Goal: Task Accomplishment & Management: Use online tool/utility

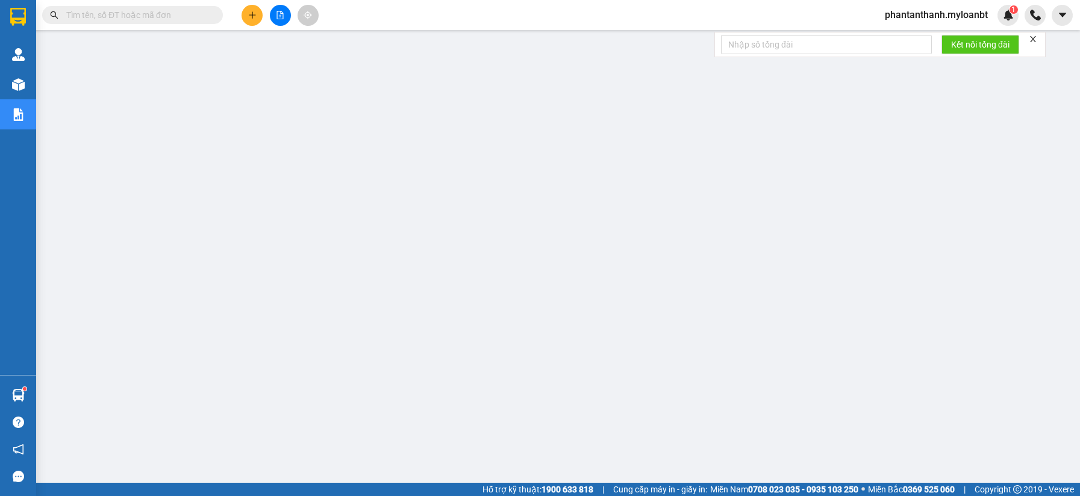
click at [170, 14] on input "text" at bounding box center [137, 14] width 142 height 13
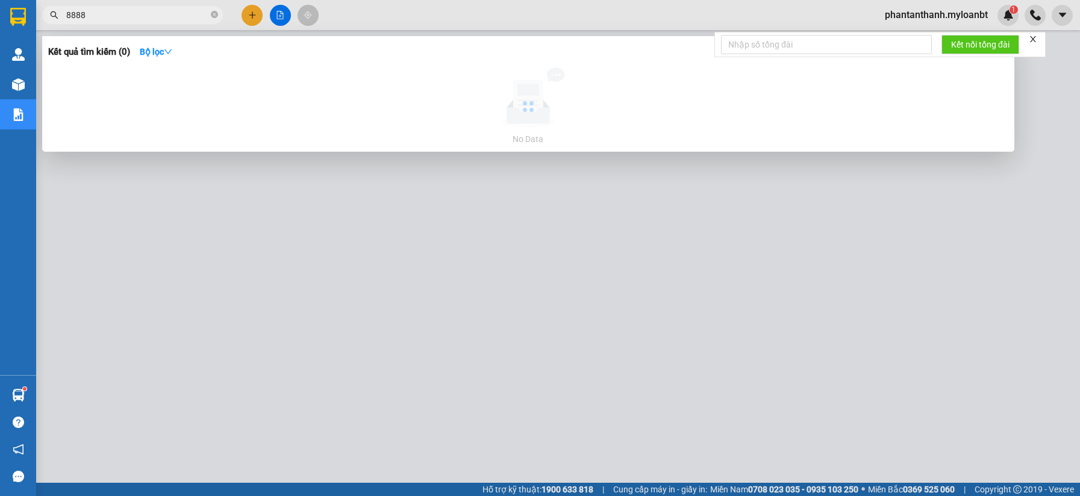
type input "88882"
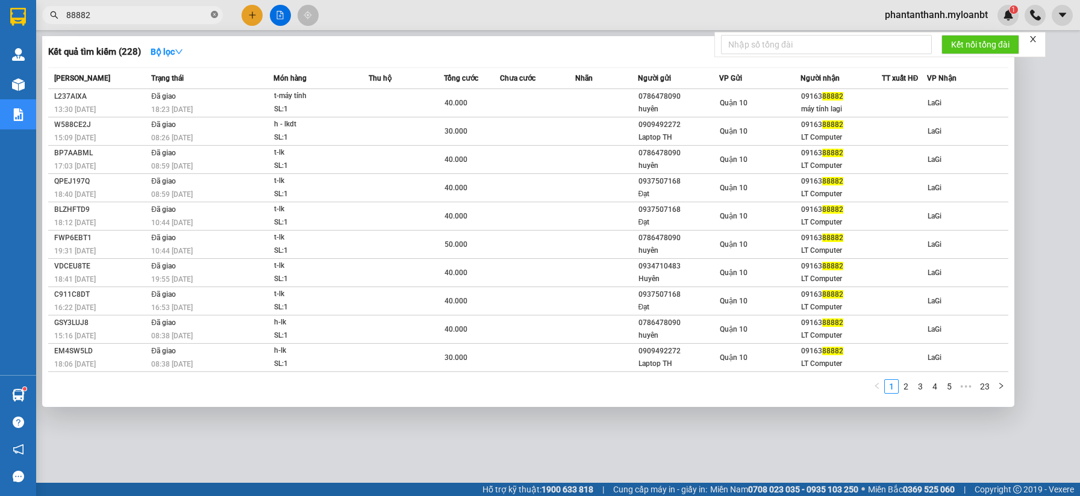
click at [214, 13] on icon "close-circle" at bounding box center [214, 14] width 7 height 7
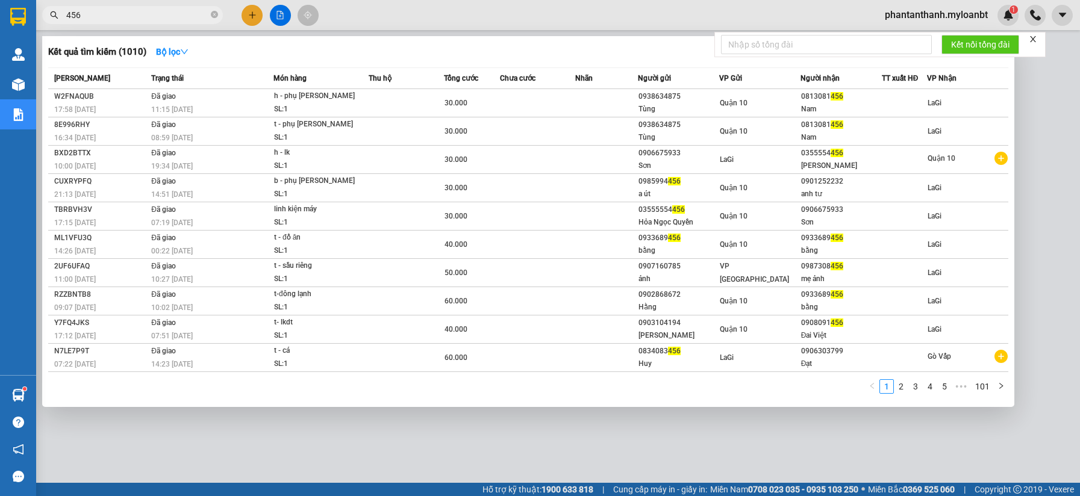
click at [141, 10] on input "456" at bounding box center [137, 14] width 142 height 13
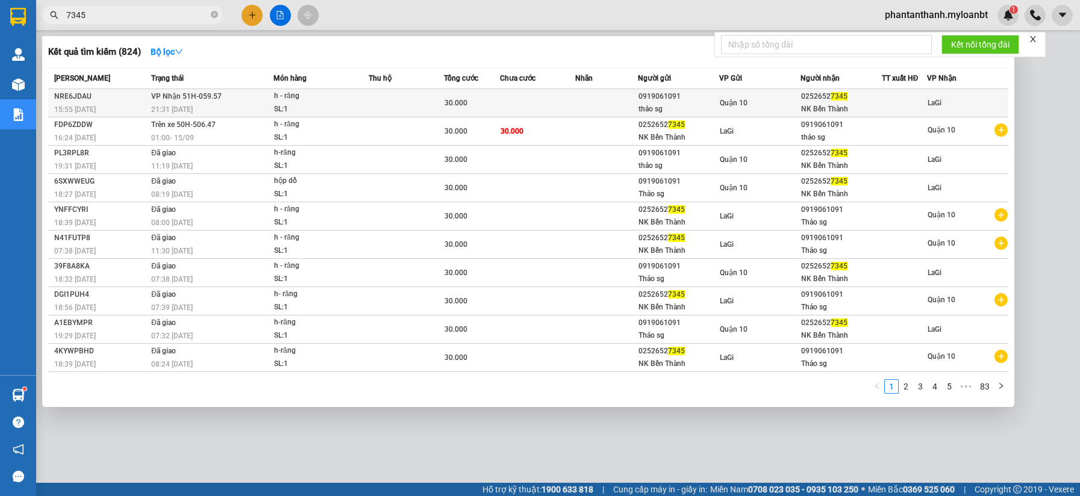
type input "7345"
click at [399, 103] on td at bounding box center [406, 103] width 75 height 28
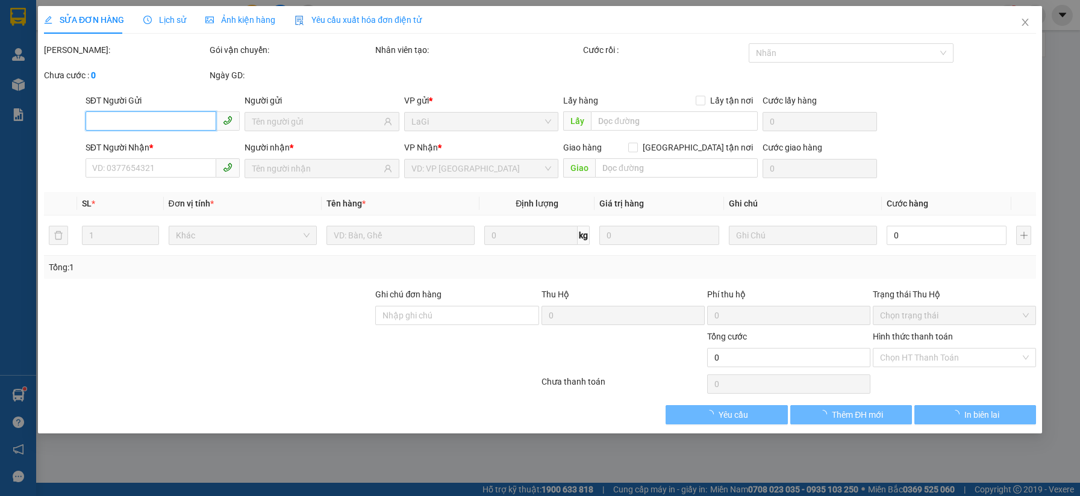
type input "0919061091"
type input "thảo sg"
type input "02526527345"
type input "NK Bến Thành"
type input "30.000"
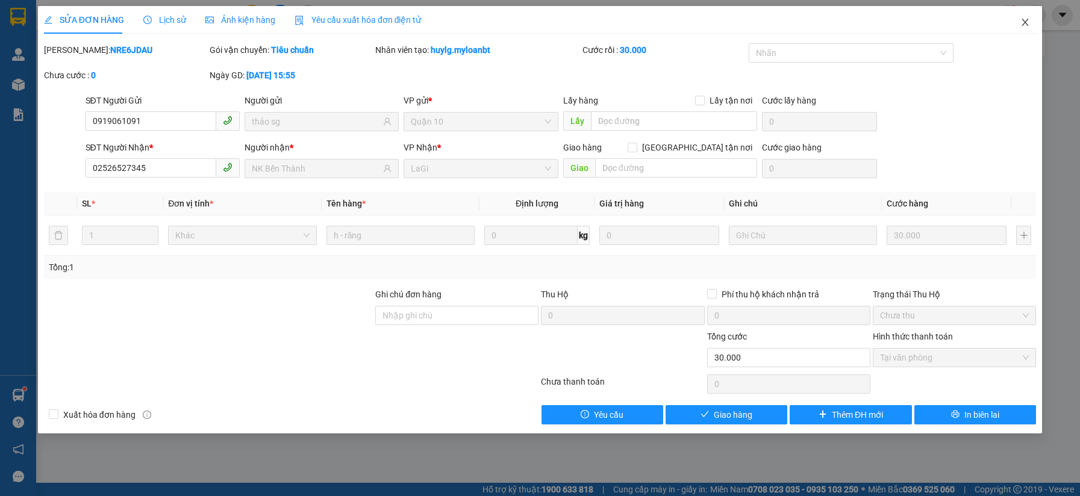
click at [1023, 22] on icon "close" at bounding box center [1025, 22] width 10 height 10
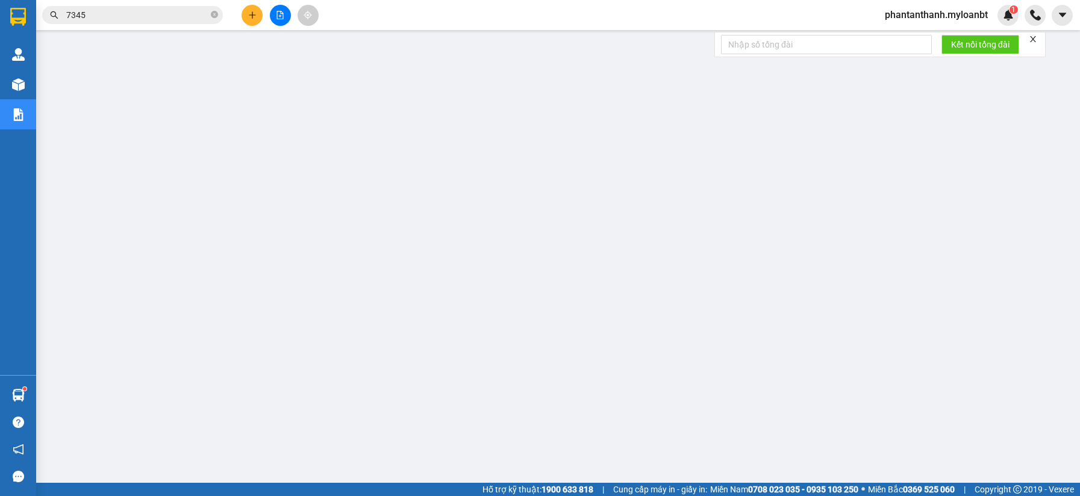
click at [175, 17] on input "7345" at bounding box center [137, 14] width 142 height 13
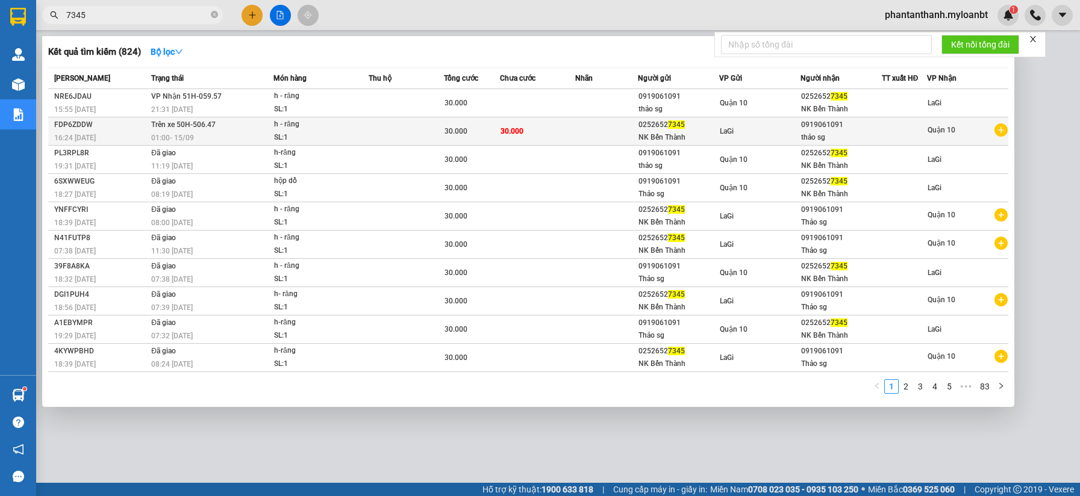
click at [400, 138] on td at bounding box center [406, 131] width 75 height 28
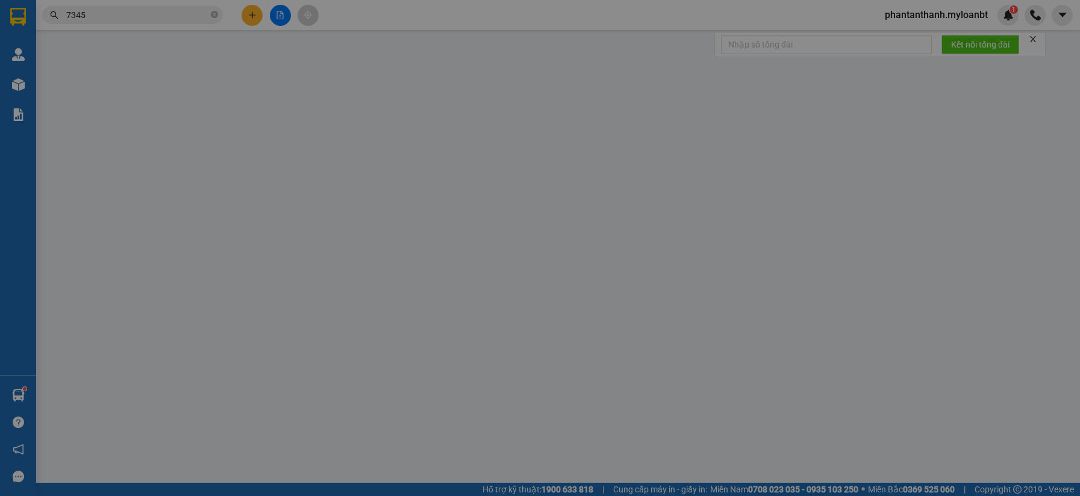
type input "02526527345"
type input "0919061091"
type input "30.000"
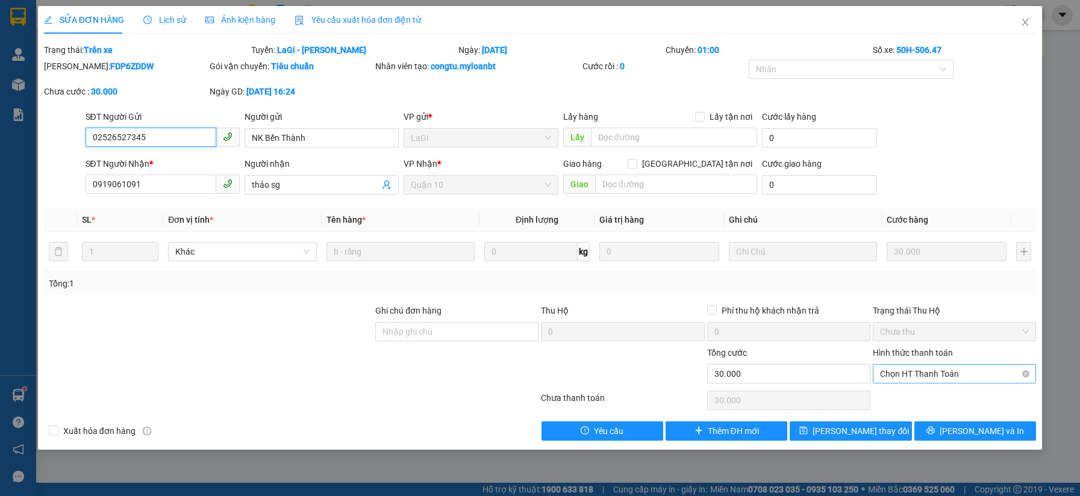
click at [920, 370] on span "Chọn HT Thanh Toán" at bounding box center [954, 374] width 149 height 18
click at [1030, 33] on span "Close" at bounding box center [1025, 23] width 34 height 34
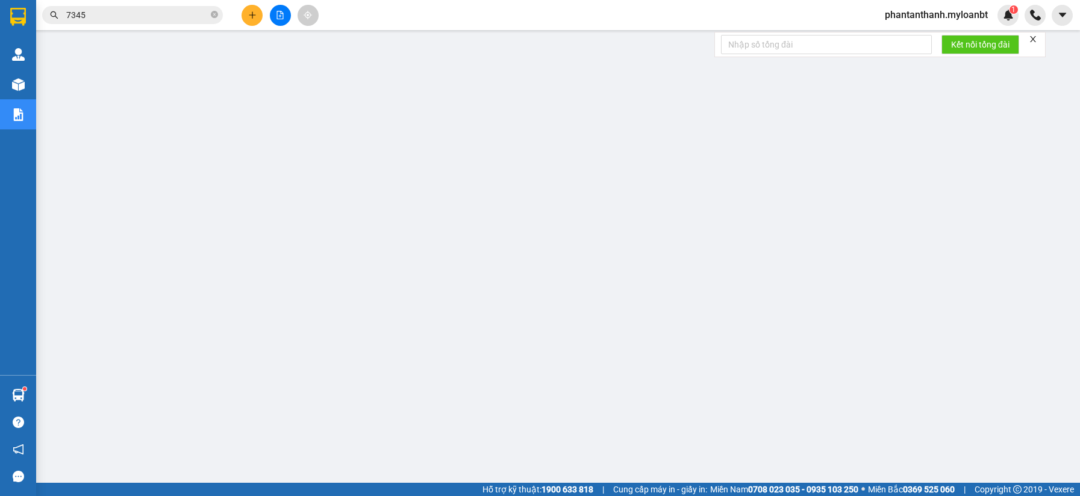
click at [176, 19] on input "7345" at bounding box center [137, 14] width 142 height 13
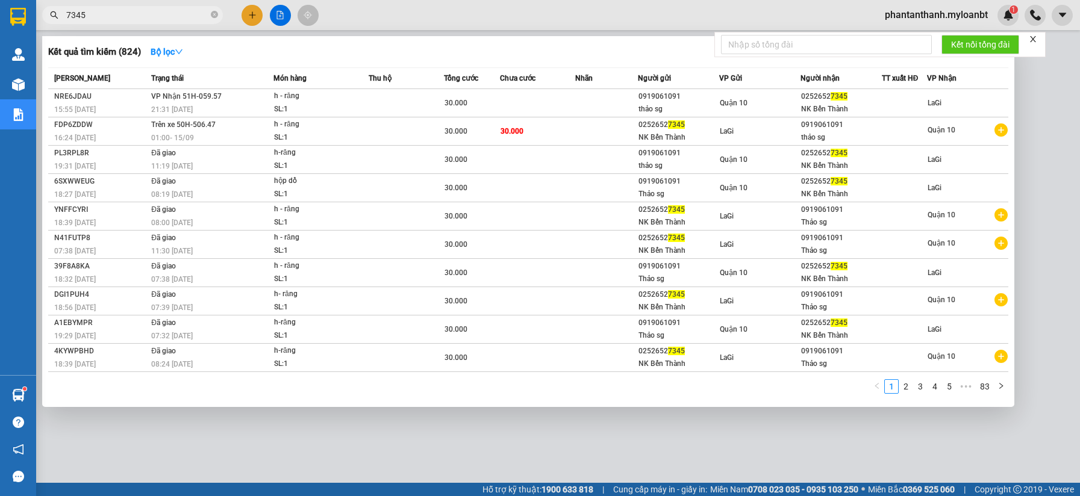
click at [176, 19] on input "7345" at bounding box center [137, 14] width 142 height 13
click at [216, 17] on icon "close-circle" at bounding box center [214, 14] width 7 height 7
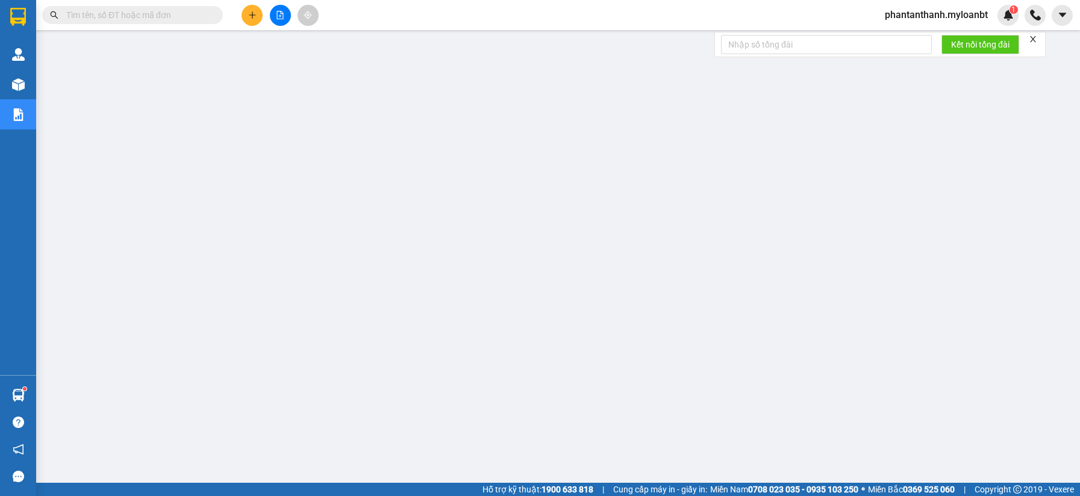
click at [157, 26] on div "Kết quả tìm kiếm ( 824 ) Bộ lọc Mã ĐH Trạng thái Món hàng Thu hộ Tổng cước Chưa…" at bounding box center [540, 15] width 1080 height 30
click at [172, 17] on input "text" at bounding box center [137, 14] width 142 height 13
click at [257, 12] on button at bounding box center [251, 15] width 21 height 21
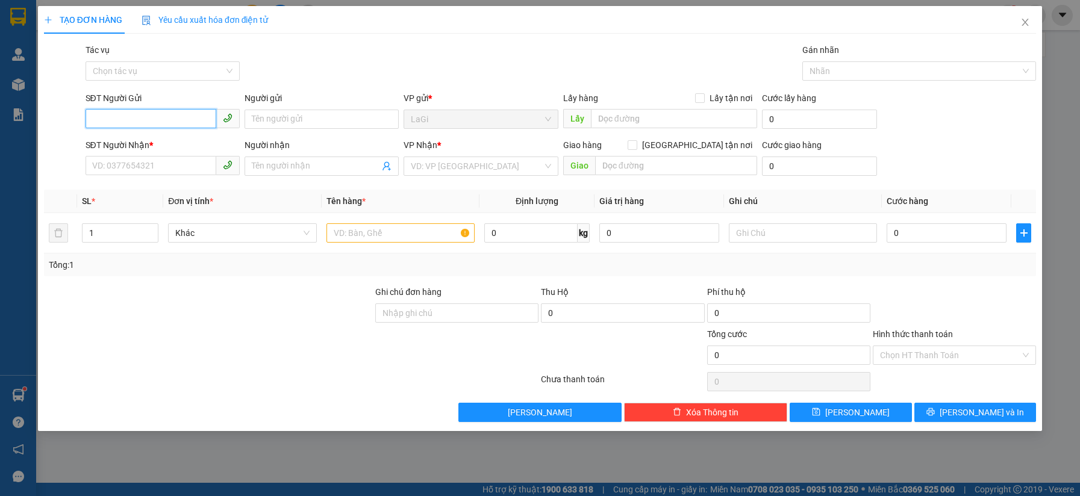
click at [186, 115] on input "SĐT Người Gửi" at bounding box center [151, 118] width 131 height 19
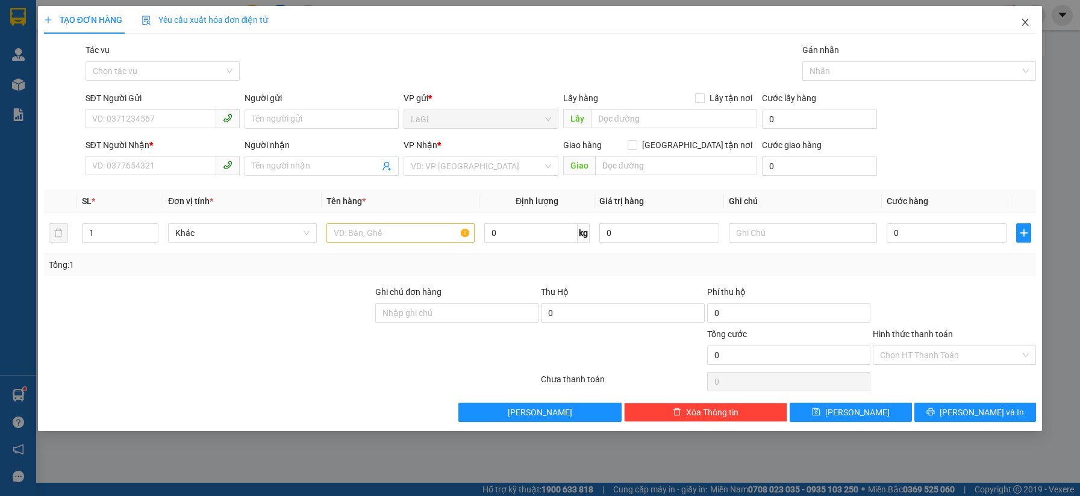
click at [1028, 19] on icon "close" at bounding box center [1025, 22] width 10 height 10
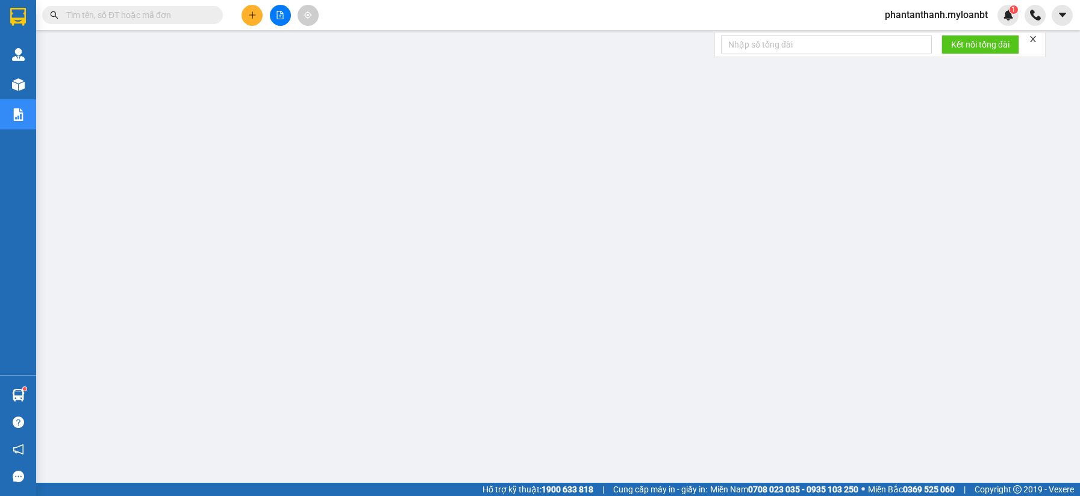
click at [185, 25] on div "Kết quả tìm kiếm ( 824 ) Bộ lọc Mã ĐH Trạng thái Món hàng Thu hộ Tổng cước Chưa…" at bounding box center [117, 15] width 235 height 21
click at [190, 20] on input "text" at bounding box center [137, 14] width 142 height 13
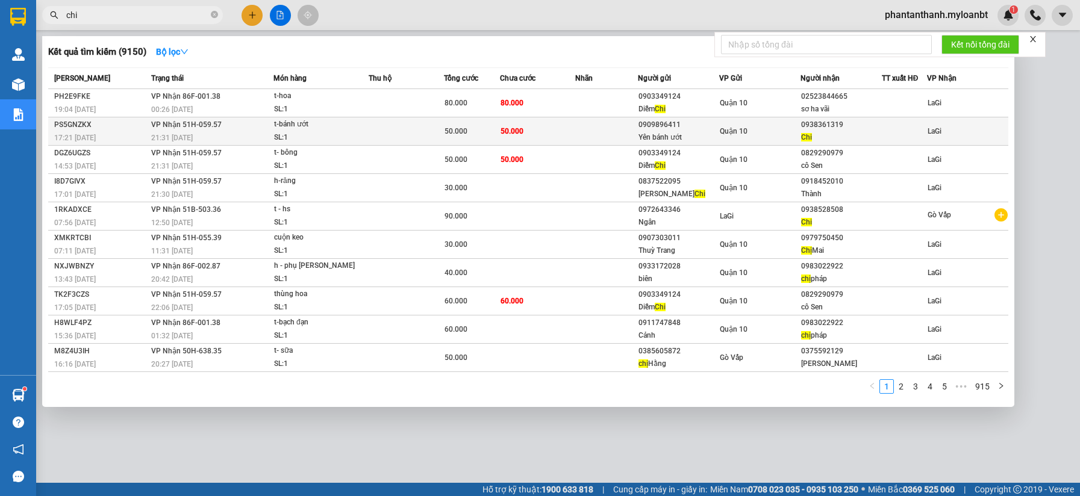
type input "chi"
click at [421, 129] on td at bounding box center [406, 131] width 75 height 28
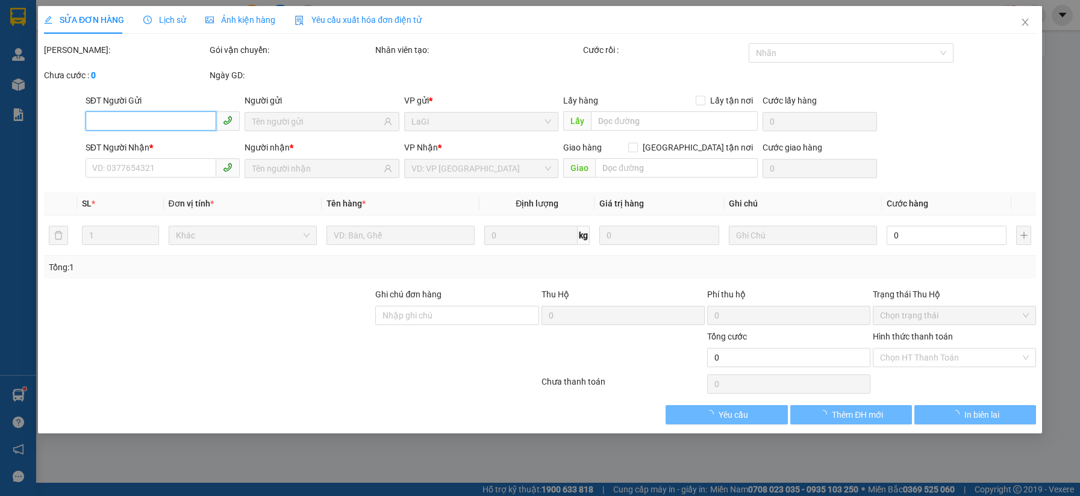
type input "0909896411"
type input "Yên bánh ướt"
type input "0938361319"
type input "Chi"
type input "50.000"
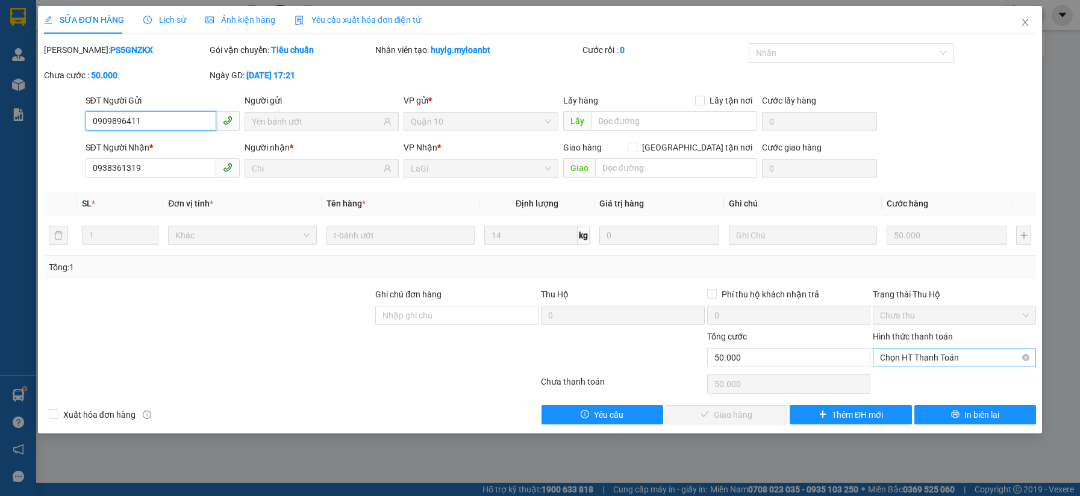
click at [935, 354] on span "Chọn HT Thanh Toán" at bounding box center [954, 358] width 149 height 18
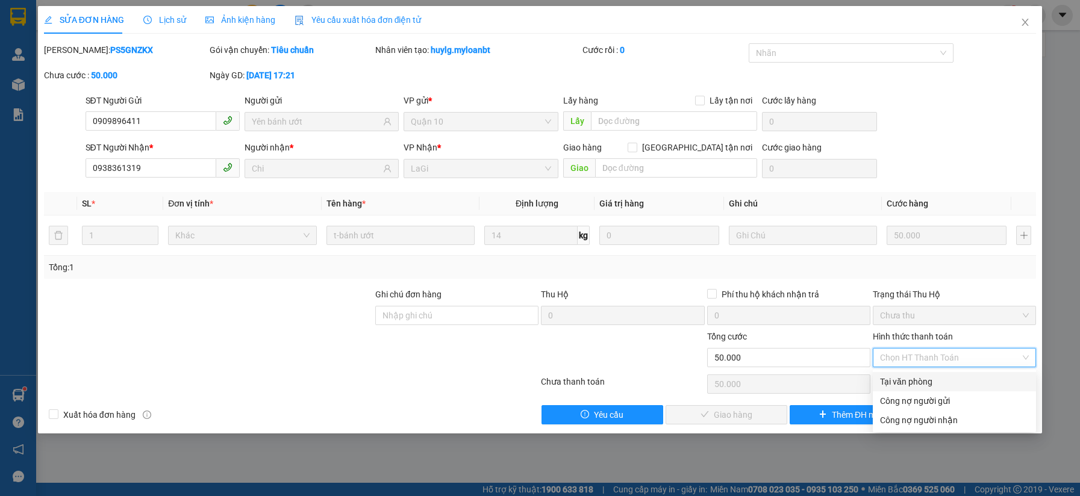
click at [915, 387] on div "Tại văn phòng" at bounding box center [954, 381] width 149 height 13
type input "0"
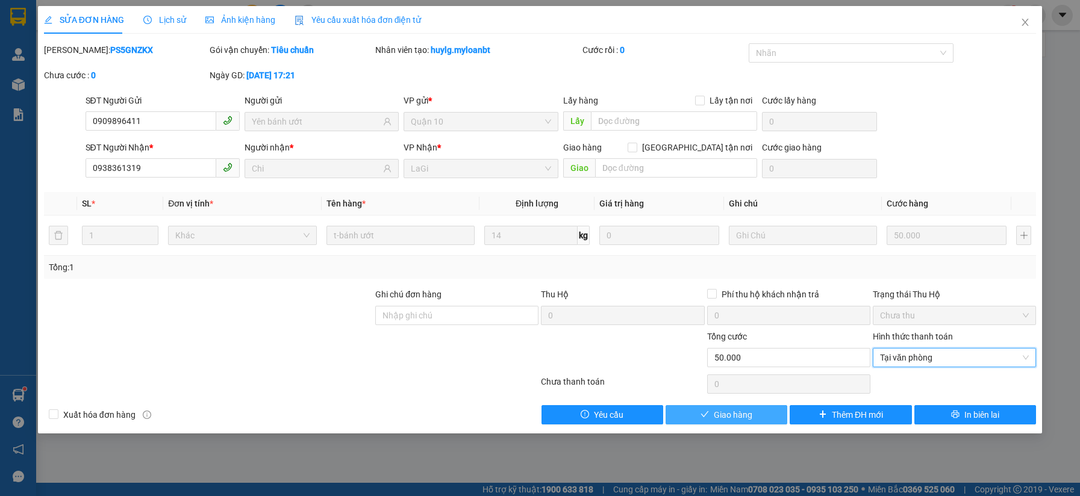
click at [745, 408] on span "Giao hàng" at bounding box center [733, 414] width 39 height 13
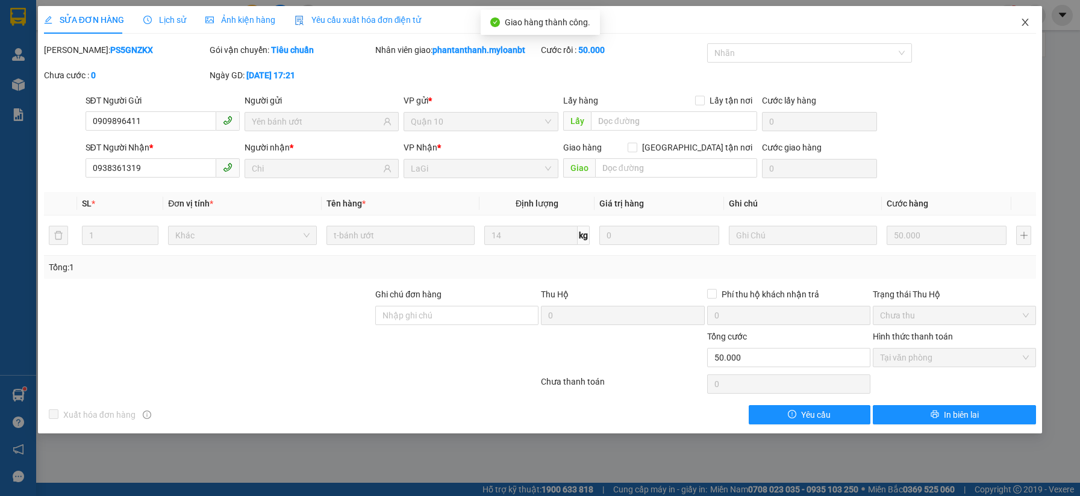
click at [1029, 28] on span "Close" at bounding box center [1025, 23] width 34 height 34
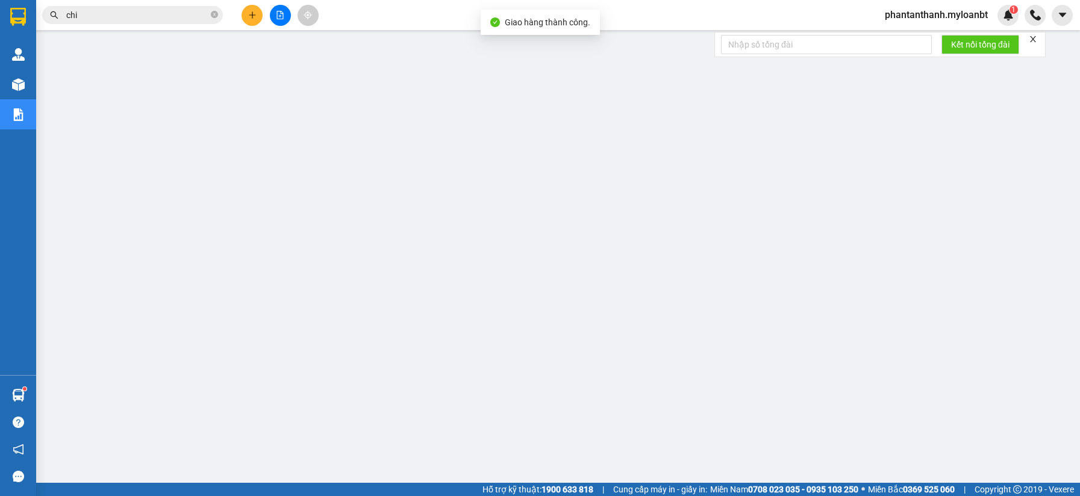
click at [257, 19] on button at bounding box center [251, 15] width 21 height 21
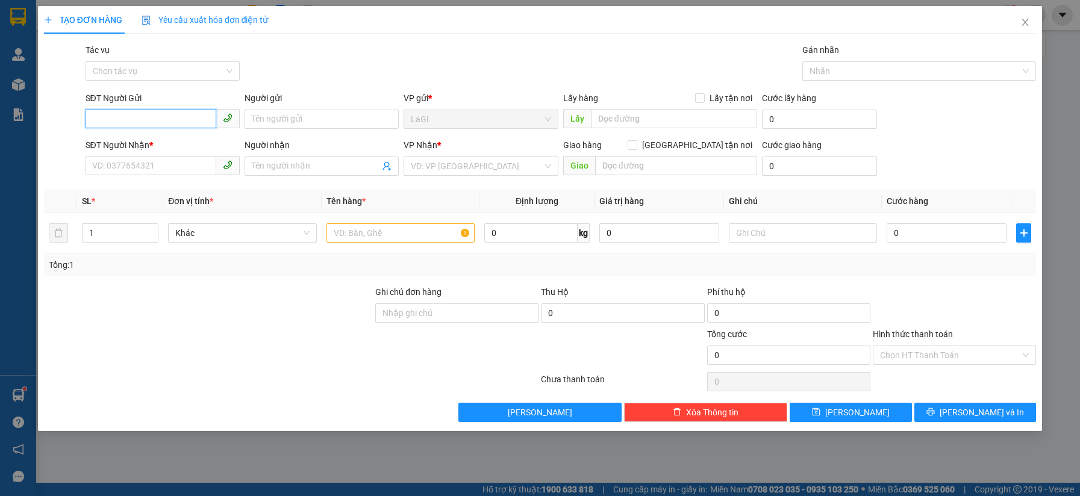
click at [157, 123] on input "SĐT Người Gửi" at bounding box center [151, 118] width 131 height 19
type input "0918210463"
click at [151, 137] on div "0918210463 - Luận" at bounding box center [163, 143] width 140 height 13
type input "Luận"
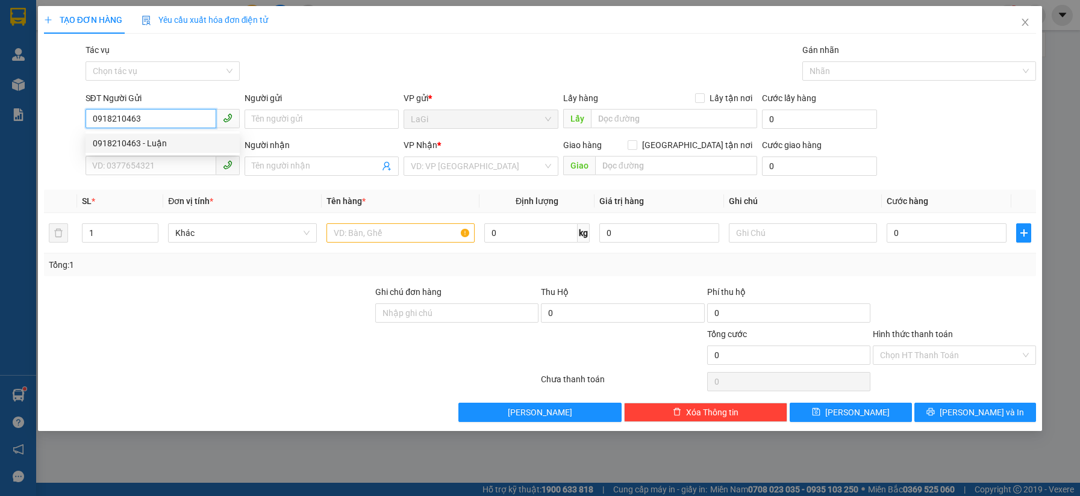
type input "0947180280"
type input "Giang"
type input "0918210463"
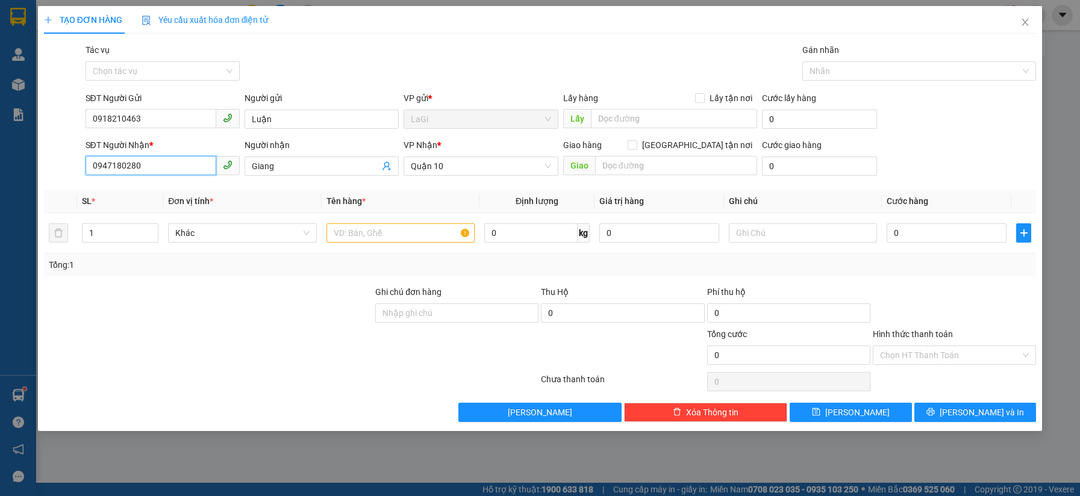
click at [179, 169] on input "0947180280" at bounding box center [151, 165] width 131 height 19
click at [212, 206] on div "0909686635 - nhà May Vạn hạnh" at bounding box center [163, 209] width 140 height 13
type input "0909686635"
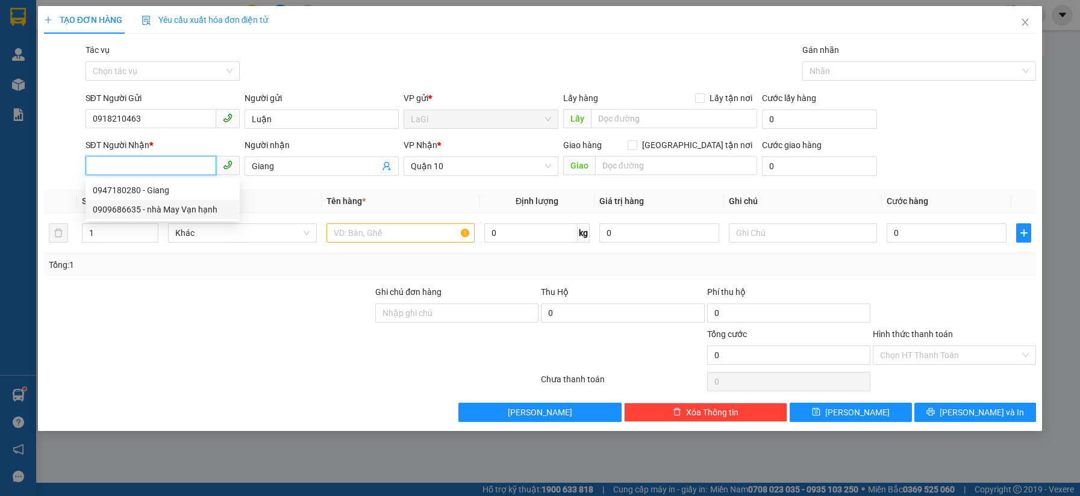
type input "nhà May Vạn hạnh"
type input "0909686635"
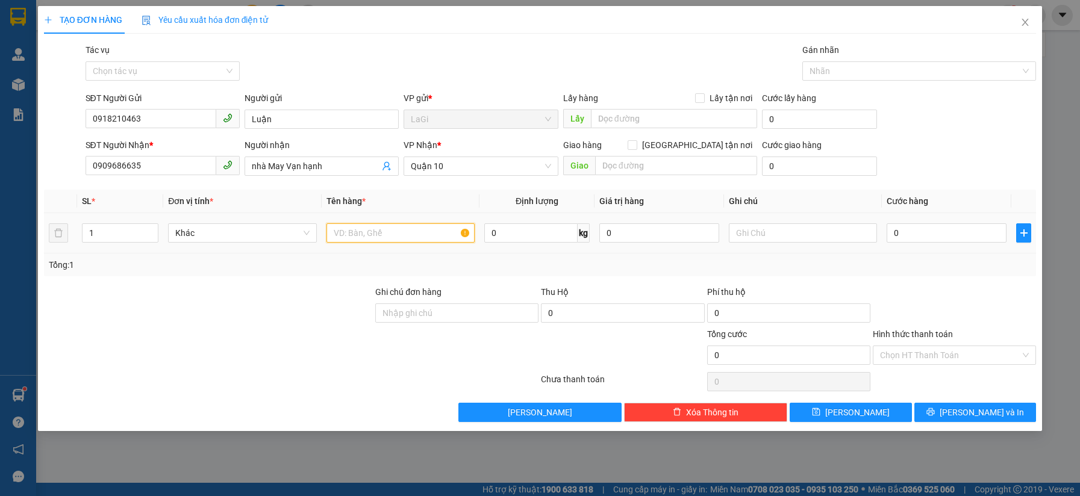
click at [416, 236] on input "text" at bounding box center [400, 232] width 148 height 19
type input "B - chỉ, đồ ăn"
click at [526, 232] on input "0" at bounding box center [530, 232] width 93 height 19
type input "7.4"
click at [927, 233] on input "0" at bounding box center [946, 232] width 120 height 19
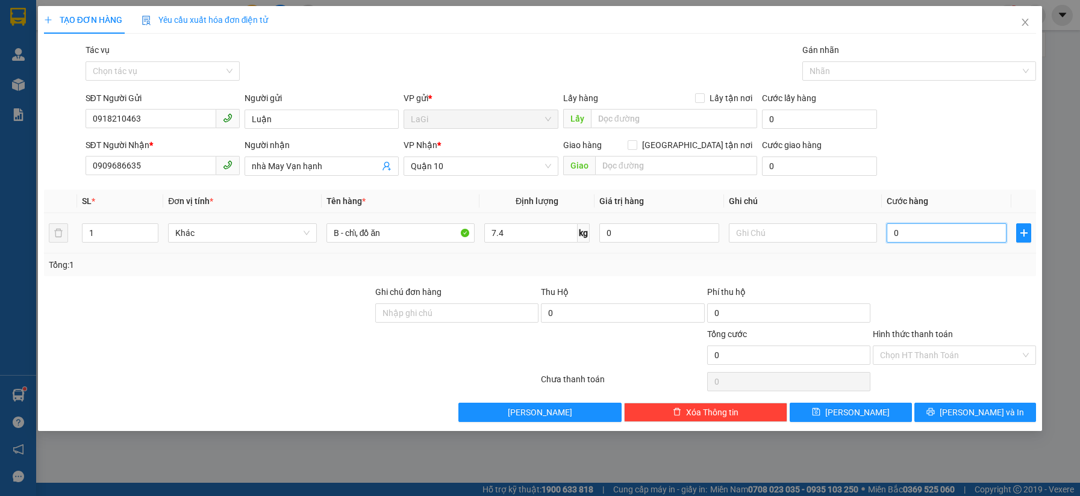
type input "3"
type input "0"
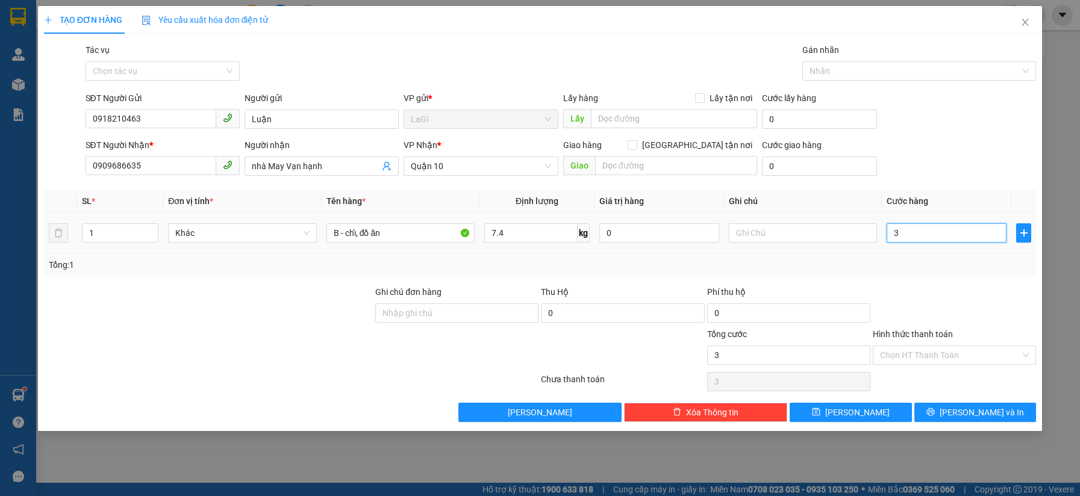
type input "0"
type input "04"
type input "4"
type input "040"
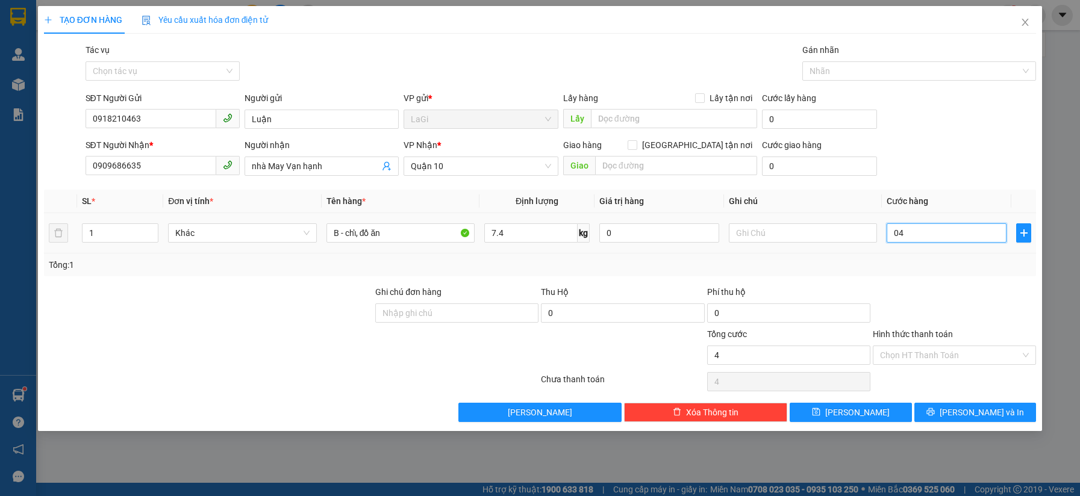
type input "40"
type input "40.000"
click at [907, 275] on div "Tổng: 1" at bounding box center [540, 265] width 992 height 23
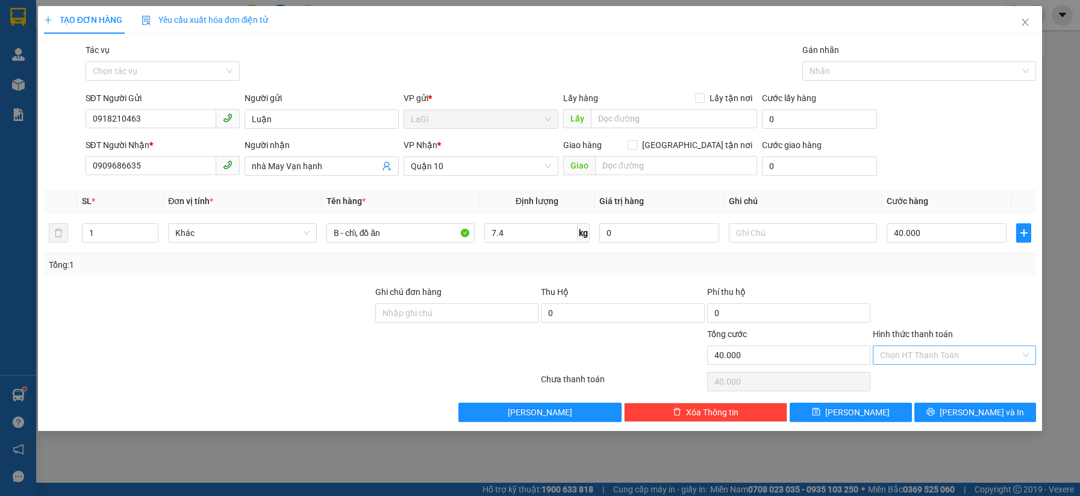
click at [935, 349] on input "Hình thức thanh toán" at bounding box center [950, 355] width 140 height 18
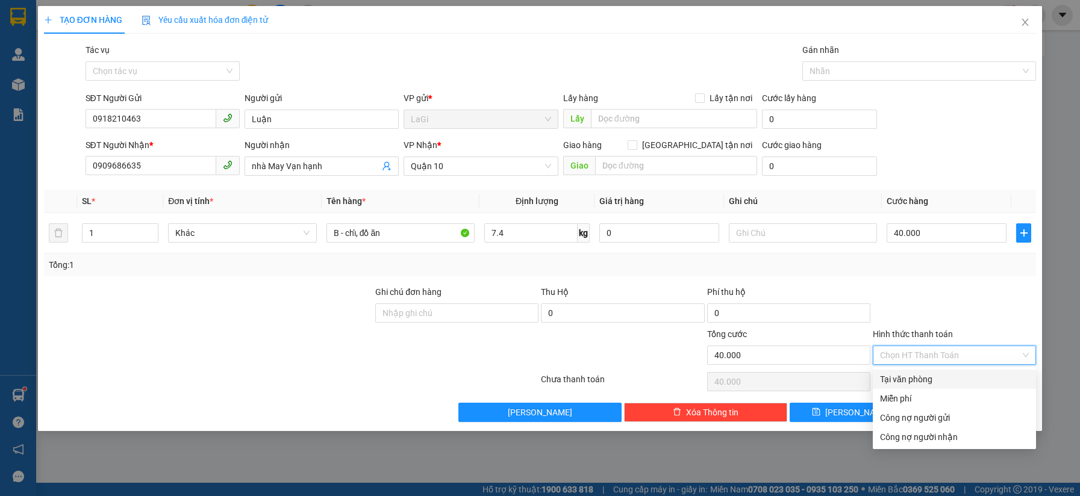
click at [916, 372] on div "Tại văn phòng" at bounding box center [954, 379] width 163 height 19
type input "0"
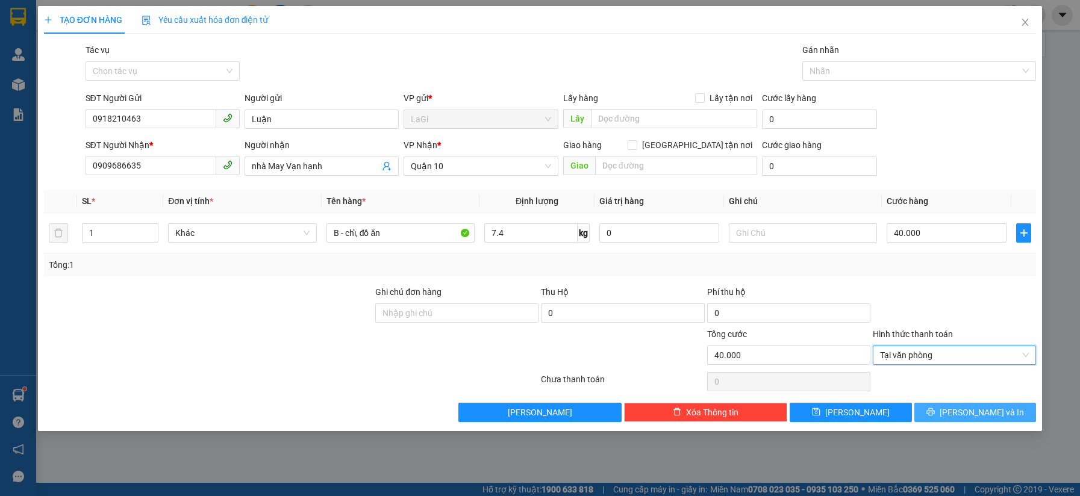
click at [934, 413] on icon "printer" at bounding box center [930, 412] width 8 height 8
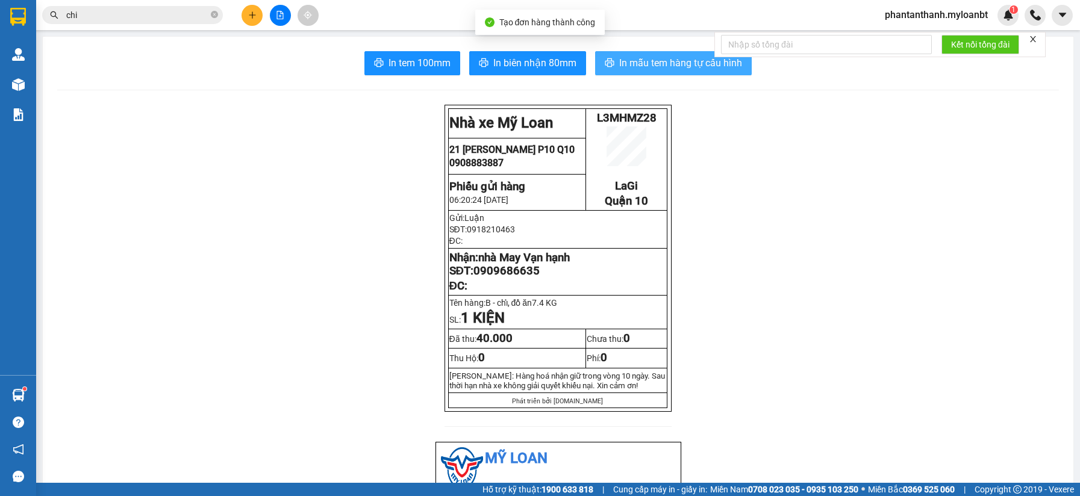
click at [621, 57] on span "In mẫu tem hàng tự cấu hình" at bounding box center [680, 62] width 123 height 15
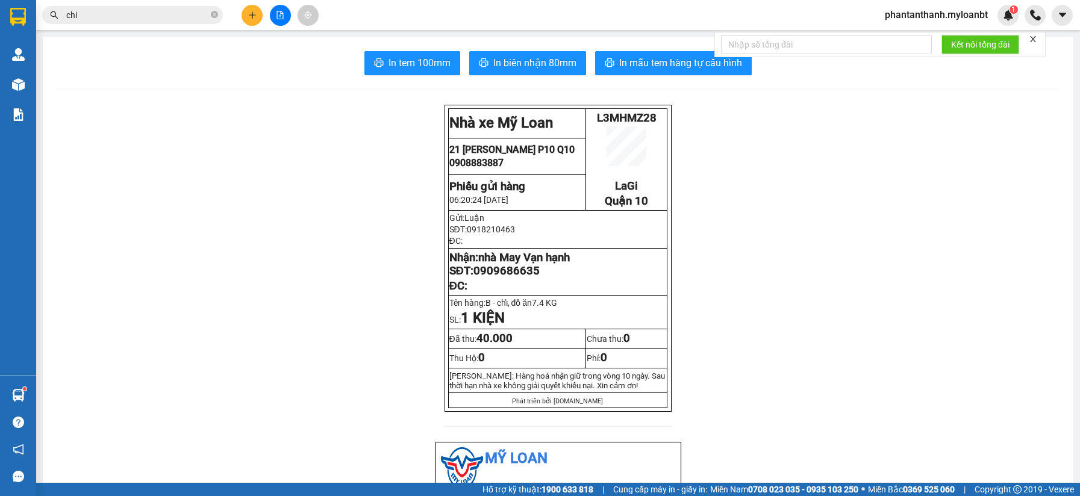
click at [110, 3] on div "Kết quả tìm kiếm ( 9150 ) Bộ lọc Mã ĐH Trạng thái Món hàng Thu hộ Tổng cước Chư…" at bounding box center [540, 15] width 1080 height 30
click at [94, 13] on input "chi" at bounding box center [137, 14] width 142 height 13
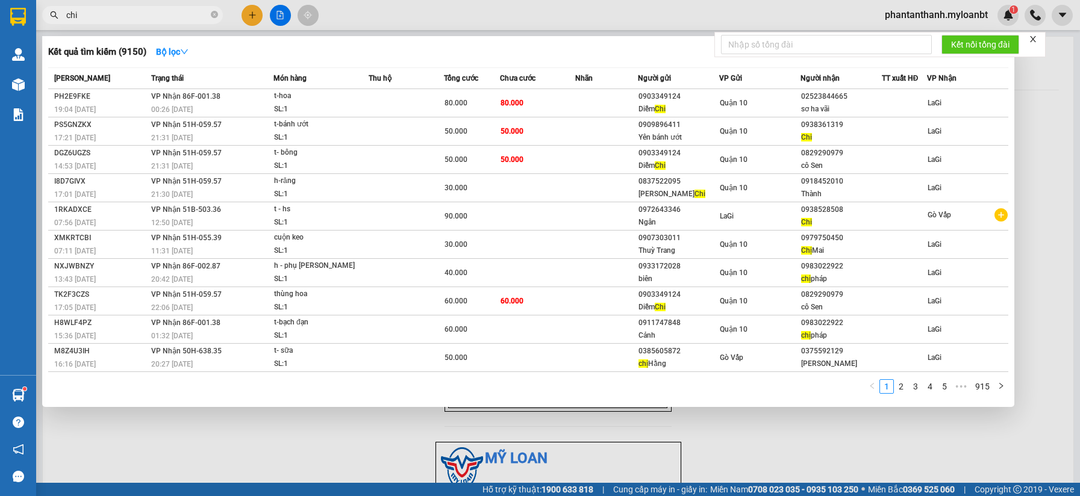
click at [94, 13] on input "chi" at bounding box center [137, 14] width 142 height 13
click at [95, 13] on input "chi" at bounding box center [137, 14] width 142 height 13
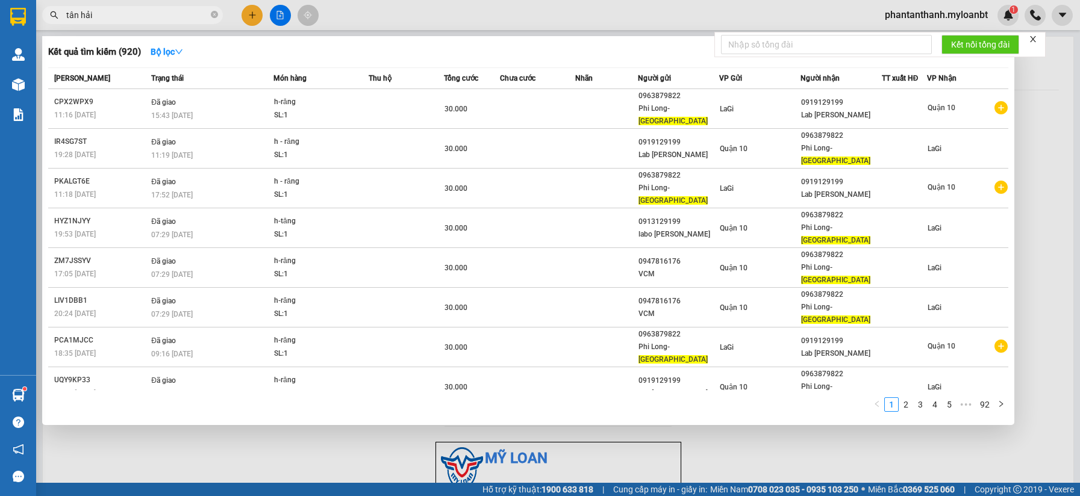
click at [116, 10] on input "tân hải" at bounding box center [137, 14] width 142 height 13
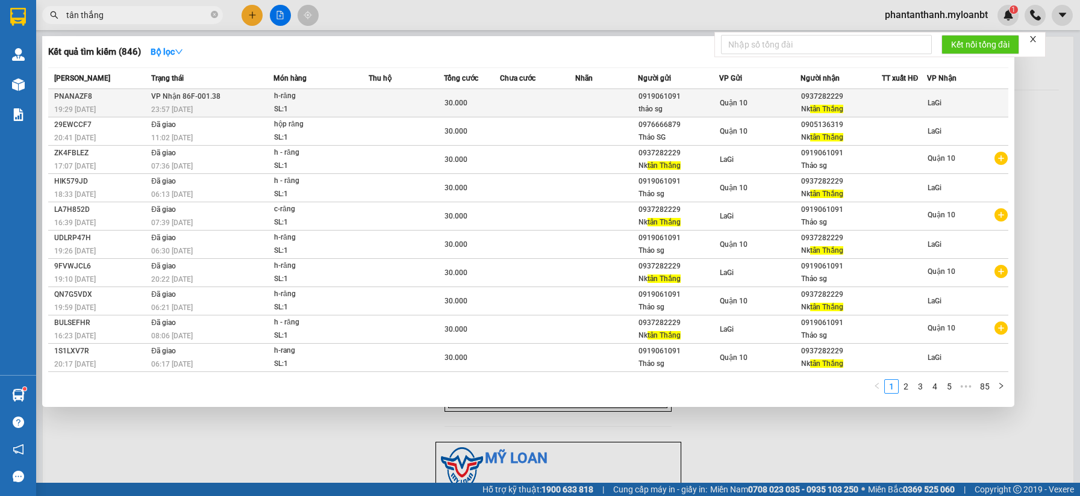
type input "tân thắng"
click at [179, 105] on div "23:57 [DATE]" at bounding box center [212, 109] width 122 height 13
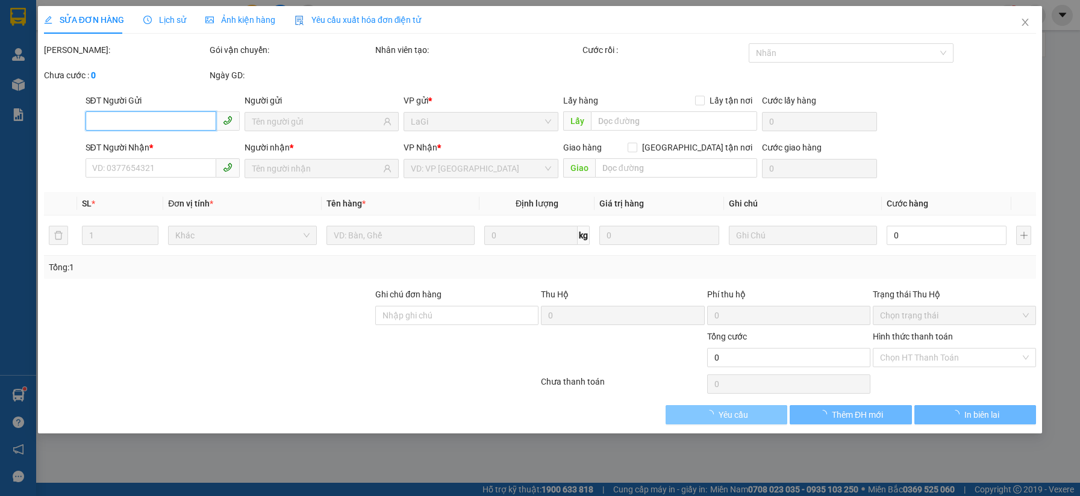
type input "0919061091"
type input "thảo sg"
type input "0937282229"
type input "Nk tân Thắng"
type input "30.000"
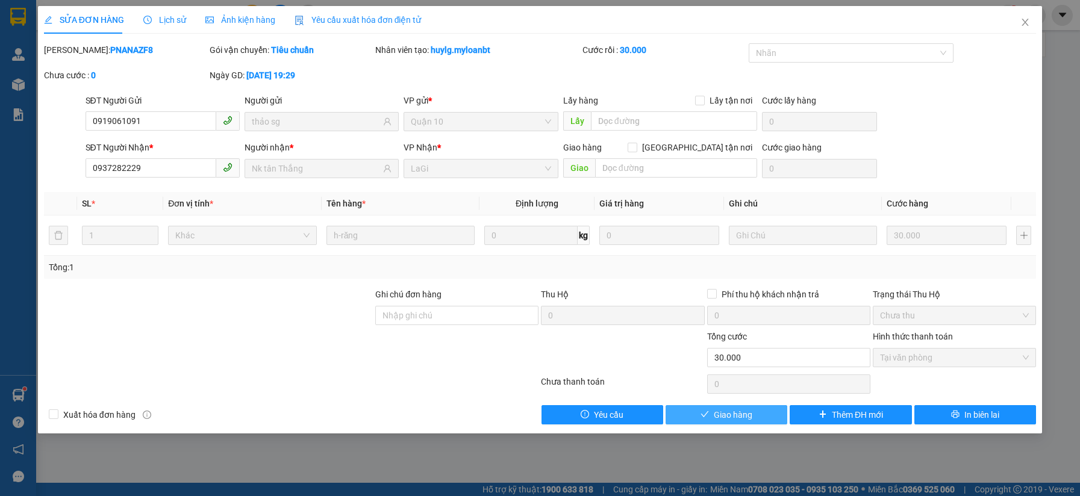
click at [743, 409] on span "Giao hàng" at bounding box center [733, 414] width 39 height 13
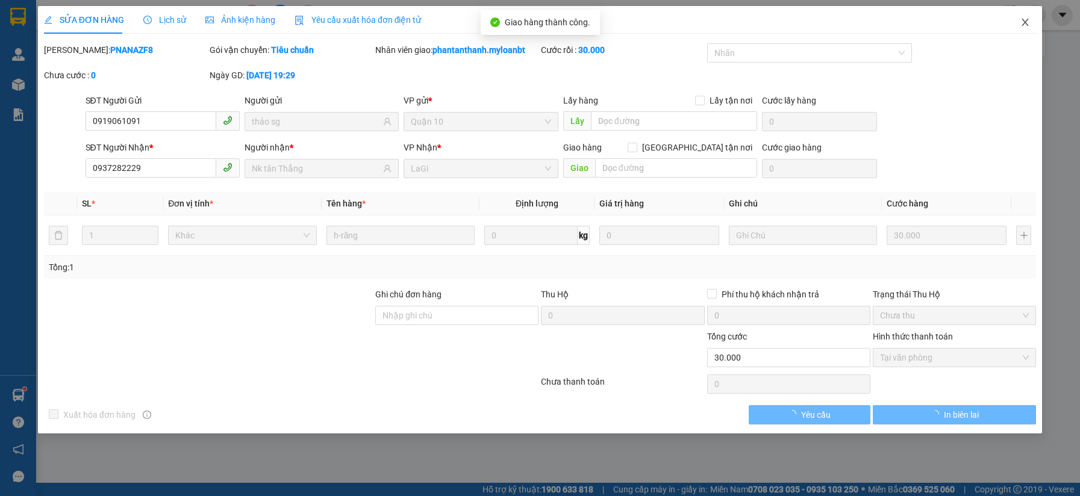
click at [1020, 30] on span "Close" at bounding box center [1025, 23] width 34 height 34
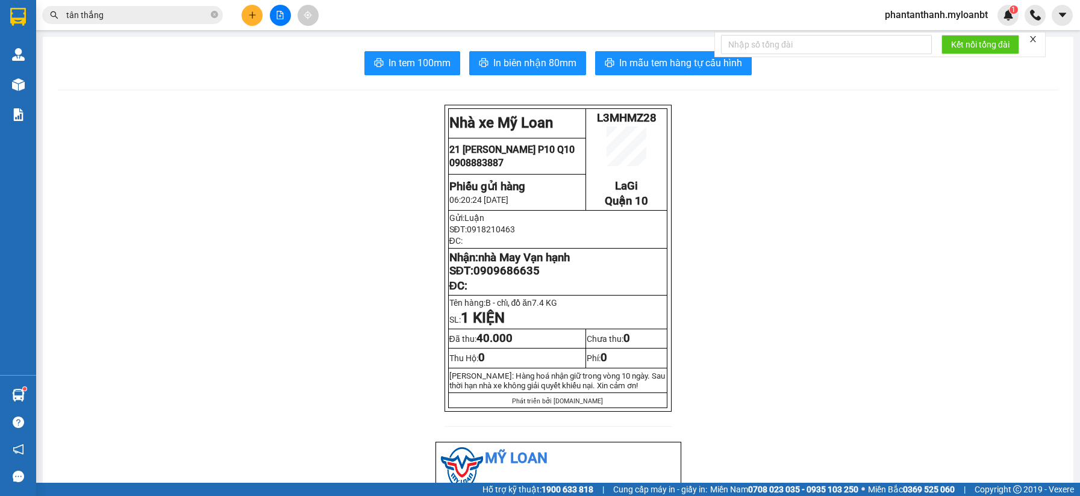
click at [258, 22] on button at bounding box center [251, 15] width 21 height 21
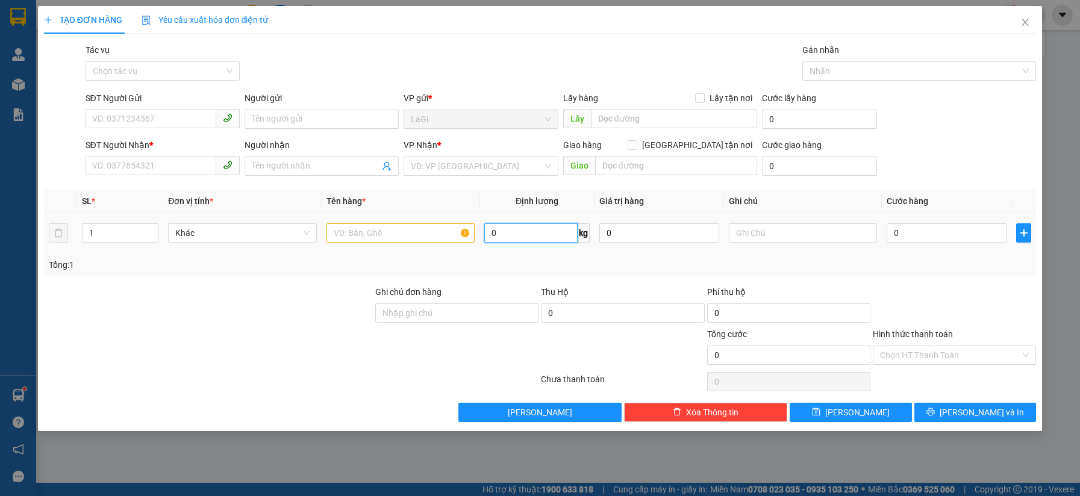
click at [536, 239] on input "0" at bounding box center [530, 232] width 93 height 19
type input "36.5"
click at [173, 114] on input "SĐT Người Gửi" at bounding box center [151, 118] width 131 height 19
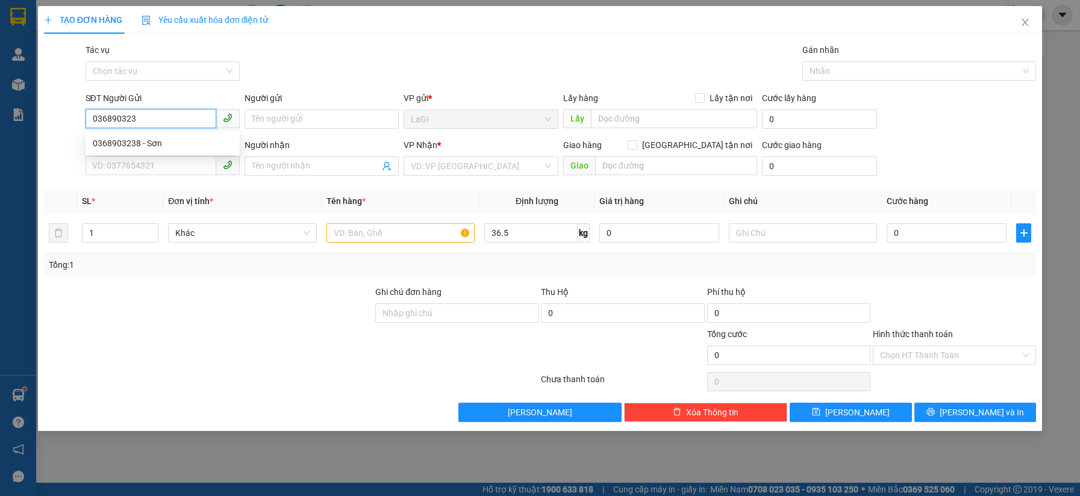
type input "0368903238"
click at [145, 143] on div "0368903238 - Sơn" at bounding box center [163, 143] width 140 height 13
type input "Sơn"
type input "0913676397"
type input "Ngự"
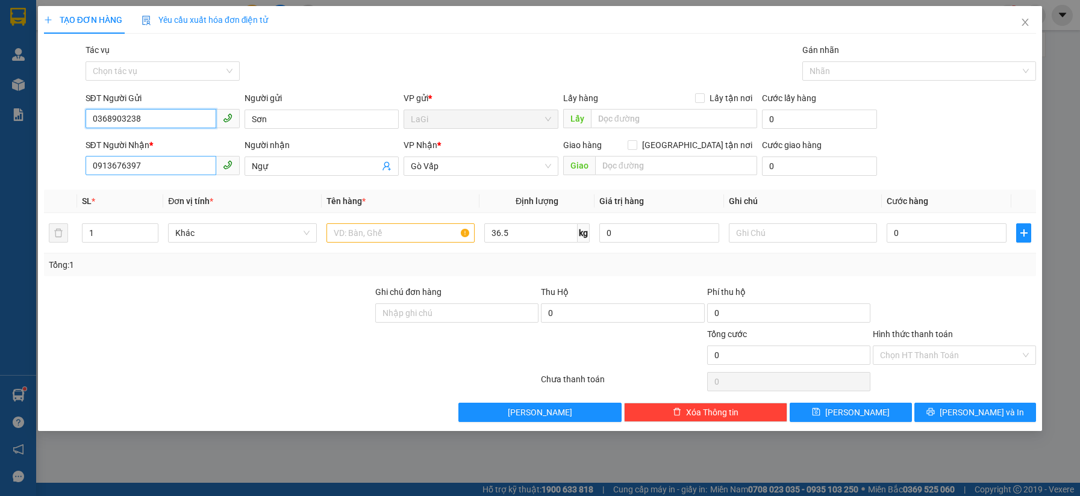
type input "0368903238"
click at [167, 161] on input "0913676397" at bounding box center [151, 165] width 131 height 19
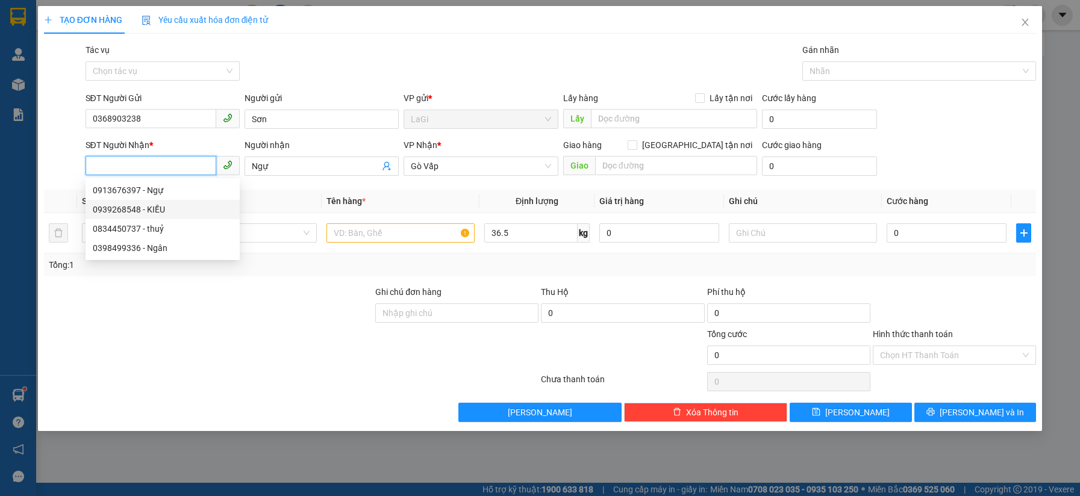
click at [187, 202] on div "0939268548 - KIỀU" at bounding box center [163, 209] width 154 height 19
type input "0939268548"
type input "KIỀU"
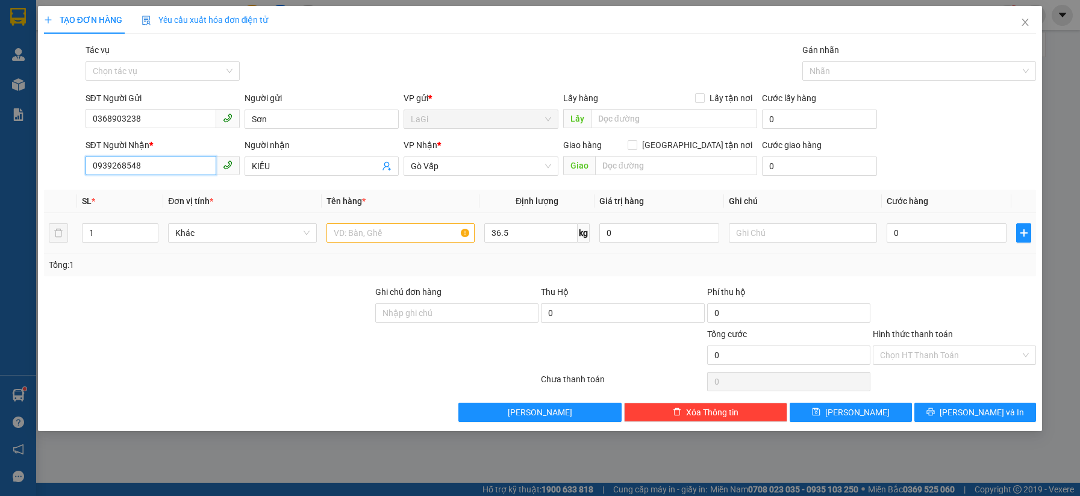
type input "0939268548"
click at [396, 233] on input "text" at bounding box center [400, 232] width 148 height 19
click at [357, 232] on input "text" at bounding box center [400, 232] width 148 height 19
click at [359, 233] on input "text" at bounding box center [400, 232] width 148 height 19
click at [360, 235] on input "text" at bounding box center [400, 232] width 148 height 19
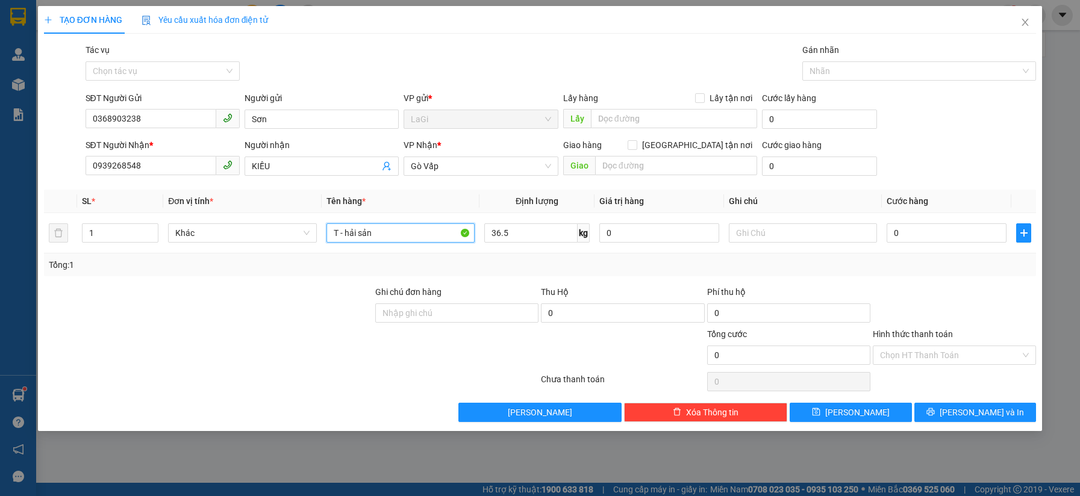
type input "T - hải sản"
click at [958, 140] on div "SĐT Người Nhận * 0939268548 Người nhận KIỀU VP Nhận * Gò Vấp Giao hàng Giao t…" at bounding box center [561, 160] width 956 height 42
click at [924, 233] on input "0" at bounding box center [946, 232] width 120 height 19
type input "1"
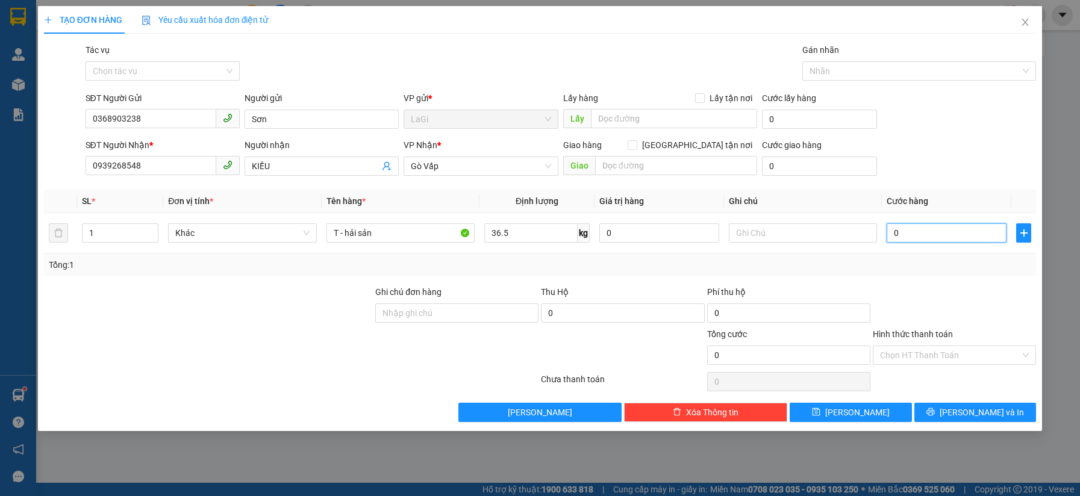
type input "1"
click at [968, 319] on div at bounding box center [954, 306] width 166 height 42
click at [972, 411] on span "[PERSON_NAME] và In" at bounding box center [981, 412] width 84 height 13
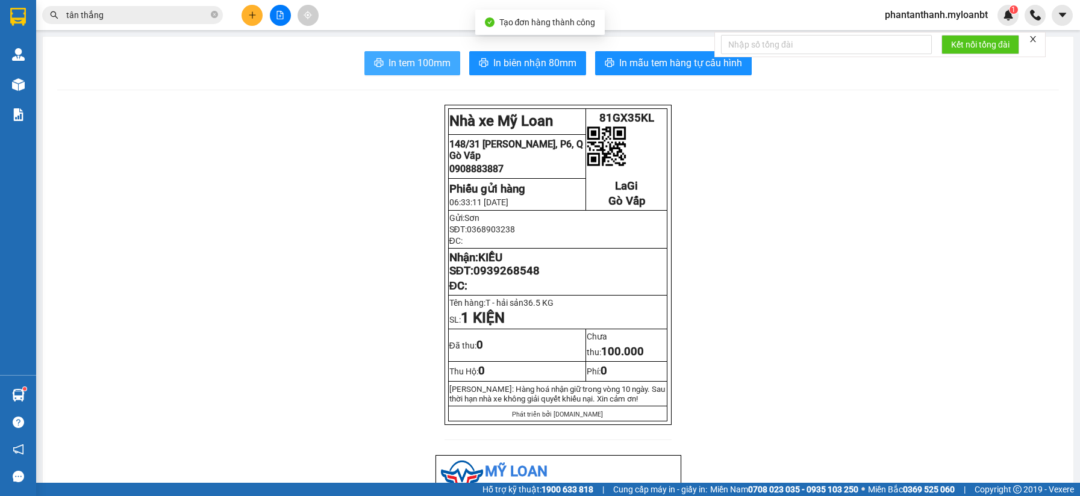
click at [364, 56] on button "In tem 100mm" at bounding box center [412, 63] width 96 height 24
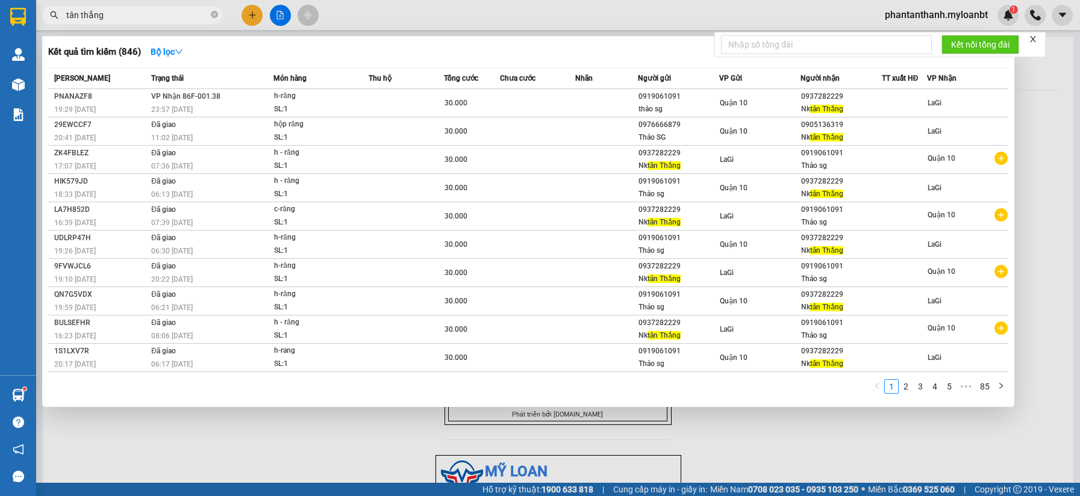
click at [152, 8] on span "tân thắng" at bounding box center [132, 15] width 181 height 18
click at [147, 15] on input "tân thắng" at bounding box center [137, 14] width 142 height 13
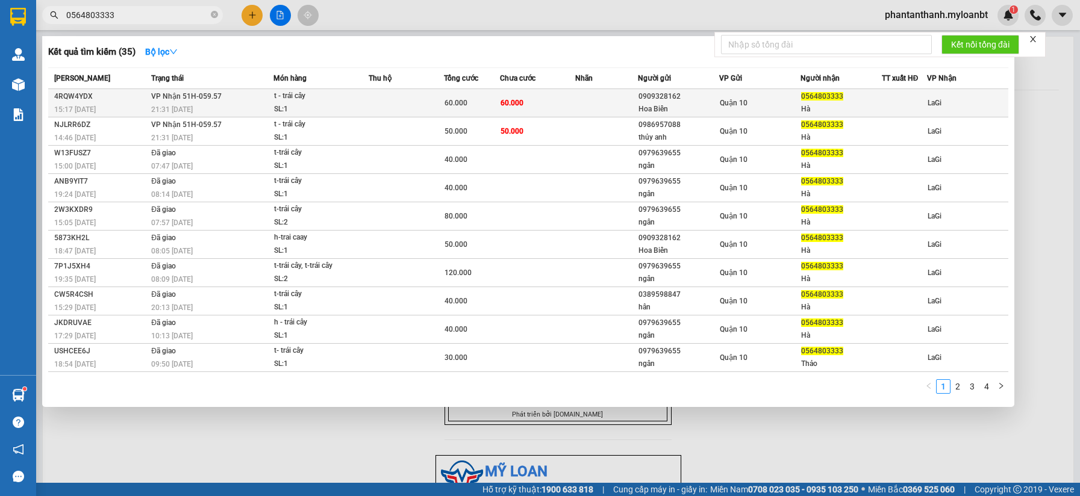
type input "0564803333"
click at [558, 102] on td "60.000" at bounding box center [537, 103] width 75 height 28
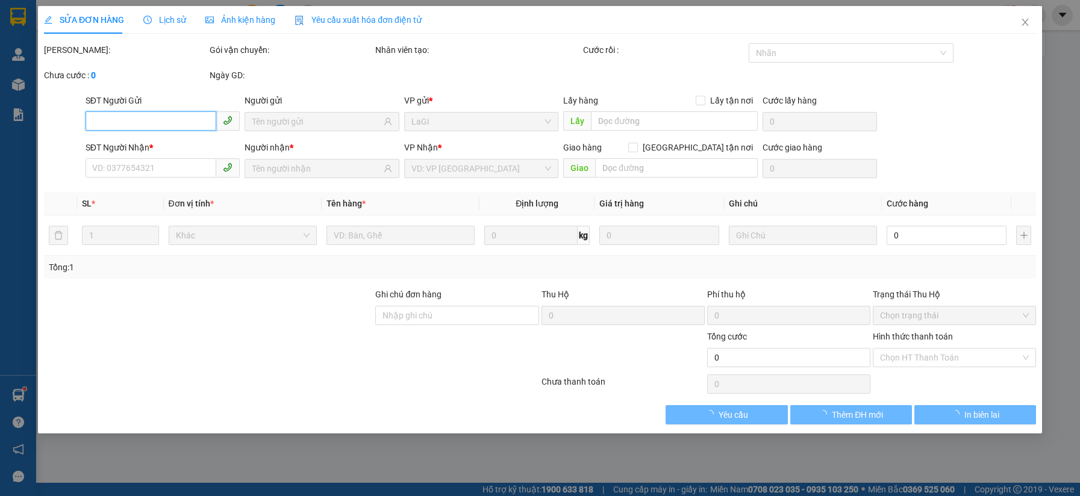
type input "0909328162"
type input "Hoa Biển"
type input "0564803333"
type input "Hà"
type input "60.000"
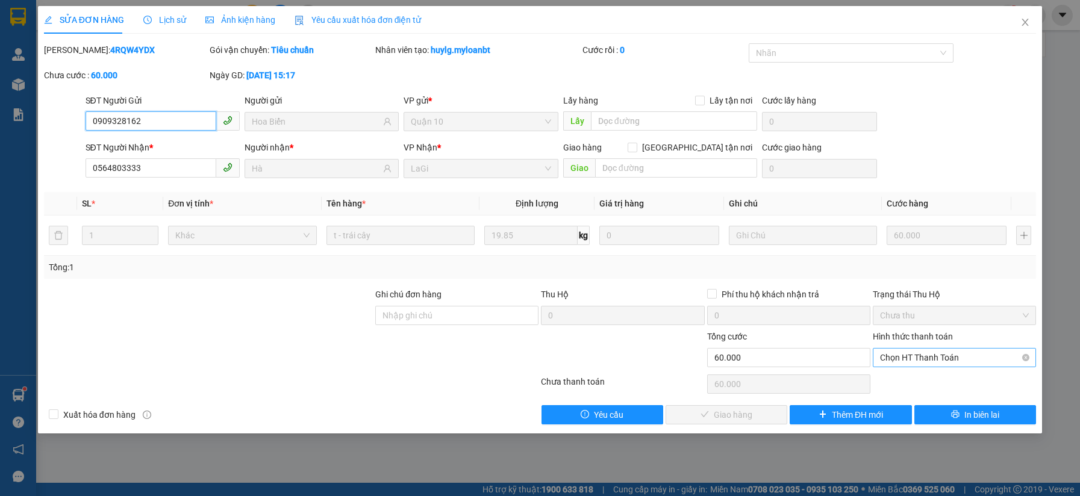
click at [933, 360] on span "Chọn HT Thanh Toán" at bounding box center [954, 358] width 149 height 18
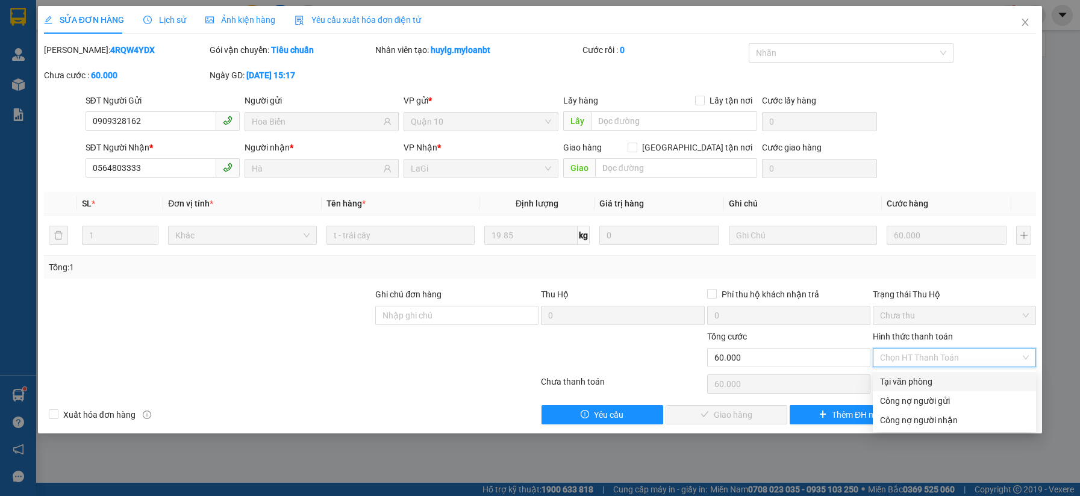
click at [901, 380] on div "Tại văn phòng" at bounding box center [954, 381] width 149 height 13
type input "0"
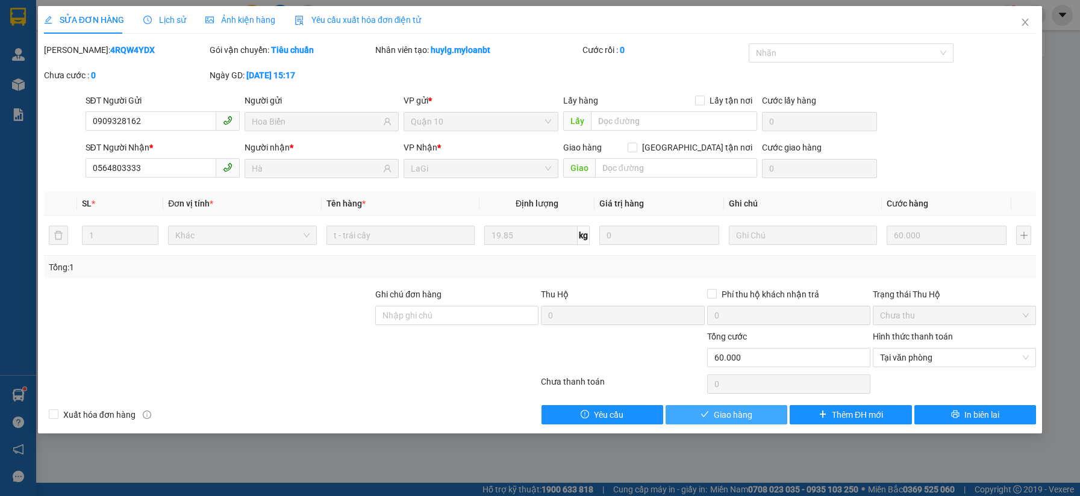
click at [737, 415] on span "Giao hàng" at bounding box center [733, 414] width 39 height 13
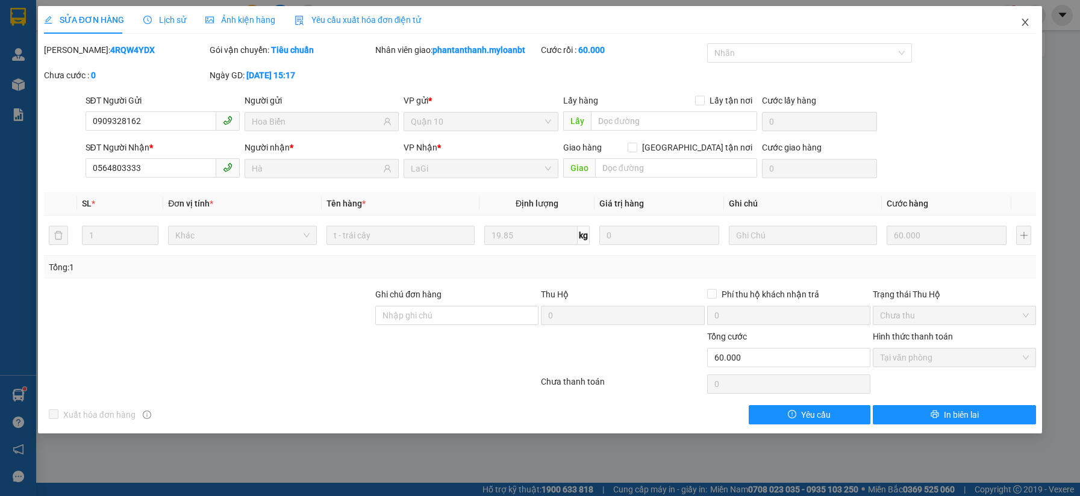
click at [1030, 34] on span "Close" at bounding box center [1025, 23] width 34 height 34
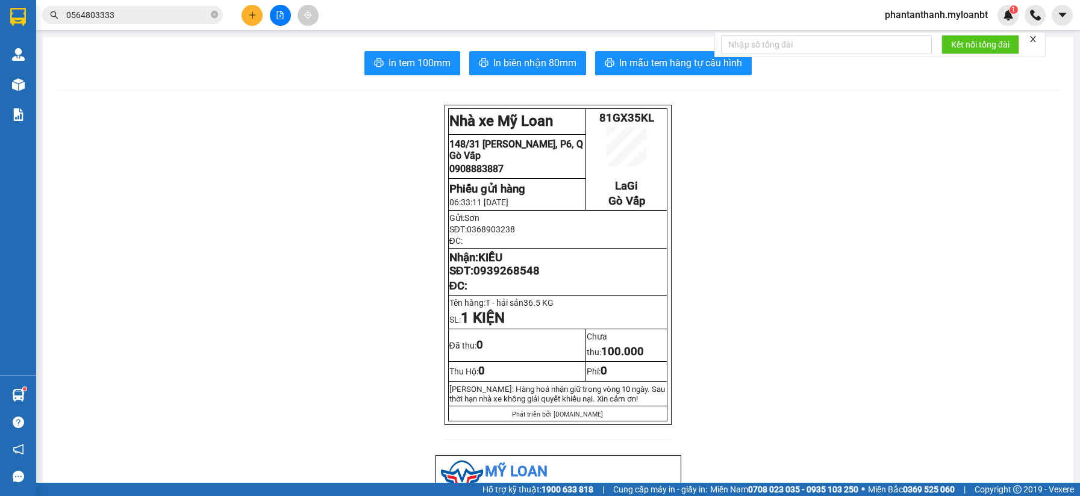
click at [193, 11] on input "0564803333" at bounding box center [137, 14] width 142 height 13
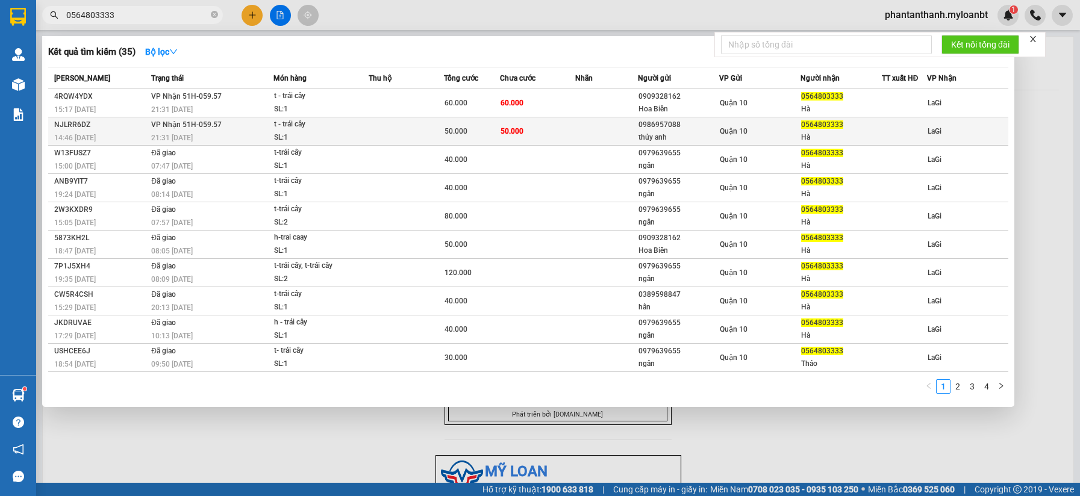
click at [342, 125] on div "t - trái cây" at bounding box center [319, 124] width 90 height 13
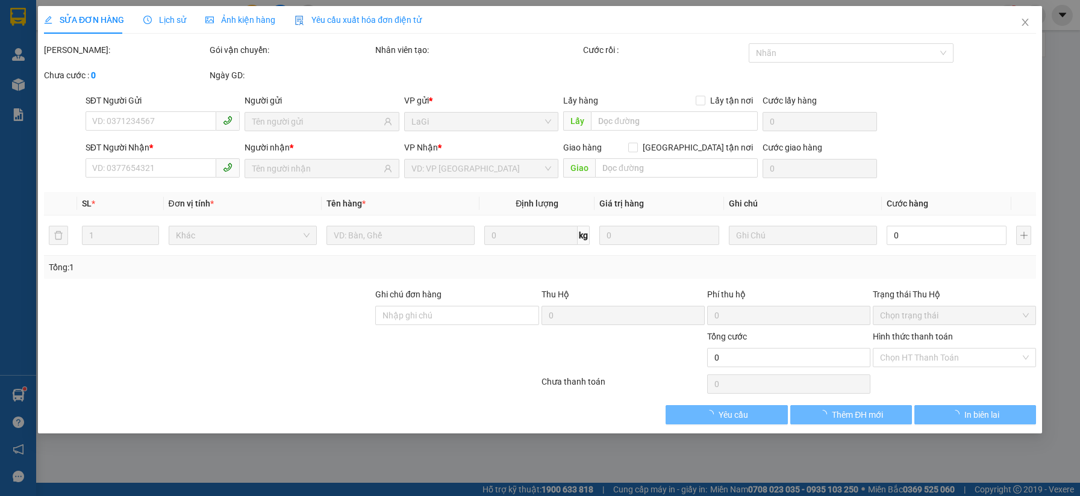
type input "0986957088"
type input "thủy anh"
type input "0564803333"
type input "Hà"
type input "50.000"
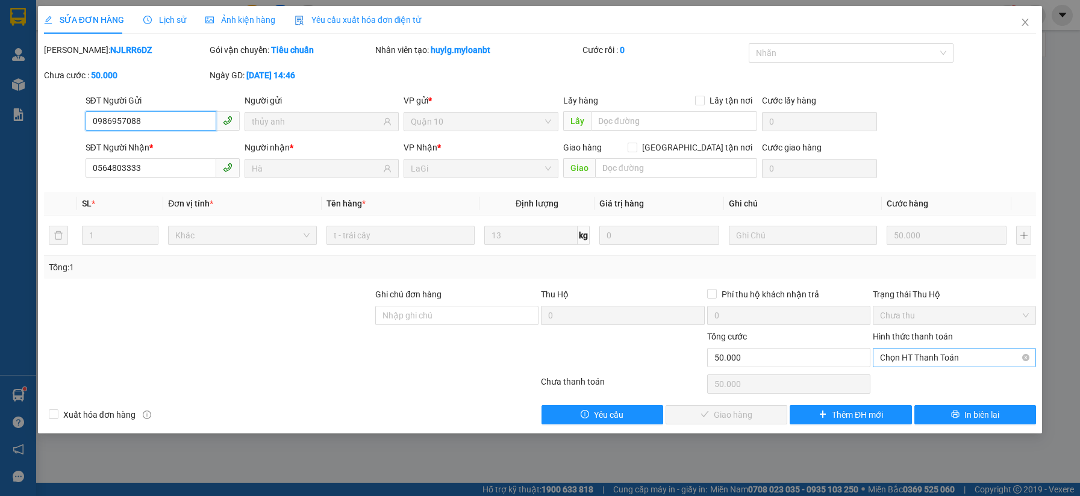
click at [907, 359] on span "Chọn HT Thanh Toán" at bounding box center [954, 358] width 149 height 18
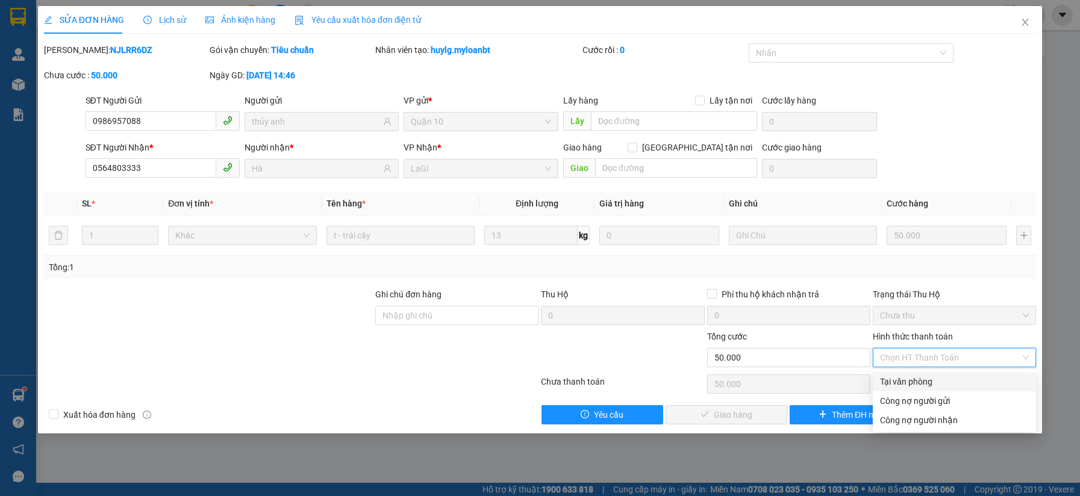
click at [902, 378] on div "Tại văn phòng" at bounding box center [954, 381] width 149 height 13
type input "0"
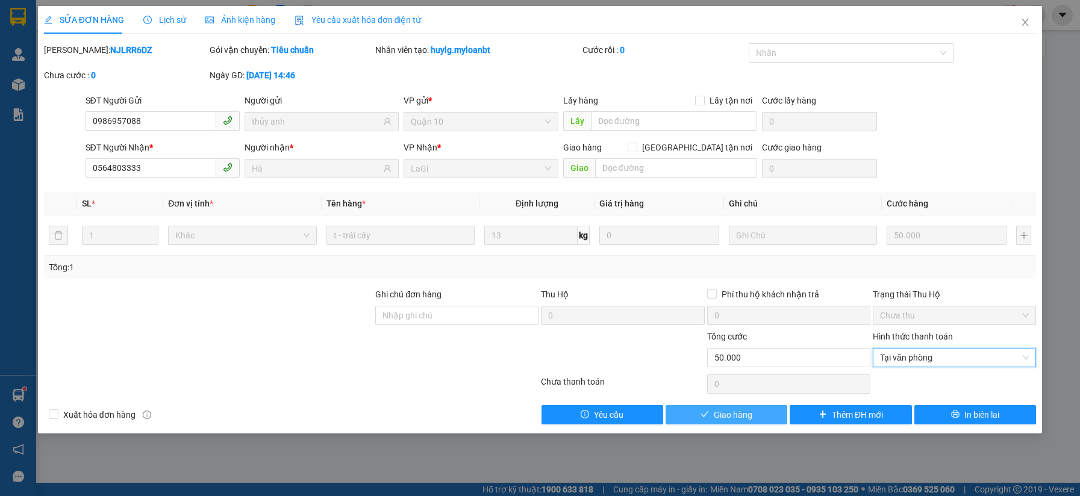
click at [742, 415] on span "Giao hàng" at bounding box center [733, 414] width 39 height 13
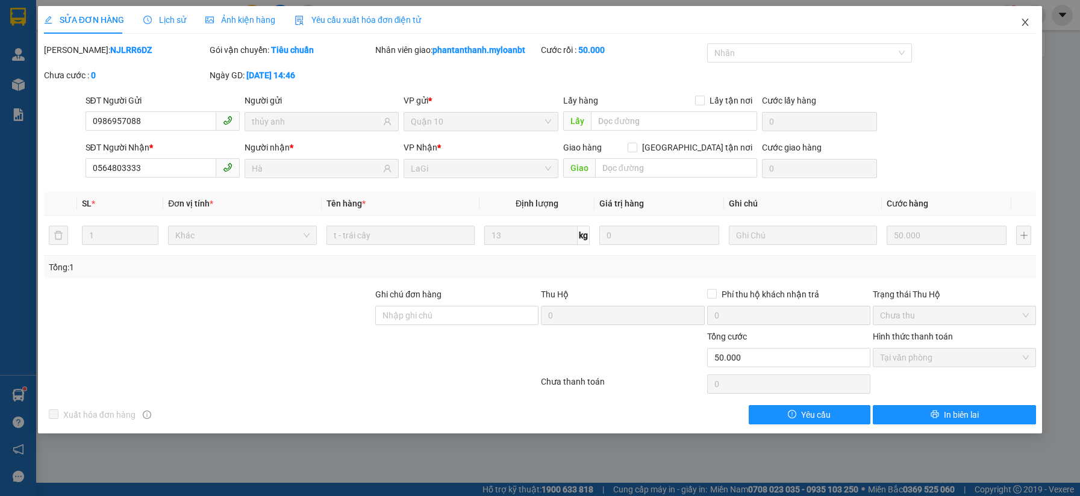
click at [1024, 22] on icon "close" at bounding box center [1025, 22] width 10 height 10
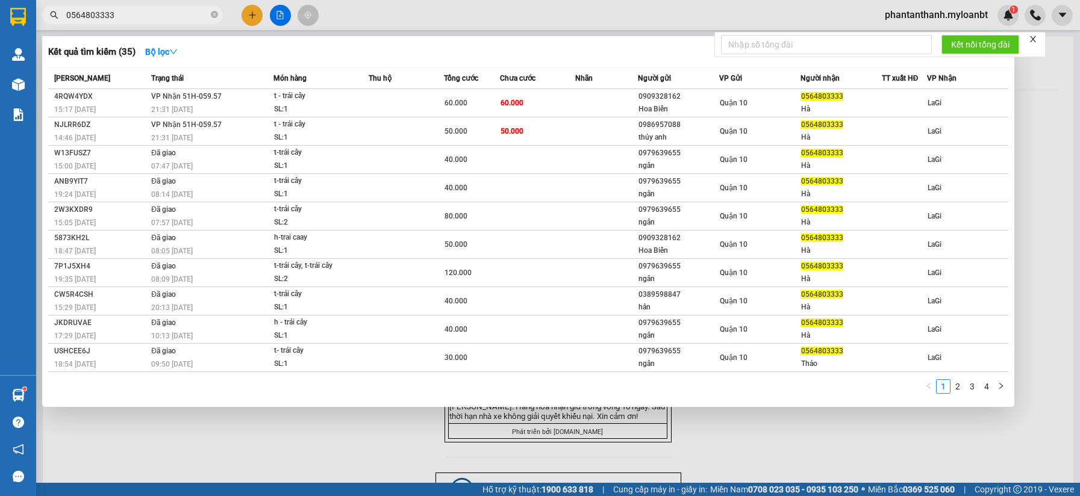
click at [140, 12] on input "0564803333" at bounding box center [137, 14] width 142 height 13
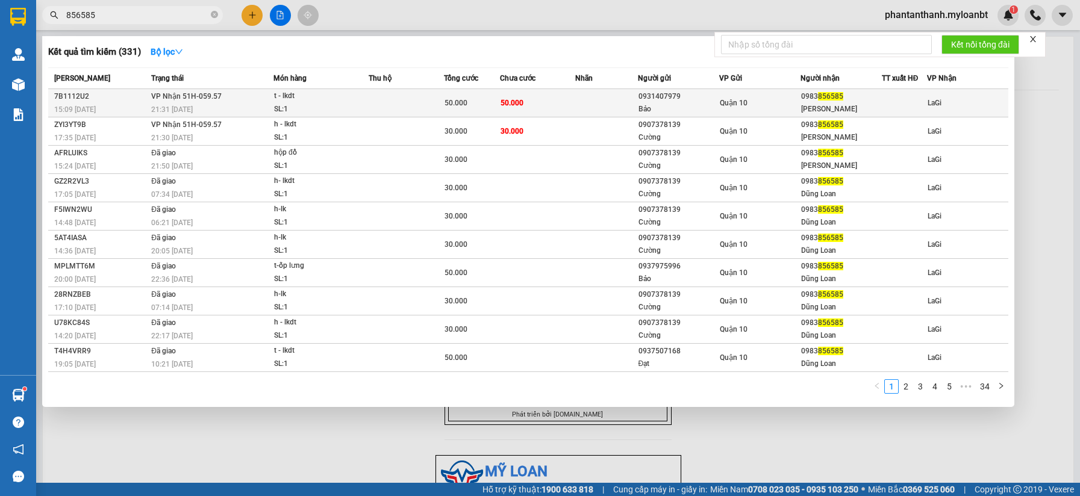
type input "856585"
click at [465, 102] on span "50.000" at bounding box center [455, 103] width 23 height 8
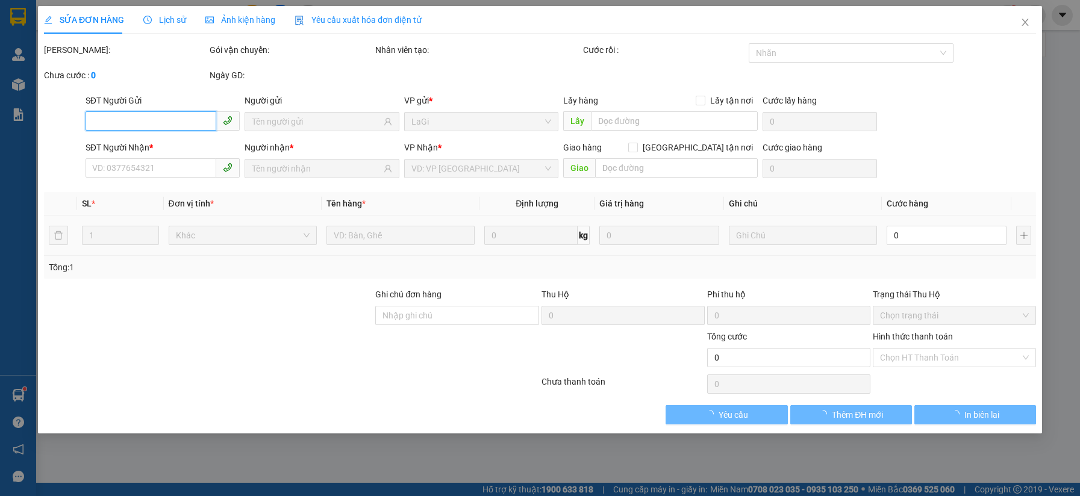
type input "0931407979"
type input "Bảo"
type input "0983856585"
type input "[PERSON_NAME]"
type input "50.000"
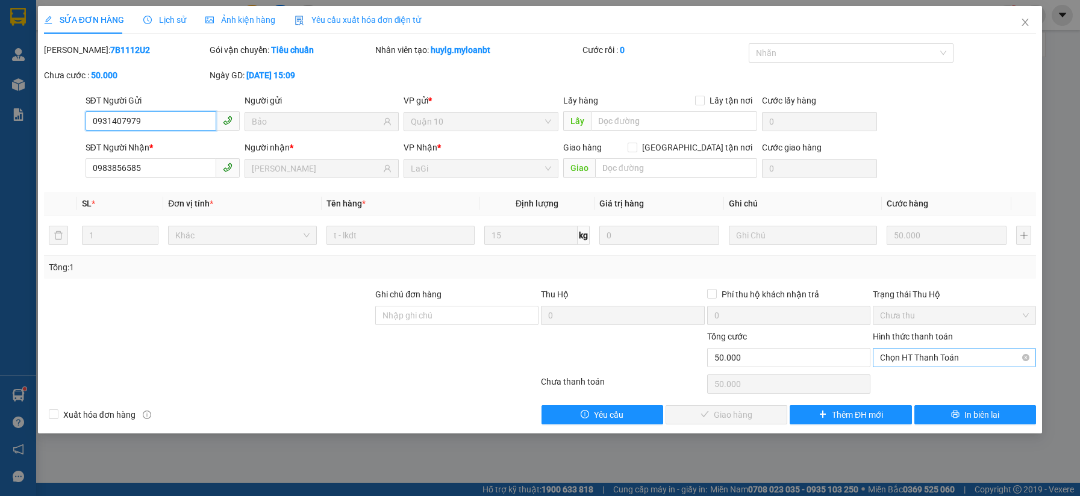
click at [936, 364] on span "Chọn HT Thanh Toán" at bounding box center [954, 358] width 149 height 18
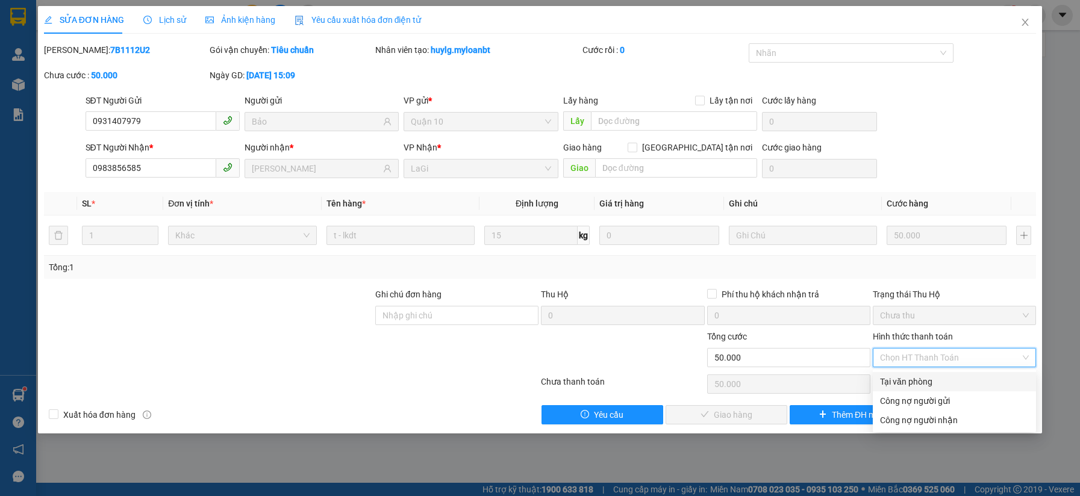
click at [917, 381] on div "Tại văn phòng" at bounding box center [954, 381] width 149 height 13
type input "0"
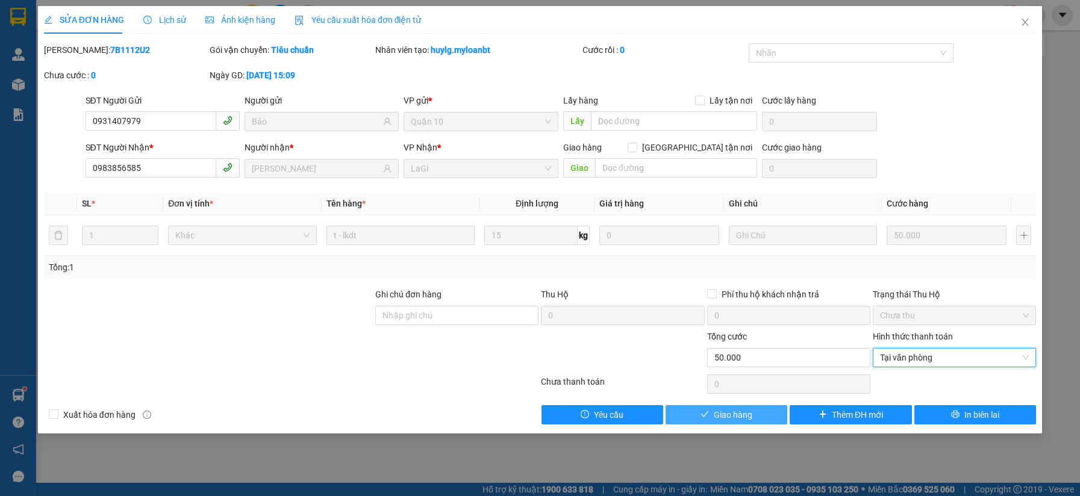
click at [766, 422] on button "Giao hàng" at bounding box center [726, 414] width 122 height 19
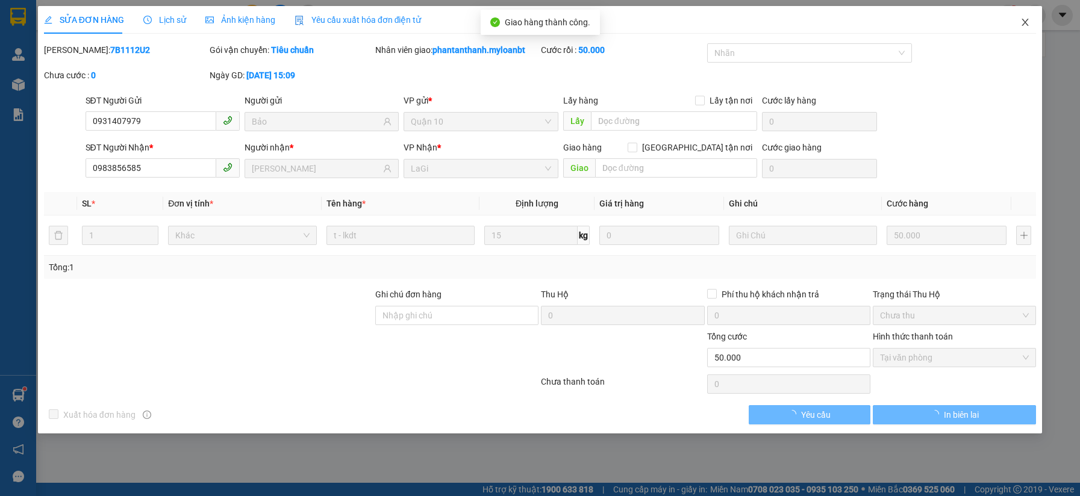
click at [1020, 30] on span "Close" at bounding box center [1025, 23] width 34 height 34
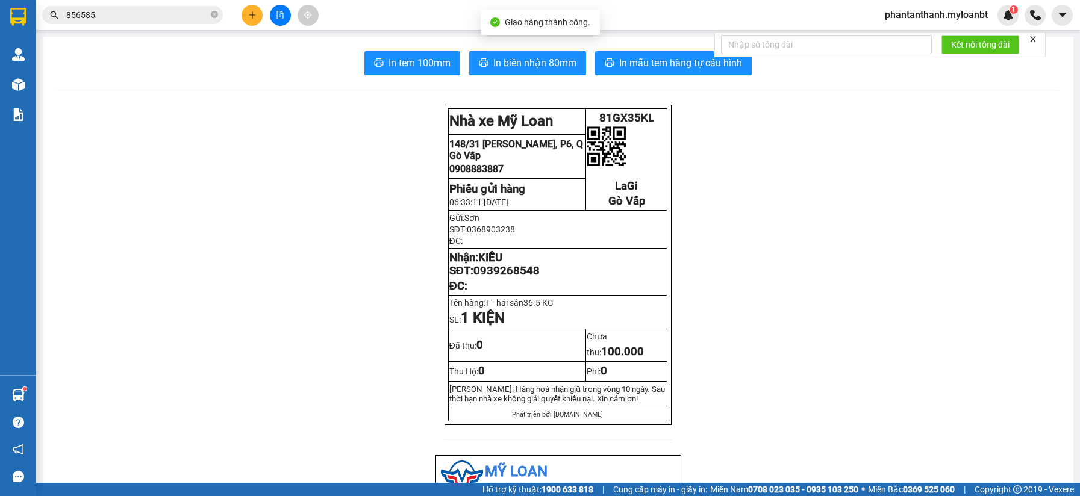
click at [124, 19] on input "856585" at bounding box center [137, 14] width 142 height 13
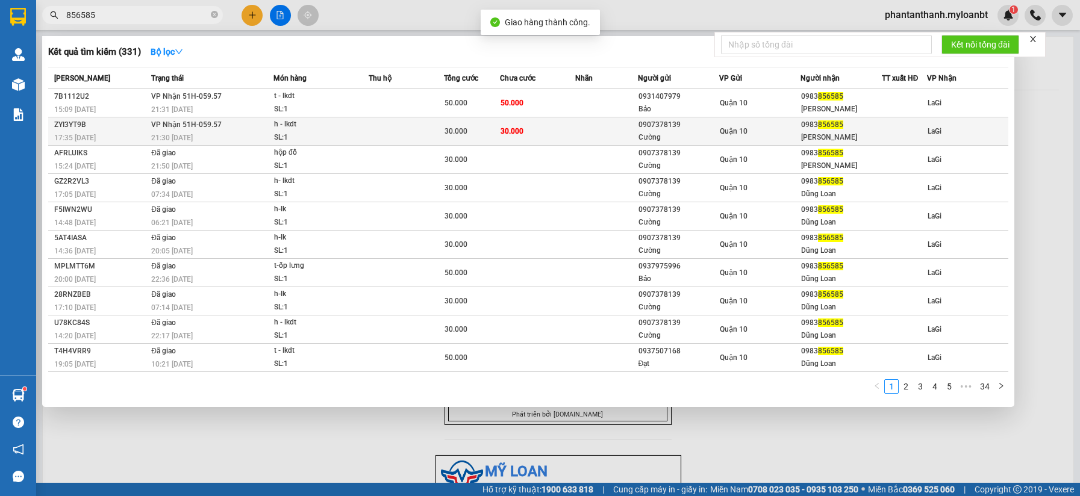
click at [455, 135] on span "30.000" at bounding box center [455, 131] width 23 height 8
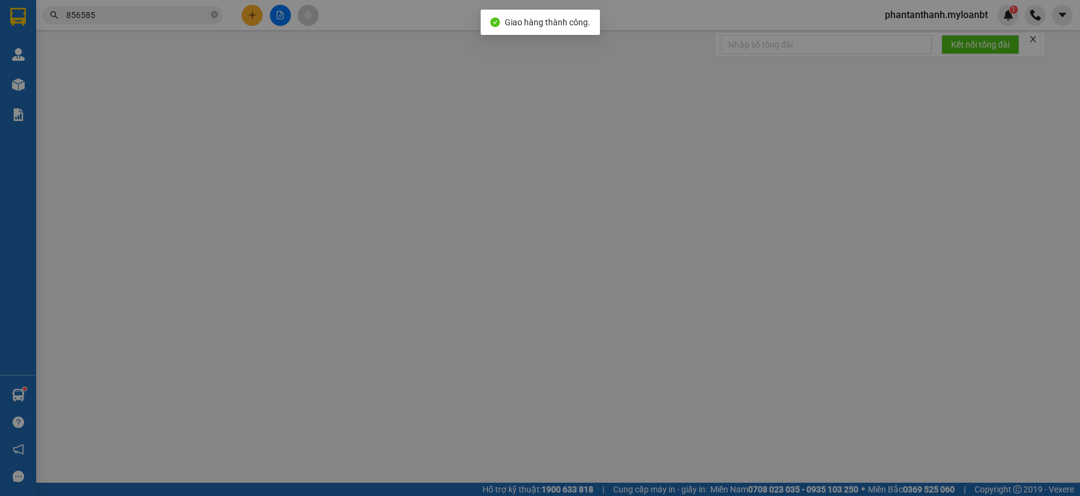
type input "0907378139"
type input "Cường"
type input "0983856585"
type input "[PERSON_NAME]"
type input "30.000"
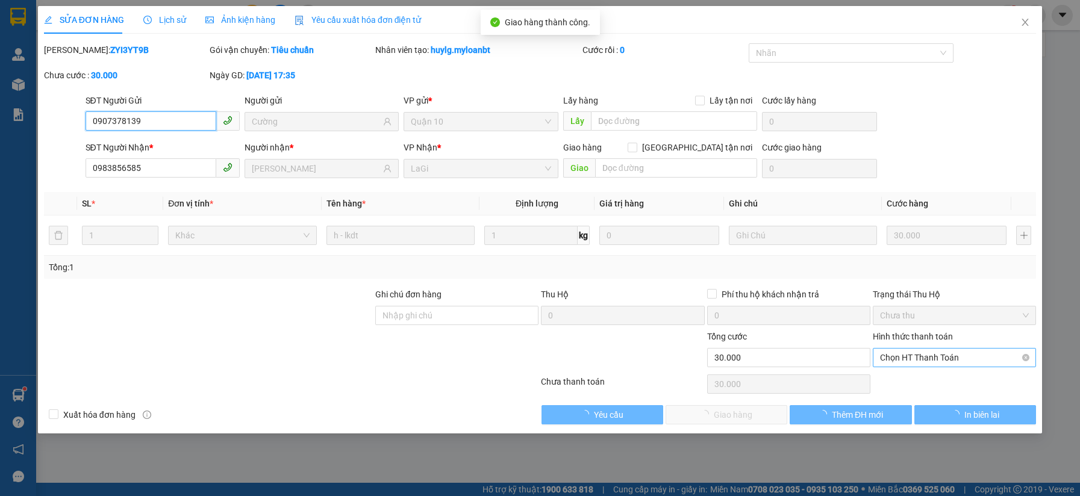
click at [897, 354] on span "Chọn HT Thanh Toán" at bounding box center [954, 358] width 149 height 18
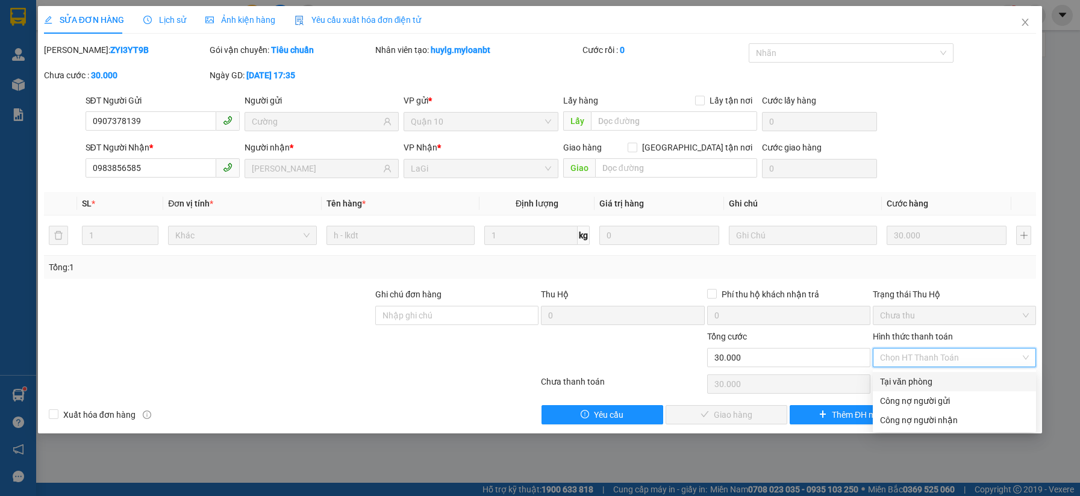
drag, startPoint x: 899, startPoint y: 378, endPoint x: 856, endPoint y: 388, distance: 43.8
click at [899, 379] on div "Tại văn phòng" at bounding box center [954, 381] width 149 height 13
type input "0"
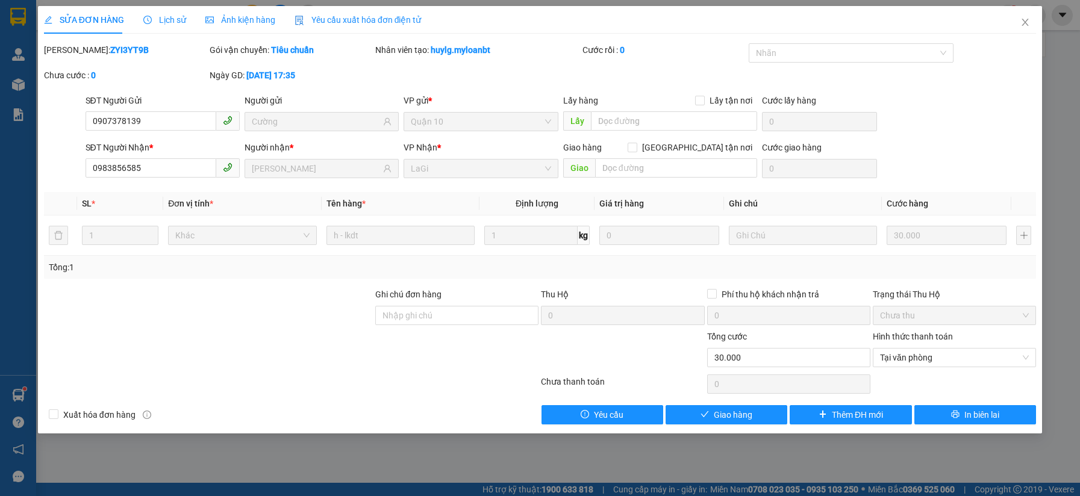
click at [721, 427] on div "SỬA ĐƠN HÀNG Lịch sử Ảnh kiện hàng Yêu cầu xuất hóa đơn điện tử Total Paid Fee …" at bounding box center [540, 220] width 1004 height 428
click at [729, 416] on span "Giao hàng" at bounding box center [733, 414] width 39 height 13
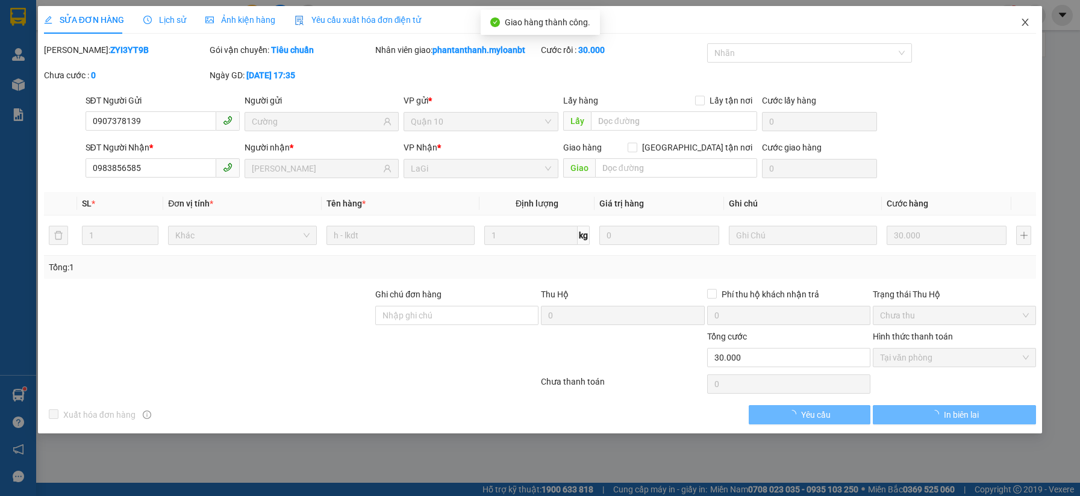
click at [1023, 26] on icon "close" at bounding box center [1025, 22] width 10 height 10
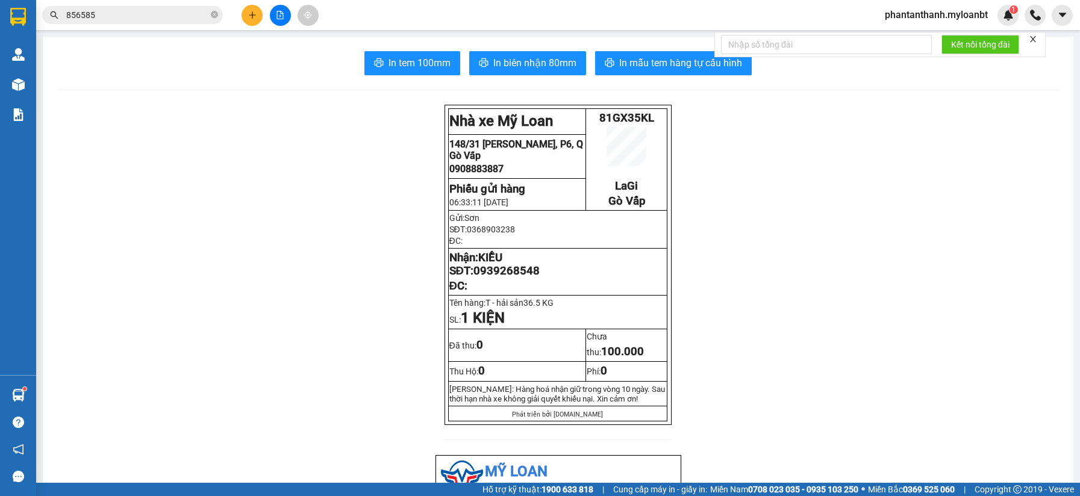
click at [164, 12] on input "856585" at bounding box center [137, 14] width 142 height 13
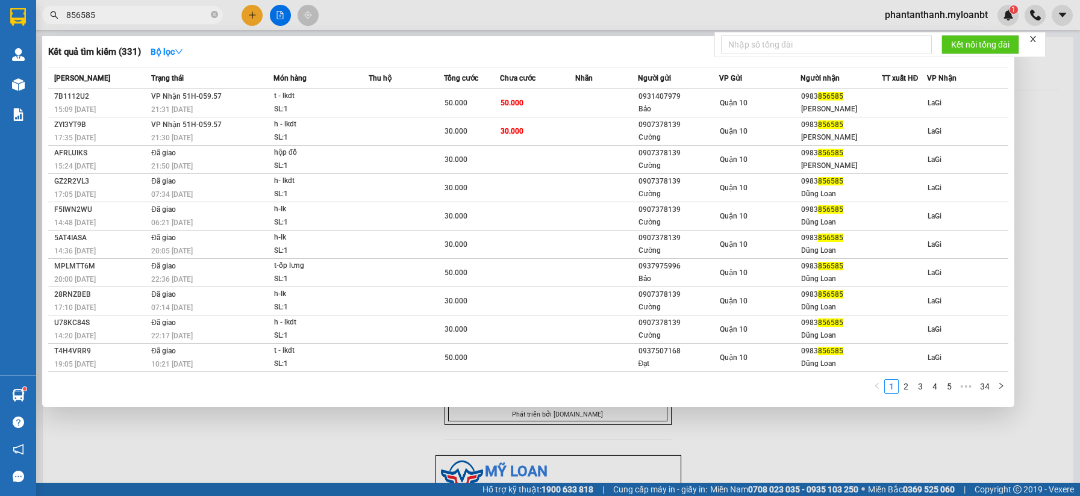
click at [164, 12] on input "856585" at bounding box center [137, 14] width 142 height 13
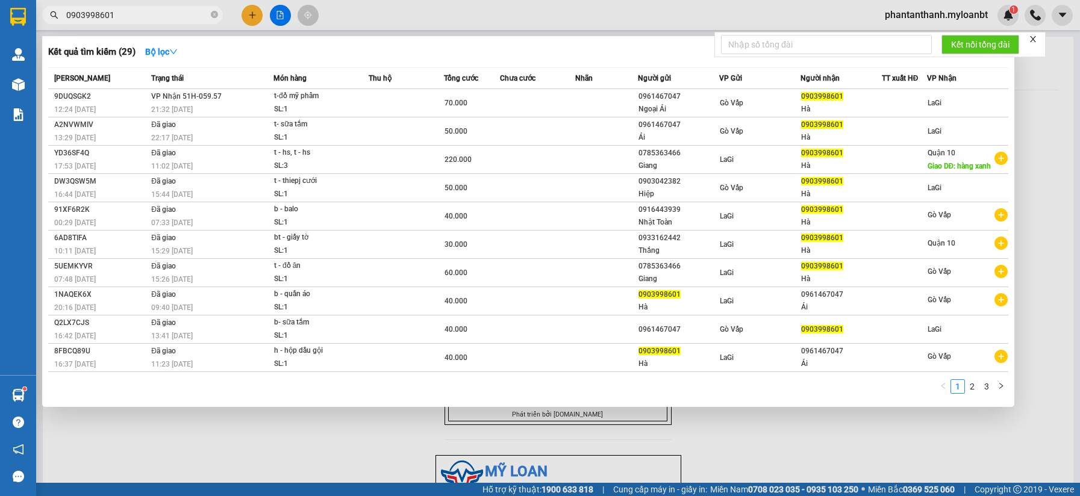
click at [160, 21] on input "0903998601" at bounding box center [137, 14] width 142 height 13
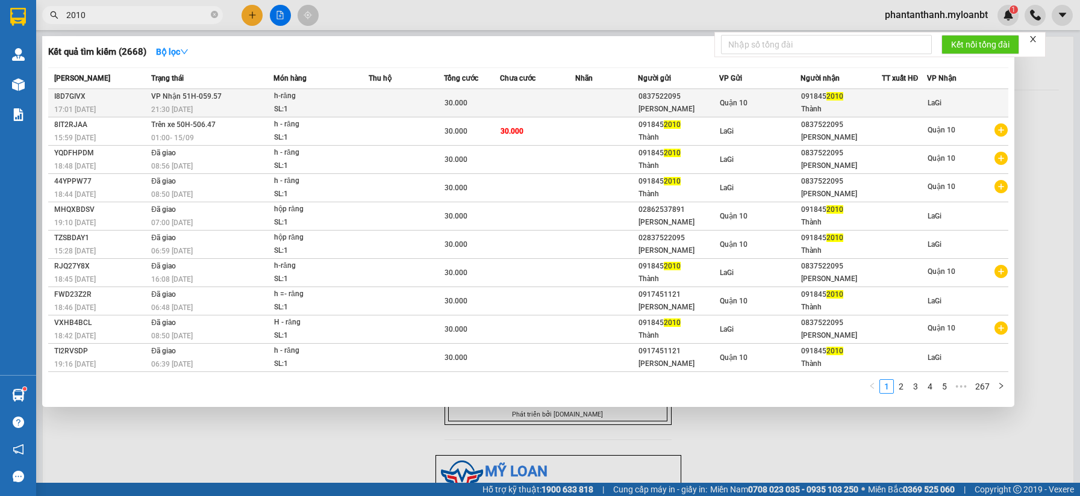
type input "2010"
click at [332, 99] on div "h-răng" at bounding box center [319, 96] width 90 height 13
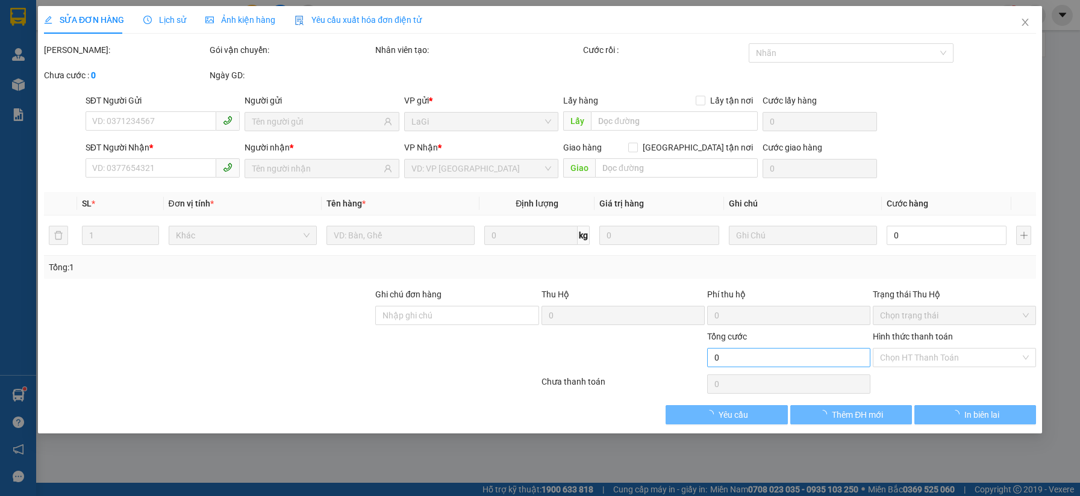
type input "0837522095"
type input "[PERSON_NAME]"
type input "0918452010"
type input "Thành"
type input "30.000"
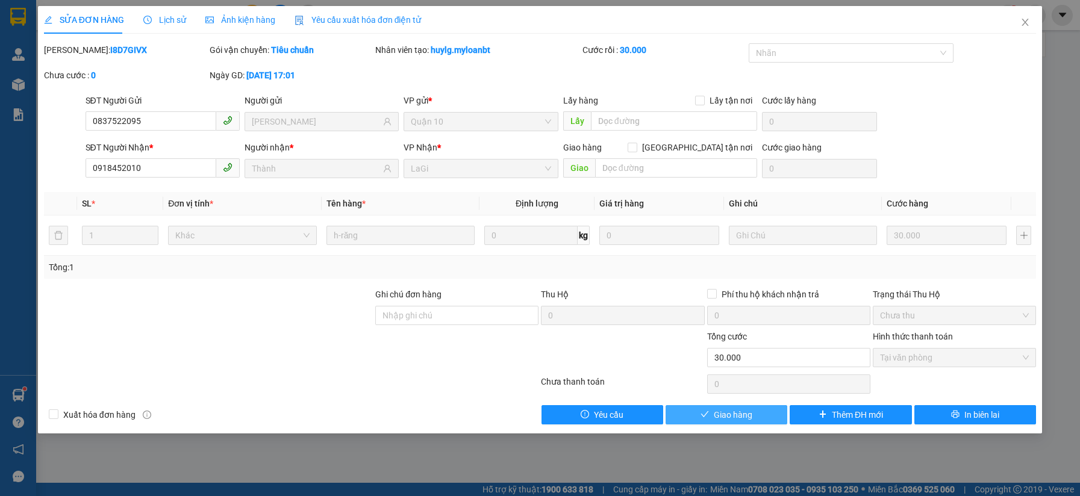
click at [731, 409] on span "Giao hàng" at bounding box center [733, 414] width 39 height 13
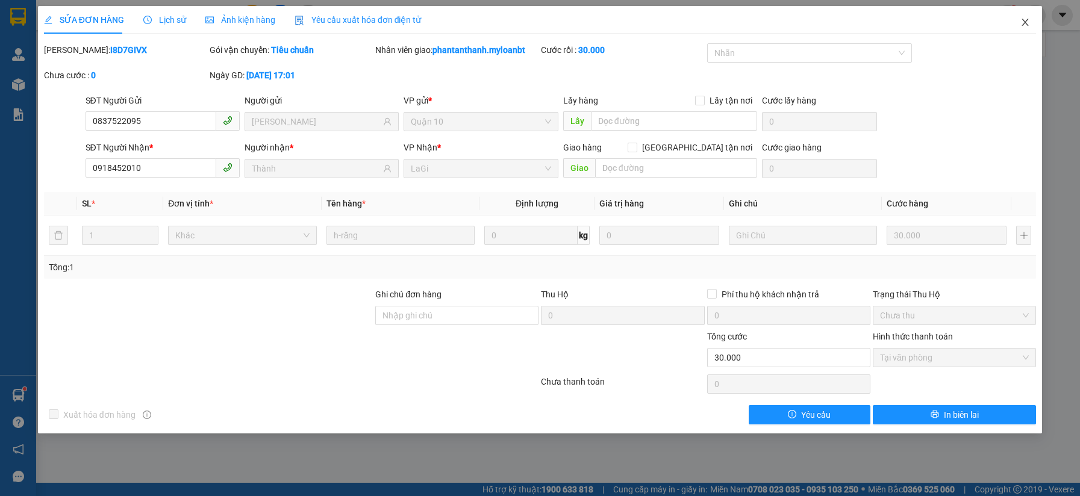
click at [1027, 30] on span "Close" at bounding box center [1025, 23] width 34 height 34
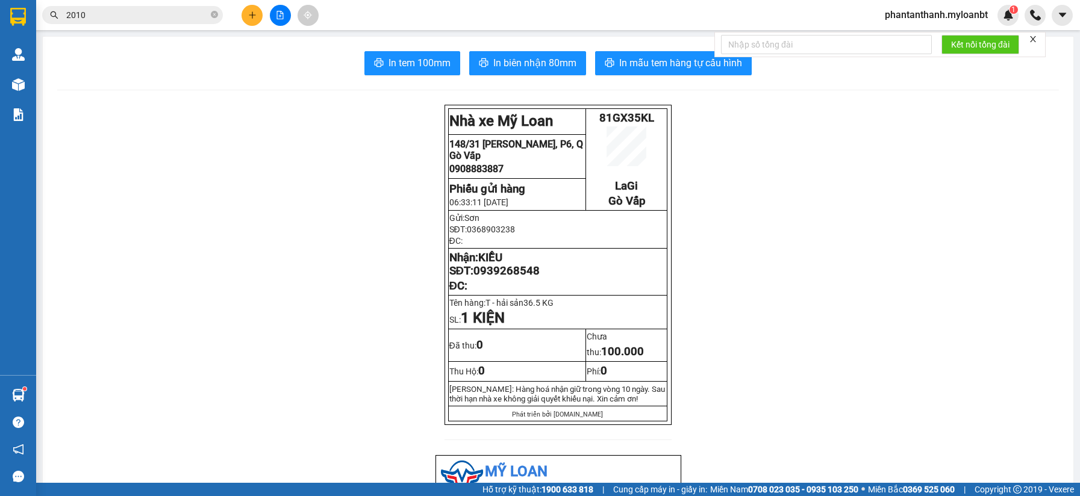
click at [155, 16] on input "2010" at bounding box center [137, 14] width 142 height 13
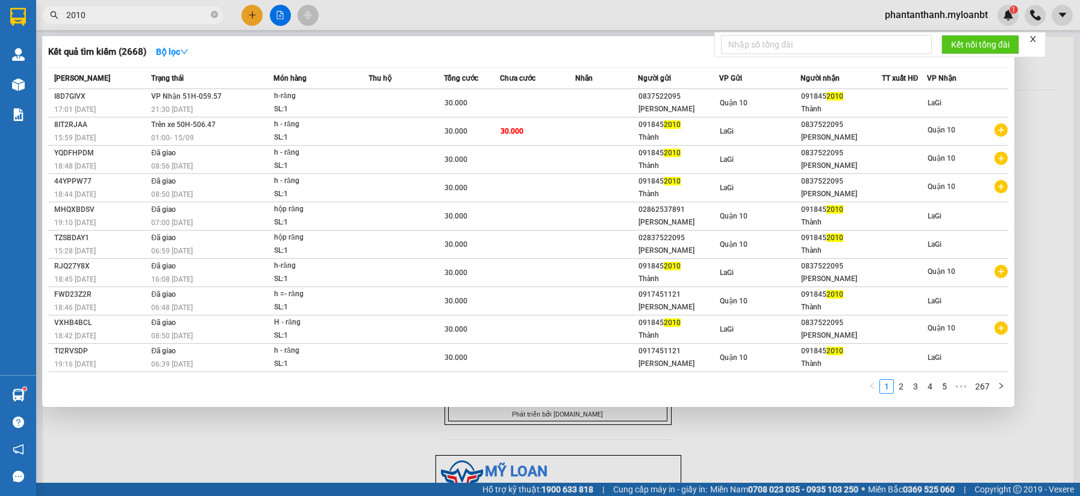
click at [155, 16] on input "2010" at bounding box center [137, 14] width 142 height 13
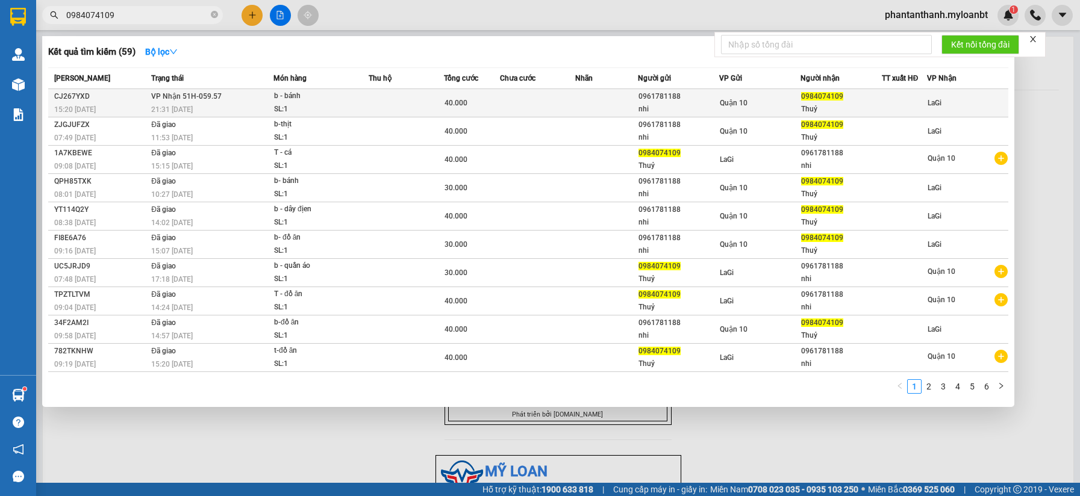
type input "0984074109"
click at [338, 101] on div "b - bánh" at bounding box center [319, 96] width 90 height 13
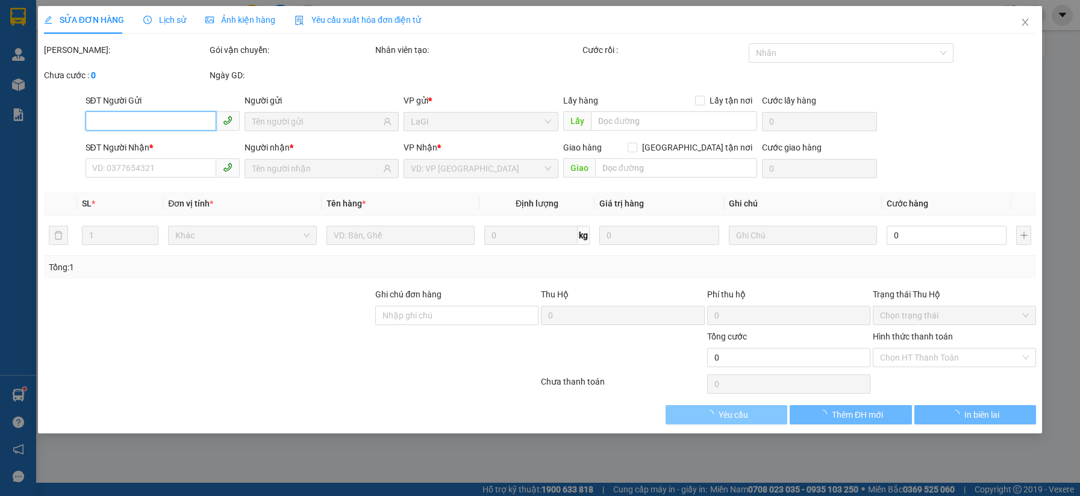
type input "0961781188"
type input "nhi"
type input "0984074109"
type input "Thuỷ"
type input "40.000"
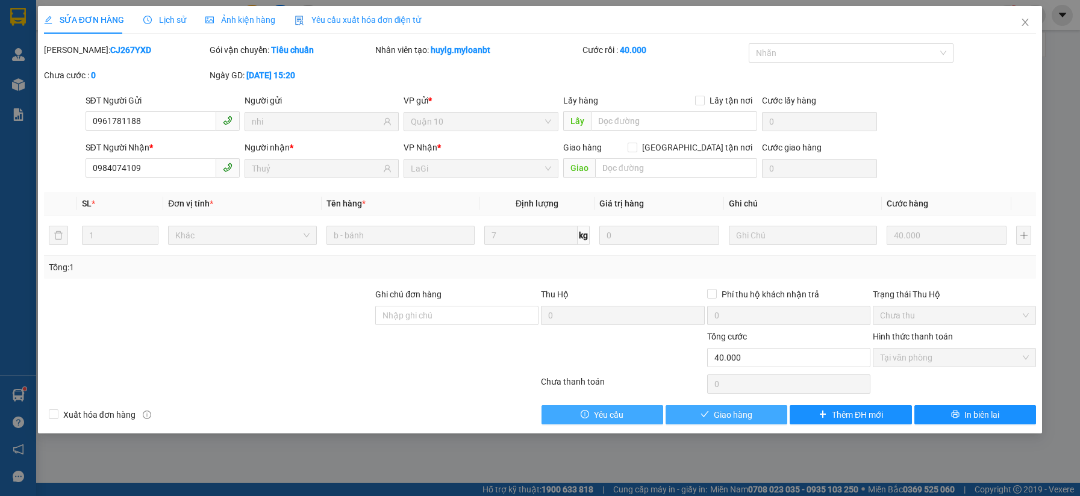
click at [758, 415] on button "Giao hàng" at bounding box center [726, 414] width 122 height 19
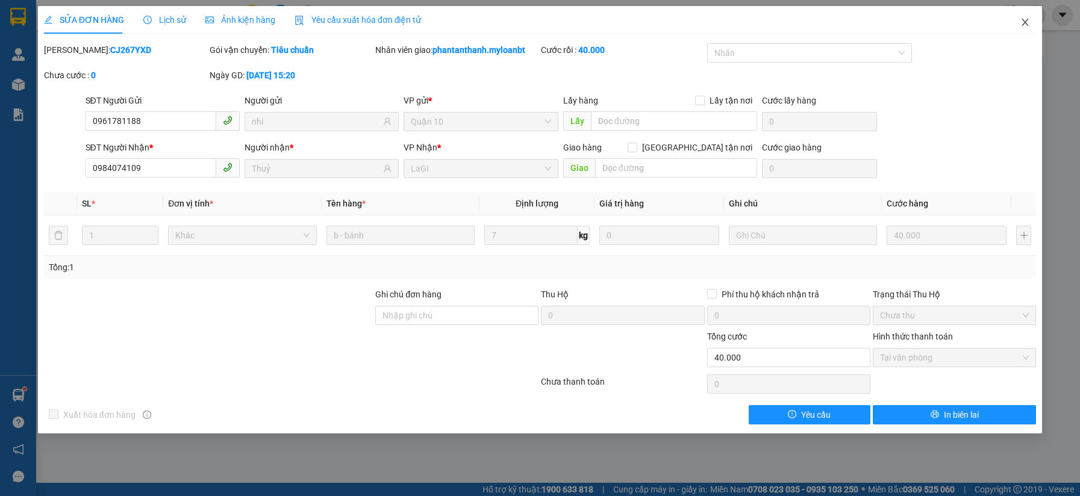
click at [1028, 11] on span "Close" at bounding box center [1025, 23] width 34 height 34
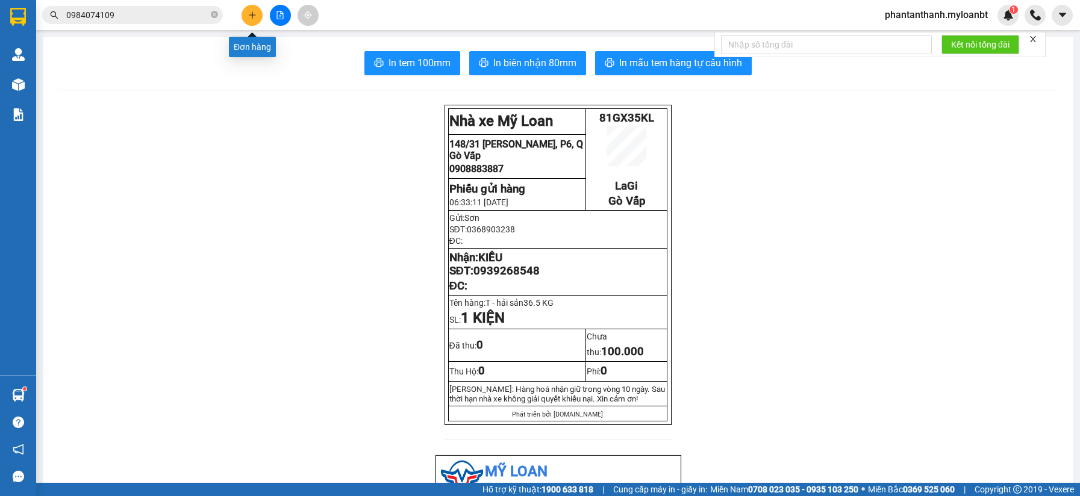
click at [248, 13] on icon "plus" at bounding box center [252, 15] width 8 height 8
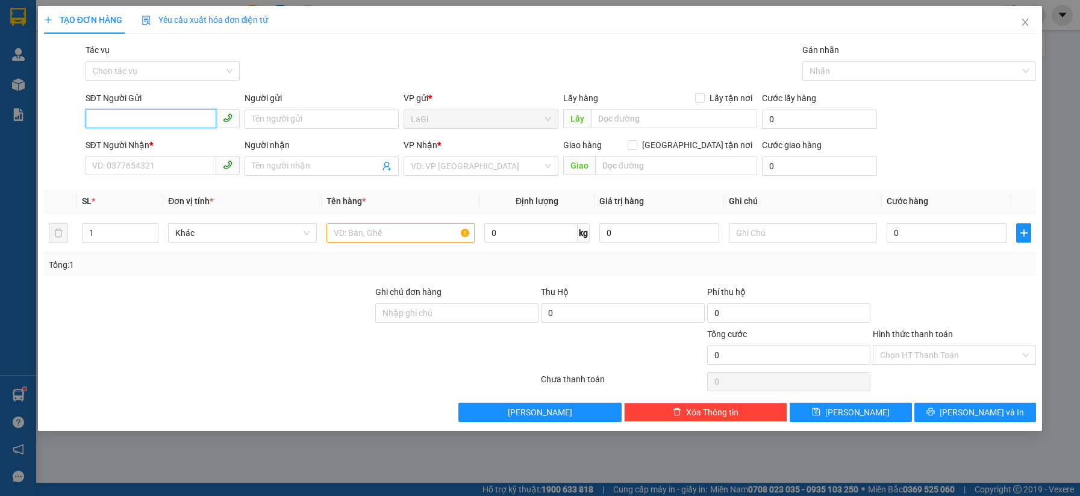
click at [187, 116] on input "SĐT Người Gửi" at bounding box center [151, 118] width 131 height 19
click at [523, 228] on input "0" at bounding box center [530, 232] width 93 height 19
click at [201, 128] on span at bounding box center [163, 119] width 154 height 19
type input "15.2"
click at [191, 115] on input "SĐT Người Gửi" at bounding box center [151, 118] width 131 height 19
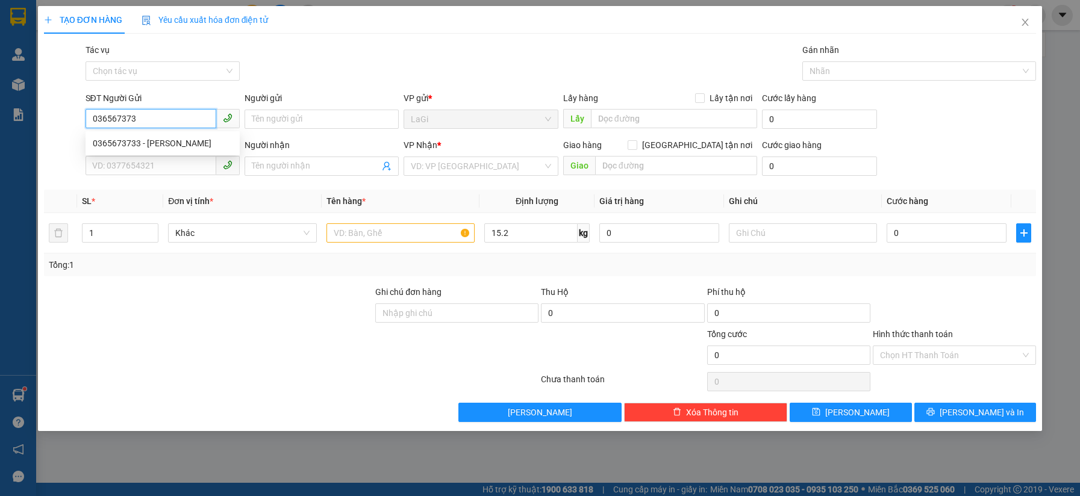
type input "0365673733"
click at [154, 137] on div "0365673733 - [PERSON_NAME]" at bounding box center [163, 143] width 140 height 13
type input "hương"
type input "0907166984"
type input "Hồng 0919012489"
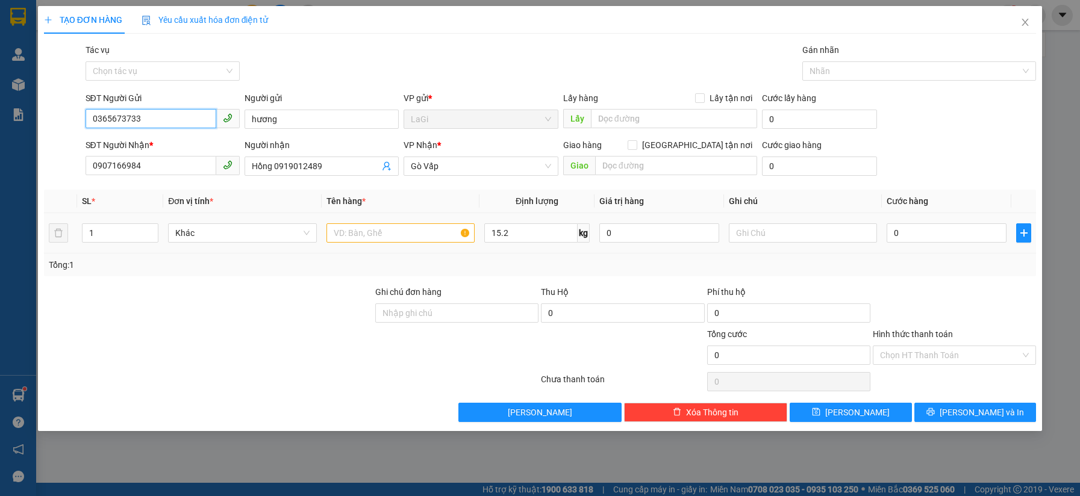
type input "0365673733"
click at [432, 228] on input "text" at bounding box center [400, 232] width 148 height 19
type input "T - cá"
click at [903, 235] on input "0" at bounding box center [946, 232] width 120 height 19
type input "6"
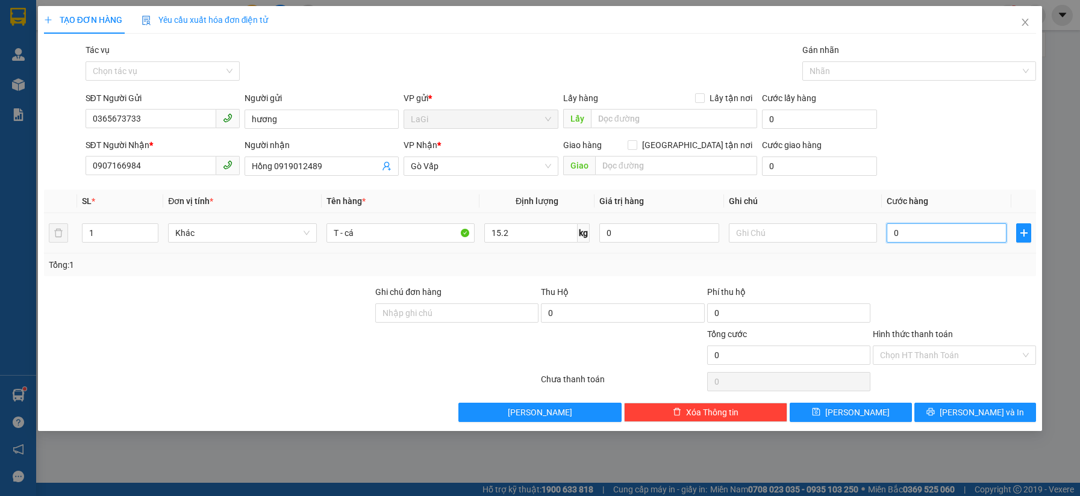
type input "6"
type input "60"
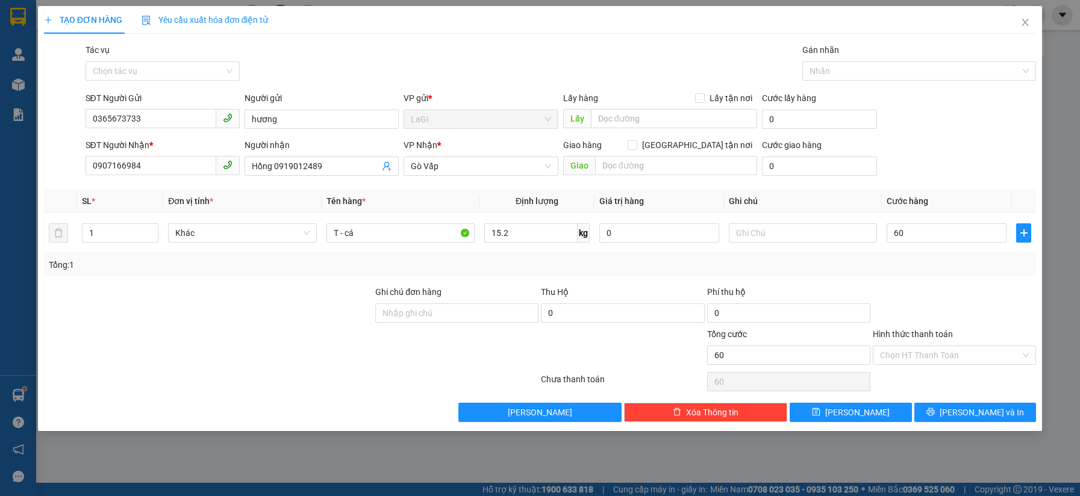
type input "60.000"
click at [916, 270] on div "Tổng: 1" at bounding box center [540, 264] width 982 height 13
click at [918, 267] on div "Tổng: 1" at bounding box center [540, 264] width 982 height 13
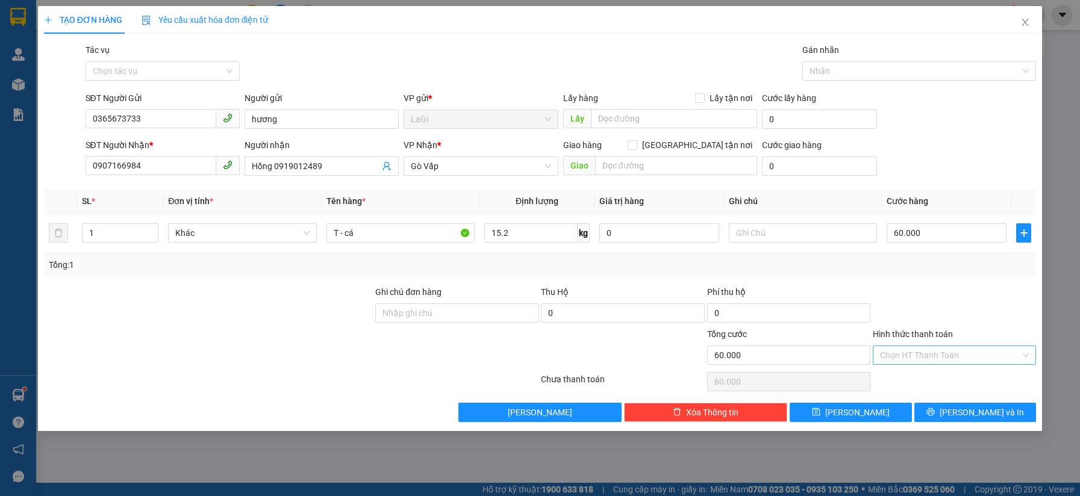
click at [962, 354] on input "Hình thức thanh toán" at bounding box center [950, 355] width 140 height 18
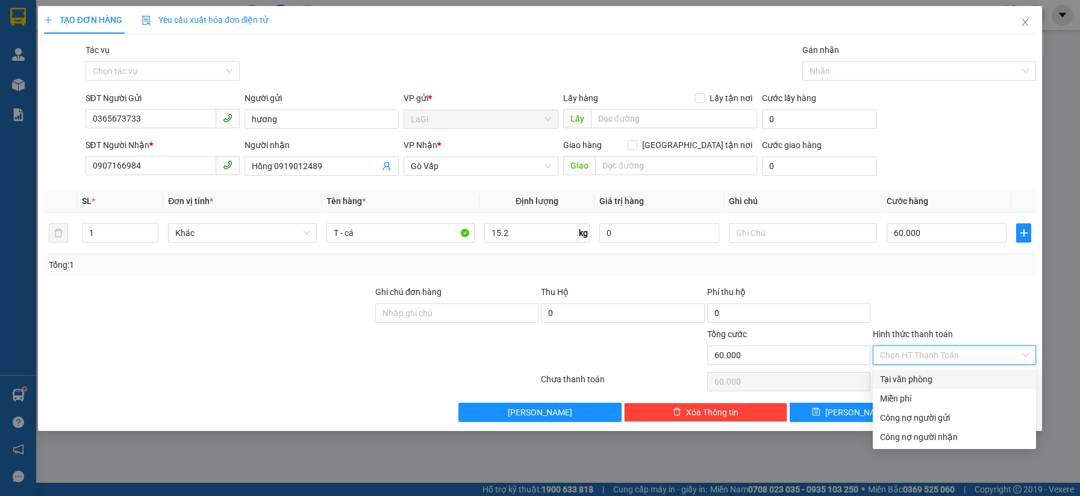
drag, startPoint x: 932, startPoint y: 367, endPoint x: 929, endPoint y: 376, distance: 9.3
click at [932, 367] on div "Hình thức thanh toán Chọn HT Thanh Toán" at bounding box center [954, 349] width 163 height 42
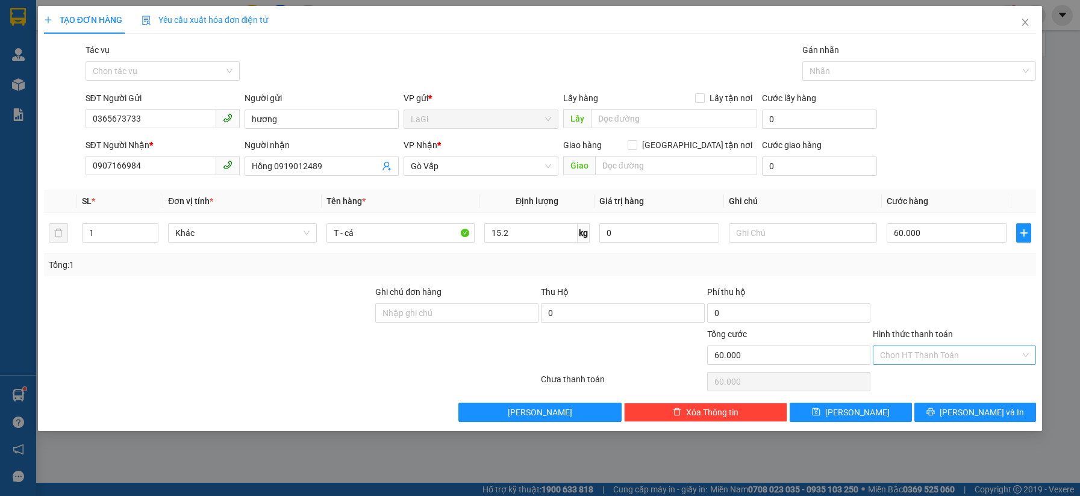
click at [932, 364] on div "Chọn HT Thanh Toán" at bounding box center [954, 355] width 163 height 19
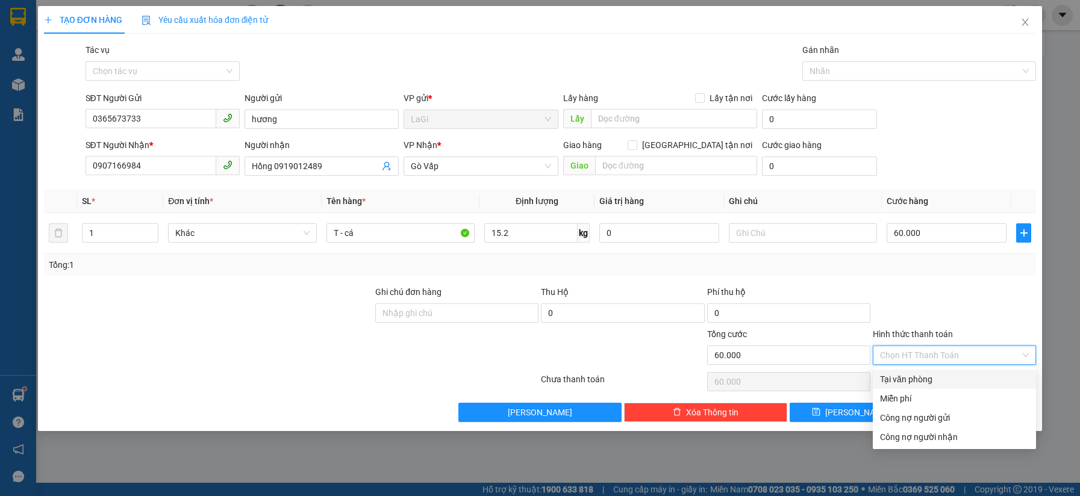
click at [930, 376] on div "Tại văn phòng" at bounding box center [954, 379] width 149 height 13
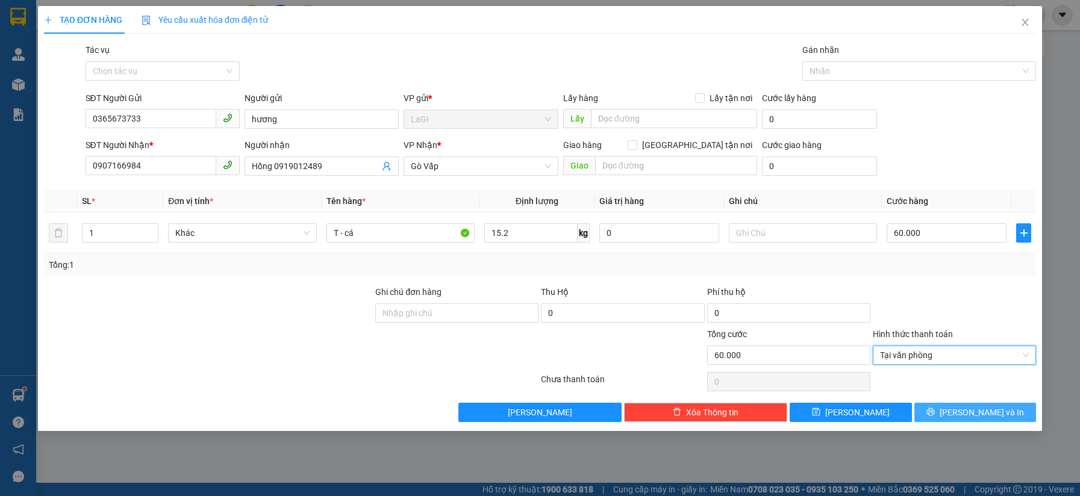
click at [1001, 411] on button "[PERSON_NAME] và In" at bounding box center [975, 412] width 122 height 19
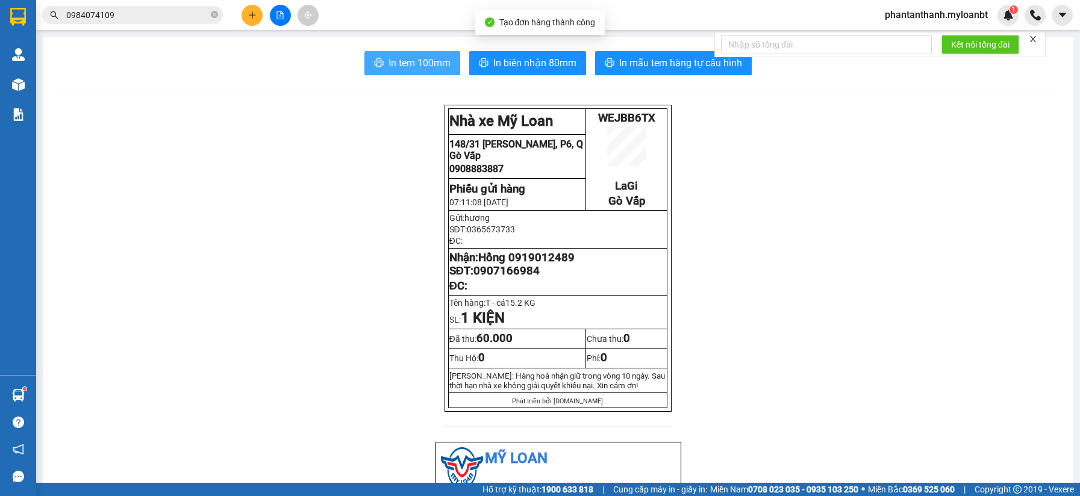
click at [395, 67] on span "In tem 100mm" at bounding box center [419, 62] width 62 height 15
click at [250, 10] on button at bounding box center [251, 15] width 21 height 21
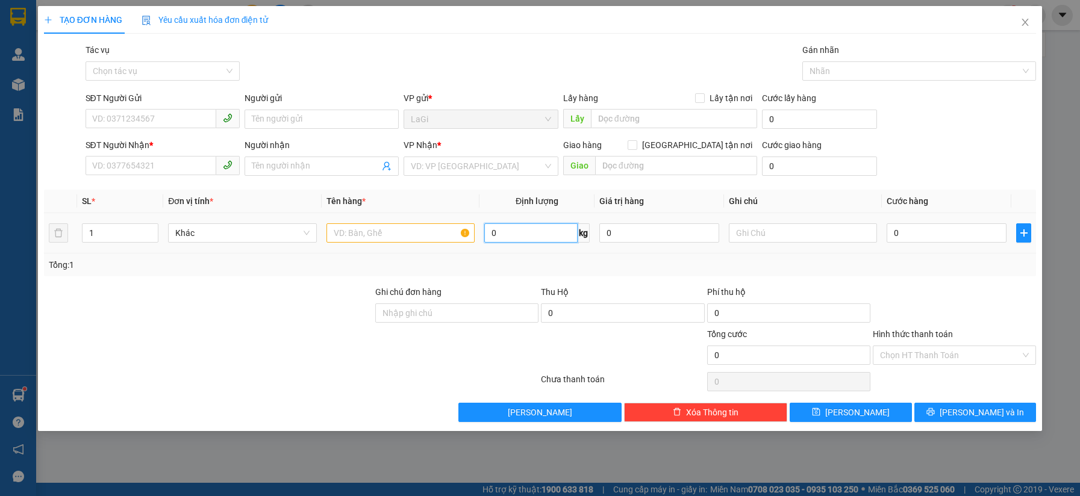
click at [493, 230] on input "0" at bounding box center [530, 232] width 93 height 19
type input "12.75"
click at [130, 123] on input "SĐT Người Gửi" at bounding box center [151, 118] width 131 height 19
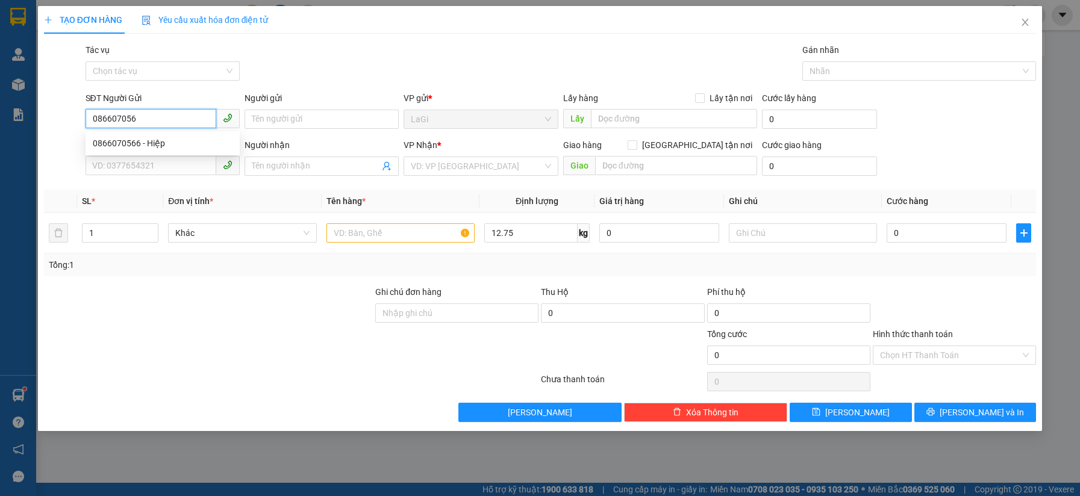
type input "0866070566"
click at [146, 137] on div "0866070566 - Hiệp" at bounding box center [163, 143] width 140 height 13
type input "Hiệp"
type input "0966753457"
type input "[PERSON_NAME]"
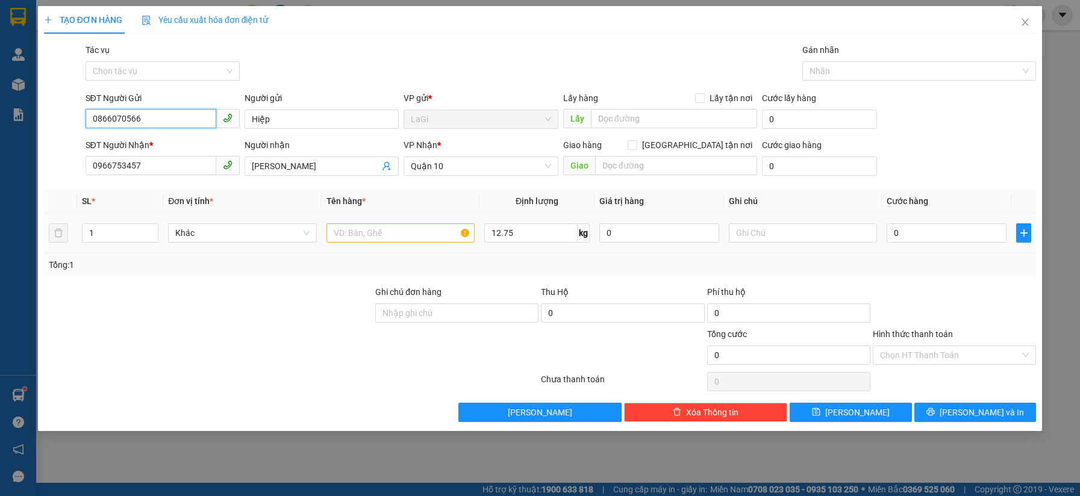
type input "0866070566"
drag, startPoint x: 363, startPoint y: 233, endPoint x: 371, endPoint y: 231, distance: 8.2
click at [365, 233] on input "text" at bounding box center [400, 232] width 148 height 19
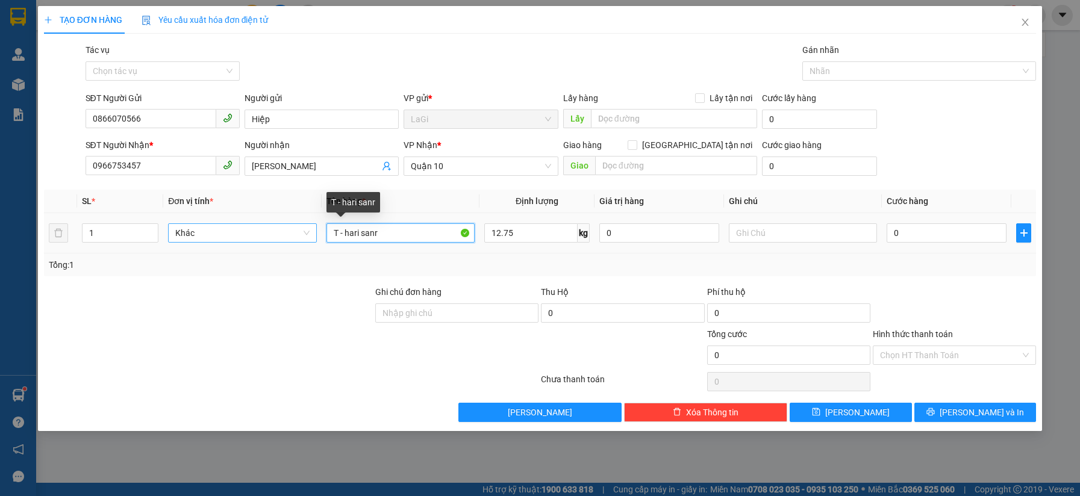
drag, startPoint x: 388, startPoint y: 235, endPoint x: 238, endPoint y: 240, distance: 149.5
click at [238, 240] on tr "1 Khác T - hari sanr 12.75 kg 0 0" at bounding box center [540, 233] width 992 height 40
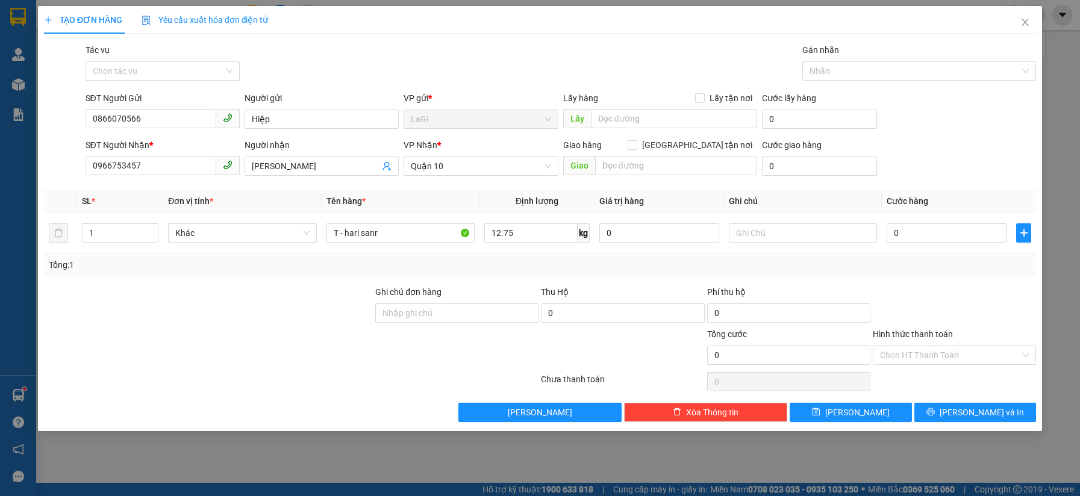
drag, startPoint x: 967, startPoint y: 442, endPoint x: 971, endPoint y: 453, distance: 11.4
click at [967, 446] on div "TẠO ĐƠN HÀNG Yêu cầu xuất hóa đơn điện tử Transit Pickup Surcharge Ids Transit …" at bounding box center [540, 248] width 1080 height 496
click at [375, 232] on input "T - hari sanr" at bounding box center [400, 232] width 148 height 19
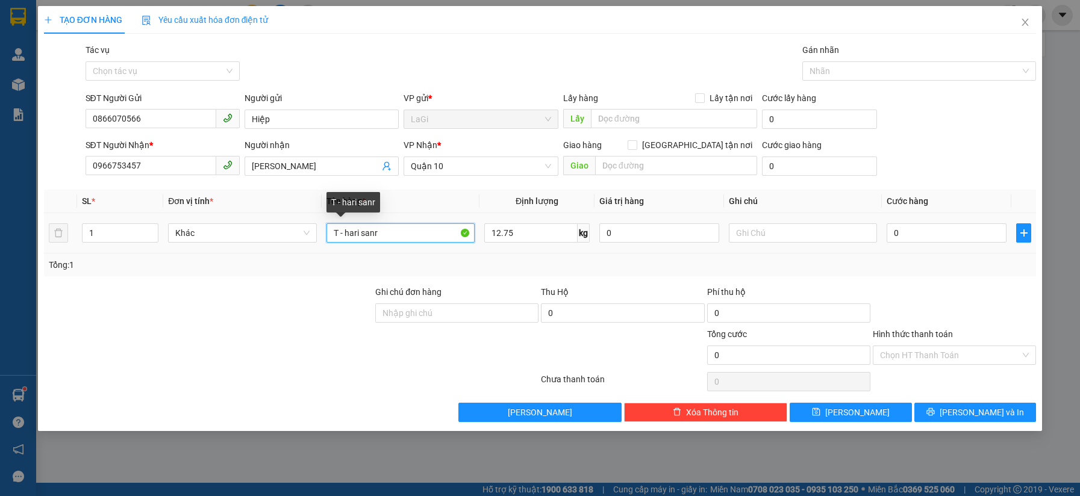
click at [403, 231] on input "T - hari sanr" at bounding box center [400, 232] width 148 height 19
drag, startPoint x: 400, startPoint y: 234, endPoint x: 345, endPoint y: 221, distance: 56.8
click at [345, 221] on div "Transit Pickup Surcharge Ids Transit Deliver Surcharge Ids Transit Deliver Surc…" at bounding box center [540, 232] width 992 height 379
type input "T - Hải sản"
click at [954, 238] on input "0" at bounding box center [946, 232] width 120 height 19
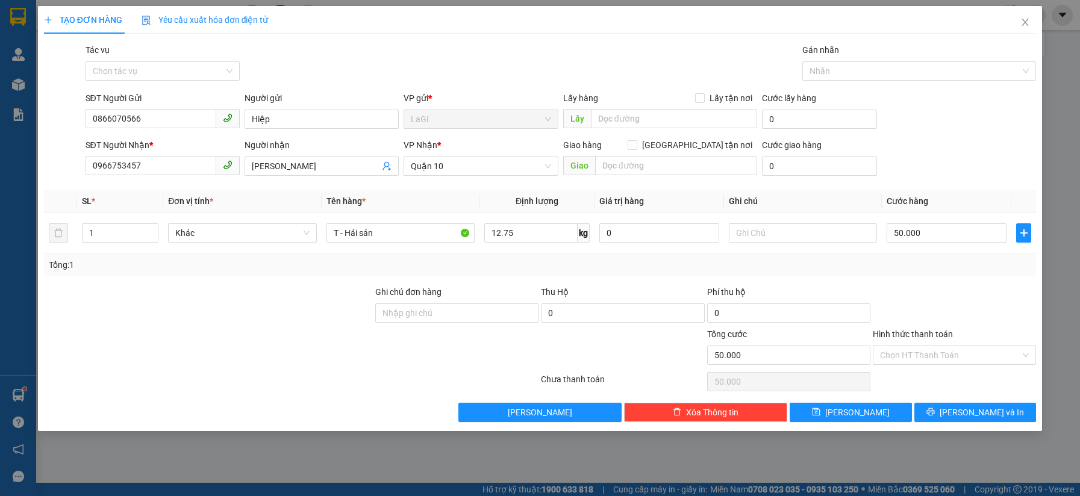
click at [951, 276] on div "Tổng: 1" at bounding box center [540, 265] width 992 height 23
click at [980, 410] on span "[PERSON_NAME] và In" at bounding box center [981, 412] width 84 height 13
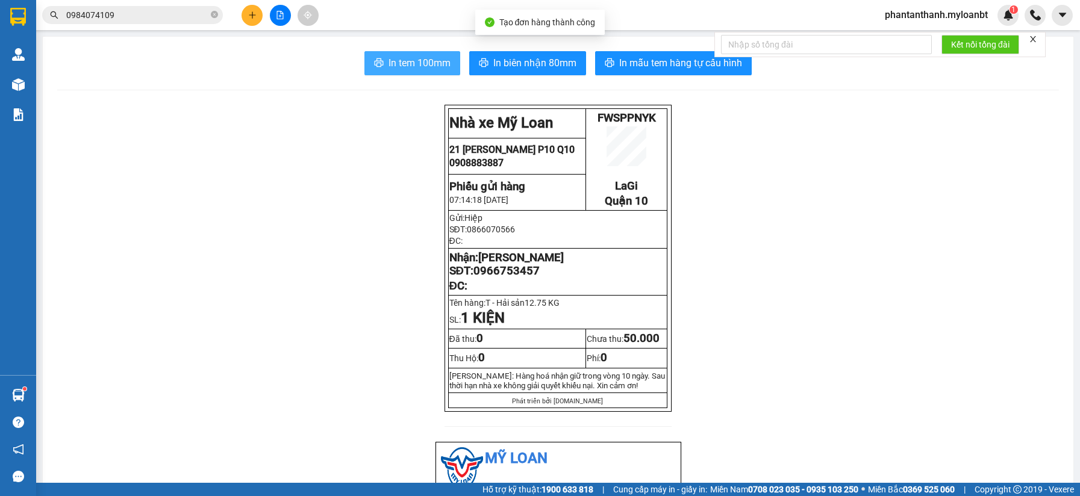
click at [388, 59] on span "In tem 100mm" at bounding box center [419, 62] width 62 height 15
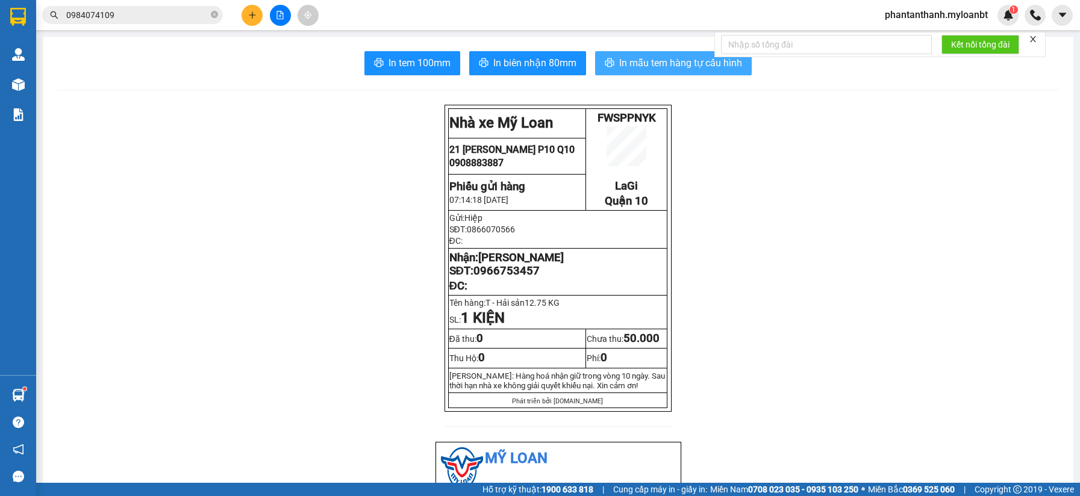
click at [644, 71] on button "In mẫu tem hàng tự cấu hình" at bounding box center [673, 63] width 157 height 24
click at [257, 19] on button at bounding box center [251, 15] width 21 height 21
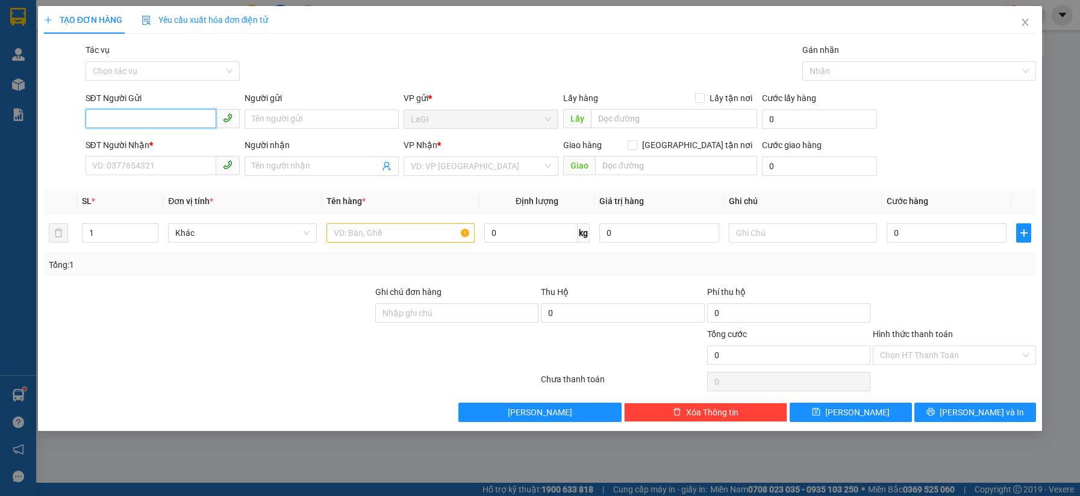
click at [180, 119] on input "SĐT Người Gửi" at bounding box center [151, 118] width 131 height 19
click at [165, 122] on input "SĐT Người Gửi" at bounding box center [151, 118] width 131 height 19
type input "0988182913"
click at [152, 154] on div "0988182913 0988182913 - Định" at bounding box center [163, 143] width 154 height 24
click at [157, 146] on div "SĐT Người Nhận *" at bounding box center [163, 145] width 154 height 13
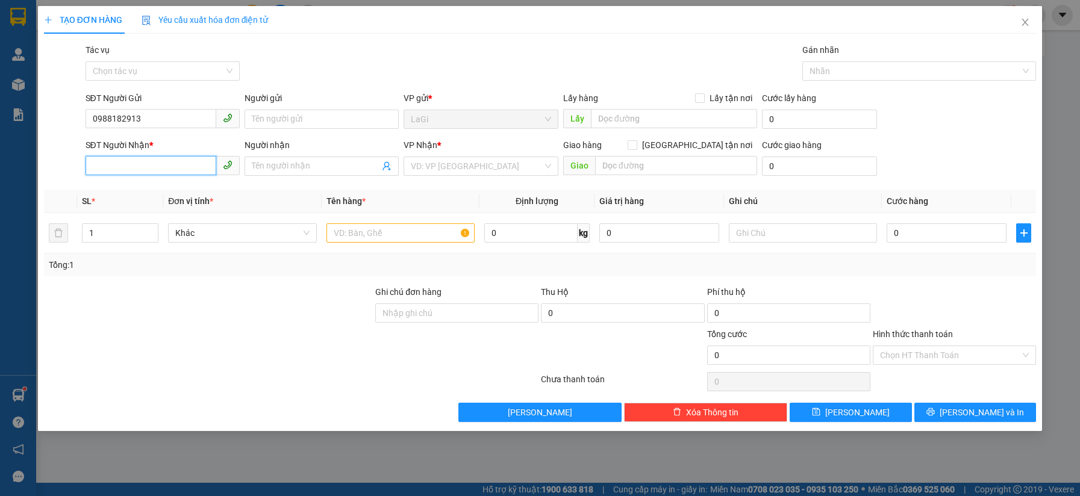
click at [157, 156] on input "SĐT Người Nhận *" at bounding box center [151, 165] width 131 height 19
click at [172, 121] on input "0988182913" at bounding box center [151, 118] width 131 height 19
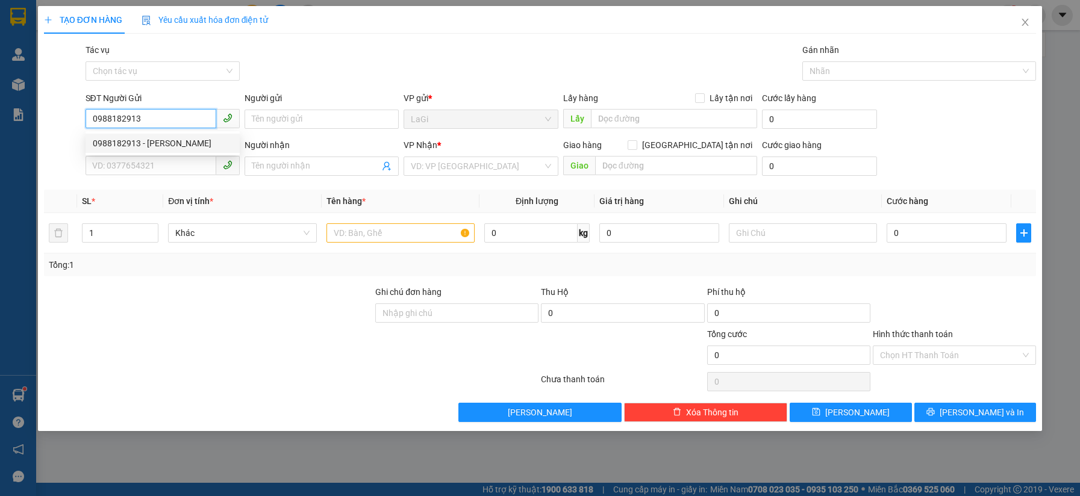
click at [159, 142] on div "0988182913 - [PERSON_NAME]" at bounding box center [163, 143] width 140 height 13
type input "Định"
type input "0396986932"
type input "Dương"
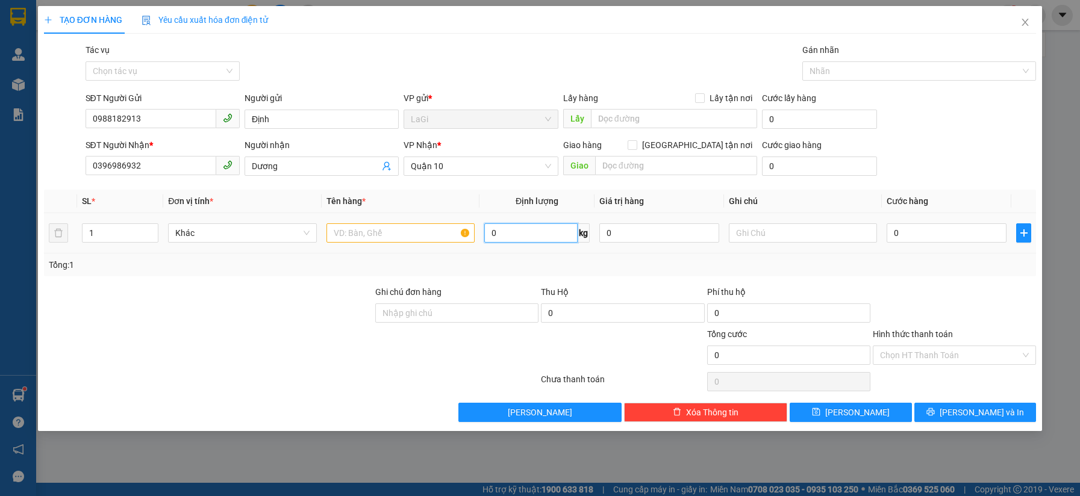
click at [501, 231] on input "0" at bounding box center [530, 232] width 93 height 19
type input "14"
click at [402, 229] on input "text" at bounding box center [400, 232] width 148 height 19
type input "T - đồ ăn"
click at [908, 227] on input "0" at bounding box center [946, 232] width 120 height 19
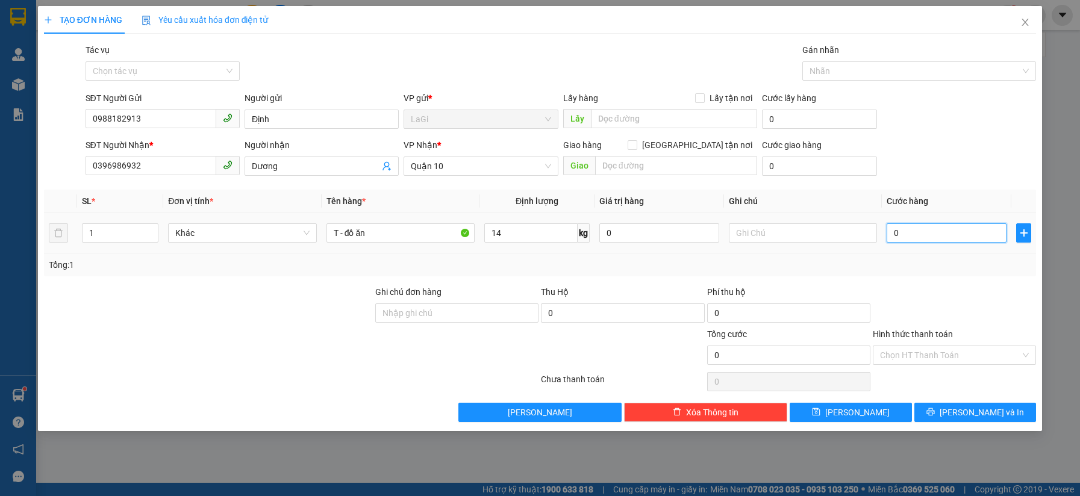
type input "5"
type input "50"
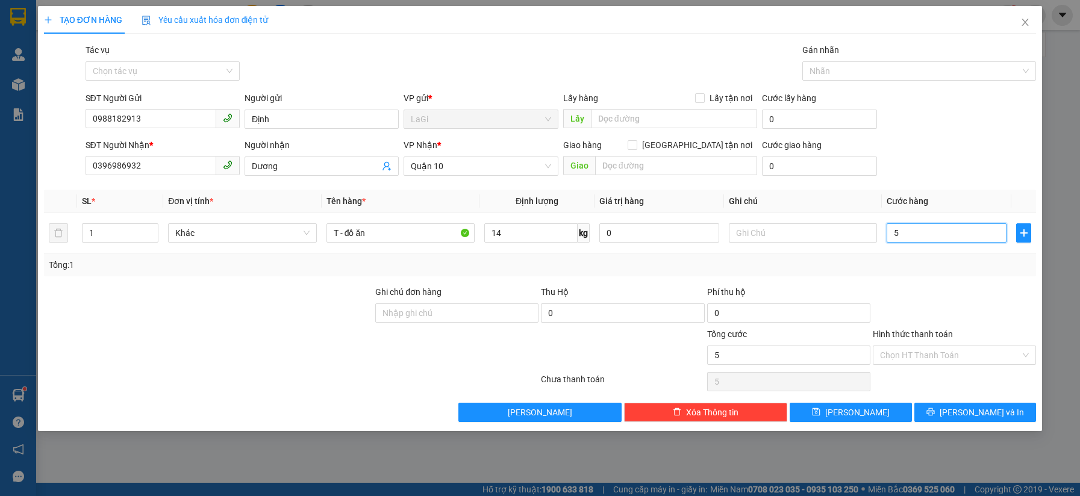
type input "50"
type input "50.000"
click at [958, 290] on div at bounding box center [954, 306] width 166 height 42
click at [967, 354] on input "Hình thức thanh toán" at bounding box center [950, 355] width 140 height 18
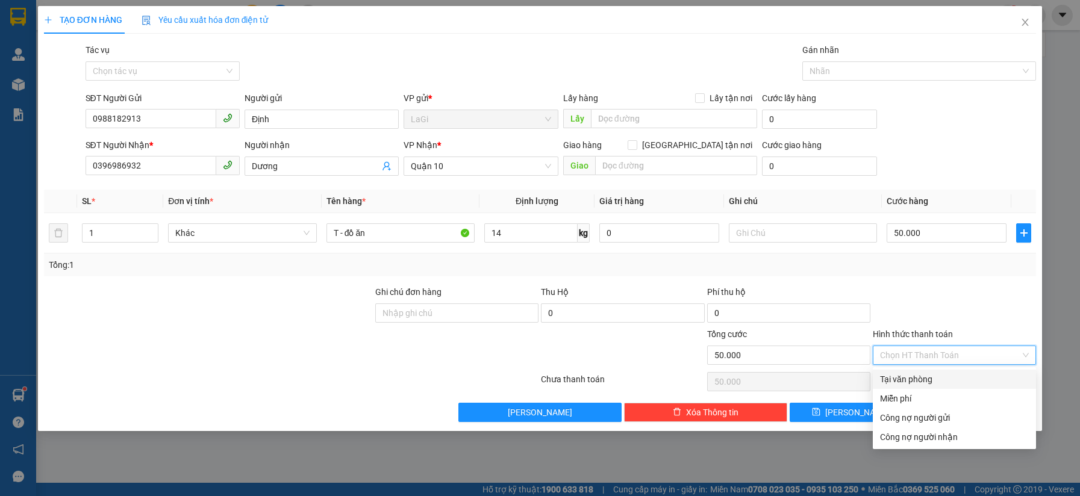
click at [923, 364] on div "Chọn HT Thanh Toán" at bounding box center [954, 355] width 163 height 19
click at [926, 375] on div "Tại văn phòng" at bounding box center [954, 379] width 149 height 13
type input "0"
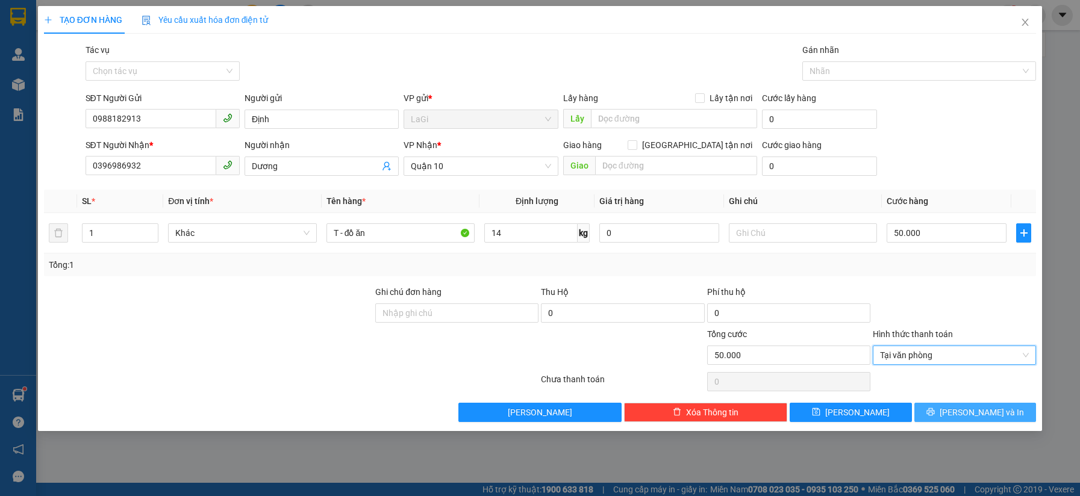
click at [988, 412] on span "[PERSON_NAME] và In" at bounding box center [981, 412] width 84 height 13
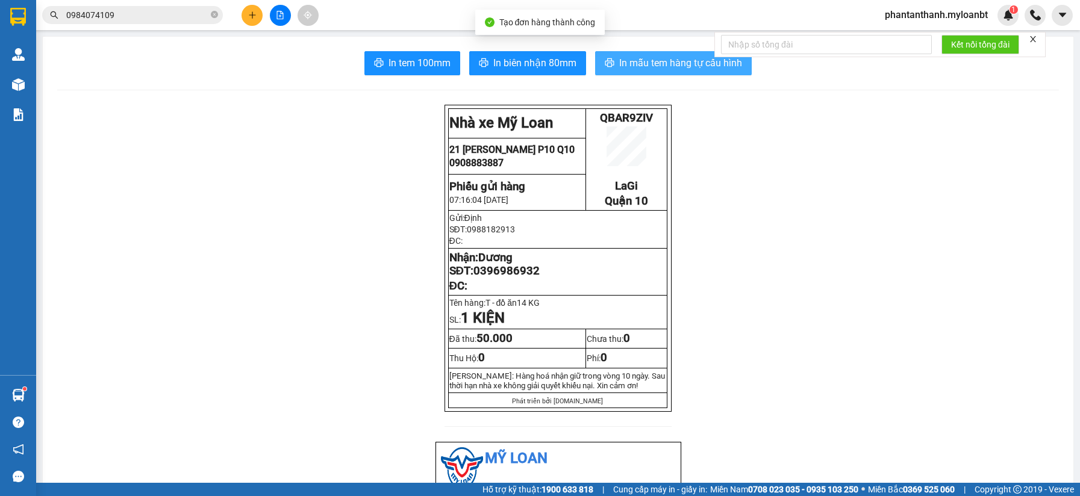
click at [667, 66] on span "In mẫu tem hàng tự cấu hình" at bounding box center [680, 62] width 123 height 15
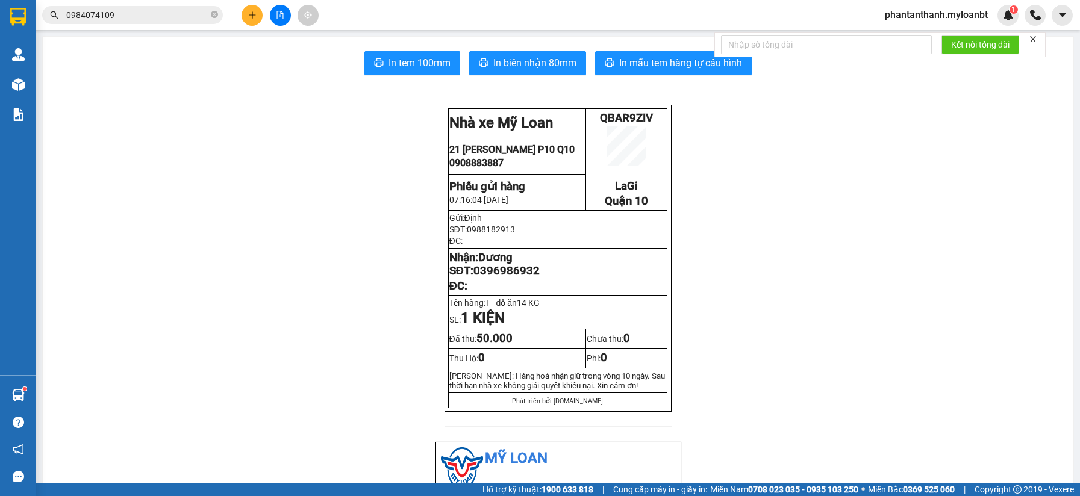
click at [142, 21] on input "0984074109" at bounding box center [137, 14] width 142 height 13
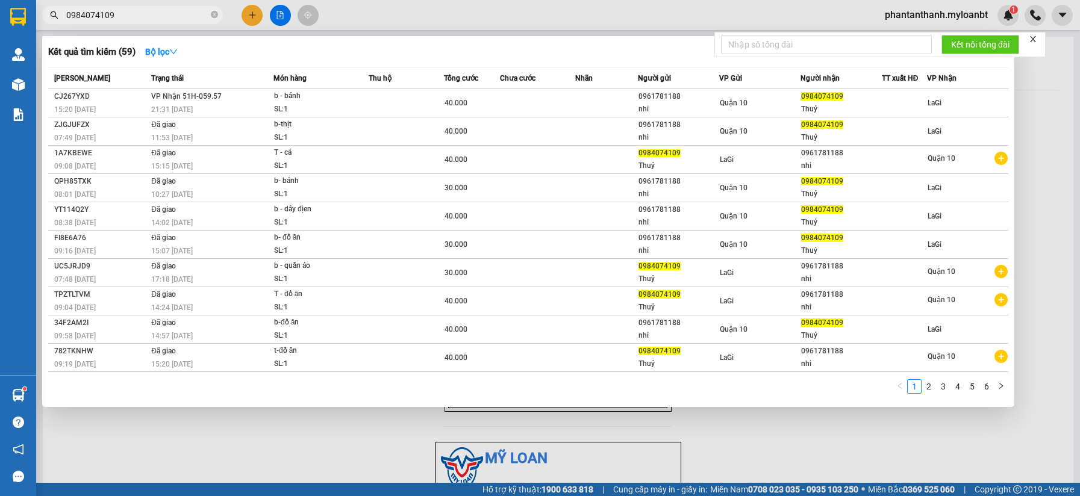
click at [142, 21] on input "0984074109" at bounding box center [137, 14] width 142 height 13
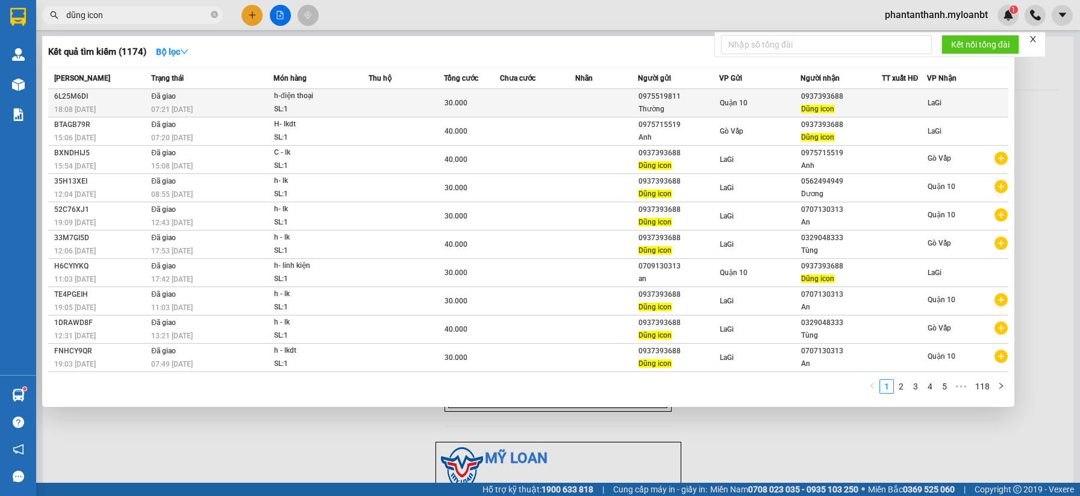
type input "dũng icon"
click at [201, 109] on div "07:21 [DATE]" at bounding box center [212, 109] width 122 height 13
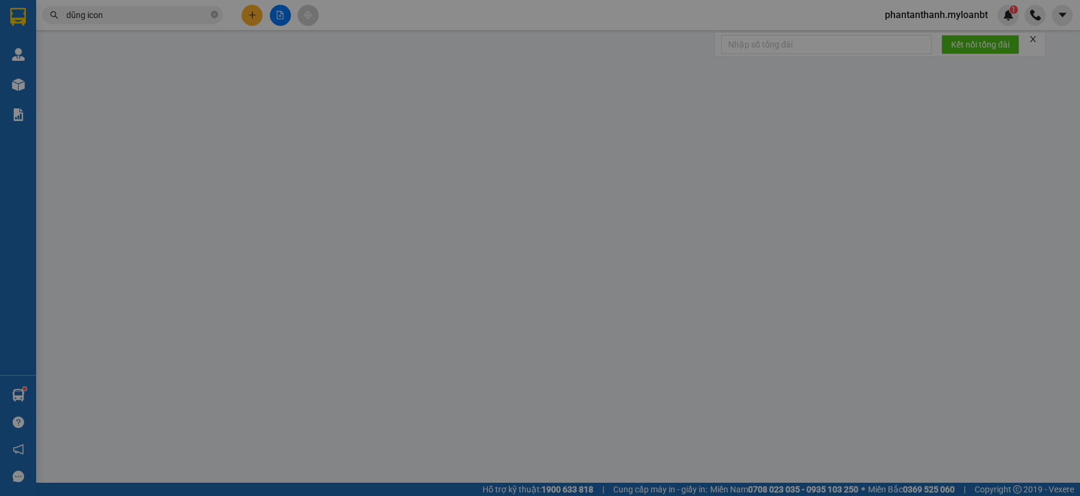
type input "0975519811"
type input "Thường"
type input "0937393688"
type input "Dũng icon"
type input "30.000"
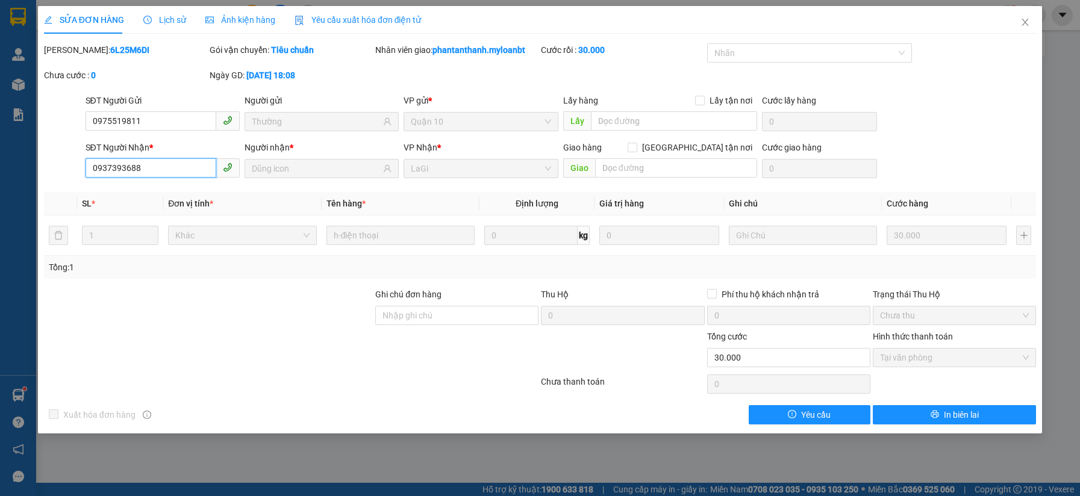
click at [175, 169] on input "0937393688" at bounding box center [151, 167] width 131 height 19
click at [1021, 31] on span "Close" at bounding box center [1025, 23] width 34 height 34
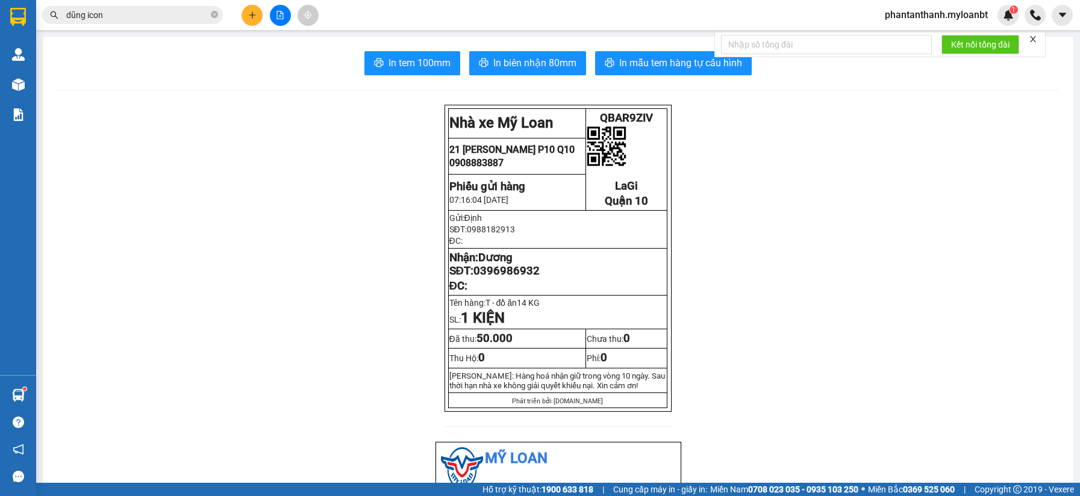
click at [129, 13] on input "dũng icon" at bounding box center [137, 14] width 142 height 13
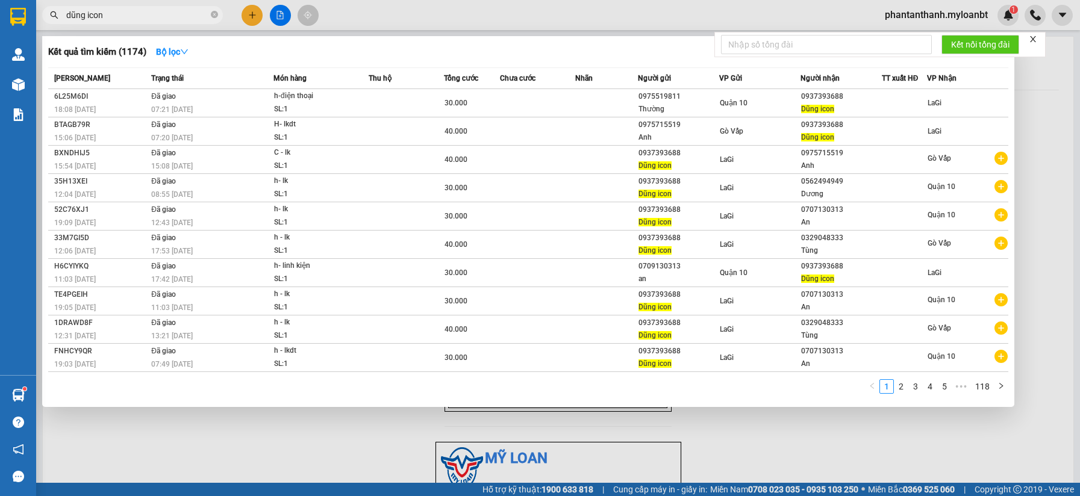
click at [129, 13] on input "dũng icon" at bounding box center [137, 14] width 142 height 13
paste input "0937393688"
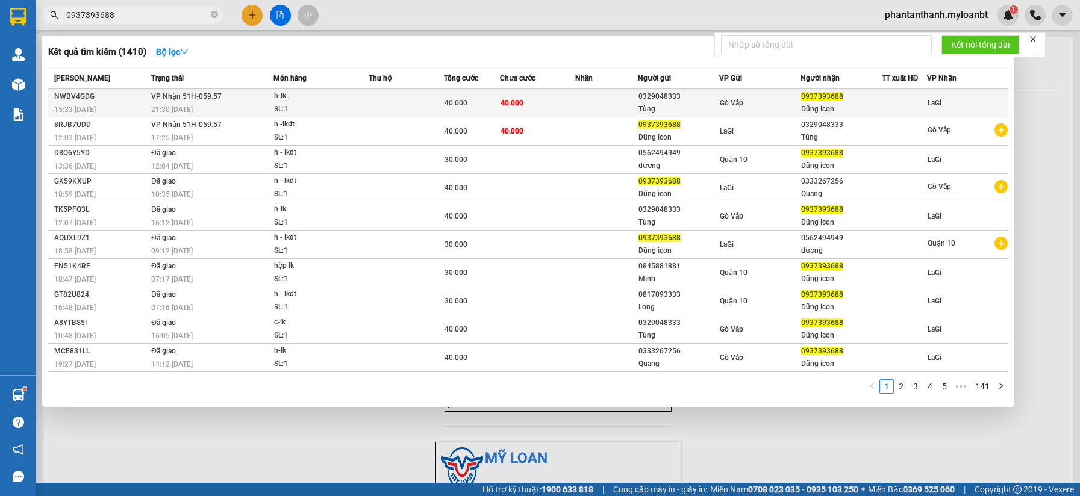
click at [422, 92] on td at bounding box center [406, 103] width 75 height 28
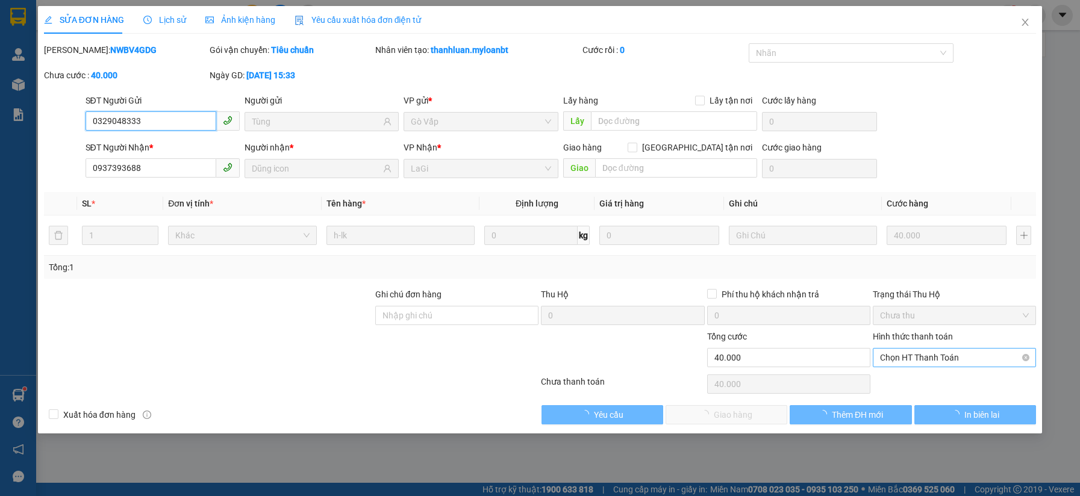
click at [949, 352] on span "Chọn HT Thanh Toán" at bounding box center [954, 358] width 149 height 18
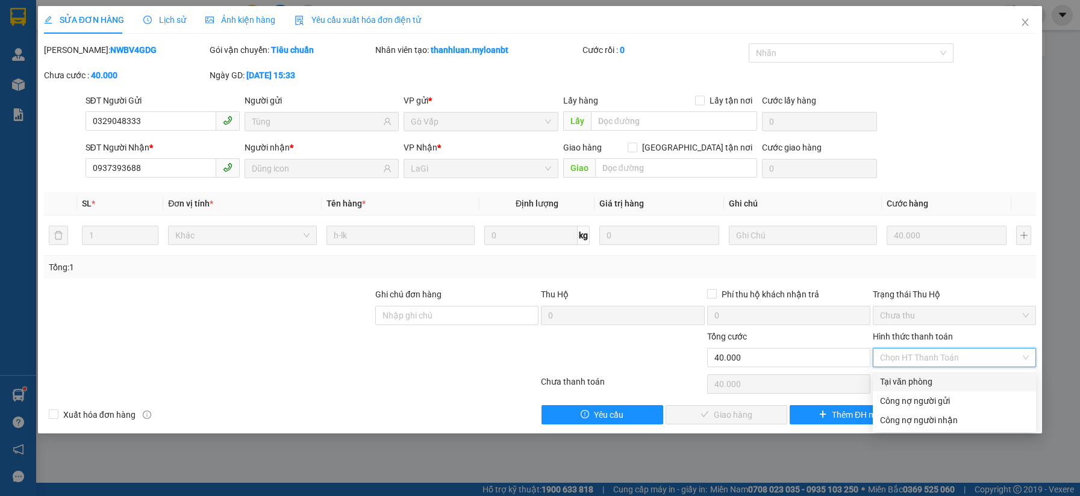
click at [912, 376] on div "Tại văn phòng" at bounding box center [954, 381] width 149 height 13
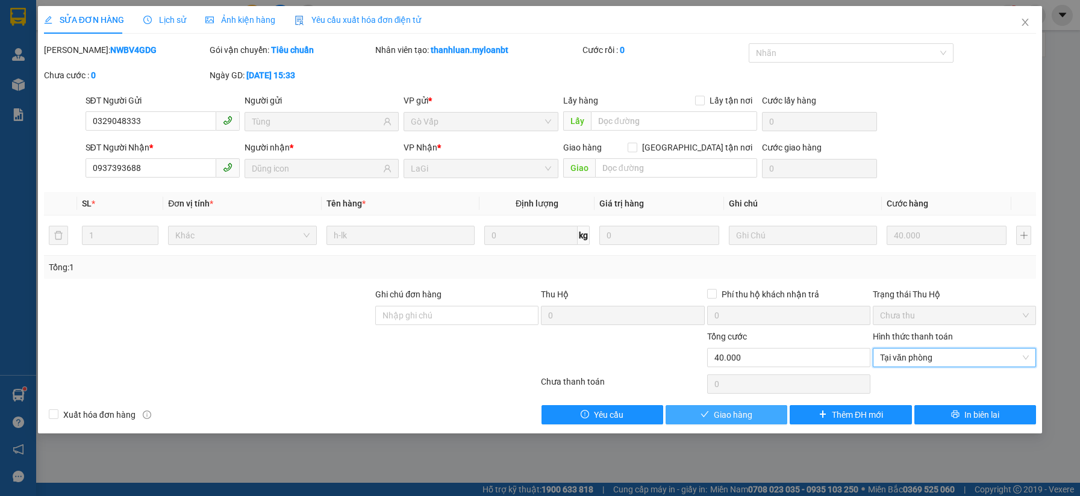
click at [724, 407] on button "Giao hàng" at bounding box center [726, 414] width 122 height 19
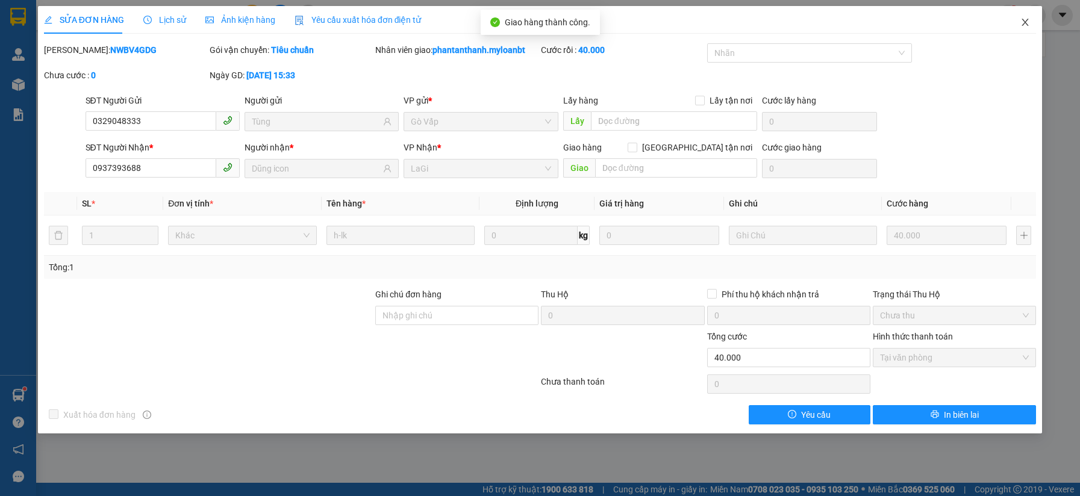
click at [1027, 19] on icon "close" at bounding box center [1025, 22] width 10 height 10
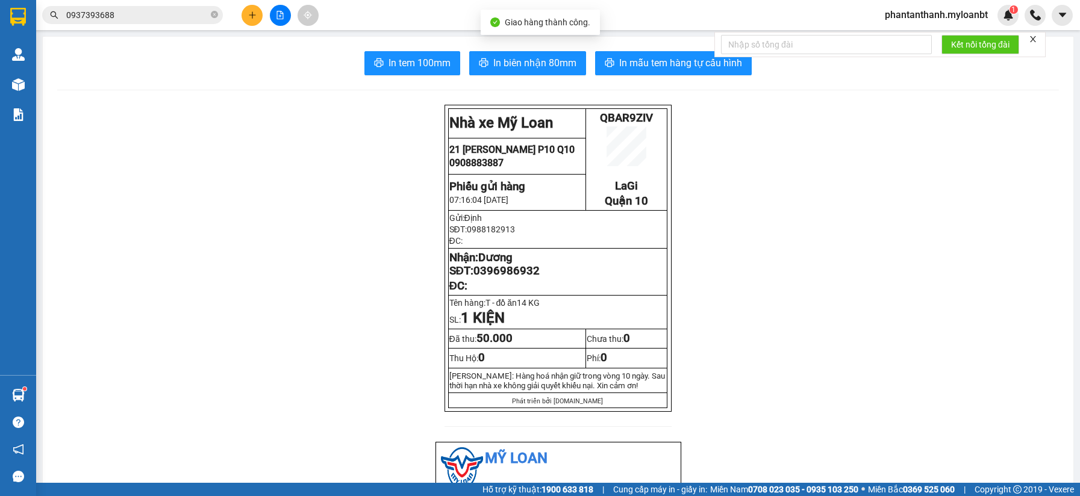
click at [139, 20] on input "0937393688" at bounding box center [137, 14] width 142 height 13
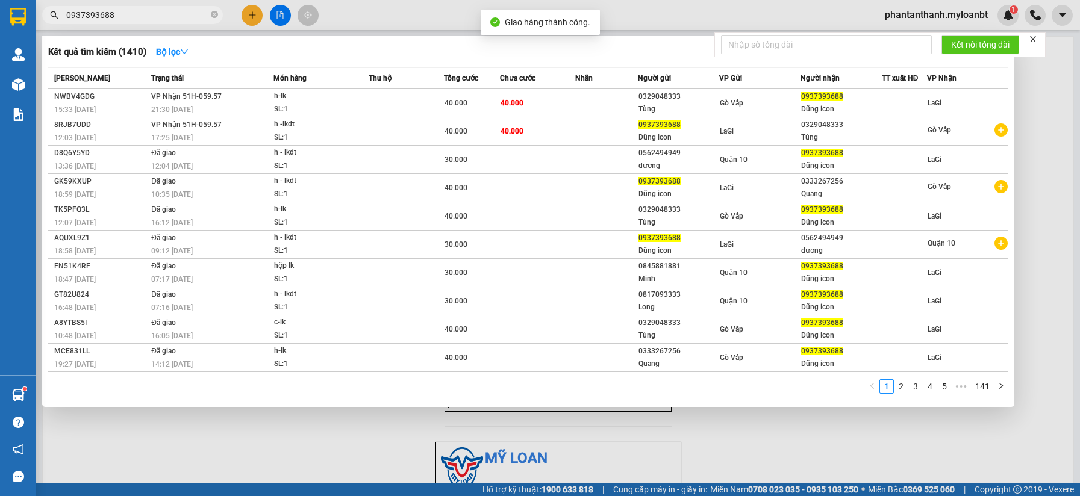
click at [139, 20] on input "0937393688" at bounding box center [137, 14] width 142 height 13
click at [141, 20] on input "0937393688" at bounding box center [137, 14] width 142 height 13
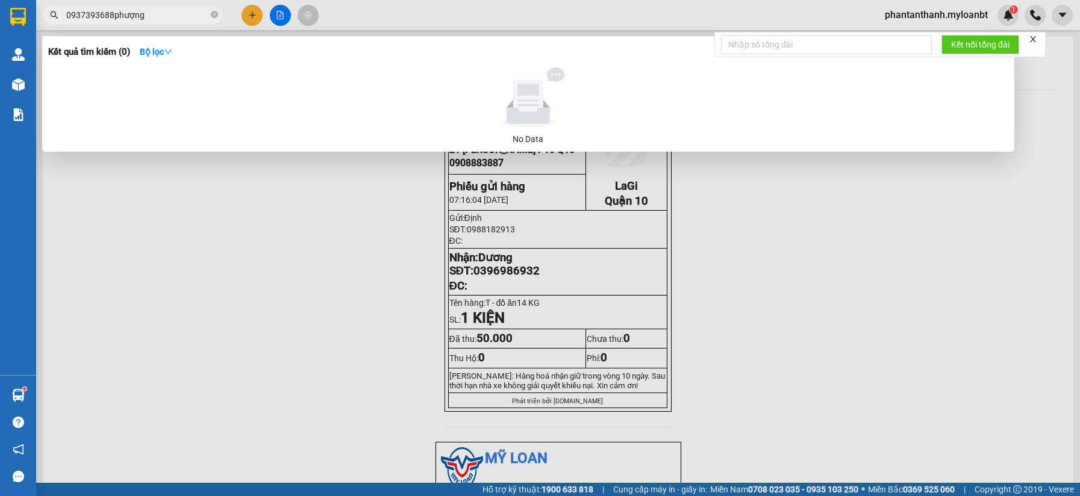
click at [111, 17] on input "0937393688phượng" at bounding box center [137, 14] width 142 height 13
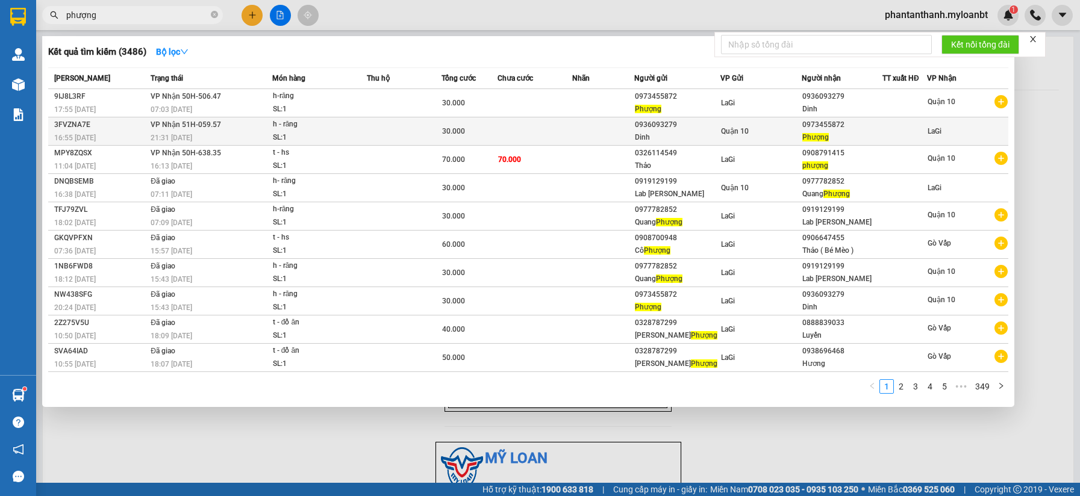
type input "phượng"
click at [527, 135] on td at bounding box center [534, 131] width 75 height 28
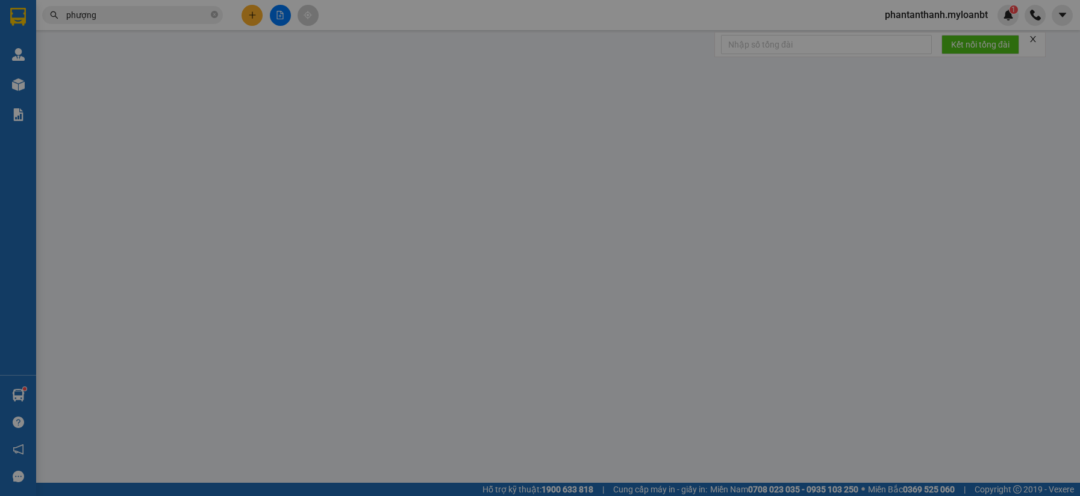
type input "0936093279"
type input "Dinh"
type input "0973455872"
type input "Phượng"
type input "30.000"
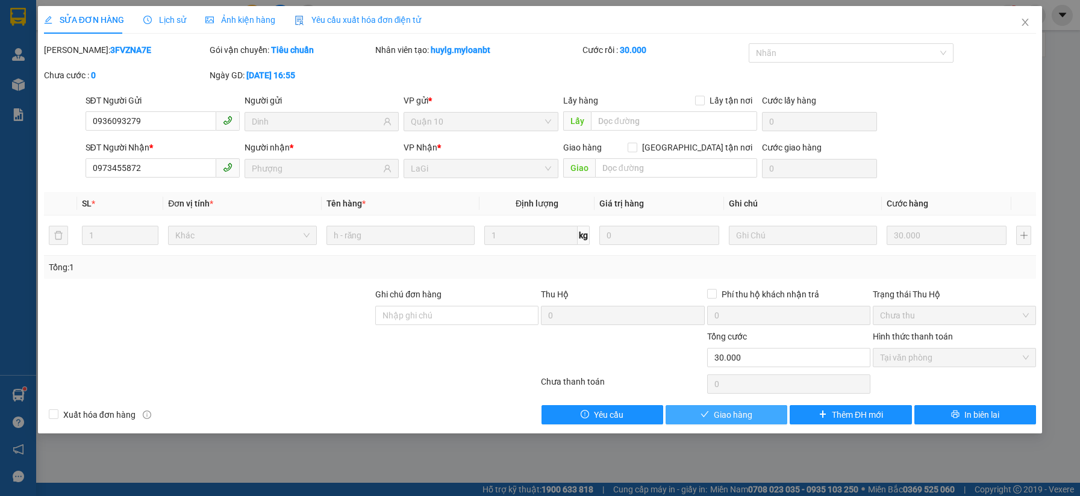
click at [700, 413] on icon "check" at bounding box center [704, 414] width 8 height 8
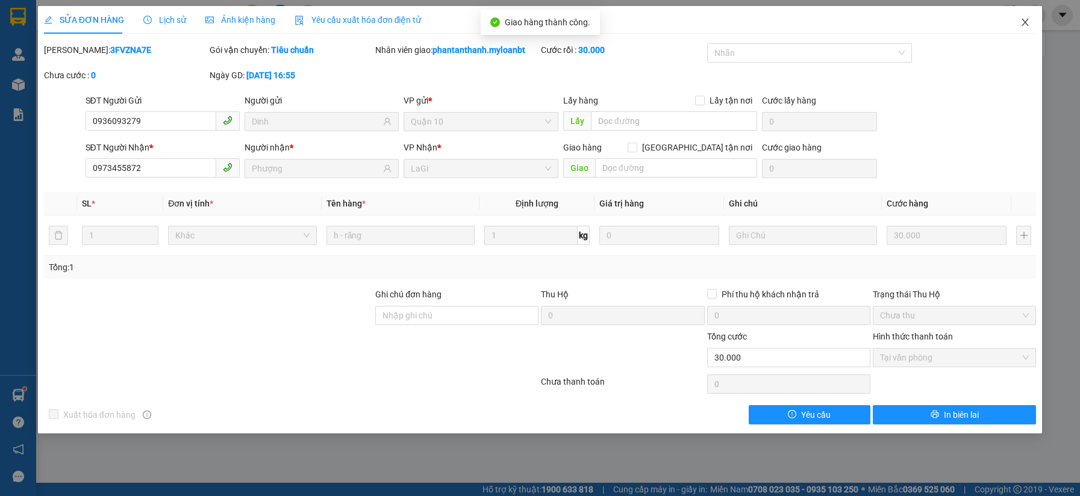
click at [1019, 31] on span "Close" at bounding box center [1025, 23] width 34 height 34
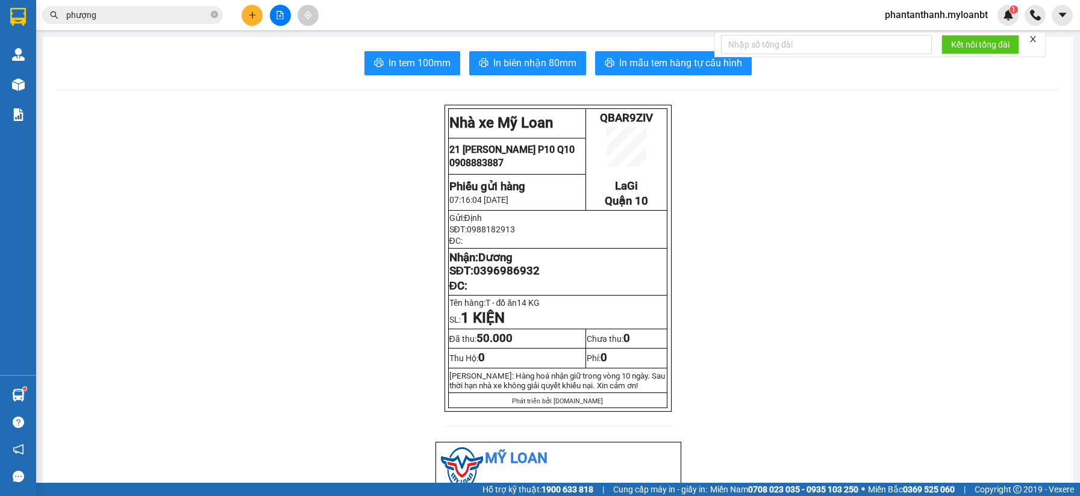
click at [212, 18] on icon "close-circle" at bounding box center [214, 14] width 7 height 7
click at [181, 17] on input "text" at bounding box center [137, 14] width 142 height 13
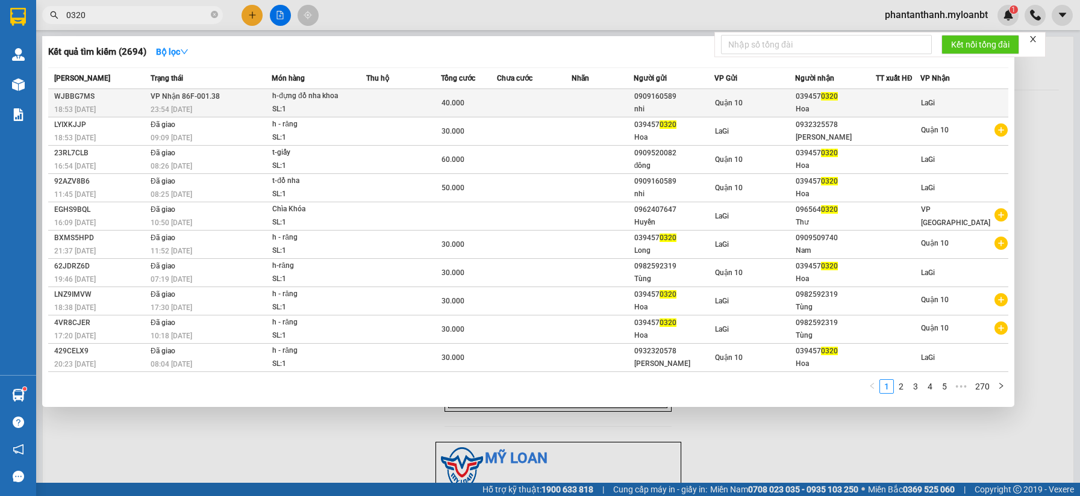
type input "0320"
click at [376, 102] on td at bounding box center [403, 103] width 75 height 28
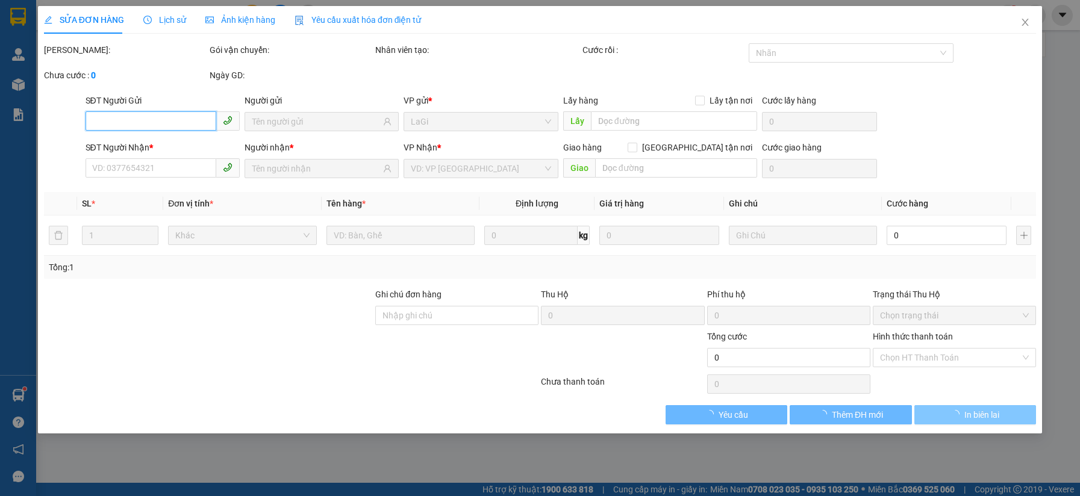
type input "0909160589"
type input "nhi"
type input "0394570320"
type input "Hoa"
type input "40.000"
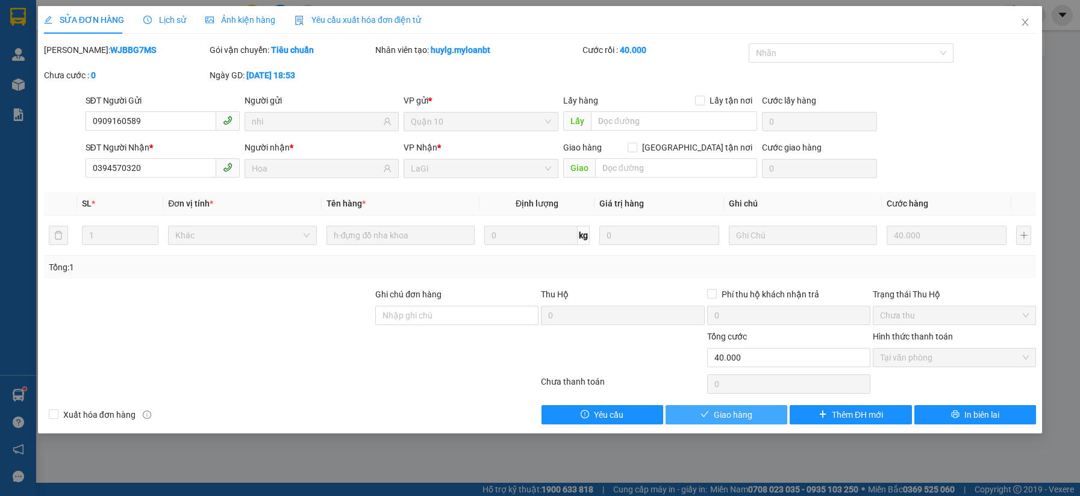
click at [745, 415] on span "Giao hàng" at bounding box center [733, 414] width 39 height 13
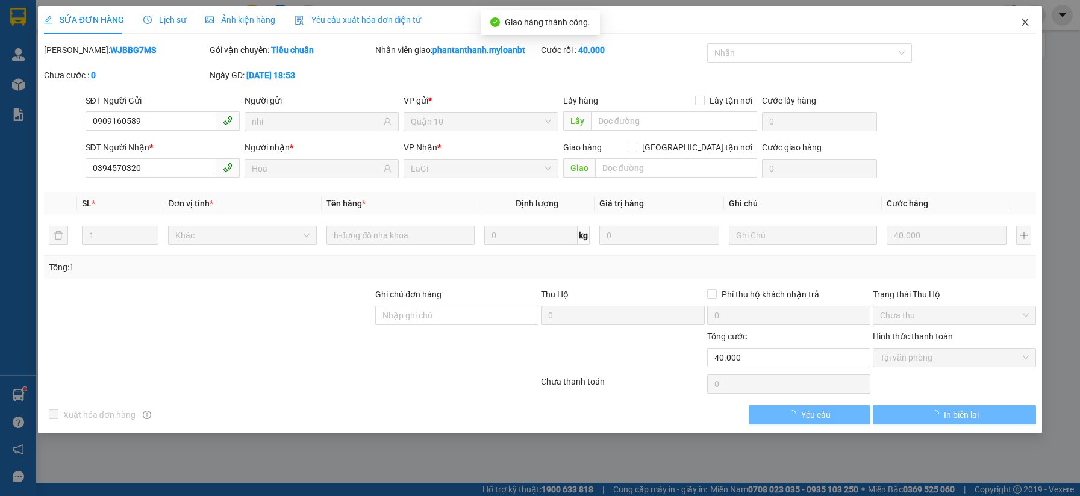
click at [1026, 27] on icon "close" at bounding box center [1025, 22] width 10 height 10
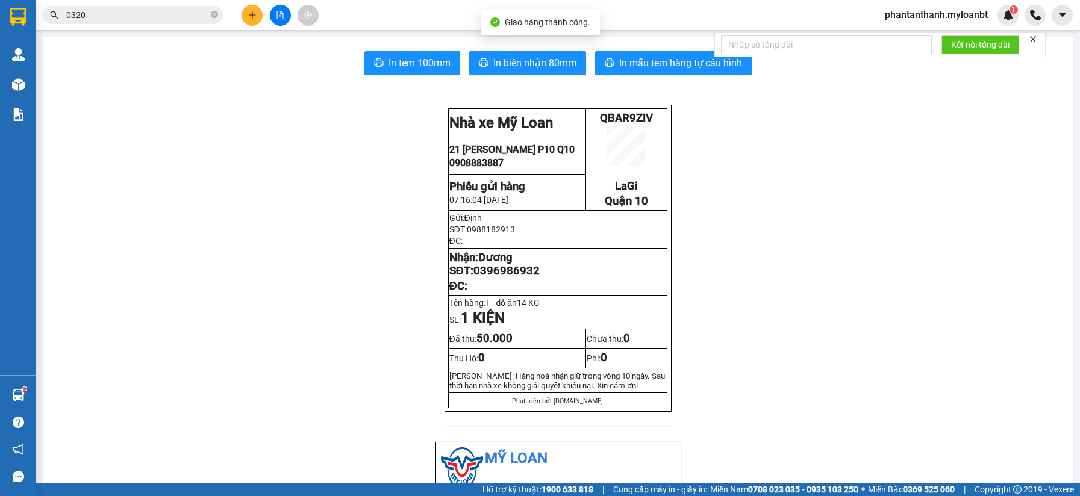
click at [137, 17] on input "0320" at bounding box center [137, 14] width 142 height 13
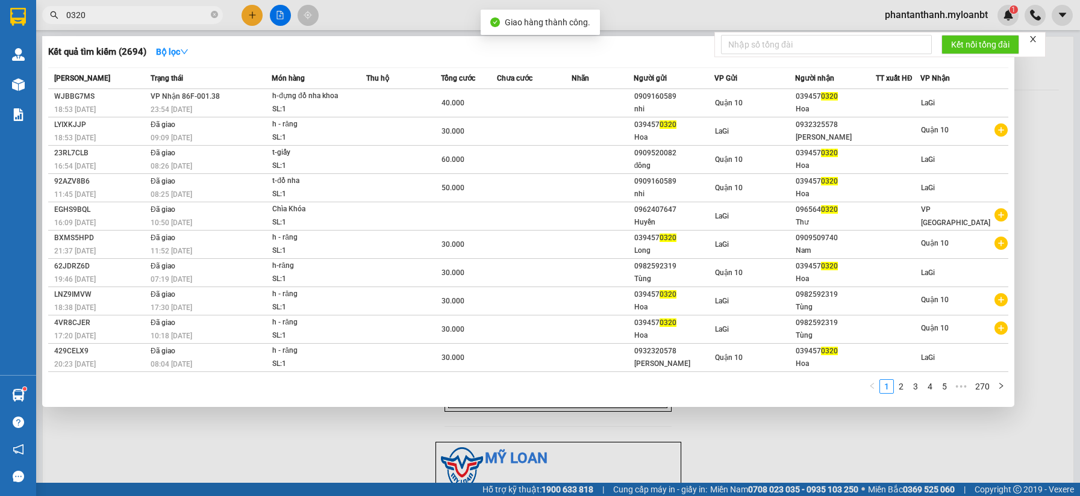
click at [137, 17] on input "0320" at bounding box center [137, 14] width 142 height 13
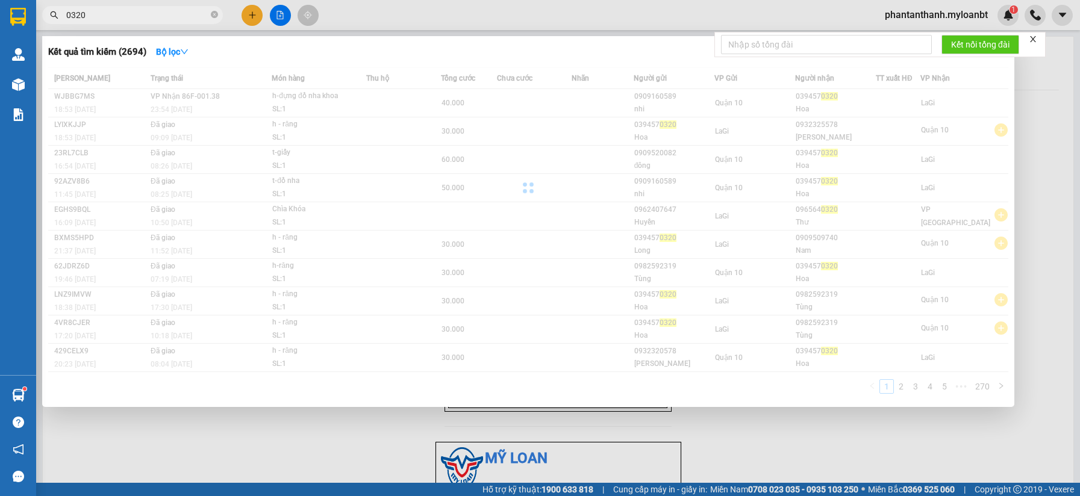
click at [137, 17] on input "0320" at bounding box center [137, 14] width 142 height 13
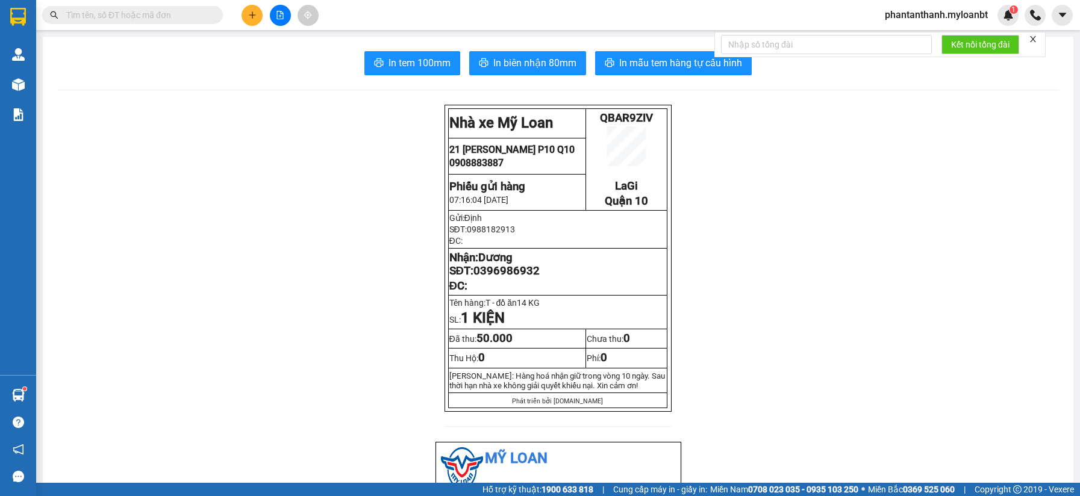
click at [183, 14] on input "text" at bounding box center [137, 14] width 142 height 13
click at [254, 19] on icon "plus" at bounding box center [252, 15] width 8 height 8
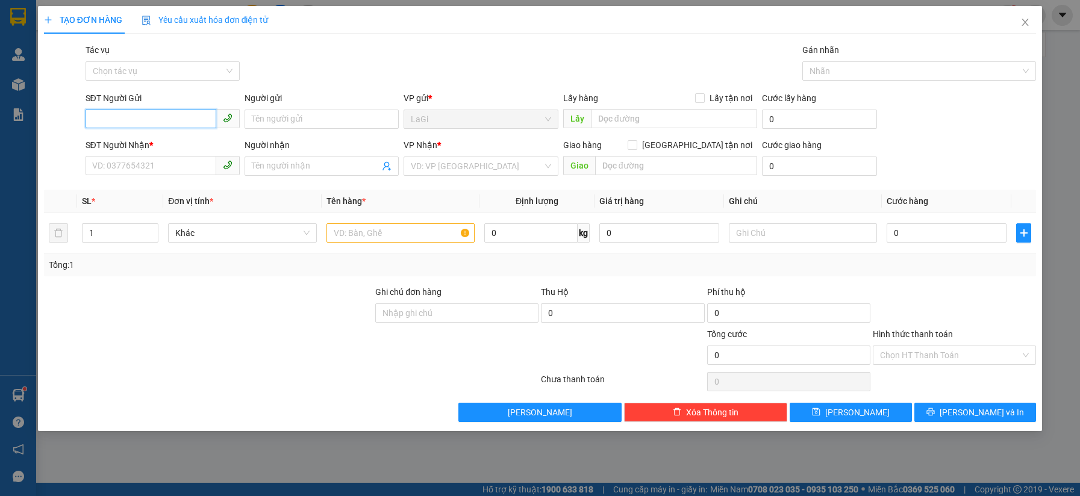
click at [190, 118] on input "SĐT Người Gửi" at bounding box center [151, 118] width 131 height 19
type input "0937794650"
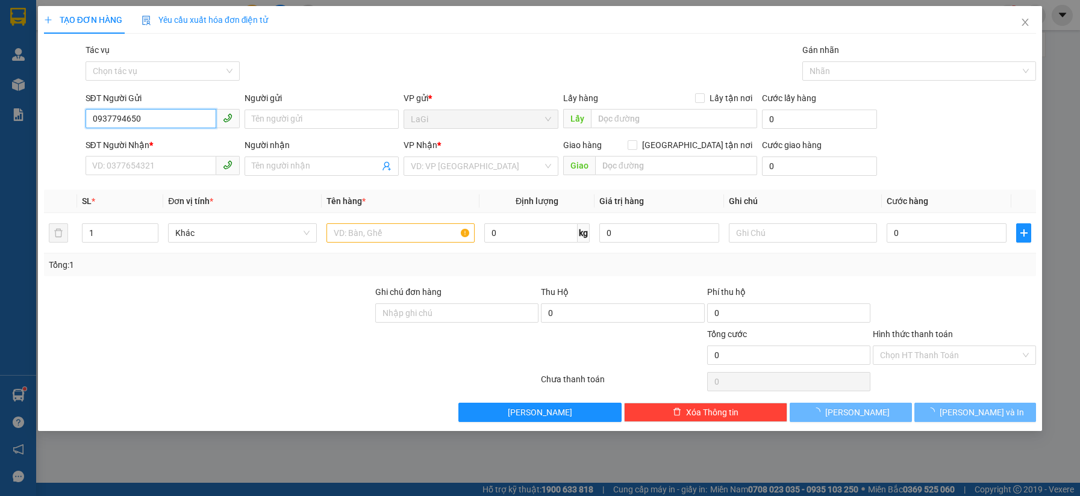
click at [185, 119] on input "0937794650" at bounding box center [151, 118] width 131 height 19
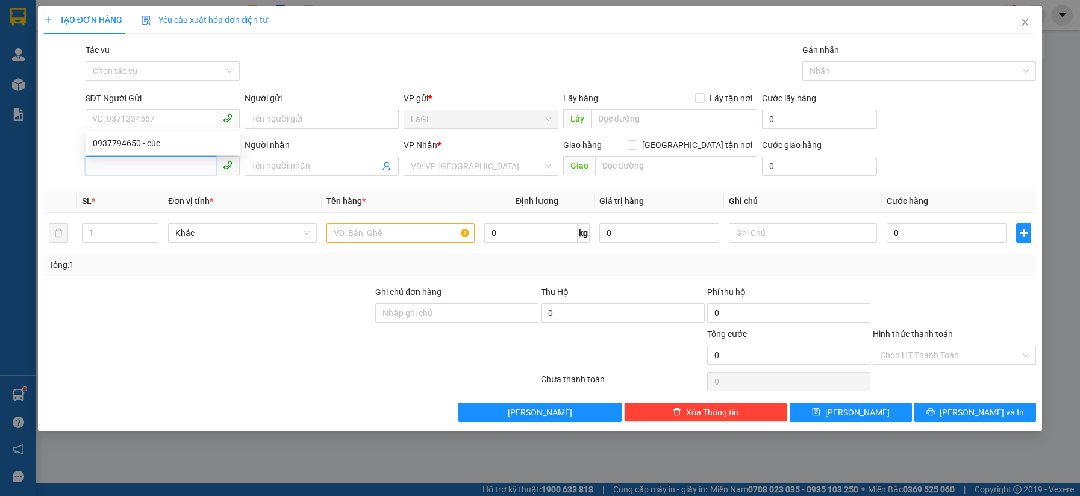
click at [187, 163] on input "SĐT Người Nhận *" at bounding box center [151, 165] width 131 height 19
paste input "0937794650"
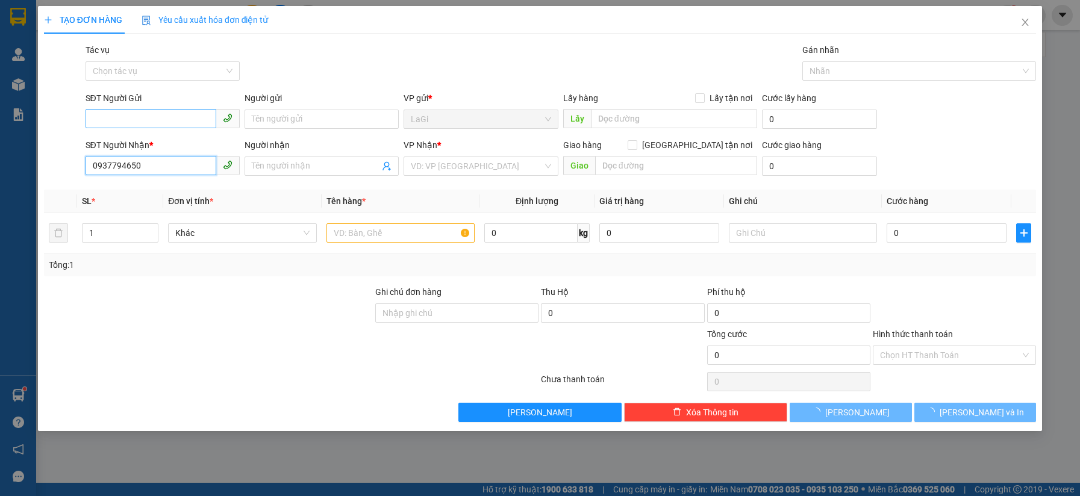
type input "0937794650"
click at [185, 114] on input "SĐT Người Gửi" at bounding box center [151, 118] width 131 height 19
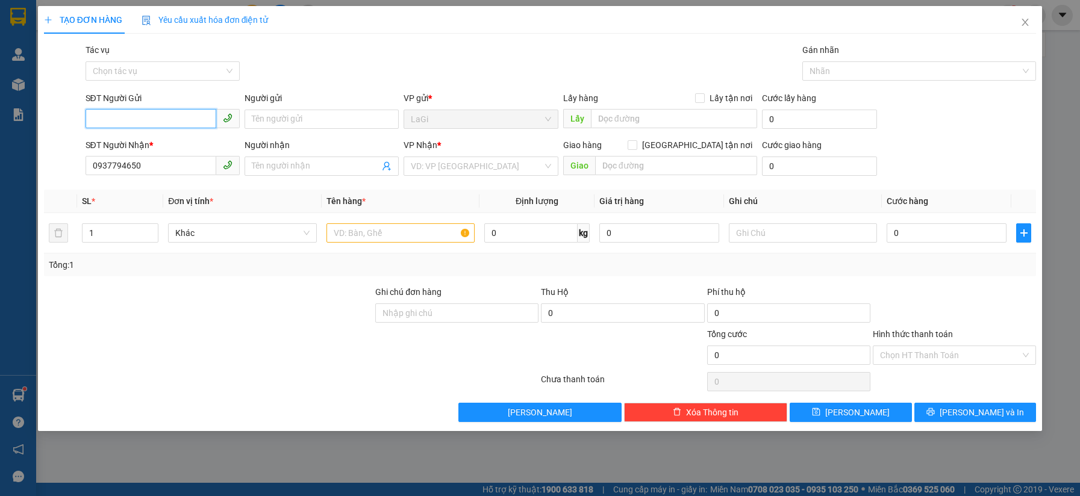
paste input "0937794650"
type input "0937794650"
click at [173, 143] on div "0937794650 - cúc" at bounding box center [163, 143] width 140 height 13
type input "cúc"
type input "0937794650"
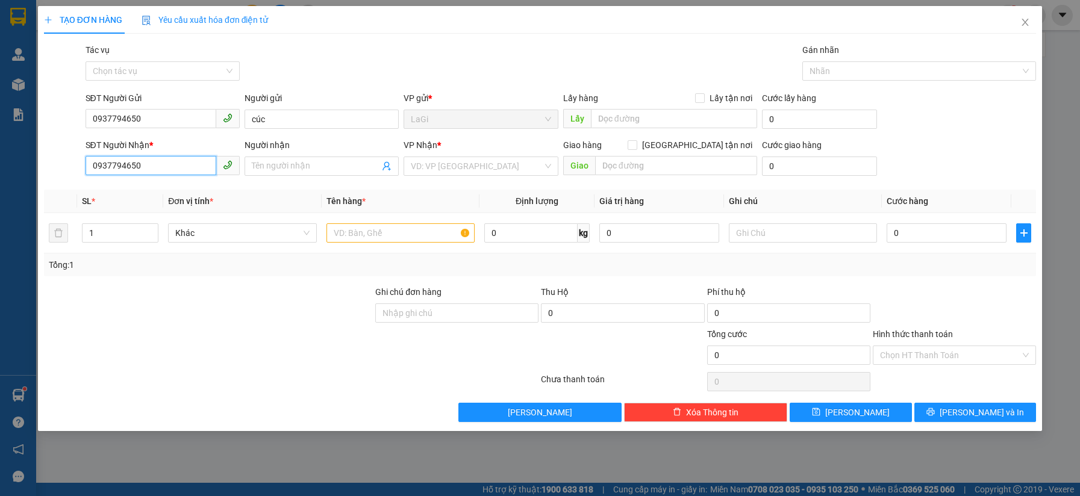
click at [174, 164] on input "0937794650" at bounding box center [151, 165] width 131 height 19
click at [166, 191] on div "0939289773 - Hằng" at bounding box center [163, 190] width 140 height 13
type input "0939289773"
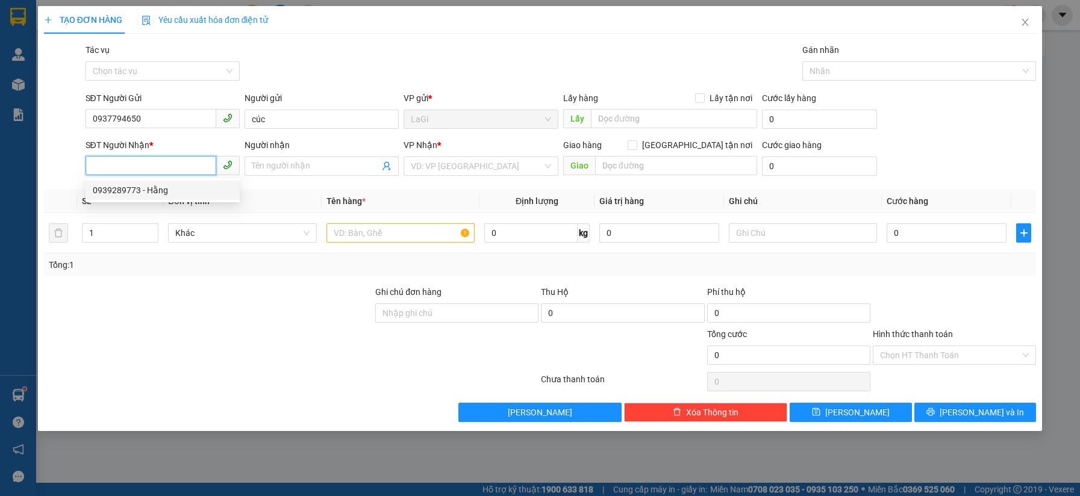
type input "Hằng"
type input "0939289773"
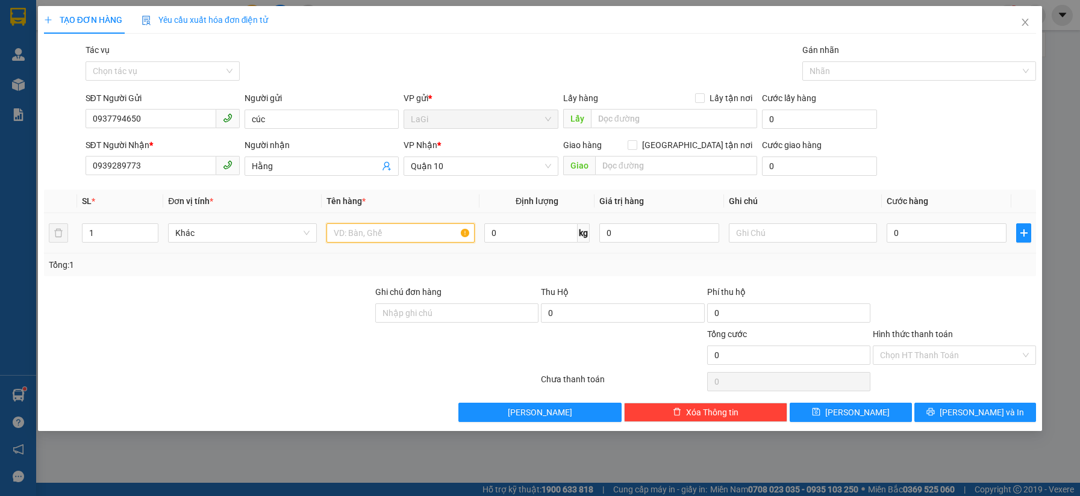
click at [375, 238] on input "text" at bounding box center [400, 232] width 148 height 19
type input "T- đồ ăn"
click at [533, 228] on input "0" at bounding box center [530, 232] width 93 height 19
type input "9.3"
click at [941, 238] on input "0" at bounding box center [946, 232] width 120 height 19
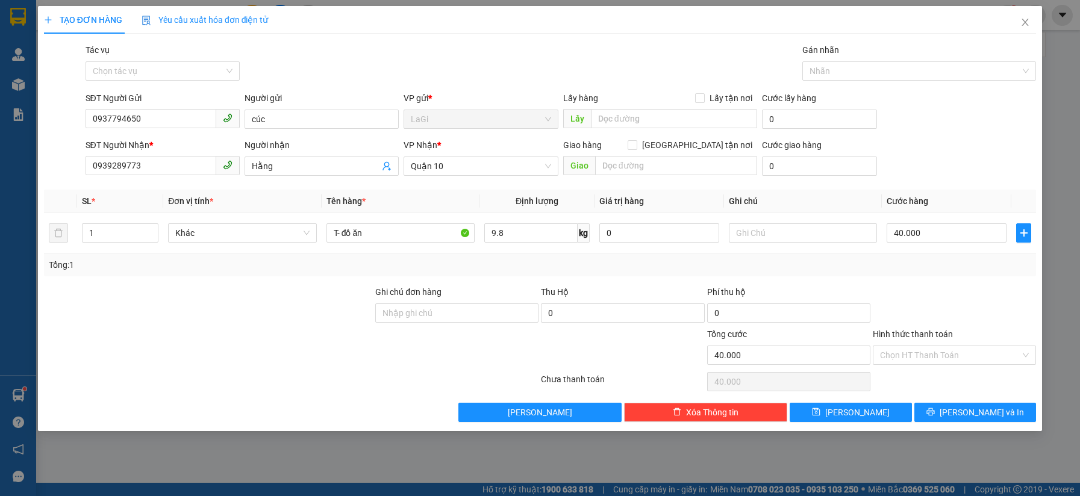
click at [948, 304] on div at bounding box center [954, 306] width 166 height 42
click at [974, 401] on div "Transit Pickup Surcharge Ids Transit Deliver Surcharge Ids Transit Deliver Surc…" at bounding box center [540, 232] width 992 height 379
click at [973, 412] on span "[PERSON_NAME] và In" at bounding box center [981, 412] width 84 height 13
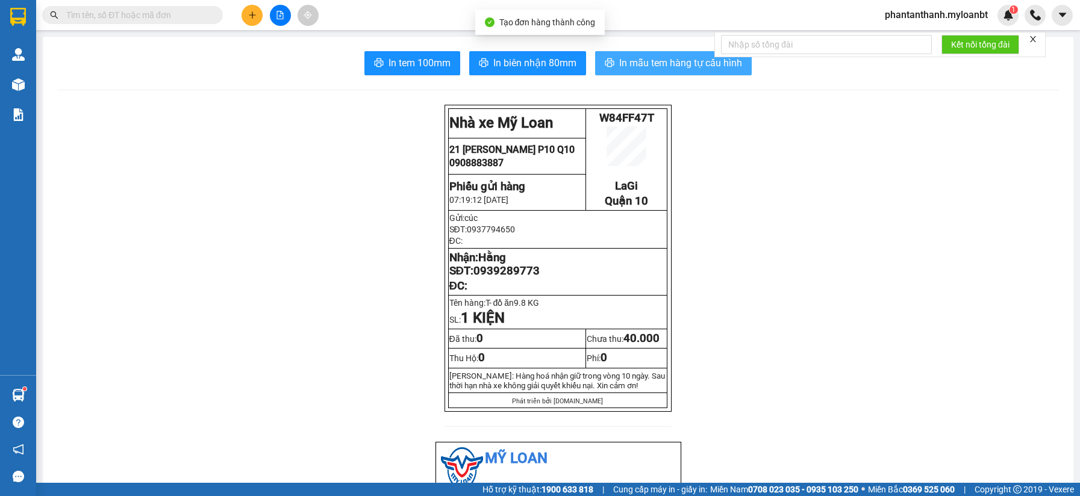
click at [630, 57] on span "In mẫu tem hàng tự cấu hình" at bounding box center [680, 62] width 123 height 15
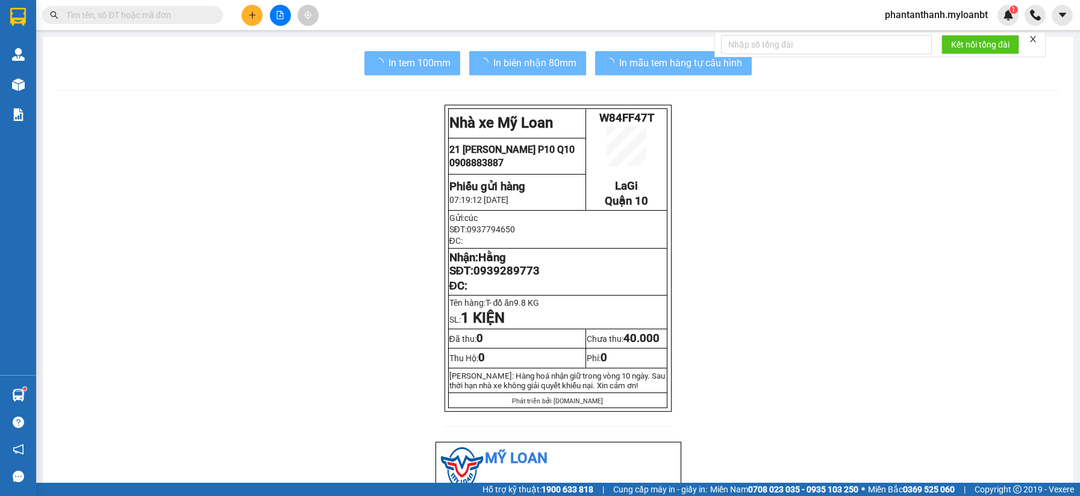
click at [186, 20] on input "text" at bounding box center [137, 14] width 142 height 13
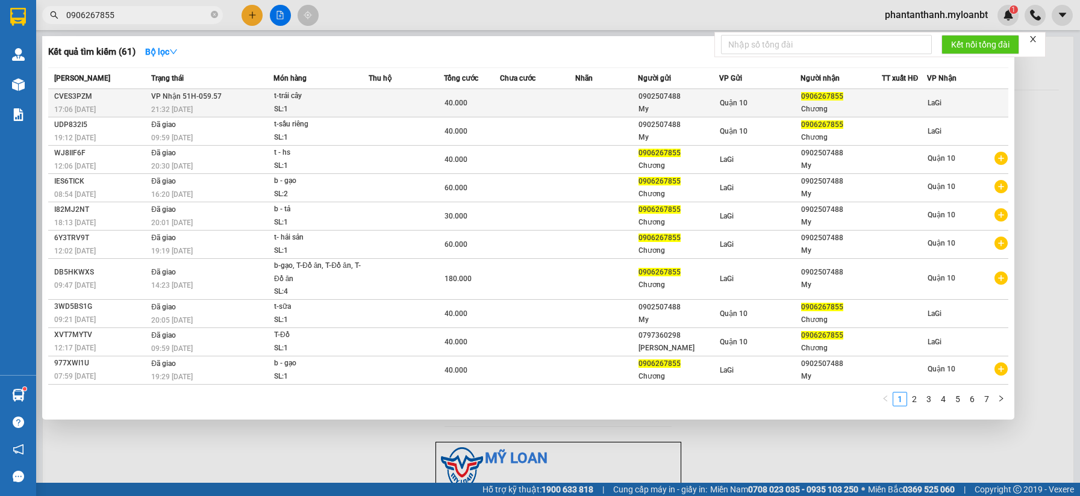
type input "0906267855"
click at [347, 102] on div "t-trái cây" at bounding box center [319, 96] width 90 height 13
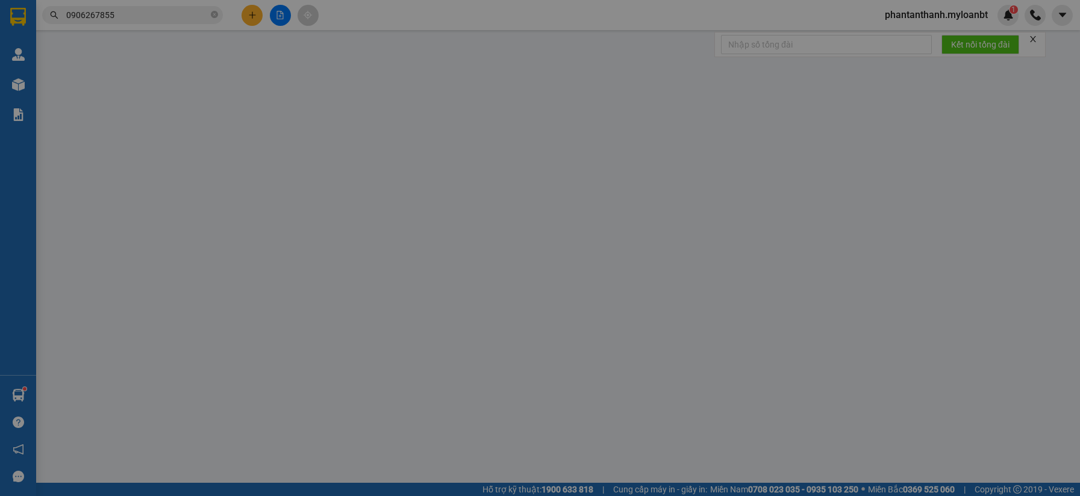
type input "0902507488"
type input "My"
type input "0906267855"
type input "Chương"
type input "40.000"
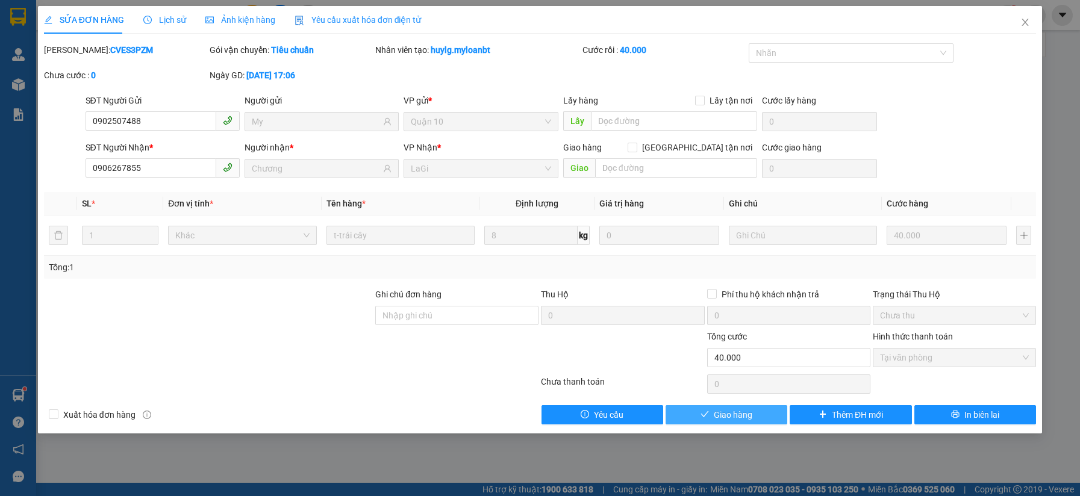
click at [779, 417] on button "Giao hàng" at bounding box center [726, 414] width 122 height 19
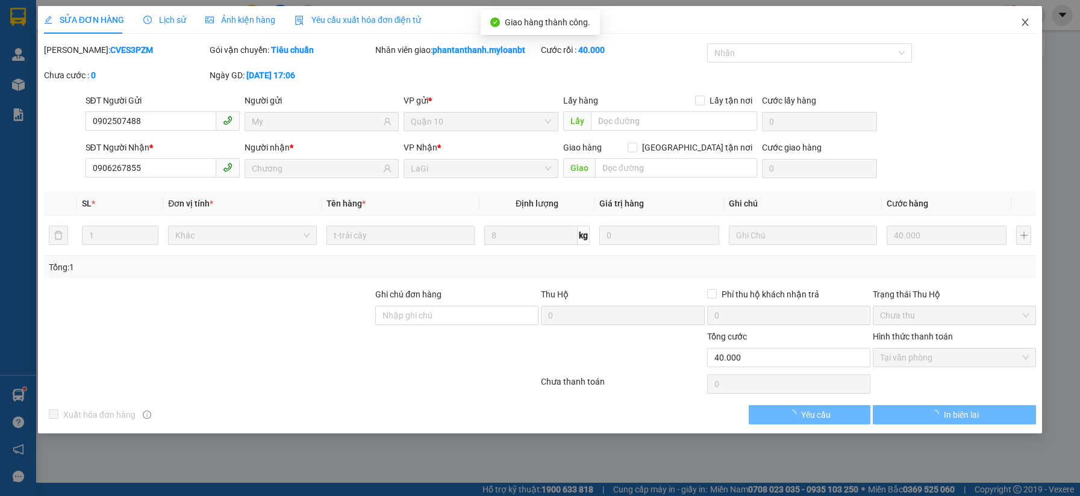
click at [1029, 22] on icon "close" at bounding box center [1025, 22] width 10 height 10
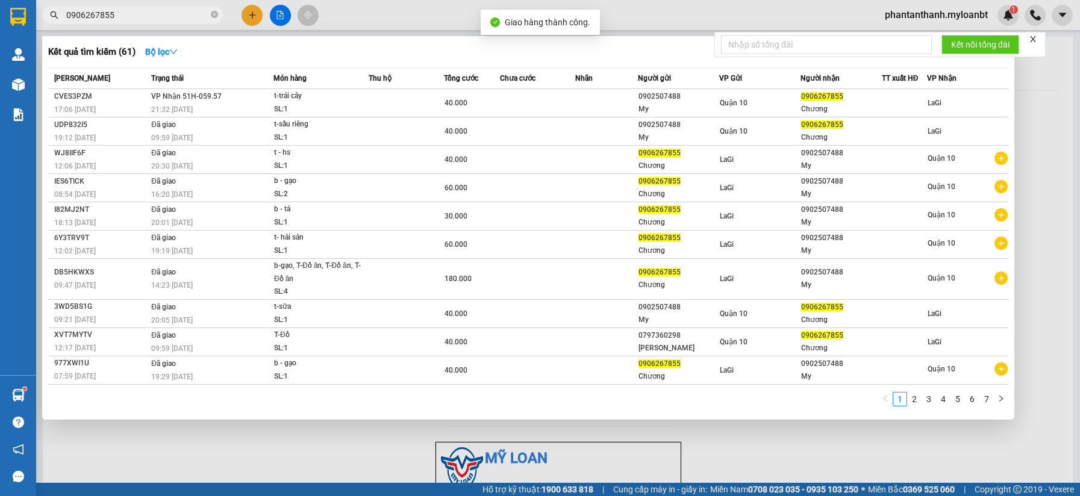
click at [159, 17] on input "0906267855" at bounding box center [137, 14] width 142 height 13
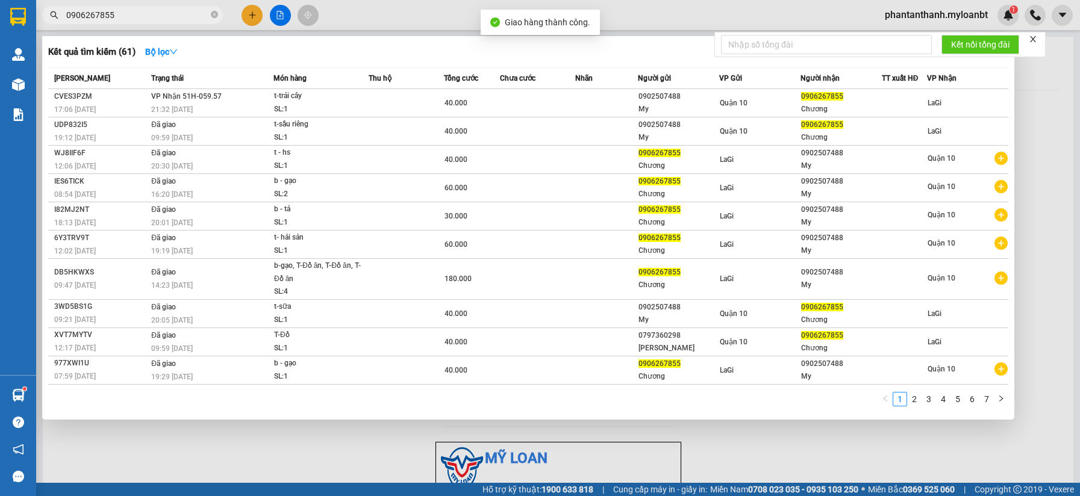
click at [159, 17] on input "0906267855" at bounding box center [137, 14] width 142 height 13
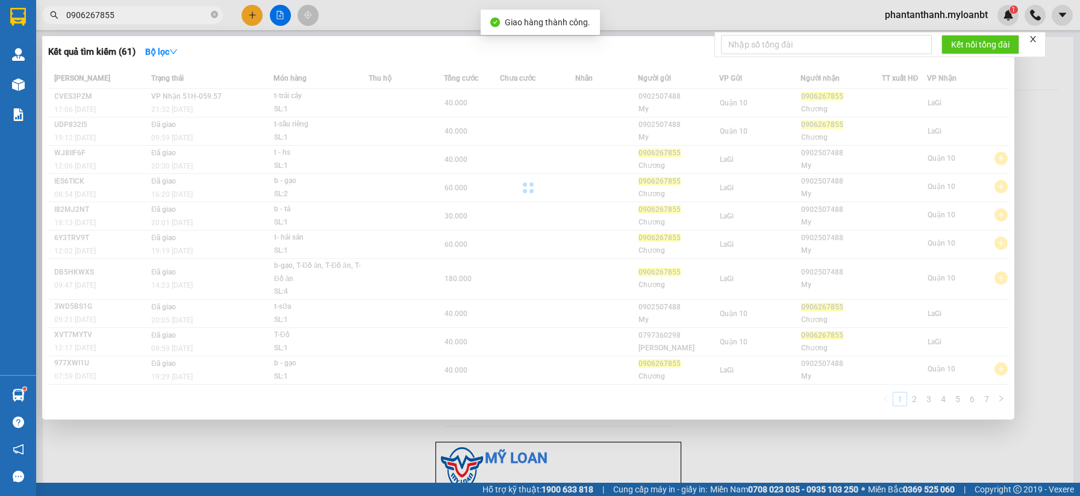
click at [160, 17] on input "0906267855" at bounding box center [137, 14] width 142 height 13
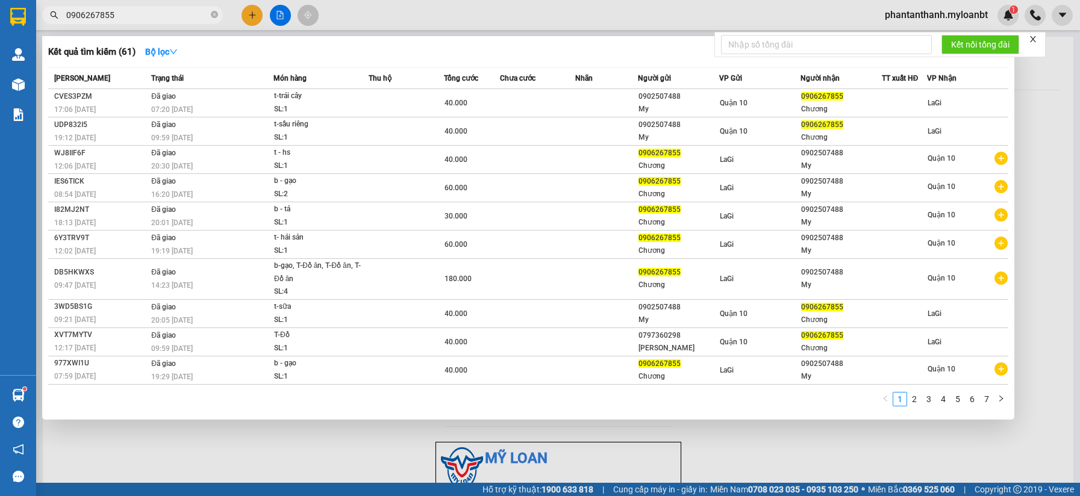
click at [160, 17] on input "0906267855" at bounding box center [137, 14] width 142 height 13
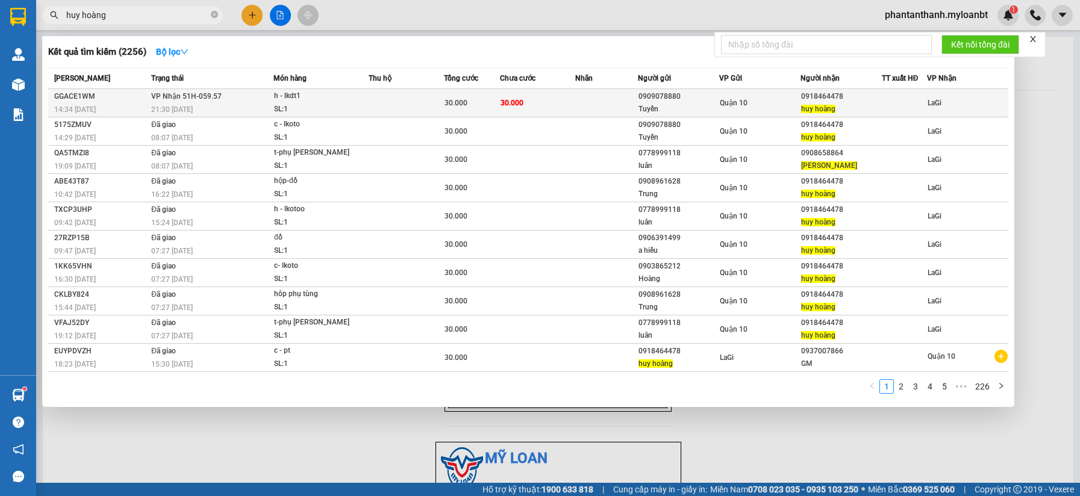
type input "huy hoàng"
click at [727, 107] on span "Quận 10" at bounding box center [734, 103] width 28 height 8
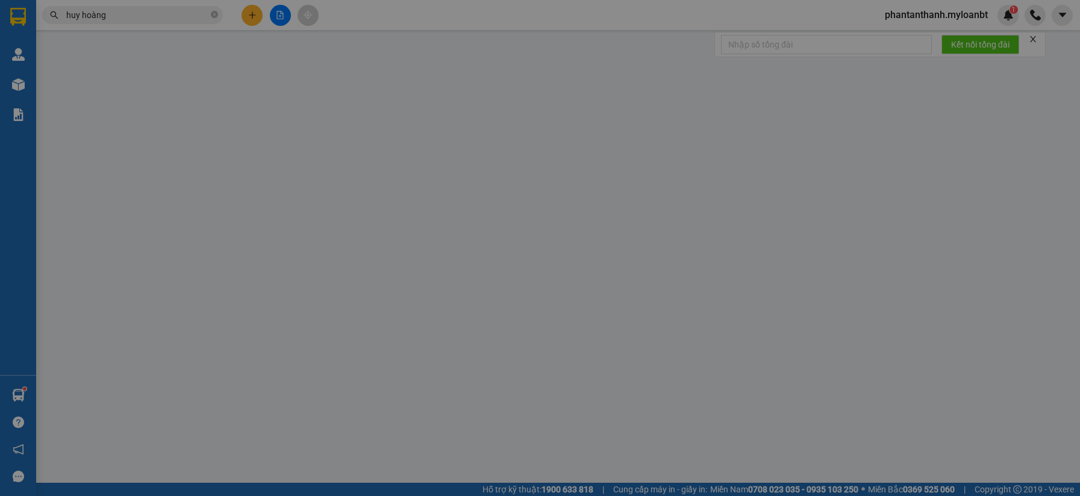
type input "0909078880"
type input "Tuyền"
type input "0918464478"
type input "huy hoàng"
type input "30.000"
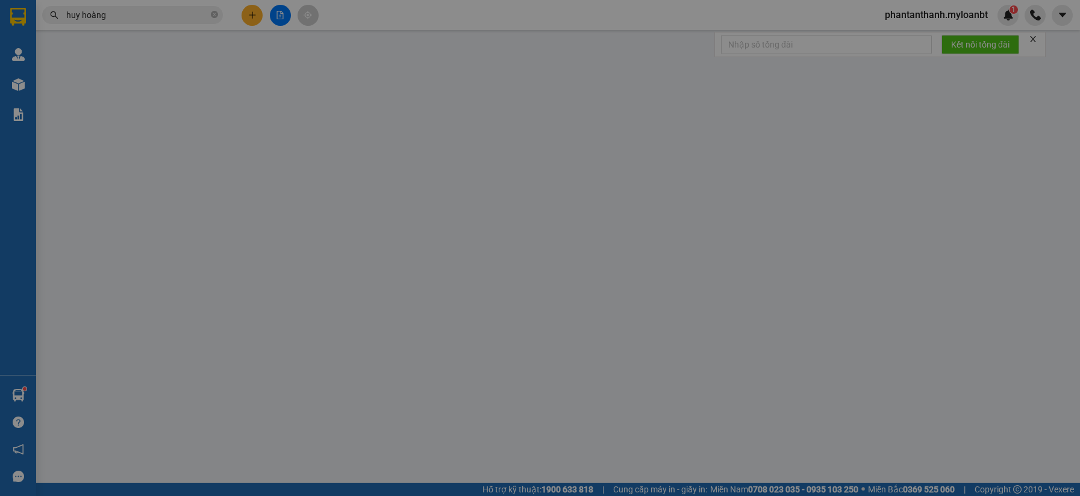
type input "30.000"
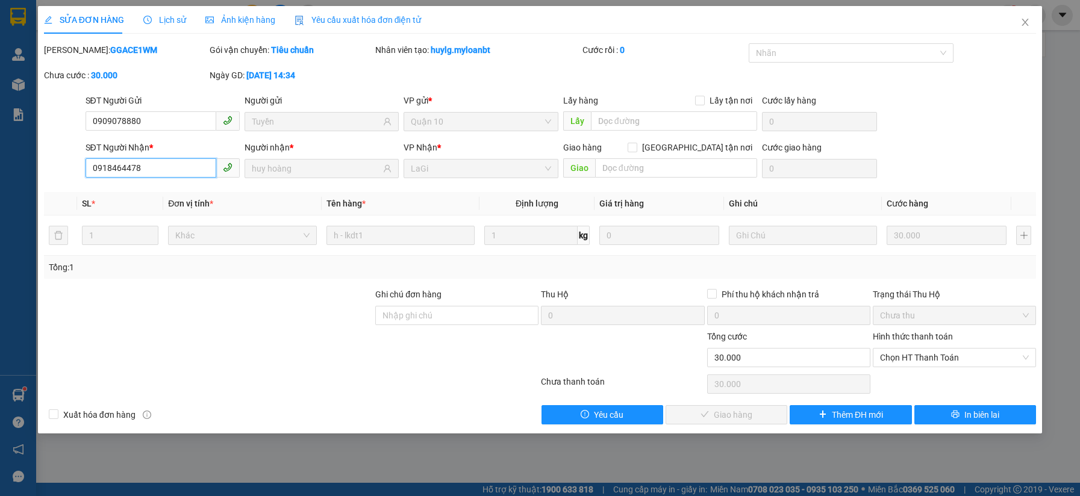
click at [177, 169] on input "0918464478" at bounding box center [151, 167] width 131 height 19
click at [1020, 27] on icon "close" at bounding box center [1025, 22] width 10 height 10
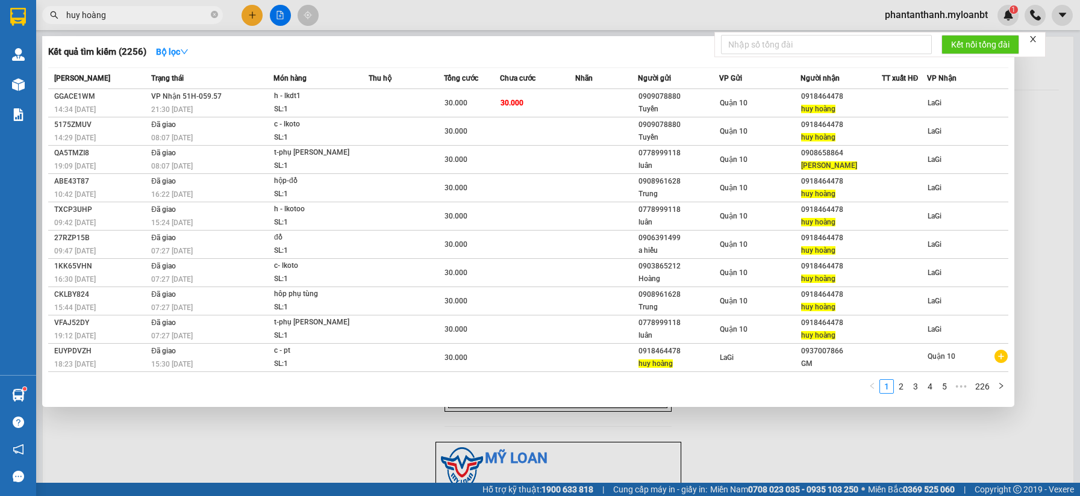
click at [163, 11] on input "huy hoàng" at bounding box center [137, 14] width 142 height 13
paste input "0918464478"
type input "0918464478"
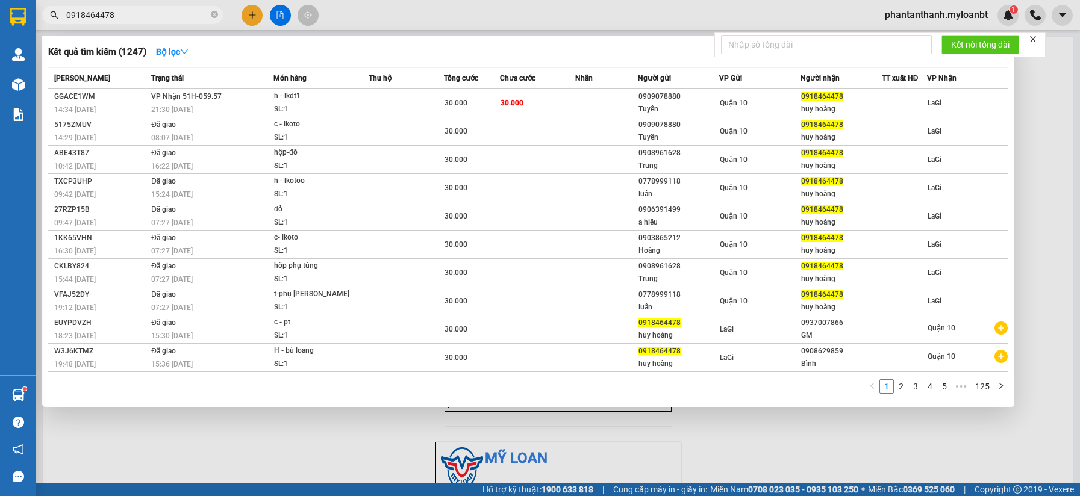
click at [163, 11] on input "0918464478" at bounding box center [137, 14] width 142 height 13
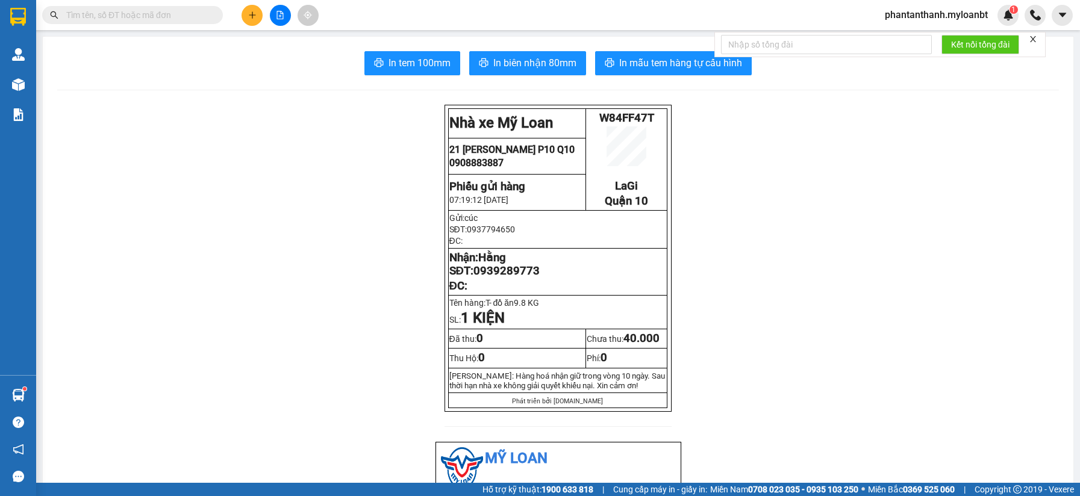
click at [163, 10] on input "text" at bounding box center [137, 14] width 142 height 13
paste input "0918464478"
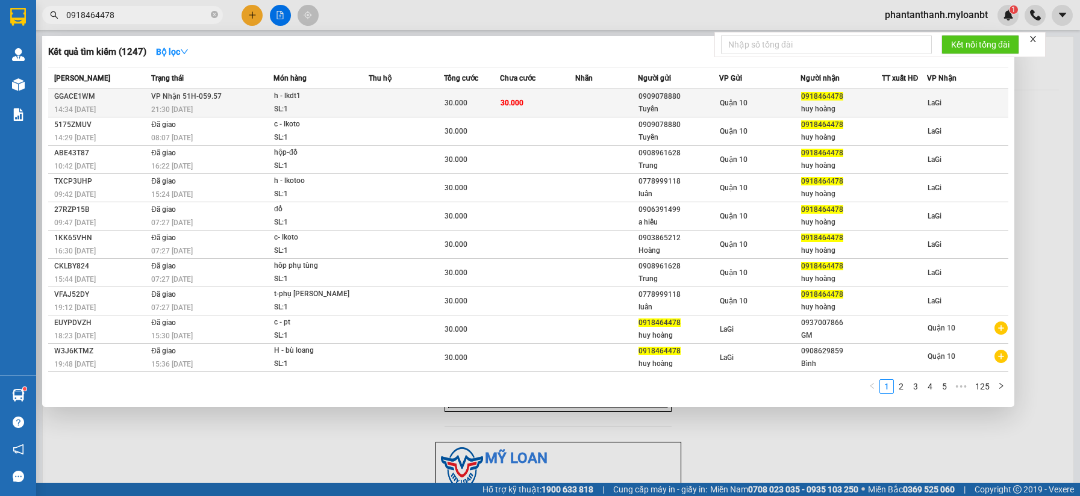
type input "0918464478"
click at [444, 108] on td "30.000" at bounding box center [472, 103] width 57 height 28
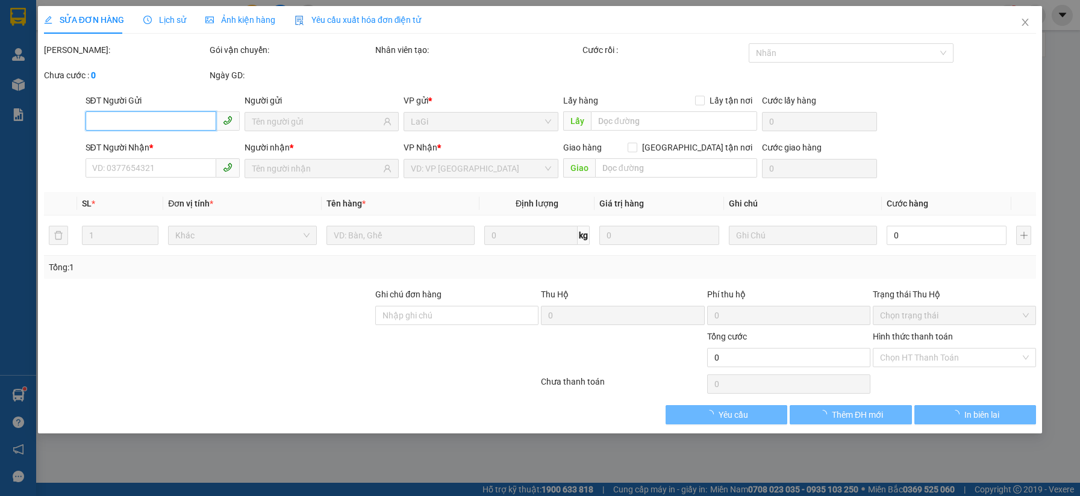
type input "0909078880"
type input "Tuyền"
type input "0918464478"
type input "huy hoàng"
type input "30.000"
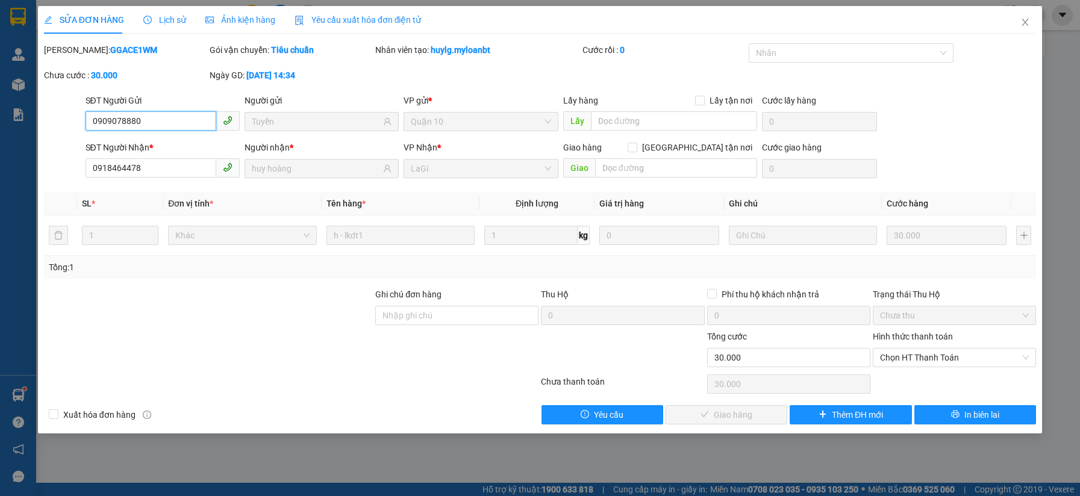
click at [900, 358] on span "Chọn HT Thanh Toán" at bounding box center [954, 358] width 149 height 18
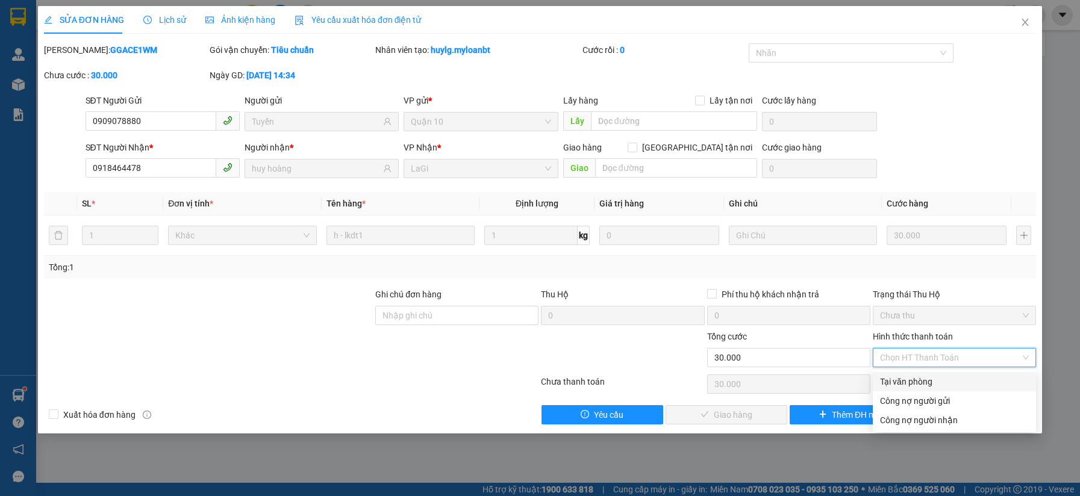
click at [912, 379] on div "Tại văn phòng" at bounding box center [954, 381] width 149 height 13
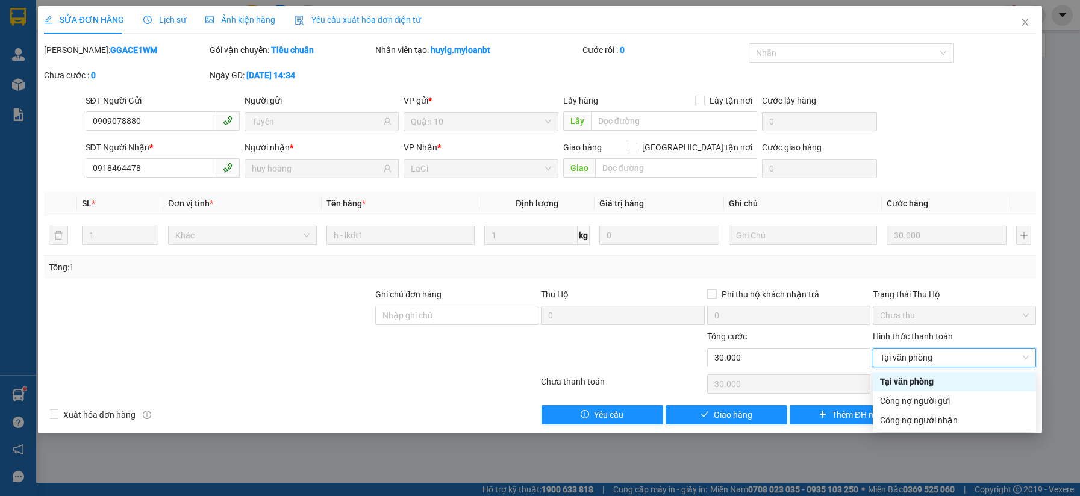
type input "0"
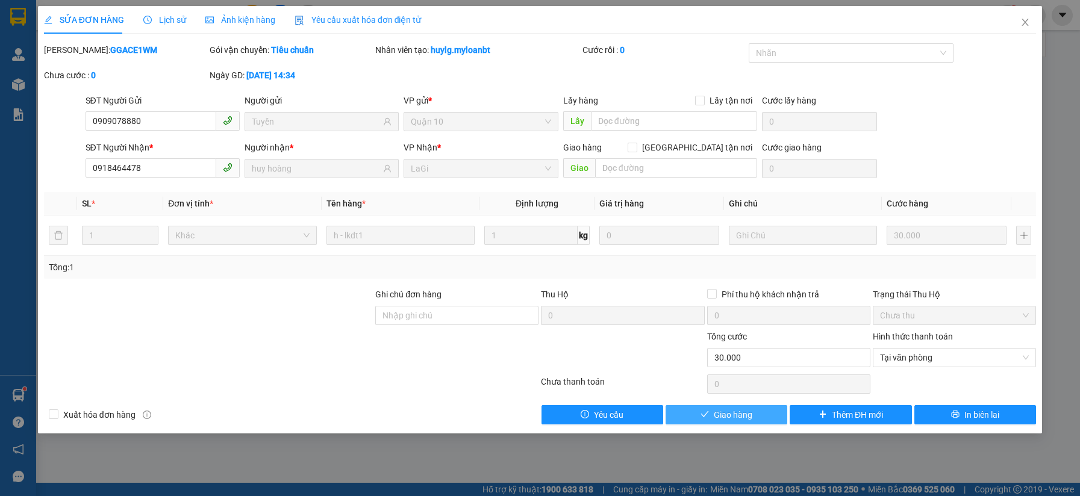
click at [729, 422] on button "Giao hàng" at bounding box center [726, 414] width 122 height 19
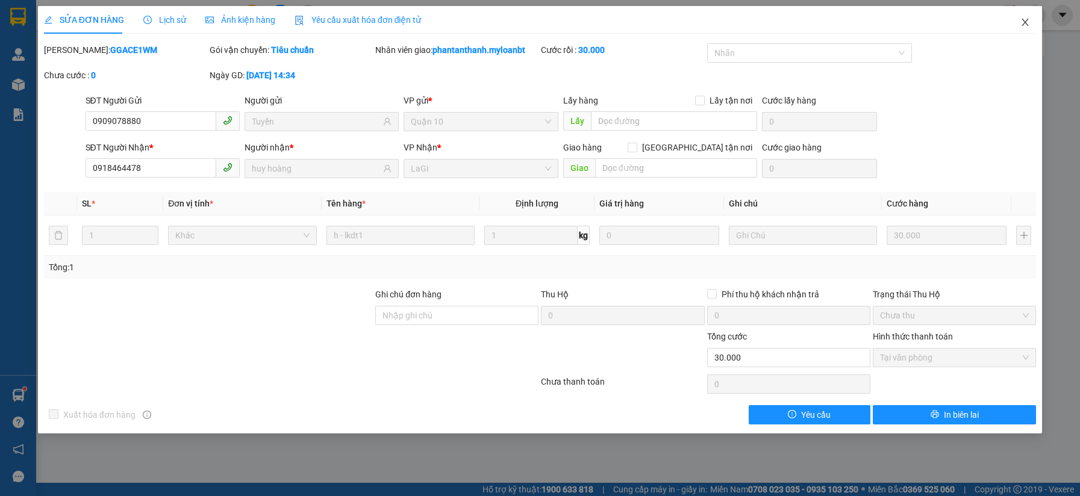
drag, startPoint x: 1032, startPoint y: 28, endPoint x: 684, endPoint y: 24, distance: 348.7
click at [1032, 26] on span "Close" at bounding box center [1025, 23] width 34 height 34
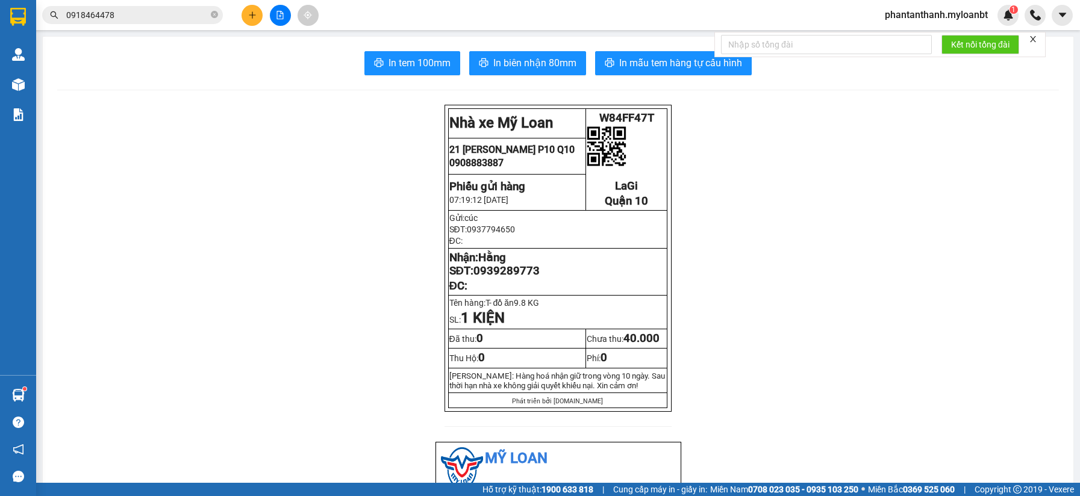
click at [149, 14] on input "0918464478" at bounding box center [137, 14] width 142 height 13
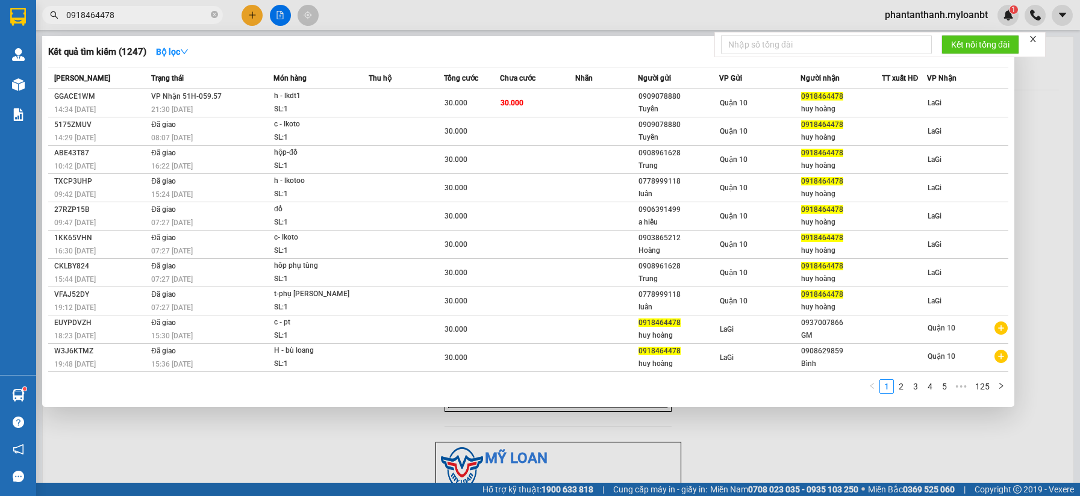
click at [149, 14] on input "0918464478" at bounding box center [137, 14] width 142 height 13
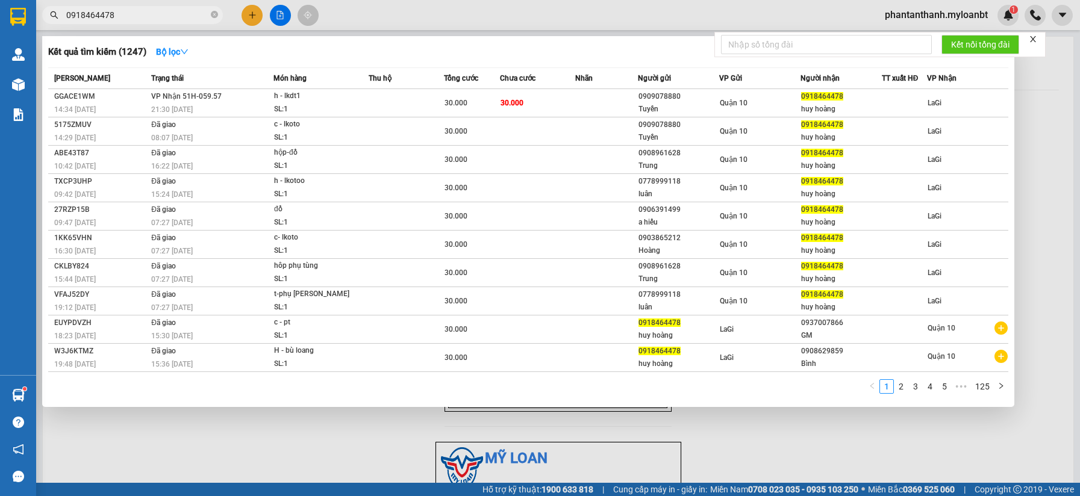
click at [149, 14] on input "0918464478" at bounding box center [137, 14] width 142 height 13
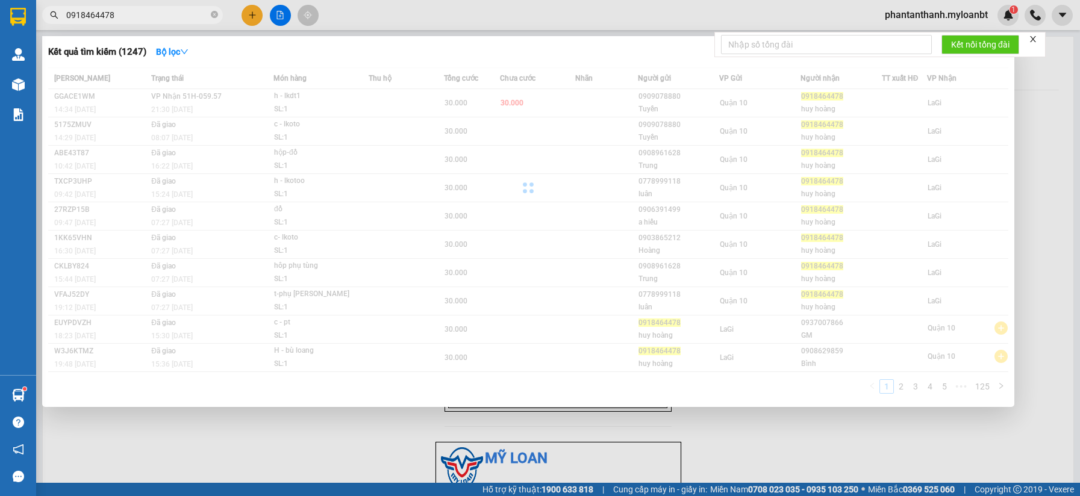
click at [149, 14] on input "0918464478" at bounding box center [137, 14] width 142 height 13
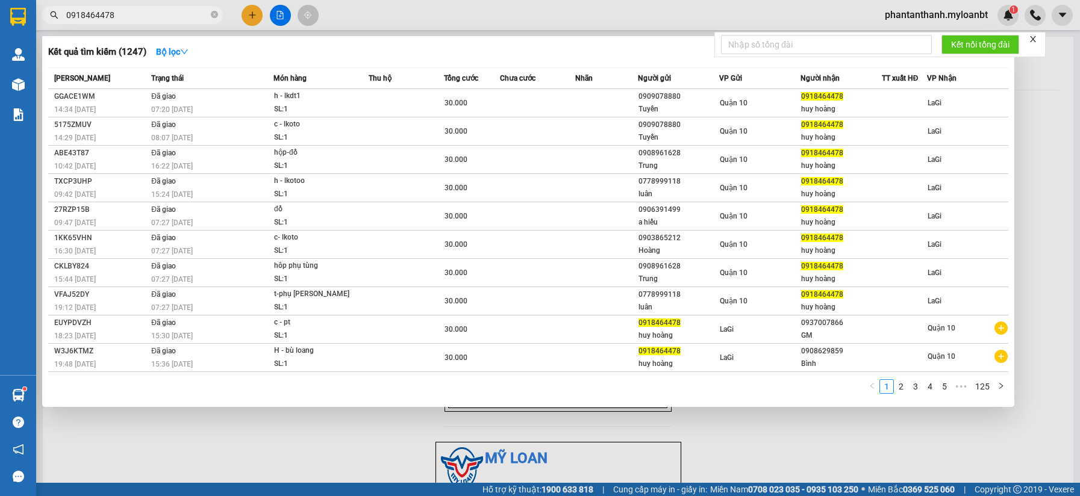
click at [149, 14] on input "0918464478" at bounding box center [137, 14] width 142 height 13
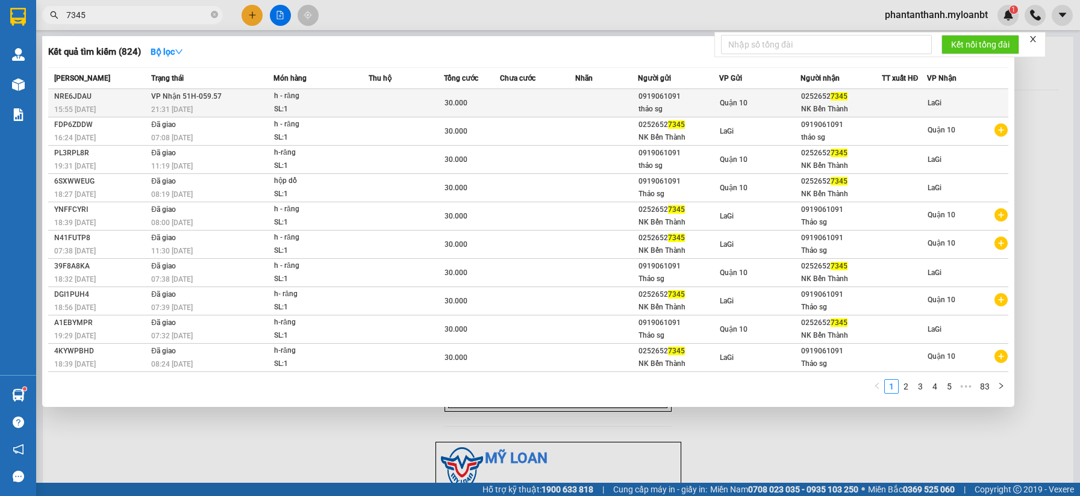
type input "7345"
click at [282, 98] on div "h - răng" at bounding box center [319, 96] width 90 height 13
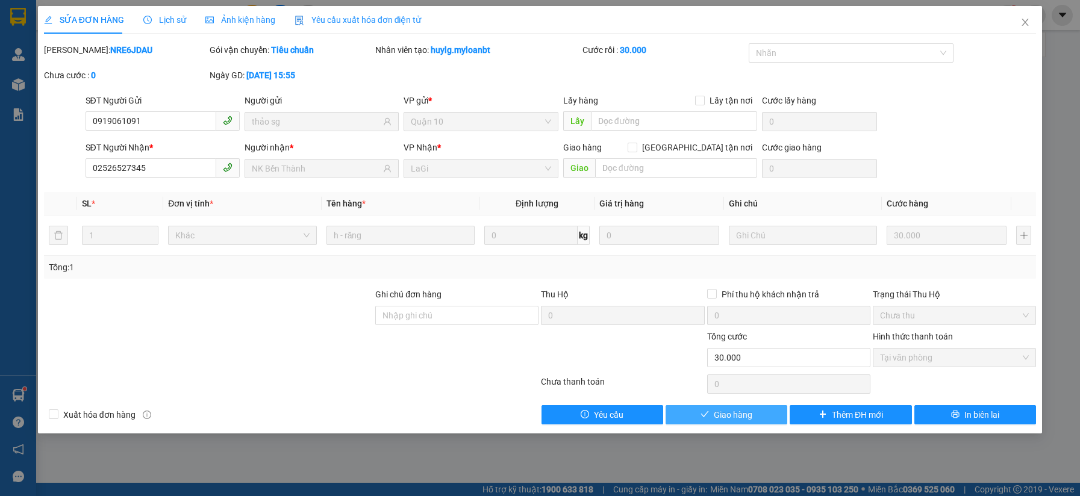
click at [753, 416] on button "Giao hàng" at bounding box center [726, 414] width 122 height 19
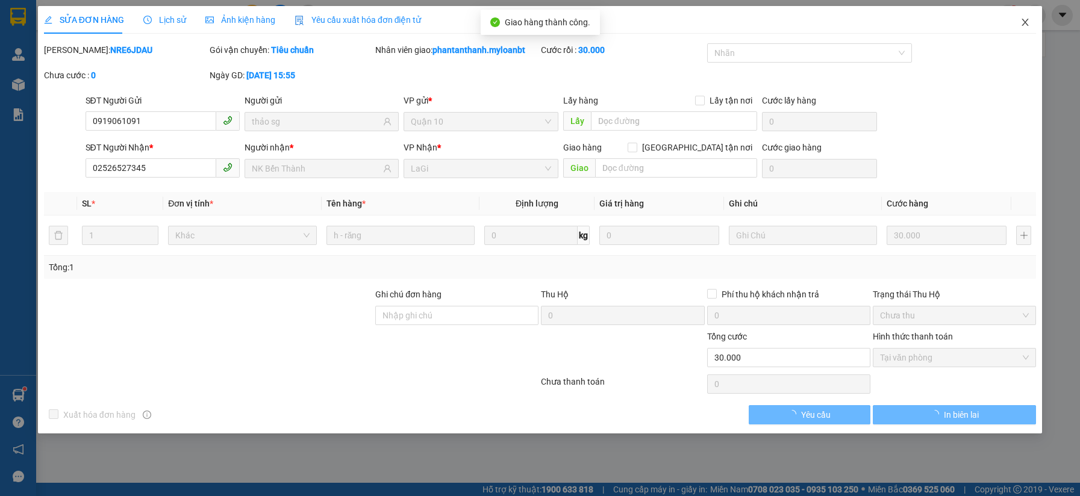
click at [1027, 24] on icon "close" at bounding box center [1025, 22] width 10 height 10
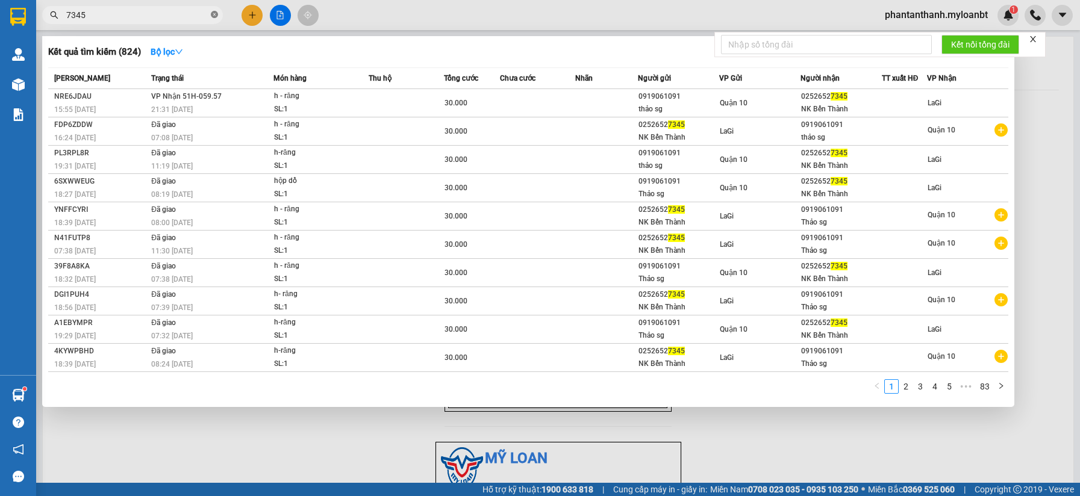
click at [214, 11] on icon "close-circle" at bounding box center [214, 14] width 7 height 7
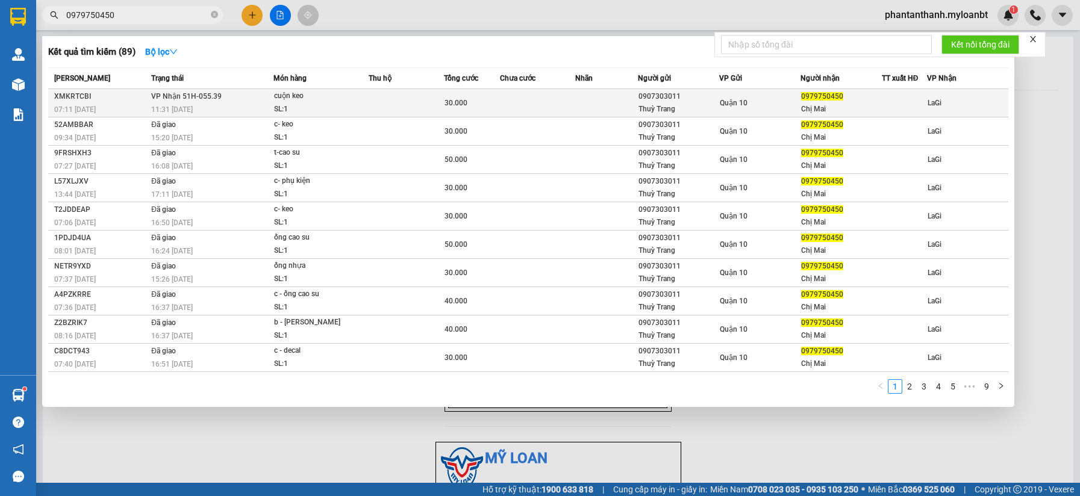
type input "0979750450"
click at [665, 106] on div "Thuỳ Trang" at bounding box center [678, 109] width 80 height 13
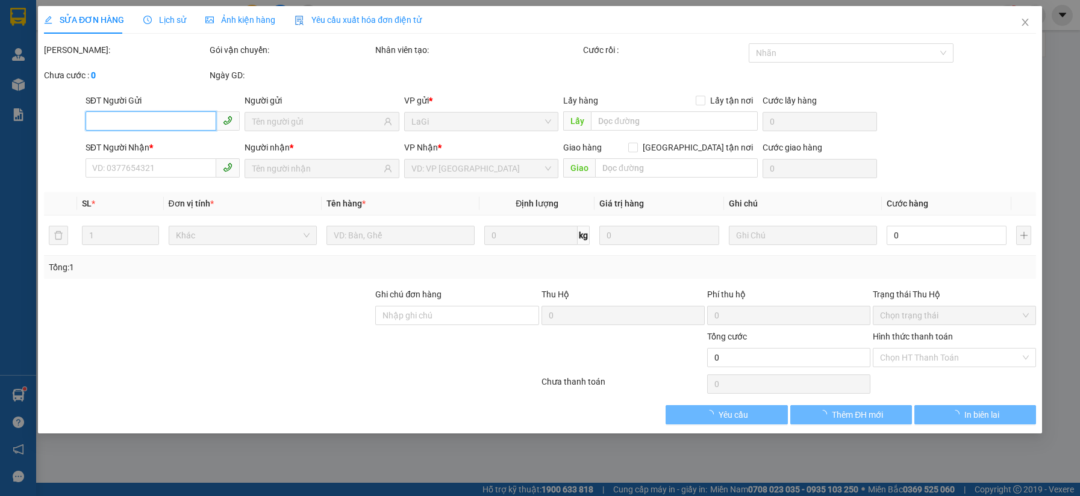
type input "0907303011"
type input "Thuỳ Trang"
type input "0979750450"
type input "Chị Mai"
type input "30.000"
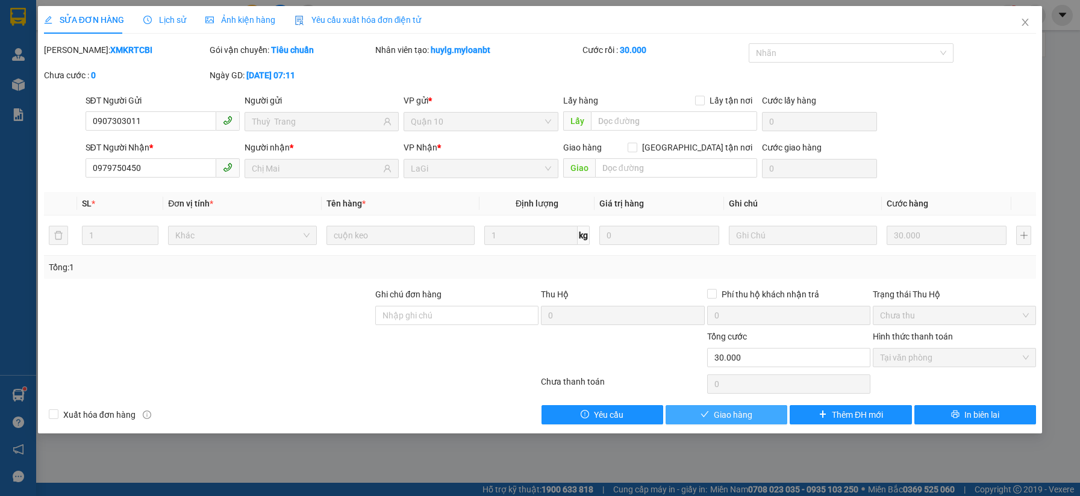
click at [747, 419] on span "Giao hàng" at bounding box center [733, 414] width 39 height 13
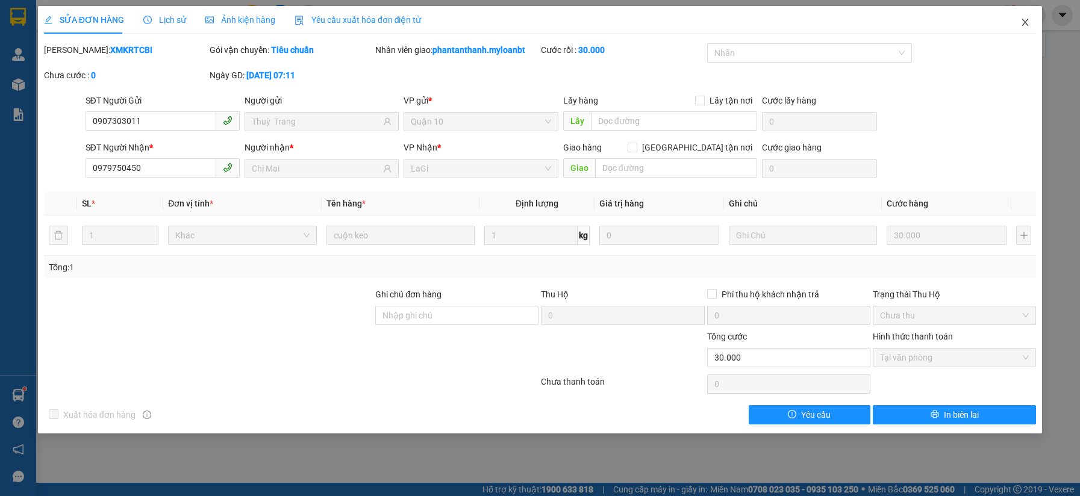
click at [1023, 23] on icon "close" at bounding box center [1025, 22] width 10 height 10
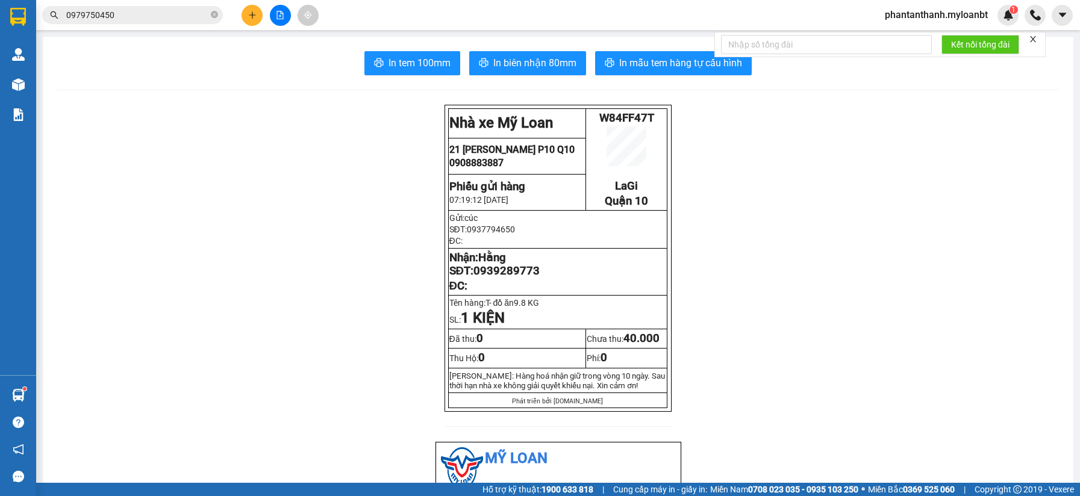
click at [182, 24] on div "Kết quả tìm kiếm ( 89 ) Bộ lọc Mã ĐH Trạng thái Món hàng Thu hộ Tổng cước Chưa …" at bounding box center [117, 15] width 235 height 21
click at [216, 19] on span at bounding box center [214, 15] width 7 height 11
click at [250, 14] on icon "plus" at bounding box center [252, 15] width 8 height 8
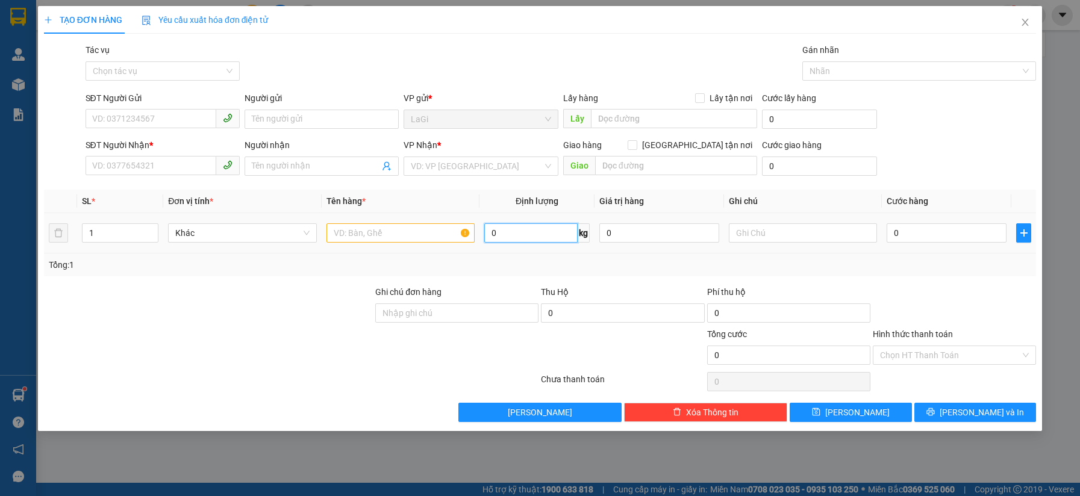
click at [531, 231] on input "0" at bounding box center [530, 232] width 93 height 19
type input "10.3"
click at [102, 125] on input "SĐT Người Gửi" at bounding box center [151, 118] width 131 height 19
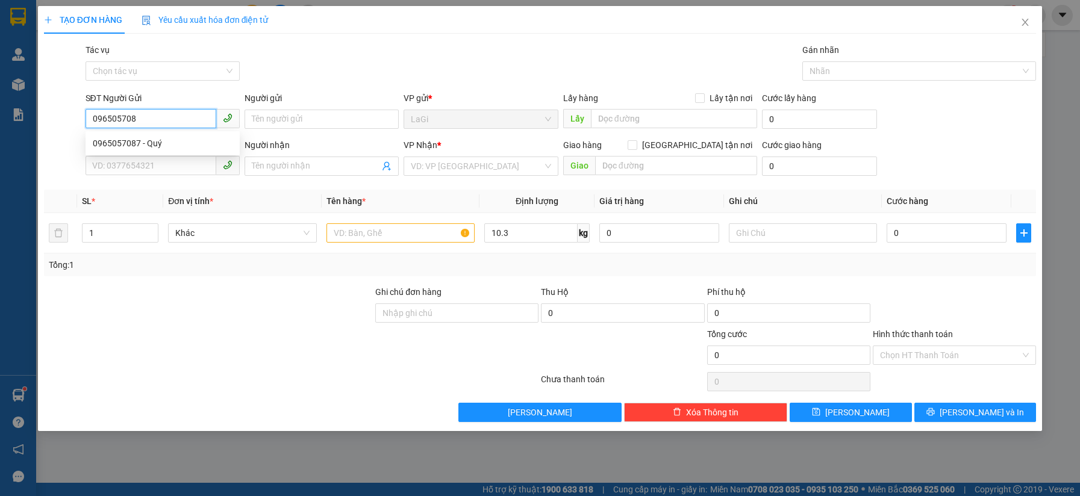
type input "0965057087"
click at [130, 140] on div "0965057087 - Quý" at bounding box center [163, 143] width 140 height 13
type input "Quý"
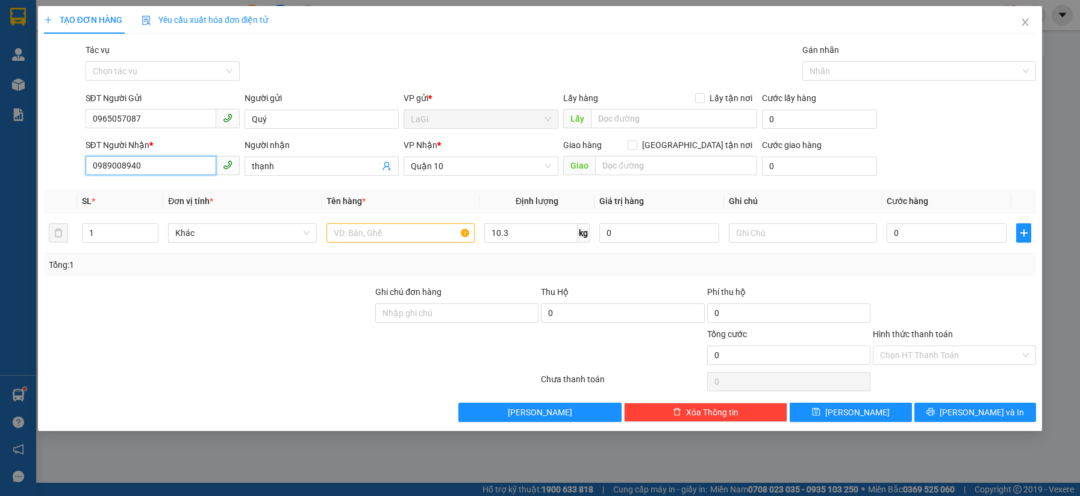
click at [176, 174] on input "0989008940" at bounding box center [151, 165] width 131 height 19
click at [181, 164] on input "SĐT Người Nhận *" at bounding box center [151, 165] width 131 height 19
click at [165, 192] on div "0346446652 - Thắng" at bounding box center [163, 190] width 140 height 13
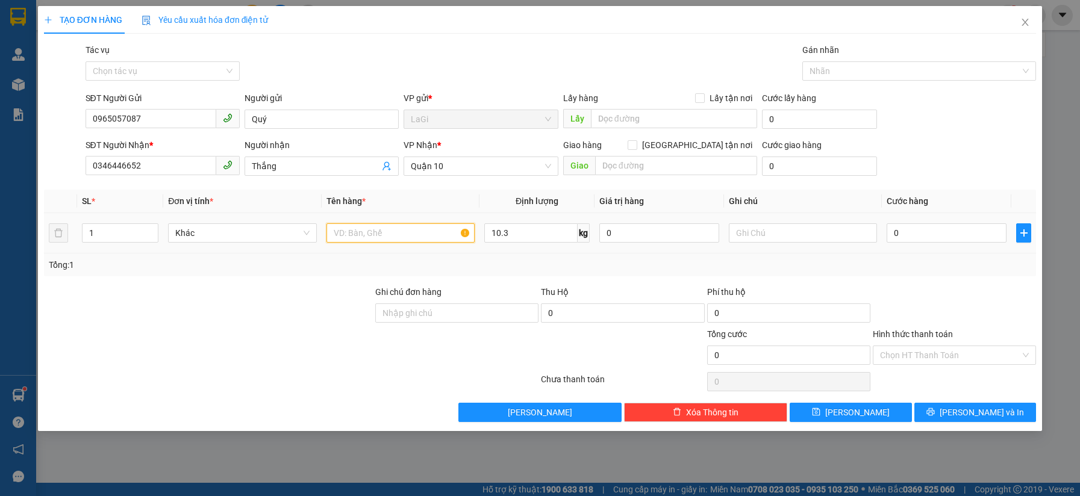
click at [385, 233] on input "text" at bounding box center [400, 232] width 148 height 19
click at [392, 229] on input "text" at bounding box center [400, 232] width 148 height 19
click at [956, 230] on input "0" at bounding box center [946, 232] width 120 height 19
click at [961, 282] on div "Transit Pickup Surcharge Ids Transit Deliver Surcharge Ids Transit Deliver Surc…" at bounding box center [540, 232] width 992 height 379
click at [931, 349] on input "Hình thức thanh toán" at bounding box center [950, 355] width 140 height 18
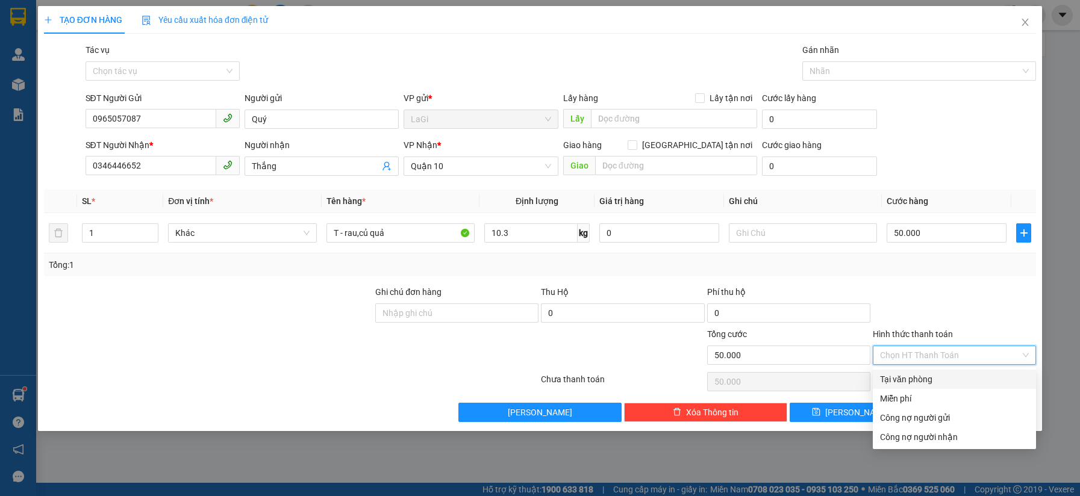
click at [919, 373] on div "Tại văn phòng" at bounding box center [954, 379] width 149 height 13
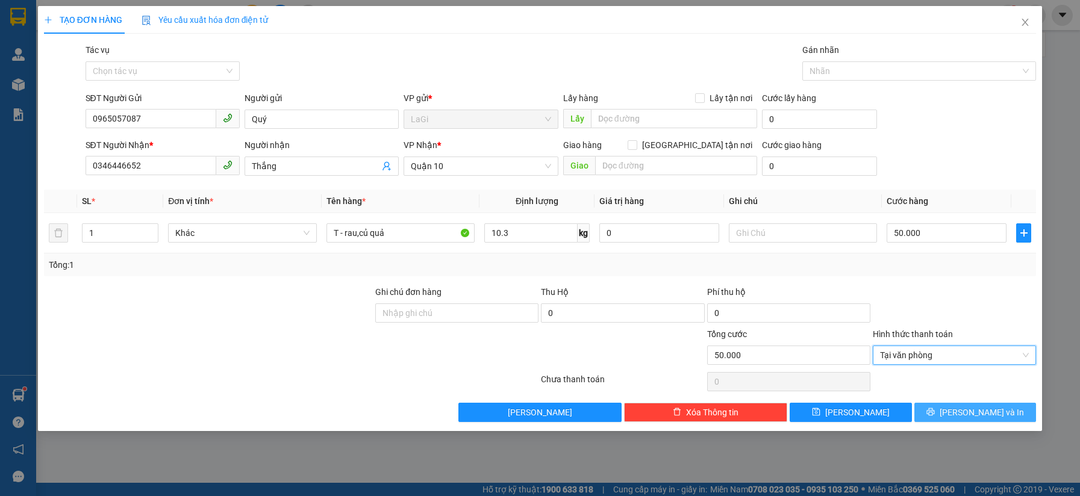
click at [980, 413] on span "[PERSON_NAME] và In" at bounding box center [981, 412] width 84 height 13
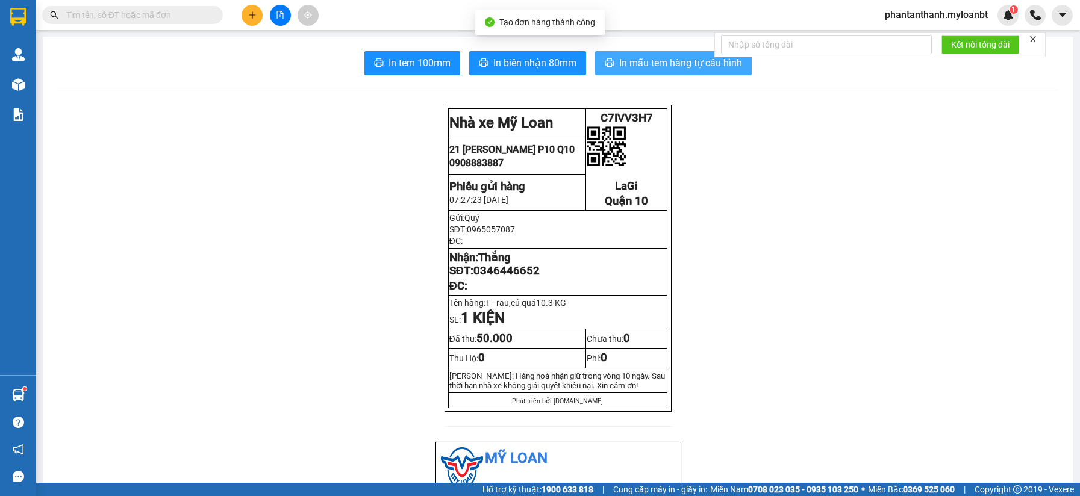
click at [682, 60] on span "In mẫu tem hàng tự cấu hình" at bounding box center [680, 62] width 123 height 15
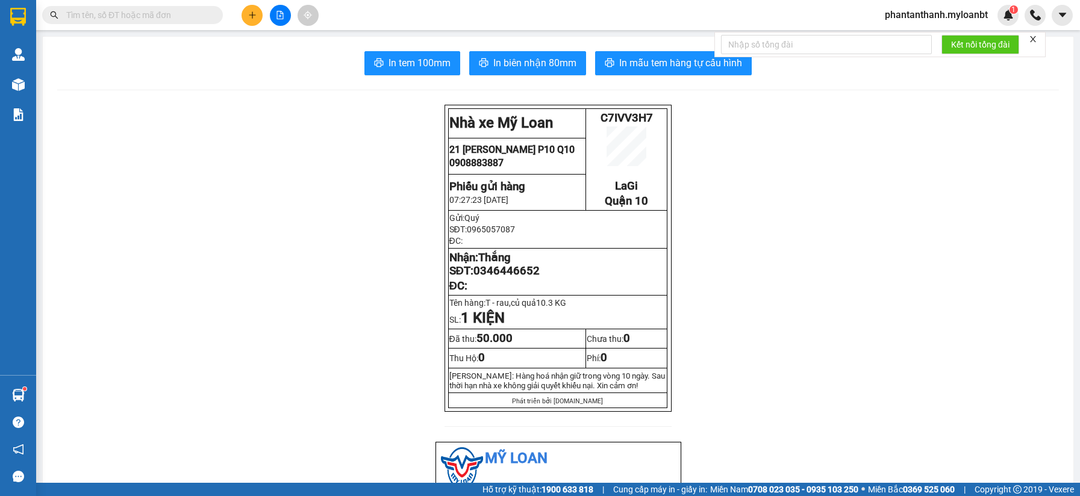
click at [168, 14] on input "text" at bounding box center [137, 14] width 142 height 13
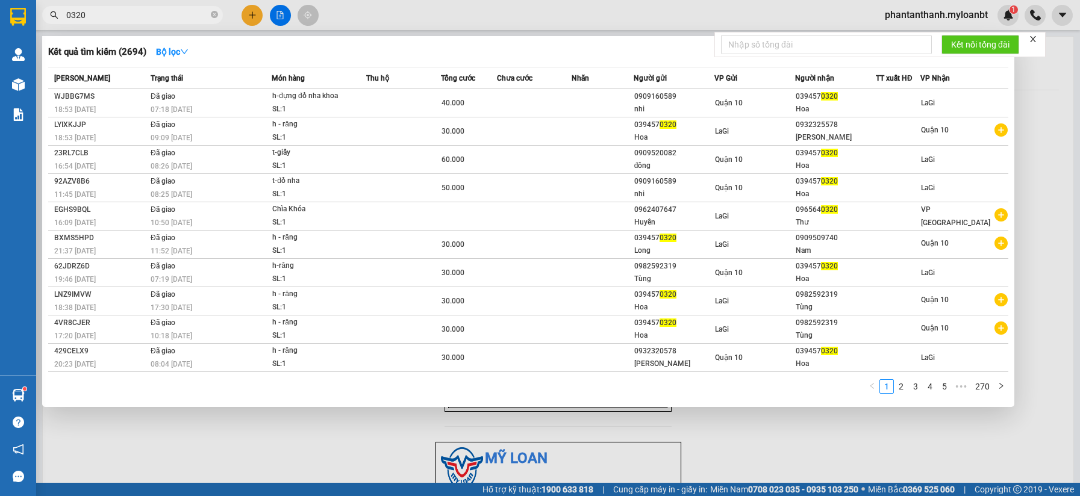
click at [155, 14] on input "0320" at bounding box center [137, 14] width 142 height 13
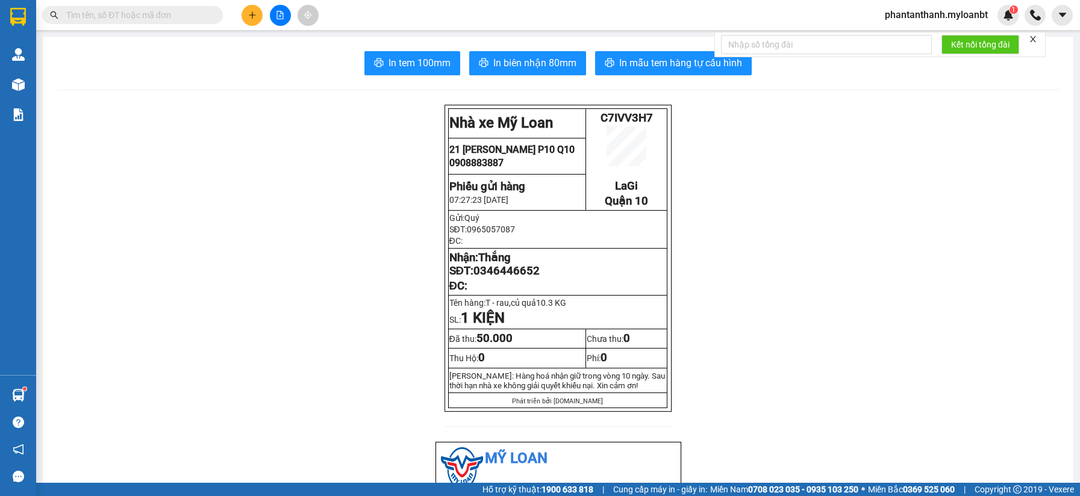
click at [196, 22] on span at bounding box center [132, 15] width 181 height 18
click at [196, 17] on input "text" at bounding box center [137, 14] width 142 height 13
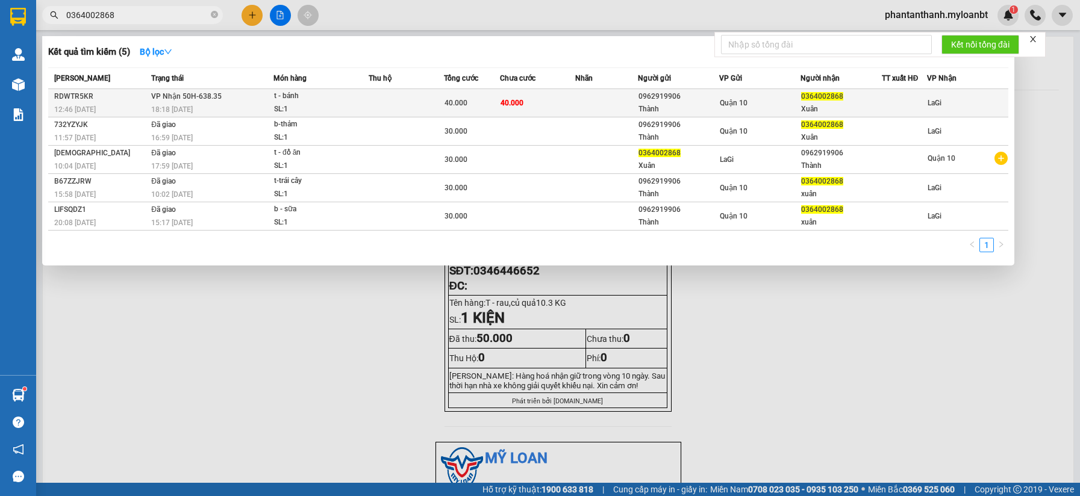
click at [512, 94] on td "40.000" at bounding box center [537, 103] width 75 height 28
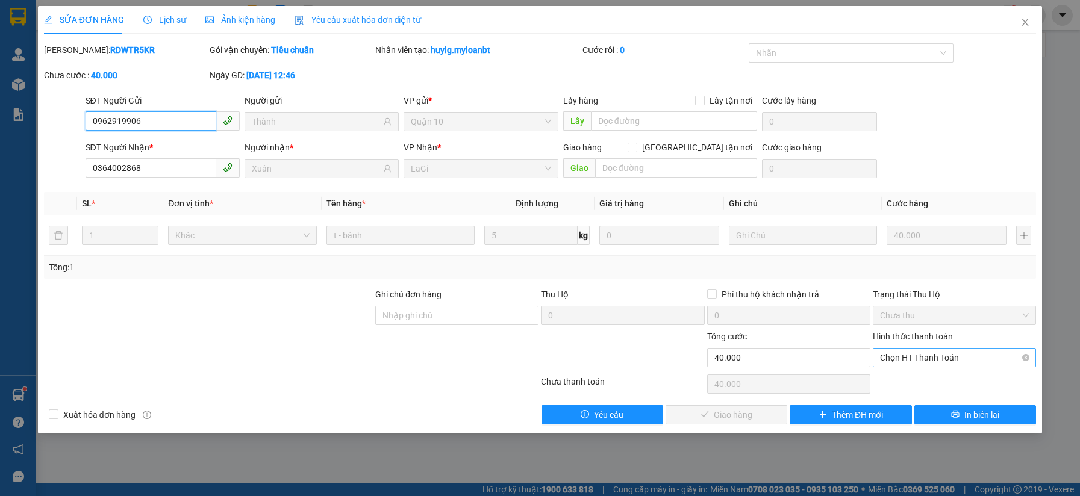
click at [908, 360] on span "Chọn HT Thanh Toán" at bounding box center [954, 358] width 149 height 18
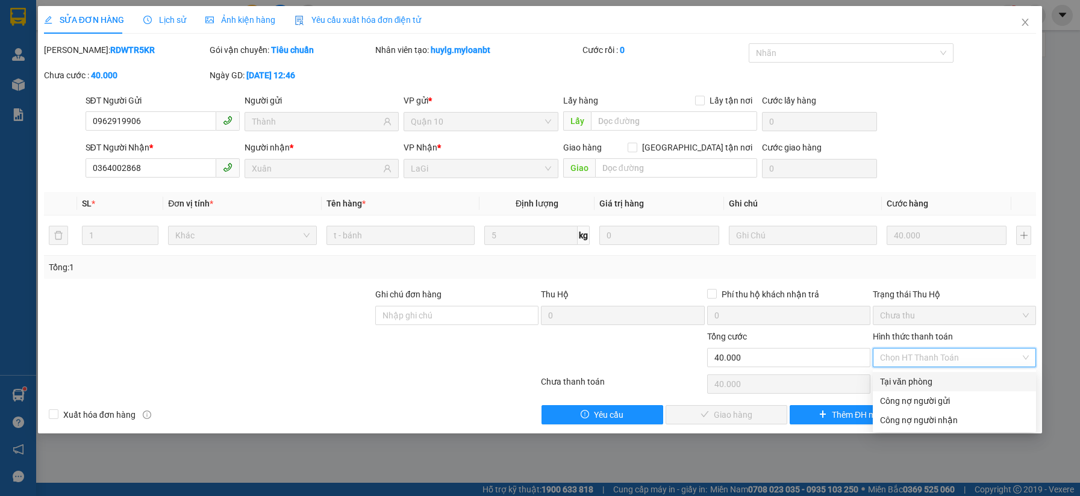
click at [902, 376] on div "Tại văn phòng" at bounding box center [954, 381] width 149 height 13
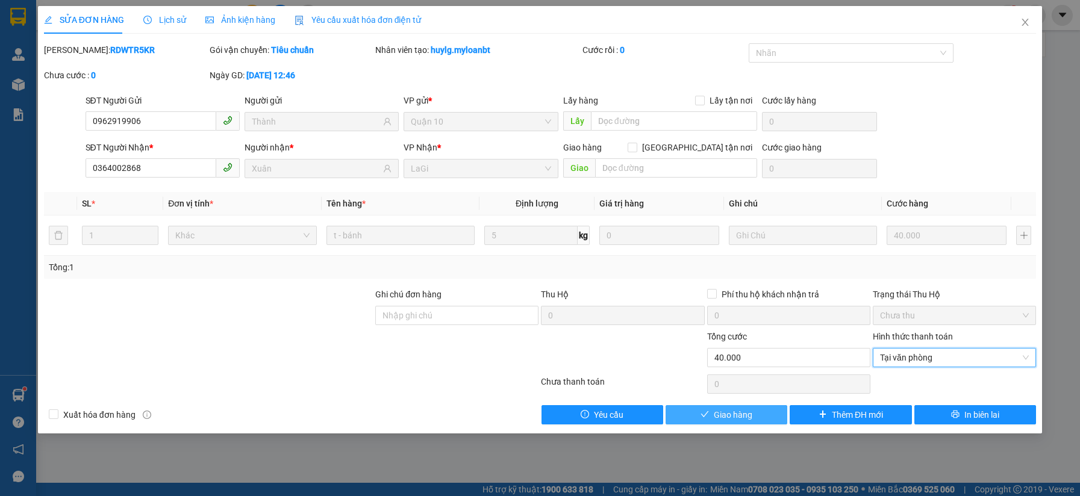
click at [735, 413] on span "Giao hàng" at bounding box center [733, 414] width 39 height 13
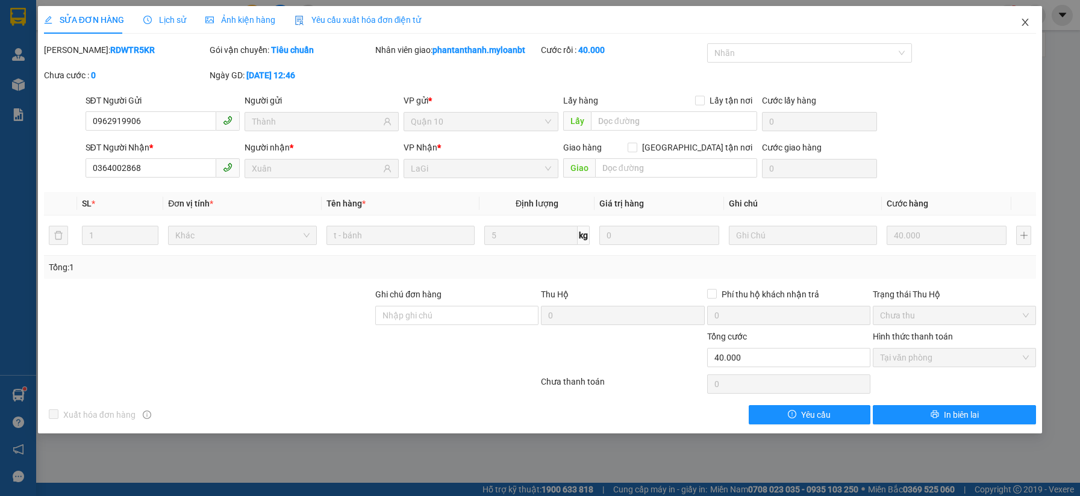
click at [1021, 19] on icon "close" at bounding box center [1025, 22] width 10 height 10
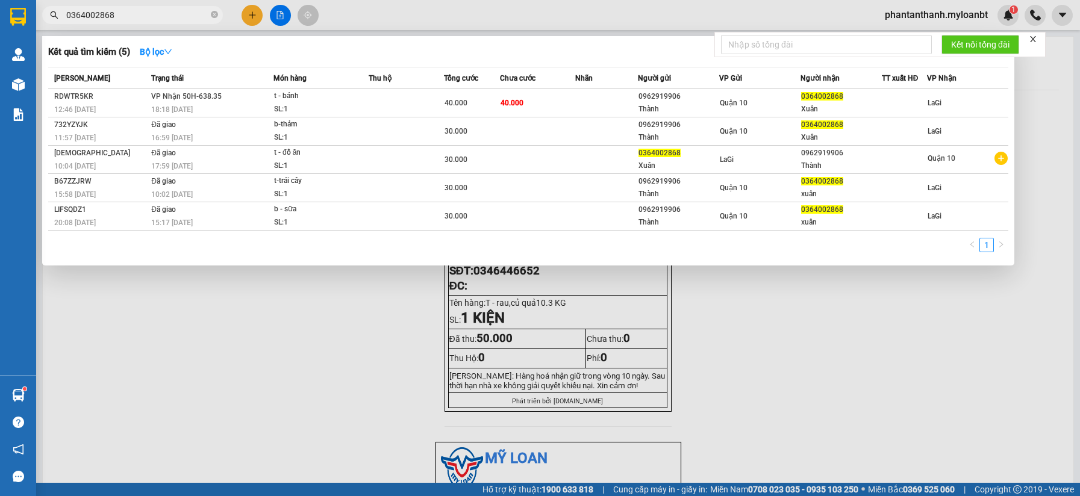
click at [132, 9] on input "0364002868" at bounding box center [137, 14] width 142 height 13
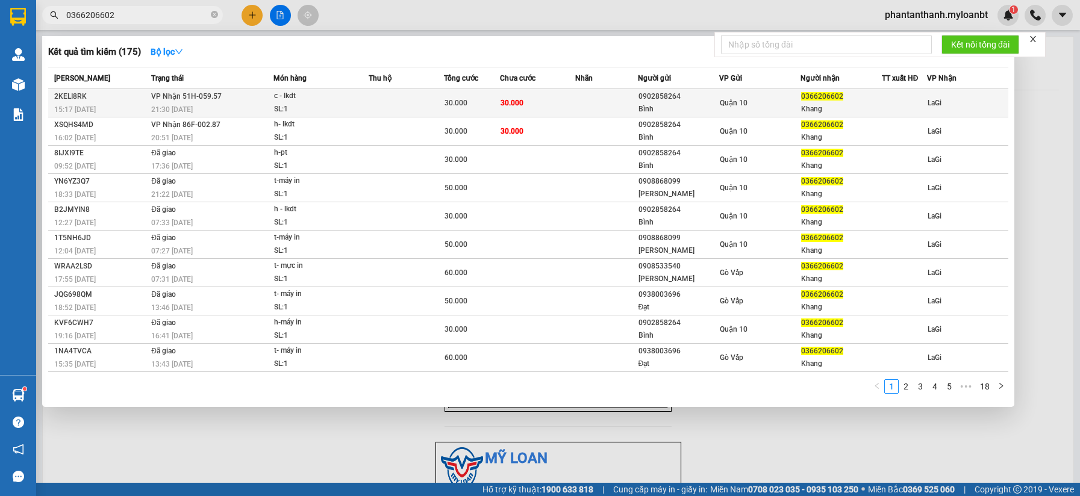
click at [415, 99] on td at bounding box center [406, 103] width 75 height 28
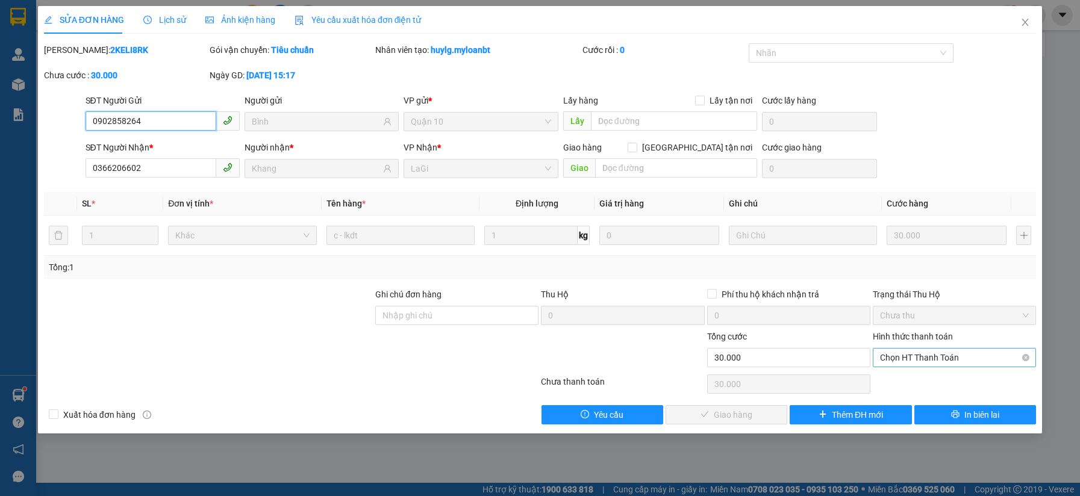
click at [914, 363] on span "Chọn HT Thanh Toán" at bounding box center [954, 358] width 149 height 18
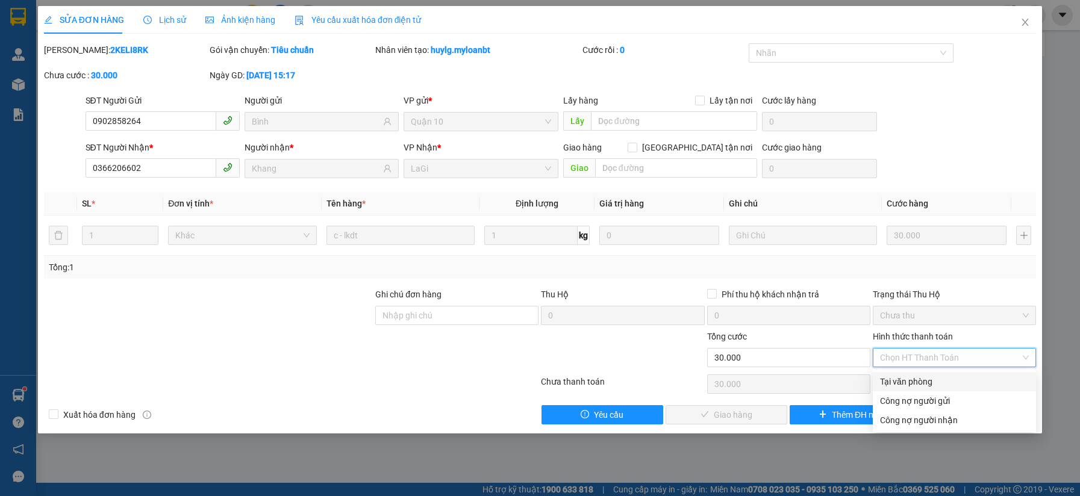
click at [911, 377] on div "Tại văn phòng" at bounding box center [954, 381] width 149 height 13
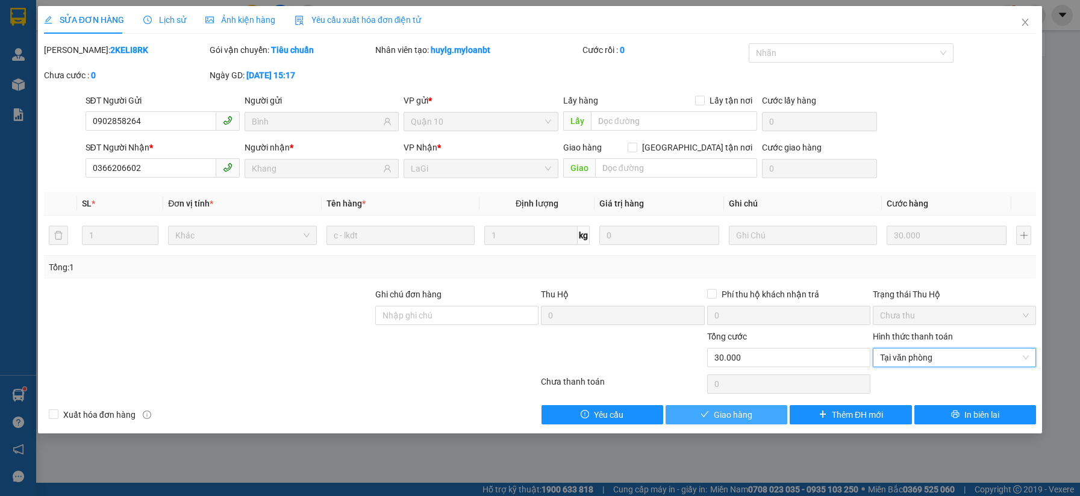
click at [743, 422] on button "Giao hàng" at bounding box center [726, 414] width 122 height 19
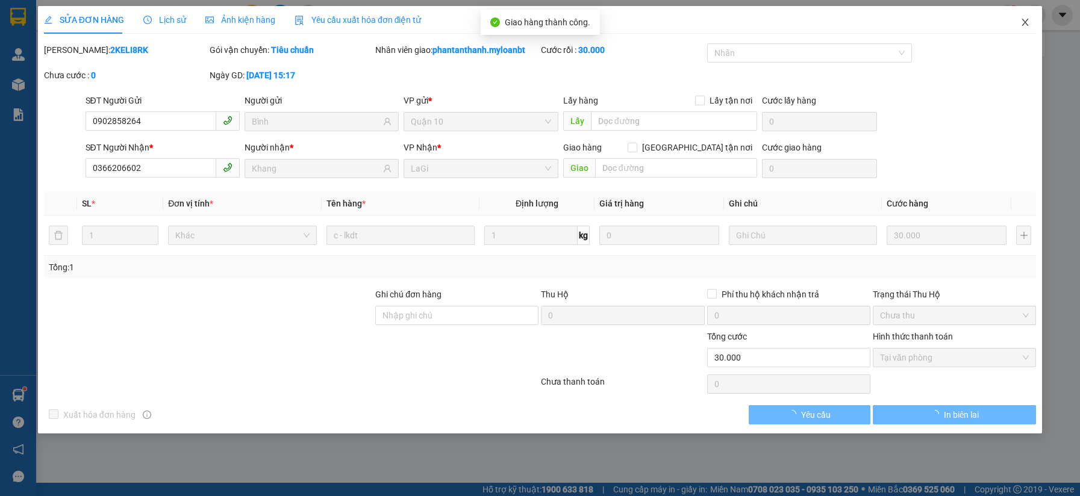
click at [1026, 19] on icon "close" at bounding box center [1025, 22] width 10 height 10
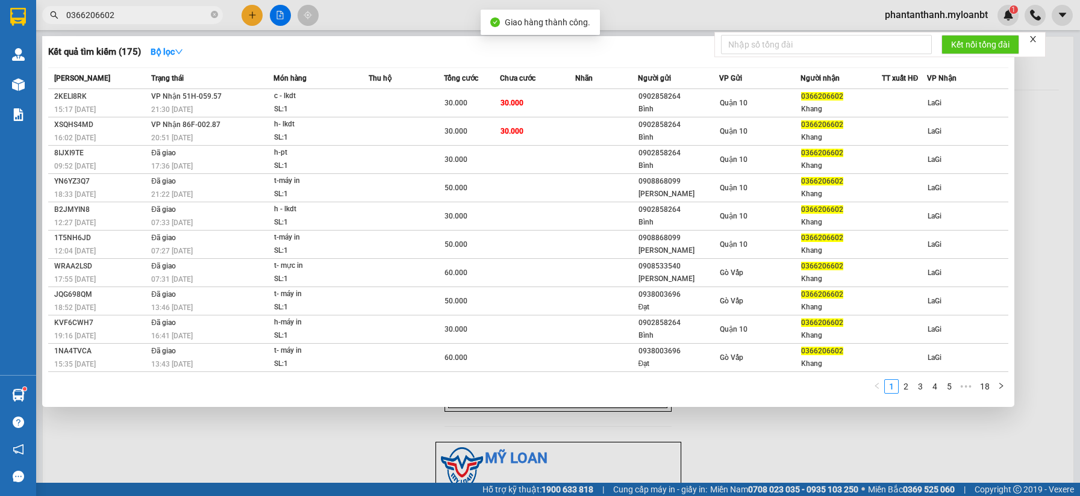
click at [146, 14] on input "0366206602" at bounding box center [137, 14] width 142 height 13
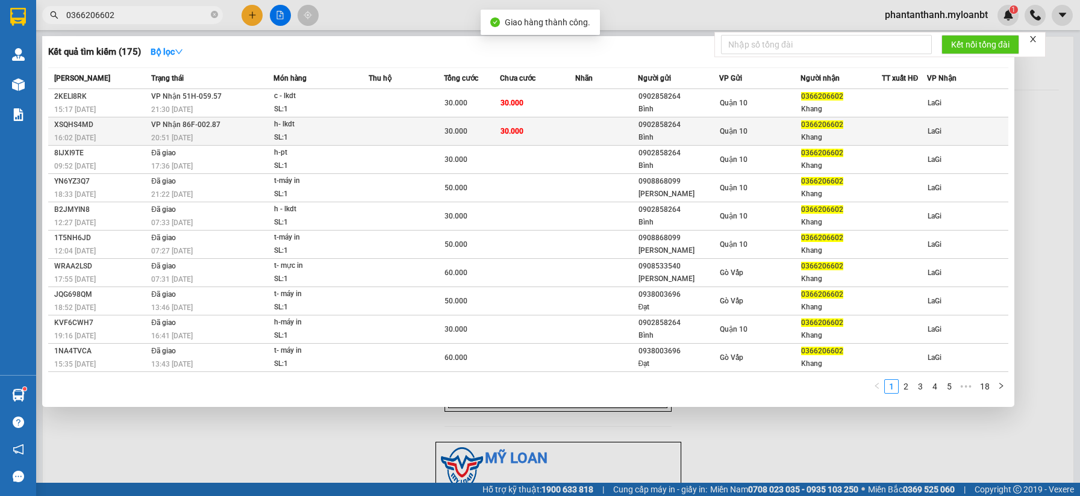
click at [549, 137] on td "30.000" at bounding box center [537, 131] width 75 height 28
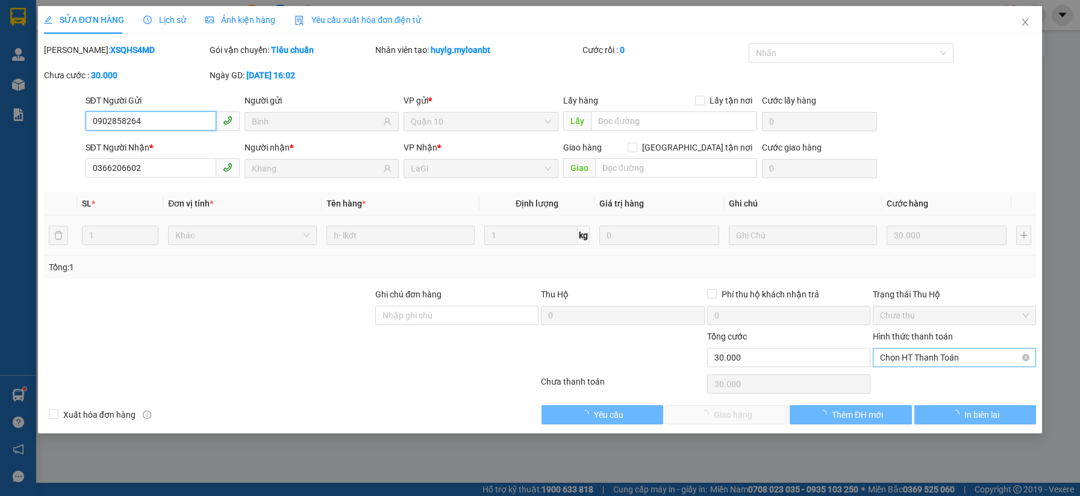
click at [920, 357] on span "Chọn HT Thanh Toán" at bounding box center [954, 358] width 149 height 18
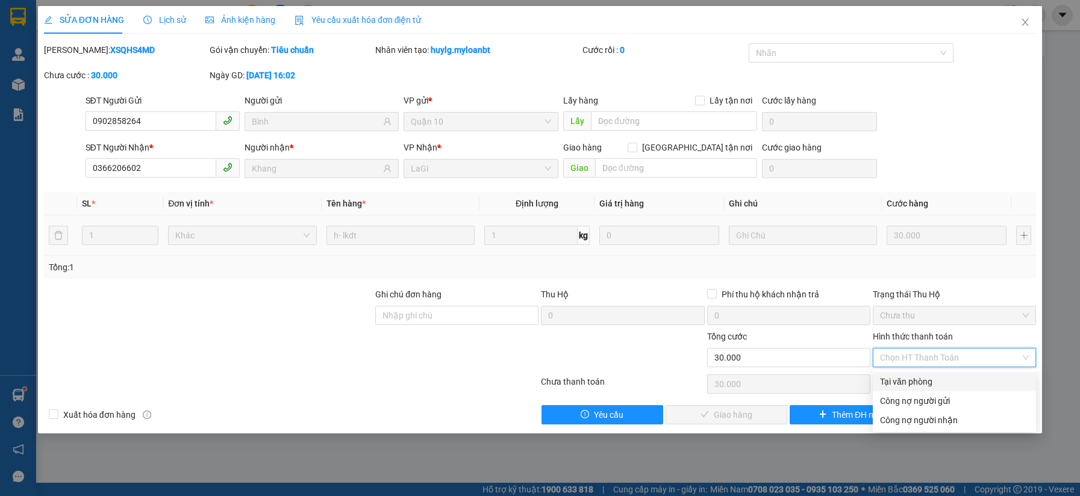
click at [920, 372] on div "Total Paid Fee 0 Total UnPaid Fee 30.000 Cash Collection Total Fee Mã ĐH: XSQHS…" at bounding box center [540, 233] width 992 height 381
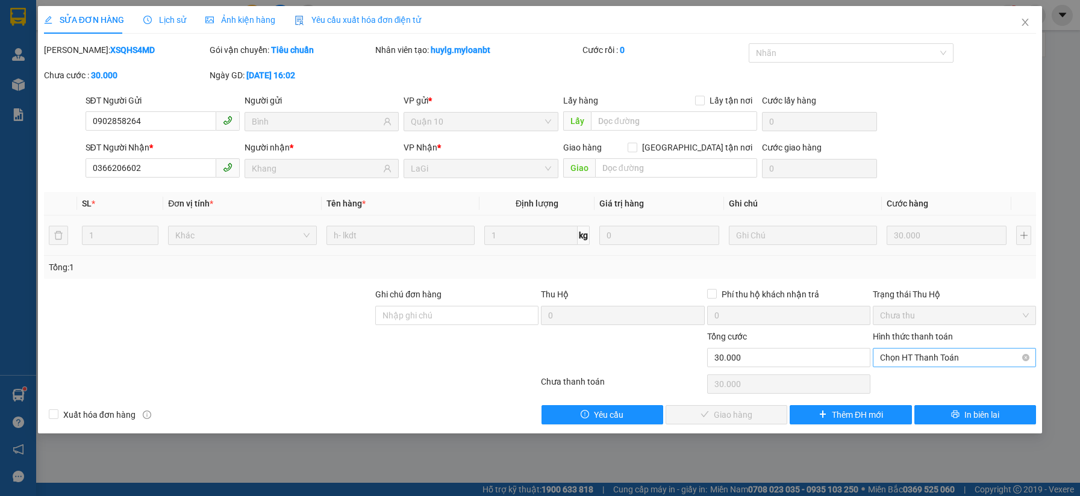
click at [909, 361] on span "Chọn HT Thanh Toán" at bounding box center [954, 358] width 149 height 18
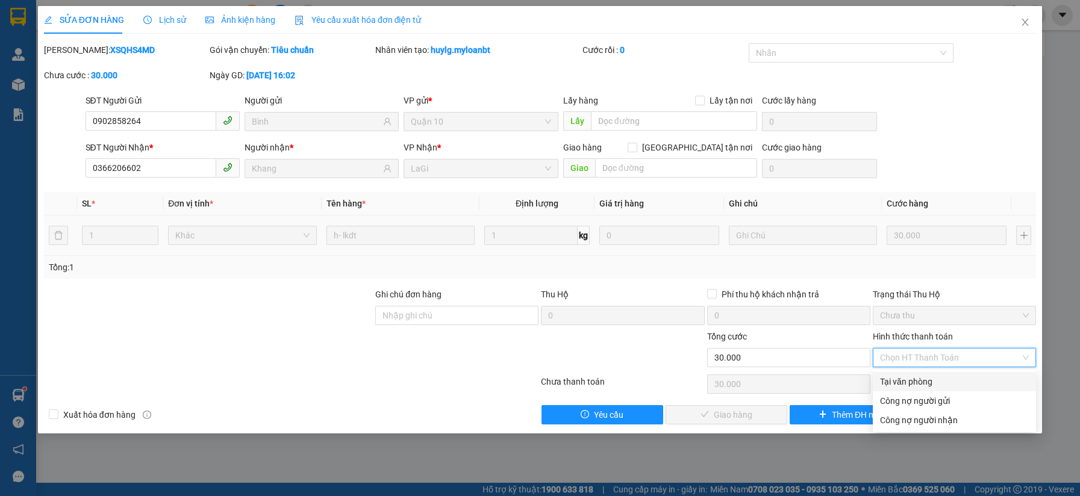
click at [909, 376] on div "Tại văn phòng" at bounding box center [954, 381] width 149 height 13
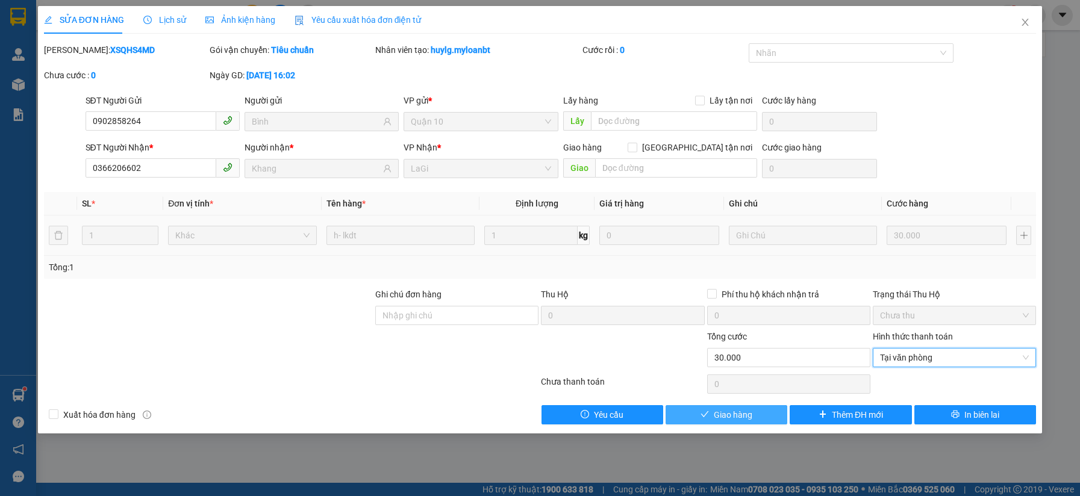
click at [713, 407] on button "Giao hàng" at bounding box center [726, 414] width 122 height 19
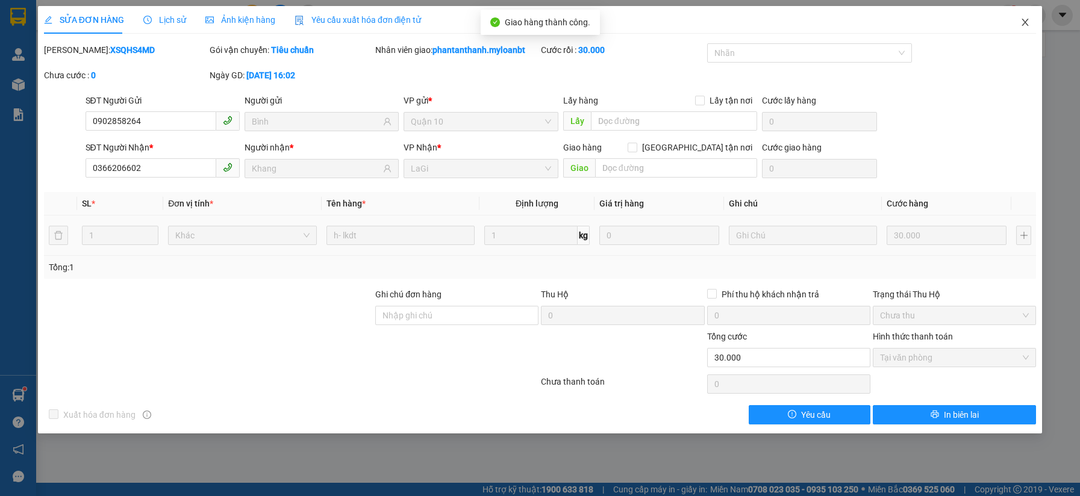
click at [1024, 34] on span "Close" at bounding box center [1025, 23] width 34 height 34
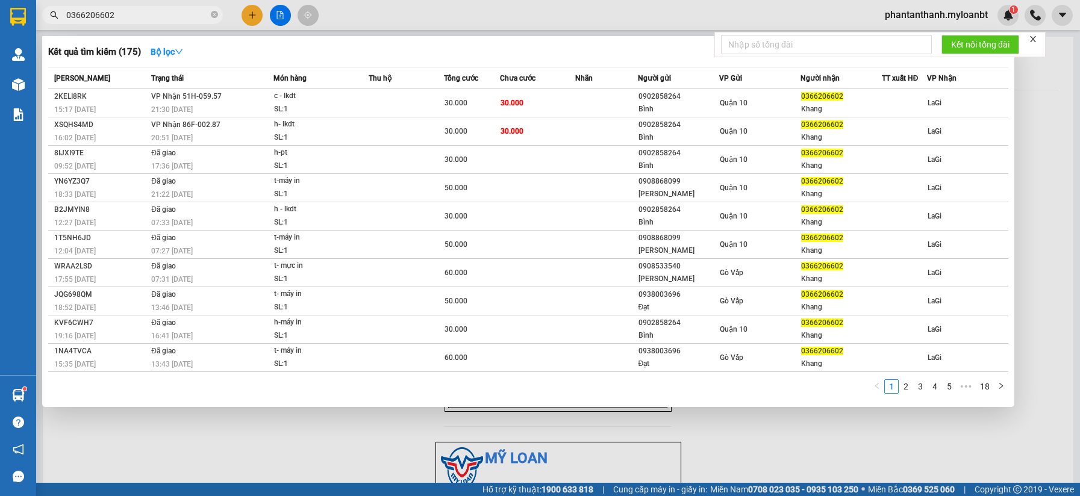
click at [142, 23] on span "0366206602" at bounding box center [132, 15] width 181 height 18
click at [148, 11] on input "0366206602" at bounding box center [137, 14] width 142 height 13
click at [215, 17] on icon "close-circle" at bounding box center [214, 14] width 7 height 7
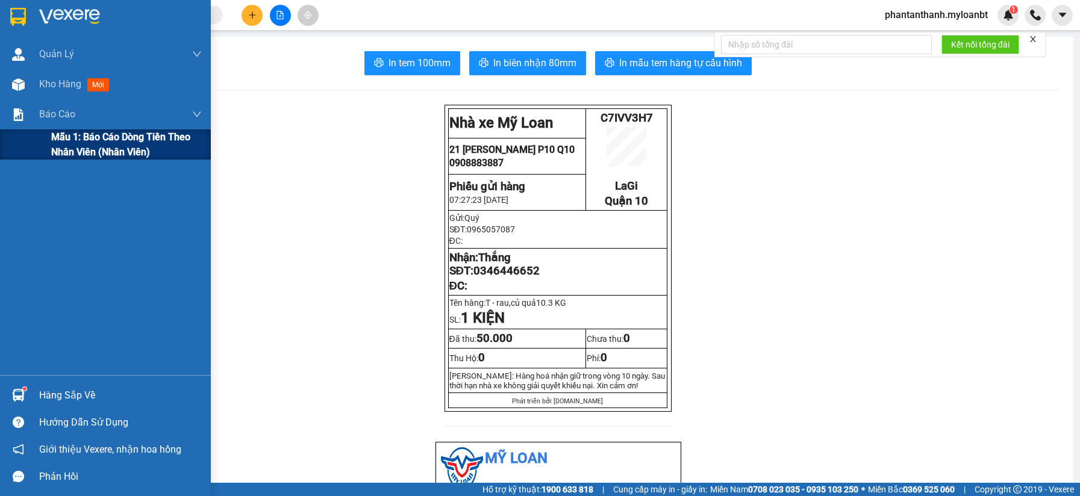
click at [61, 144] on span "Mẫu 1: Báo cáo dòng tiền theo nhân viên (Nhân viên)" at bounding box center [126, 144] width 151 height 30
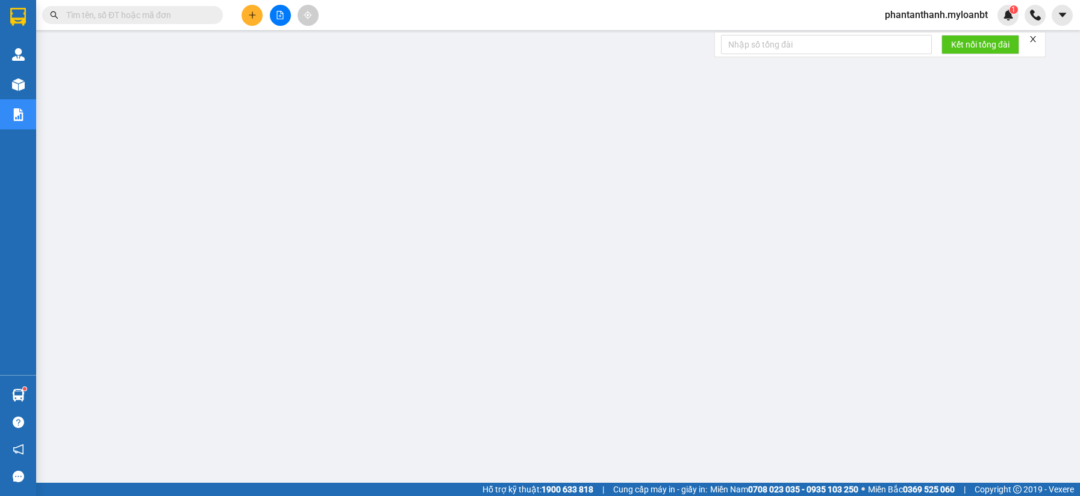
click at [187, 11] on input "text" at bounding box center [137, 14] width 142 height 13
click at [187, 12] on input "text" at bounding box center [137, 14] width 142 height 13
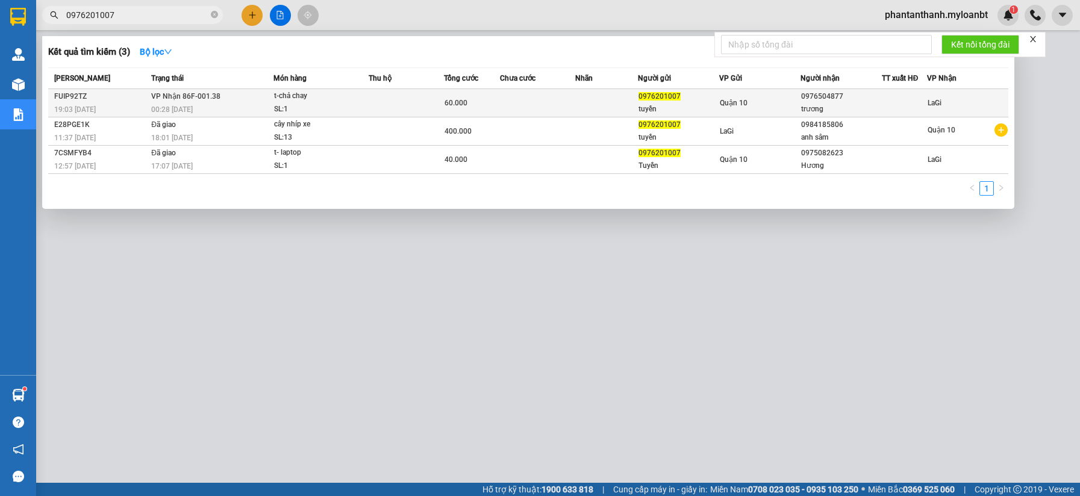
click at [242, 95] on td "VP Nhận 86F-001.38 00:28 [DATE]" at bounding box center [210, 103] width 125 height 28
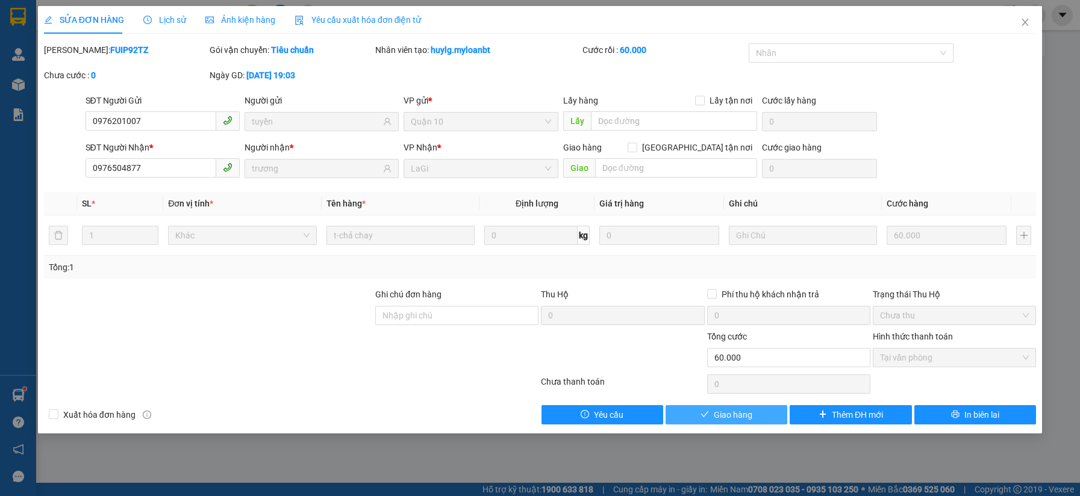
click at [744, 419] on span "Giao hàng" at bounding box center [733, 414] width 39 height 13
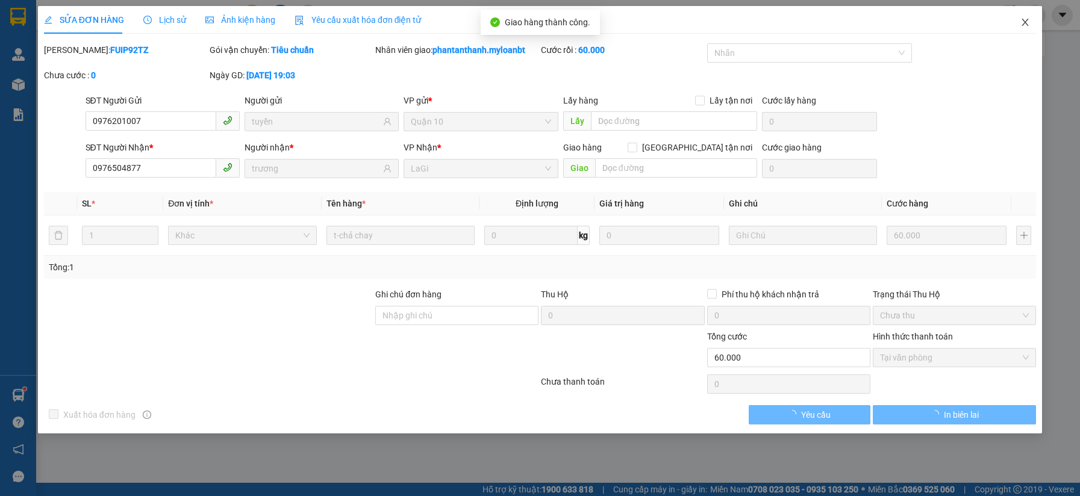
click at [1023, 32] on span "Close" at bounding box center [1025, 23] width 34 height 34
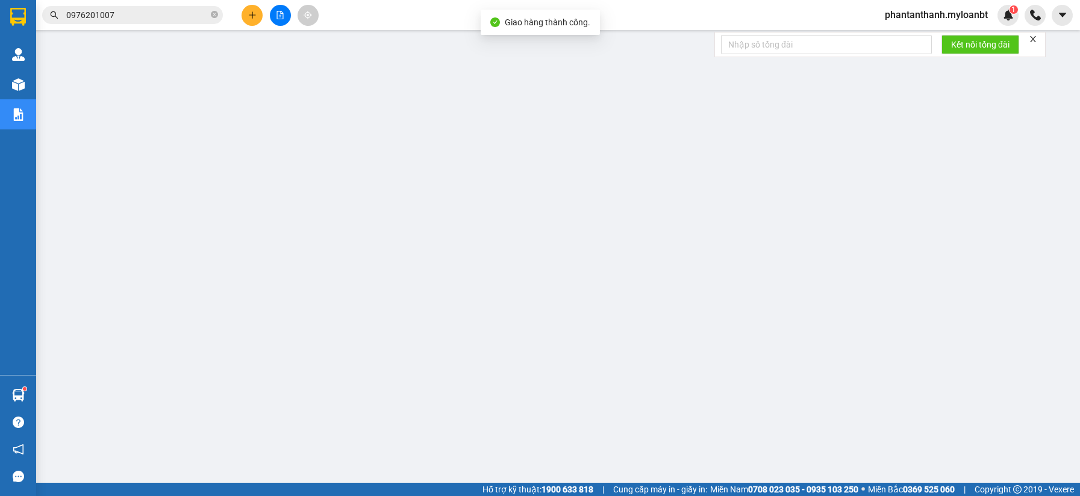
click at [148, 4] on div "Kết quả tìm kiếm ( 3 ) Bộ lọc Mã ĐH Trạng thái Món hàng Thu hộ Tổng cước Chưa c…" at bounding box center [540, 15] width 1080 height 30
click at [120, 28] on div "Kết quả tìm kiếm ( 3 ) Bộ lọc Mã ĐH Trạng thái Món hàng Thu hộ Tổng cước Chưa c…" at bounding box center [540, 15] width 1080 height 30
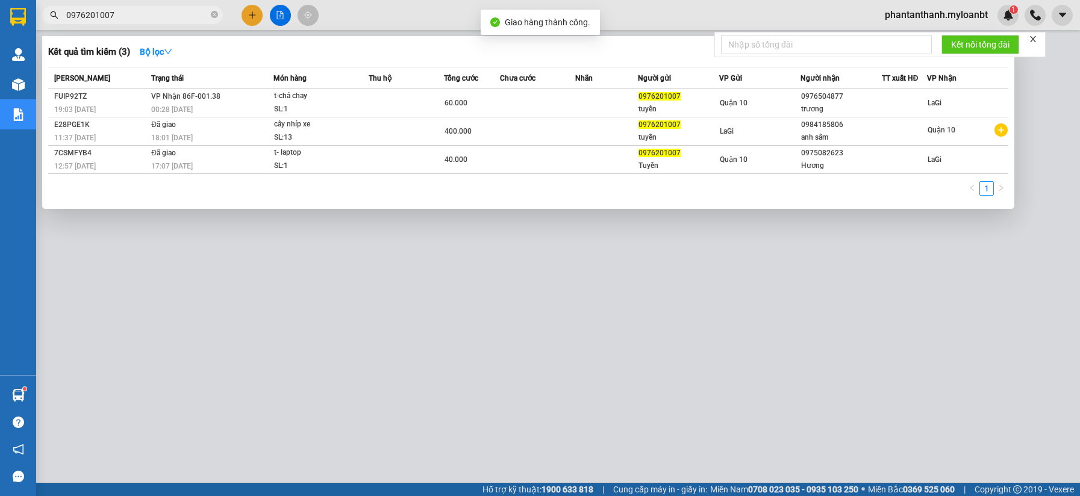
click at [123, 20] on input "0976201007" at bounding box center [137, 14] width 142 height 13
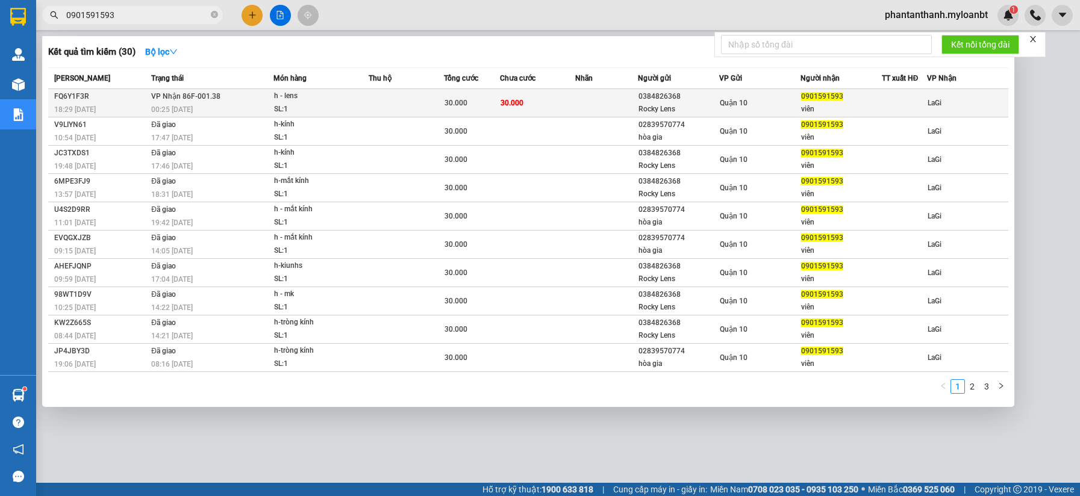
click at [400, 98] on td at bounding box center [406, 103] width 75 height 28
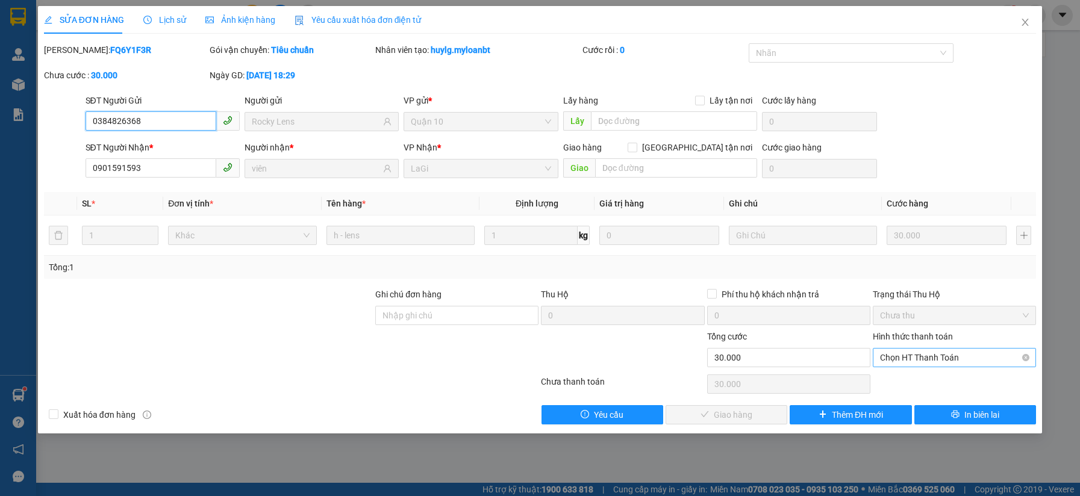
click at [912, 356] on span "Chọn HT Thanh Toán" at bounding box center [954, 358] width 149 height 18
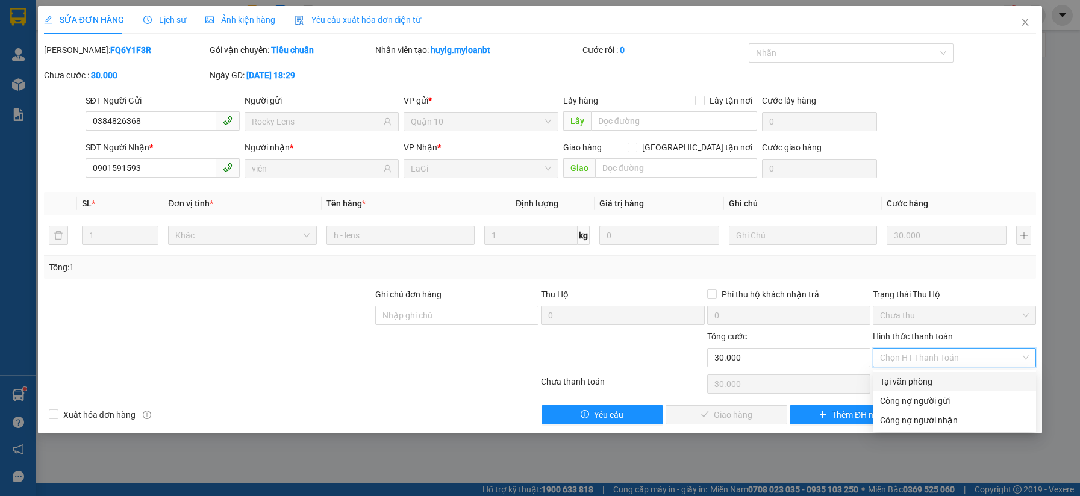
click at [911, 379] on div "Tại văn phòng" at bounding box center [954, 381] width 149 height 13
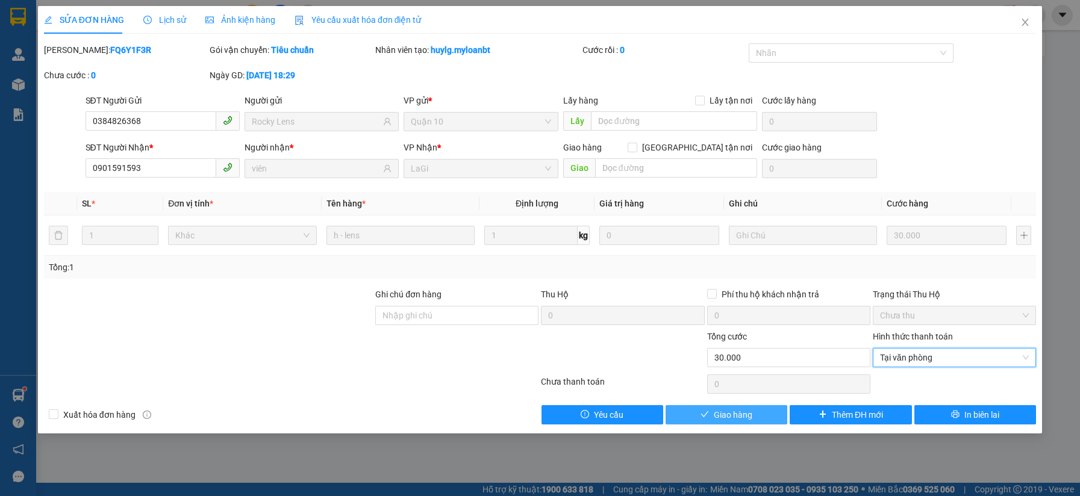
click at [746, 412] on span "Giao hàng" at bounding box center [733, 414] width 39 height 13
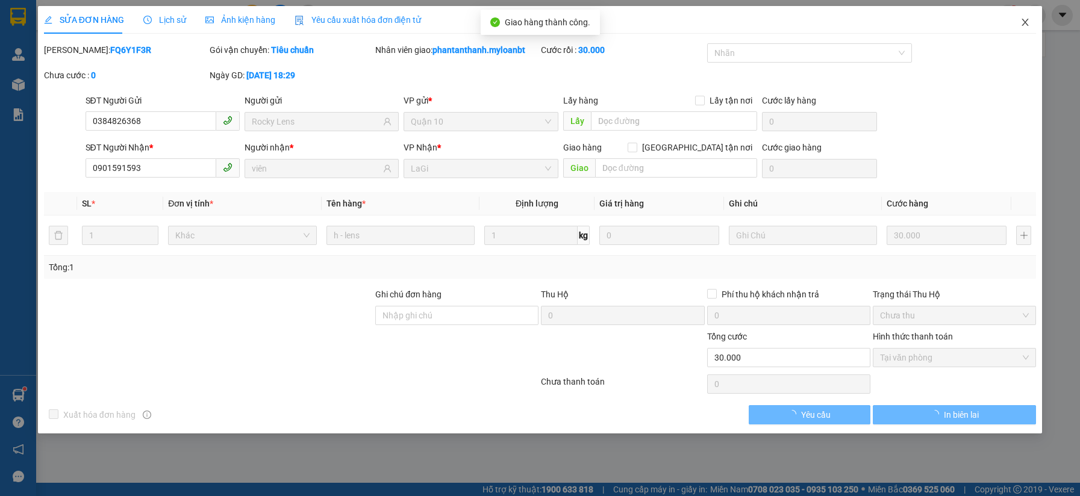
click at [1029, 26] on icon "close" at bounding box center [1025, 22] width 10 height 10
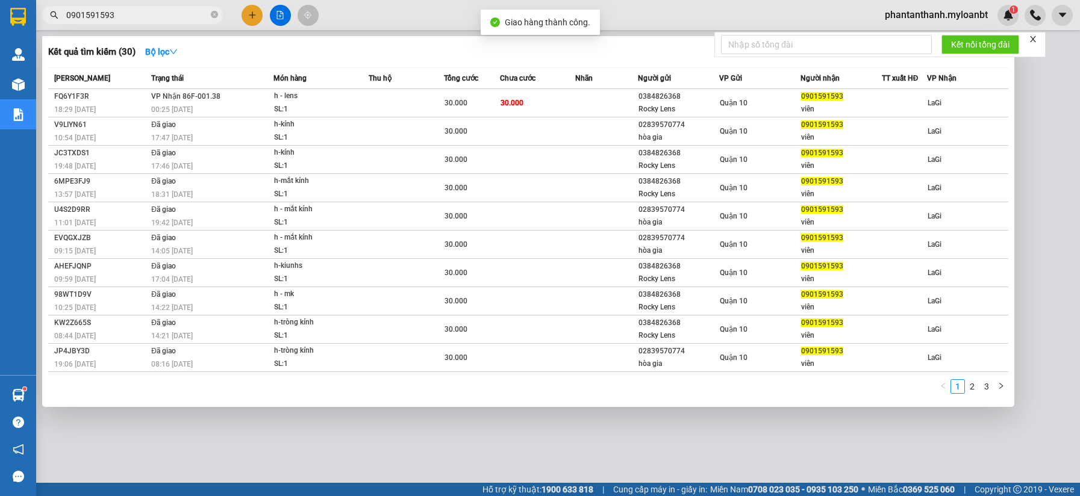
click at [201, 16] on input "0901591593" at bounding box center [137, 14] width 142 height 13
click at [216, 10] on span at bounding box center [214, 15] width 7 height 11
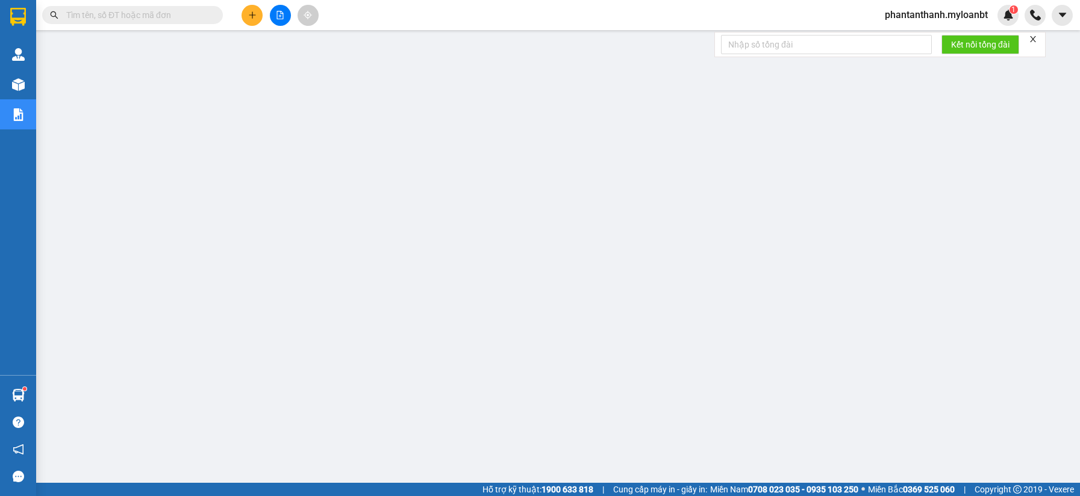
click at [204, 17] on input "text" at bounding box center [137, 14] width 142 height 13
click at [249, 19] on button at bounding box center [251, 15] width 21 height 21
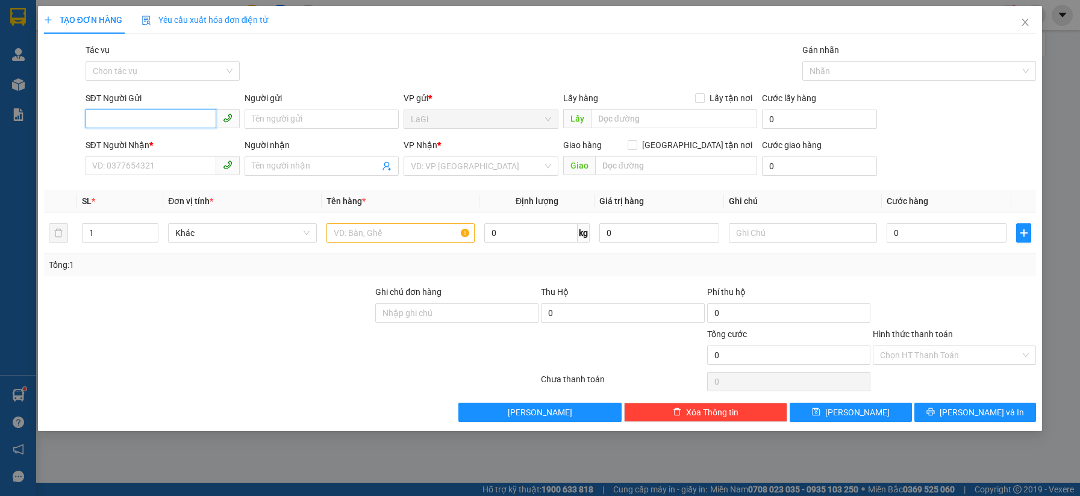
click at [193, 125] on input "SĐT Người Gửi" at bounding box center [151, 118] width 131 height 19
click at [1025, 25] on icon "close" at bounding box center [1025, 22] width 10 height 10
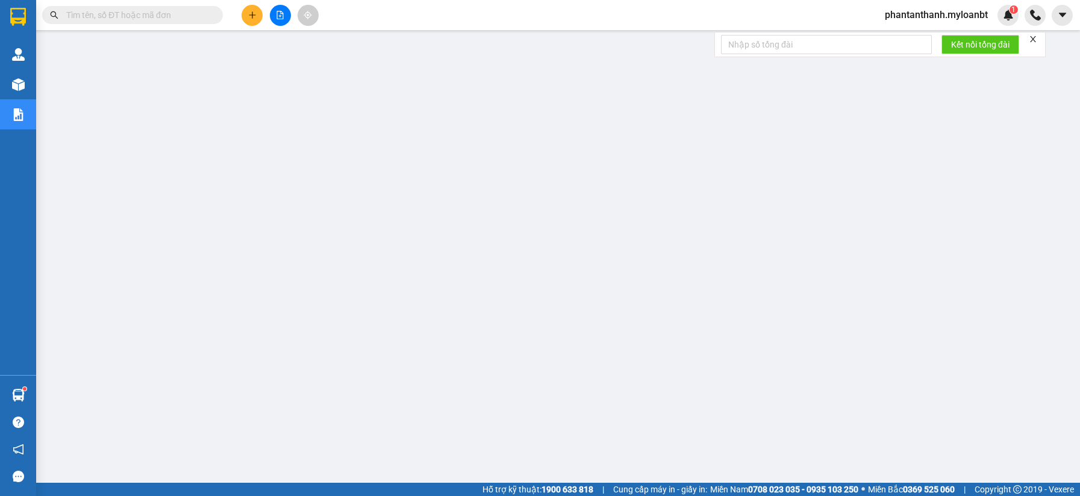
click at [152, 20] on input "text" at bounding box center [137, 14] width 142 height 13
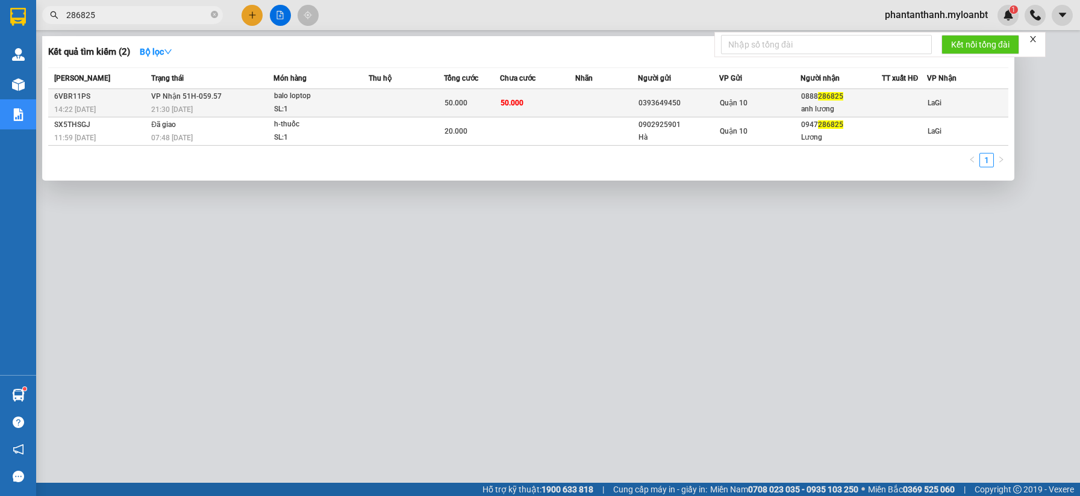
click at [477, 104] on div "50.000" at bounding box center [471, 102] width 55 height 13
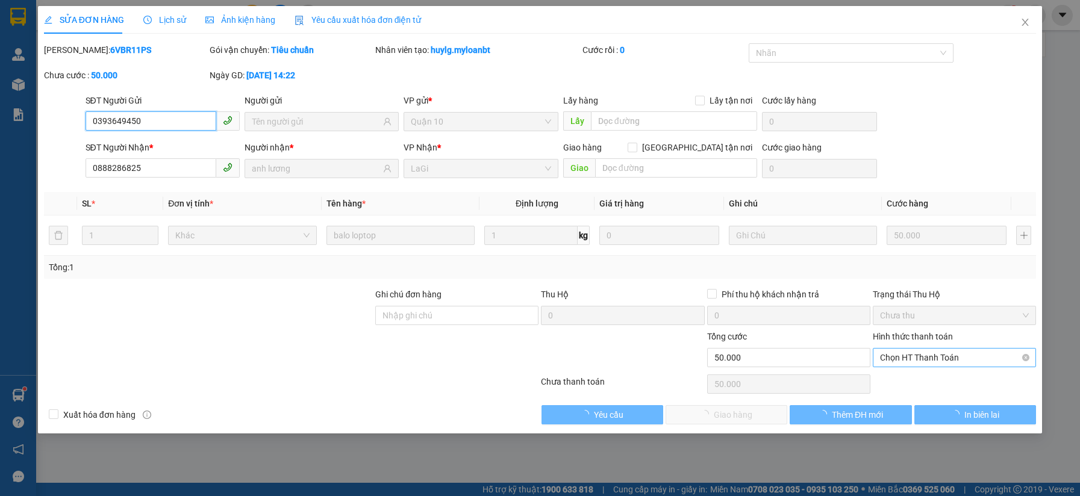
click at [940, 354] on span "Chọn HT Thanh Toán" at bounding box center [954, 358] width 149 height 18
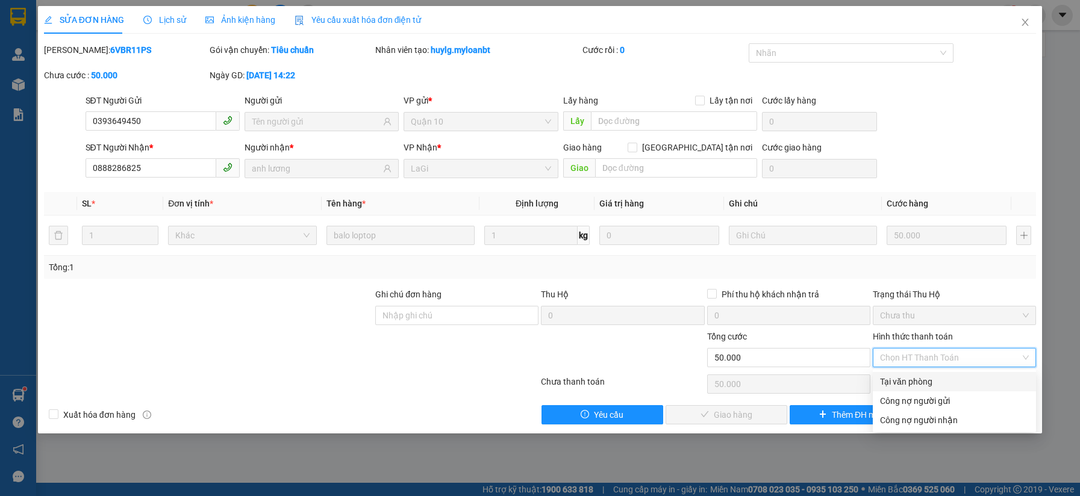
click at [908, 378] on div "Tại văn phòng" at bounding box center [954, 381] width 149 height 13
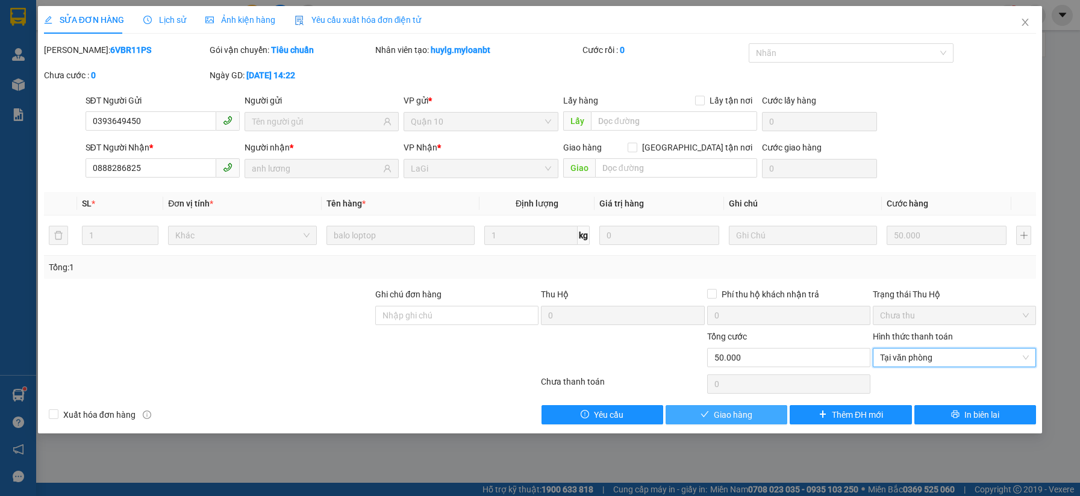
click at [728, 411] on span "Giao hàng" at bounding box center [733, 414] width 39 height 13
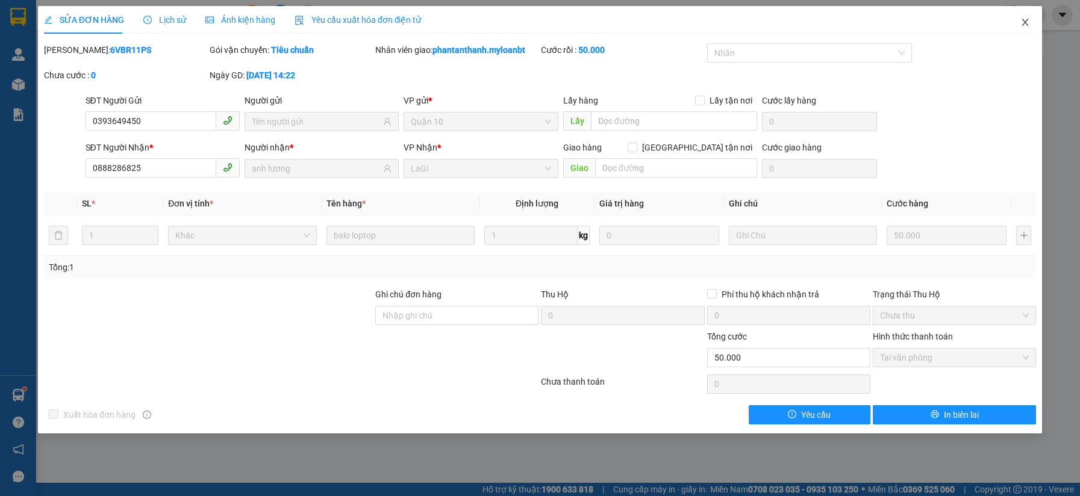
click at [1028, 23] on icon "close" at bounding box center [1025, 22] width 10 height 10
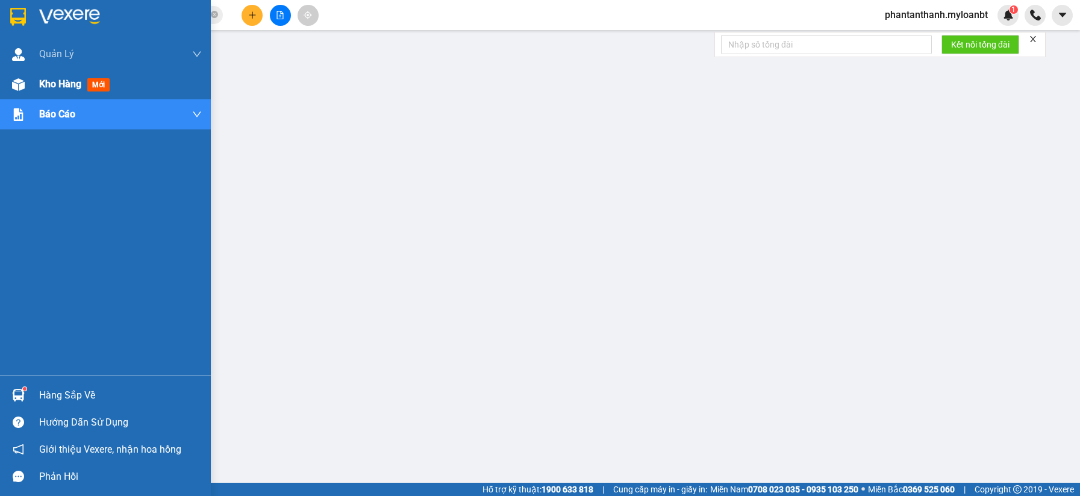
click at [22, 95] on div "Kho hàng mới" at bounding box center [105, 84] width 211 height 30
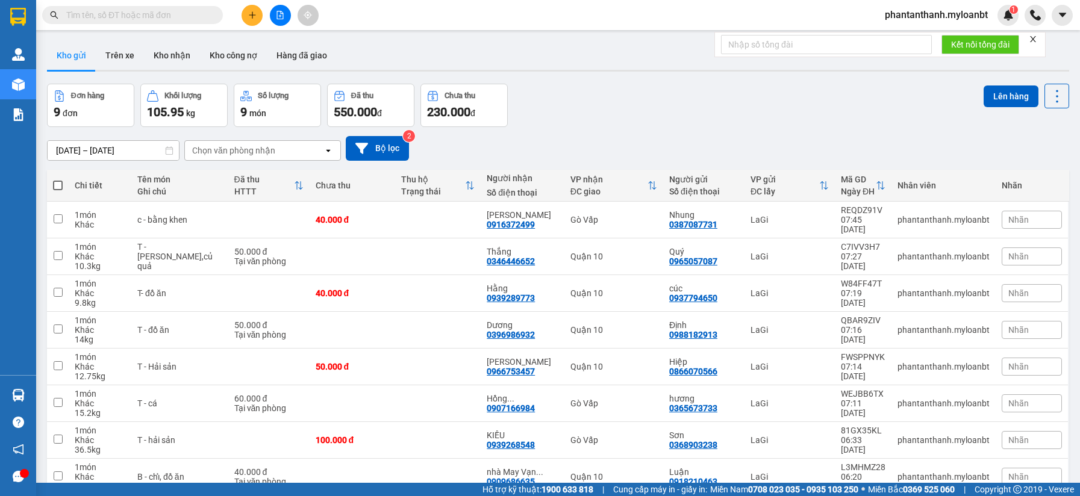
click at [639, 105] on div "Đơn hàng 9 đơn Khối lượng 105.95 kg Số lượng 9 món Đã thu 550.000 đ Chưa thu 23…" at bounding box center [558, 105] width 1022 height 43
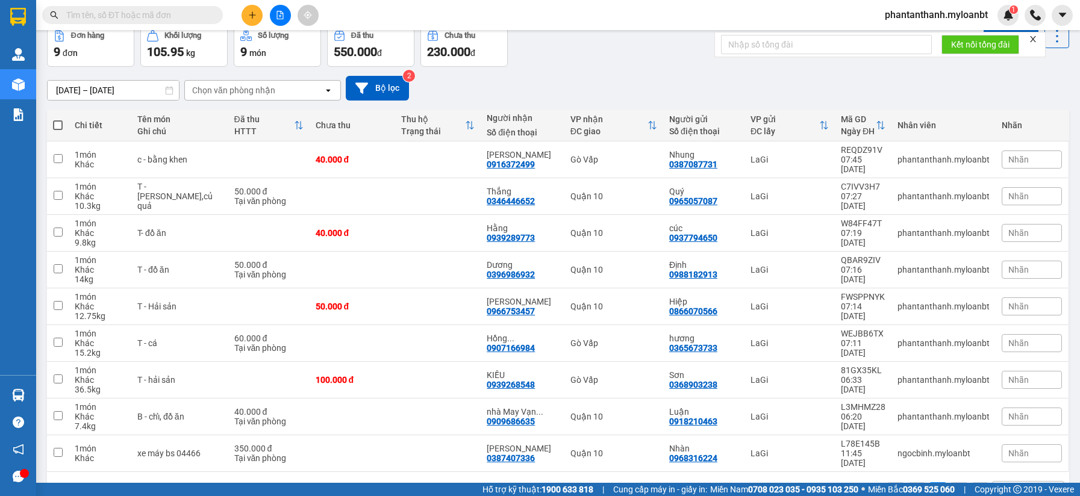
scroll to position [79, 0]
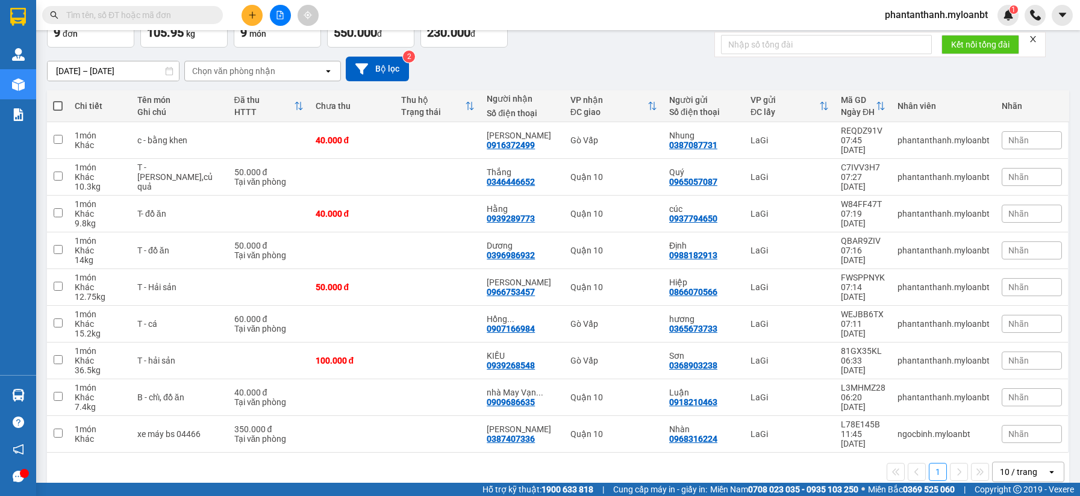
click at [999, 453] on div "1 10 / trang open" at bounding box center [558, 472] width 1022 height 39
click at [1005, 466] on div "10 / trang" at bounding box center [1018, 472] width 37 height 12
click at [1006, 427] on span "100 / trang" at bounding box center [1013, 426] width 43 height 12
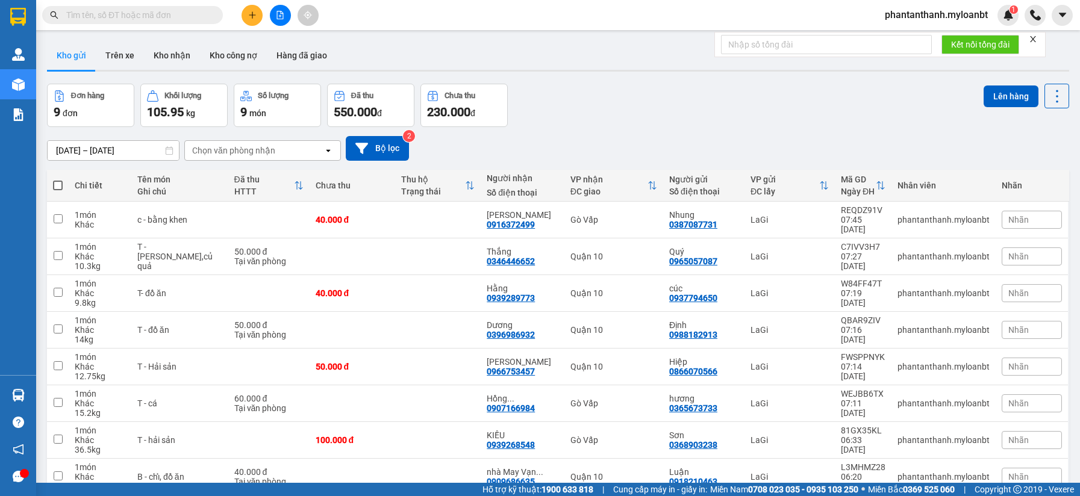
click at [460, 52] on div "Kho gửi Trên xe Kho nhận Kho công nợ Hàng đã giao" at bounding box center [558, 57] width 1022 height 32
click at [60, 187] on span at bounding box center [58, 186] width 10 height 10
click at [58, 179] on input "checkbox" at bounding box center [58, 179] width 0 height 0
checkbox input "true"
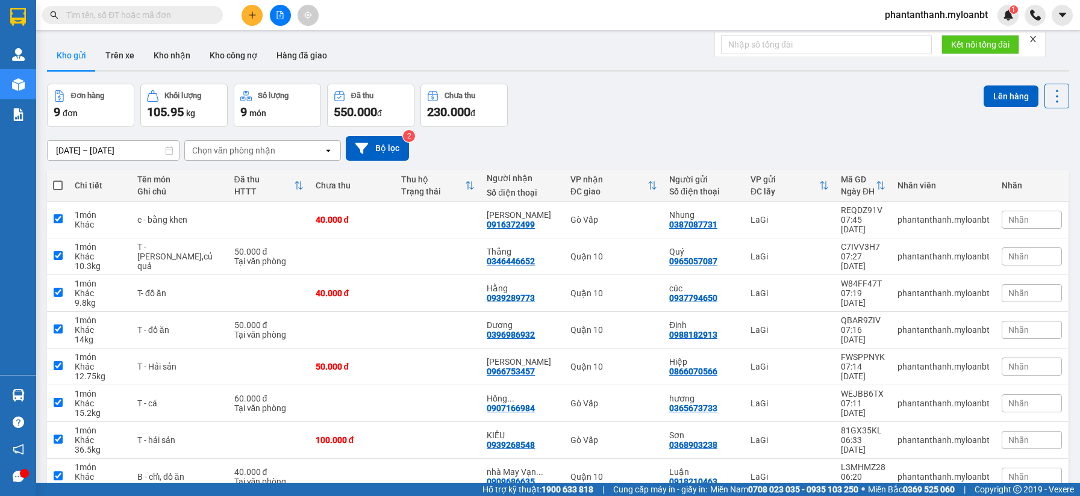
checkbox input "true"
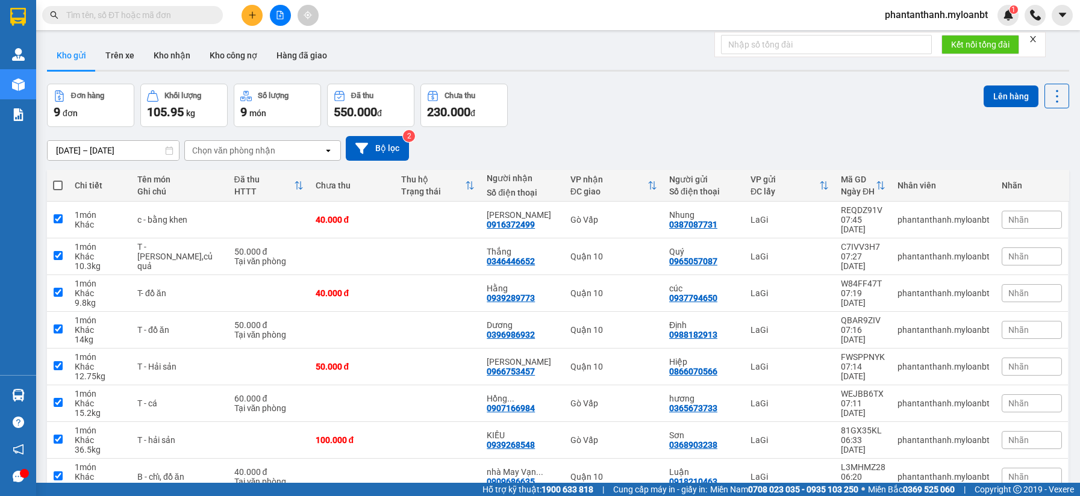
checkbox input "true"
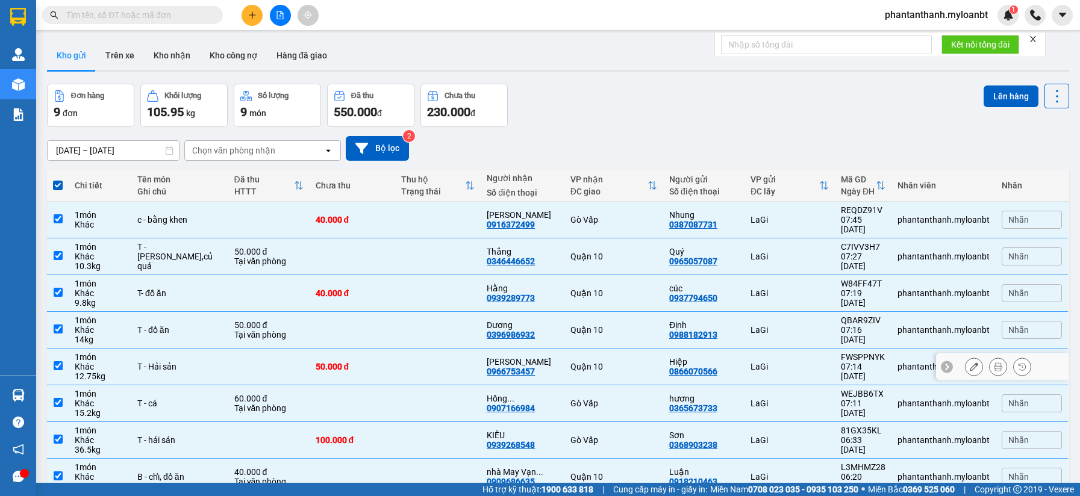
scroll to position [79, 0]
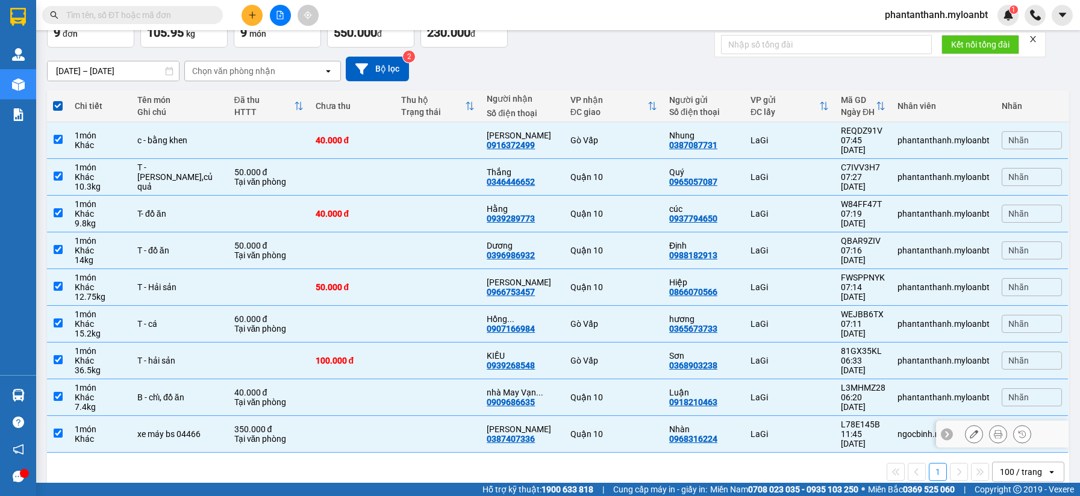
click at [167, 429] on div "xe máy bs 04466" at bounding box center [179, 434] width 85 height 10
checkbox input "false"
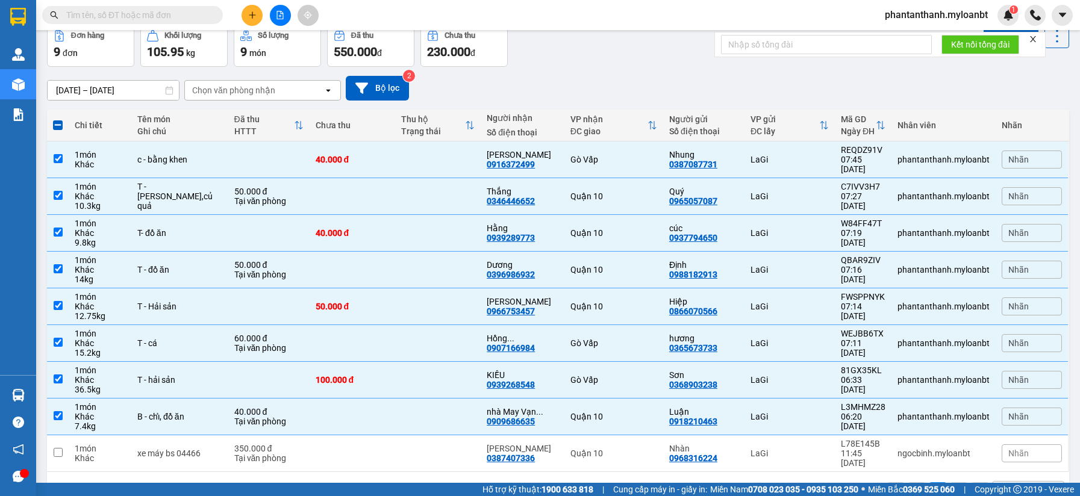
scroll to position [0, 0]
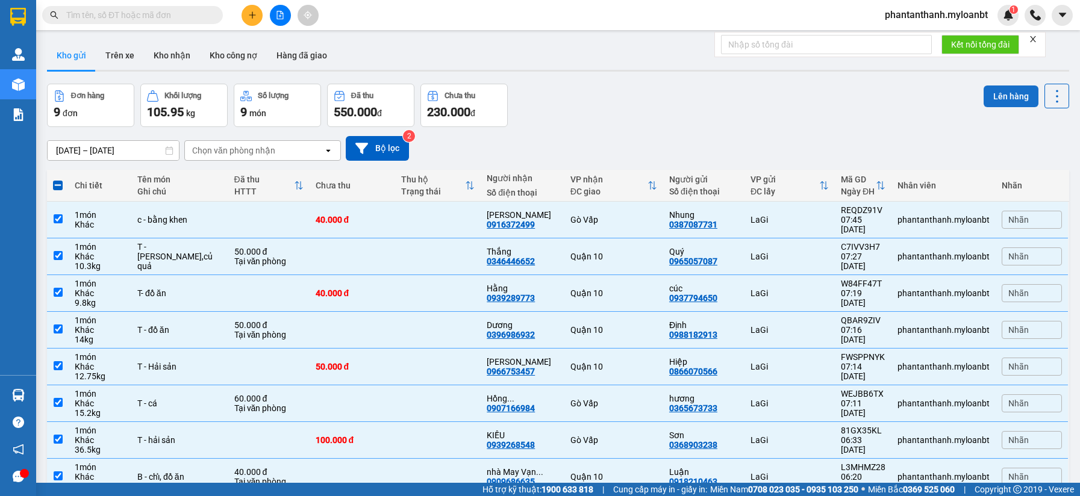
click at [1005, 99] on button "Lên hàng" at bounding box center [1010, 97] width 55 height 22
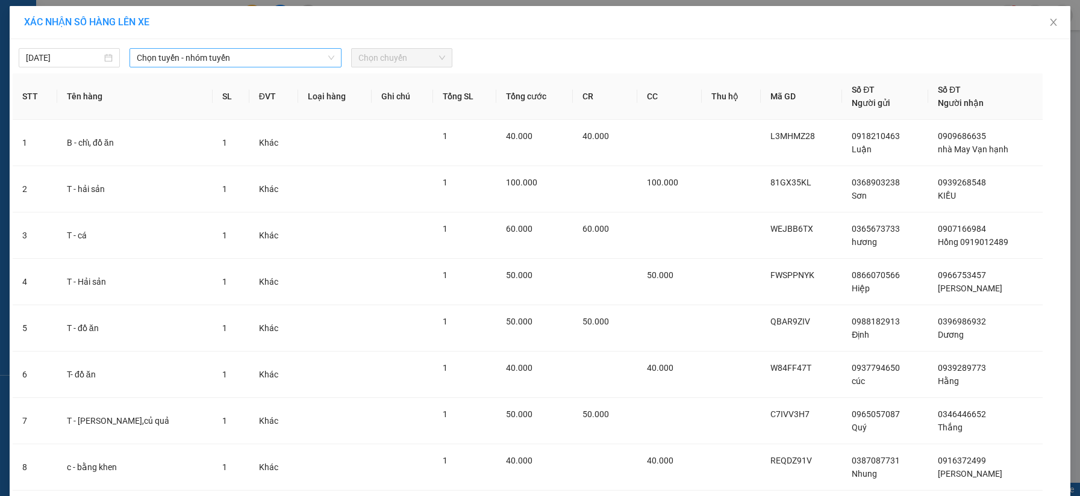
click at [210, 66] on span "Chọn tuyến - nhóm tuyến" at bounding box center [236, 58] width 198 height 18
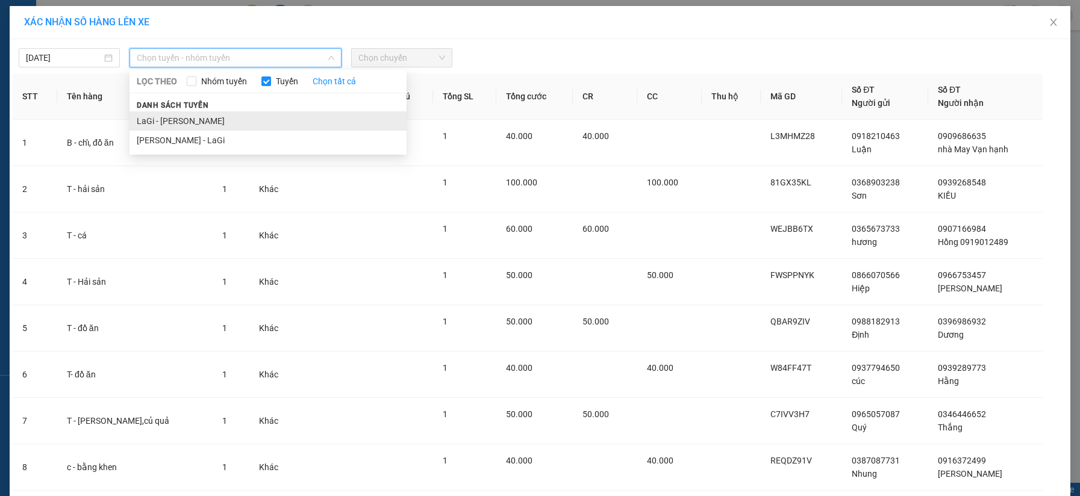
click at [173, 119] on li "LaGi - [PERSON_NAME]" at bounding box center [267, 120] width 277 height 19
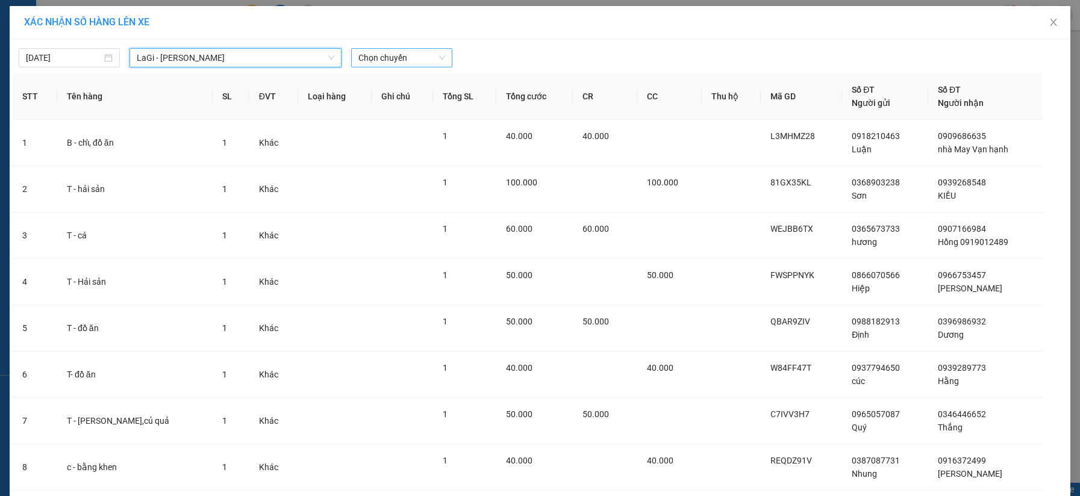
click at [391, 57] on span "Chọn chuyến" at bounding box center [401, 58] width 87 height 18
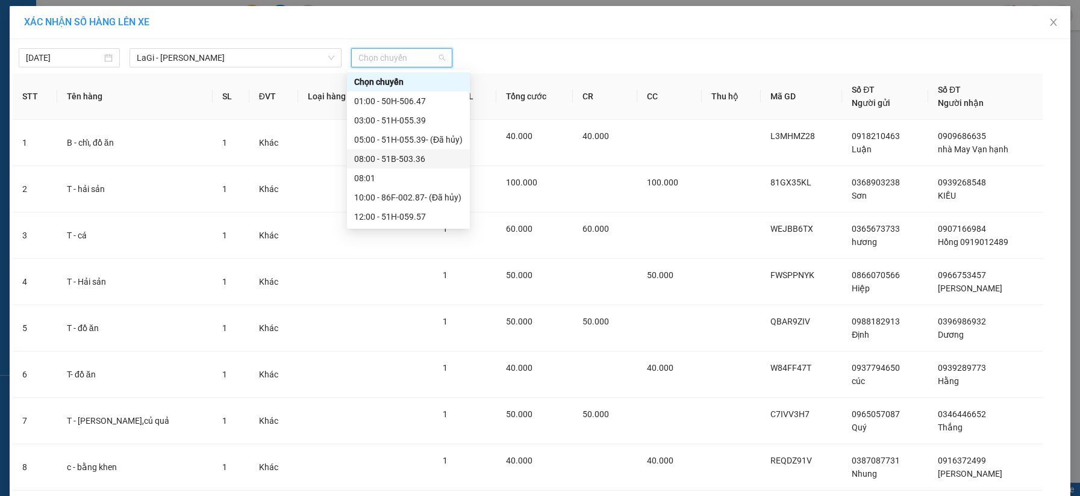
click at [385, 155] on div "08:00 - 51B-503.36" at bounding box center [408, 158] width 108 height 13
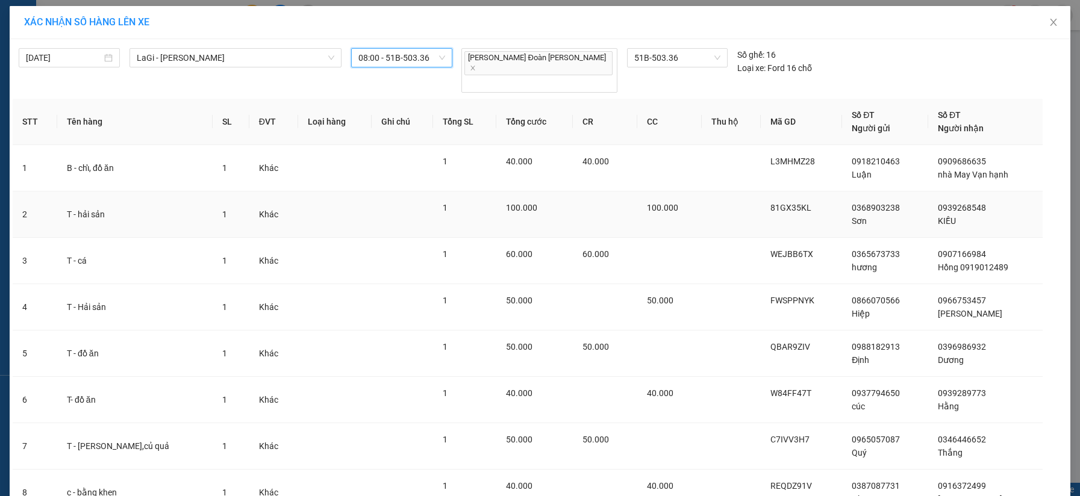
scroll to position [90, 0]
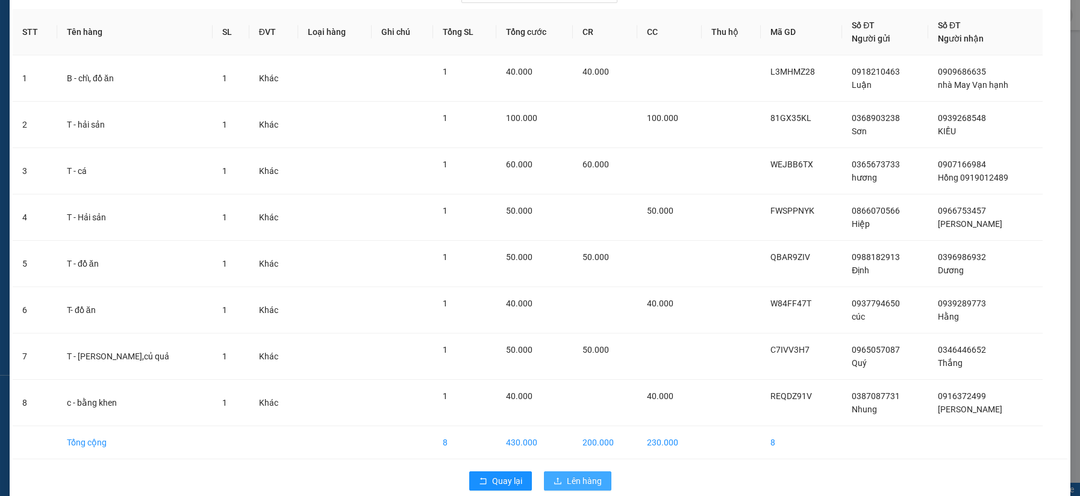
click at [569, 475] on span "Lên hàng" at bounding box center [584, 481] width 35 height 13
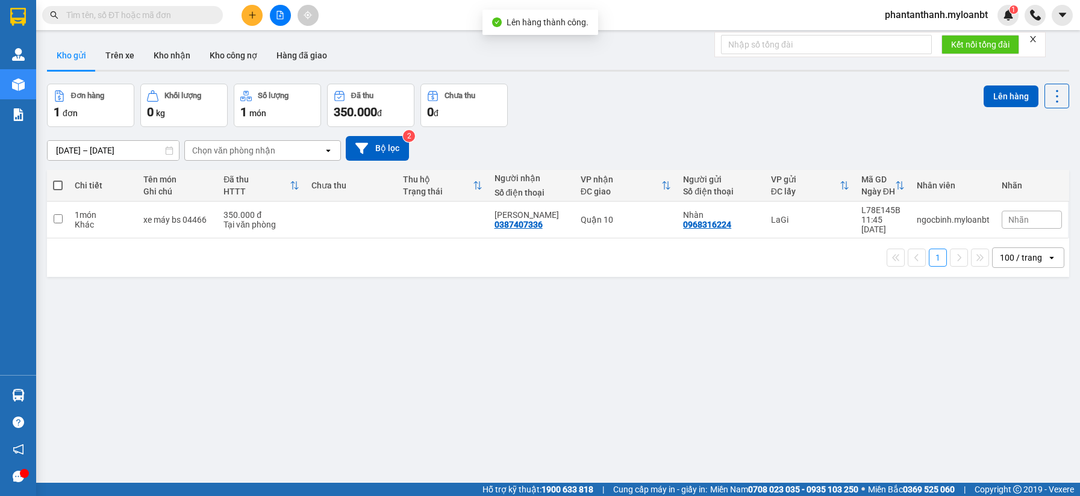
click at [765, 109] on div "Đơn hàng 1 đơn Khối lượng 0 kg Số lượng 1 món Đã thu 350.000 đ Chưa thu 0 đ Lên…" at bounding box center [558, 105] width 1022 height 43
click at [760, 111] on div "Đơn hàng 1 đơn Khối lượng 0 kg Số lượng 1 món Đã thu 350.000 đ Chưa thu 0 đ Lên…" at bounding box center [558, 105] width 1022 height 43
click at [199, 14] on input "text" at bounding box center [137, 14] width 142 height 13
click at [152, 18] on input "text" at bounding box center [137, 14] width 142 height 13
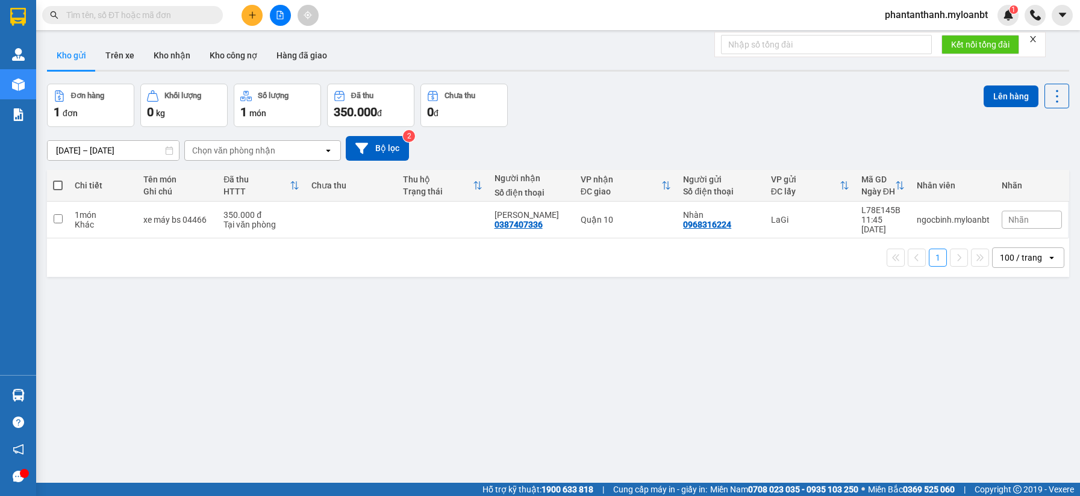
click at [152, 18] on input "text" at bounding box center [137, 14] width 142 height 13
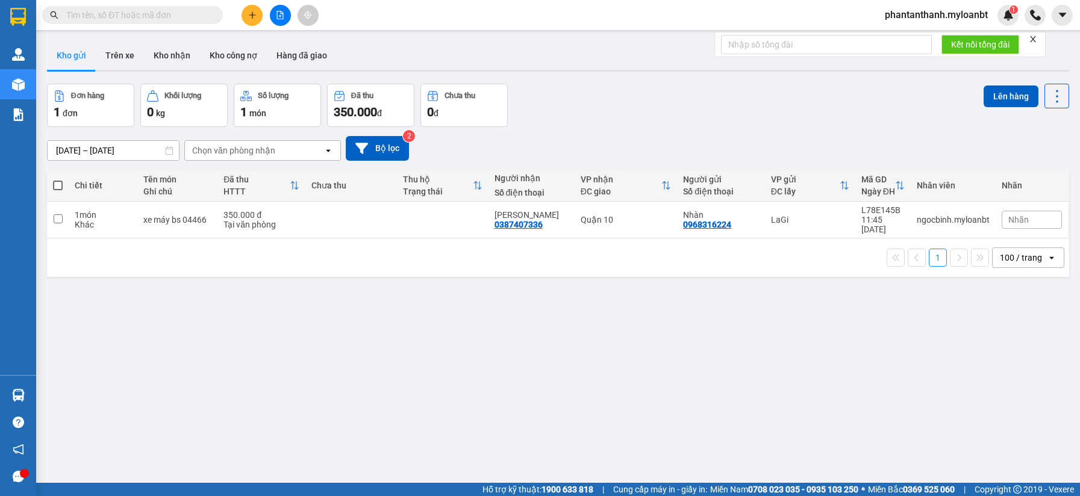
click at [152, 18] on input "text" at bounding box center [137, 14] width 142 height 13
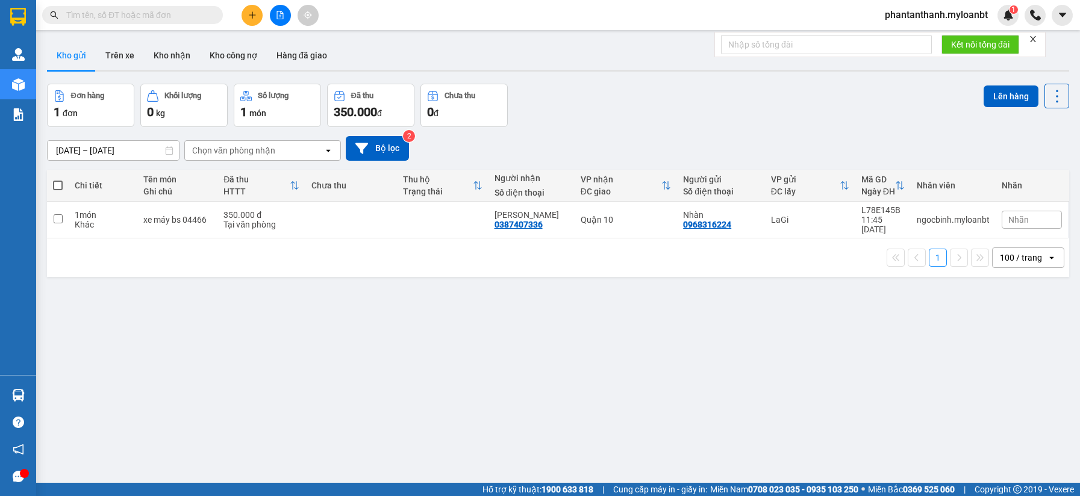
click at [152, 18] on input "text" at bounding box center [137, 14] width 142 height 13
click at [146, 14] on input "text" at bounding box center [137, 14] width 142 height 13
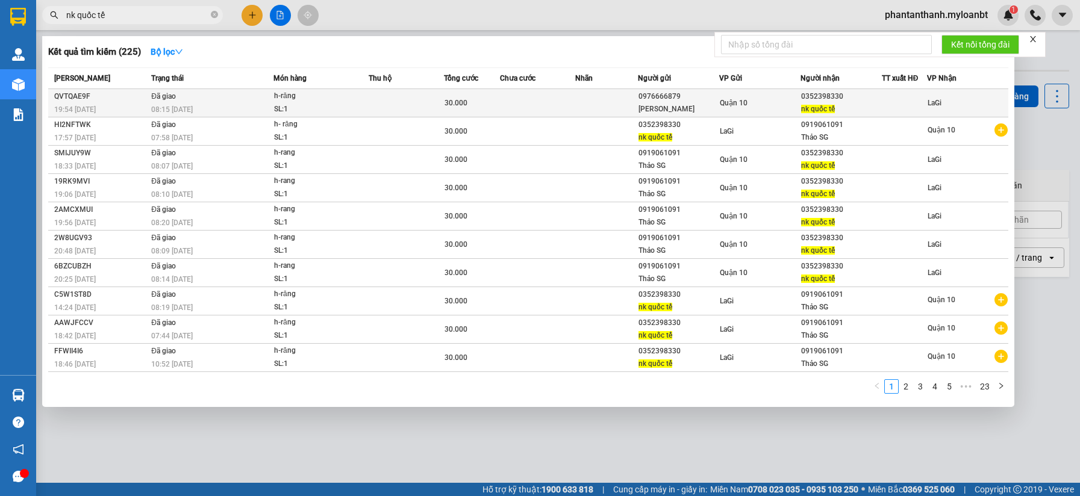
type input "nk quốc tế"
click at [574, 108] on td at bounding box center [537, 103] width 75 height 28
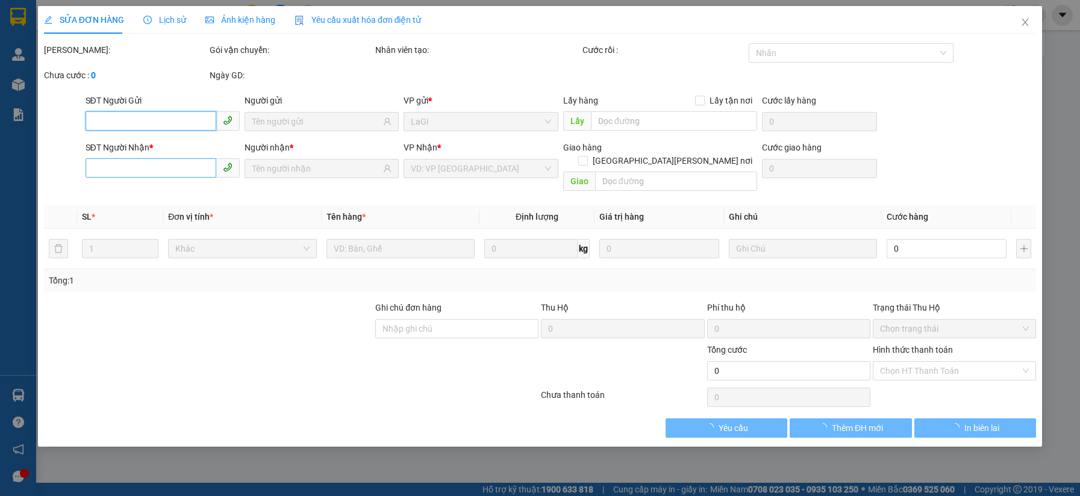
type input "0976666879"
type input "Thảo raxi"
type input "0352398330"
type input "nk quốc tế"
type input "30.000"
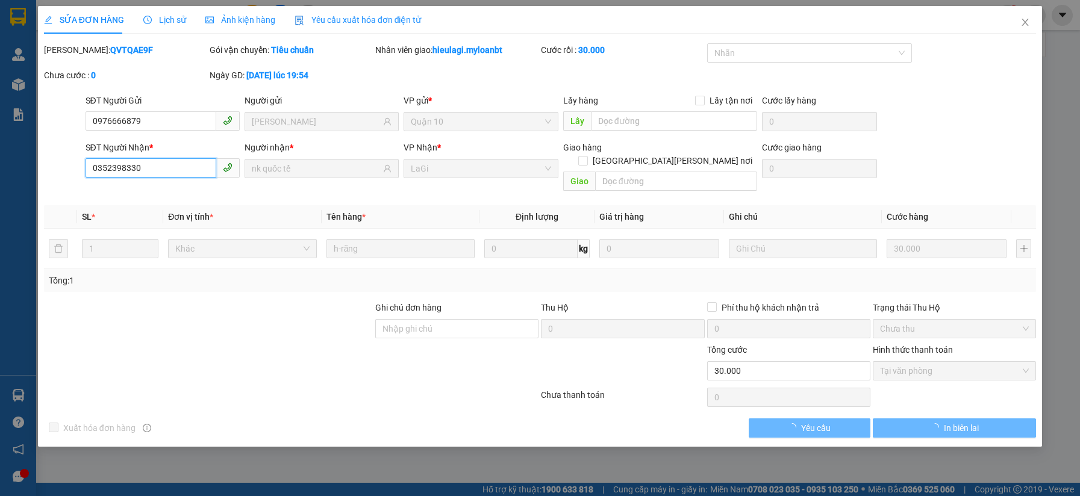
click at [172, 164] on input "0352398330" at bounding box center [151, 167] width 131 height 19
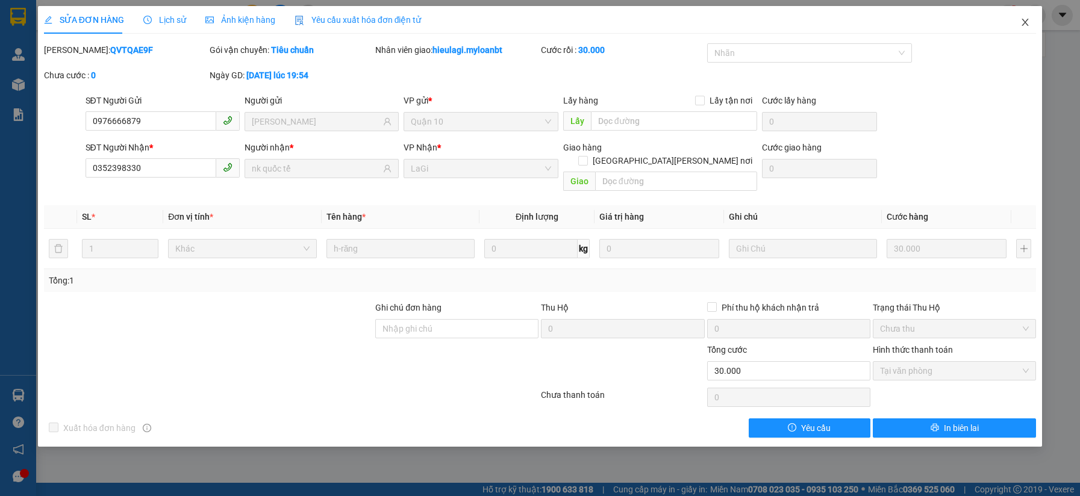
click at [1027, 23] on icon "close" at bounding box center [1025, 22] width 10 height 10
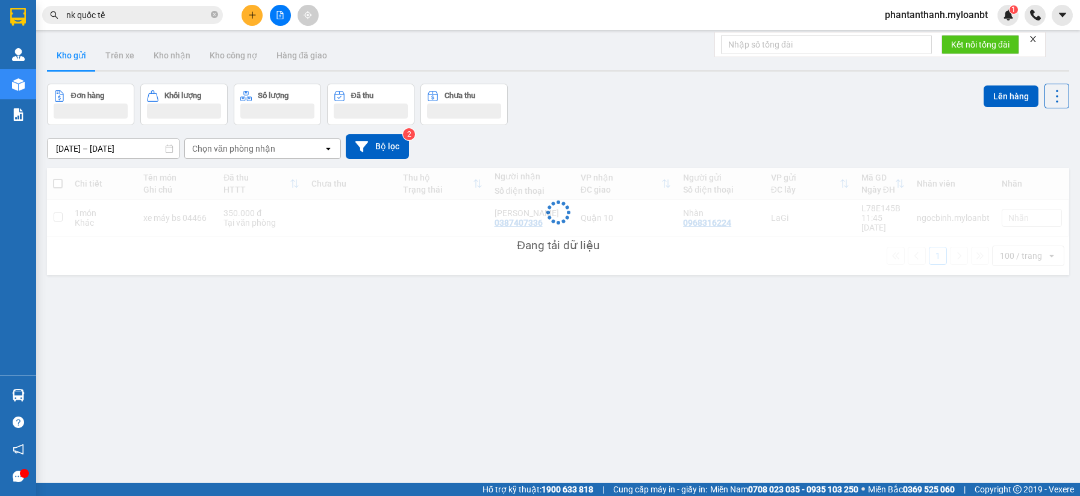
click at [139, 25] on div "Kết quả tìm kiếm ( 225 ) Bộ lọc Mã ĐH Trạng thái Món hàng Thu hộ Tổng cước Chưa…" at bounding box center [117, 15] width 235 height 21
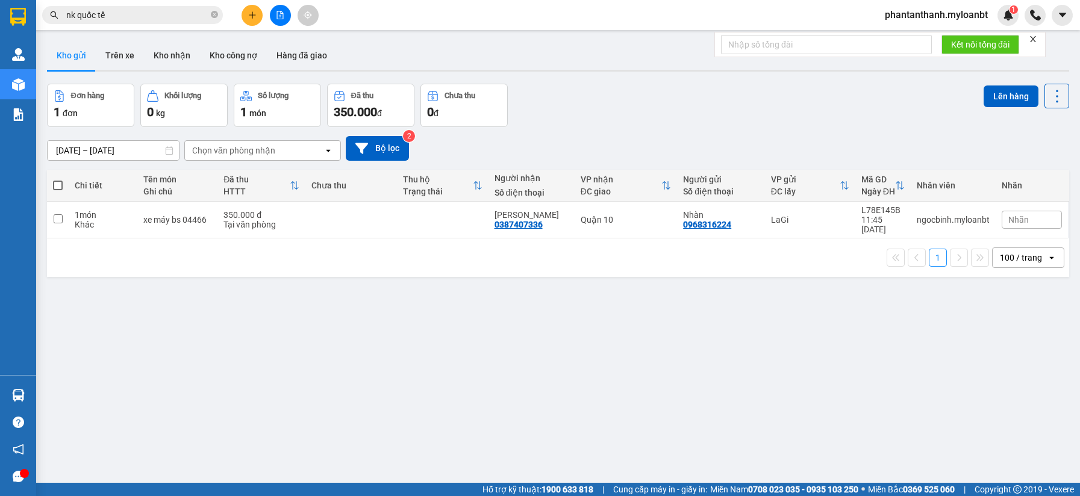
click at [143, 16] on input "nk quốc tế" at bounding box center [137, 14] width 142 height 13
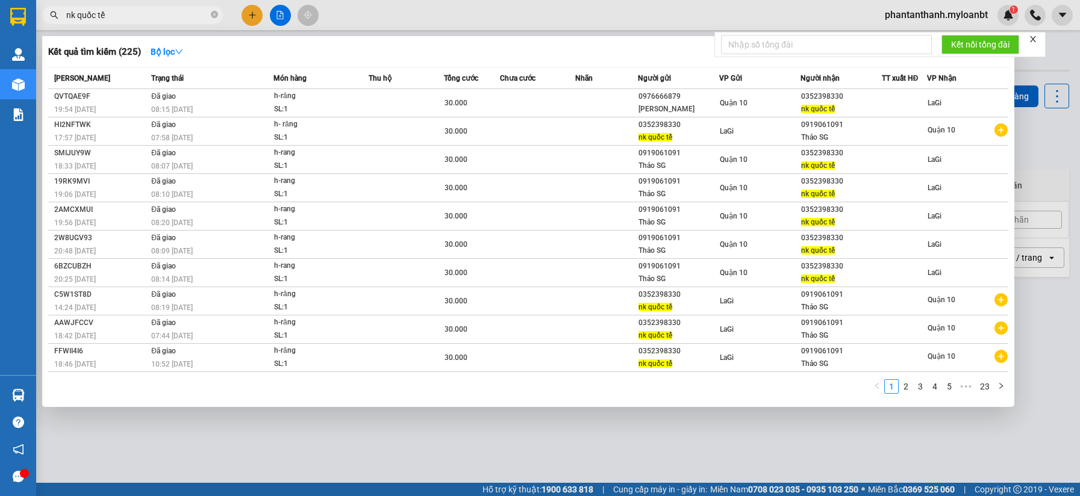
click at [143, 16] on input "nk quốc tế" at bounding box center [137, 14] width 142 height 13
paste input "0352398330"
type input "0352398330"
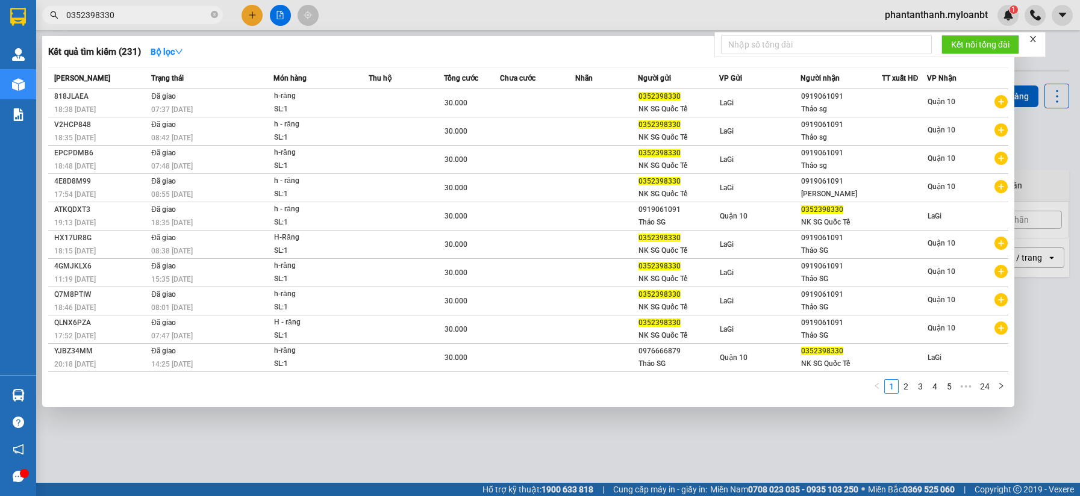
click at [143, 16] on input "0352398330" at bounding box center [137, 14] width 142 height 13
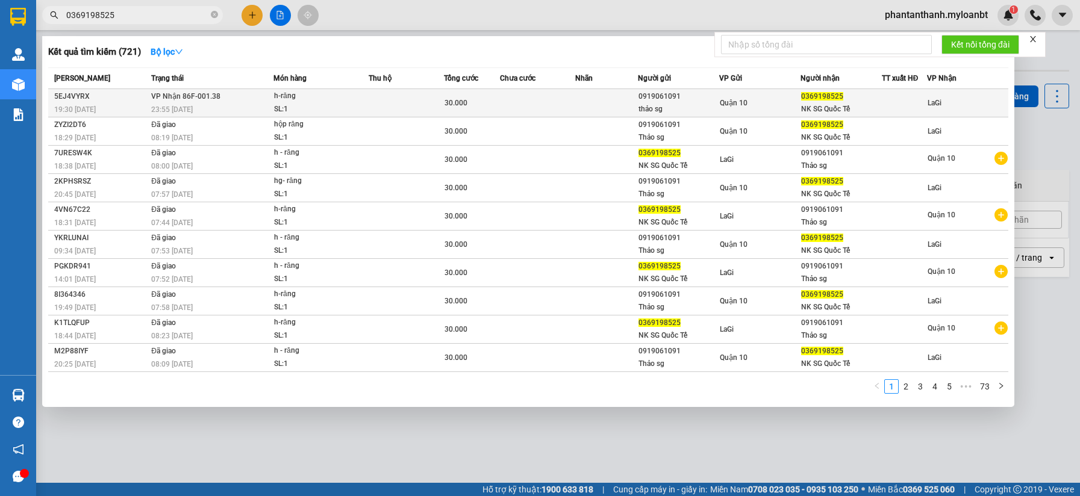
type input "0369198525"
click at [394, 107] on td at bounding box center [406, 103] width 75 height 28
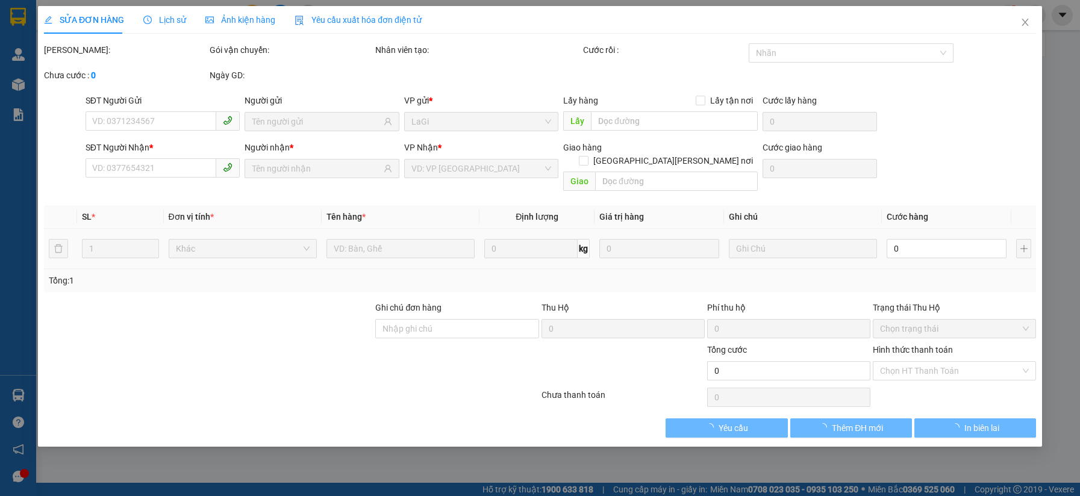
type input "0919061091"
type input "thảo sg"
type input "0369198525"
type input "NK SG Quốc Tế"
type input "30.000"
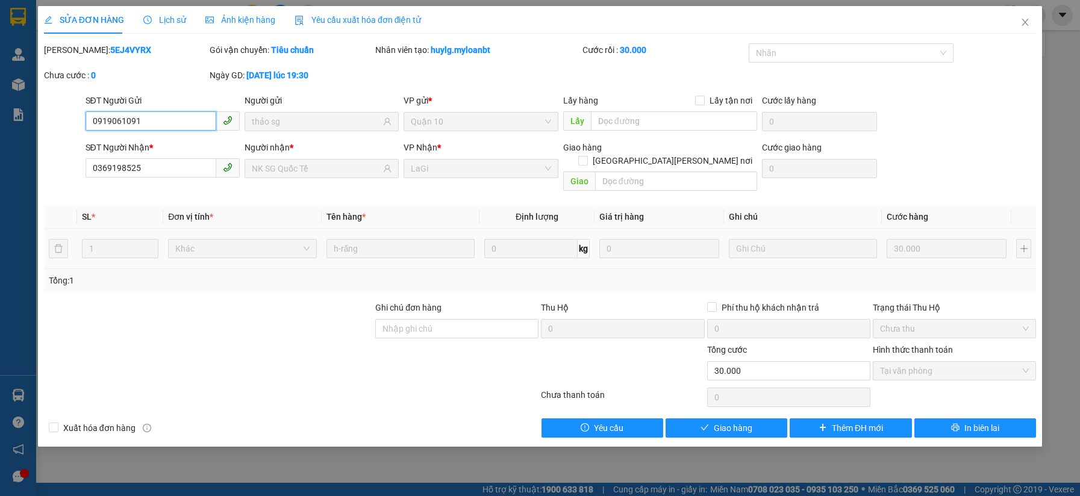
click at [926, 362] on span "Tại văn phòng" at bounding box center [954, 371] width 149 height 18
click at [744, 422] on span "Giao hàng" at bounding box center [733, 428] width 39 height 13
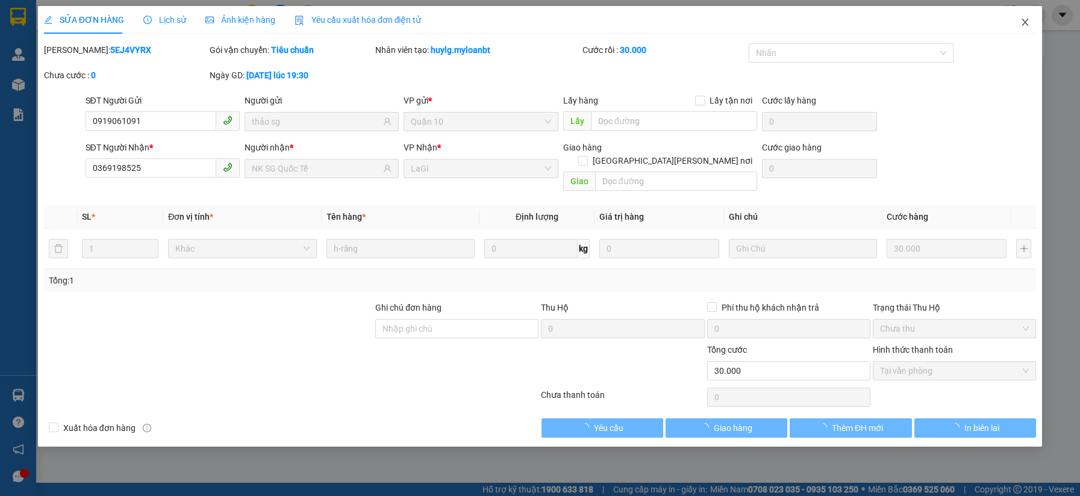
click at [1024, 29] on span "Close" at bounding box center [1025, 23] width 34 height 34
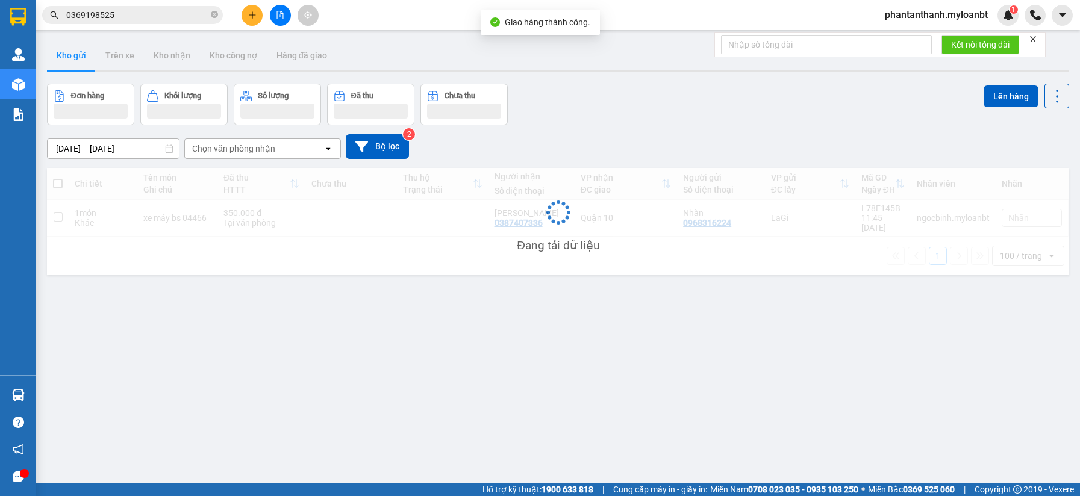
click at [154, 17] on input "0369198525" at bounding box center [137, 14] width 142 height 13
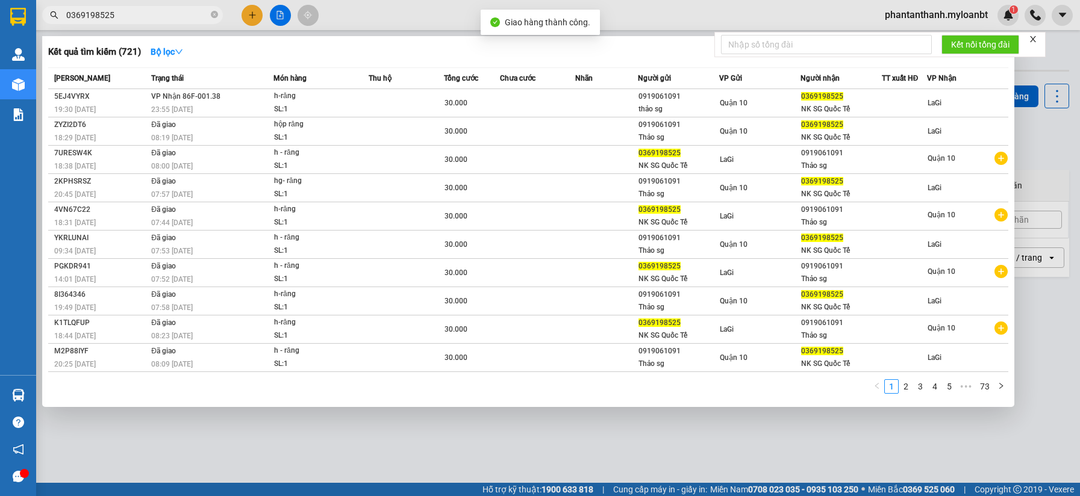
click at [154, 17] on input "0369198525" at bounding box center [137, 14] width 142 height 13
click at [153, 16] on input "0369198525" at bounding box center [137, 14] width 142 height 13
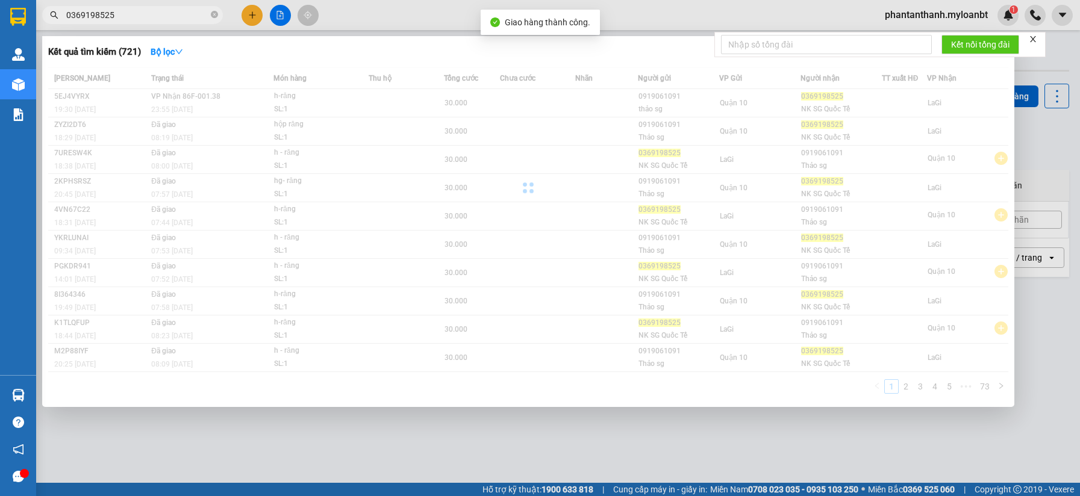
click at [153, 16] on input "0369198525" at bounding box center [137, 14] width 142 height 13
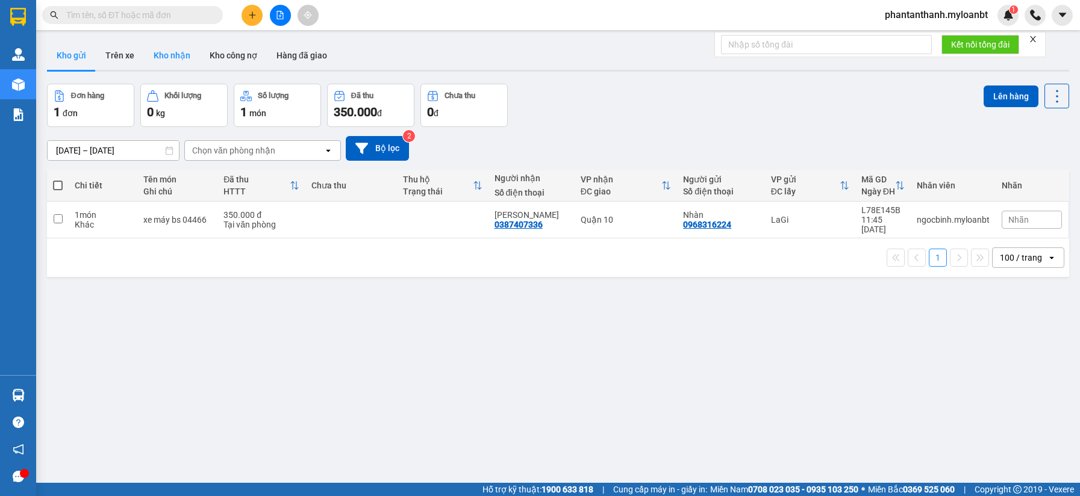
click at [169, 56] on button "Kho nhận" at bounding box center [172, 55] width 56 height 29
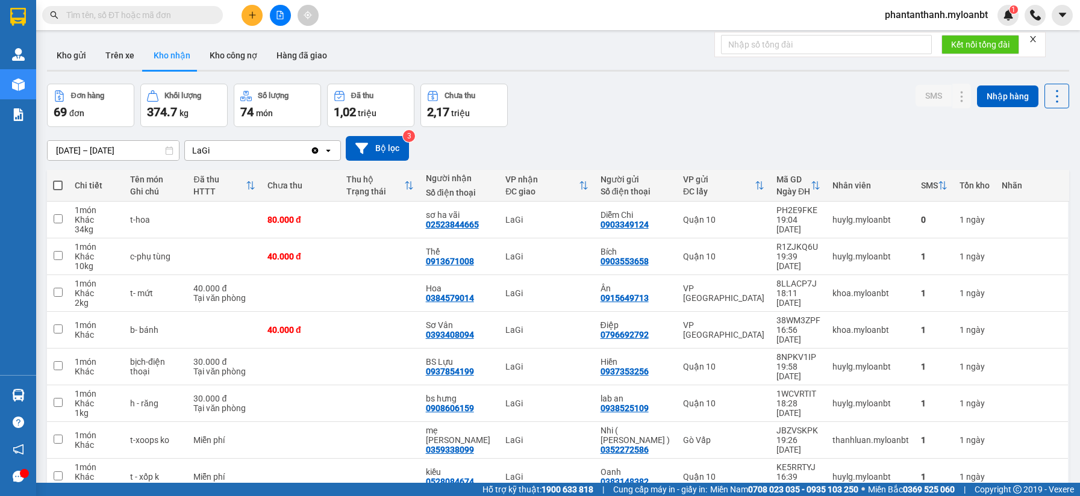
click at [662, 73] on div "ver 1.8.143 Kho gửi Trên xe Kho nhận Kho công nợ Hàng đã giao Đơn hàng 69 đơn K…" at bounding box center [558, 324] width 1032 height 576
click at [559, 111] on div "Đơn hàng 69 đơn Khối lượng 374.7 kg Số lượng 74 món Đã thu 1,02 triệu Chưa thu …" at bounding box center [558, 105] width 1022 height 43
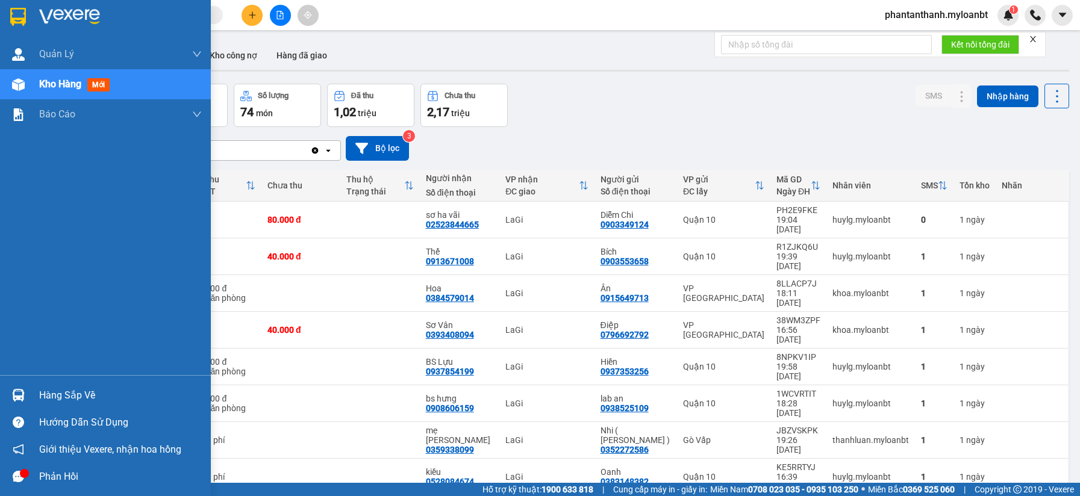
click at [17, 384] on div "Hàng sắp về" at bounding box center [105, 395] width 211 height 27
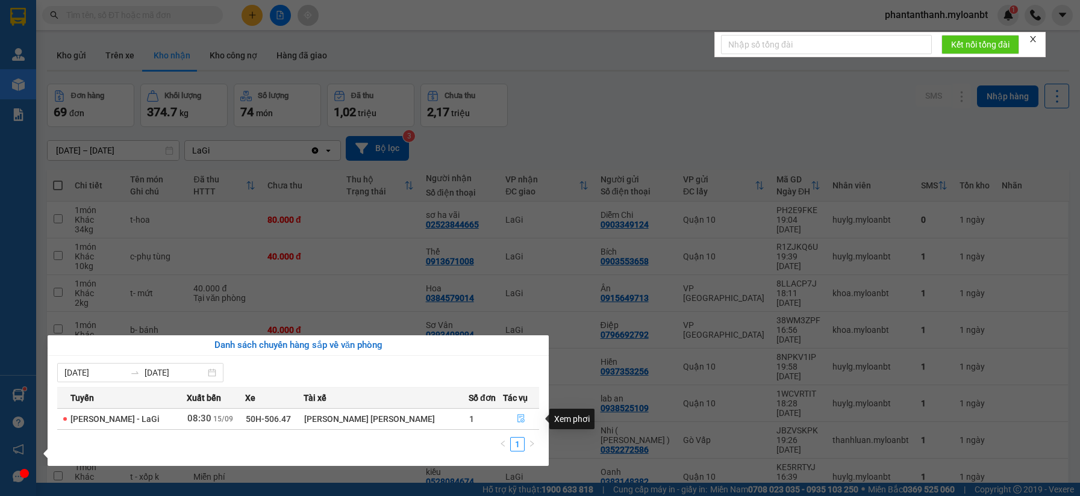
click at [510, 411] on button "button" at bounding box center [520, 419] width 35 height 19
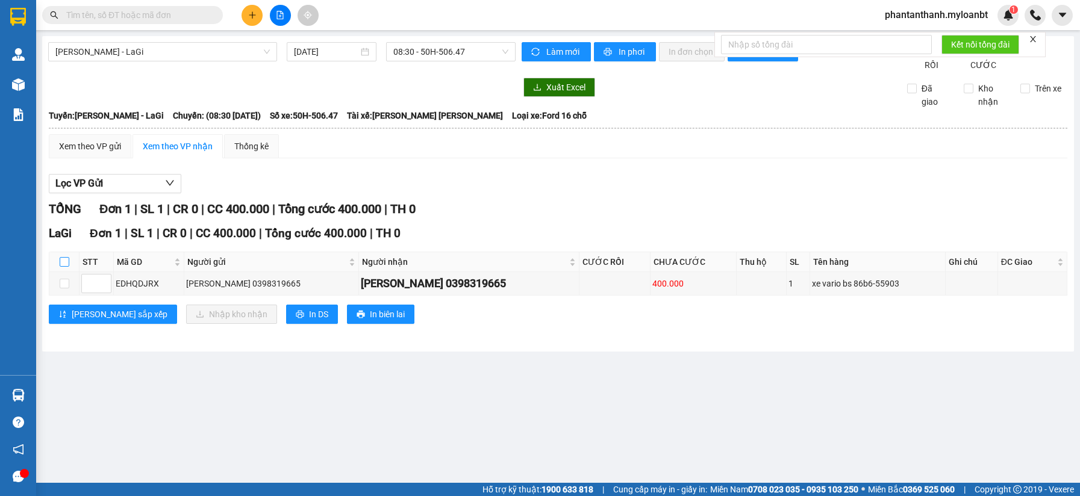
click at [68, 267] on input "checkbox" at bounding box center [65, 262] width 10 height 10
checkbox input "true"
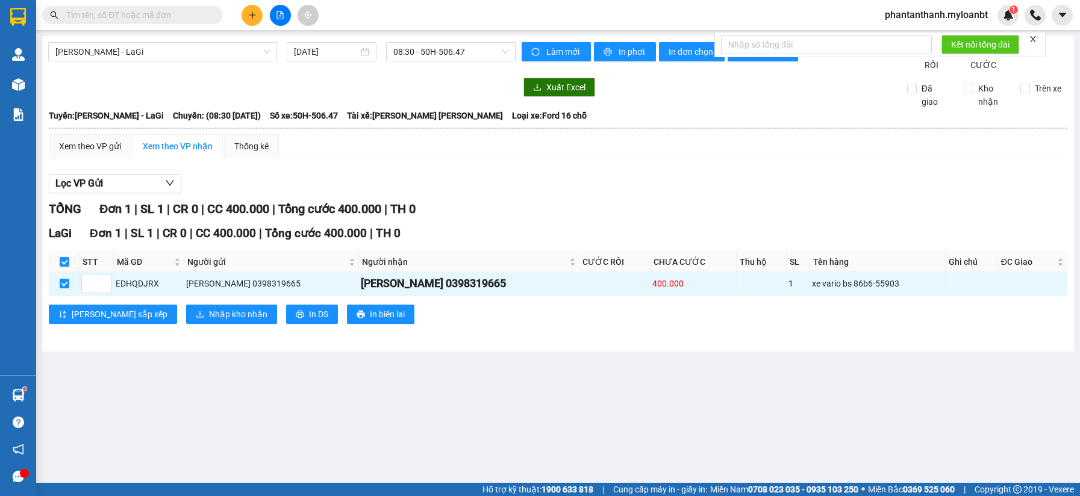
click at [140, 22] on span at bounding box center [132, 15] width 181 height 18
click at [145, 20] on input "text" at bounding box center [137, 14] width 142 height 13
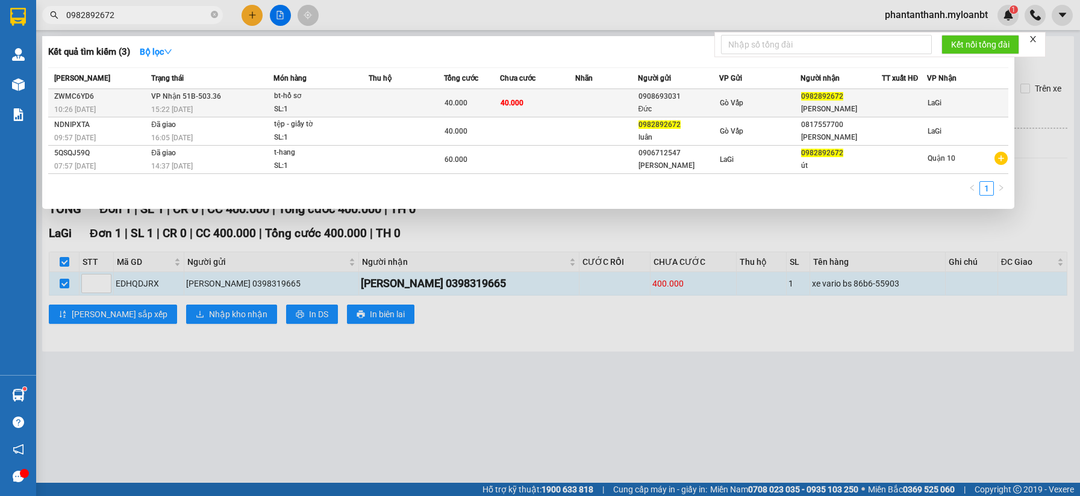
type input "0982892672"
click at [344, 95] on div "bt-hồ sơ" at bounding box center [319, 96] width 90 height 13
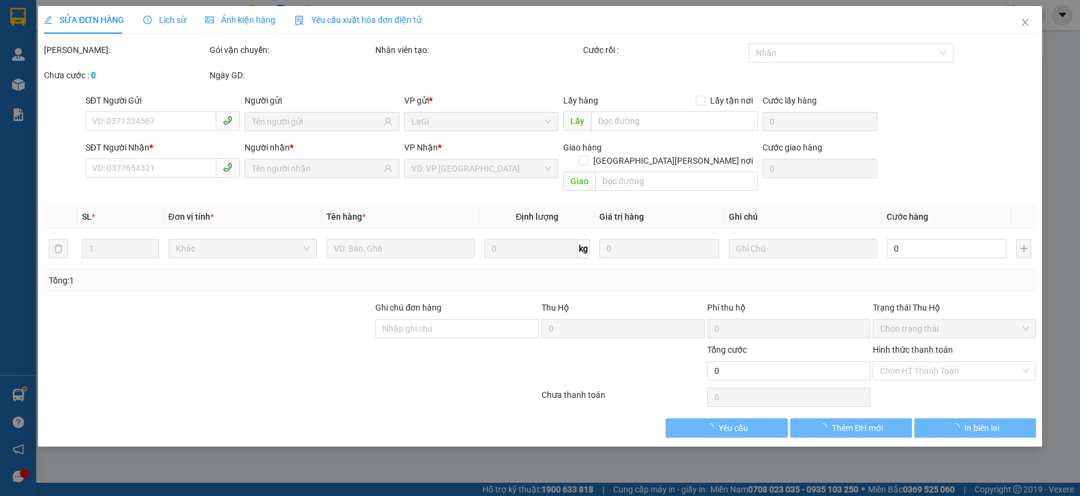
type input "0908693031"
type input "Đức"
type input "0982892672"
type input "[PERSON_NAME]"
type input "40.000"
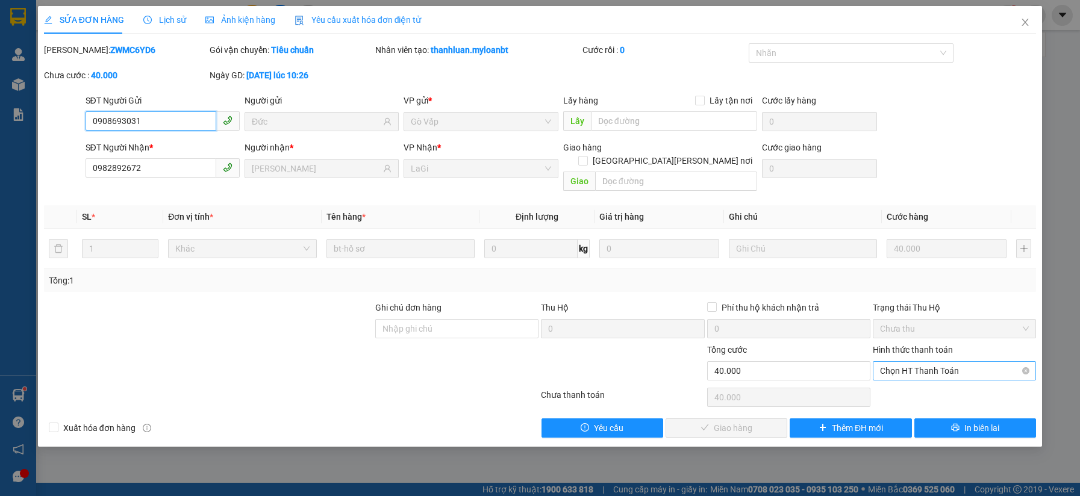
click at [949, 362] on span "Chọn HT Thanh Toán" at bounding box center [954, 371] width 149 height 18
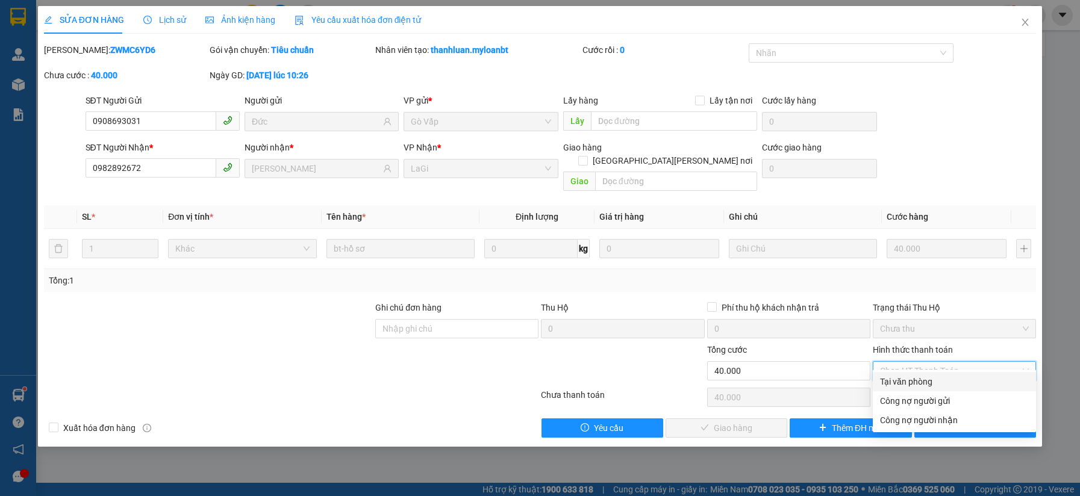
click at [903, 382] on div "Tại văn phòng" at bounding box center [954, 381] width 149 height 13
type input "0"
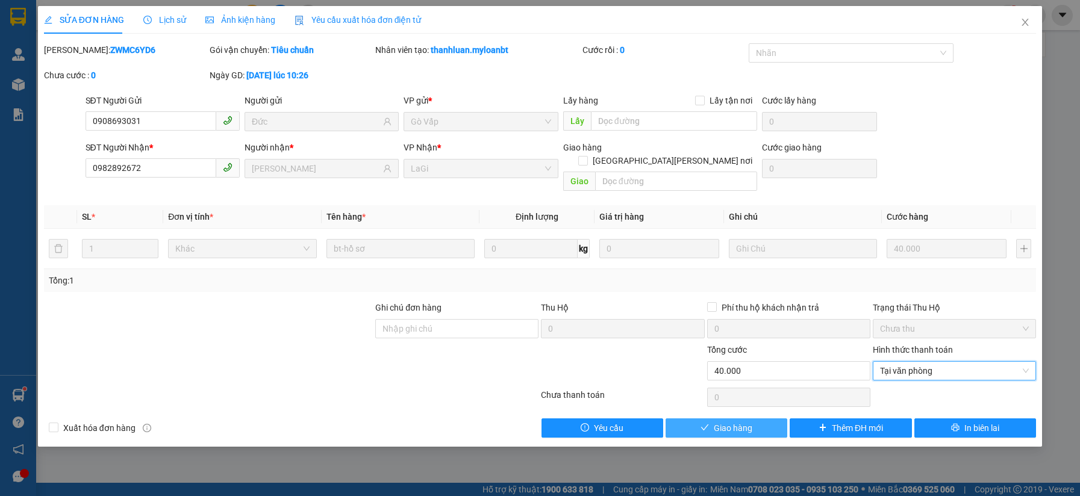
click at [746, 422] on span "Giao hàng" at bounding box center [733, 428] width 39 height 13
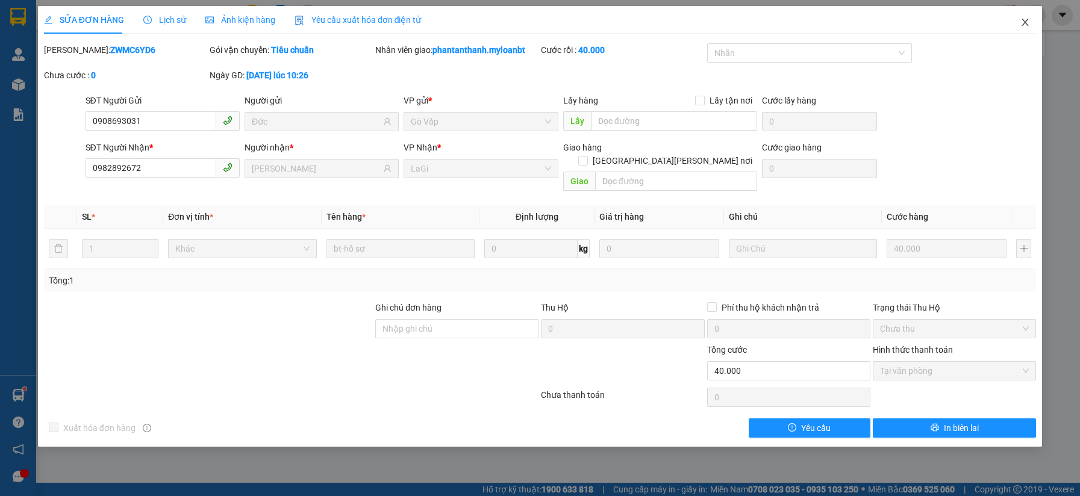
click at [1032, 19] on span "Close" at bounding box center [1025, 23] width 34 height 34
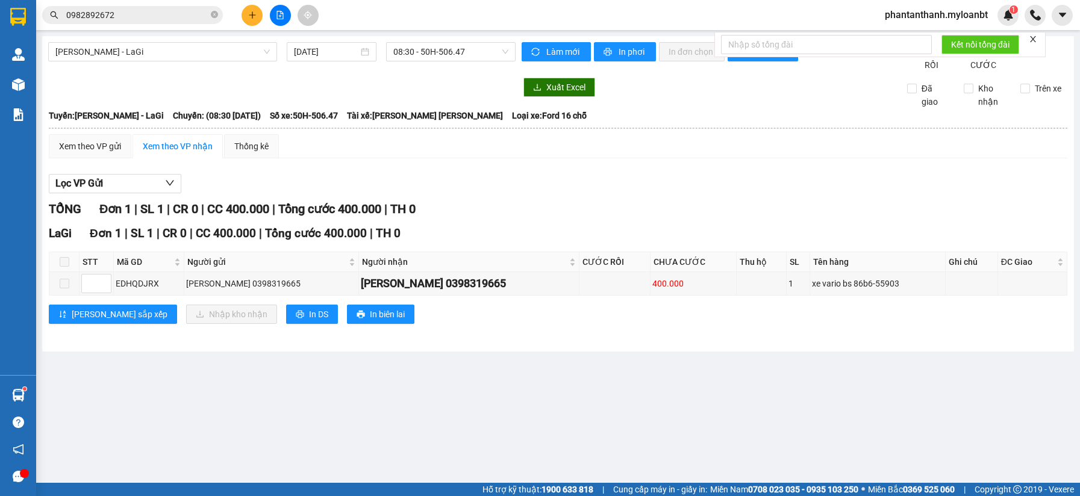
click at [257, 21] on button at bounding box center [251, 15] width 21 height 21
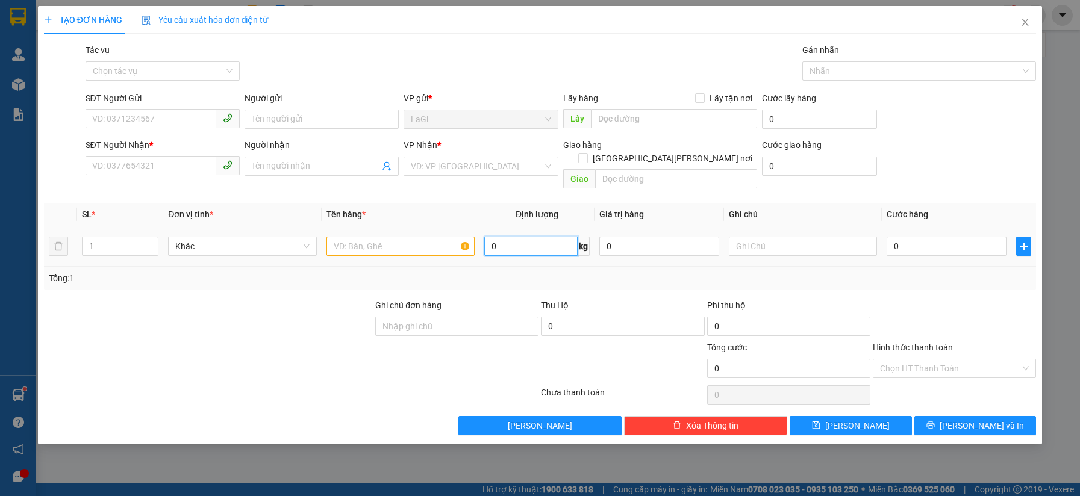
click at [547, 237] on input "0" at bounding box center [530, 246] width 93 height 19
type input "7.5"
click at [170, 123] on input "SĐT Người Gửi" at bounding box center [151, 118] width 131 height 19
type input "0966272863"
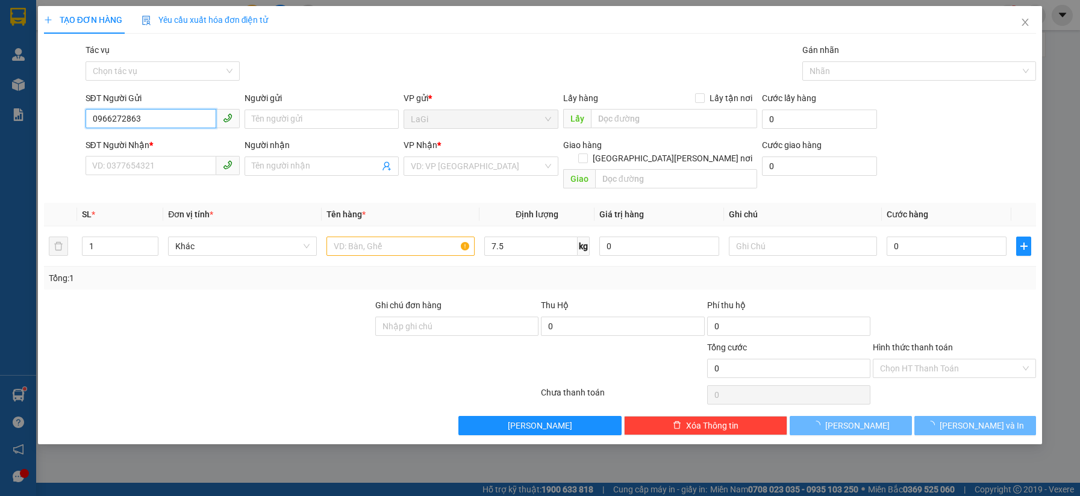
click at [170, 123] on input "0966272863" at bounding box center [151, 118] width 131 height 19
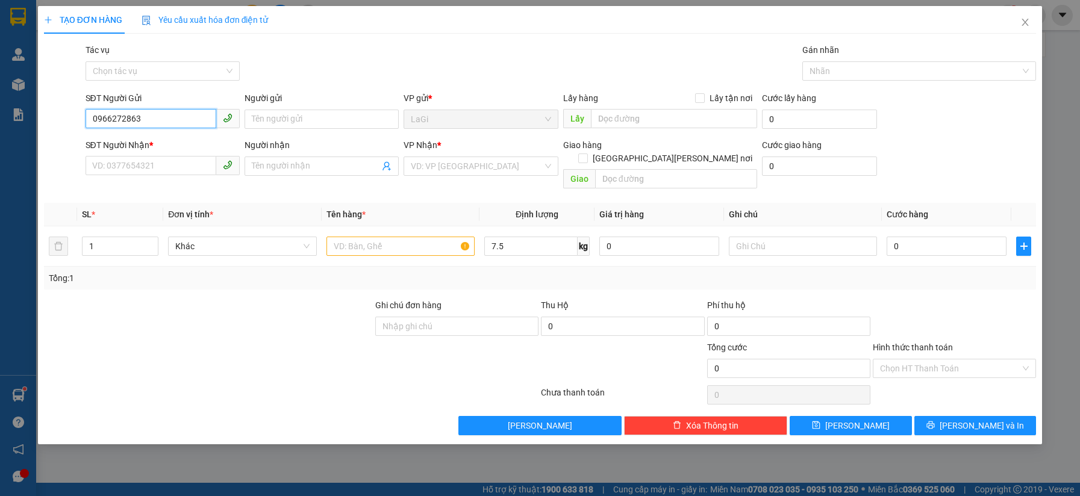
click at [170, 123] on input "0966272863" at bounding box center [151, 118] width 131 height 19
click at [171, 142] on div "0966272863 - Quyên" at bounding box center [163, 143] width 140 height 13
type input "Quyên"
type input "0365105576"
type input "Duyên"
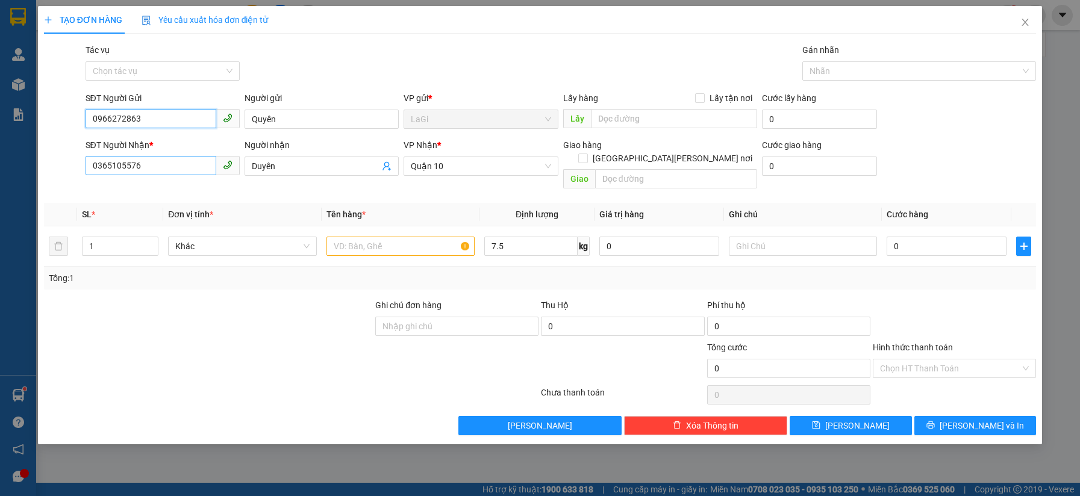
type input "0966272863"
click at [193, 164] on input "0365105576" at bounding box center [151, 165] width 131 height 19
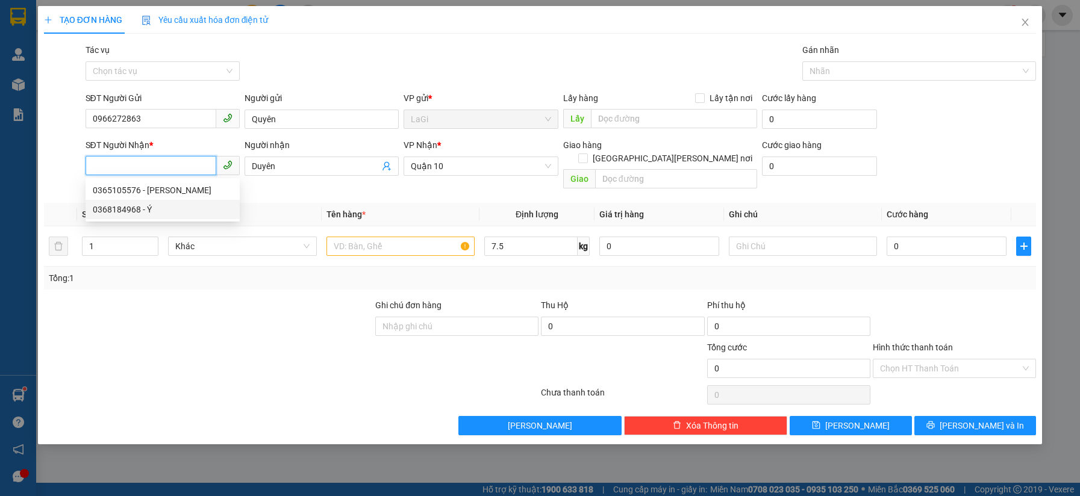
click at [164, 206] on div "0368184968 - Ý" at bounding box center [163, 209] width 140 height 13
type input "0368184968"
type input "Ý"
click at [161, 159] on input "0368184968" at bounding box center [151, 165] width 131 height 19
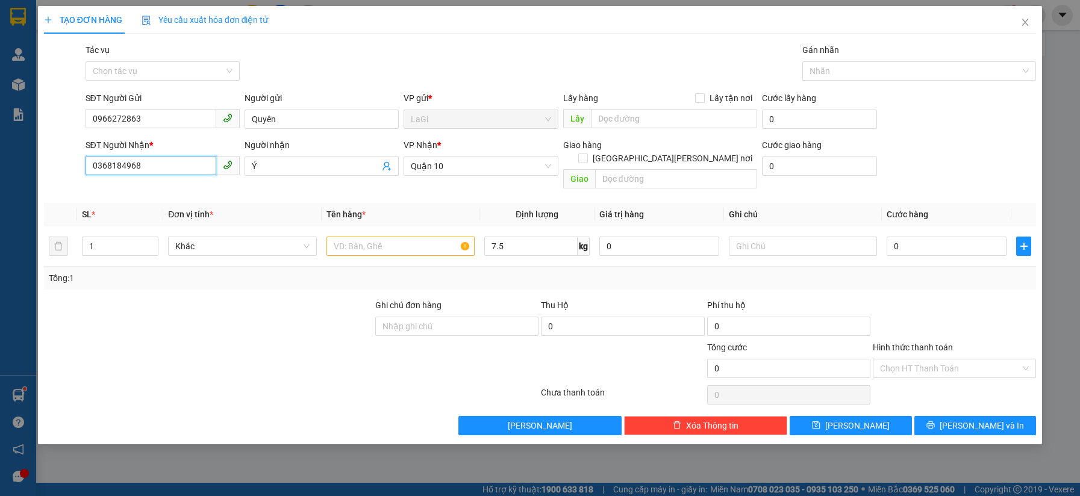
click at [160, 159] on input "0368184968" at bounding box center [151, 165] width 131 height 19
type input "0765698390"
click at [291, 165] on input "Ý" at bounding box center [316, 166] width 128 height 13
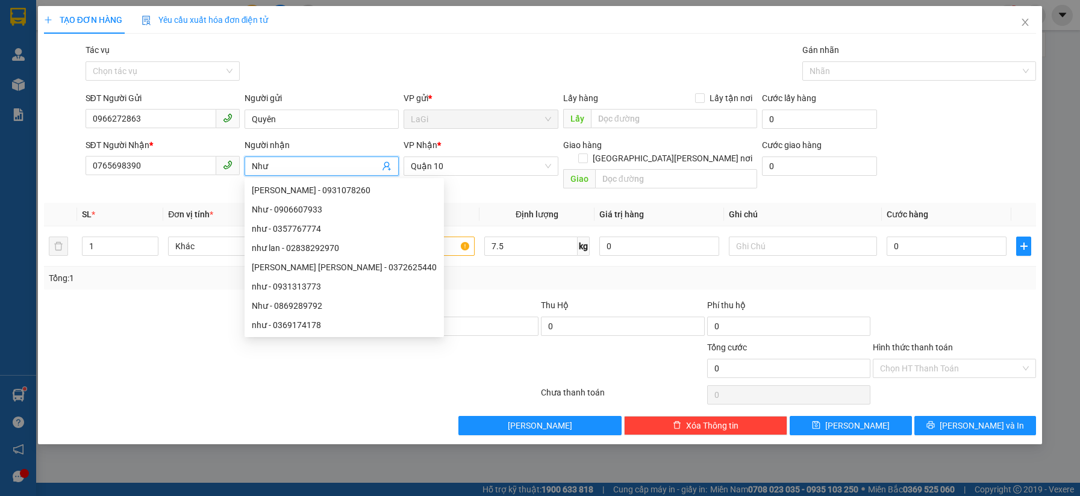
type input "Như"
click at [453, 185] on div "Transit Pickup Surcharge Ids Transit Deliver Surcharge Ids Transit Deliver Surc…" at bounding box center [540, 239] width 992 height 392
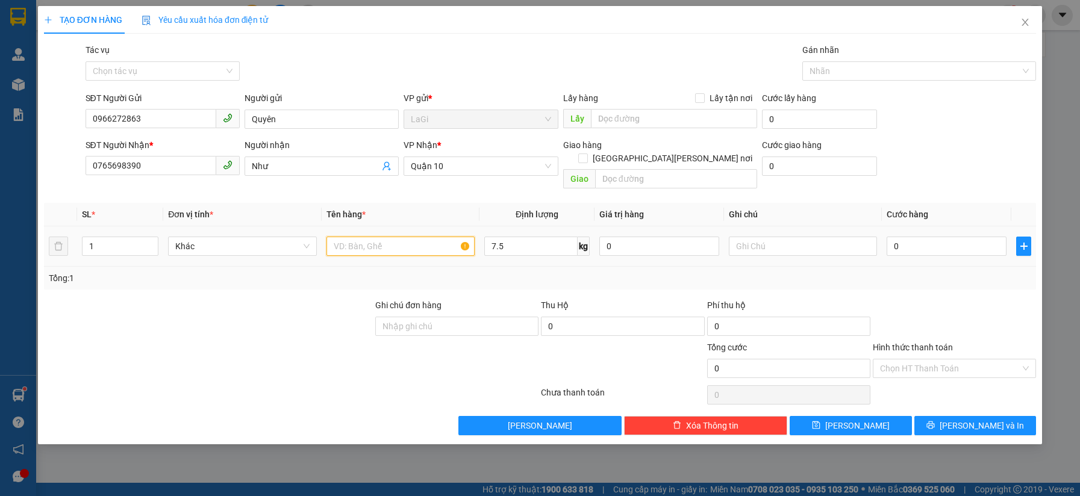
click at [435, 237] on input "text" at bounding box center [400, 246] width 148 height 19
type input "T - hải sản đông lạnh"
click at [919, 237] on input "0" at bounding box center [946, 246] width 120 height 19
type input "4"
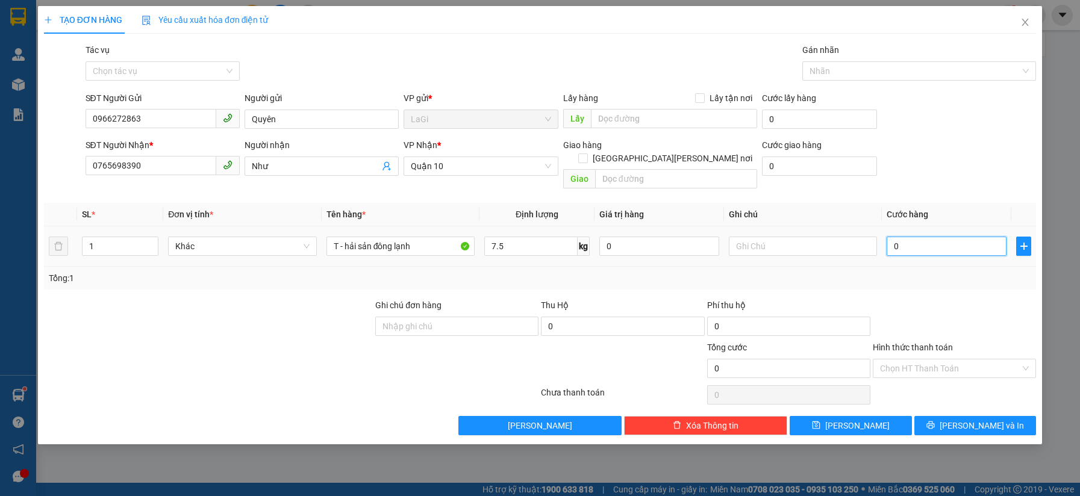
type input "4"
type input "40"
type input "40.000"
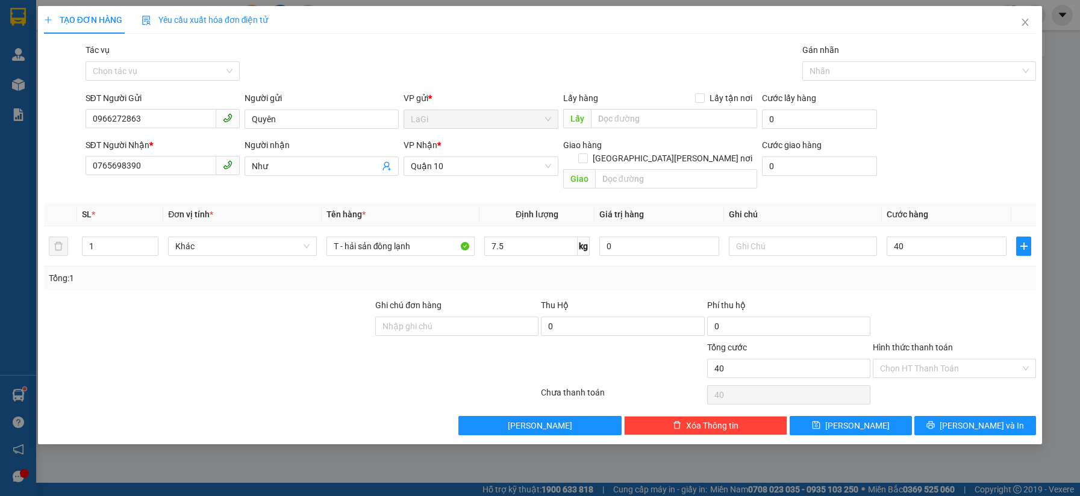
type input "40.000"
click at [928, 267] on div "Tổng: 1" at bounding box center [540, 278] width 992 height 23
click at [959, 360] on input "Hình thức thanh toán" at bounding box center [950, 369] width 140 height 18
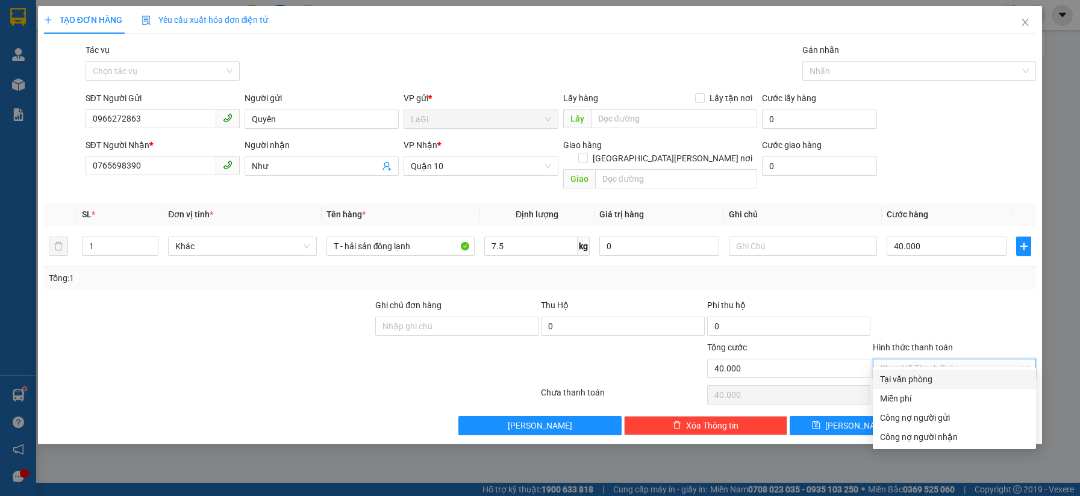
click at [944, 383] on div "Tại văn phòng" at bounding box center [954, 379] width 149 height 13
type input "0"
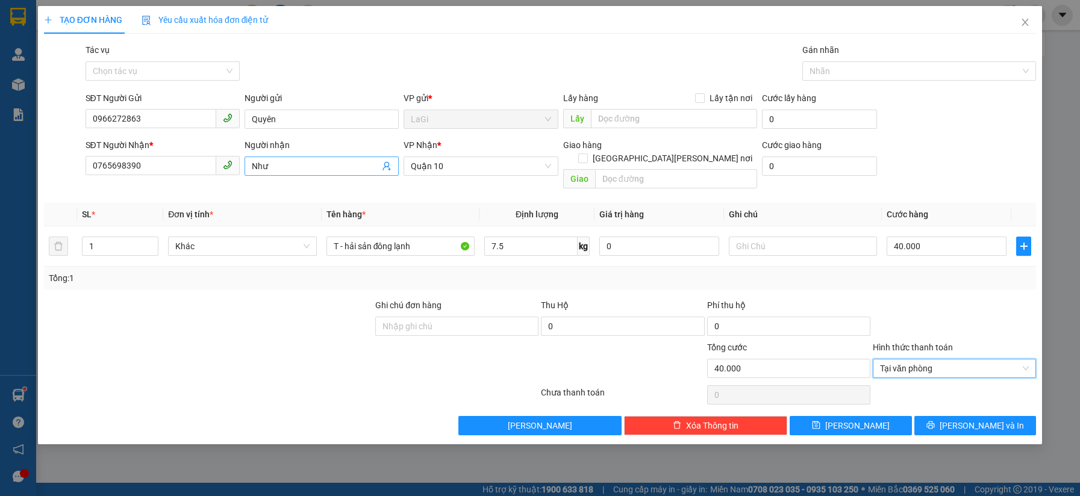
click at [333, 170] on input "Như" at bounding box center [316, 166] width 128 height 13
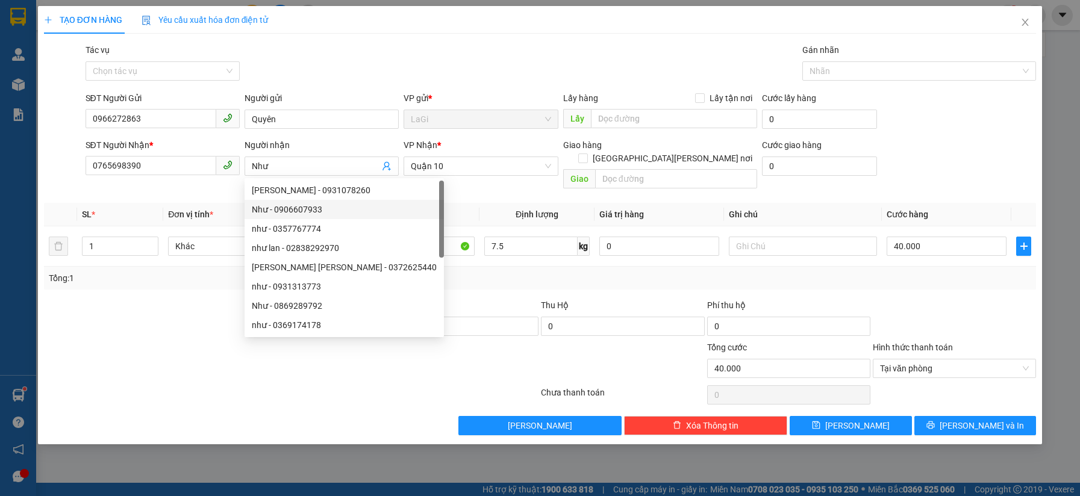
click at [204, 299] on div at bounding box center [208, 320] width 331 height 42
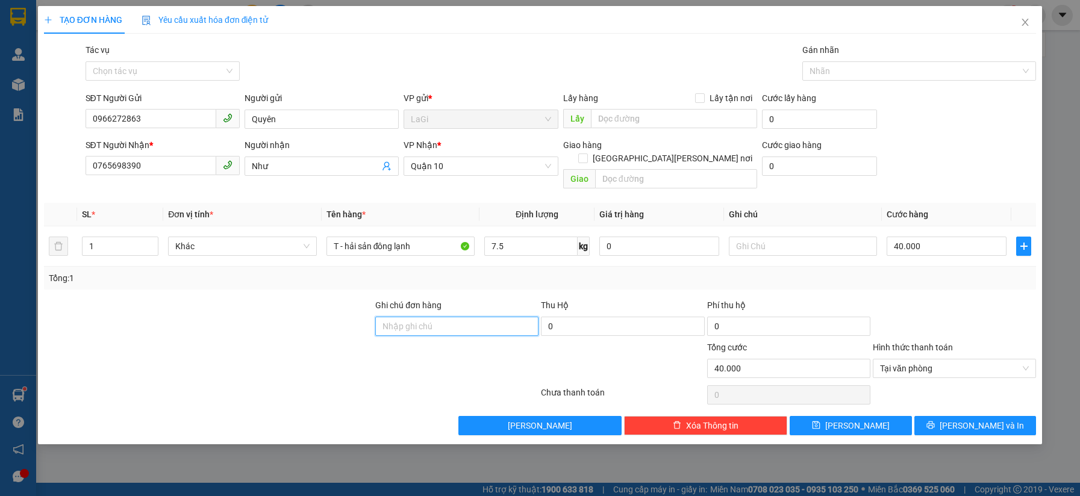
click at [485, 317] on input "Ghi chú đơn hàng" at bounding box center [456, 326] width 163 height 19
type input "d"
type input "đã hẹn"
click at [485, 317] on input "đã hẹn" at bounding box center [456, 326] width 163 height 19
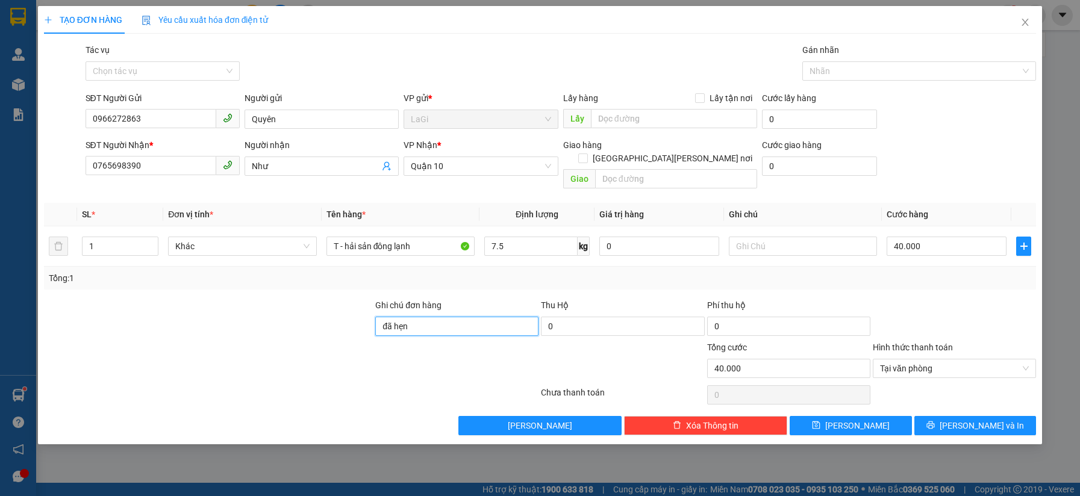
click at [485, 317] on input "đã hẹn" at bounding box center [456, 326] width 163 height 19
click at [950, 416] on button "[PERSON_NAME] và In" at bounding box center [975, 425] width 122 height 19
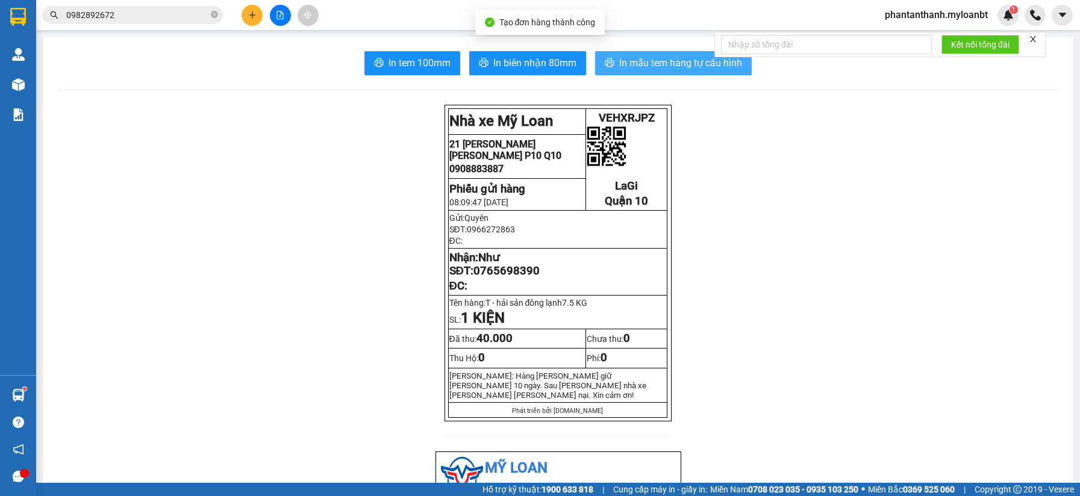
click at [694, 61] on span "In mẫu tem hàng tự cấu hình" at bounding box center [680, 62] width 123 height 15
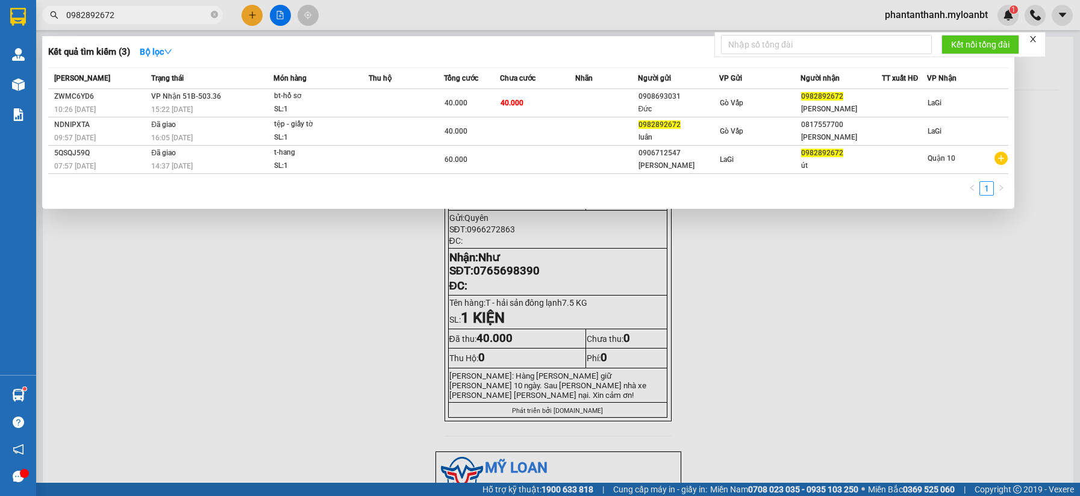
click at [208, 9] on span "0982892672" at bounding box center [132, 15] width 181 height 18
click at [202, 19] on input "0982892672" at bounding box center [137, 14] width 142 height 13
click at [143, 19] on input "0982892672" at bounding box center [137, 14] width 142 height 13
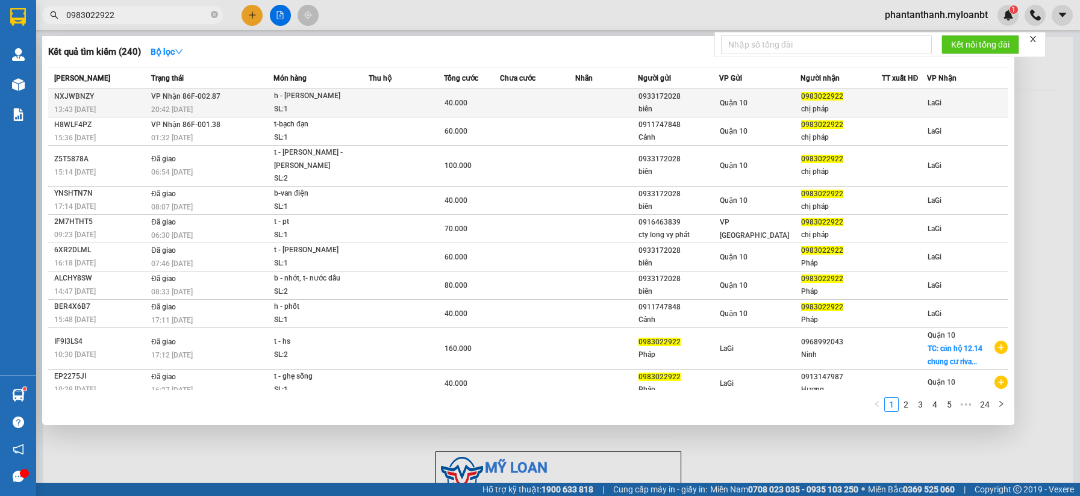
type input "0983022922"
click at [231, 111] on div "20:42 [DATE]" at bounding box center [212, 109] width 122 height 13
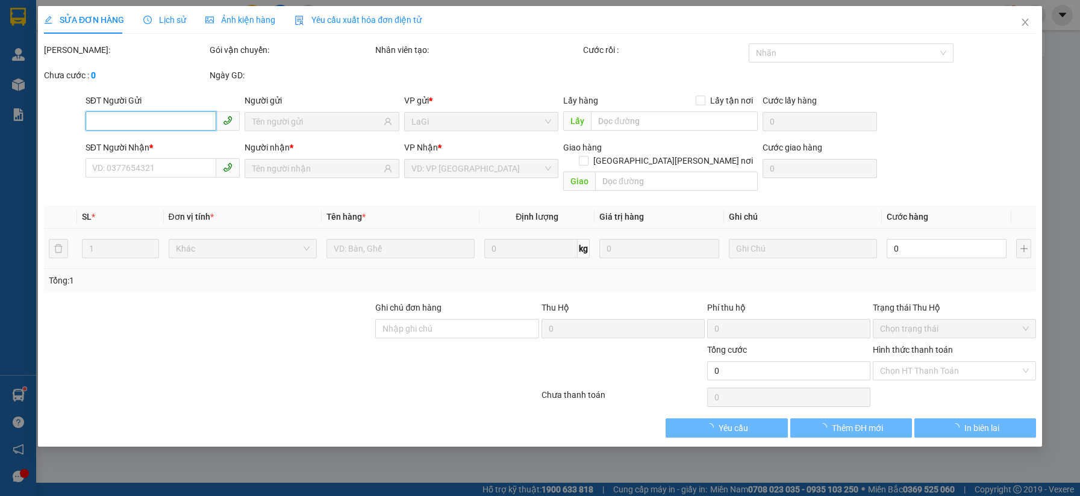
type input "0933172028"
type input "biên"
type input "0983022922"
type input "chị pháp"
type input "40.000"
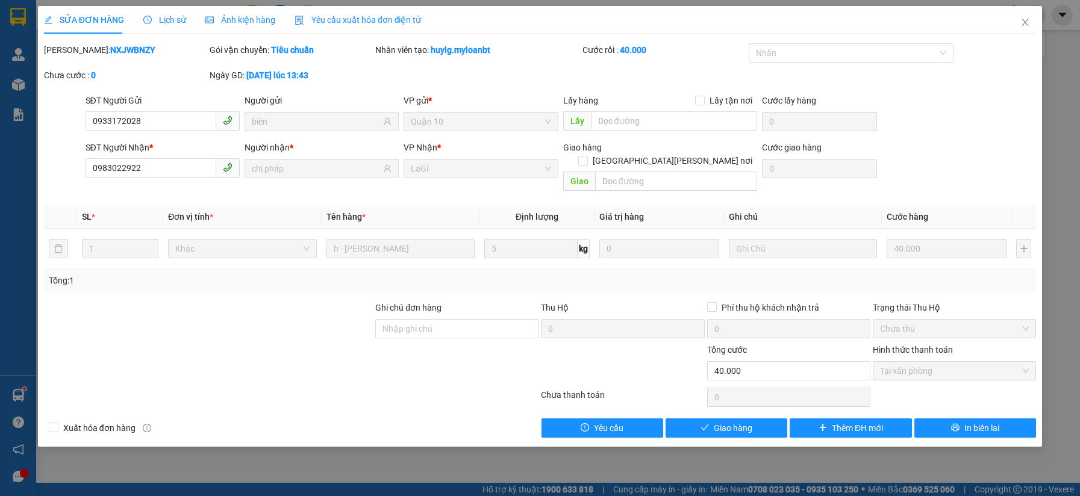
click at [916, 369] on div "Hình thức thanh toán Tại văn phòng" at bounding box center [954, 364] width 163 height 42
click at [734, 422] on span "Giao hàng" at bounding box center [733, 428] width 39 height 13
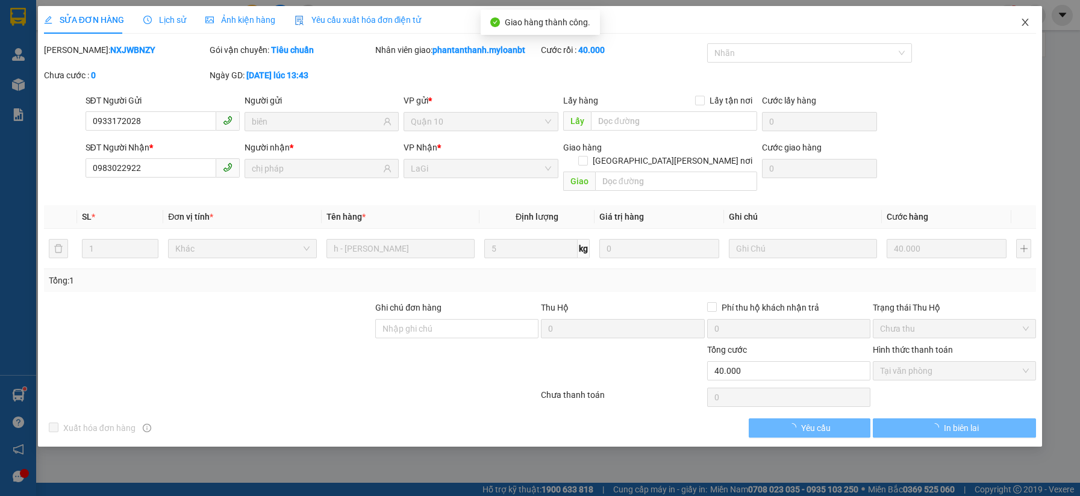
click at [1024, 23] on icon "close" at bounding box center [1025, 22] width 7 height 7
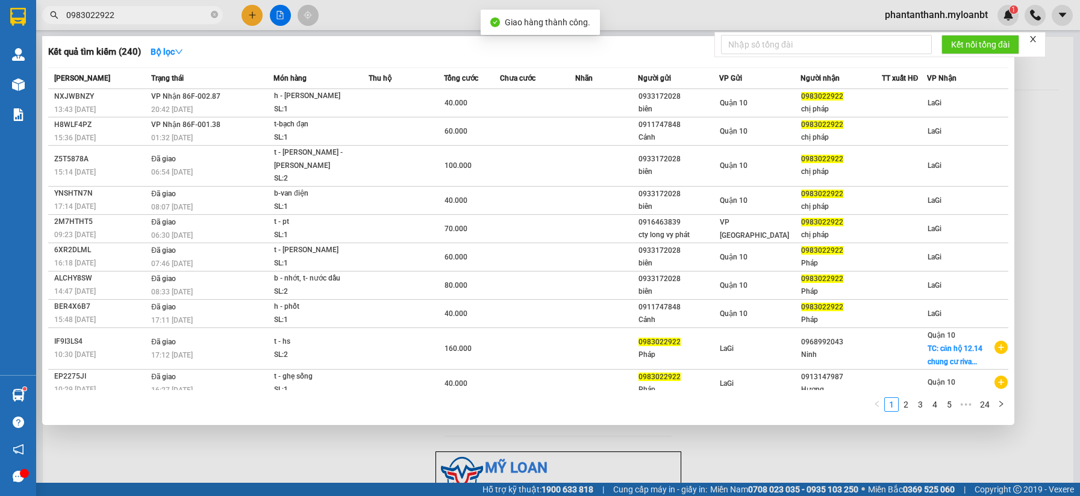
click at [169, 15] on input "0983022922" at bounding box center [137, 14] width 142 height 13
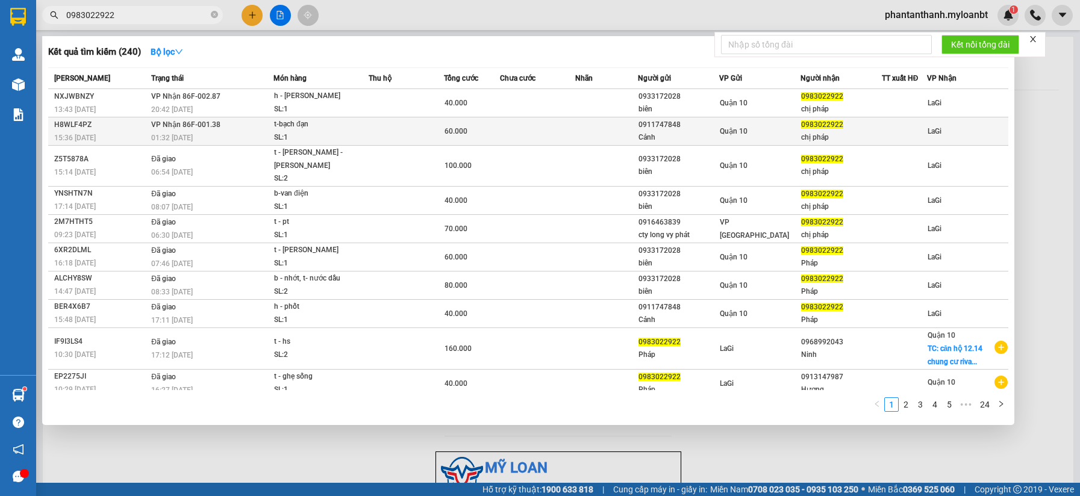
click at [282, 132] on div "SL: 1" at bounding box center [319, 137] width 90 height 13
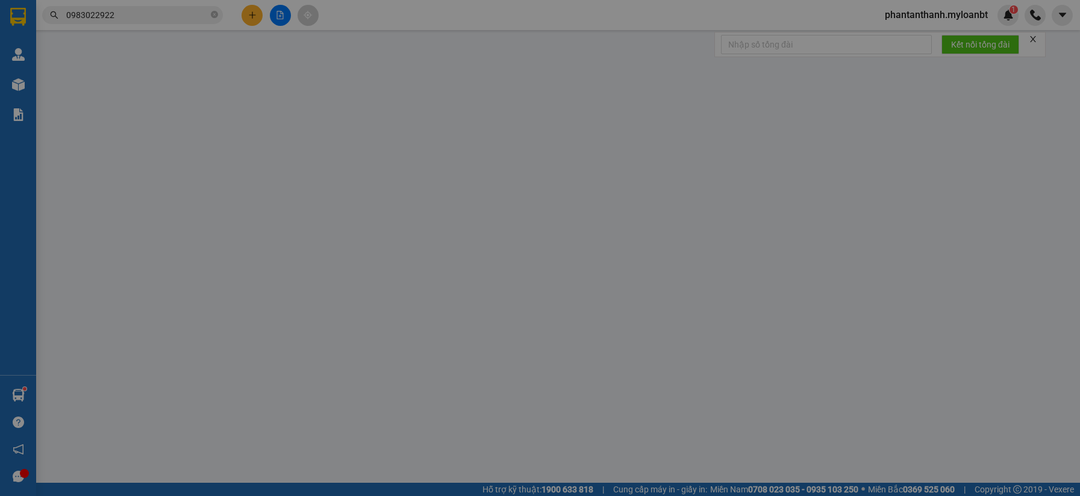
type input "0911747848"
type input "Cảnh"
type input "0983022922"
type input "chị pháp"
type input "60.000"
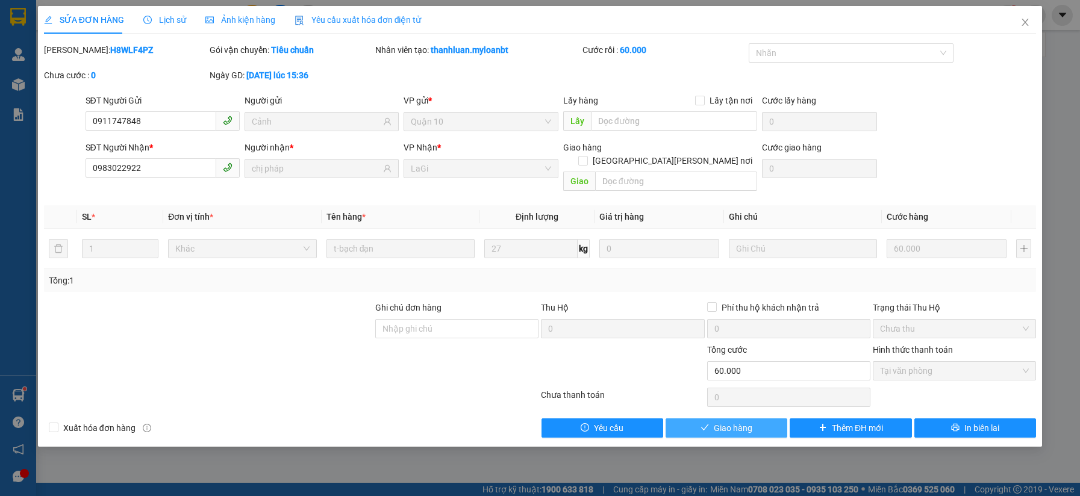
click at [740, 419] on button "Giao hàng" at bounding box center [726, 428] width 122 height 19
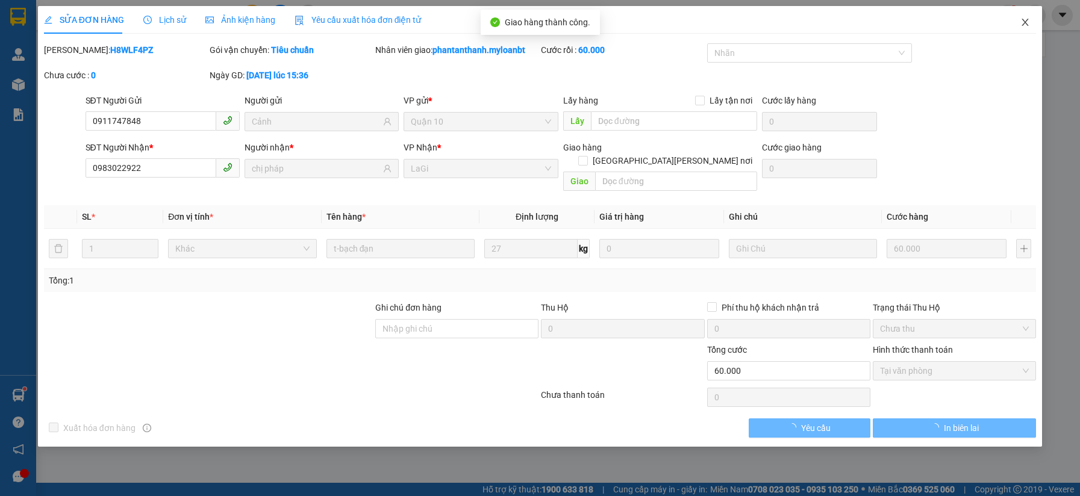
click at [1027, 28] on span "Close" at bounding box center [1025, 23] width 34 height 34
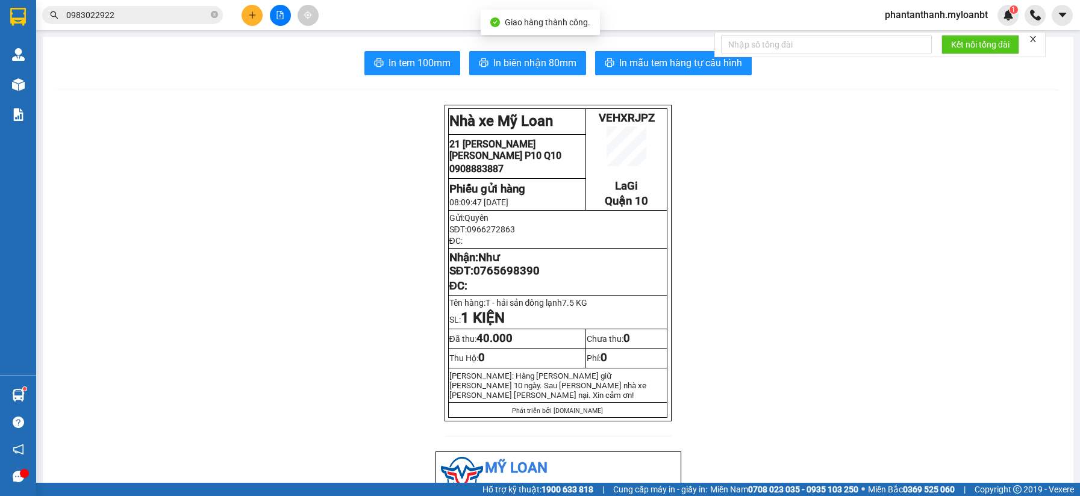
click at [138, 12] on input "0983022922" at bounding box center [137, 14] width 142 height 13
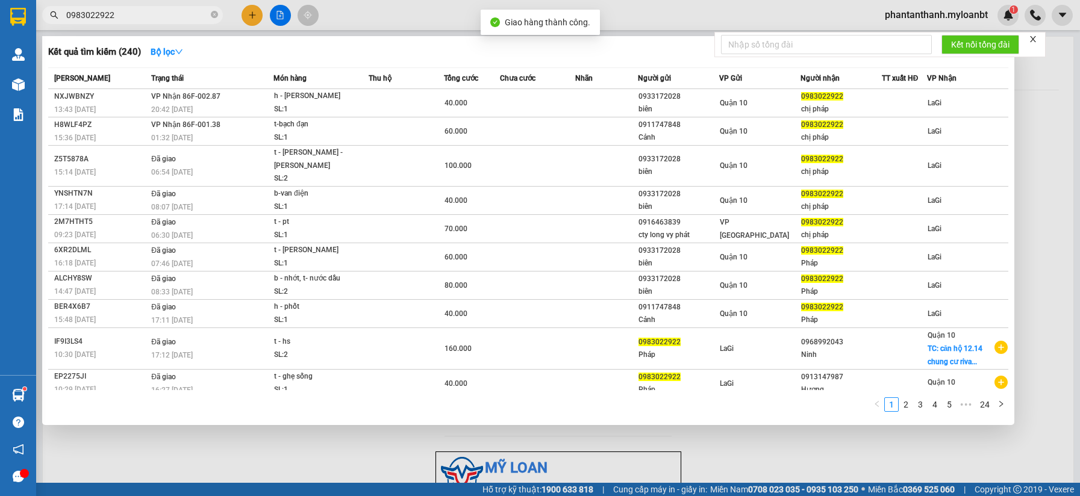
click at [138, 12] on input "0983022922" at bounding box center [137, 14] width 142 height 13
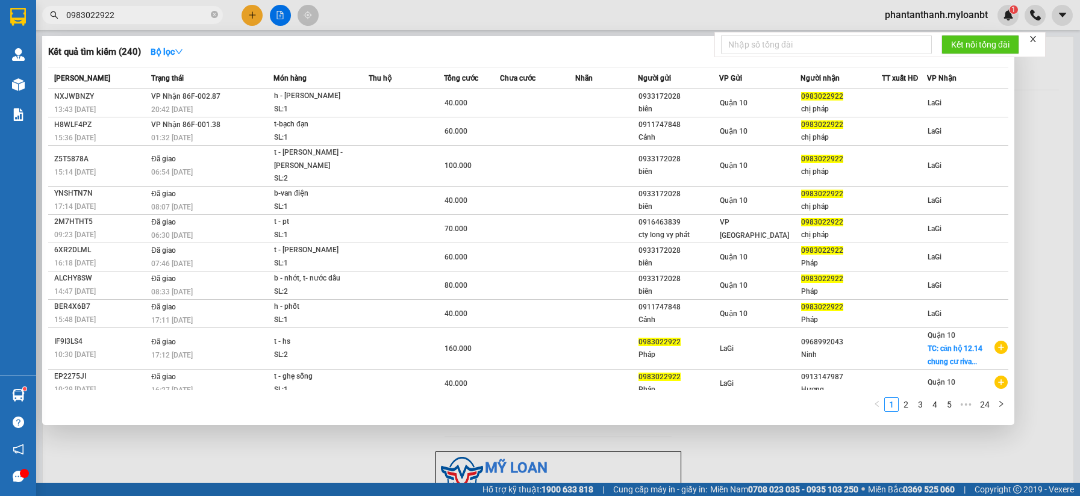
click at [139, 12] on input "0983022922" at bounding box center [137, 14] width 142 height 13
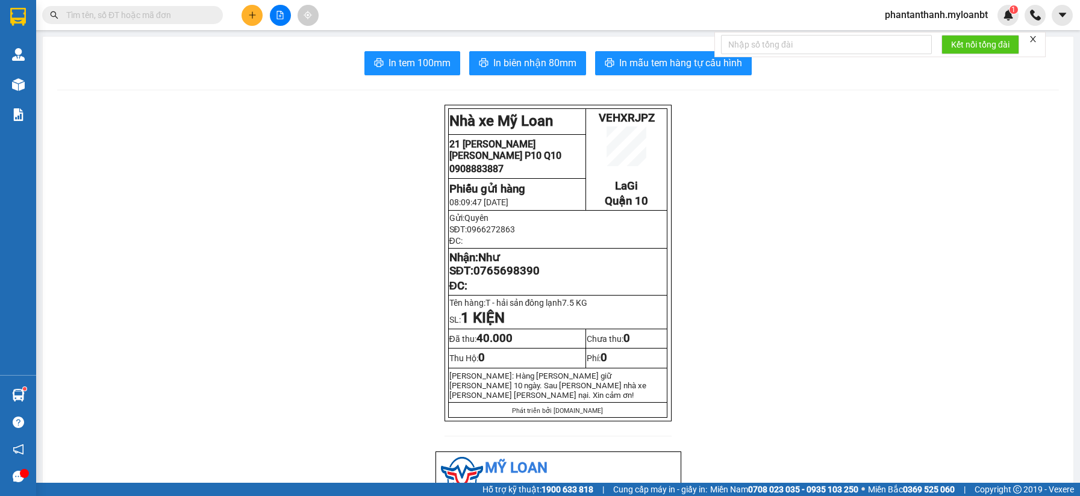
click at [116, 11] on input "text" at bounding box center [137, 14] width 142 height 13
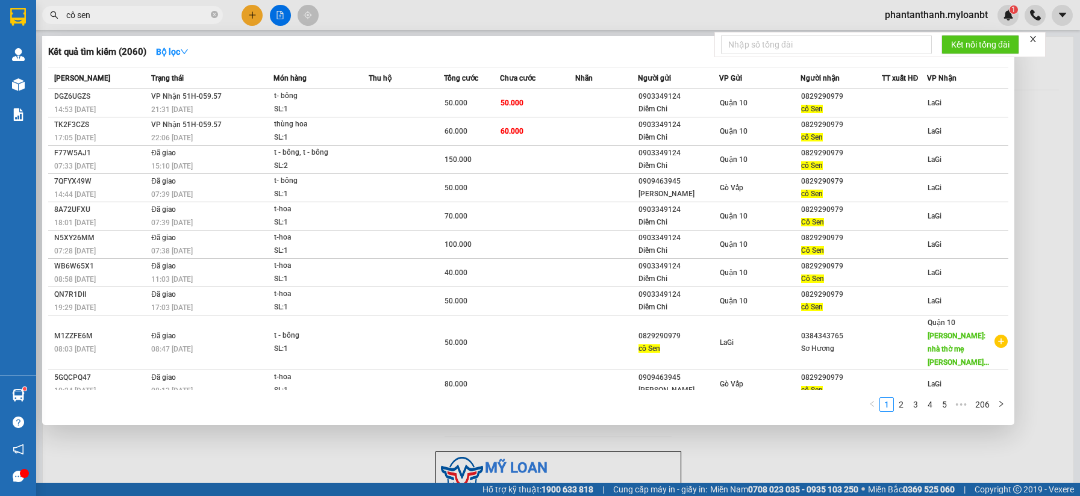
type input "cô sen"
click at [708, 104] on div "Diễm Chi" at bounding box center [678, 109] width 80 height 13
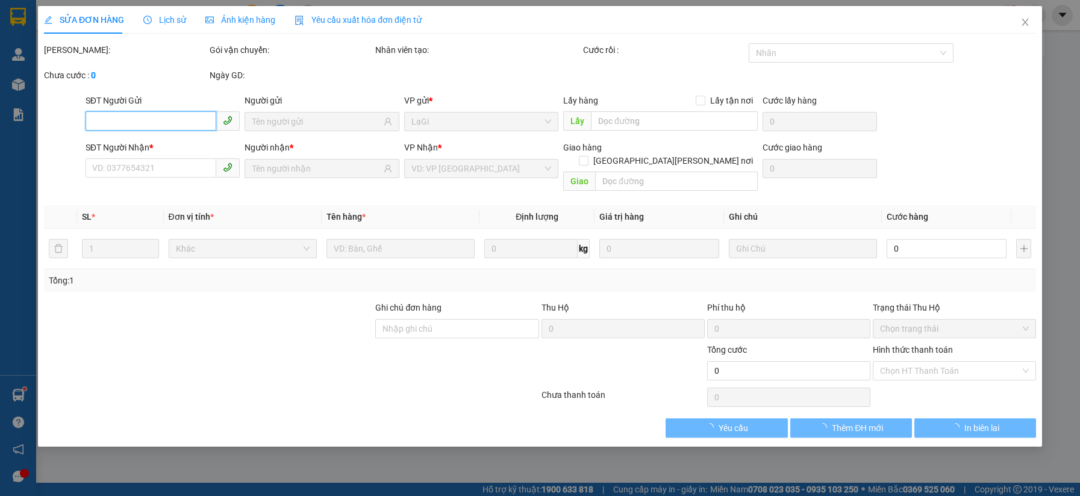
type input "0903349124"
type input "Diễm Chi"
type input "0829290979"
type input "cô Sen"
type input "50.000"
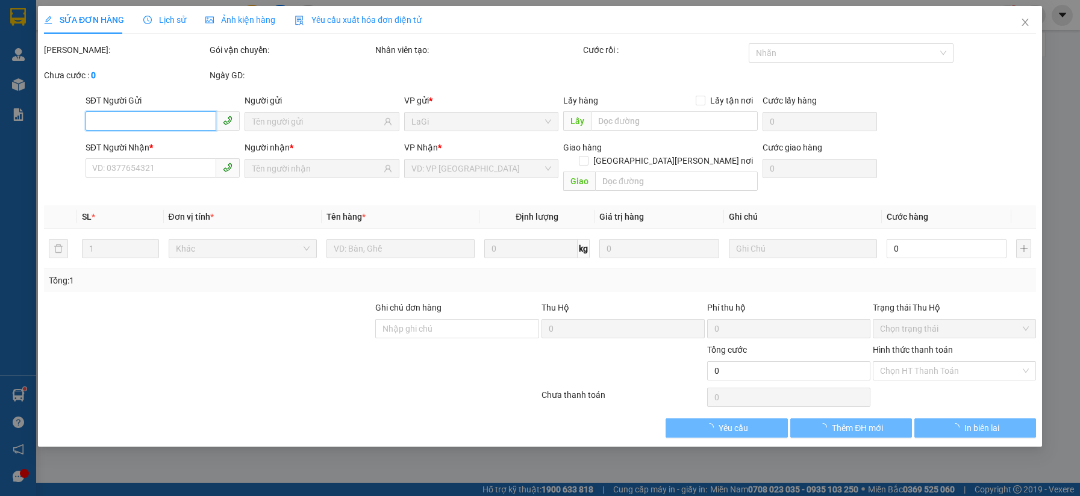
type input "50.000"
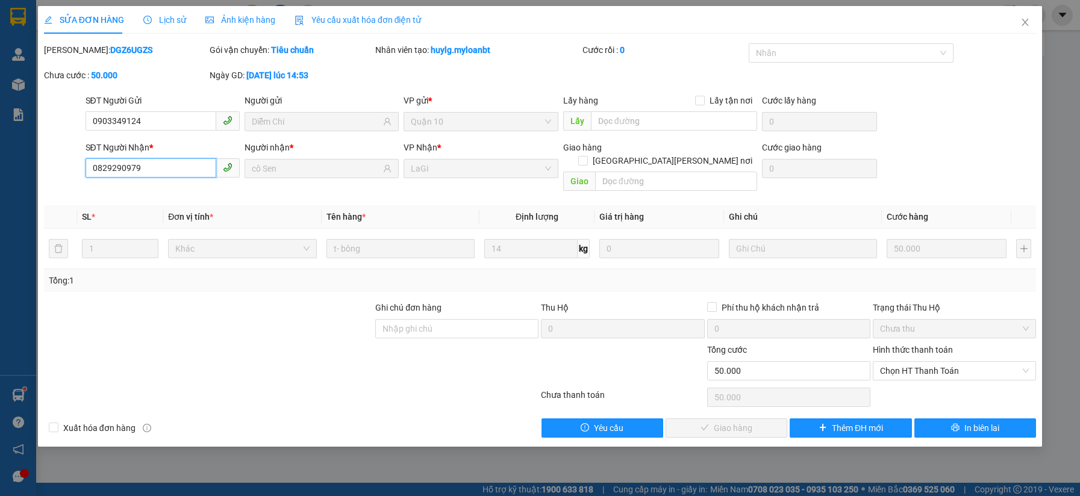
click at [184, 173] on input "0829290979" at bounding box center [151, 167] width 131 height 19
click at [1020, 24] on span "Close" at bounding box center [1025, 23] width 34 height 34
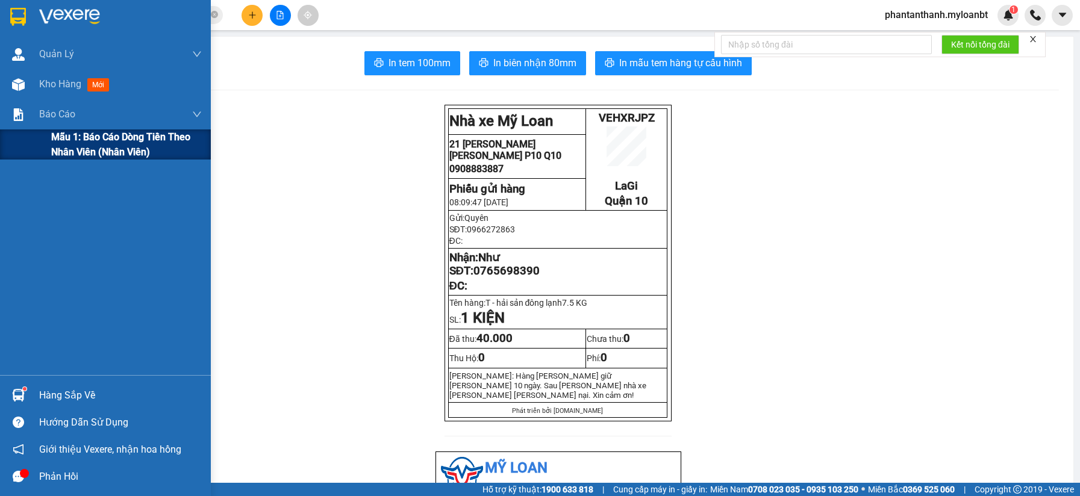
click at [76, 145] on span "Mẫu 1: Báo cáo dòng tiền theo nhân viên (Nhân viên)" at bounding box center [126, 144] width 151 height 30
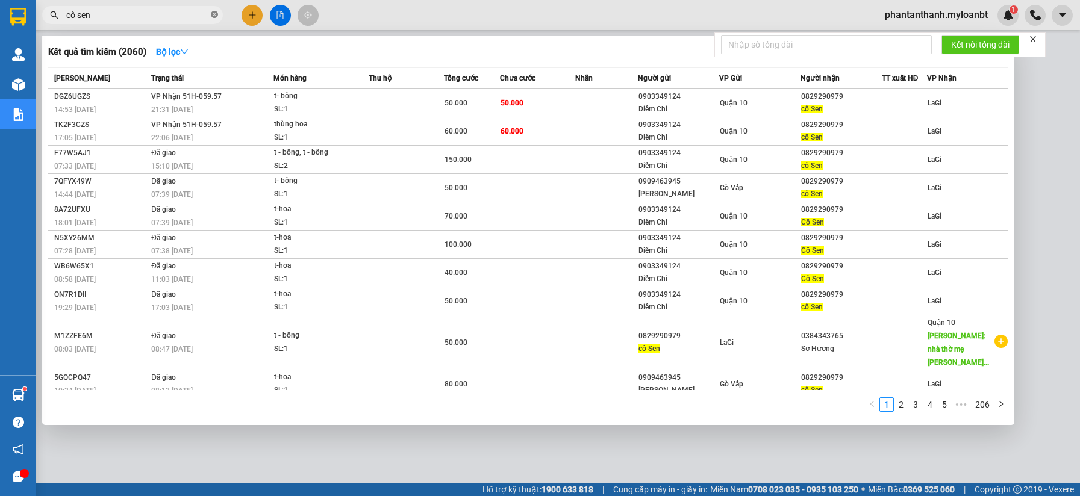
click at [216, 16] on icon "close-circle" at bounding box center [214, 14] width 7 height 7
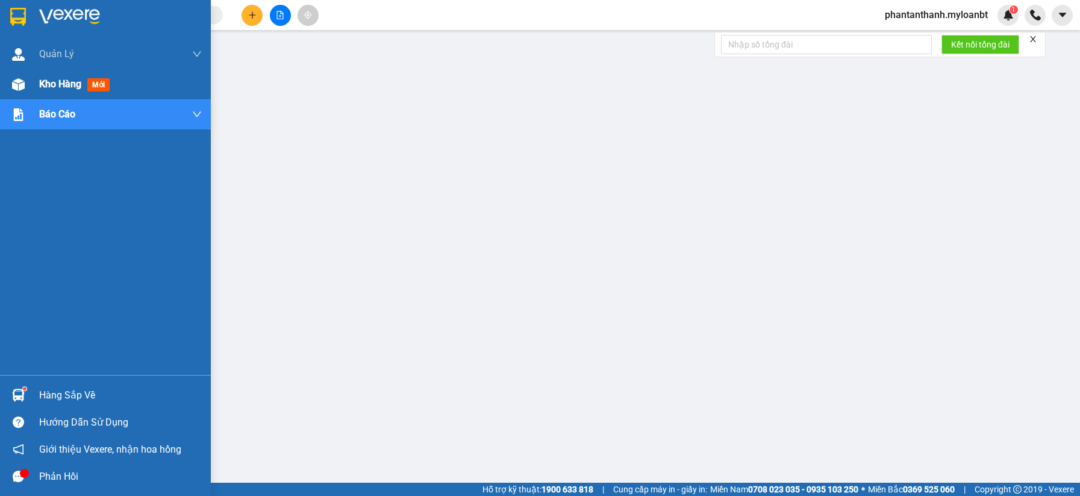
click at [31, 84] on div "Kho hàng mới" at bounding box center [105, 84] width 211 height 30
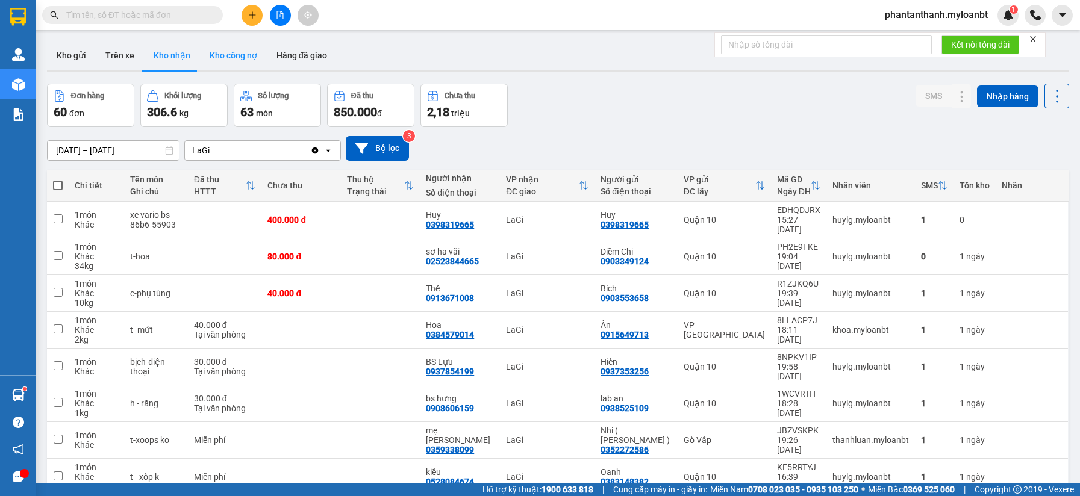
click at [239, 52] on button "Kho công nợ" at bounding box center [233, 55] width 67 height 29
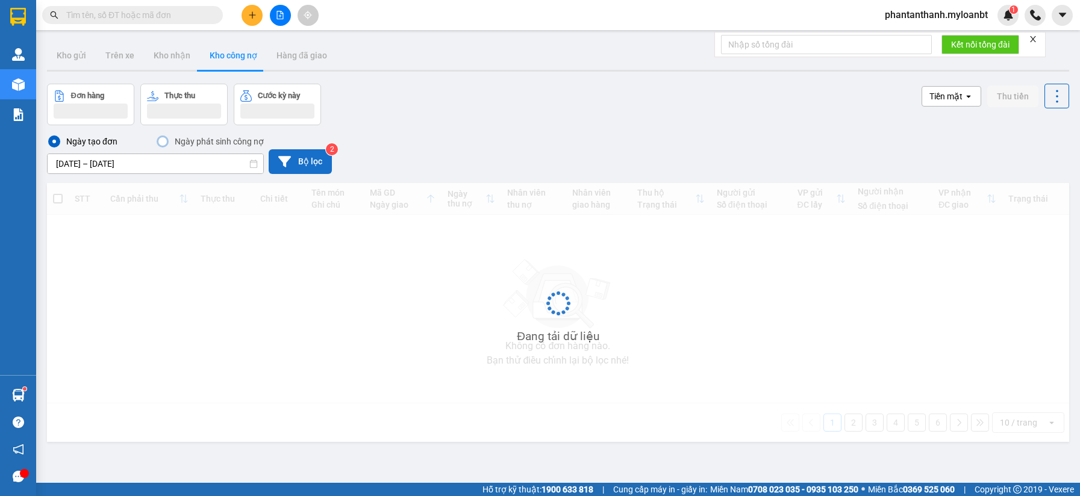
click at [293, 157] on button "Bộ lọc" at bounding box center [300, 161] width 63 height 25
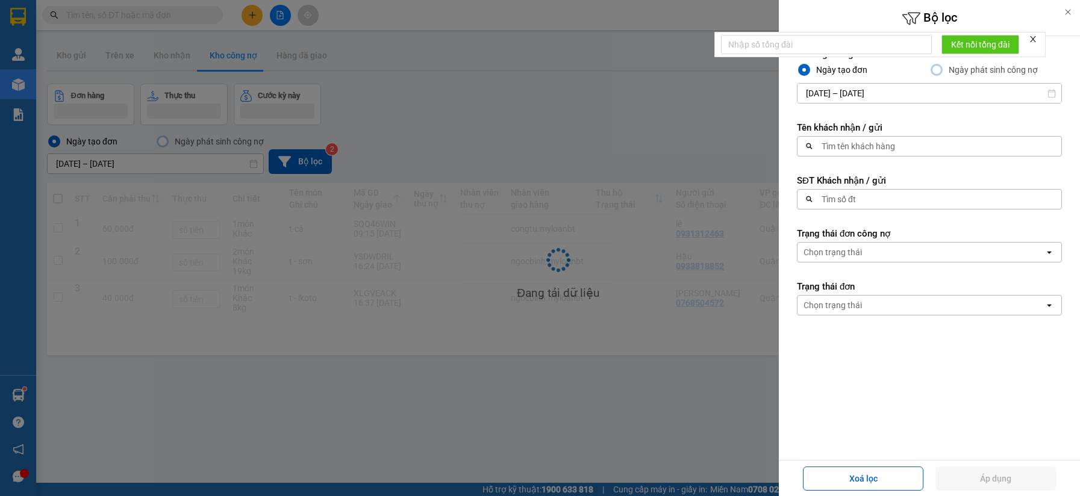
click at [662, 134] on div at bounding box center [540, 248] width 1080 height 496
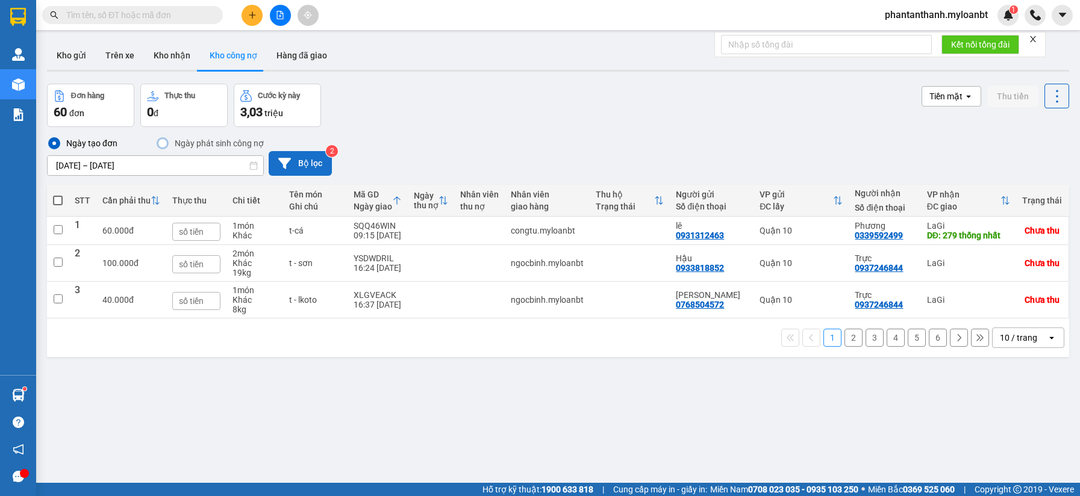
click at [304, 169] on button "Bộ lọc" at bounding box center [300, 163] width 63 height 25
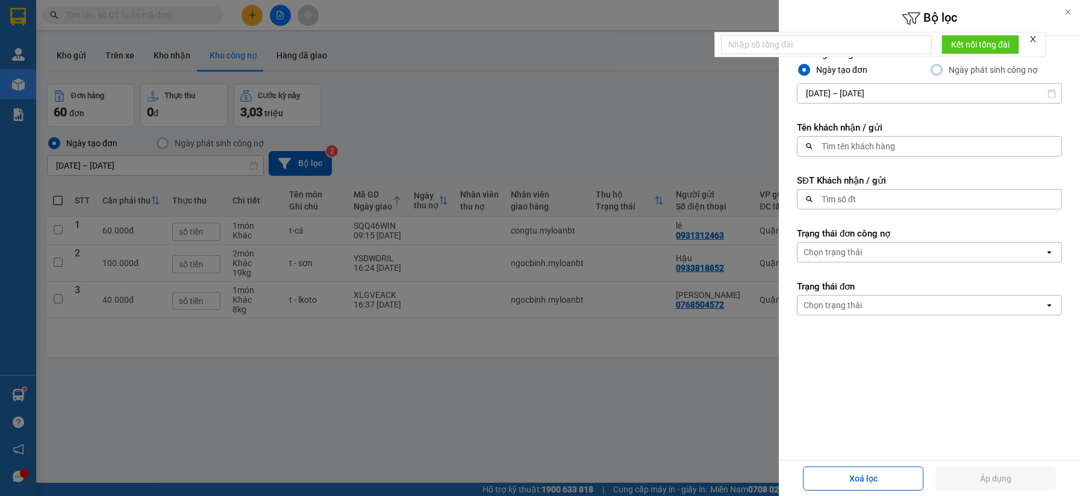
click at [475, 151] on div at bounding box center [540, 248] width 1080 height 496
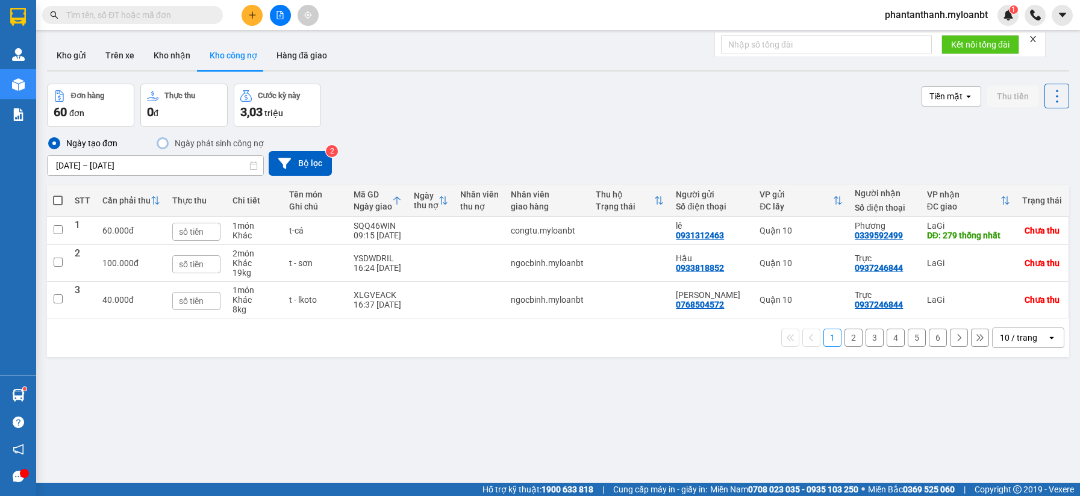
click at [193, 167] on input "12/09/2025 – 15/09/2025" at bounding box center [156, 165] width 216 height 19
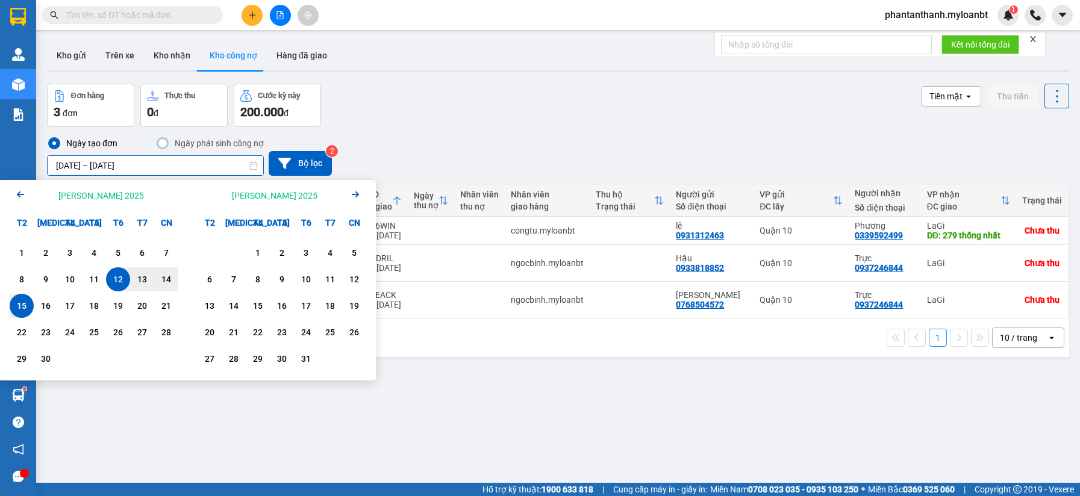
click at [20, 198] on icon "Arrow Left" at bounding box center [20, 194] width 14 height 14
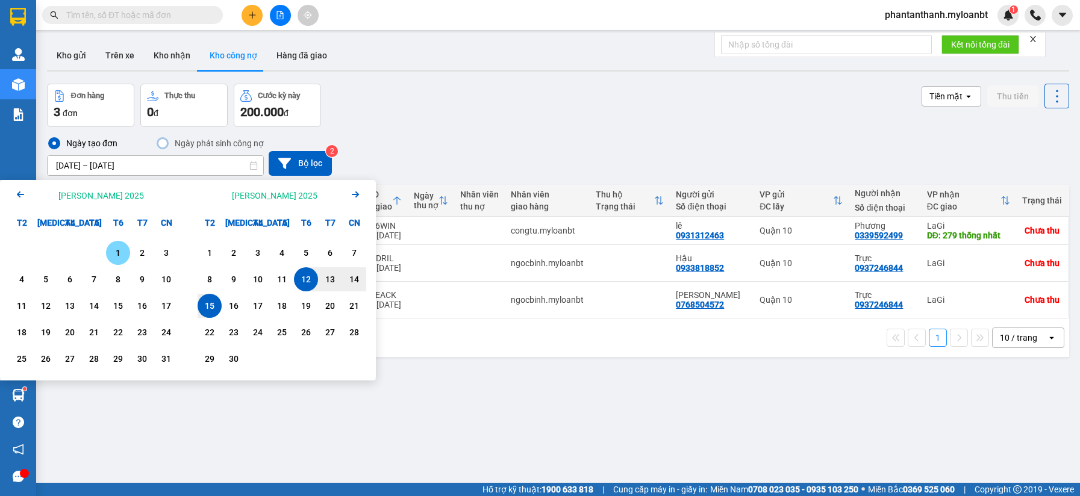
click at [111, 258] on div "1" at bounding box center [118, 253] width 17 height 14
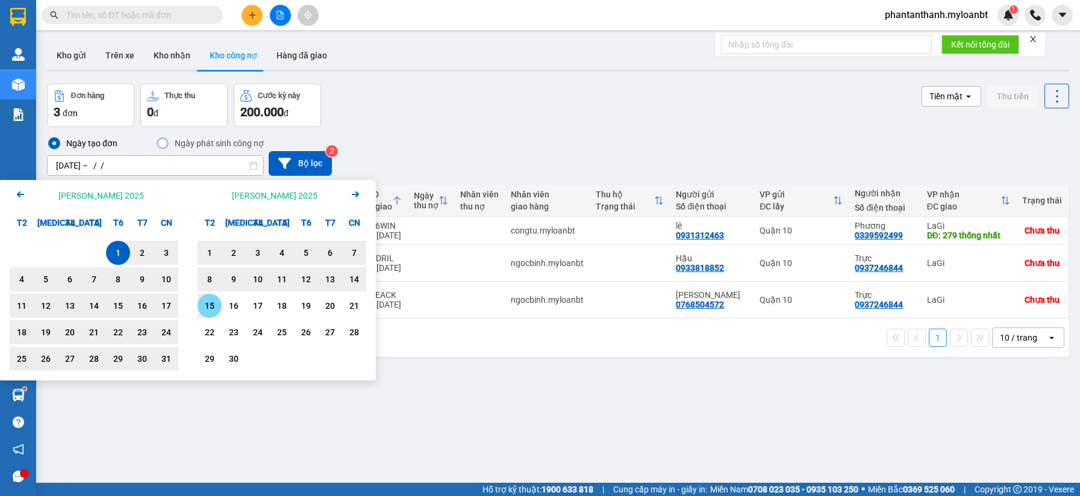
click at [208, 305] on div "15" at bounding box center [209, 306] width 17 height 14
type input "01/08/2025 – 15/09/2025"
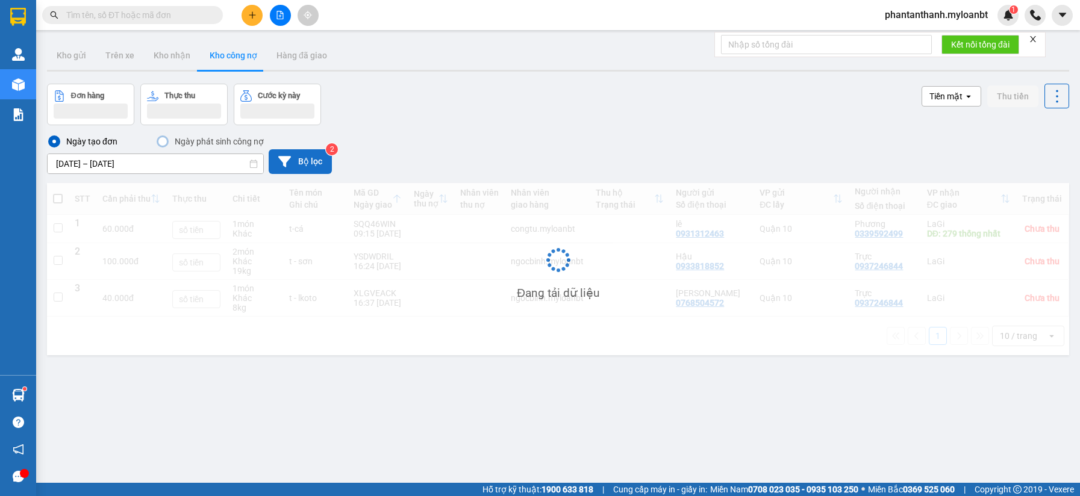
click at [295, 170] on button "Bộ lọc" at bounding box center [300, 161] width 63 height 25
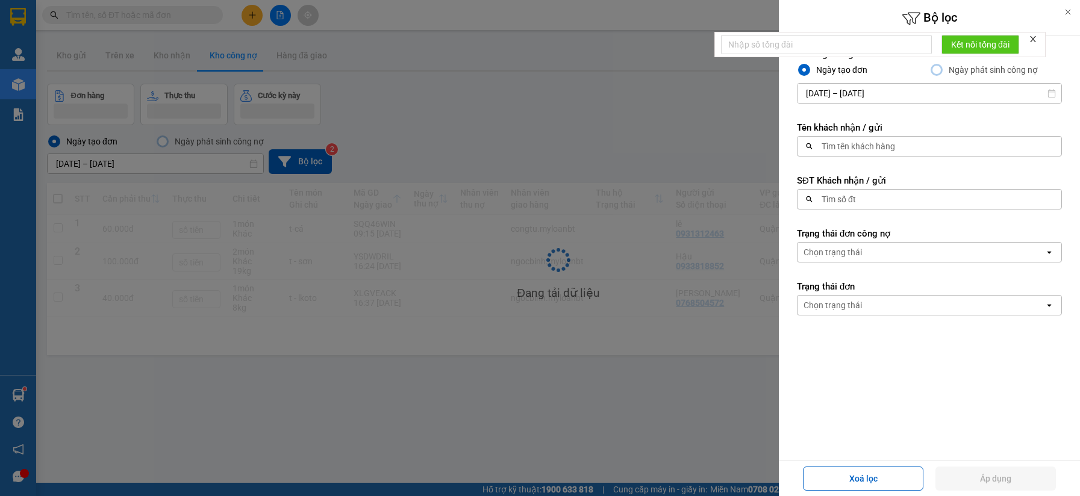
click at [875, 204] on div "Tìm số đt" at bounding box center [925, 199] width 257 height 19
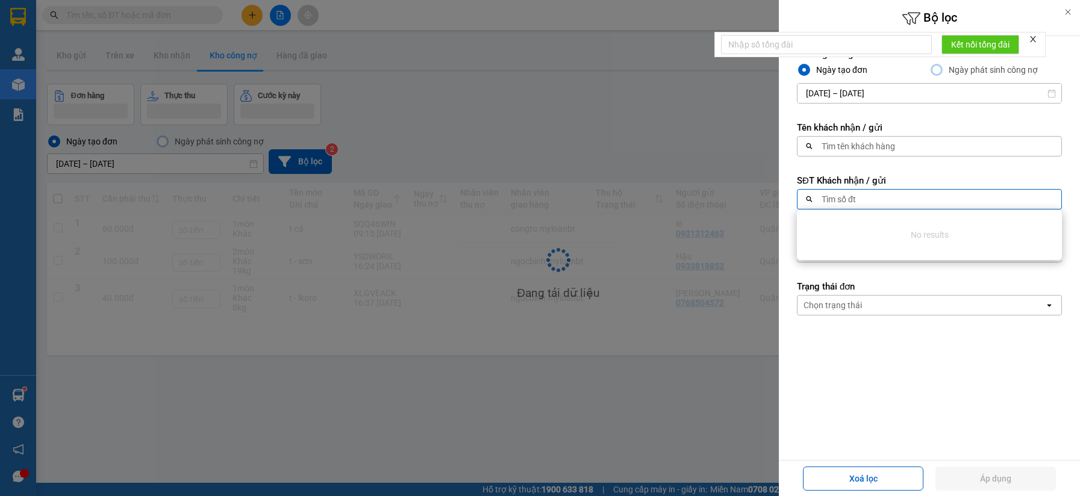
paste input "0829290979"
click at [890, 204] on div "0829290979 0829290979" at bounding box center [920, 199] width 246 height 19
type input "0829290979"
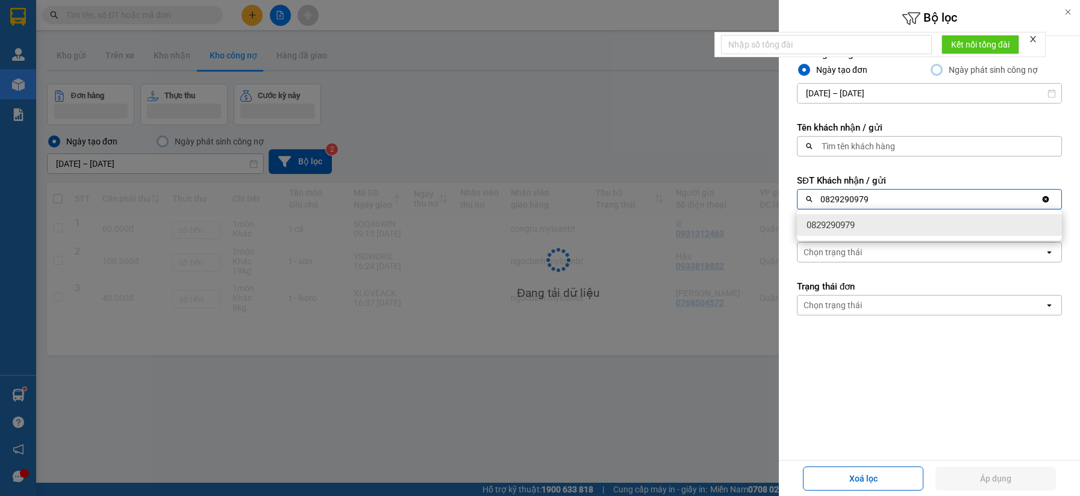
click at [882, 226] on div "0829290979" at bounding box center [929, 225] width 265 height 22
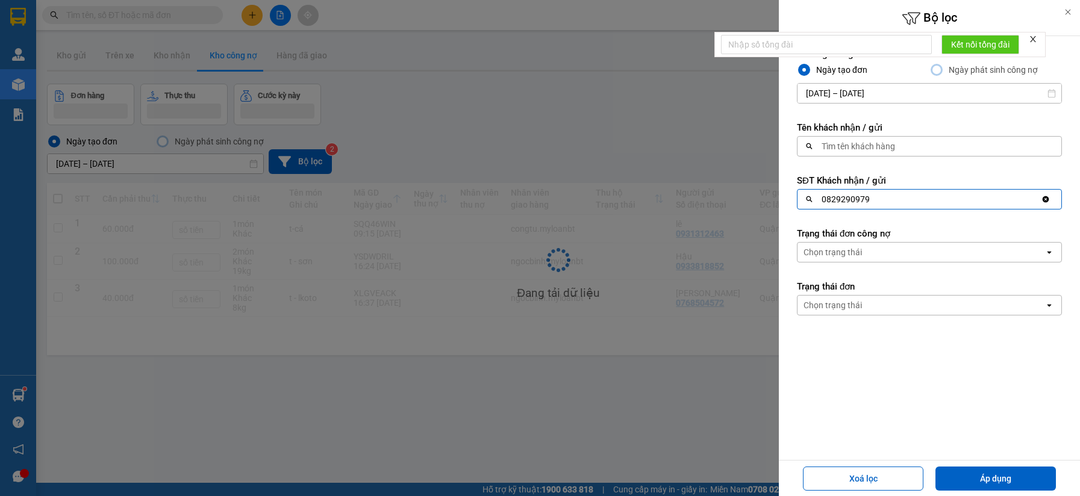
click at [876, 246] on div "Chọn trạng thái" at bounding box center [920, 252] width 247 height 19
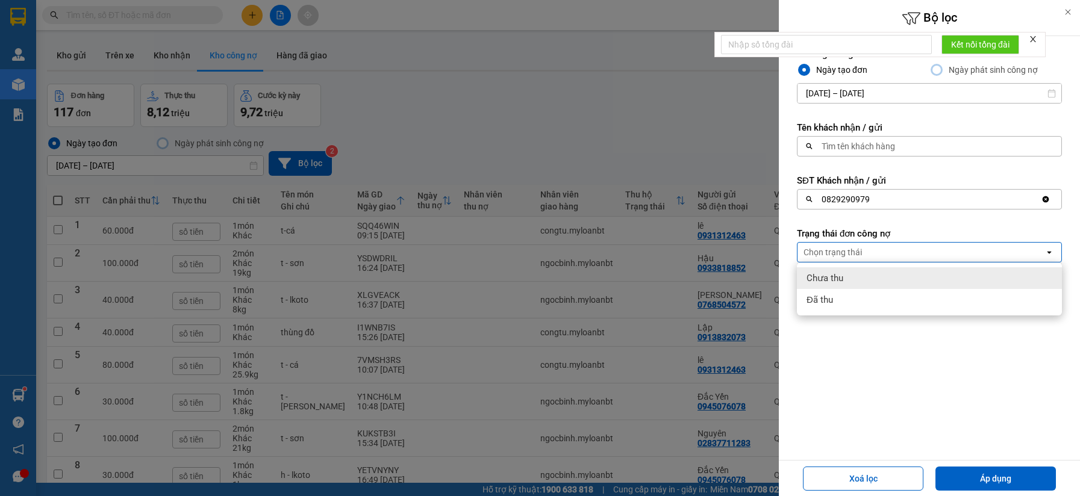
click at [858, 282] on div "Chưa thu" at bounding box center [929, 278] width 265 height 22
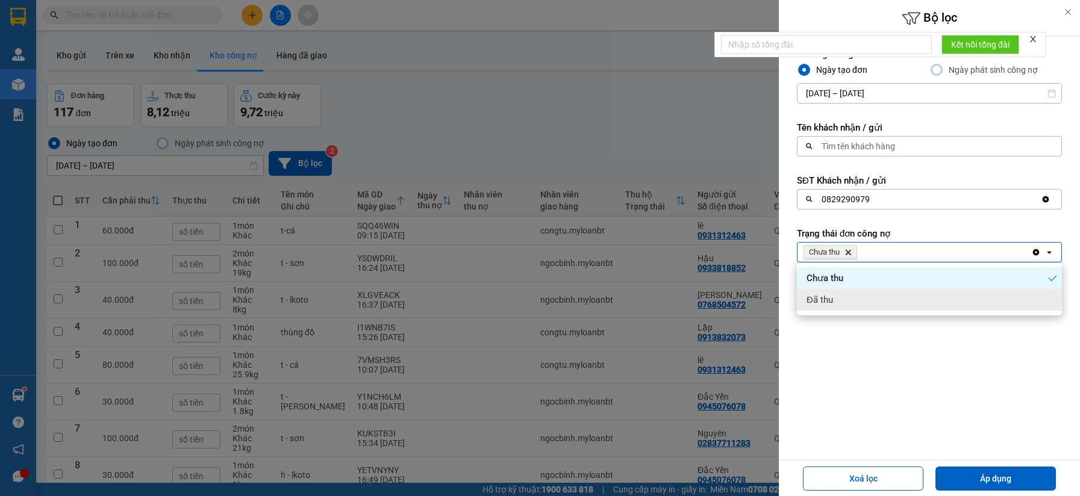
click at [981, 432] on div "Khoảng thời gian Ngày tạo đơn Ngày phát sinh công nợ 01/08/2025 – 15/09/2025 Pr…" at bounding box center [929, 236] width 301 height 400
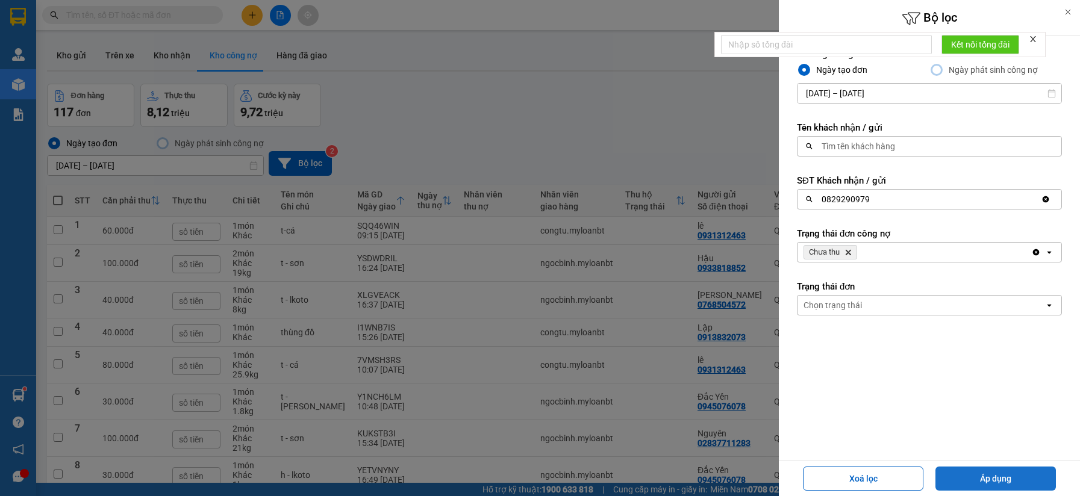
click at [986, 467] on button "Áp dụng" at bounding box center [995, 479] width 120 height 24
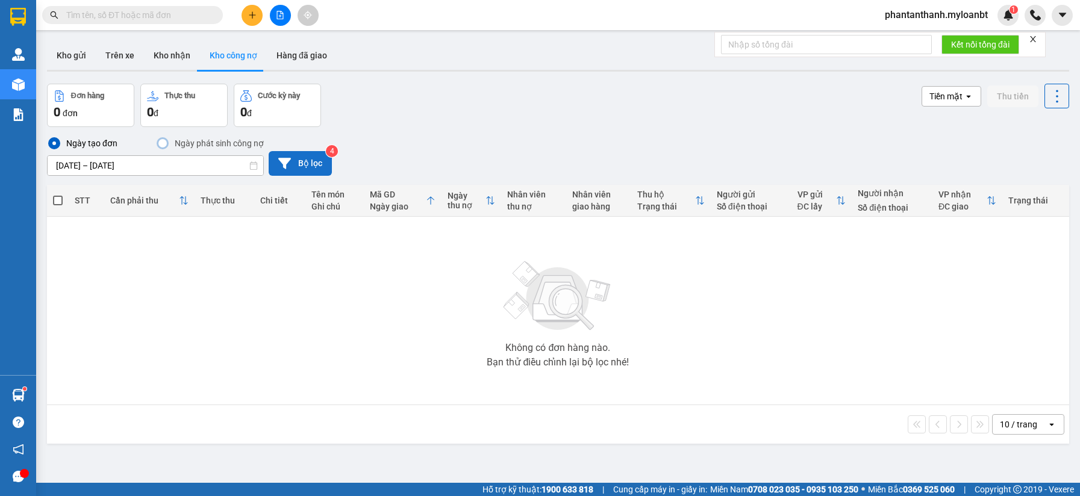
click at [291, 164] on button "Bộ lọc" at bounding box center [300, 163] width 63 height 25
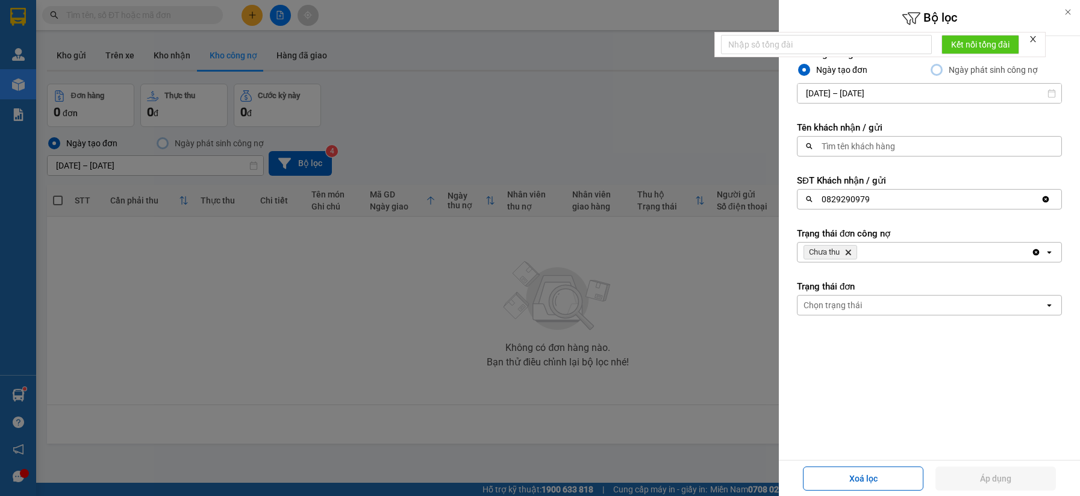
click at [852, 249] on icon "Delete" at bounding box center [847, 252] width 7 height 7
click at [969, 469] on button "Áp dụng" at bounding box center [995, 479] width 120 height 24
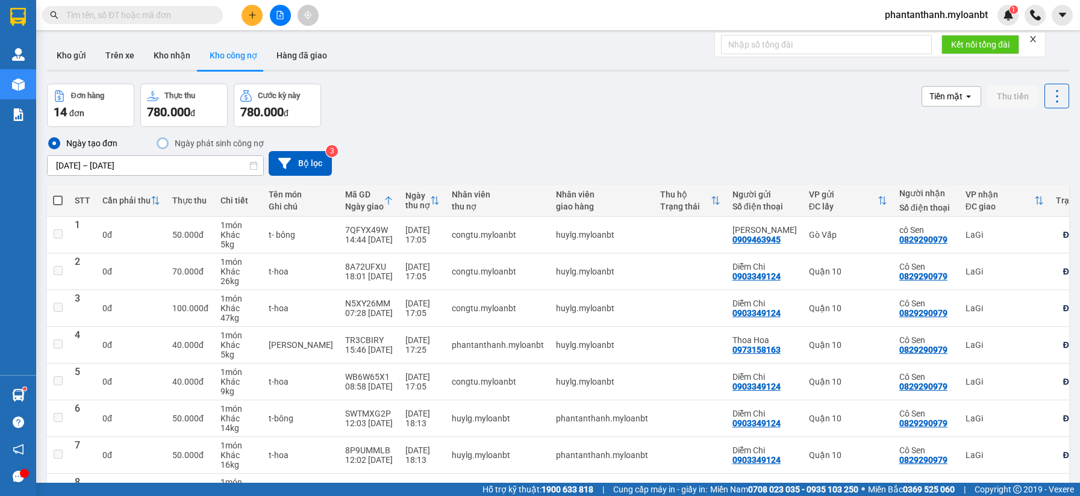
click at [538, 114] on div "Đơn hàng 14 đơn Thực thu 780.000 đ Cước kỳ này 780.000 đ Tiền mặt open Thu tiền" at bounding box center [558, 105] width 1022 height 43
click at [347, 170] on div "Ngày tạo đơn Ngày phát sinh công nợ 01/08/2025 – 15/09/2025 Press the down arro…" at bounding box center [558, 156] width 1022 height 40
click at [287, 173] on button "Bộ lọc" at bounding box center [300, 163] width 63 height 25
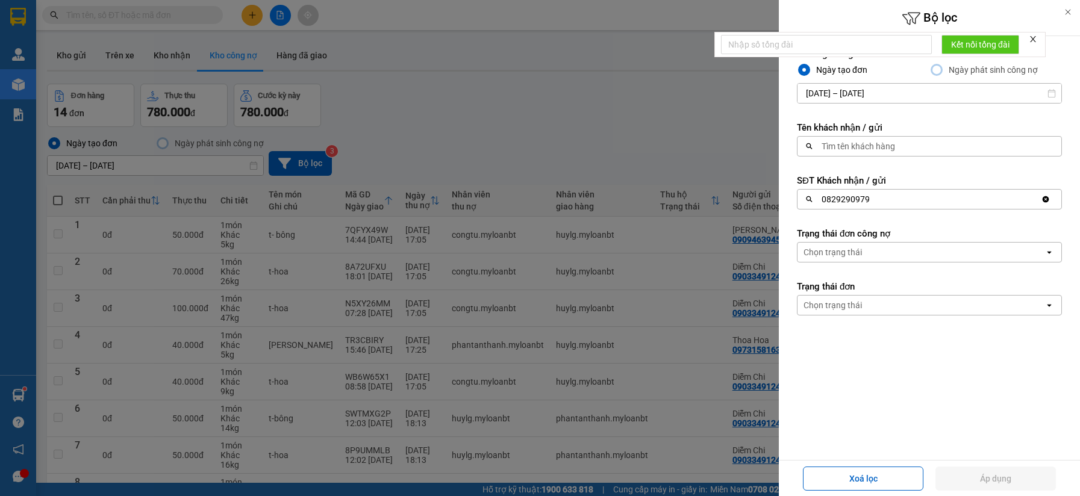
click at [872, 249] on div "Chọn trạng thái" at bounding box center [920, 252] width 247 height 19
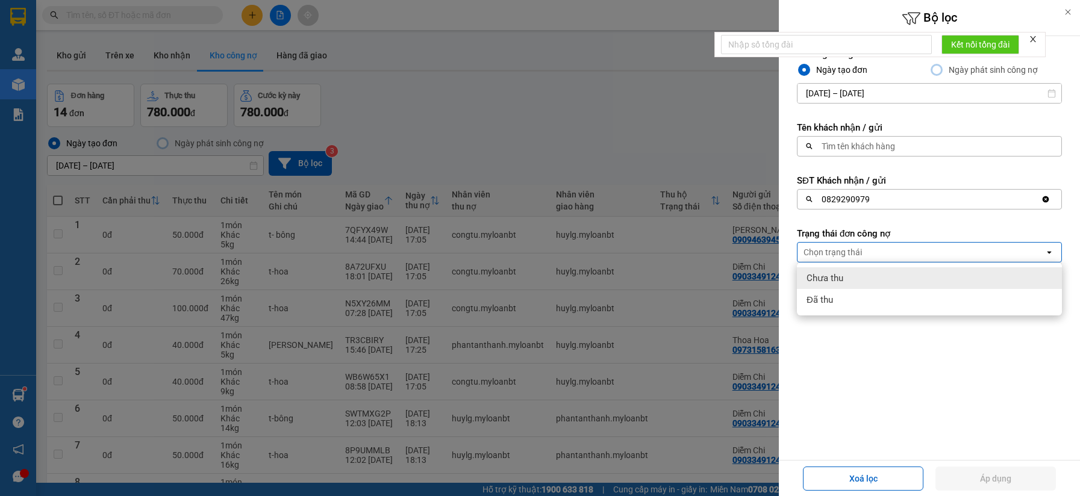
click at [855, 277] on div "Chưa thu" at bounding box center [929, 278] width 265 height 22
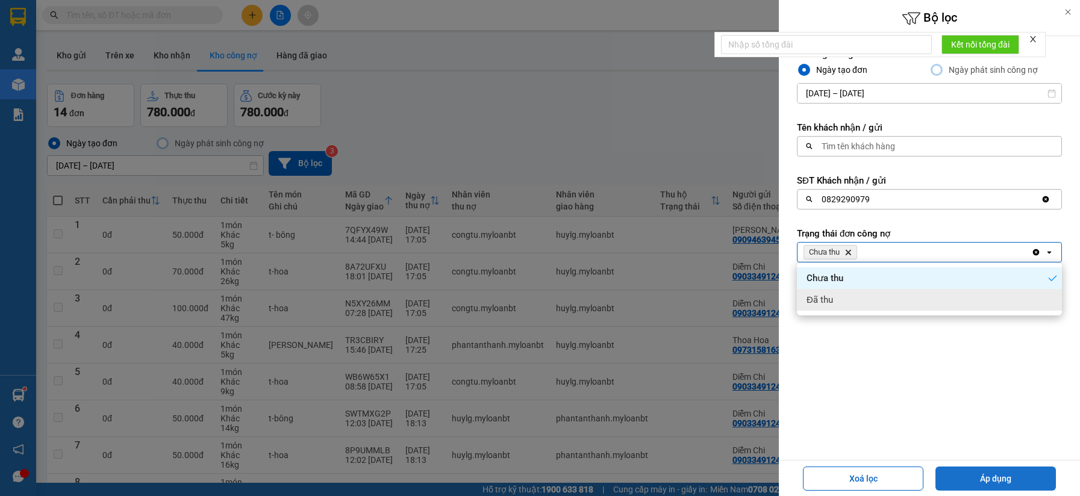
click at [971, 475] on button "Áp dụng" at bounding box center [995, 479] width 120 height 24
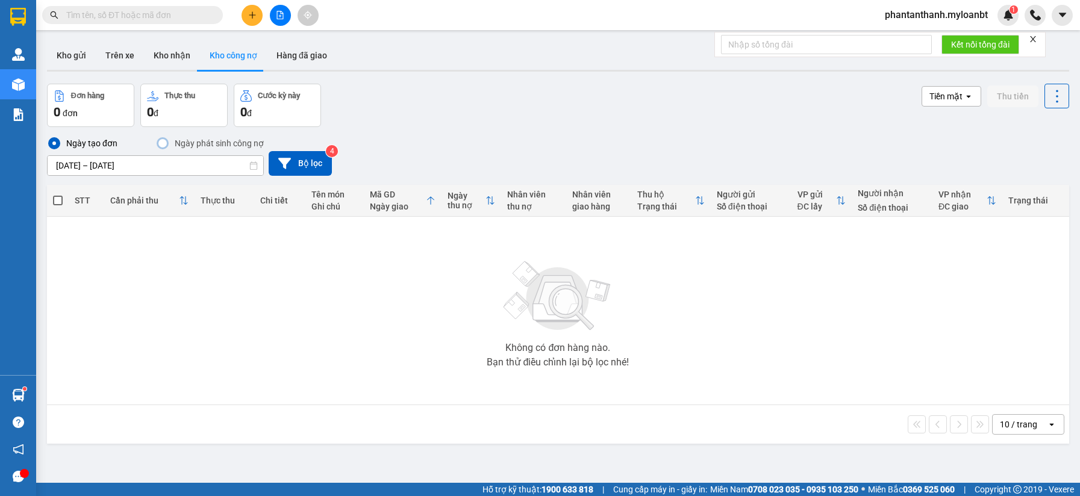
click at [166, 21] on input "text" at bounding box center [137, 14] width 142 height 13
paste input "0829290979"
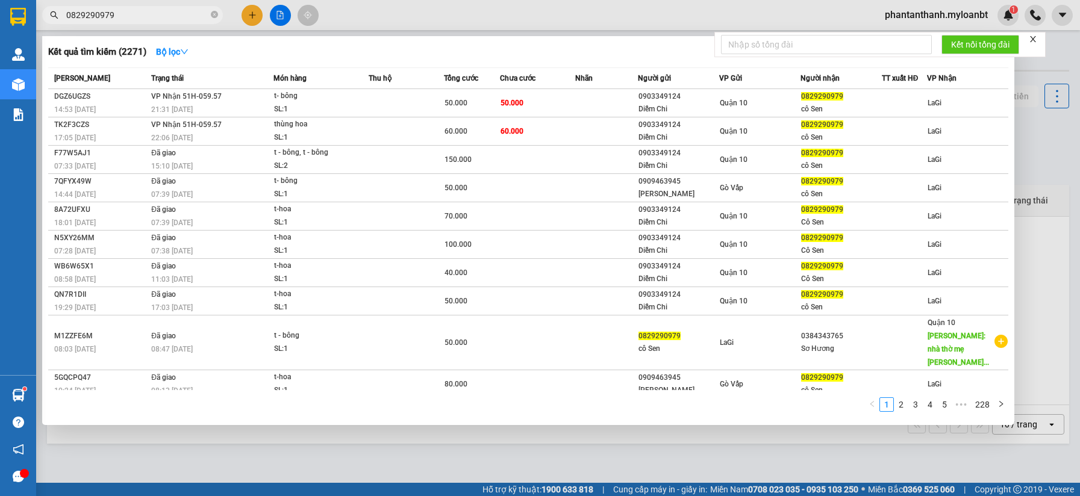
type input "0829290979"
click at [185, 7] on span "0829290979" at bounding box center [132, 15] width 181 height 18
click at [173, 26] on div at bounding box center [540, 248] width 1080 height 496
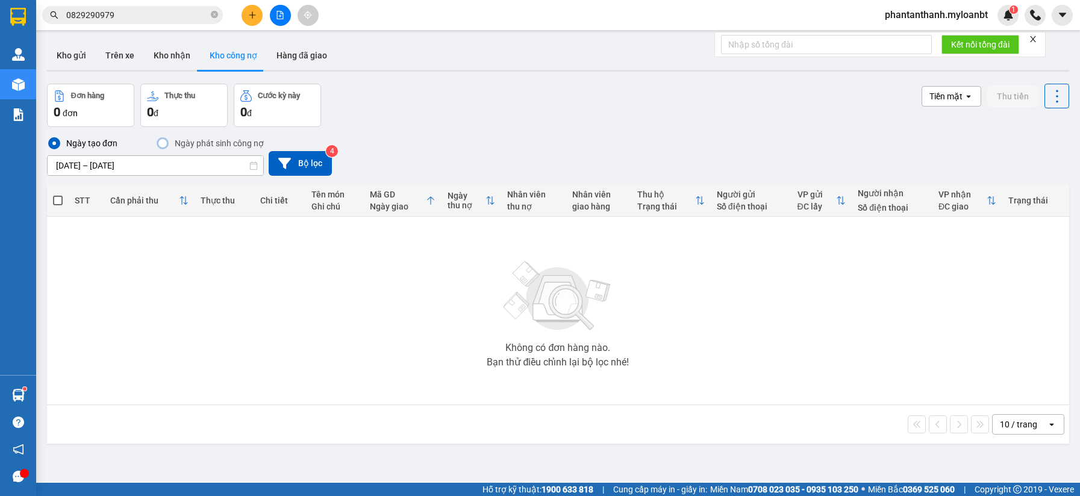
click at [182, 15] on input "0829290979" at bounding box center [137, 14] width 142 height 13
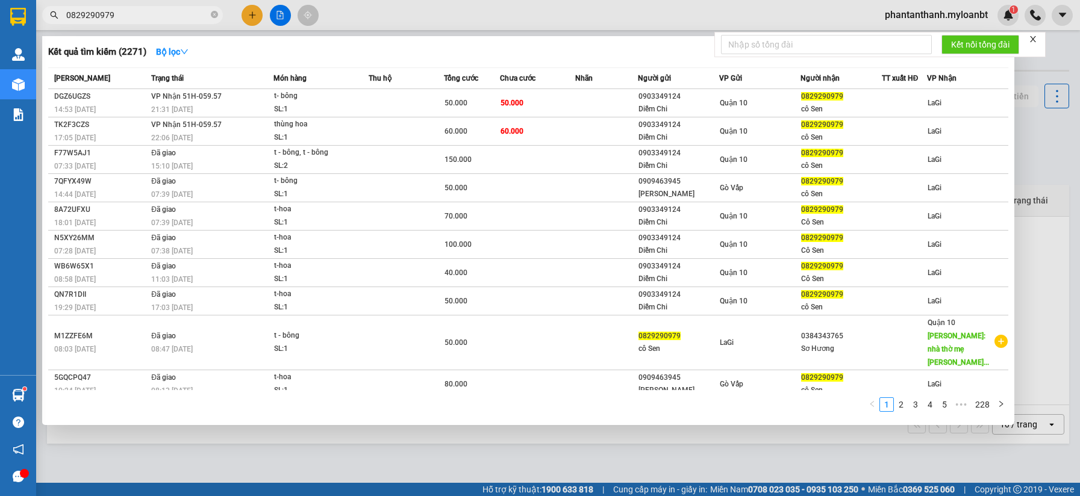
click at [182, 15] on input "0829290979" at bounding box center [137, 14] width 142 height 13
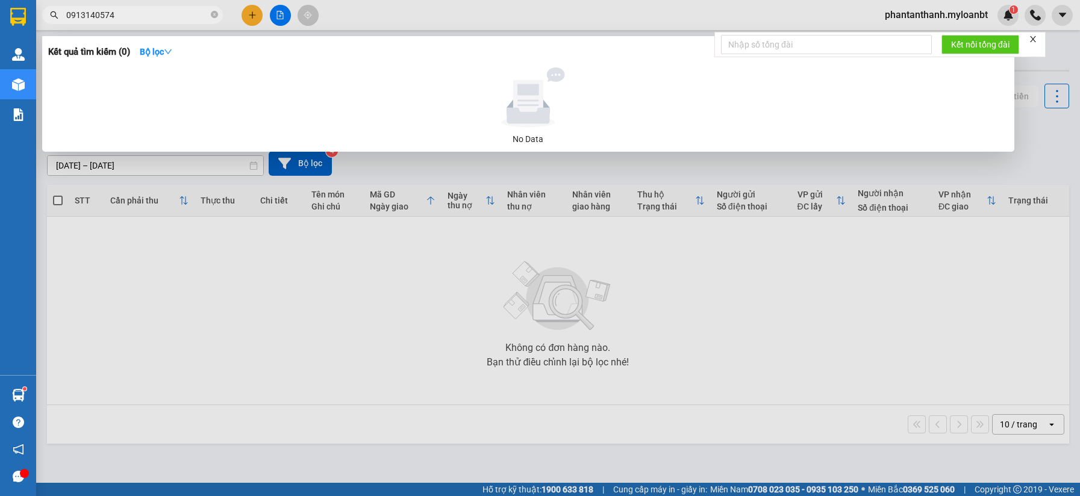
click at [93, 13] on input "0913140574" at bounding box center [137, 14] width 142 height 13
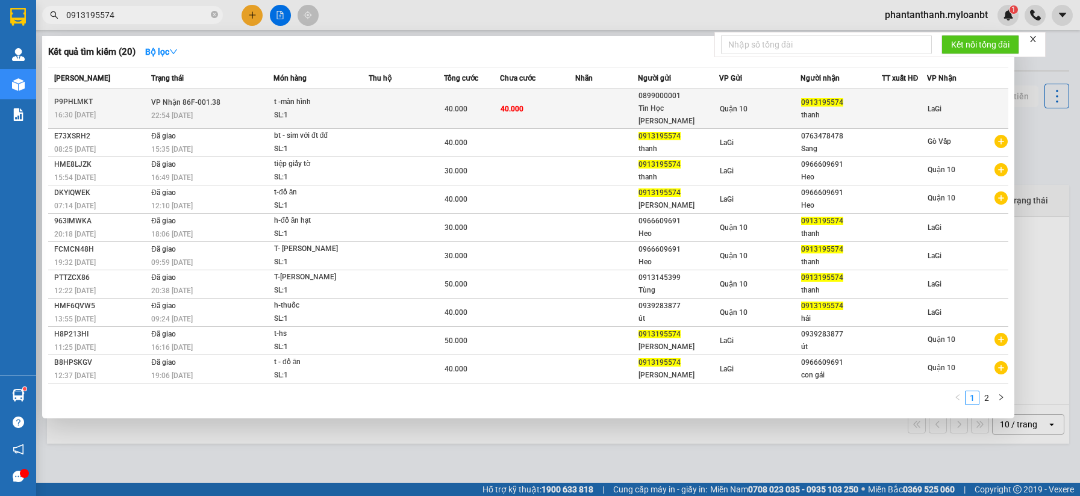
type input "0913195574"
click at [357, 101] on div "t -màn hình" at bounding box center [319, 102] width 90 height 13
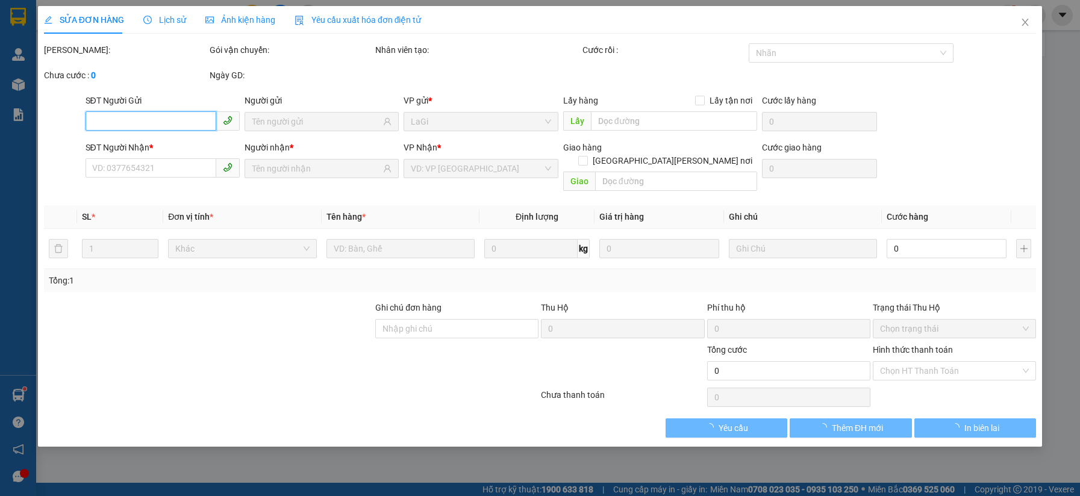
type input "0899000001"
type input "Tin Học Ngôi Sao"
type input "0913195574"
type input "thanh"
type input "40.000"
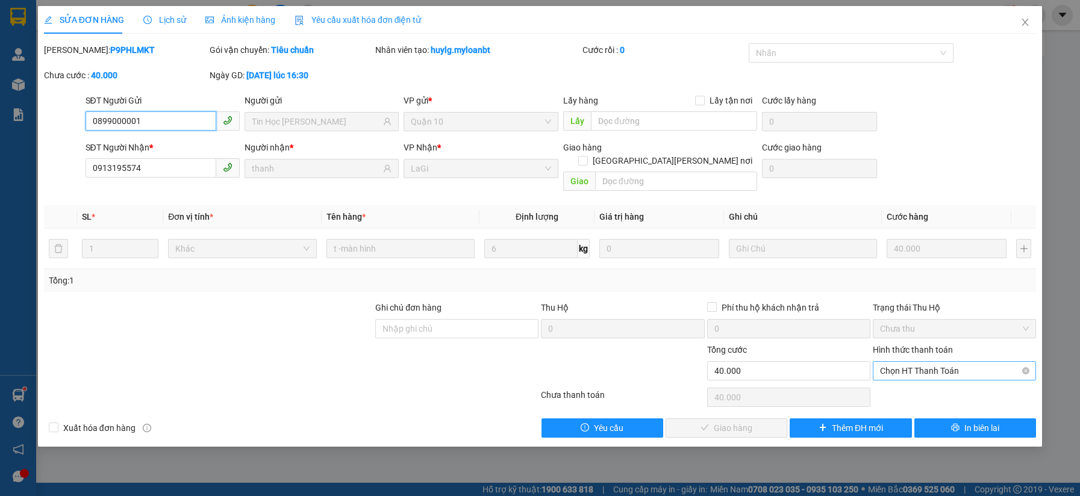
click at [894, 362] on span "Chọn HT Thanh Toán" at bounding box center [954, 371] width 149 height 18
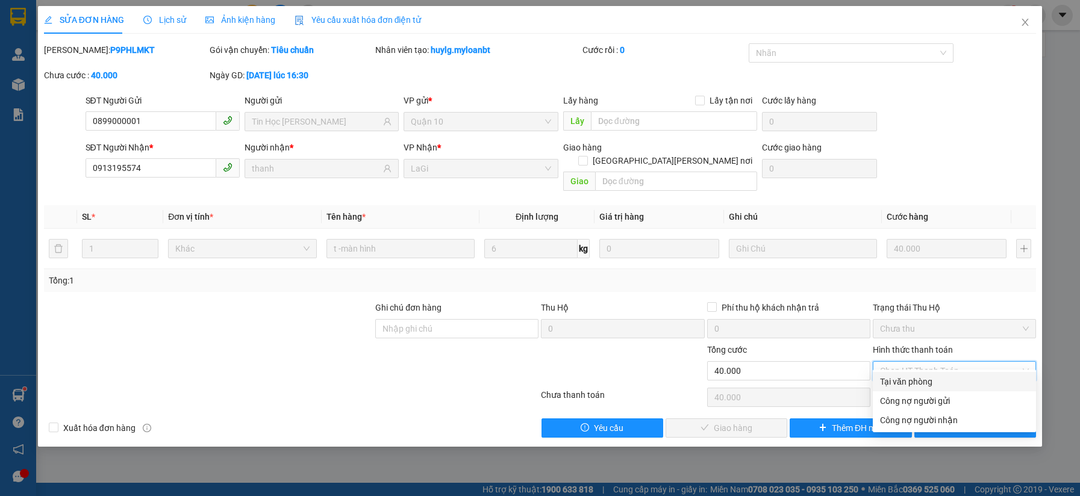
click at [893, 376] on div "Tại văn phòng" at bounding box center [954, 381] width 149 height 13
type input "0"
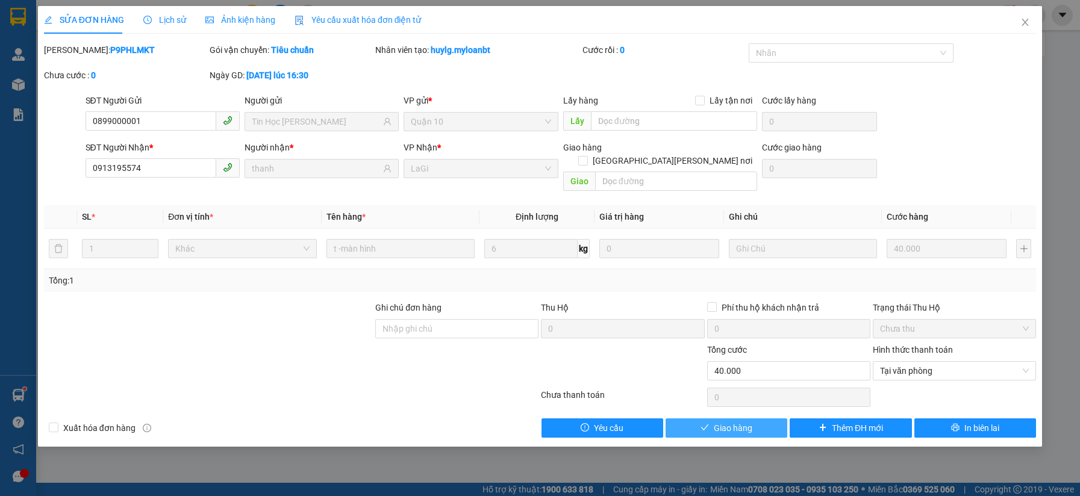
click at [707, 423] on icon "check" at bounding box center [704, 427] width 8 height 8
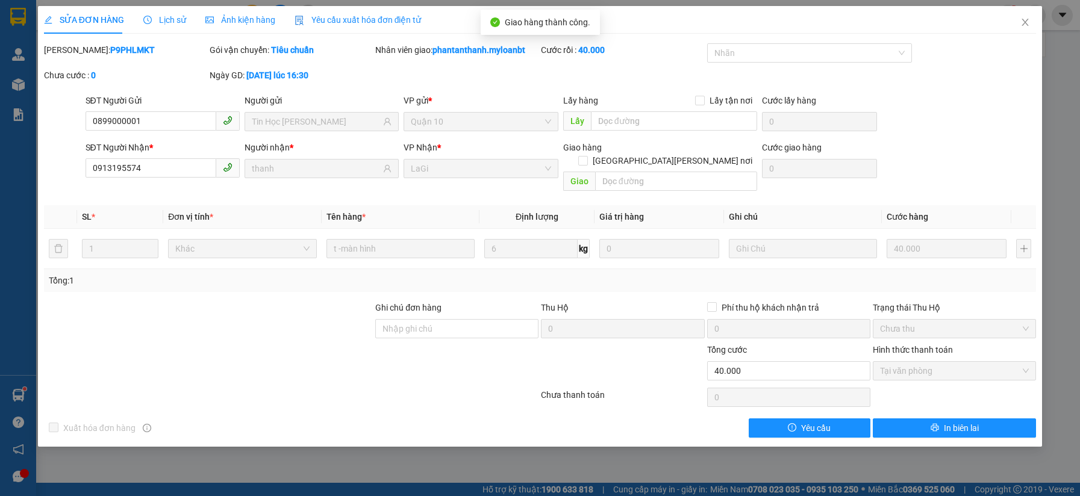
drag, startPoint x: 891, startPoint y: 121, endPoint x: 955, endPoint y: 95, distance: 68.3
click at [892, 121] on div "SĐT Người Gửi 0899000001 Người gửi Tin Học Ngôi Sao VP gửi * Quận 10 Lấy hàng L…" at bounding box center [561, 115] width 956 height 42
click at [1026, 30] on span "Close" at bounding box center [1025, 23] width 34 height 34
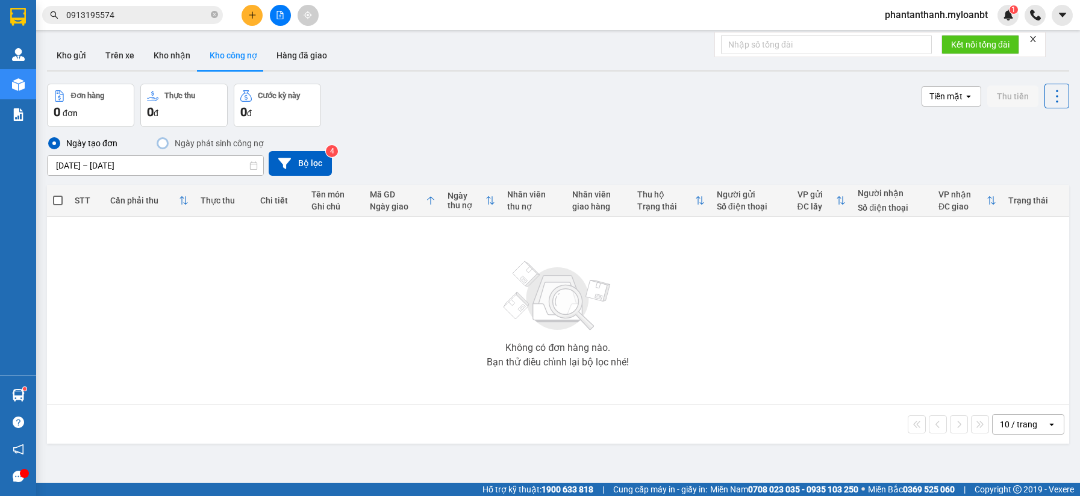
click at [122, 20] on input "0913195574" at bounding box center [137, 14] width 142 height 13
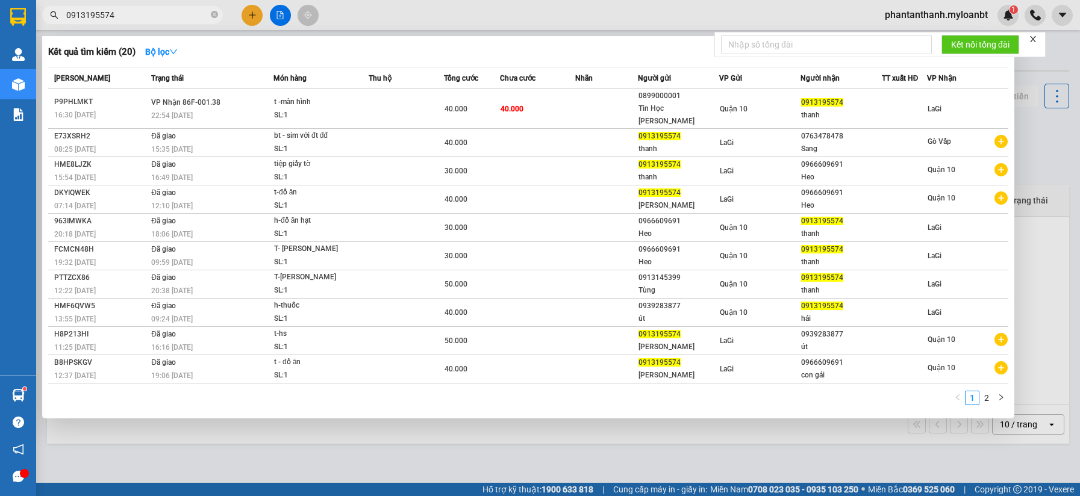
click at [122, 20] on input "0913195574" at bounding box center [137, 14] width 142 height 13
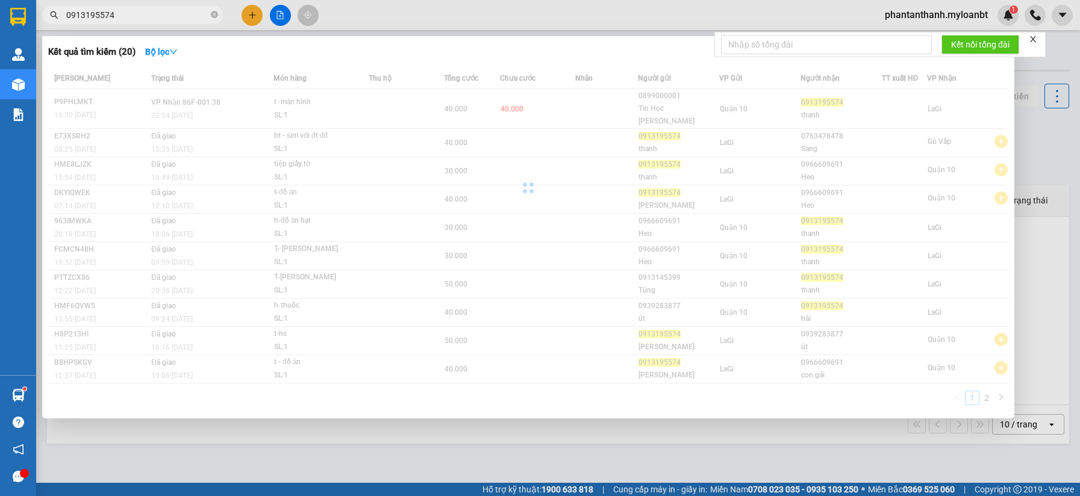
click at [122, 20] on input "0913195574" at bounding box center [137, 14] width 142 height 13
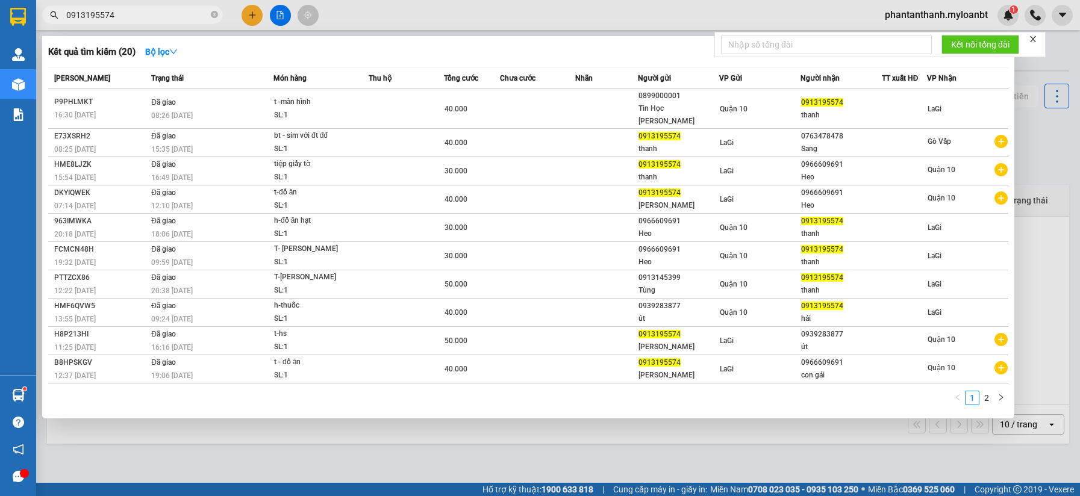
click at [122, 20] on input "0913195574" at bounding box center [137, 14] width 142 height 13
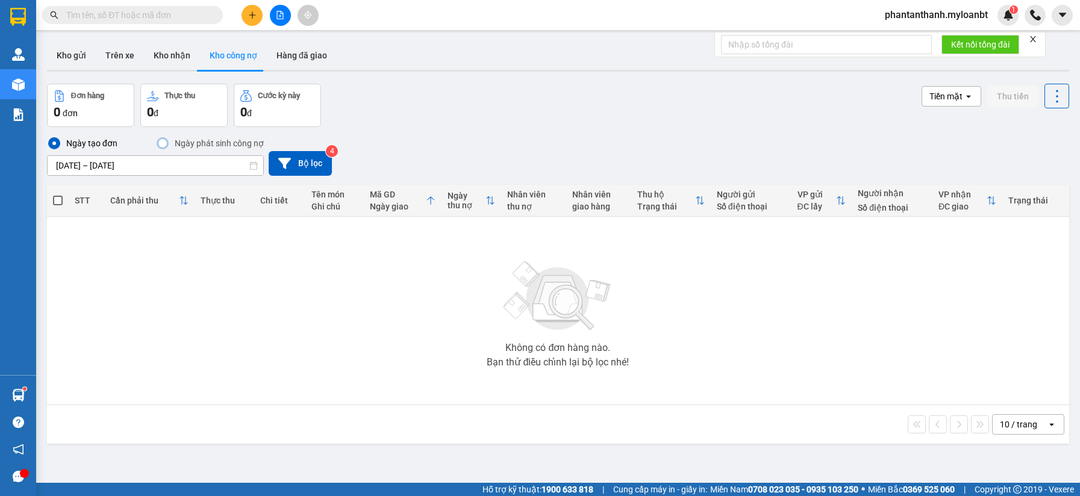
click at [195, 19] on input "text" at bounding box center [137, 14] width 142 height 13
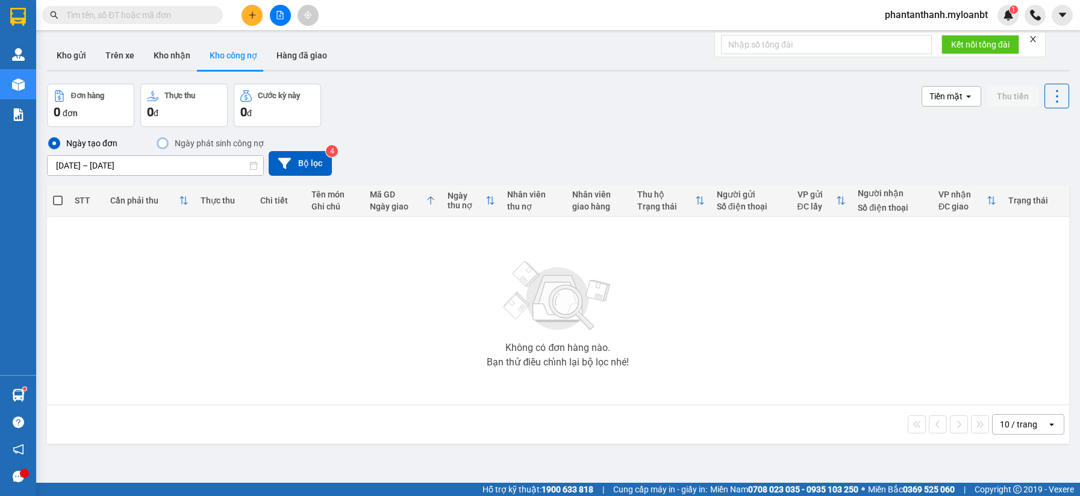
click at [351, 19] on div "Kết quả tìm kiếm ( 20 ) Bộ lọc Mã ĐH Trạng thái Món hàng Thu hộ Tổng cước Chưa …" at bounding box center [540, 15] width 1080 height 30
click at [121, 19] on input "text" at bounding box center [137, 14] width 142 height 13
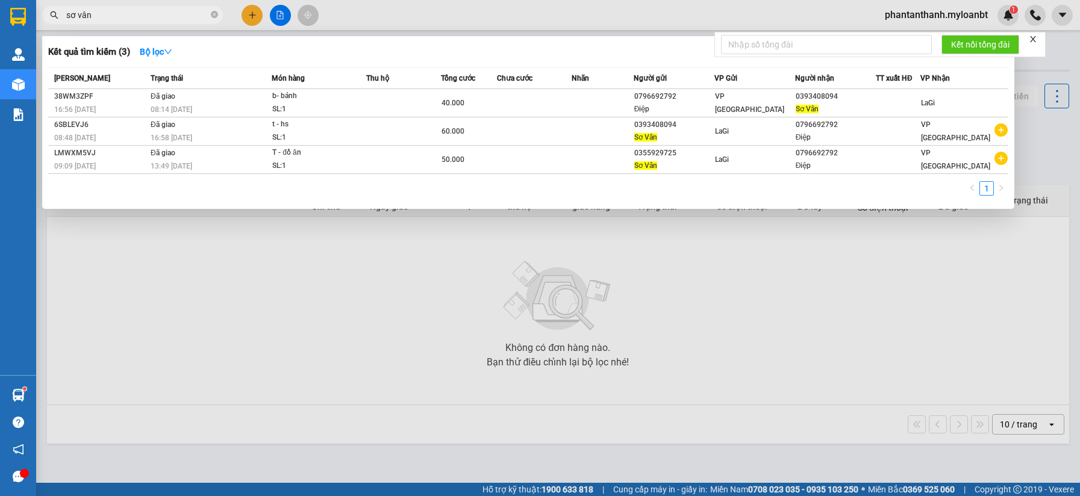
type input "sơ vân"
click at [397, 50] on div "Kết quả tìm kiếm ( 3 ) Bộ lọc" at bounding box center [528, 51] width 960 height 19
click at [214, 17] on icon "close-circle" at bounding box center [214, 14] width 7 height 7
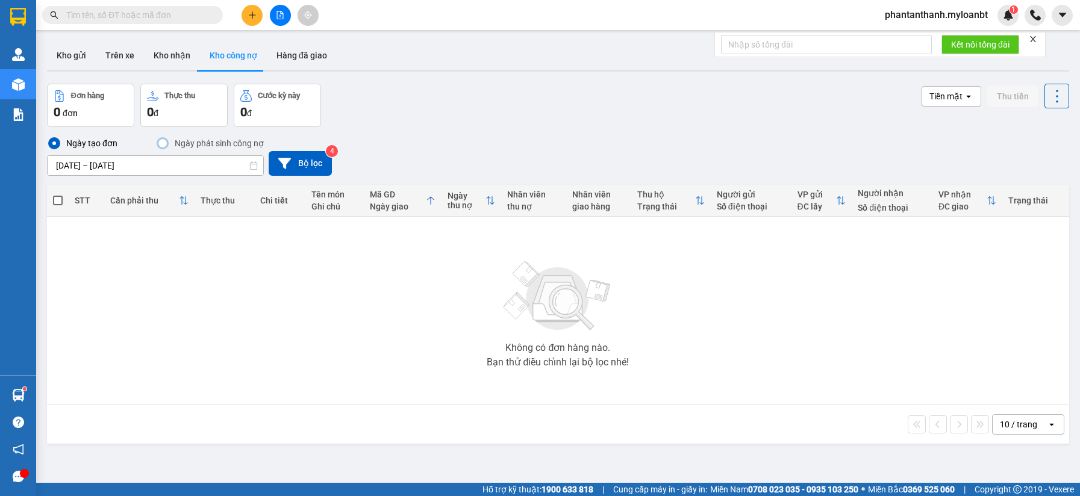
click at [422, 77] on div "ver 1.8.143 Kho gửi Trên xe Kho nhận Kho công nợ Hàng đã giao Đơn hàng 0 đơn Th…" at bounding box center [558, 284] width 1032 height 496
click at [257, 19] on button at bounding box center [251, 15] width 21 height 21
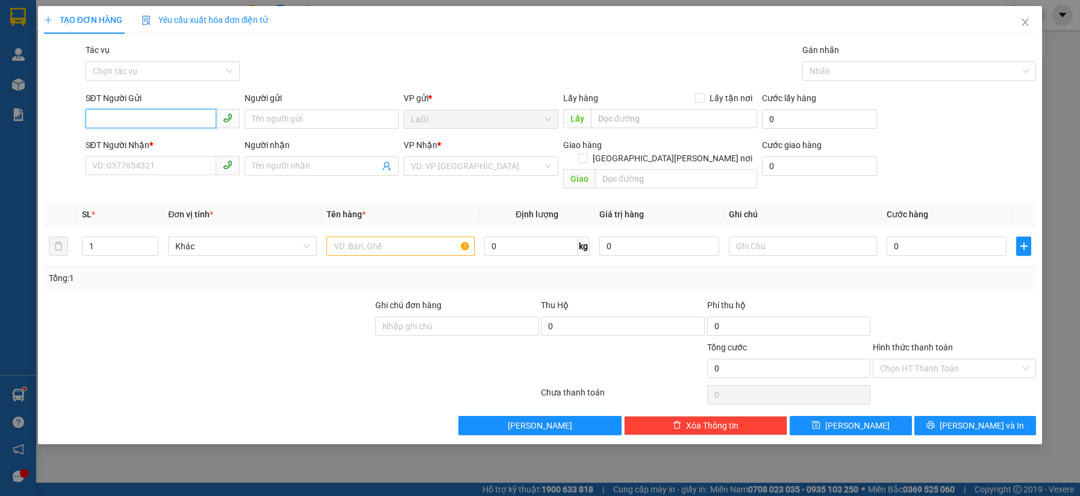
click at [173, 117] on input "SĐT Người Gửi" at bounding box center [151, 118] width 131 height 19
click at [139, 119] on input "09" at bounding box center [151, 118] width 131 height 19
type input "0984452915"
click at [168, 148] on div "0984452915 - Quốc" at bounding box center [163, 143] width 140 height 13
type input "Quốc"
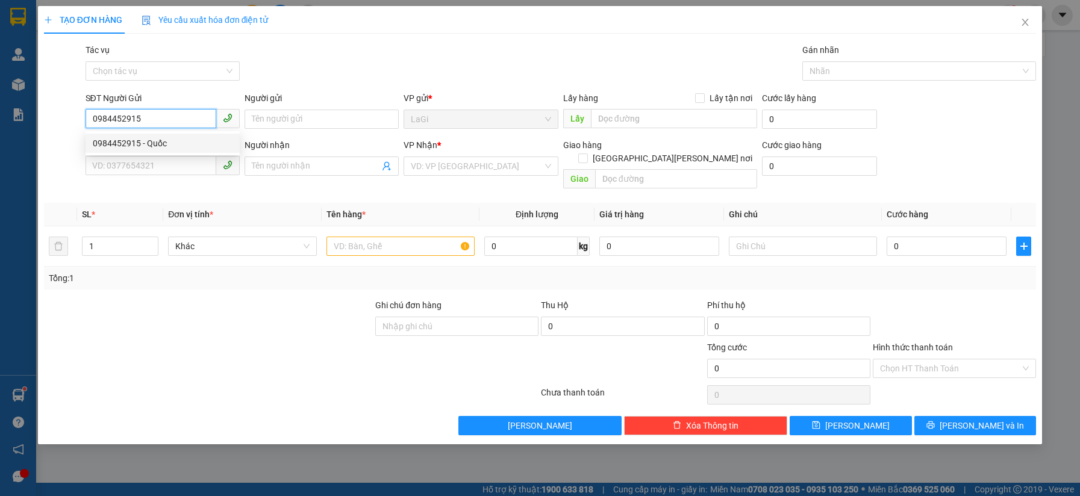
type input "0909705060"
type input "Trâm"
type input "0984452915"
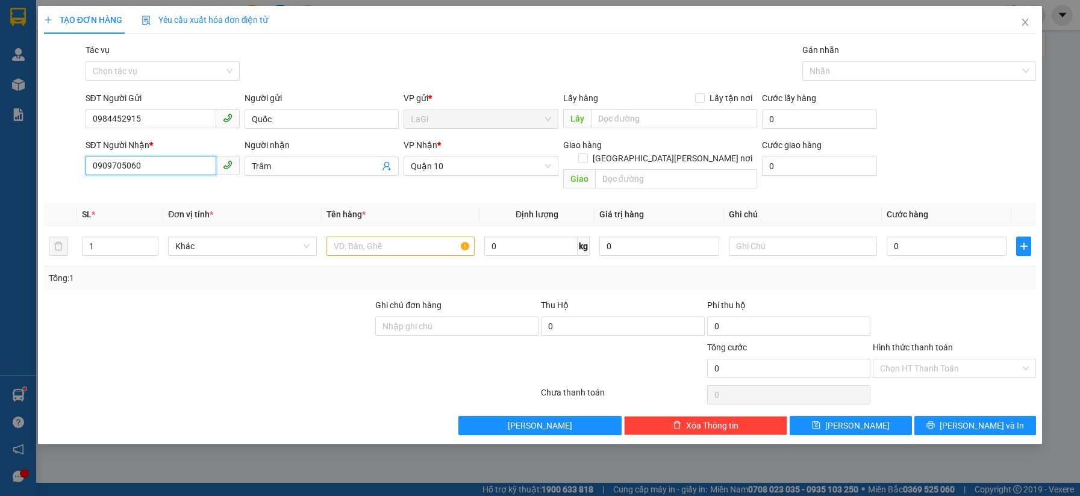
click at [174, 163] on input "0909705060" at bounding box center [151, 165] width 131 height 19
click at [374, 237] on input "text" at bounding box center [400, 246] width 148 height 19
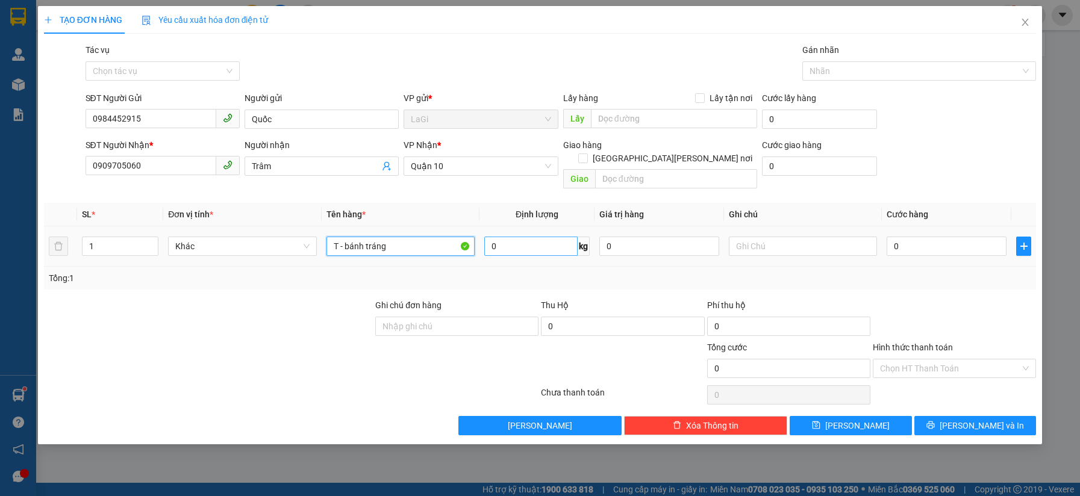
type input "T - bánh tráng"
click at [548, 237] on input "0" at bounding box center [530, 246] width 93 height 19
click at [952, 237] on input "0" at bounding box center [946, 246] width 120 height 19
type input "3"
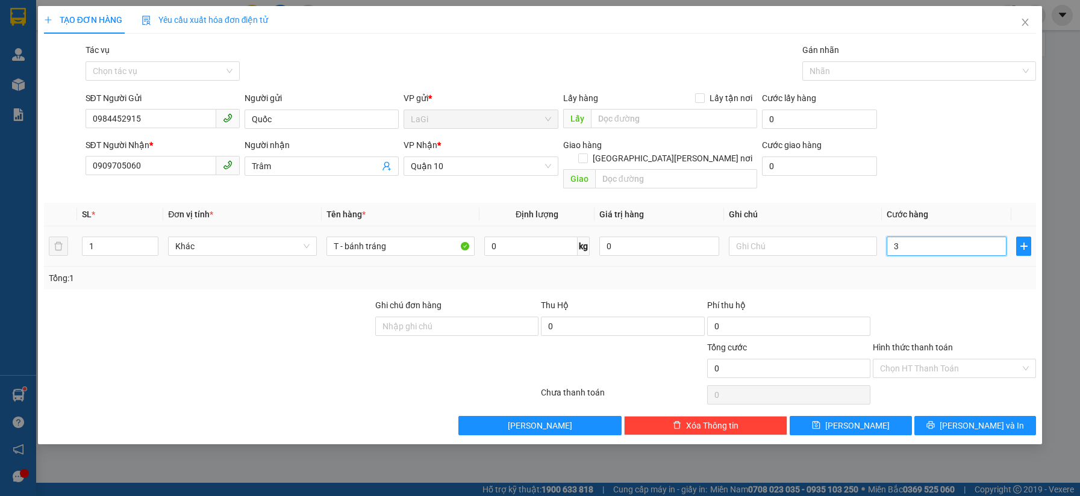
type input "3"
type input "30"
type input "30.000"
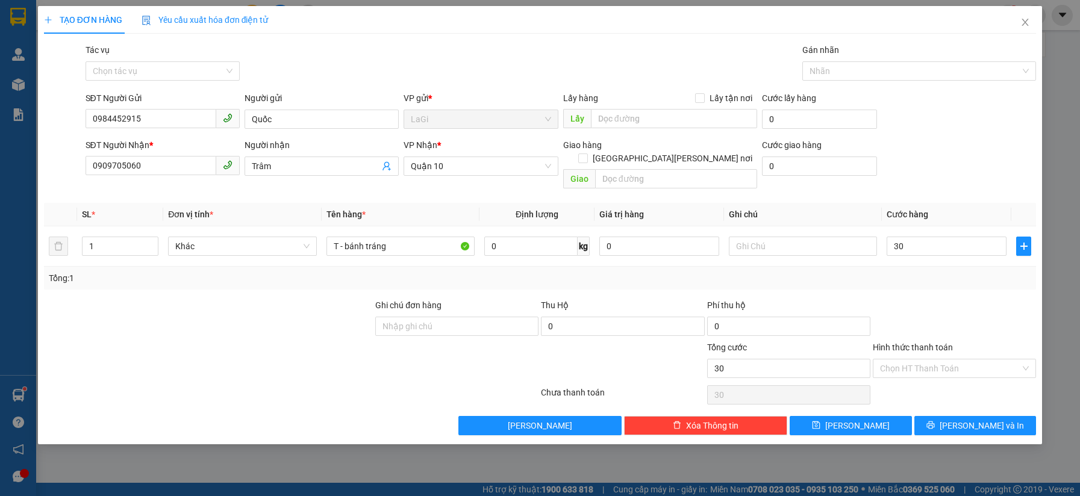
type input "30.000"
click at [939, 299] on div at bounding box center [954, 320] width 166 height 42
click at [938, 360] on input "Hình thức thanh toán" at bounding box center [950, 369] width 140 height 18
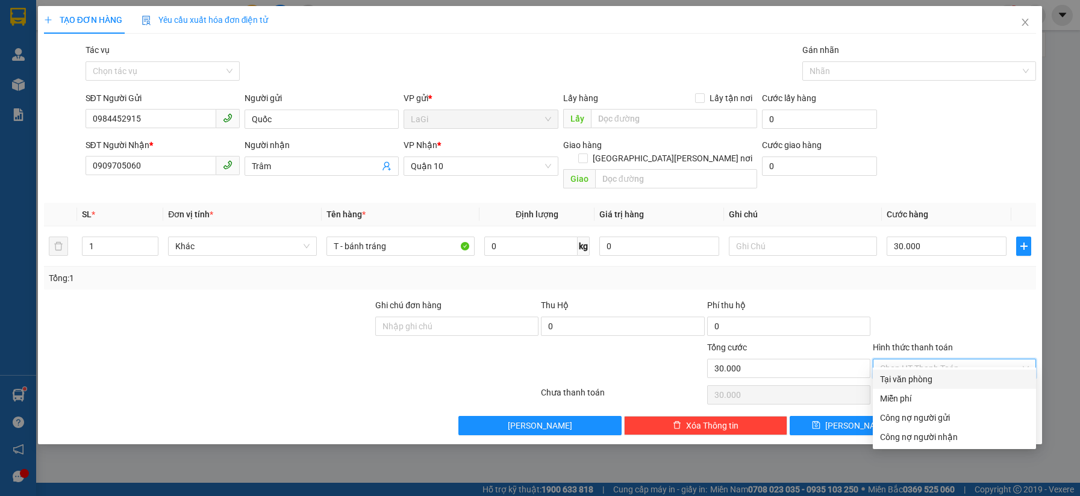
click at [927, 376] on div "Tại văn phòng" at bounding box center [954, 379] width 149 height 13
type input "0"
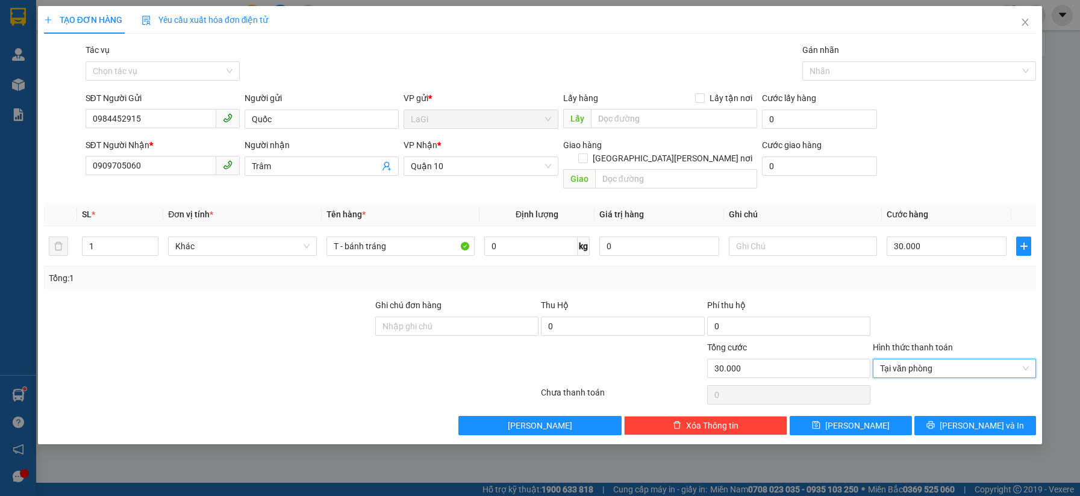
click at [991, 276] on div "Transit Pickup Surcharge Ids Transit Deliver Surcharge Ids Transit Deliver Surc…" at bounding box center [540, 239] width 992 height 392
click at [938, 416] on button "[PERSON_NAME] và In" at bounding box center [975, 425] width 122 height 19
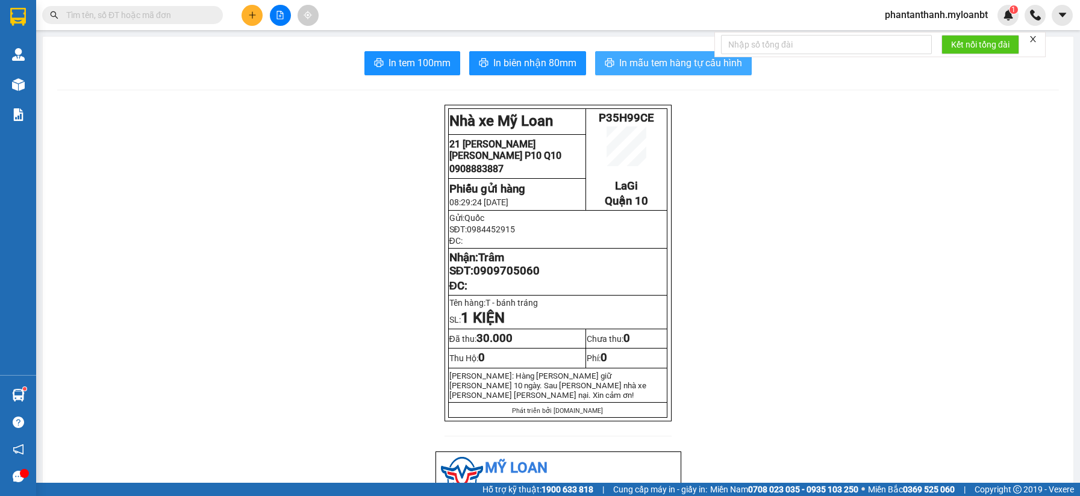
click at [647, 69] on span "In mẫu tem hàng tự cấu hình" at bounding box center [680, 62] width 123 height 15
click at [251, 16] on icon "plus" at bounding box center [252, 15] width 8 height 8
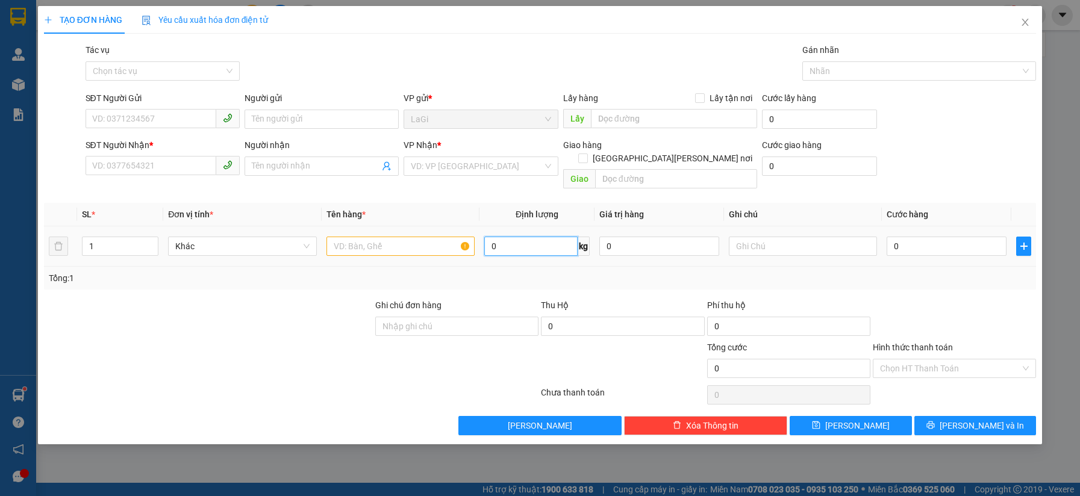
click at [544, 237] on input "0" at bounding box center [530, 246] width 93 height 19
type input "56"
click at [137, 111] on input "SĐT Người Gửi" at bounding box center [151, 118] width 131 height 19
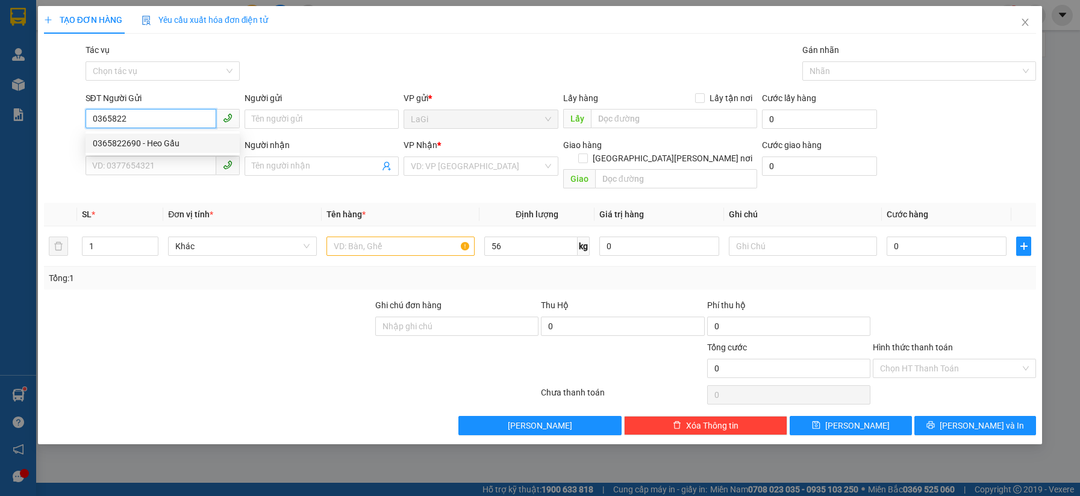
click at [155, 140] on div "0365822690 - Heo Gấu" at bounding box center [163, 143] width 140 height 13
type input "0365822690"
type input "Heo Gấu"
type input "0963851711"
type input "Mi"
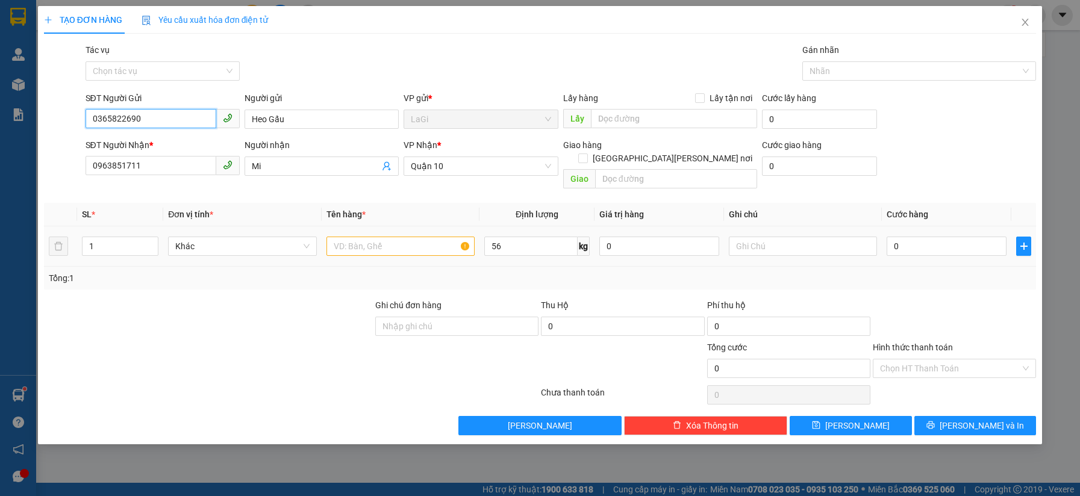
type input "0365822690"
click at [378, 237] on input "text" at bounding box center [400, 246] width 148 height 19
type input "T - hải sản"
click at [900, 237] on input "0" at bounding box center [946, 246] width 120 height 19
click at [908, 234] on div "0" at bounding box center [946, 246] width 120 height 24
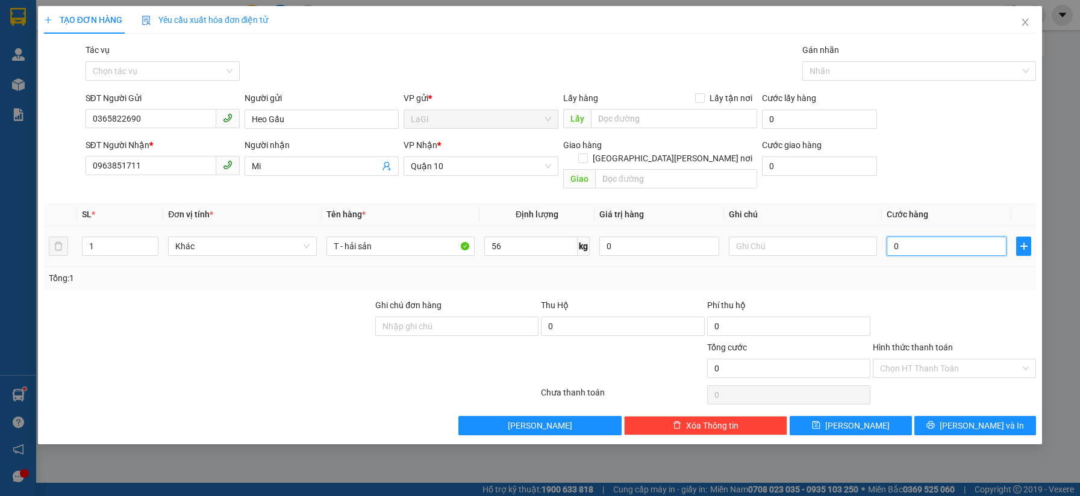
click at [908, 237] on input "0" at bounding box center [946, 246] width 120 height 19
type input "1"
type input "12"
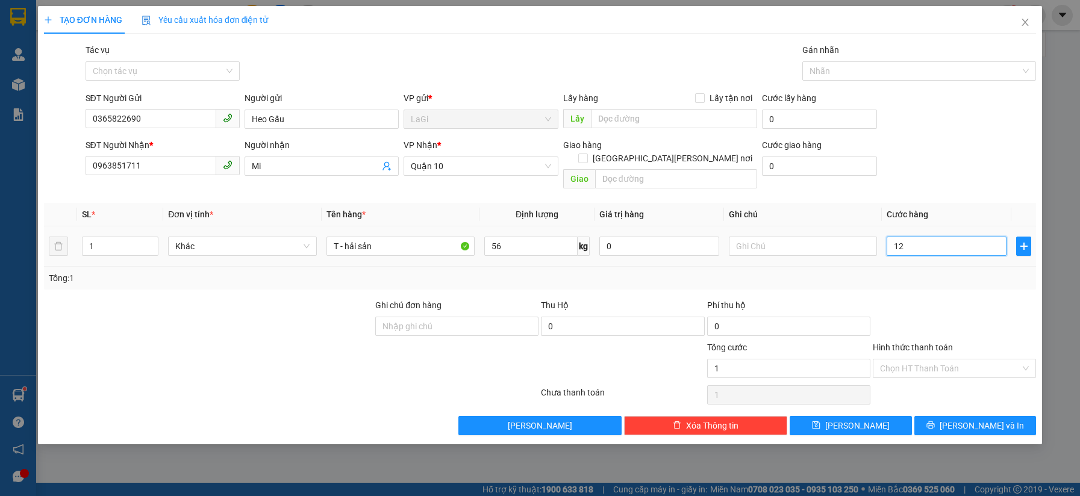
type input "12"
type input "120"
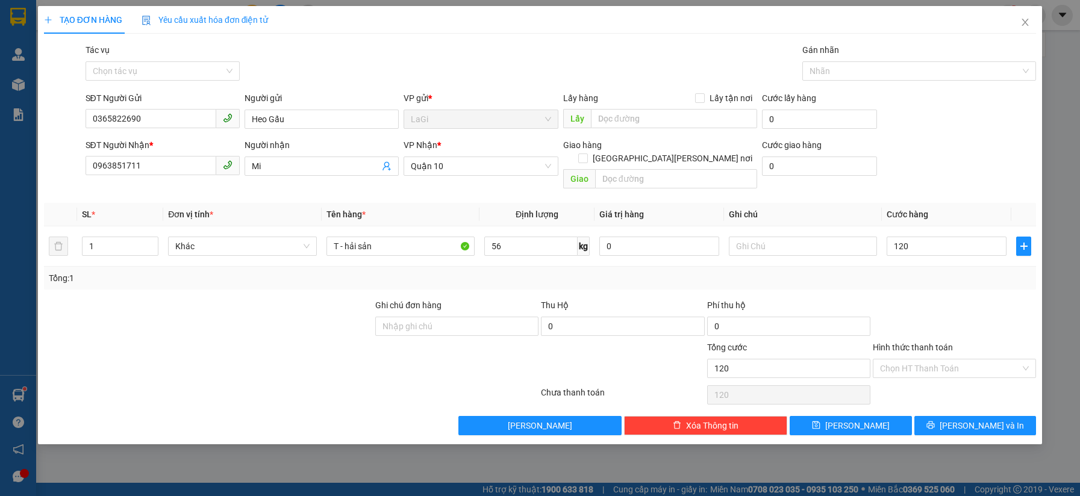
type input "120.000"
click at [946, 272] on div "Tổng: 1" at bounding box center [540, 278] width 992 height 23
click at [967, 419] on span "[PERSON_NAME] và In" at bounding box center [981, 425] width 84 height 13
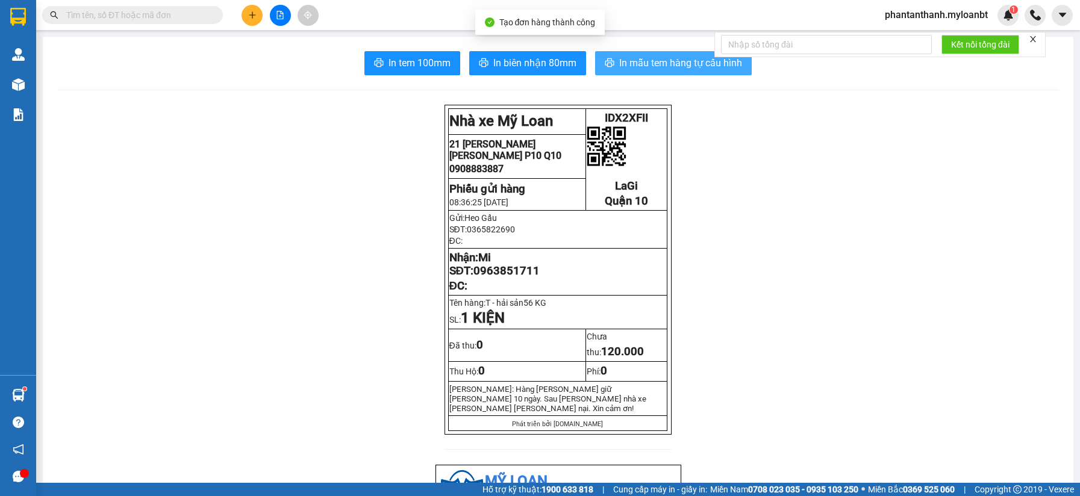
click at [624, 73] on button "In mẫu tem hàng tự cấu hình" at bounding box center [673, 63] width 157 height 24
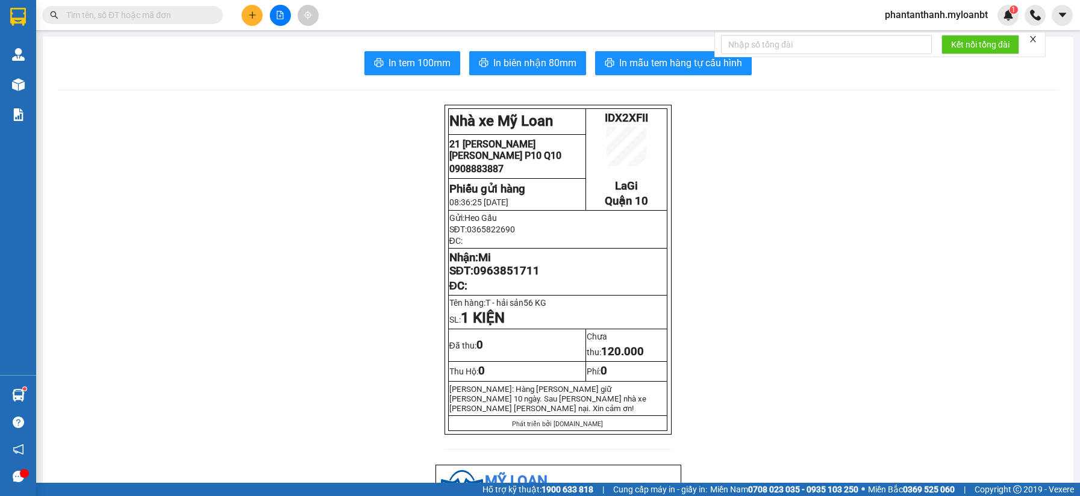
click at [172, 17] on input "text" at bounding box center [137, 14] width 142 height 13
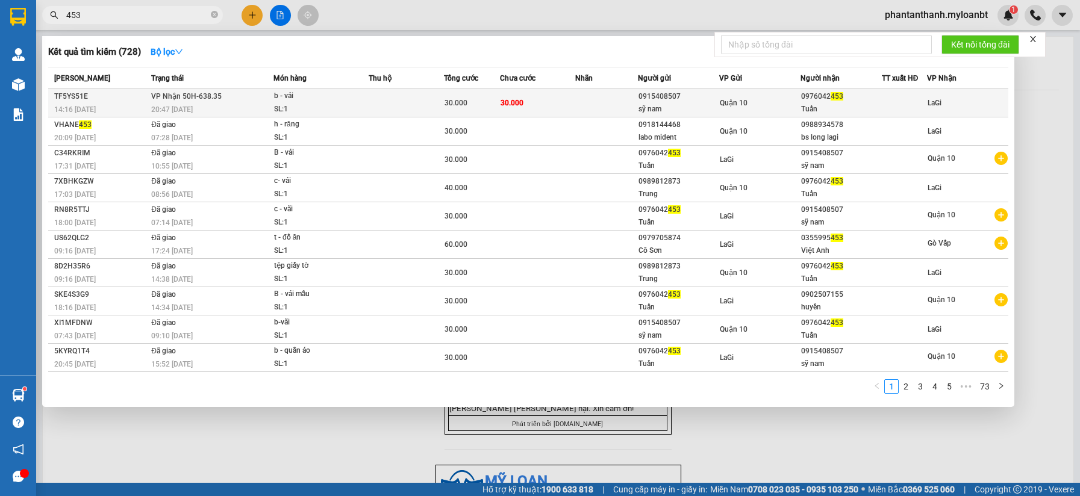
type input "453"
click at [575, 104] on td at bounding box center [606, 103] width 63 height 28
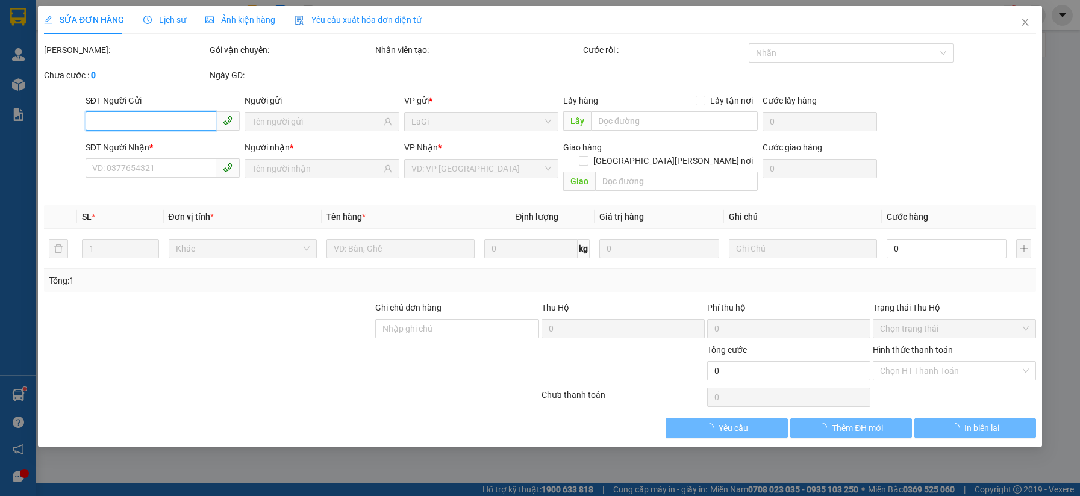
type input "0915408507"
type input "sỹ nam"
type input "0976042453"
type input "Tuấn"
type input "30.000"
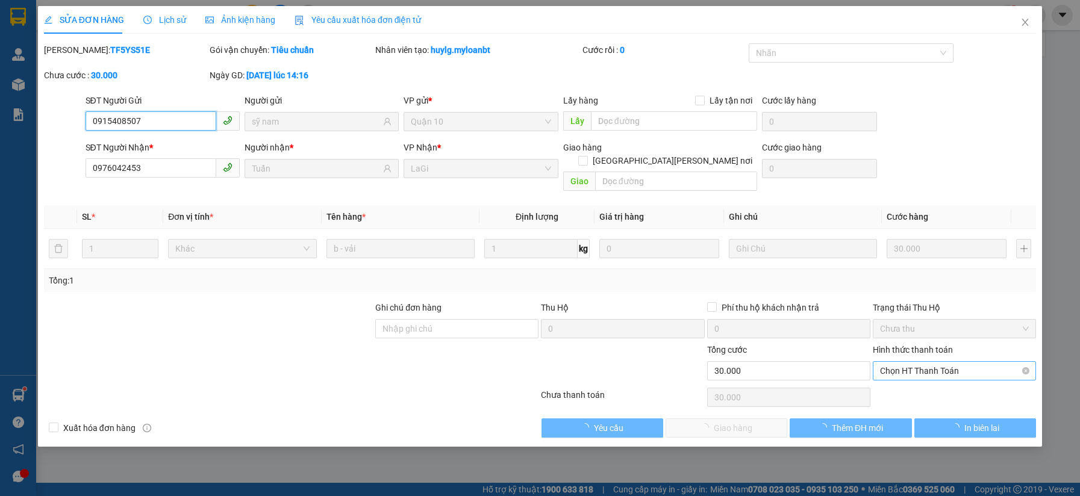
click at [900, 362] on span "Chọn HT Thanh Toán" at bounding box center [954, 371] width 149 height 18
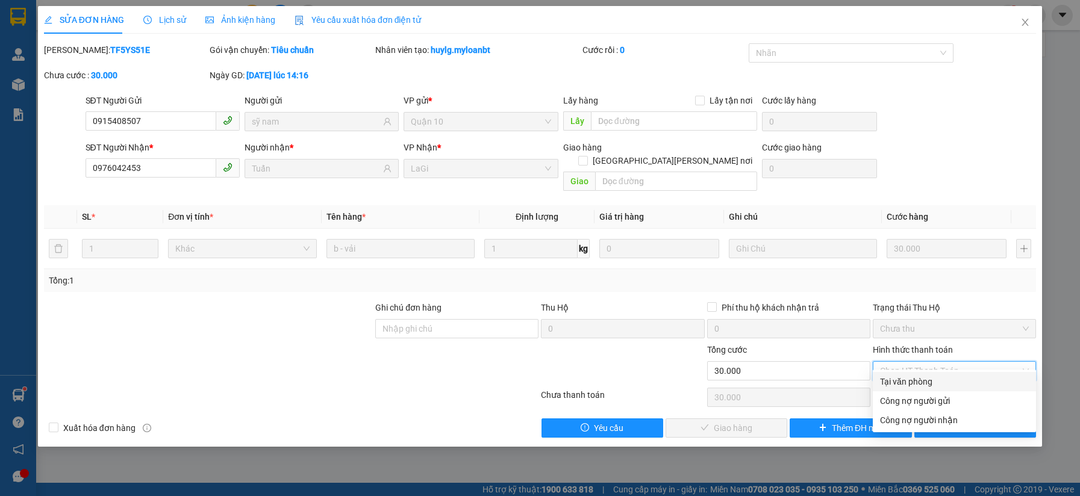
drag, startPoint x: 891, startPoint y: 376, endPoint x: 876, endPoint y: 379, distance: 16.1
click at [891, 376] on div "Tại văn phòng" at bounding box center [954, 381] width 149 height 13
type input "0"
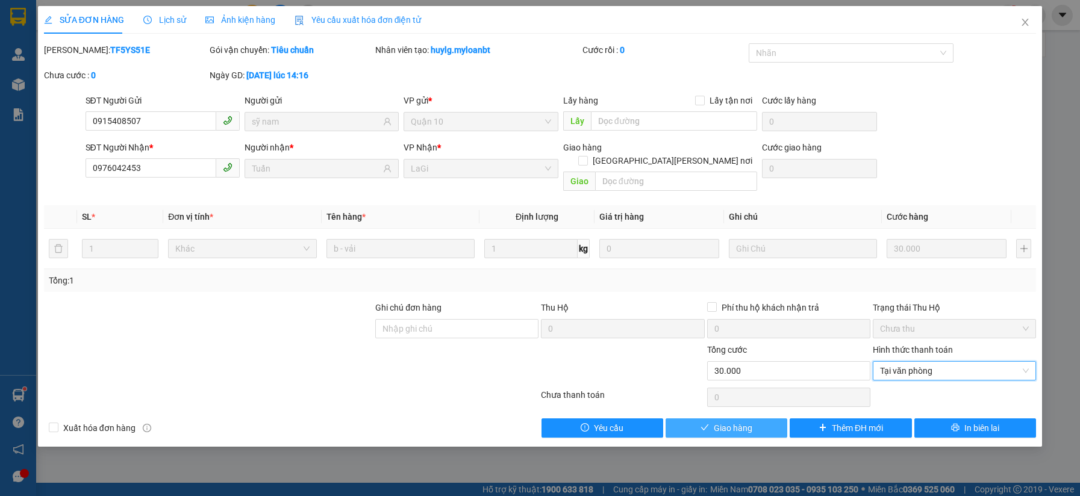
click at [732, 422] on span "Giao hàng" at bounding box center [733, 428] width 39 height 13
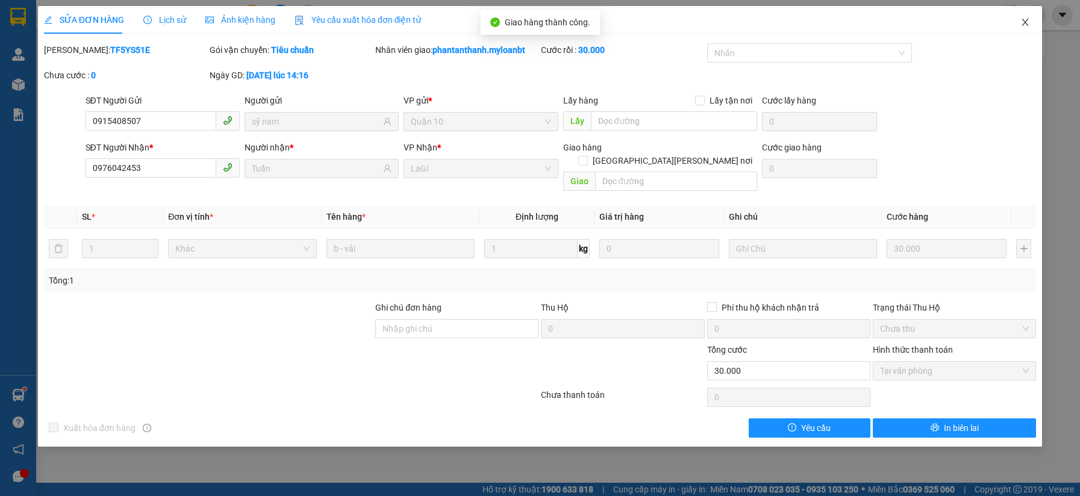
click at [1024, 28] on span "Close" at bounding box center [1025, 23] width 34 height 34
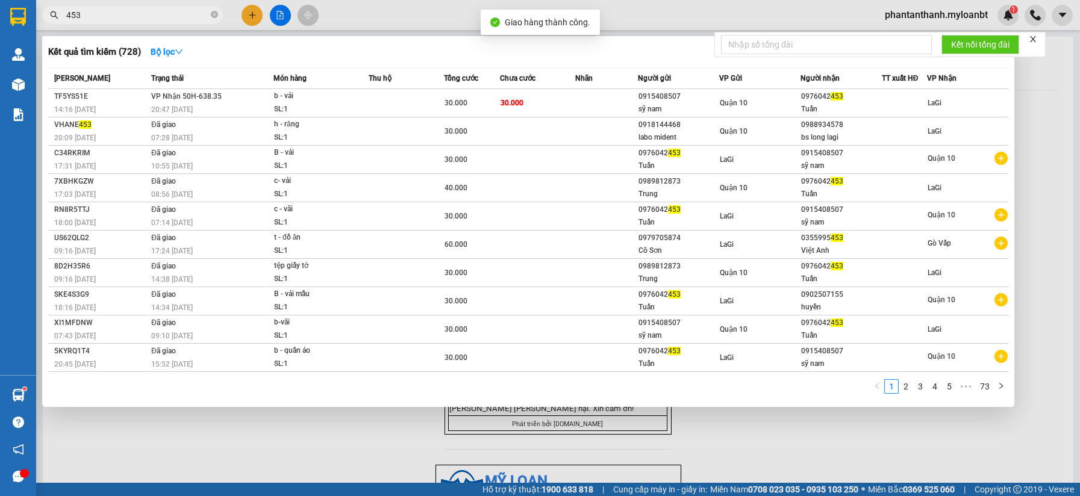
click at [122, 17] on input "453" at bounding box center [137, 14] width 142 height 13
click at [354, 469] on div at bounding box center [540, 248] width 1080 height 496
click at [162, 10] on input "453" at bounding box center [137, 14] width 142 height 13
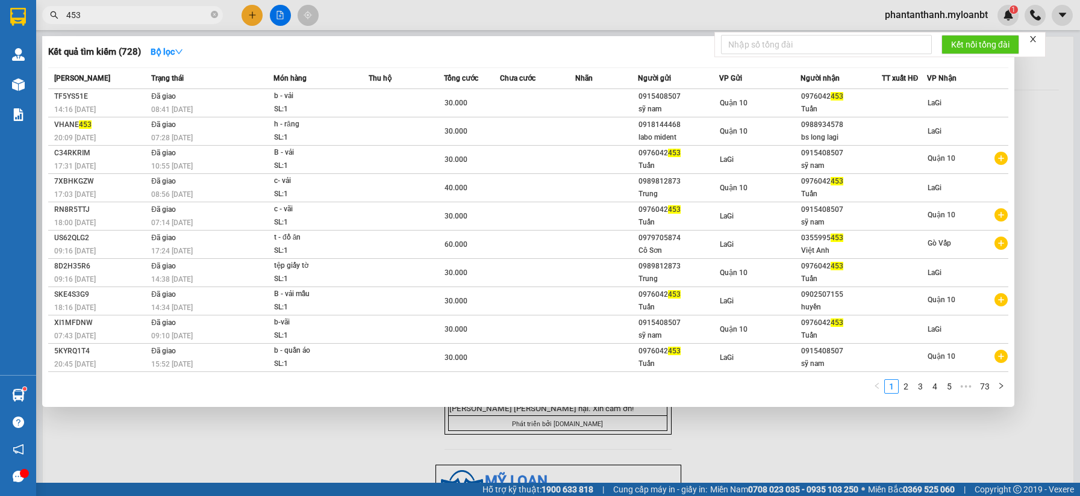
click at [162, 10] on input "453" at bounding box center [137, 14] width 142 height 13
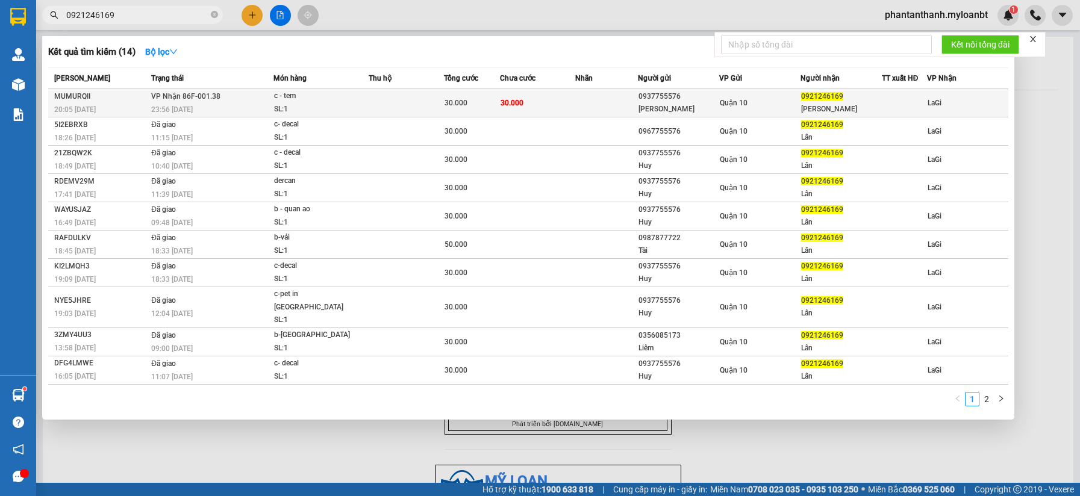
type input "0921246169"
click at [305, 96] on div "c - tem" at bounding box center [319, 96] width 90 height 13
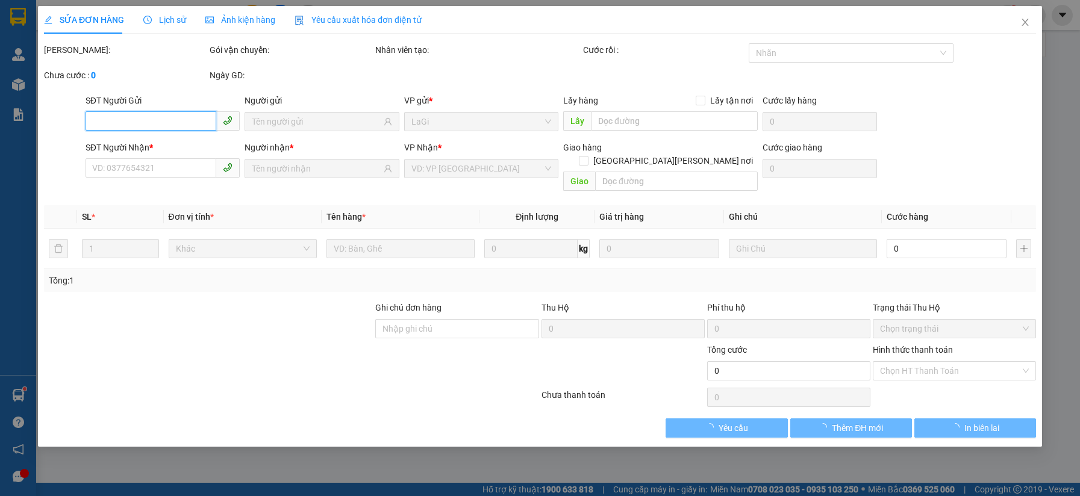
type input "0937755576"
type input "hoàng huy"
type input "0921246169"
type input "ngọc lân"
type input "30.000"
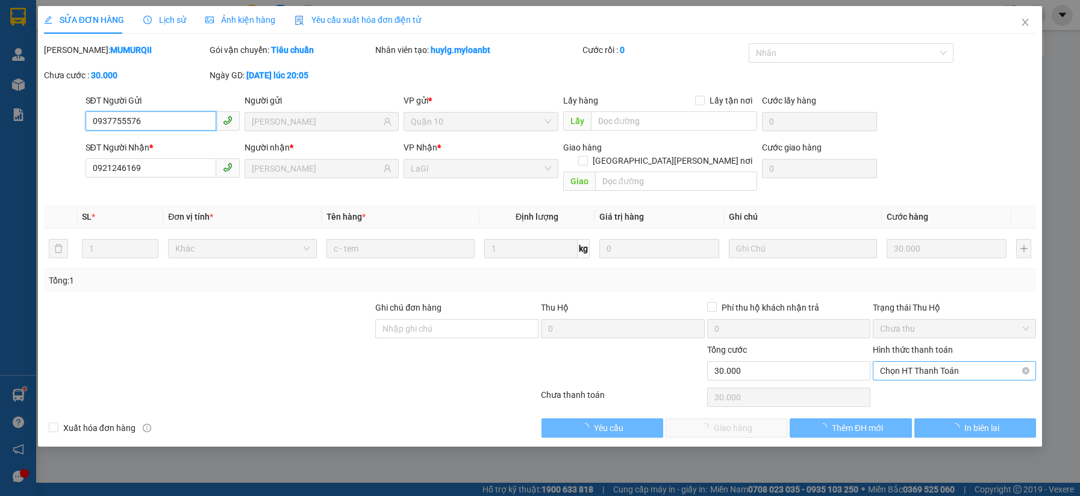
click at [904, 362] on span "Chọn HT Thanh Toán" at bounding box center [954, 371] width 149 height 18
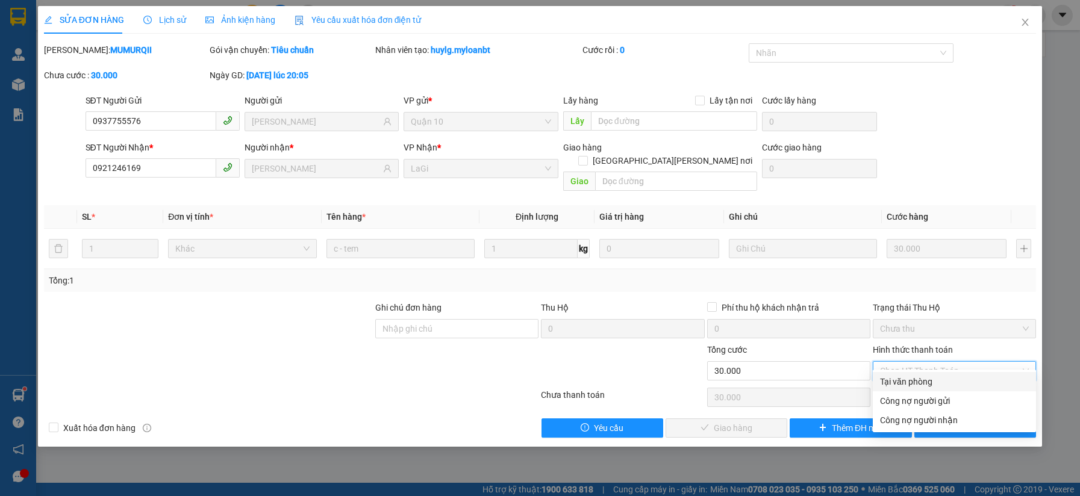
click at [909, 379] on div "Tại văn phòng" at bounding box center [954, 381] width 149 height 13
type input "0"
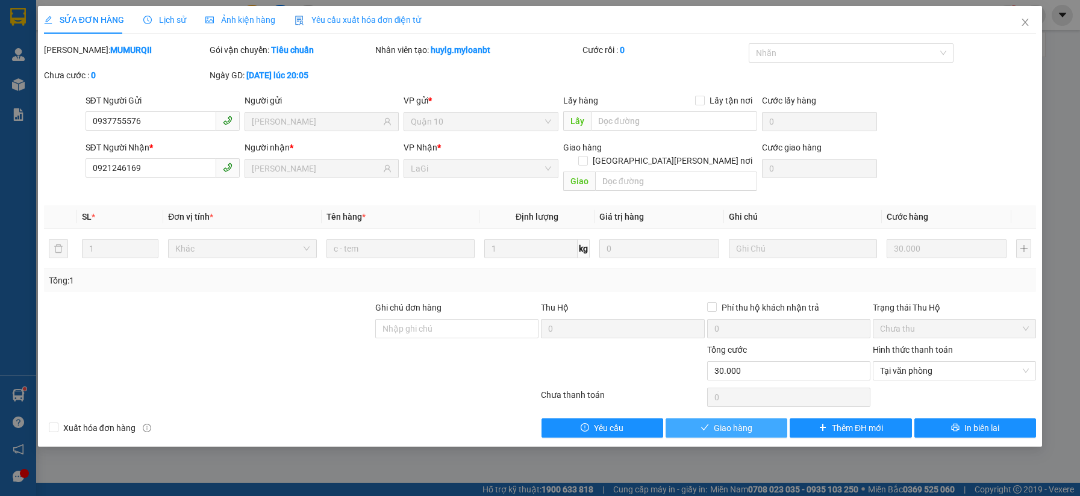
click at [733, 422] on span "Giao hàng" at bounding box center [733, 428] width 39 height 13
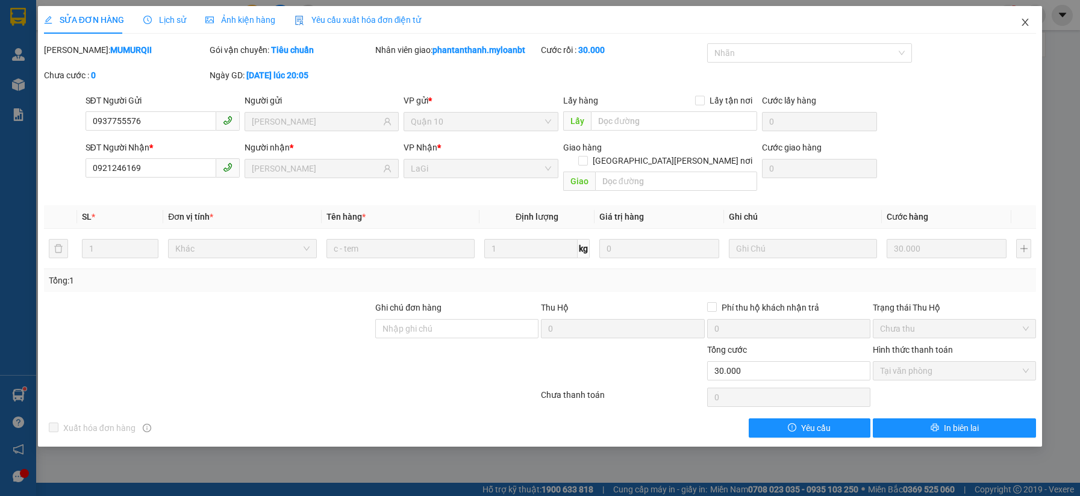
click at [1036, 28] on span "Close" at bounding box center [1025, 23] width 34 height 34
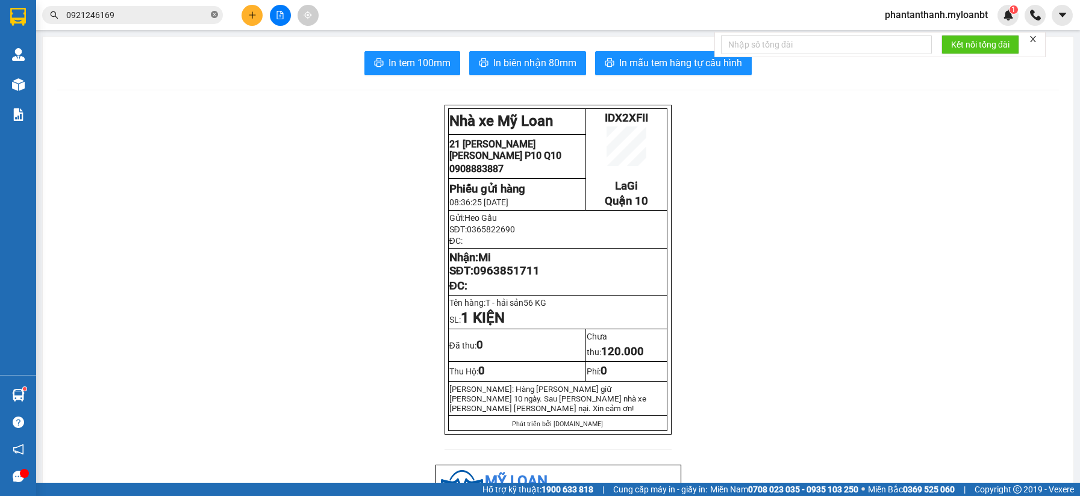
click at [213, 16] on icon "close-circle" at bounding box center [214, 14] width 7 height 7
click at [234, 64] on div "In tem 100mm In biên nhận 80mm In mẫu tem hàng tự cấu hình" at bounding box center [558, 63] width 1002 height 24
click at [261, 12] on button at bounding box center [251, 15] width 21 height 21
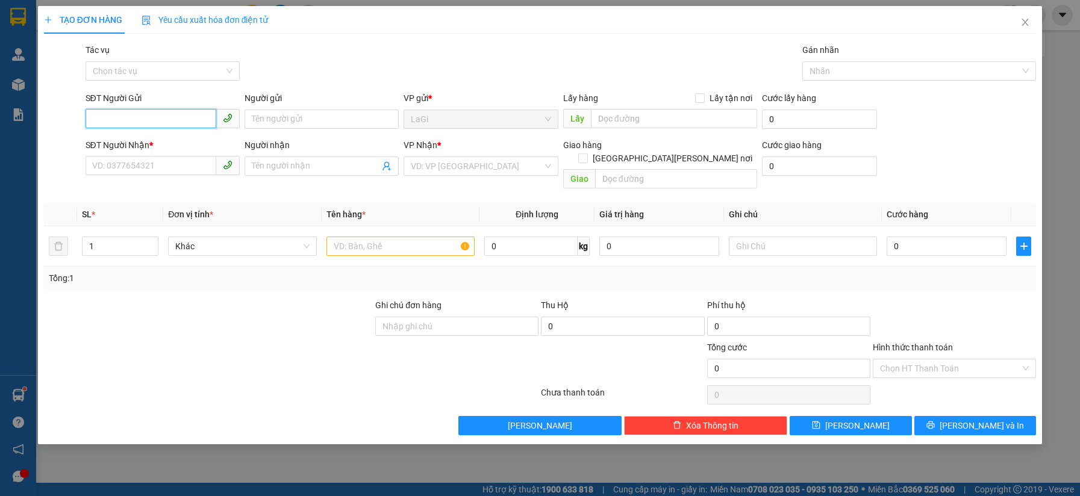
click at [157, 112] on input "SĐT Người Gửi" at bounding box center [151, 118] width 131 height 19
click at [512, 237] on input "0" at bounding box center [530, 246] width 93 height 19
type input "23"
click at [192, 119] on input "SĐT Người Gửi" at bounding box center [151, 118] width 131 height 19
click at [167, 124] on input "SĐT Người Gửi" at bounding box center [151, 118] width 131 height 19
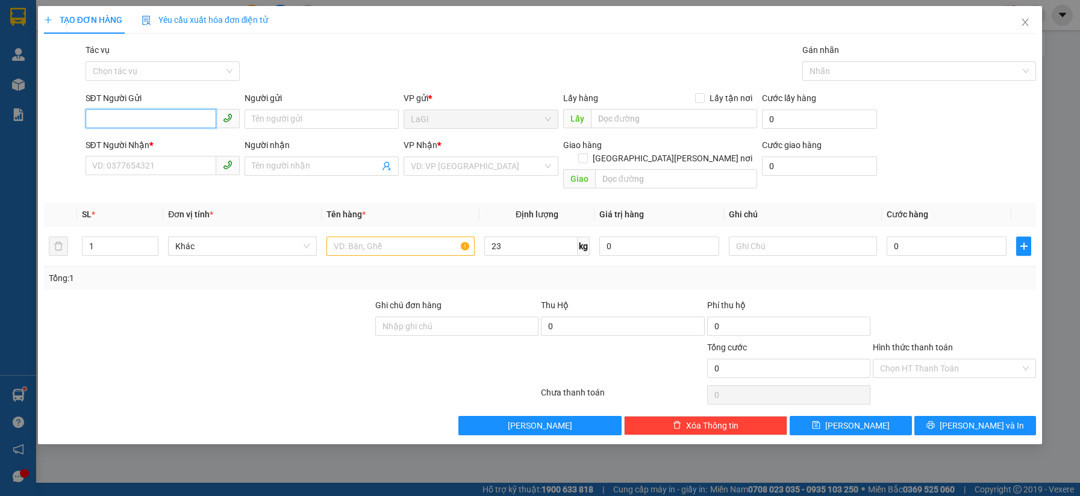
click at [167, 124] on input "SĐT Người Gửi" at bounding box center [151, 118] width 131 height 19
click at [192, 113] on input "SĐT Người Gửi" at bounding box center [151, 118] width 131 height 19
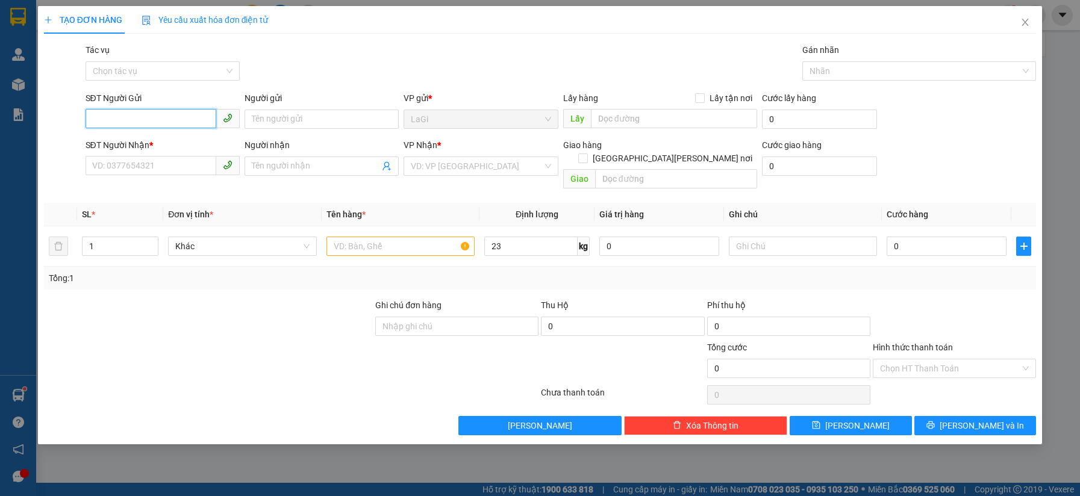
click at [192, 113] on input "SĐT Người Gửi" at bounding box center [151, 118] width 131 height 19
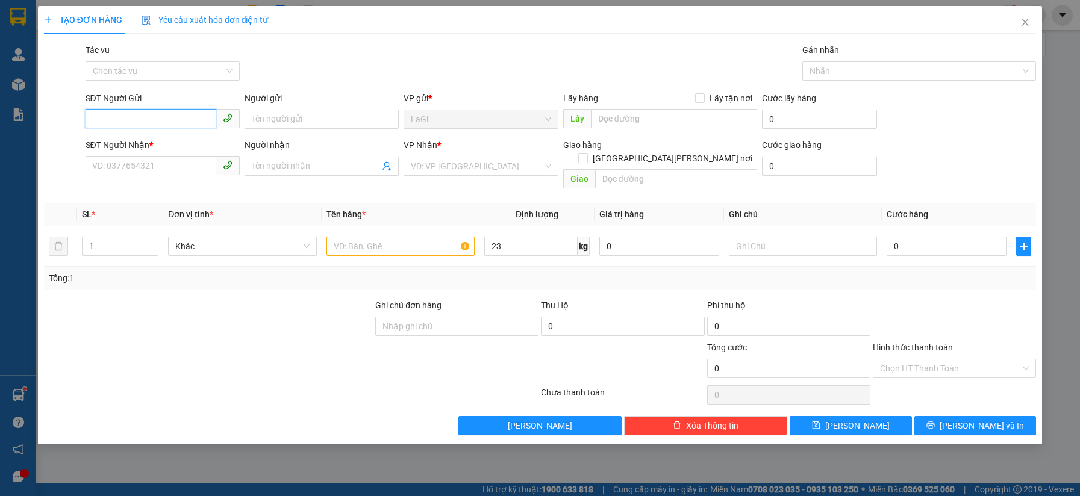
click at [192, 113] on input "SĐT Người Gửi" at bounding box center [151, 118] width 131 height 19
click at [192, 112] on input "SĐT Người Gửi" at bounding box center [151, 118] width 131 height 19
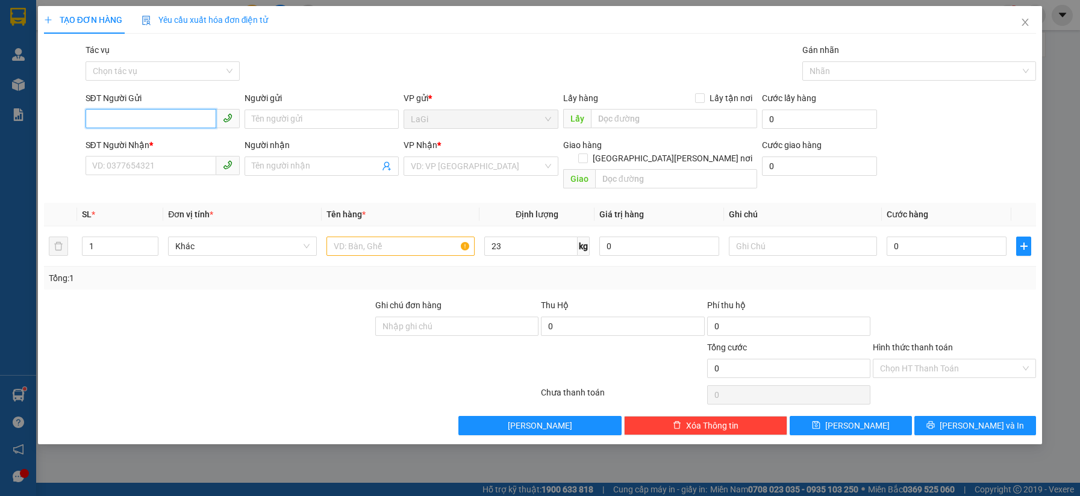
click at [192, 112] on input "SĐT Người Gửi" at bounding box center [151, 118] width 131 height 19
click at [174, 120] on input "SĐT Người Gửi" at bounding box center [151, 118] width 131 height 19
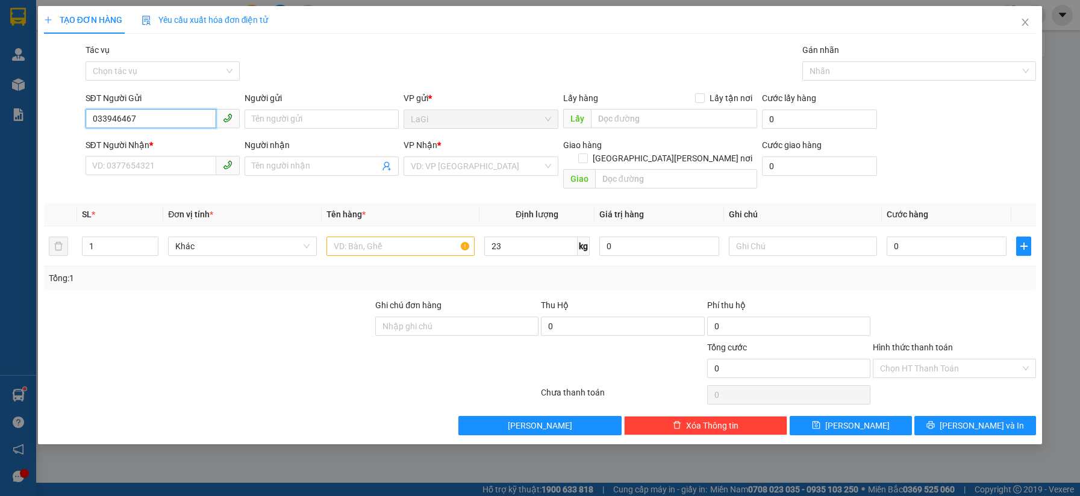
type input "0339464675"
click at [174, 142] on div "0339464675 - Tâm" at bounding box center [163, 143] width 140 height 13
type input "Tâm"
type input "0372998800"
type input "Tưởng"
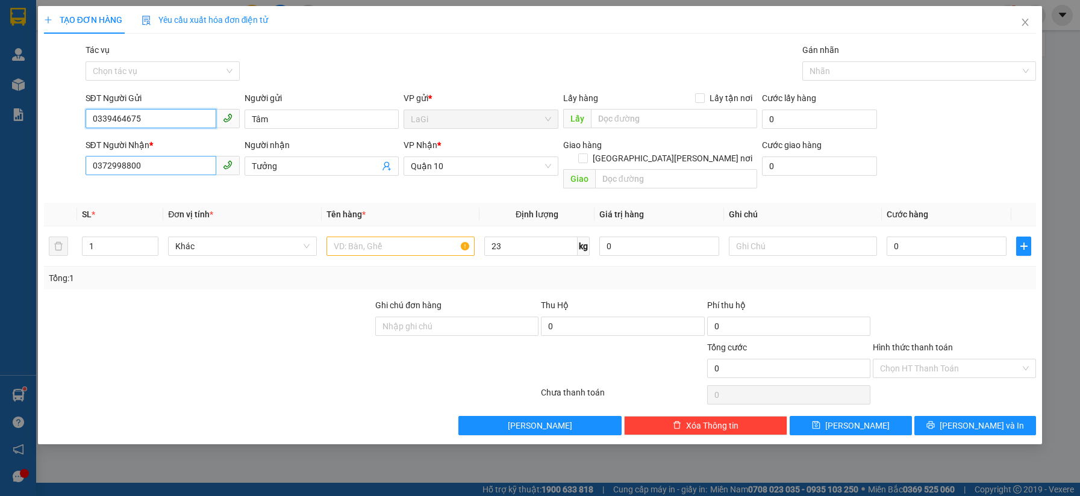
type input "0339464675"
click at [185, 170] on input "0372998800" at bounding box center [151, 165] width 131 height 19
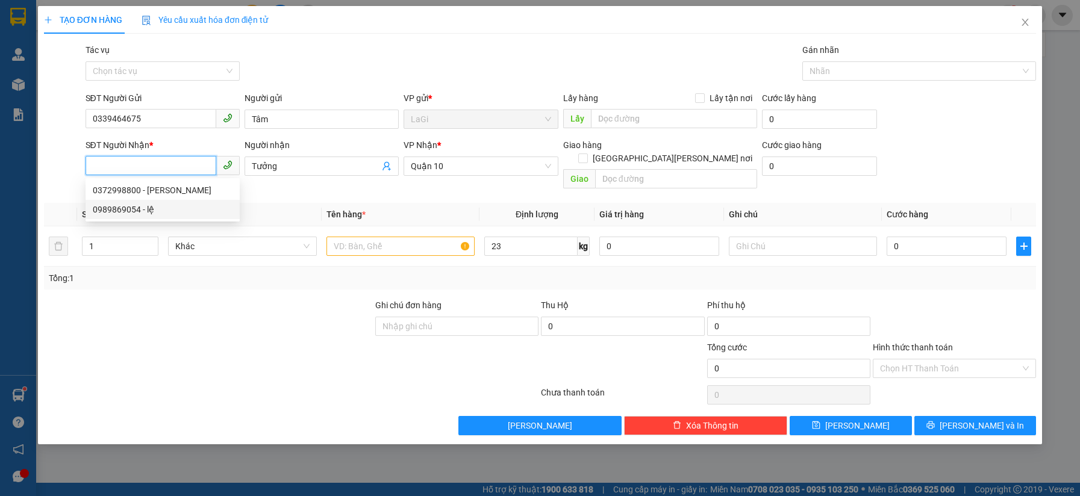
click at [144, 208] on div "0989869054 - lệ" at bounding box center [163, 209] width 140 height 13
type input "0989869054"
type input "lệ"
click at [185, 170] on input "0989869054" at bounding box center [151, 165] width 131 height 19
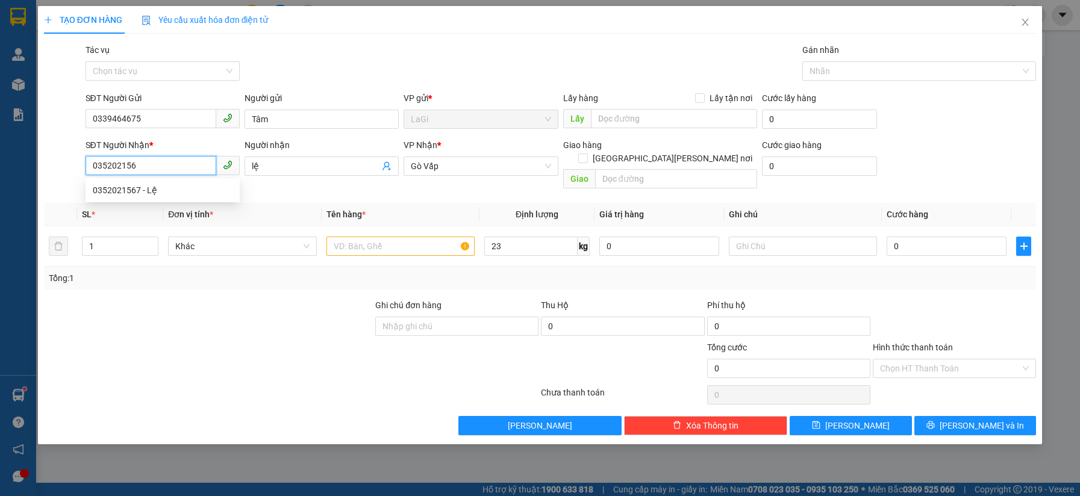
type input "0352021567"
click at [175, 193] on div "0352021567 - Lệ" at bounding box center [163, 190] width 140 height 13
type input "Lệ"
type input "0352021567"
click at [304, 168] on input "Lệ" at bounding box center [316, 166] width 128 height 13
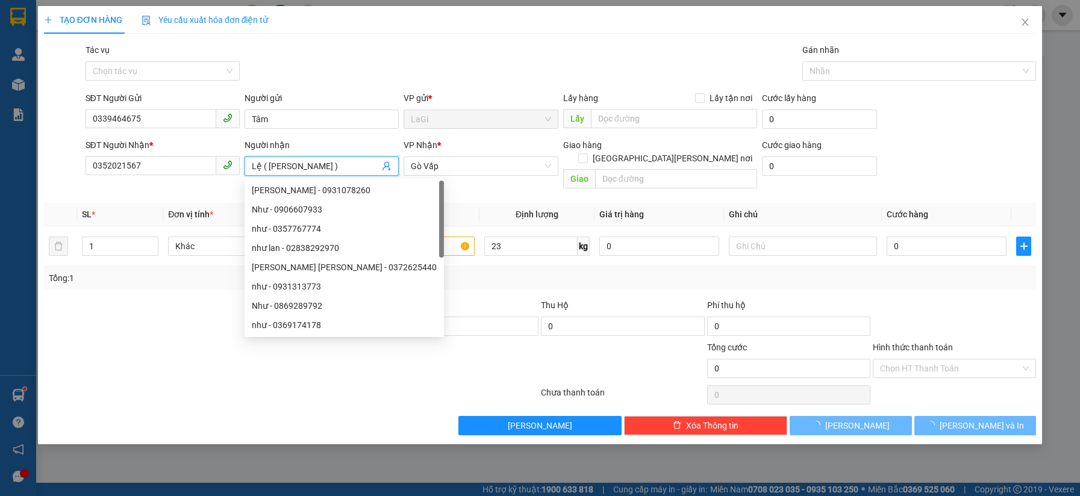
click at [304, 168] on input "Lệ ( Số Này )" at bounding box center [316, 166] width 128 height 13
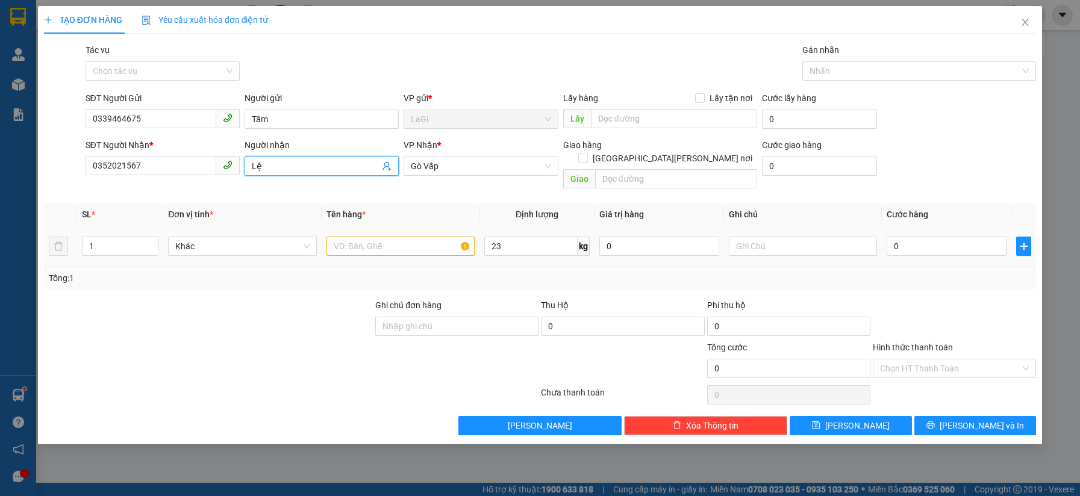
type input "Lệ"
click at [384, 237] on input "text" at bounding box center [400, 246] width 148 height 19
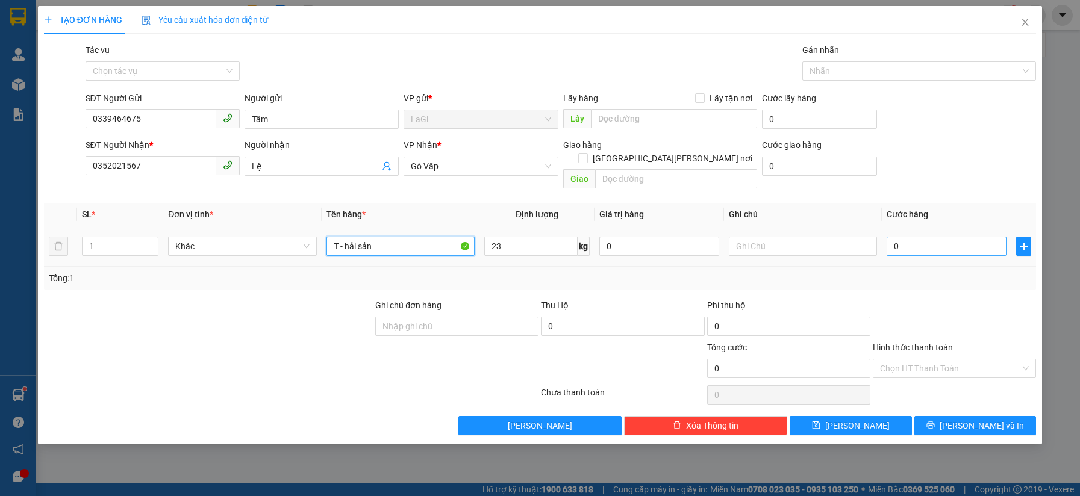
type input "T - hải sản"
click at [955, 237] on input "0" at bounding box center [946, 246] width 120 height 19
type input "8"
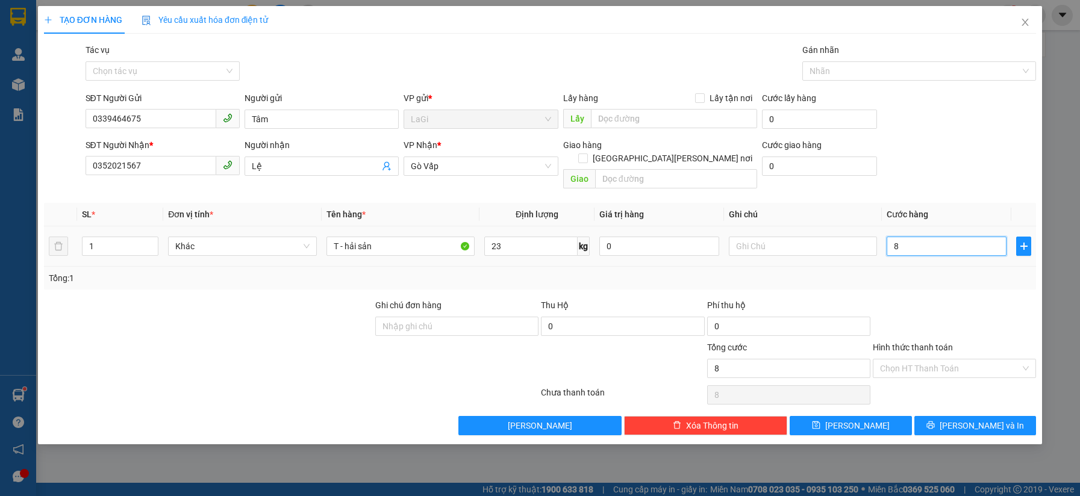
type input "80"
click at [1003, 299] on div at bounding box center [954, 320] width 166 height 42
type input "80.000"
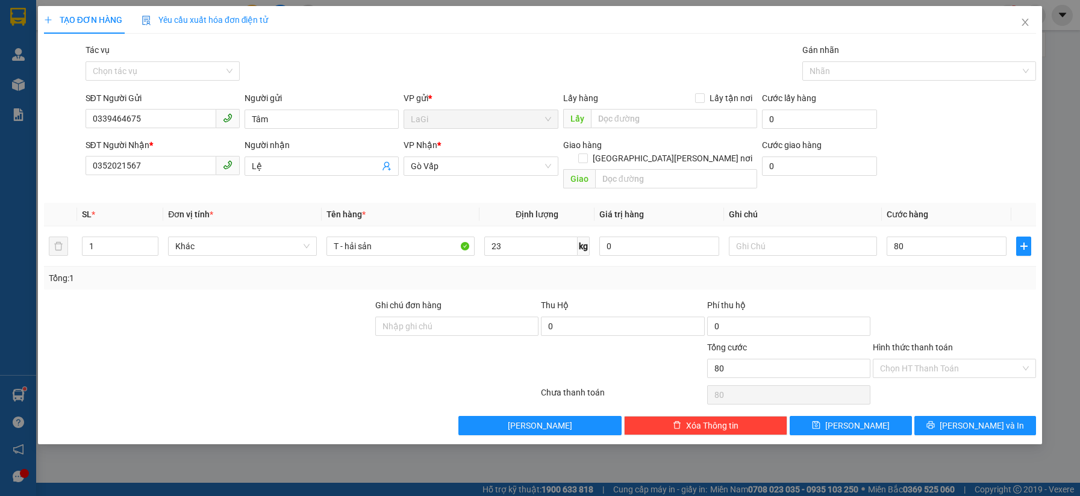
type input "80.000"
click at [974, 419] on span "[PERSON_NAME] và In" at bounding box center [981, 425] width 84 height 13
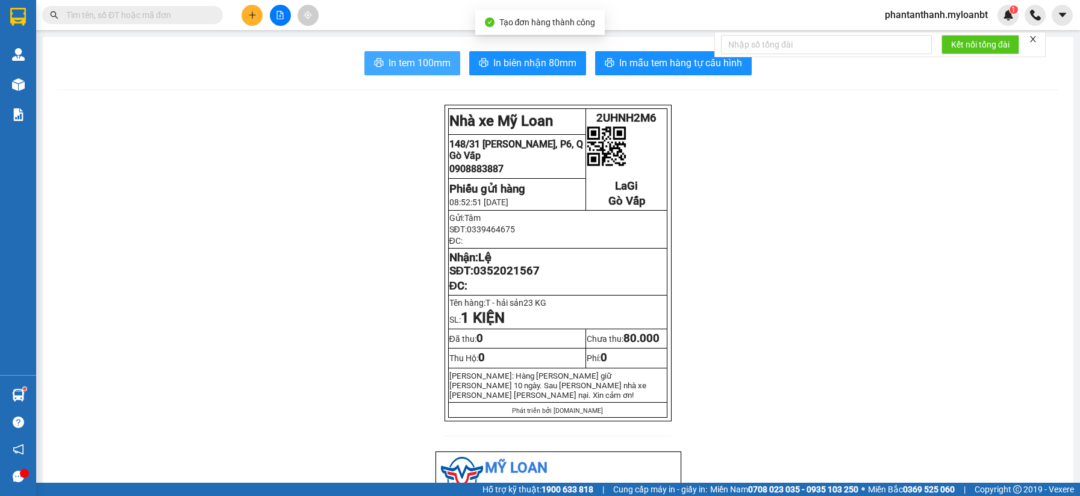
click at [382, 60] on button "In tem 100mm" at bounding box center [412, 63] width 96 height 24
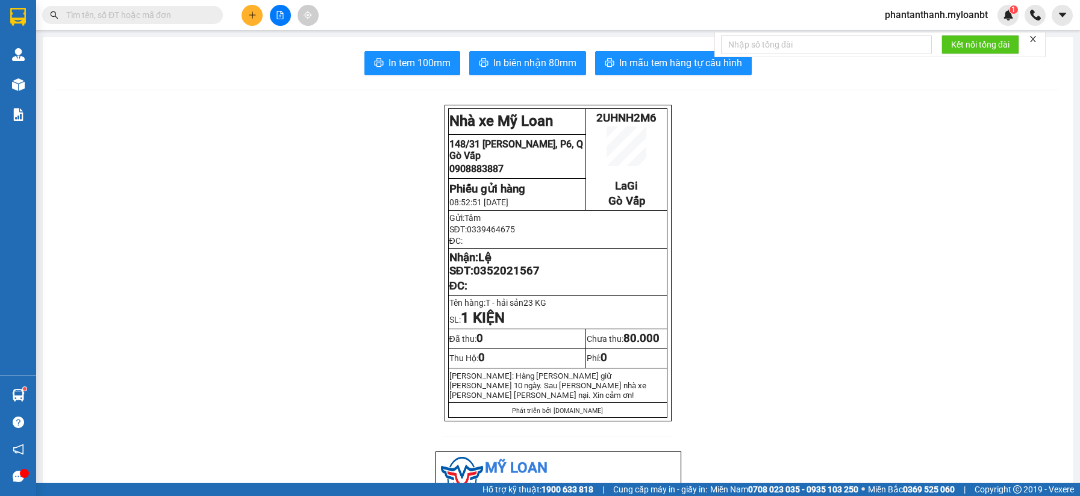
click at [163, 15] on input "text" at bounding box center [137, 14] width 142 height 13
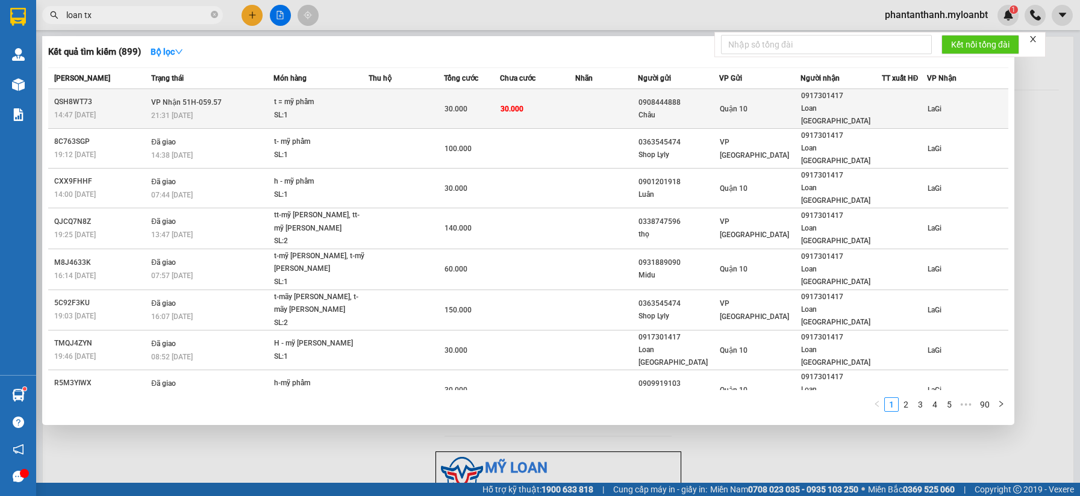
type input "loan tx"
click at [494, 105] on div "30.000" at bounding box center [471, 108] width 55 height 13
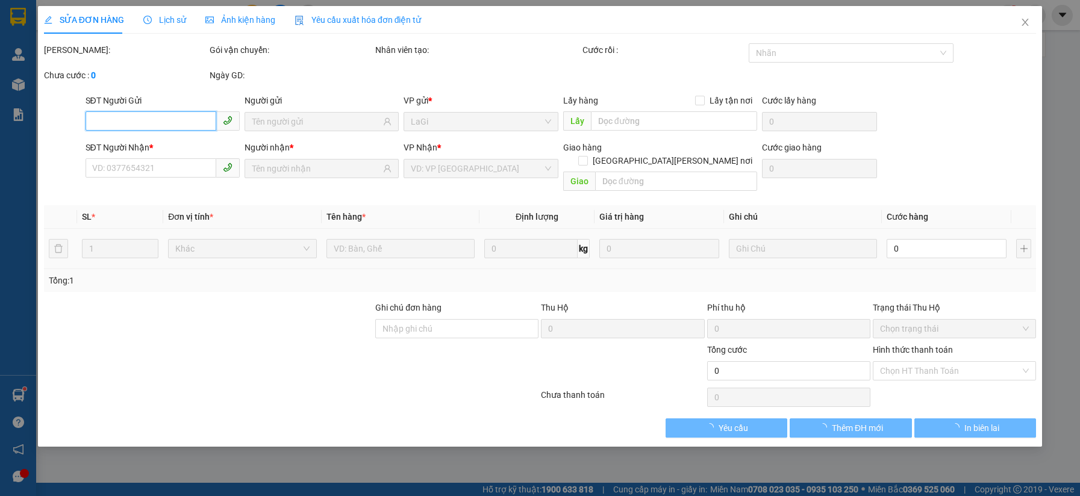
type input "0908444888"
type input "Châu"
type input "0917301417"
type input "Loan TX"
type input "30.000"
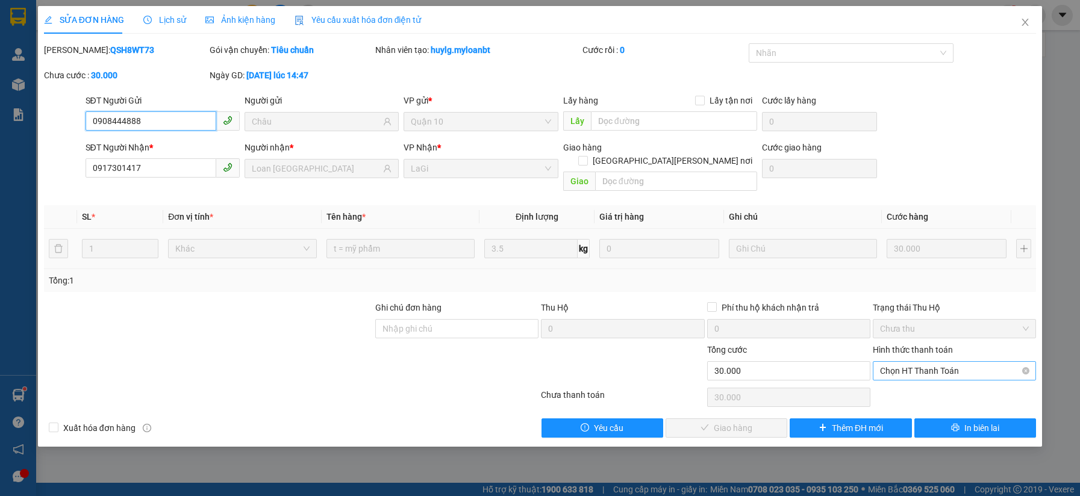
click at [914, 362] on span "Chọn HT Thanh Toán" at bounding box center [954, 371] width 149 height 18
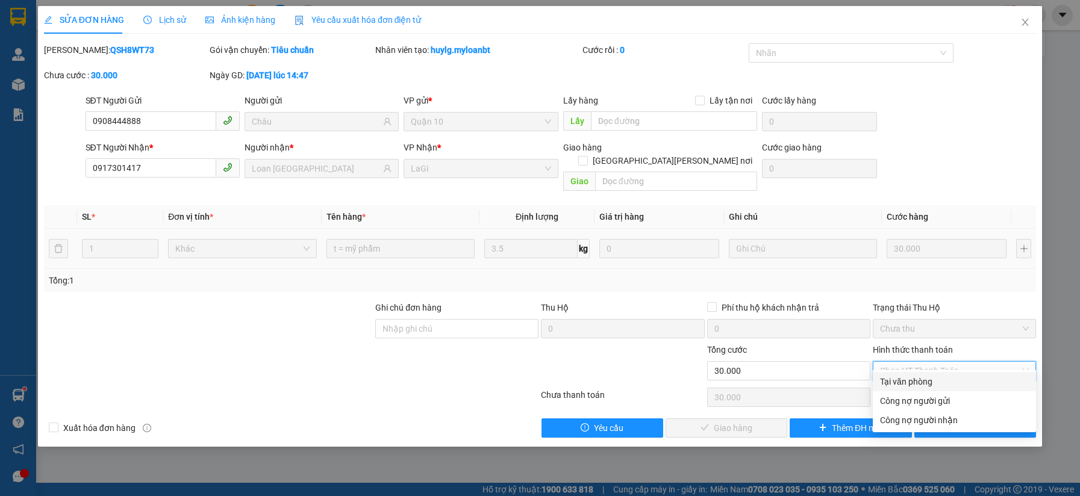
click at [900, 372] on div "Tại văn phòng Công nợ người gửi Tại văn phòng Công nợ người gửi Công nợ người n…" at bounding box center [954, 401] width 163 height 63
click at [939, 384] on div "Tại văn phòng" at bounding box center [954, 381] width 149 height 13
type input "0"
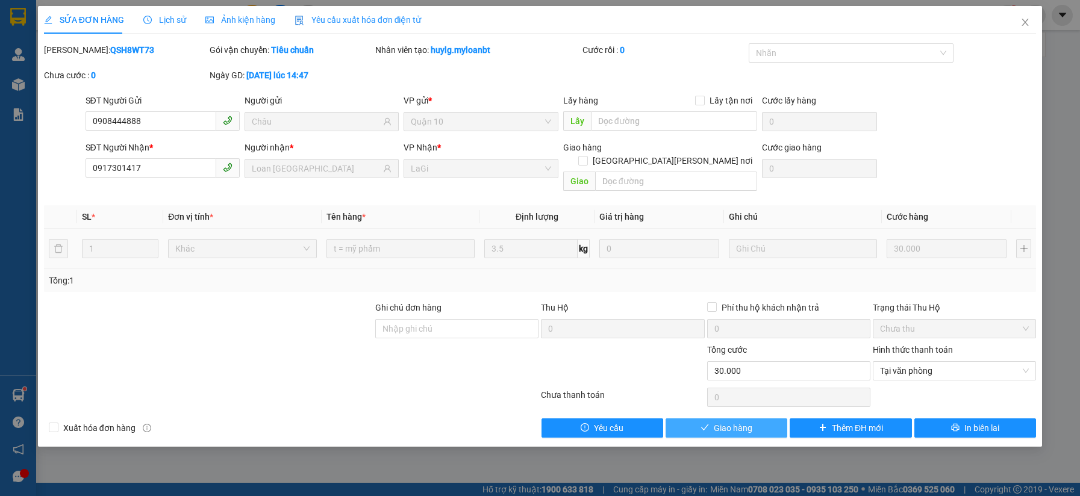
click at [721, 422] on button "Giao hàng" at bounding box center [726, 428] width 122 height 19
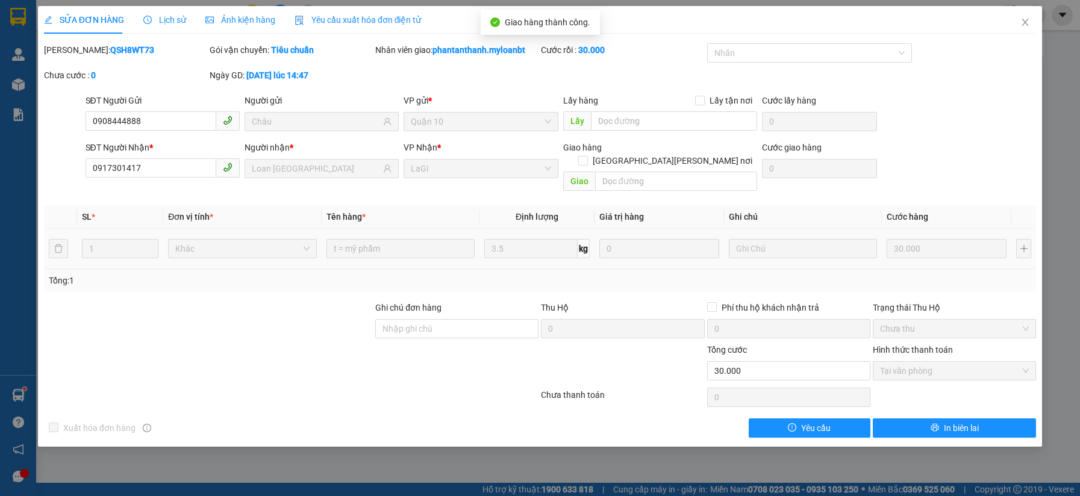
click at [380, 364] on div at bounding box center [457, 364] width 166 height 42
click at [1028, 24] on icon "close" at bounding box center [1025, 22] width 10 height 10
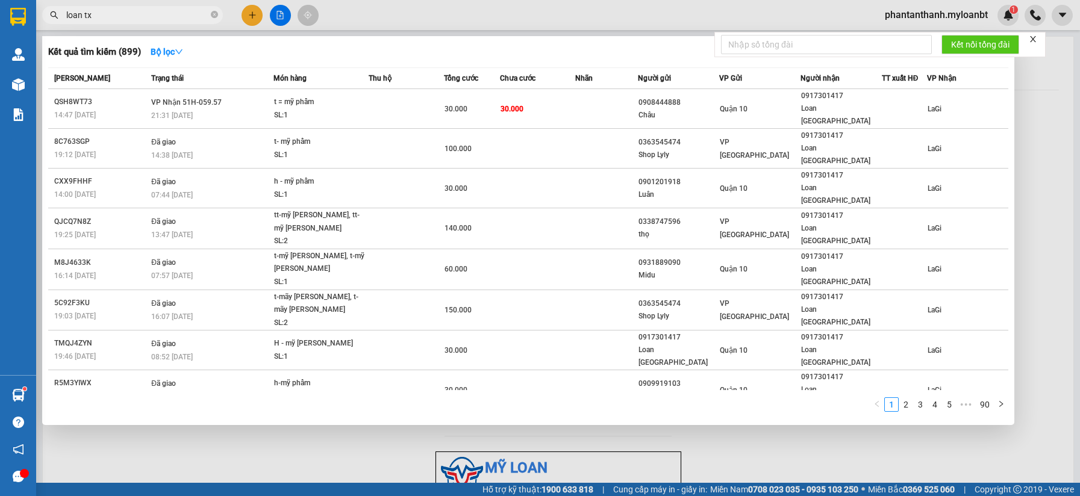
click at [102, 13] on input "loan tx" at bounding box center [137, 14] width 142 height 13
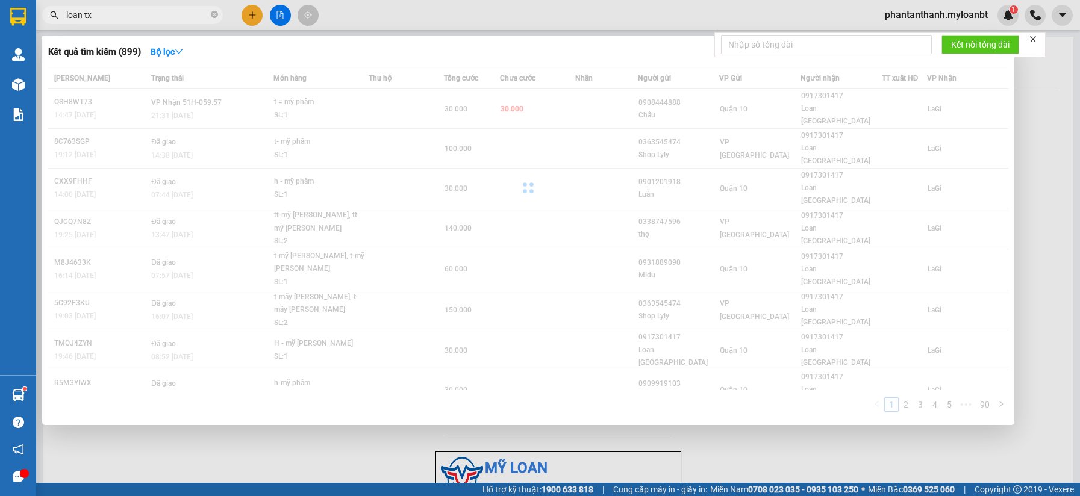
click at [102, 13] on input "loan tx" at bounding box center [137, 14] width 142 height 13
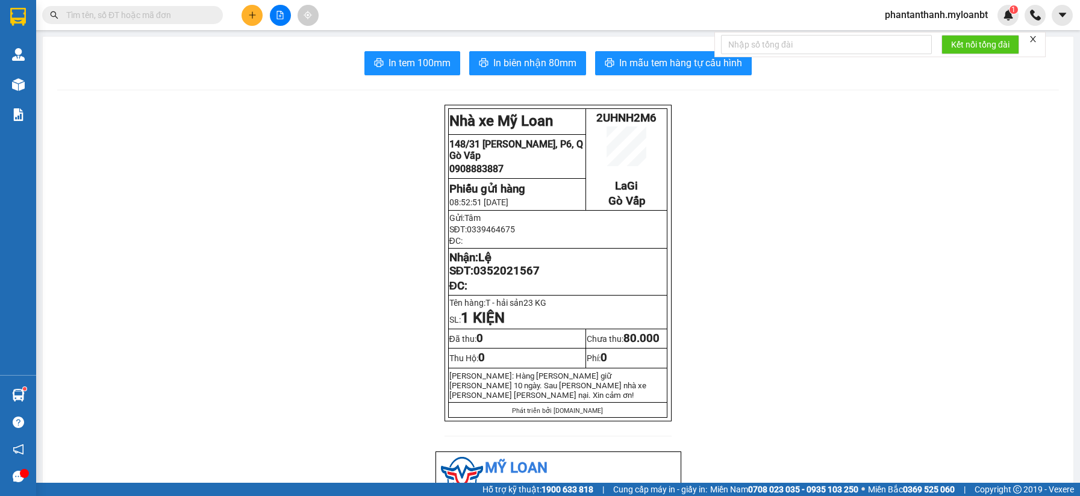
click at [102, 13] on input "text" at bounding box center [137, 14] width 142 height 13
click at [201, 12] on input "text" at bounding box center [137, 14] width 142 height 13
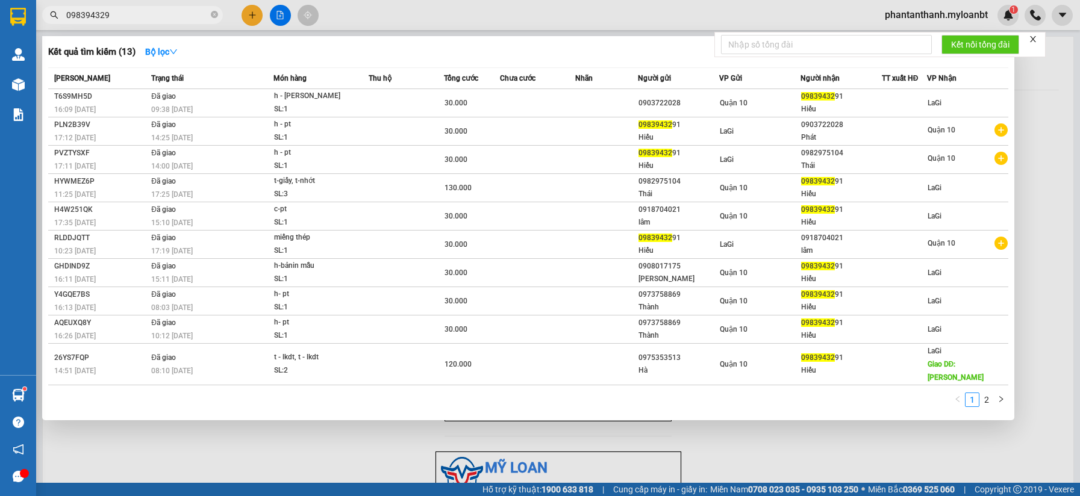
type input "0983943291"
click at [145, 13] on input "0983943291" at bounding box center [137, 14] width 142 height 13
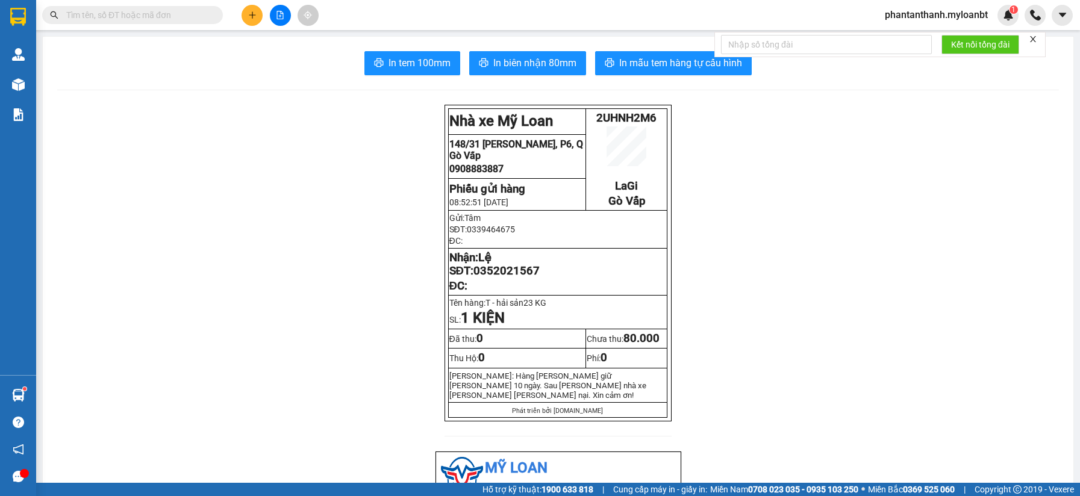
click at [131, 11] on input "text" at bounding box center [137, 14] width 142 height 13
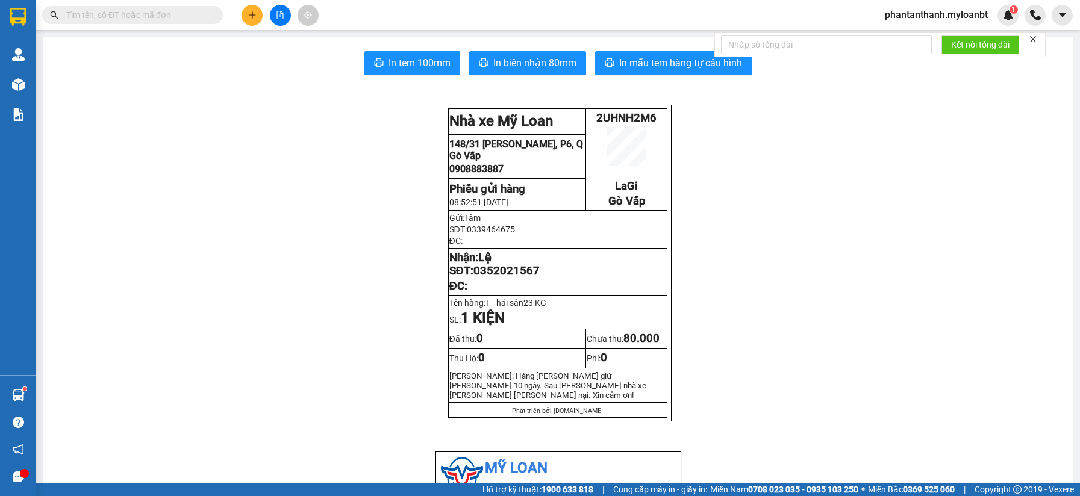
click at [123, 22] on span at bounding box center [132, 15] width 181 height 18
click at [137, 16] on input "text" at bounding box center [137, 14] width 142 height 13
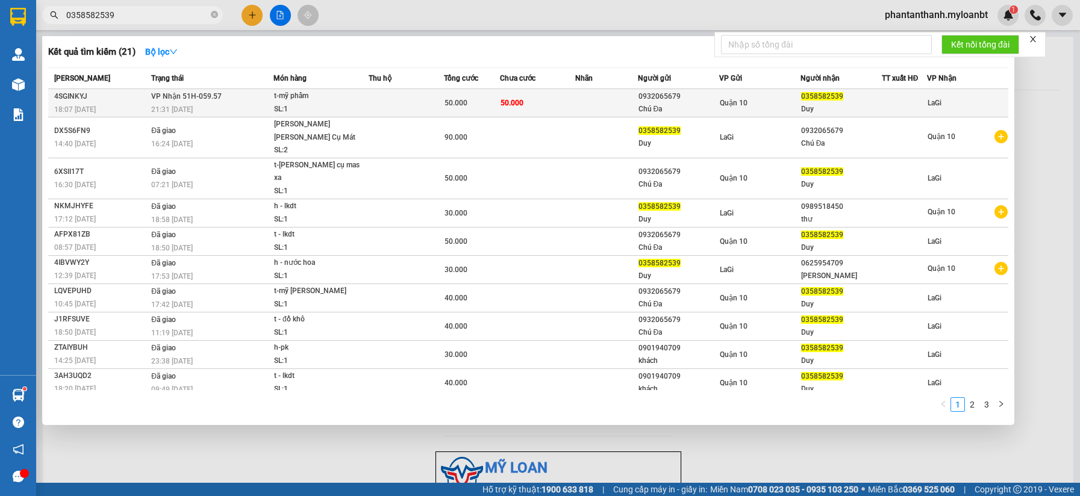
type input "0358582539"
click at [353, 91] on div "t-mỹ phẩm" at bounding box center [319, 96] width 90 height 13
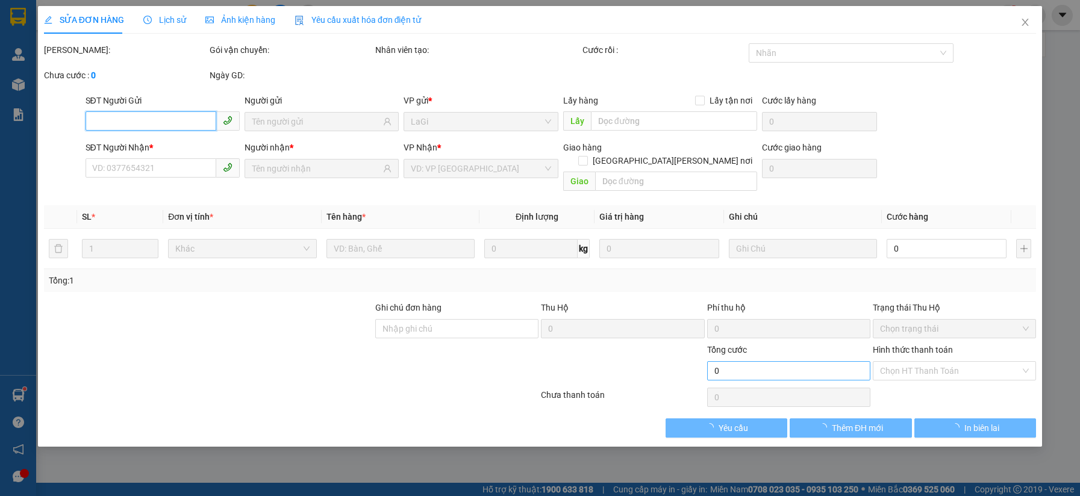
type input "0932065679"
type input "Chú Đa"
type input "0358582539"
type input "Duy"
type input "50.000"
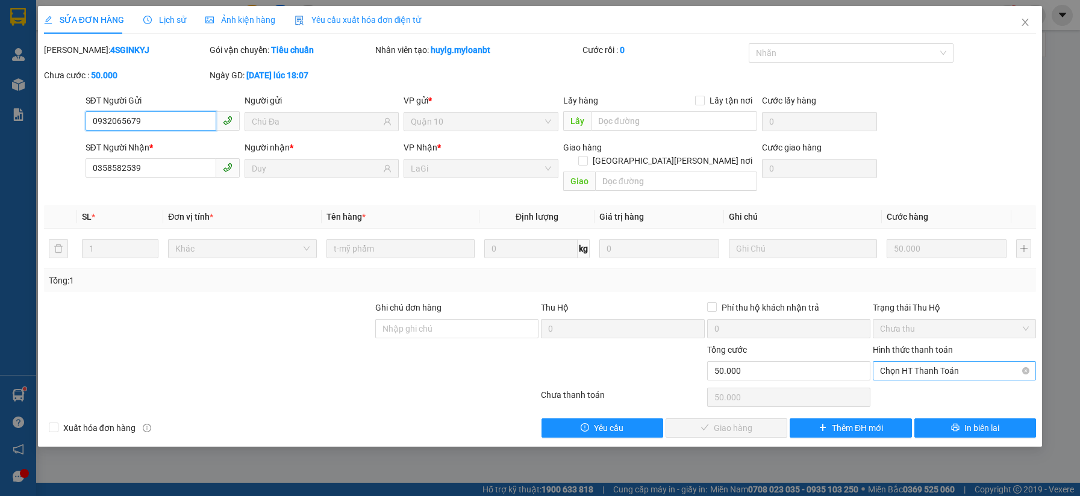
click at [914, 364] on span "Chọn HT Thanh Toán" at bounding box center [954, 371] width 149 height 18
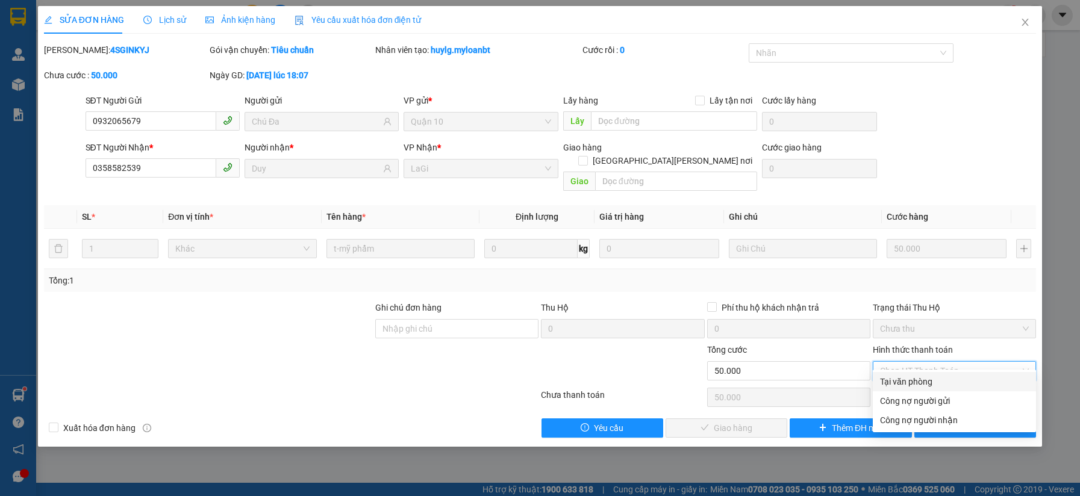
click at [905, 374] on div "Tại văn phòng" at bounding box center [954, 381] width 163 height 19
type input "0"
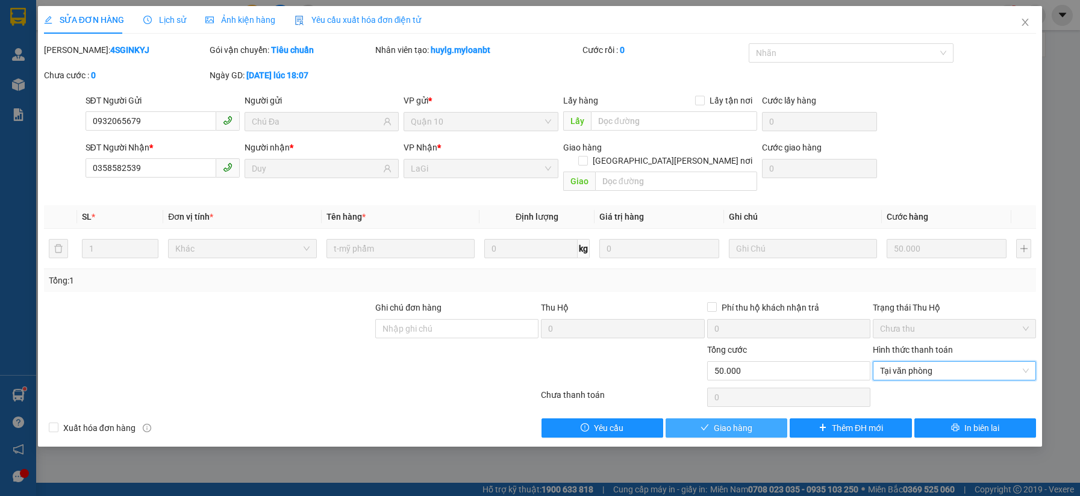
click at [757, 420] on button "Giao hàng" at bounding box center [726, 428] width 122 height 19
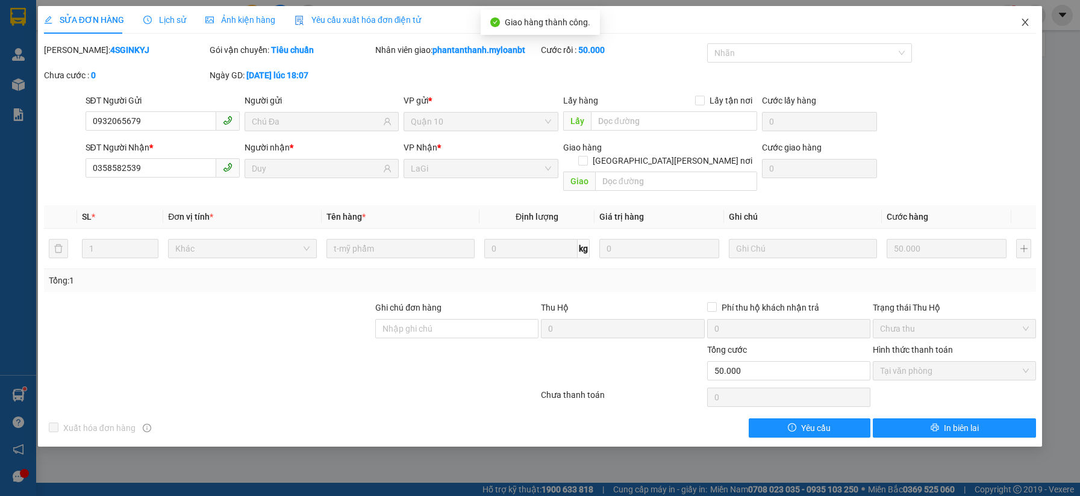
click at [1019, 25] on span "Close" at bounding box center [1025, 23] width 34 height 34
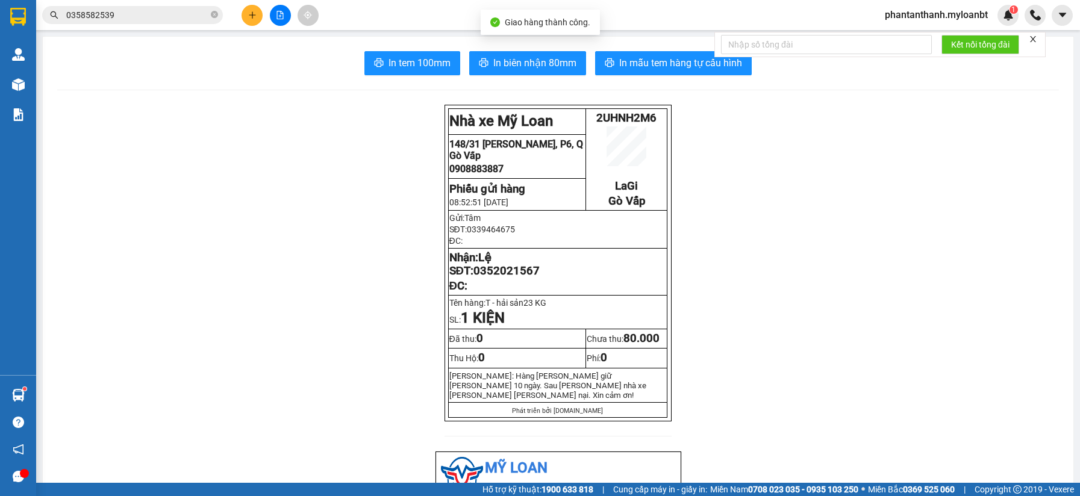
click at [167, 19] on input "0358582539" at bounding box center [137, 14] width 142 height 13
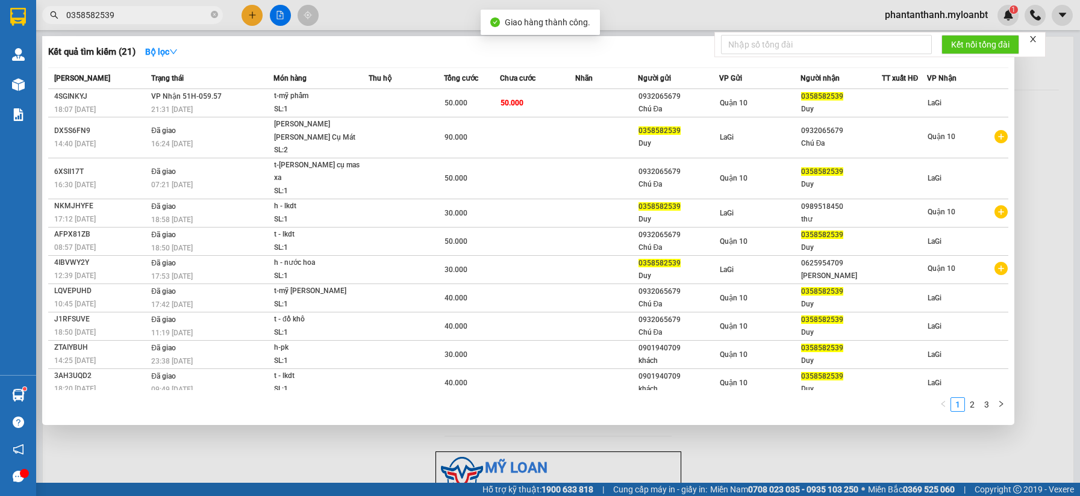
click at [167, 19] on input "0358582539" at bounding box center [137, 14] width 142 height 13
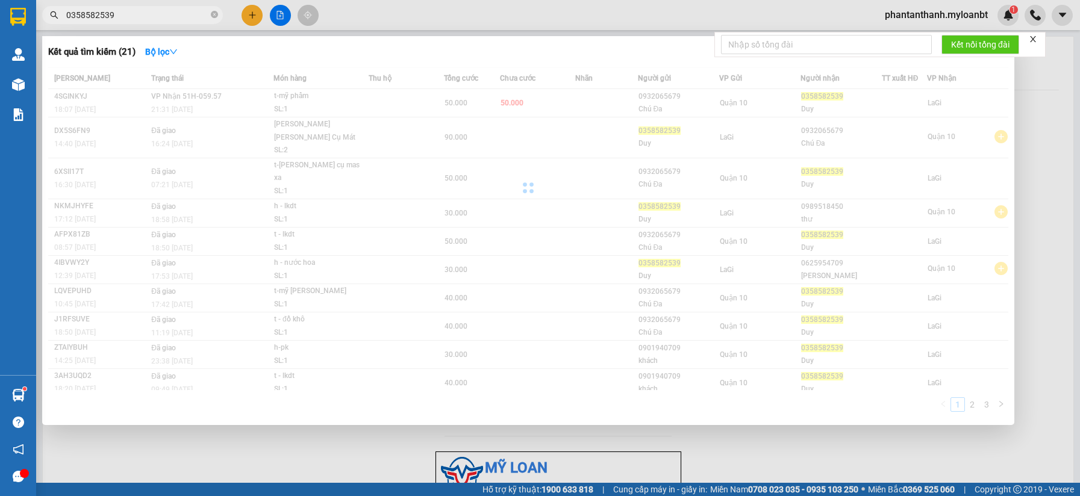
click at [167, 19] on input "0358582539" at bounding box center [137, 14] width 142 height 13
click at [166, 19] on input "0358582539" at bounding box center [137, 14] width 142 height 13
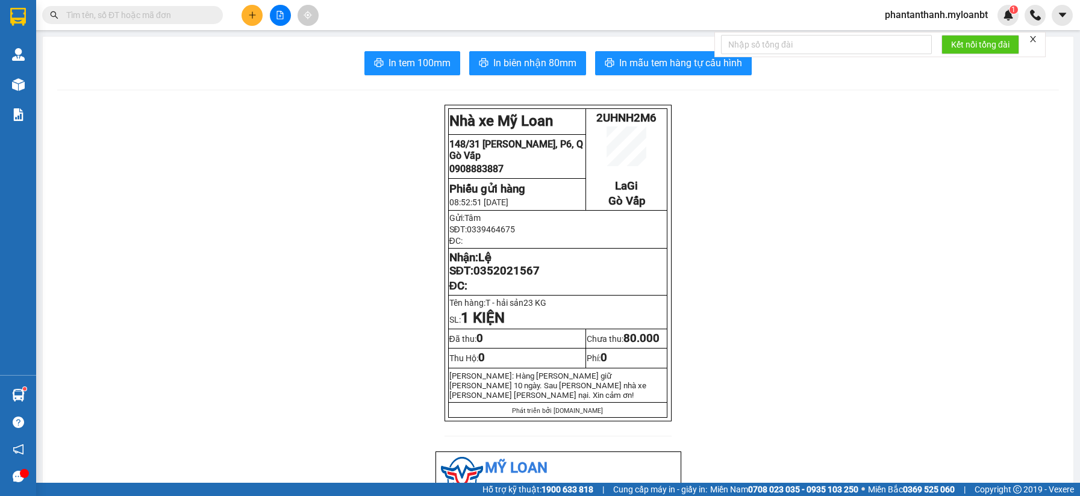
click at [193, 23] on span at bounding box center [132, 15] width 181 height 18
click at [194, 10] on input "text" at bounding box center [137, 14] width 142 height 13
click at [194, 11] on input "text" at bounding box center [137, 14] width 142 height 13
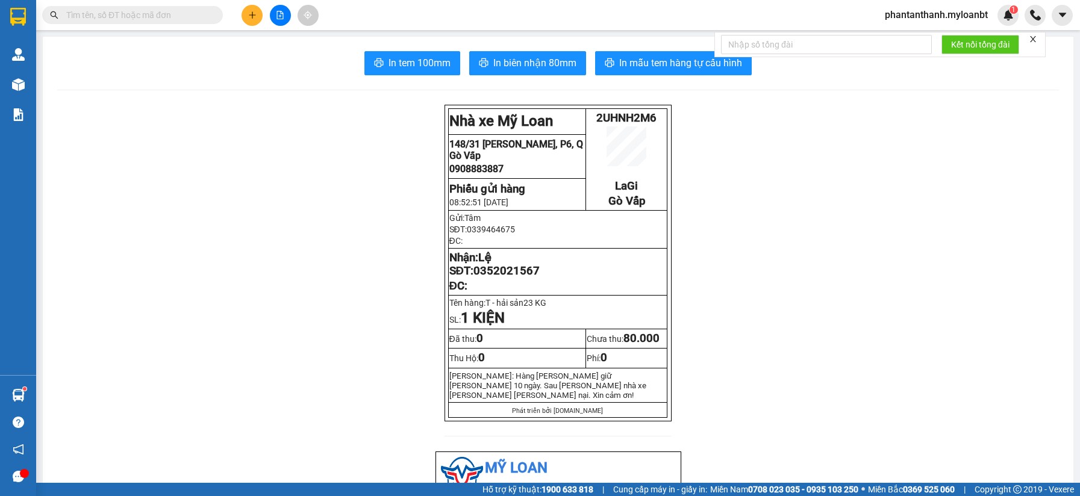
click at [196, 7] on span at bounding box center [132, 15] width 181 height 18
click at [167, 21] on input "text" at bounding box center [137, 14] width 142 height 13
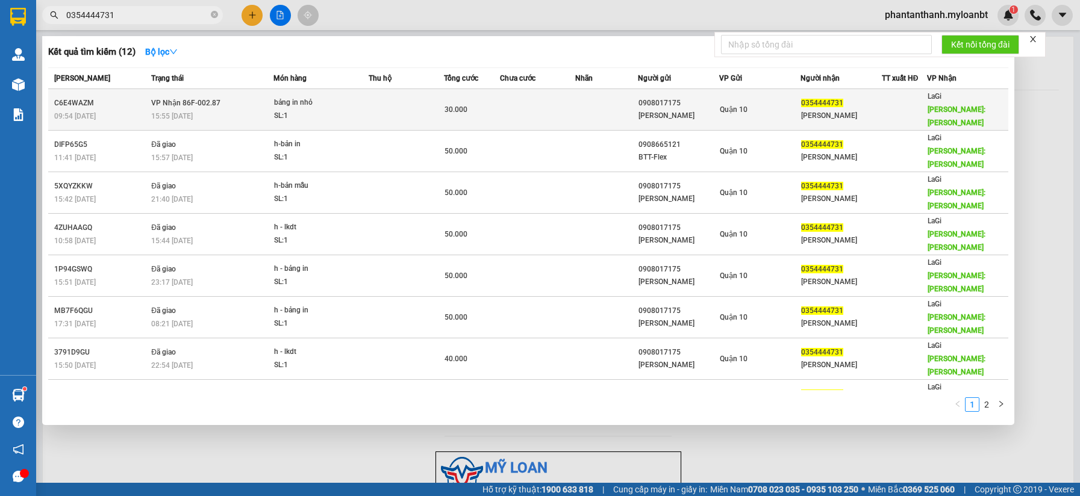
type input "0354444731"
click at [343, 101] on div "bảng in nhỏ" at bounding box center [319, 102] width 90 height 13
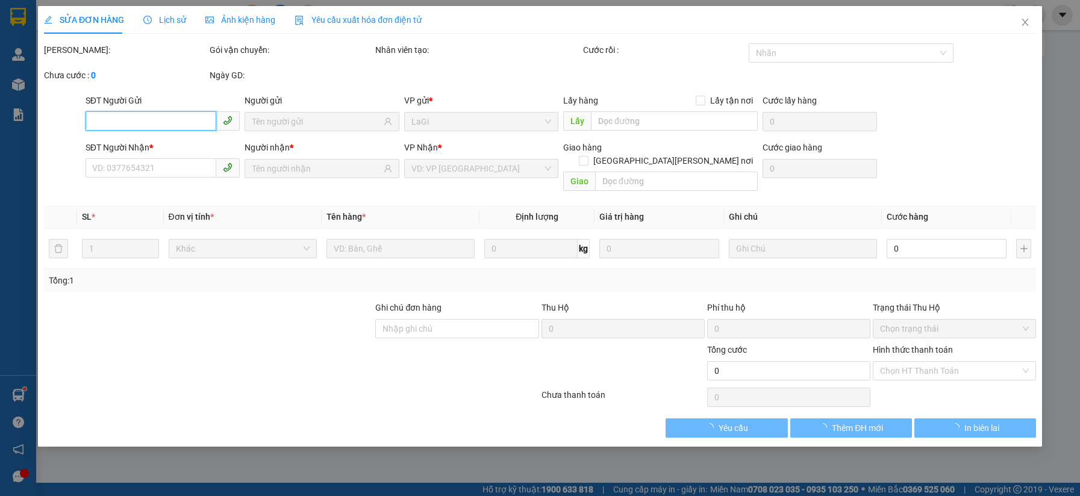
type input "0908017175"
type input "[PERSON_NAME]"
type input "0354444731"
type input "Thanh Hà"
type input "tân xuân"
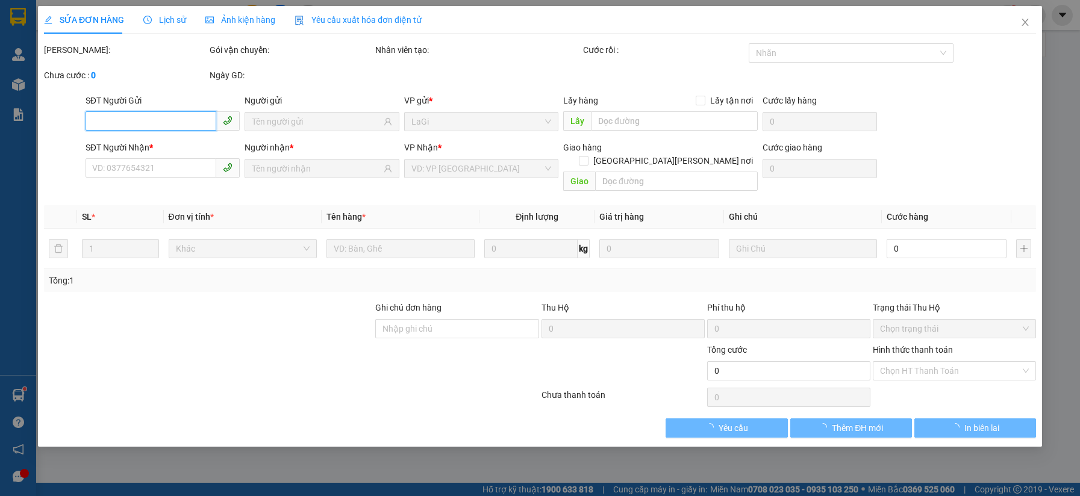
type input "30.000"
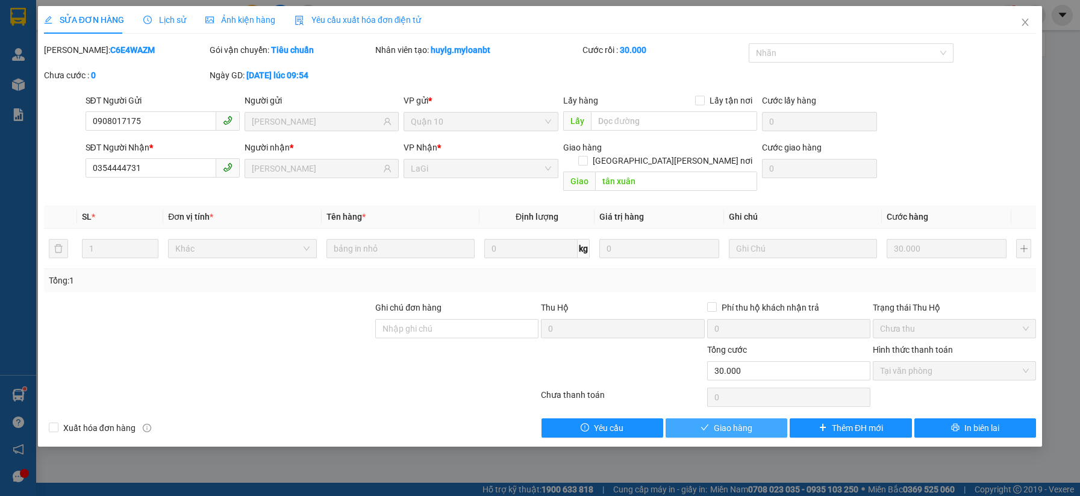
click at [751, 419] on button "Giao hàng" at bounding box center [726, 428] width 122 height 19
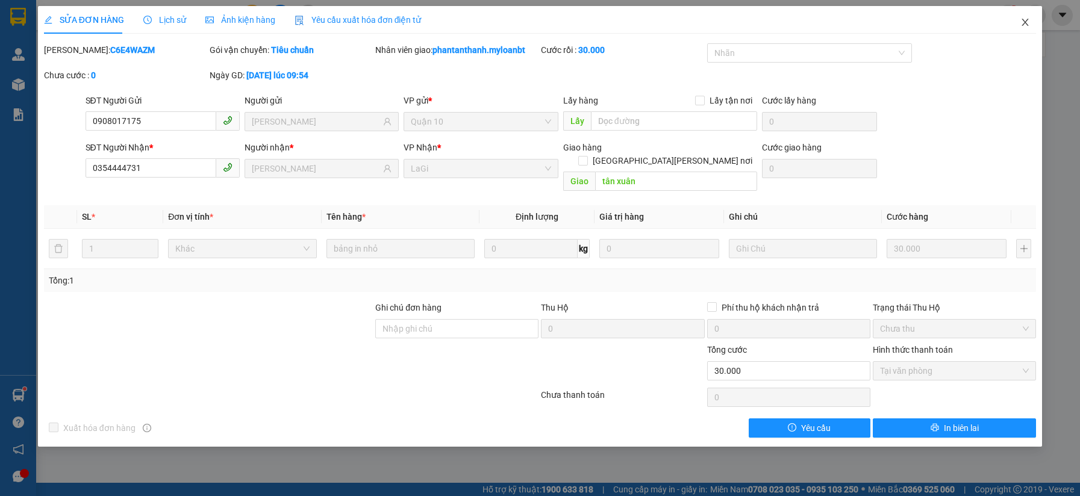
click at [1024, 19] on icon "close" at bounding box center [1025, 22] width 10 height 10
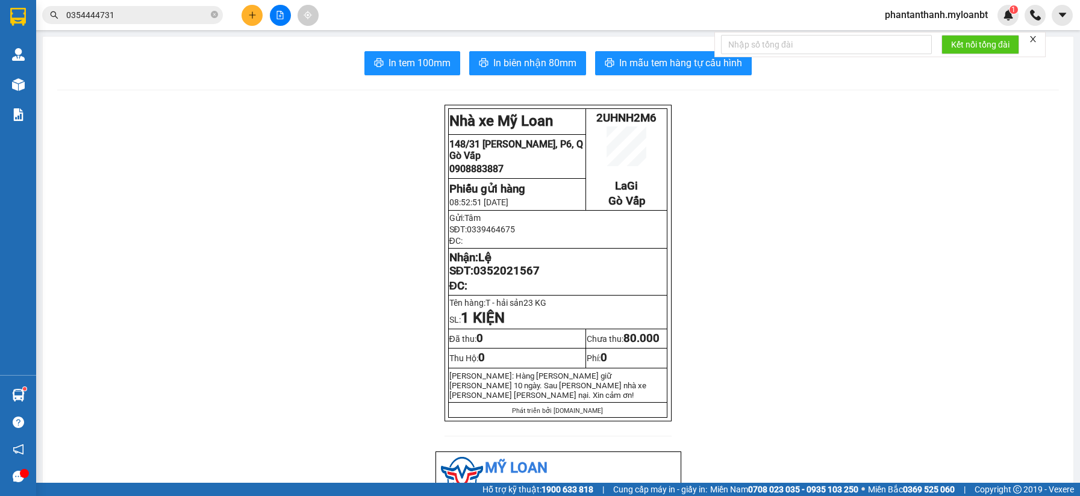
click at [157, 15] on input "0354444731" at bounding box center [137, 14] width 142 height 13
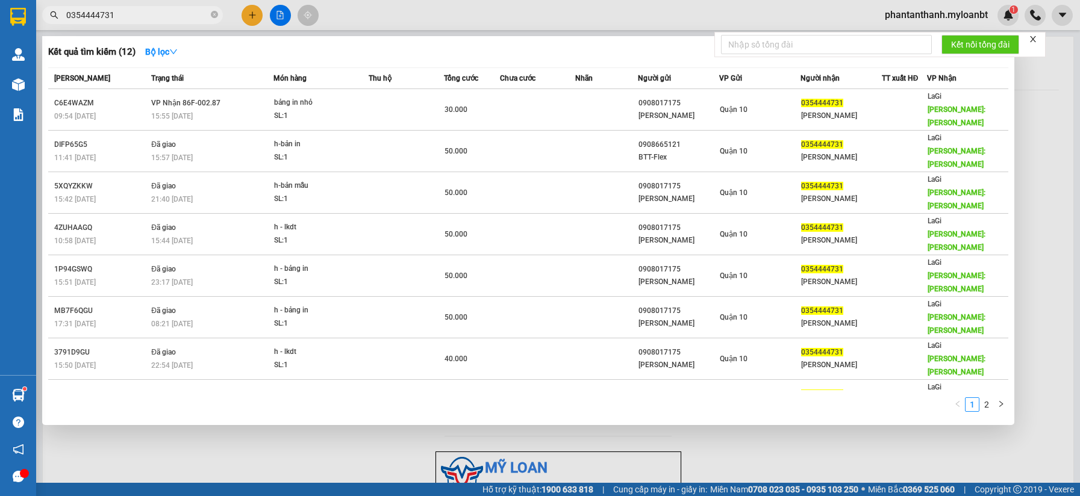
click at [157, 15] on input "0354444731" at bounding box center [137, 14] width 142 height 13
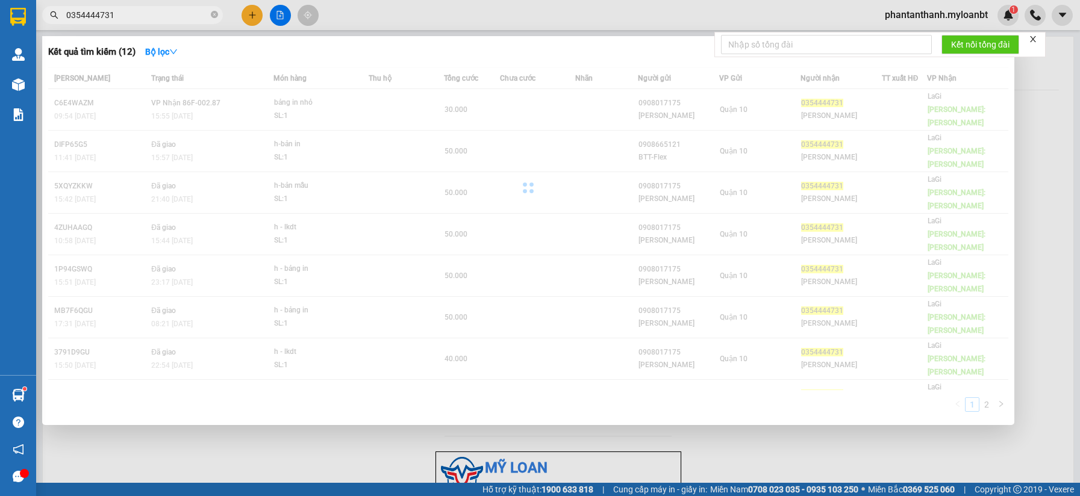
click at [195, 14] on input "0354444731" at bounding box center [137, 14] width 142 height 13
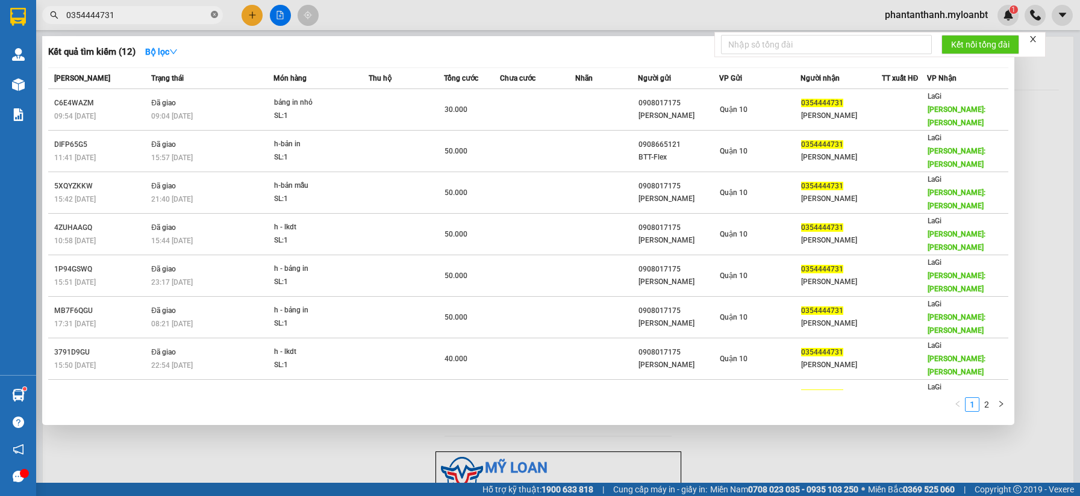
click at [214, 15] on icon "close-circle" at bounding box center [214, 14] width 7 height 7
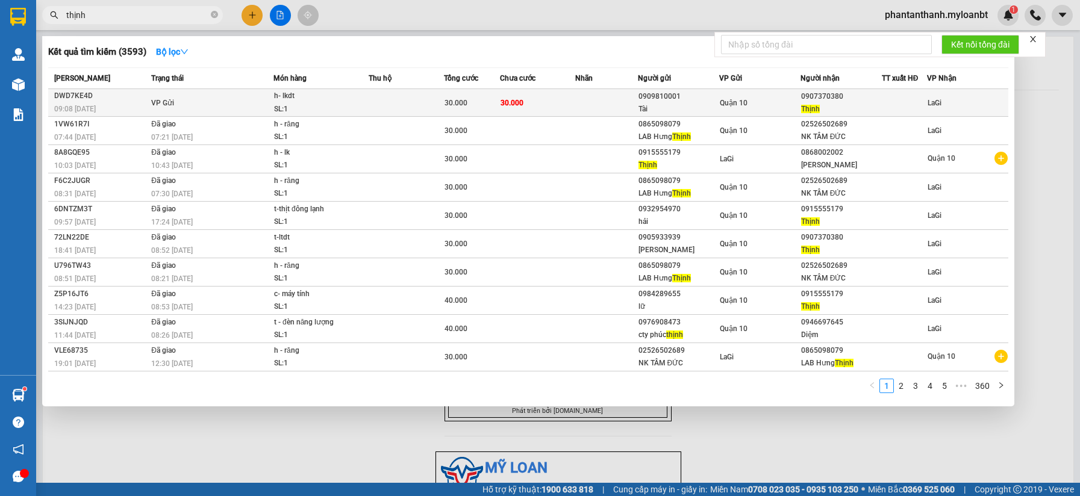
type input "thịnh"
click at [306, 99] on div "h- lkdt" at bounding box center [319, 96] width 90 height 13
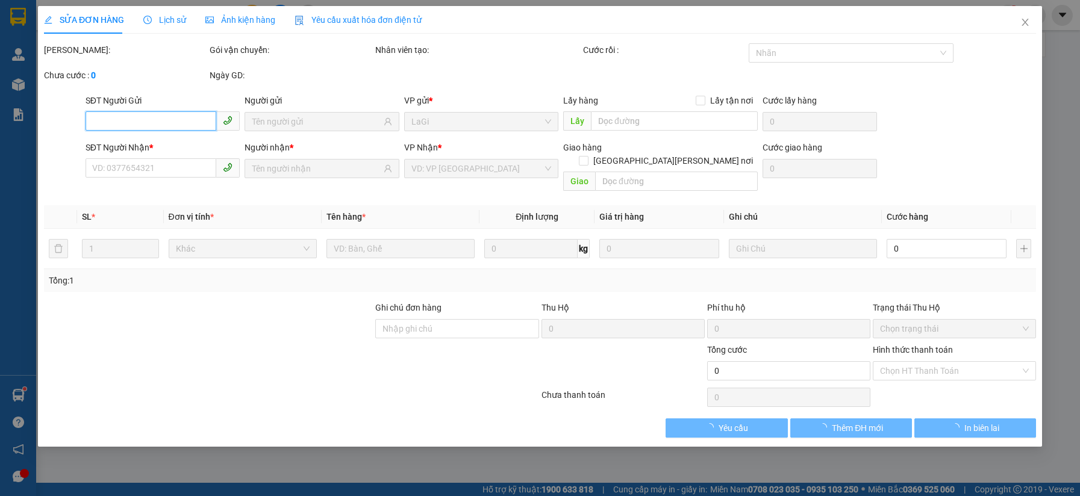
type input "0909810001"
type input "Tài"
type input "0907370380"
type input "Thịnh"
type input "30.000"
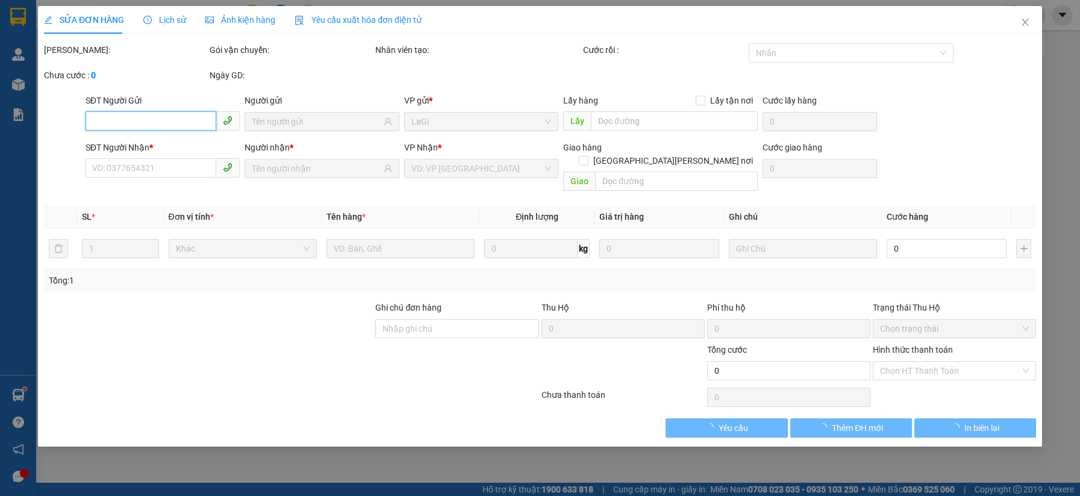
type input "30.000"
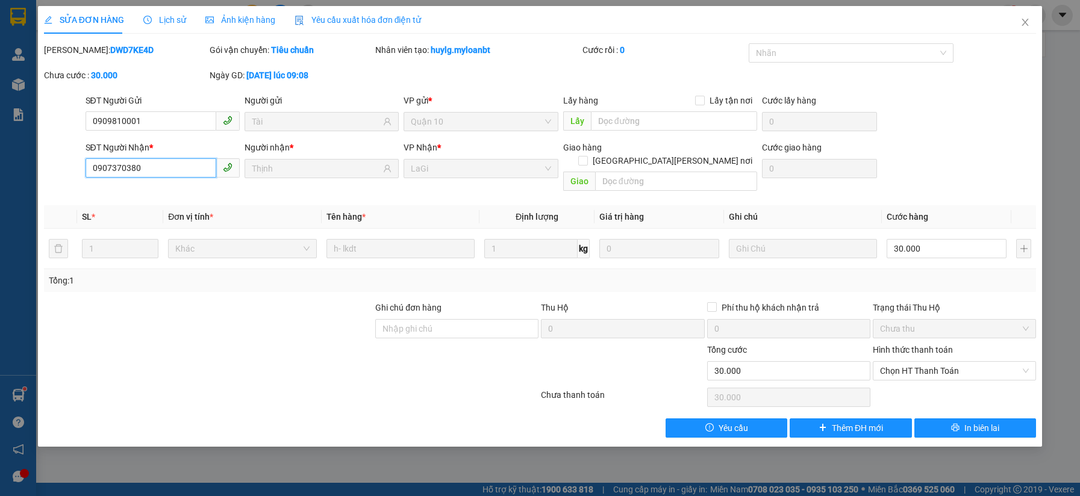
click at [184, 169] on input "0907370380" at bounding box center [151, 167] width 131 height 19
click at [1017, 25] on span "Close" at bounding box center [1025, 23] width 34 height 34
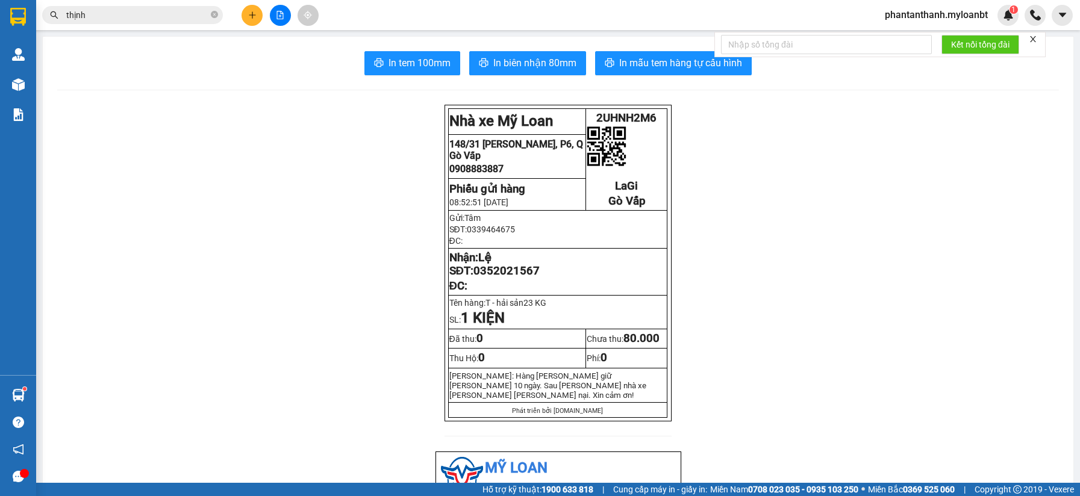
click at [190, 17] on input "thịnh" at bounding box center [137, 14] width 142 height 13
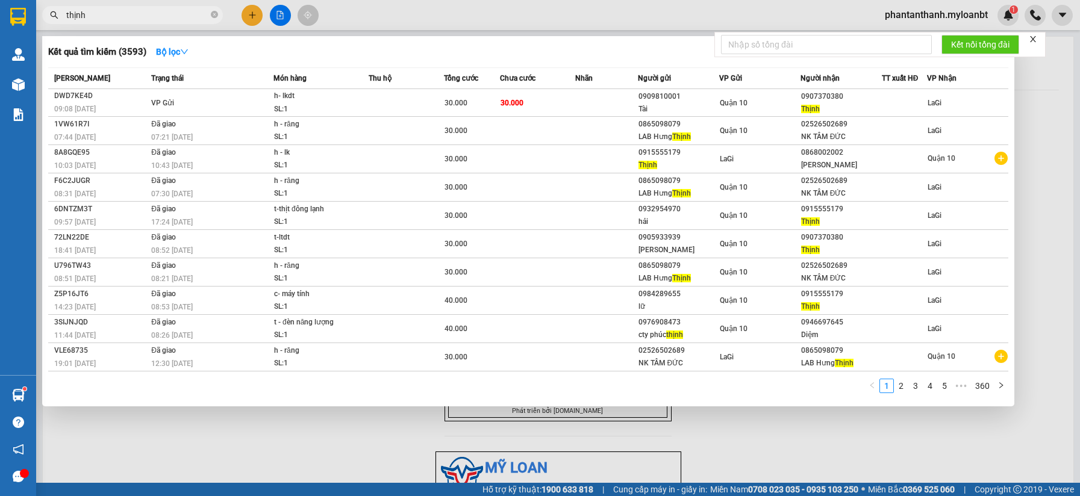
click at [190, 17] on input "thịnh" at bounding box center [137, 14] width 142 height 13
paste input "0907370380"
type input "0907370380"
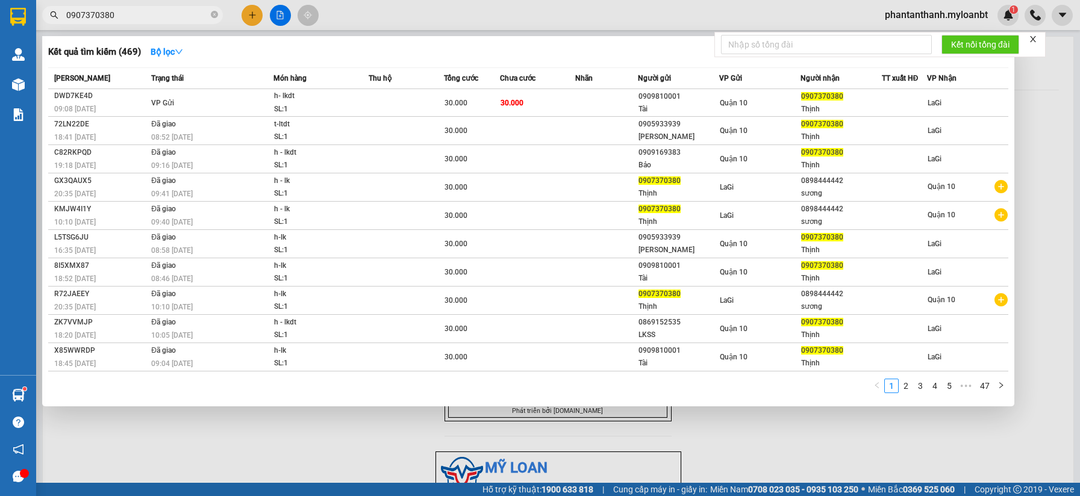
click at [190, 17] on input "0907370380" at bounding box center [137, 14] width 142 height 13
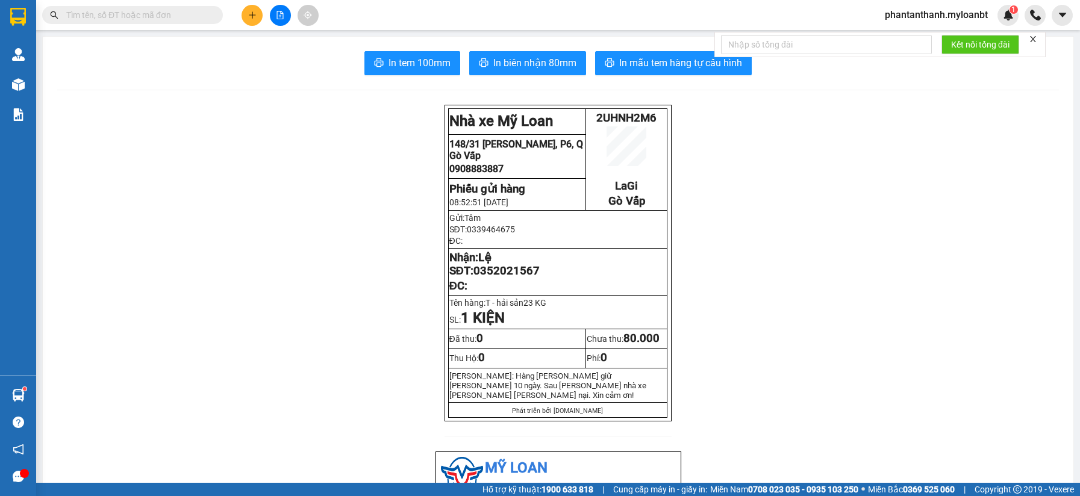
click at [190, 17] on input "text" at bounding box center [137, 14] width 142 height 13
click at [254, 20] on button at bounding box center [251, 15] width 21 height 21
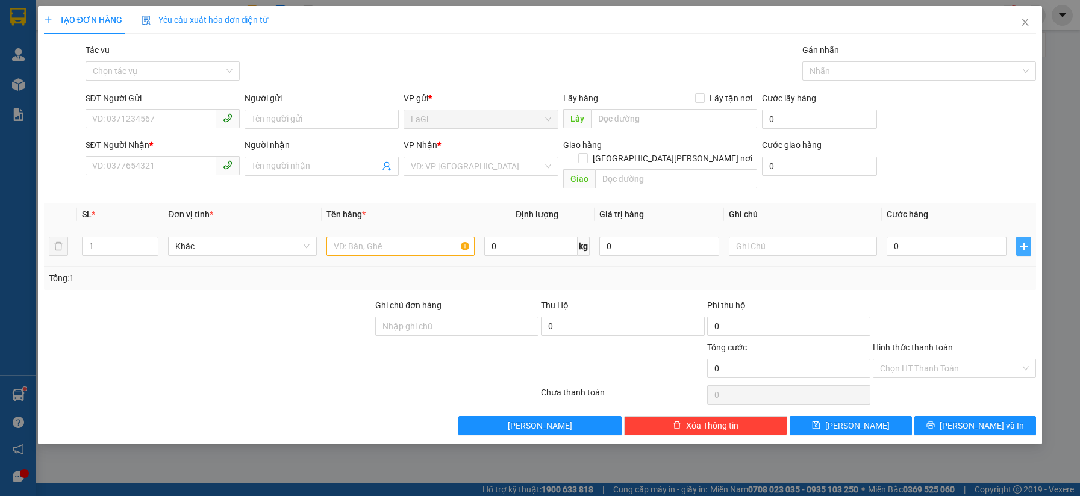
click at [1029, 240] on button "button" at bounding box center [1023, 246] width 15 height 19
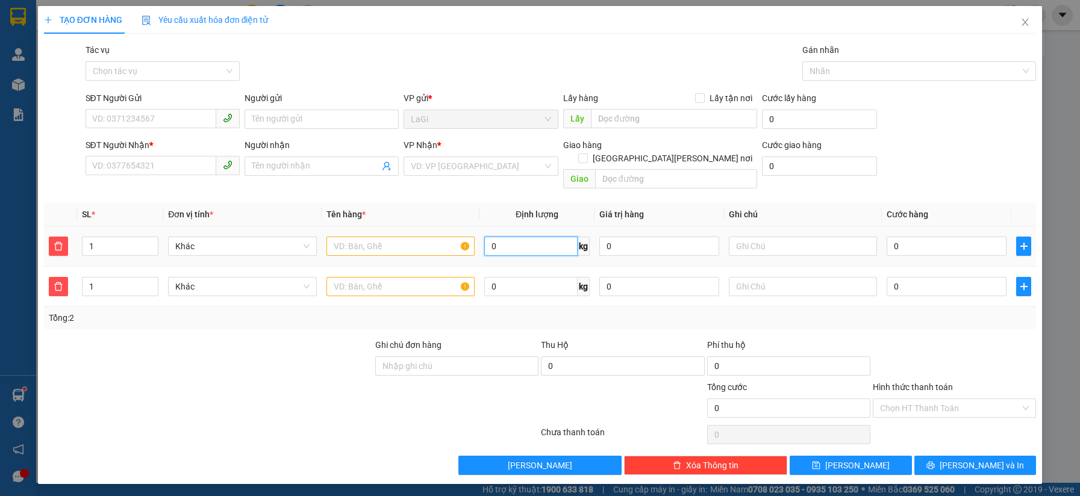
click at [560, 237] on input "0" at bounding box center [530, 246] width 93 height 19
type input "21"
click at [518, 281] on input "0" at bounding box center [530, 286] width 93 height 19
type input "9"
click at [180, 117] on input "SĐT Người Gửi" at bounding box center [151, 118] width 131 height 19
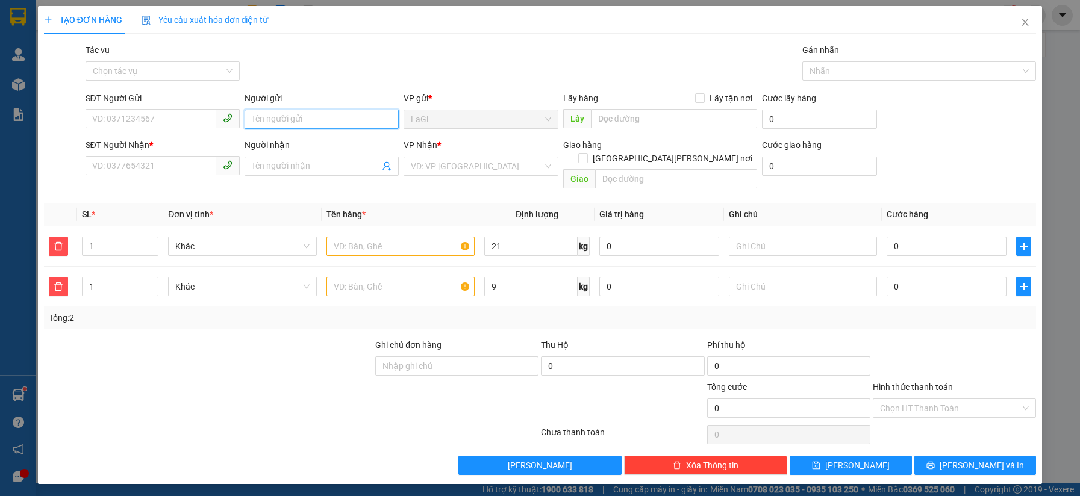
click at [285, 116] on input "Người gửi" at bounding box center [322, 119] width 154 height 19
type input "d"
click at [120, 120] on input "SĐT Người Gửi" at bounding box center [151, 118] width 131 height 19
click at [356, 111] on input "Người gửi" at bounding box center [322, 119] width 154 height 19
click at [160, 123] on input "SĐT Người Gửi" at bounding box center [151, 118] width 131 height 19
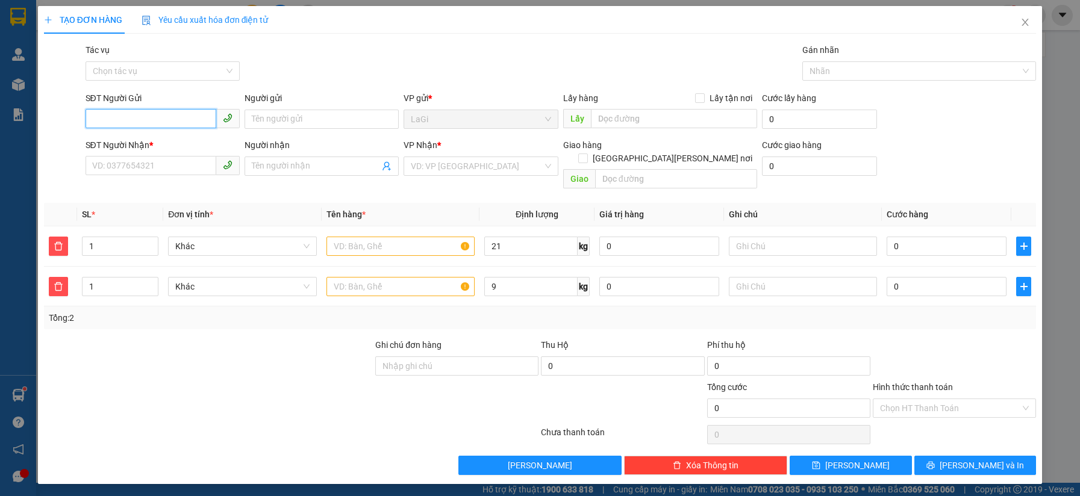
paste input "0392334041"
type input "0392334041"
click at [185, 110] on input "0392334041" at bounding box center [151, 118] width 131 height 19
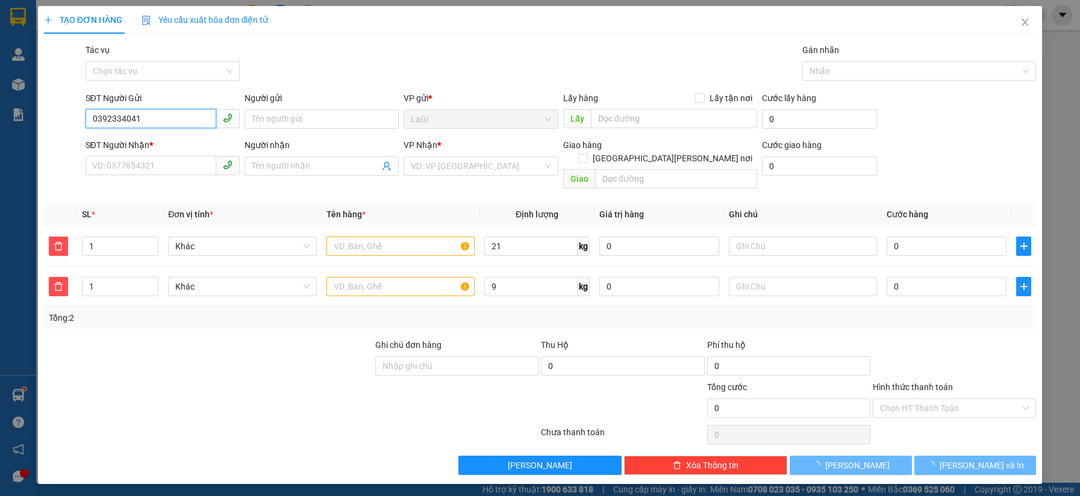
click at [185, 110] on input "0392334041" at bounding box center [151, 118] width 131 height 19
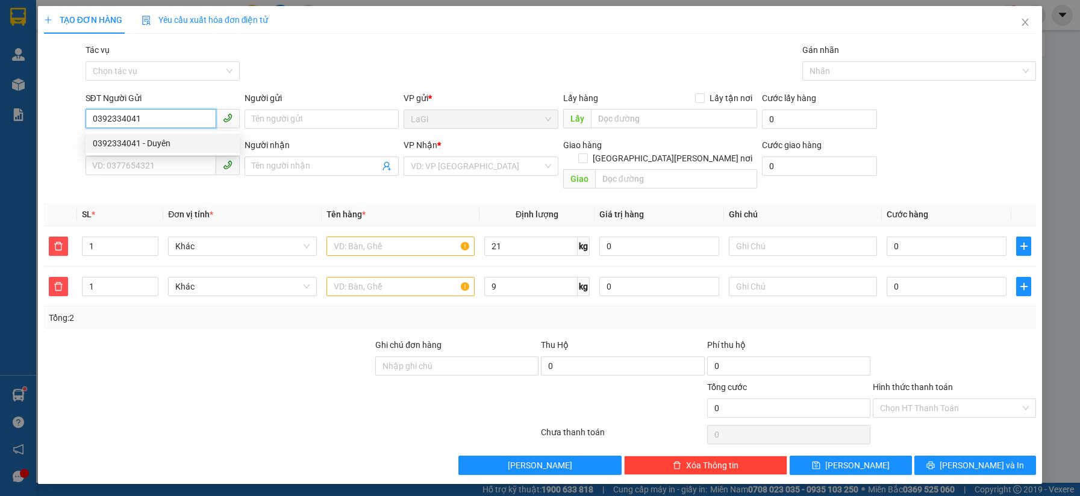
click at [173, 139] on div "0392334041 - Duyên" at bounding box center [163, 143] width 140 height 13
type input "Duyên"
type input "0931579457"
type input "Thiện"
type input "0392334041"
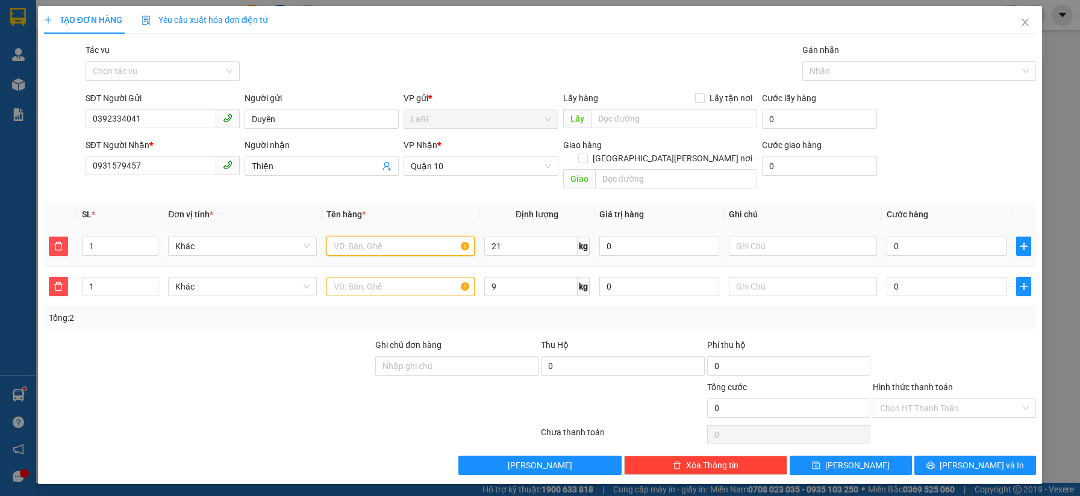
click at [355, 237] on input "text" at bounding box center [400, 246] width 148 height 19
type input "T -"
click at [147, 112] on input "0392334041" at bounding box center [151, 118] width 131 height 19
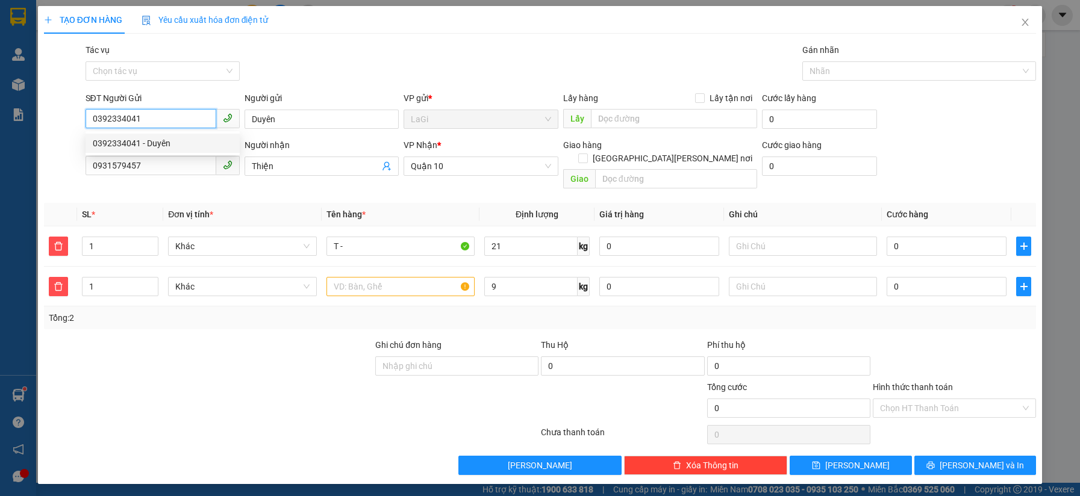
click at [147, 112] on input "0392334041" at bounding box center [151, 118] width 131 height 19
click at [149, 137] on div "0345094867 - Thắm" at bounding box center [163, 143] width 140 height 13
type input "0345094867"
click at [176, 117] on input "0345094867" at bounding box center [151, 118] width 131 height 19
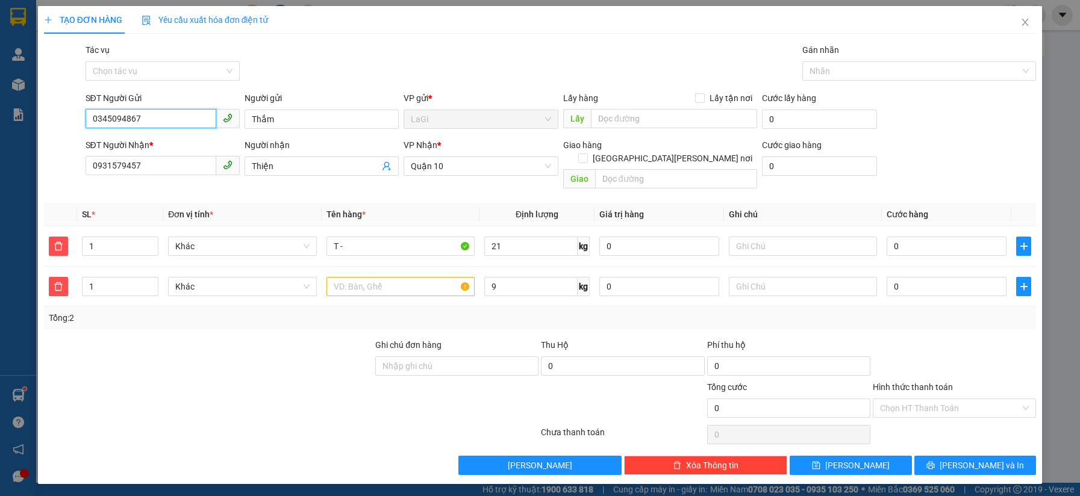
click at [173, 120] on input "0345094867" at bounding box center [151, 118] width 131 height 19
click at [163, 138] on div "0345094867 - Thắm" at bounding box center [163, 143] width 140 height 13
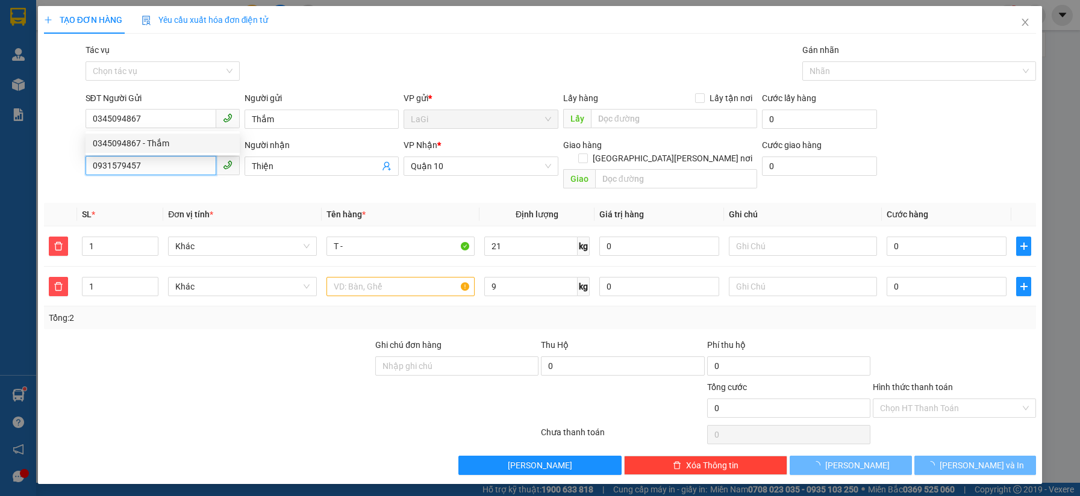
click at [169, 171] on input "0931579457" at bounding box center [151, 165] width 131 height 19
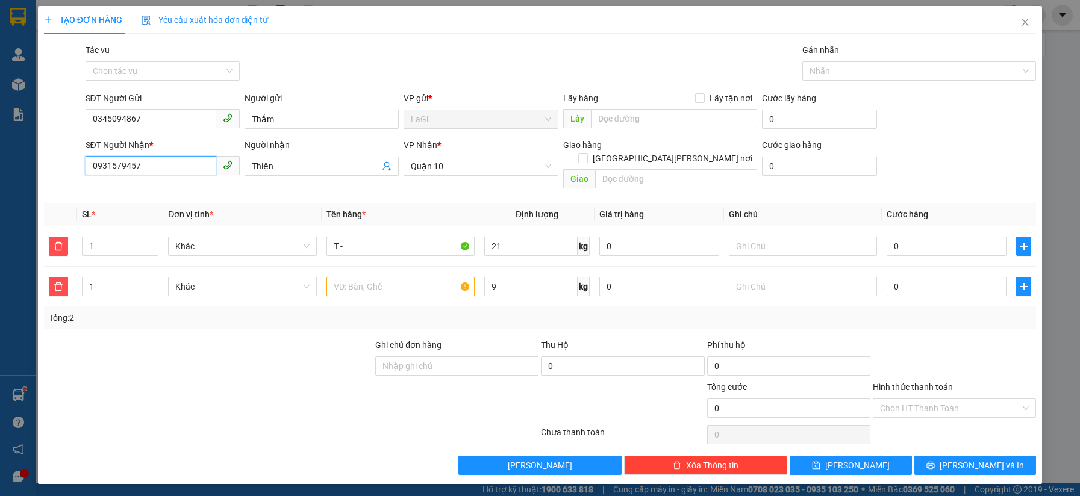
click at [169, 171] on input "0931579457" at bounding box center [151, 165] width 131 height 19
click at [160, 188] on div "0332998460 - Liễu" at bounding box center [163, 190] width 140 height 13
click at [357, 237] on input "T -" at bounding box center [400, 246] width 148 height 19
click at [396, 277] on input "text" at bounding box center [400, 286] width 148 height 19
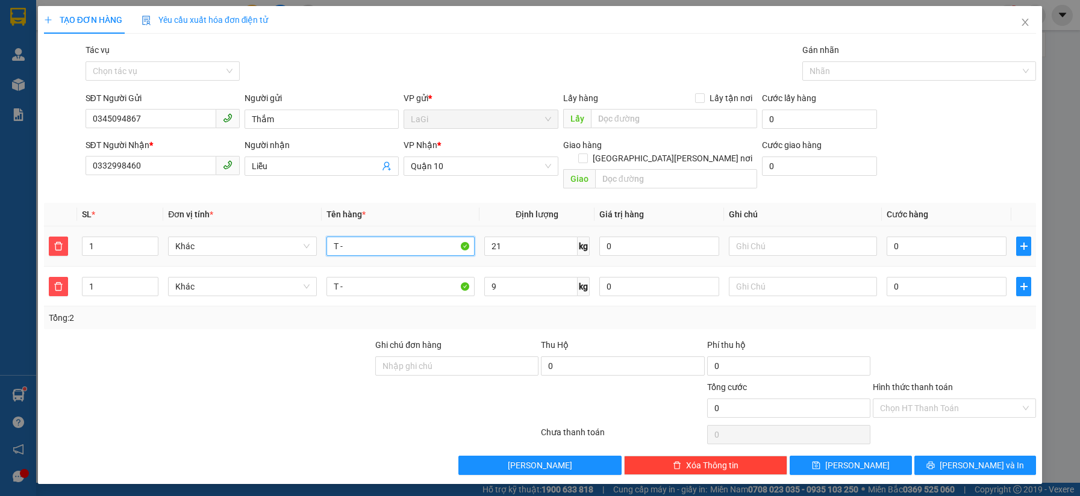
click at [407, 237] on input "T -" at bounding box center [400, 246] width 148 height 19
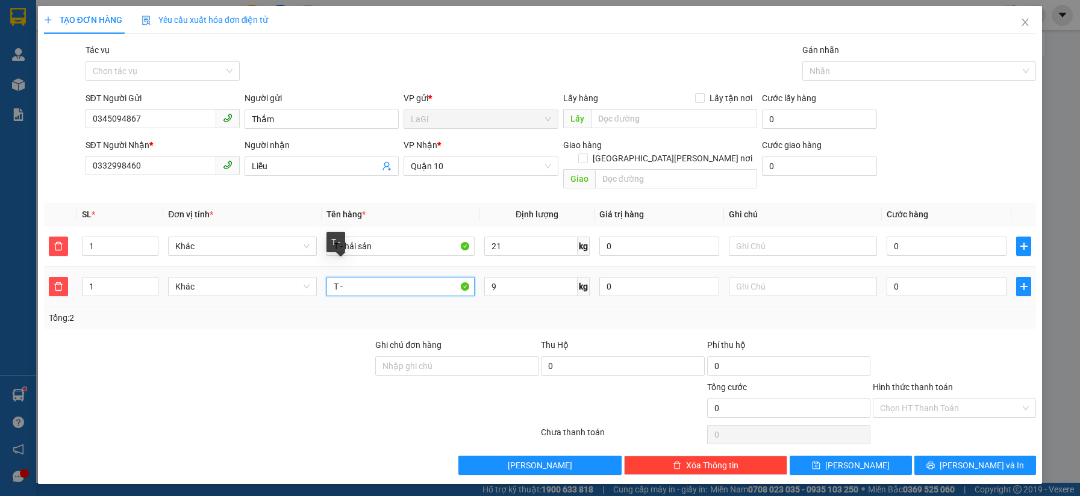
click at [383, 277] on input "T -" at bounding box center [400, 286] width 148 height 19
click at [930, 234] on div "0" at bounding box center [946, 246] width 120 height 24
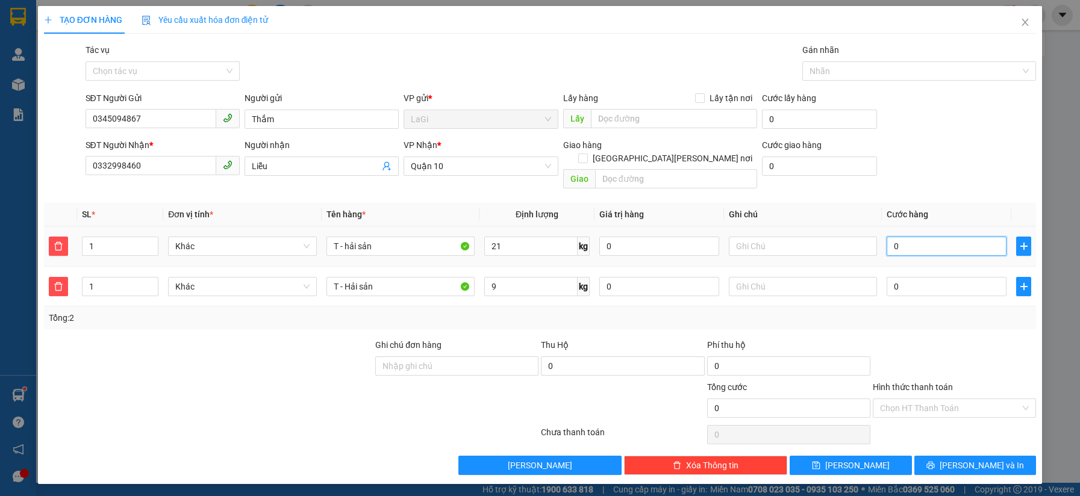
click at [930, 237] on input "0" at bounding box center [946, 246] width 120 height 19
click at [918, 277] on input "0" at bounding box center [946, 286] width 120 height 19
click at [926, 237] on input "0" at bounding box center [946, 246] width 120 height 19
click at [995, 341] on div at bounding box center [954, 359] width 166 height 42
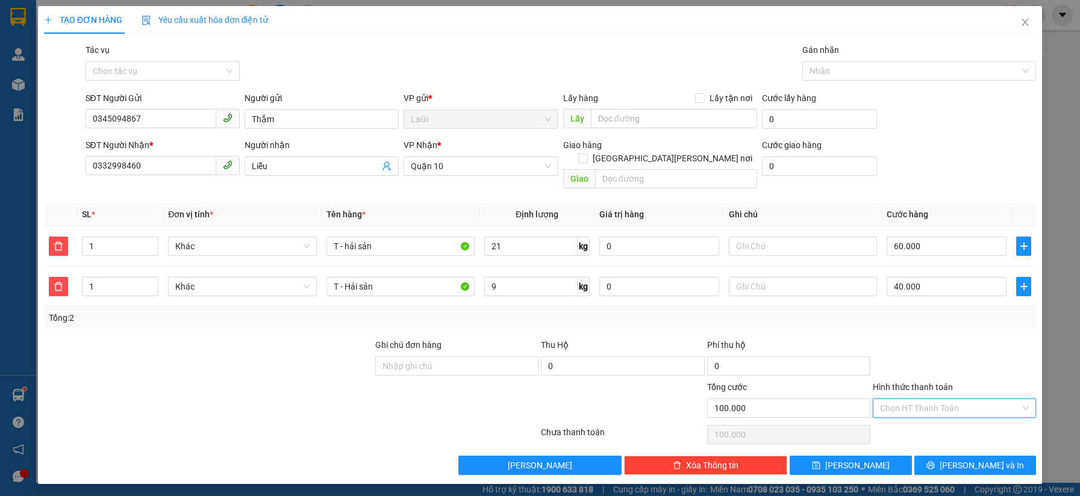
click at [955, 401] on input "Hình thức thanh toán" at bounding box center [950, 408] width 140 height 18
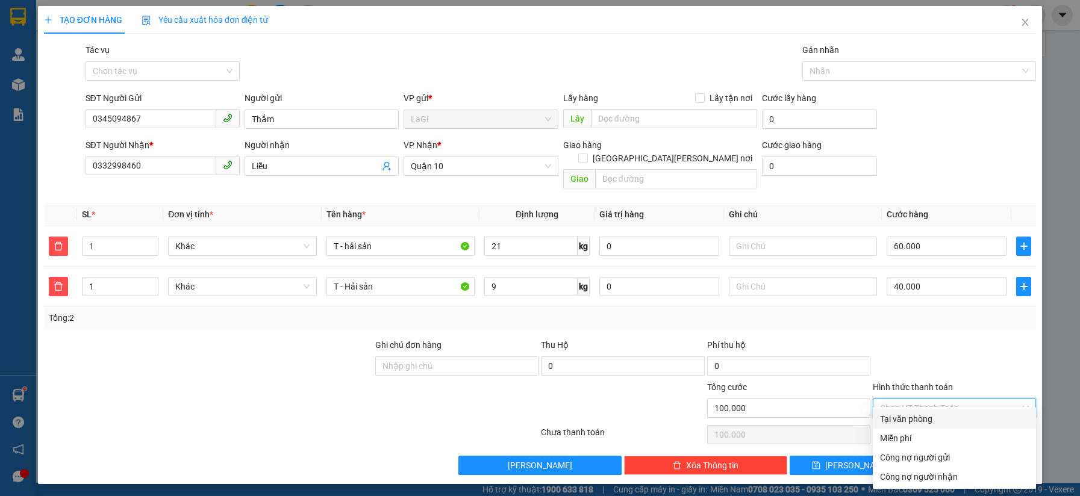
click at [947, 413] on div "Tại văn phòng" at bounding box center [954, 419] width 149 height 13
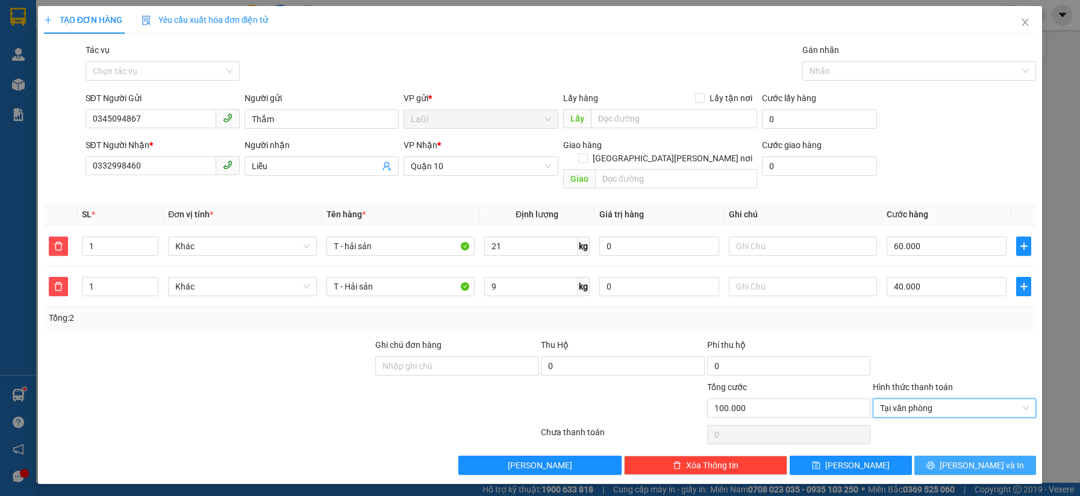
click at [988, 456] on button "[PERSON_NAME] và In" at bounding box center [975, 465] width 122 height 19
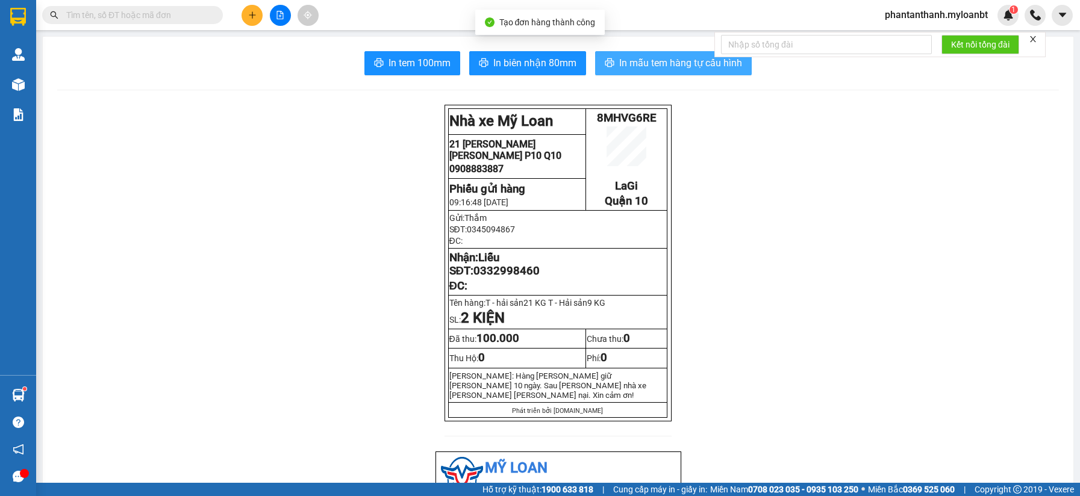
click at [619, 70] on span "In mẫu tem hàng tự cấu hình" at bounding box center [680, 62] width 123 height 15
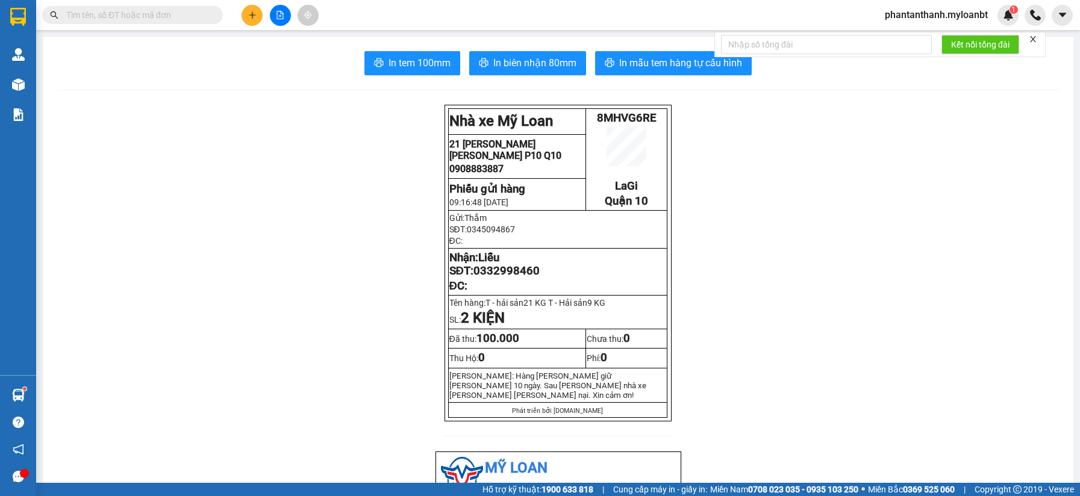
click at [153, 20] on input "text" at bounding box center [137, 14] width 142 height 13
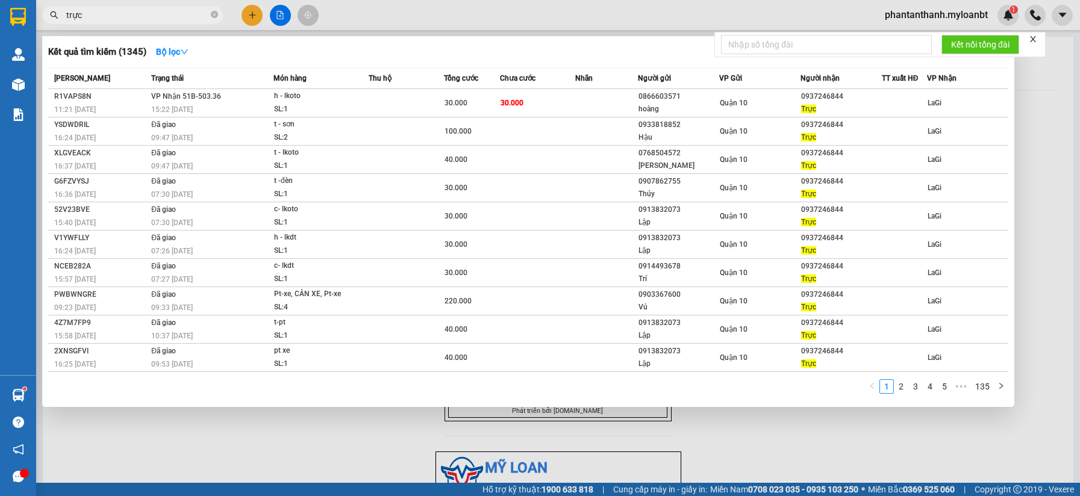
click at [409, 103] on td at bounding box center [406, 103] width 75 height 28
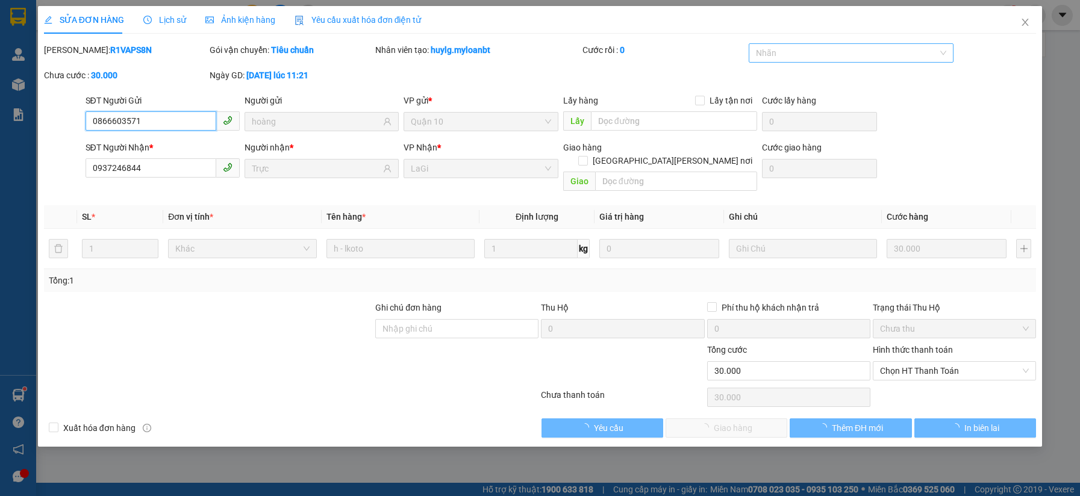
click at [811, 52] on div at bounding box center [845, 53] width 187 height 14
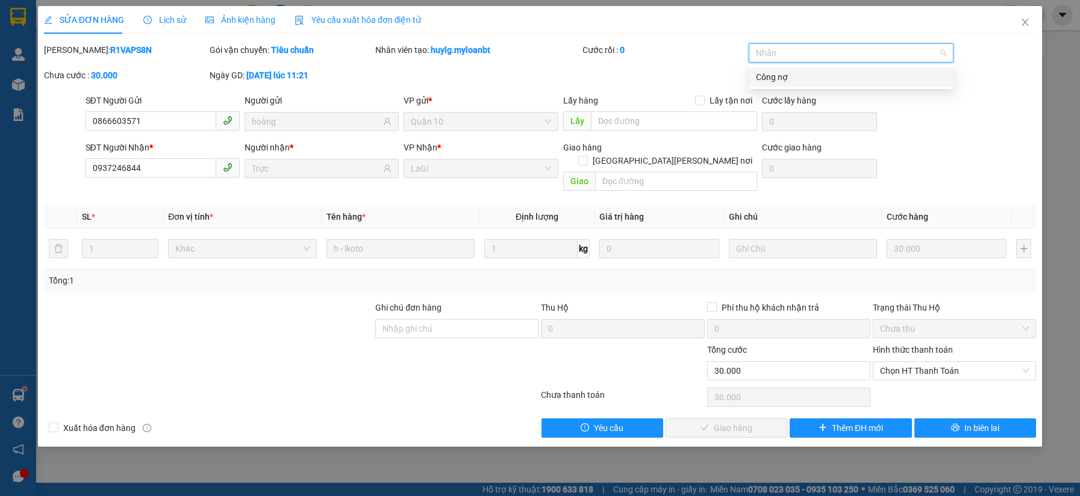
click at [781, 78] on div "Công nợ" at bounding box center [851, 76] width 190 height 13
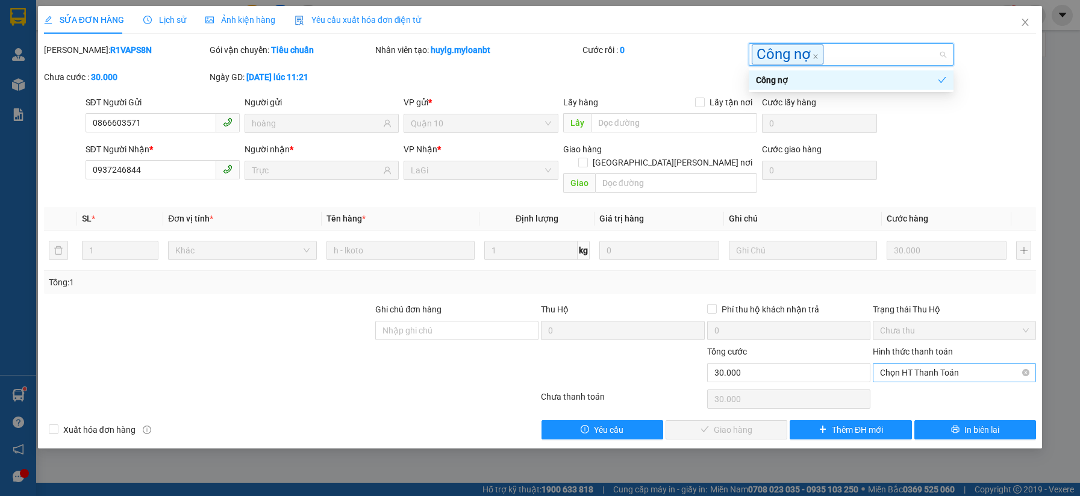
click at [909, 366] on span "Chọn HT Thanh Toán" at bounding box center [954, 373] width 149 height 18
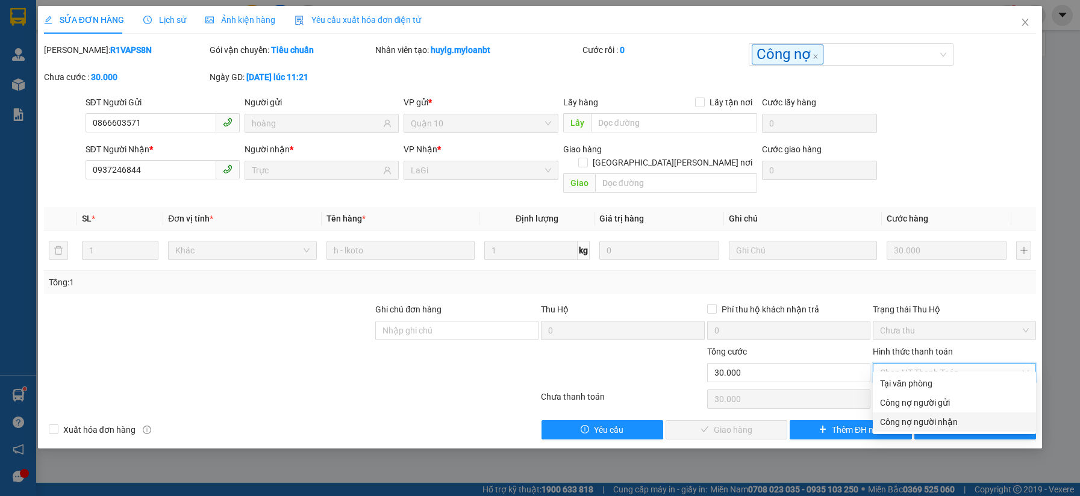
click at [912, 420] on div "Công nợ người nhận" at bounding box center [954, 422] width 149 height 13
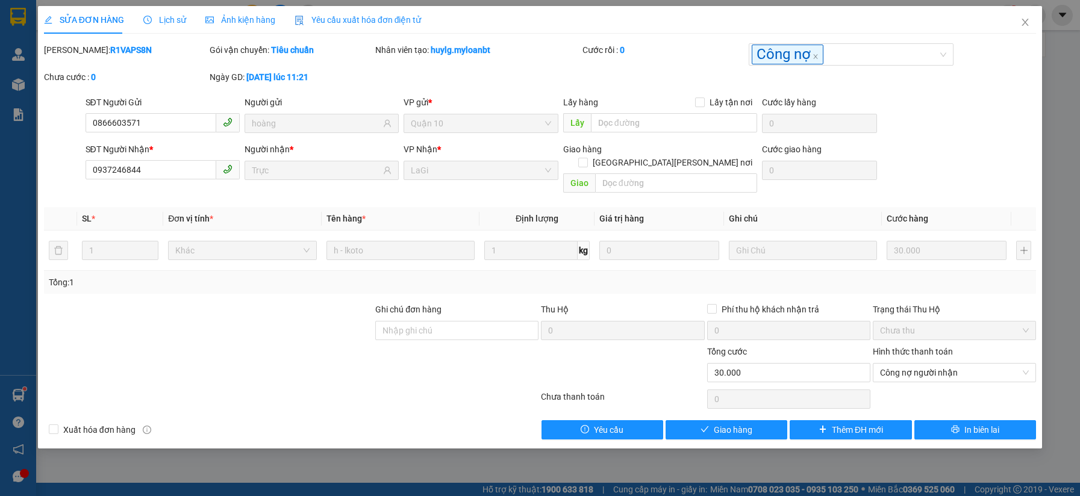
click at [653, 353] on div at bounding box center [623, 366] width 166 height 42
click at [731, 423] on span "Giao hàng" at bounding box center [733, 429] width 39 height 13
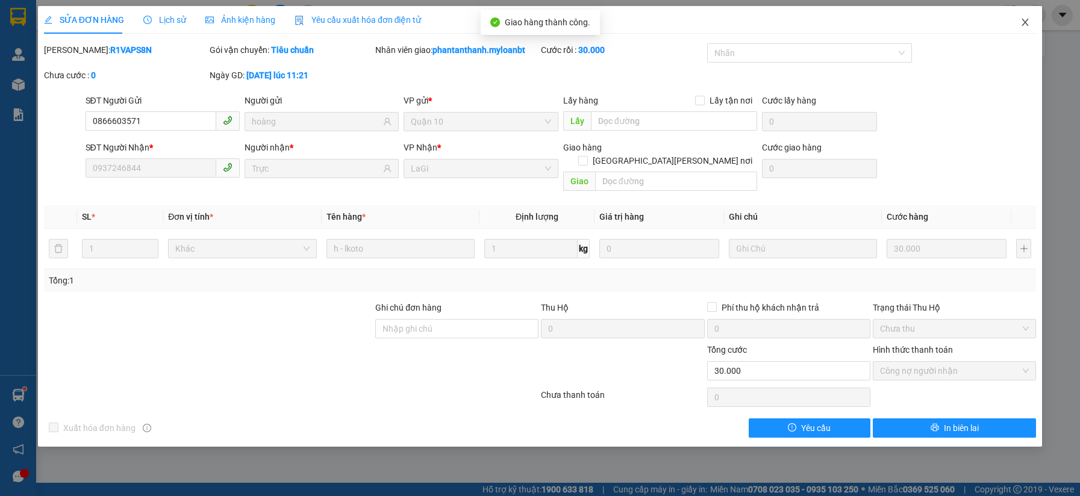
click at [1026, 22] on icon "close" at bounding box center [1025, 22] width 7 height 7
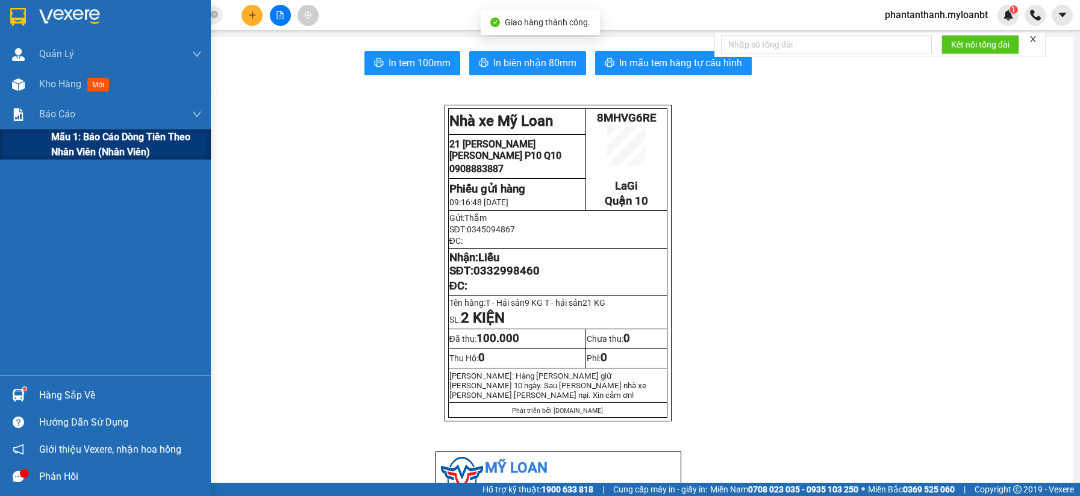
click at [63, 135] on span "Mẫu 1: Báo cáo dòng tiền theo nhân viên (Nhân viên)" at bounding box center [126, 144] width 151 height 30
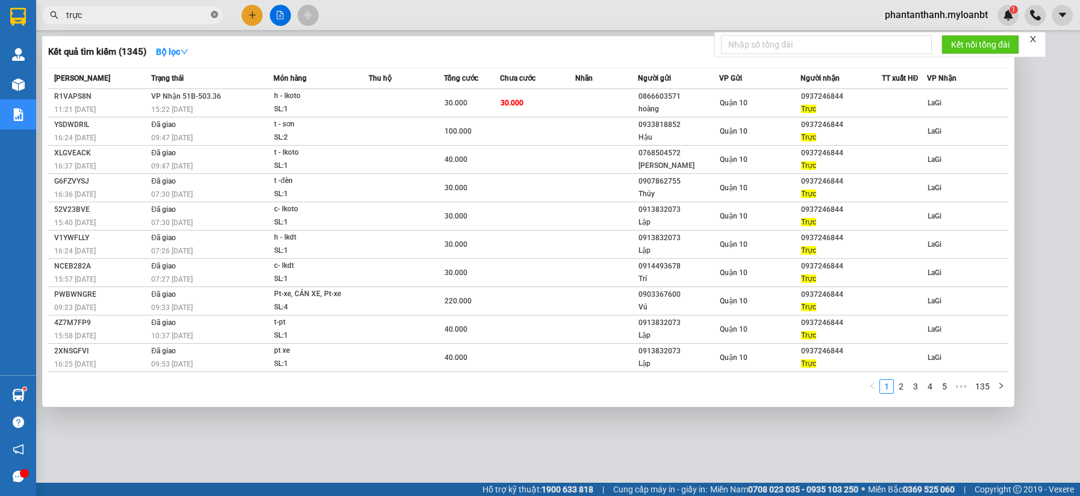
click at [211, 13] on icon "close-circle" at bounding box center [214, 14] width 7 height 7
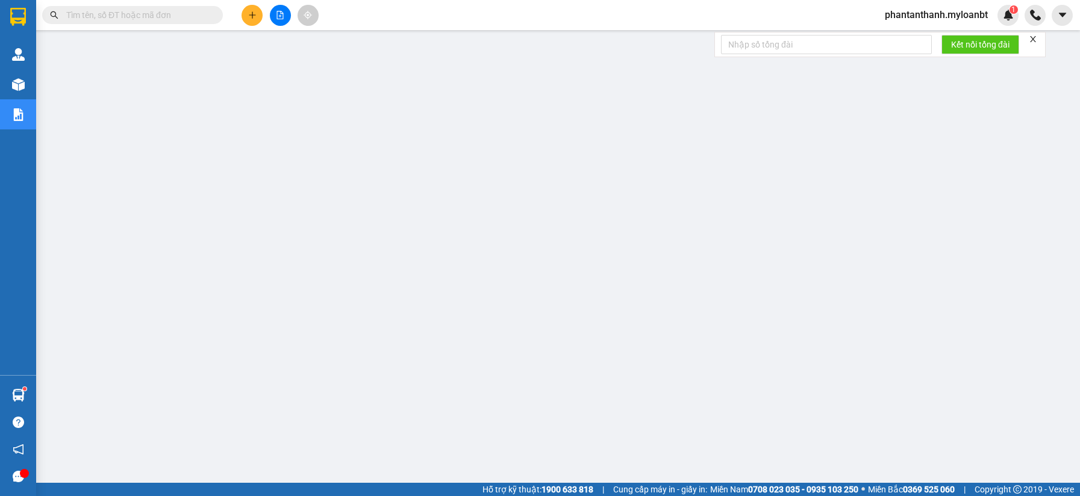
click at [121, 9] on input "text" at bounding box center [137, 14] width 142 height 13
click at [930, 14] on span "phantanthanh.myloanbt" at bounding box center [936, 14] width 122 height 15
click at [900, 37] on span "Đăng xuất" at bounding box center [941, 37] width 98 height 13
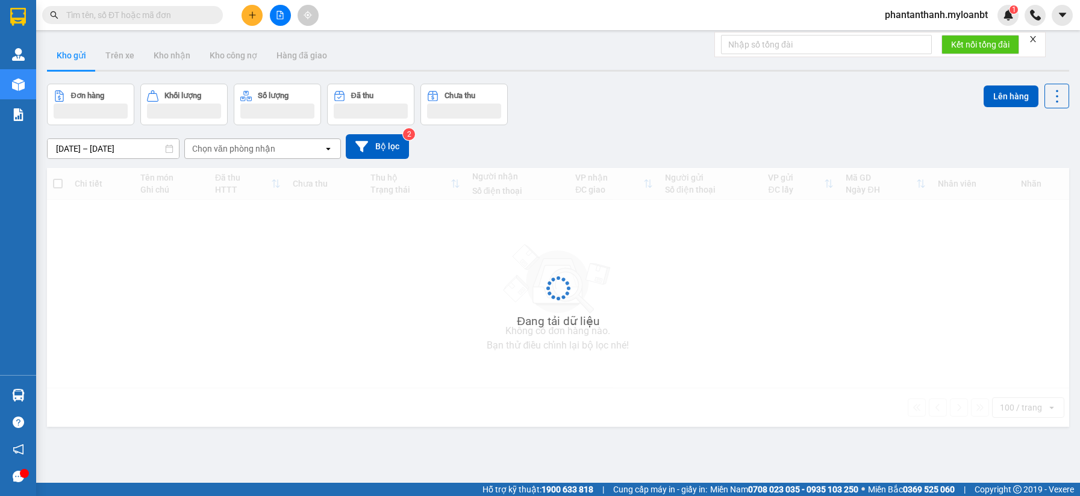
click at [117, 10] on input "text" at bounding box center [137, 14] width 142 height 13
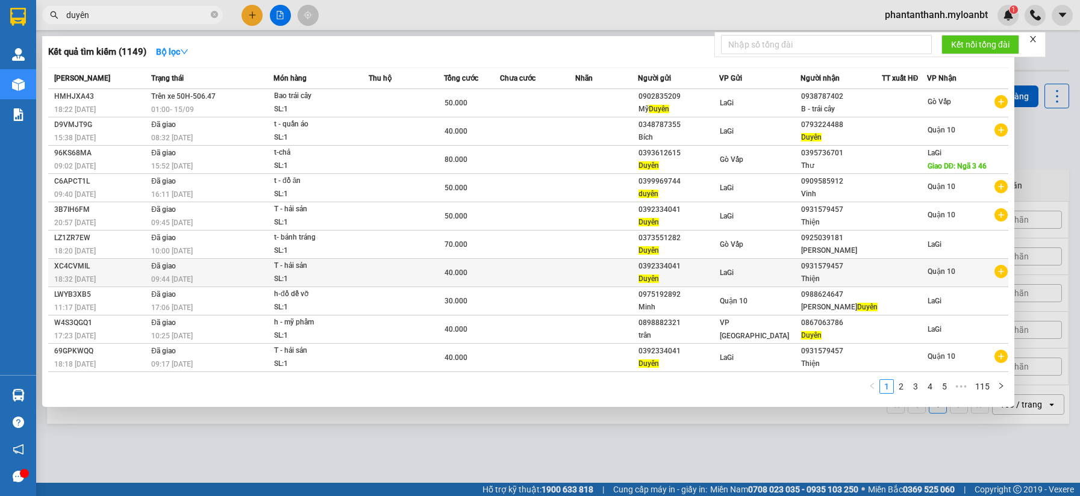
type input "duyên"
click at [741, 278] on div "LaGi" at bounding box center [760, 272] width 80 height 13
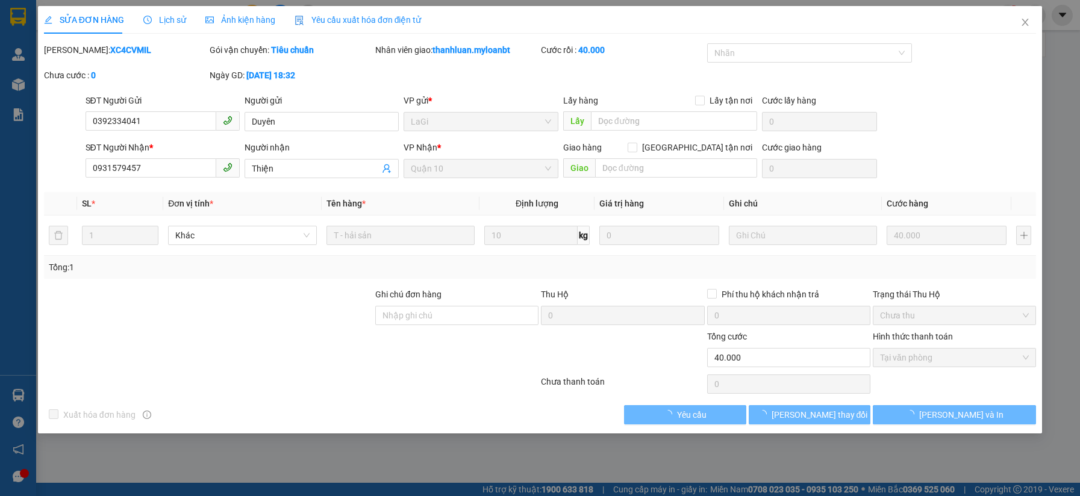
type input "0392334041"
type input "0931579457"
type input "40.000"
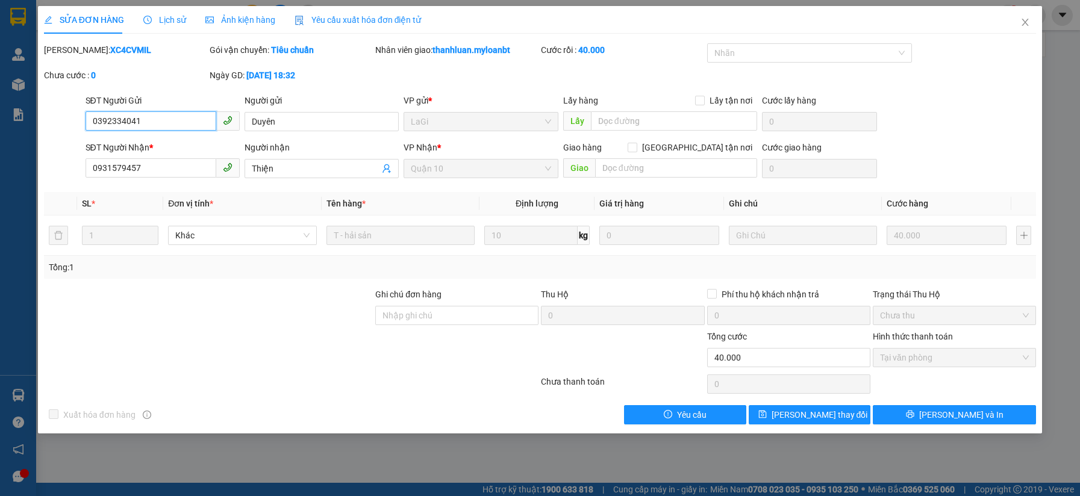
click at [162, 125] on input "0392334041" at bounding box center [151, 120] width 131 height 19
click at [1036, 28] on span "Close" at bounding box center [1025, 23] width 34 height 34
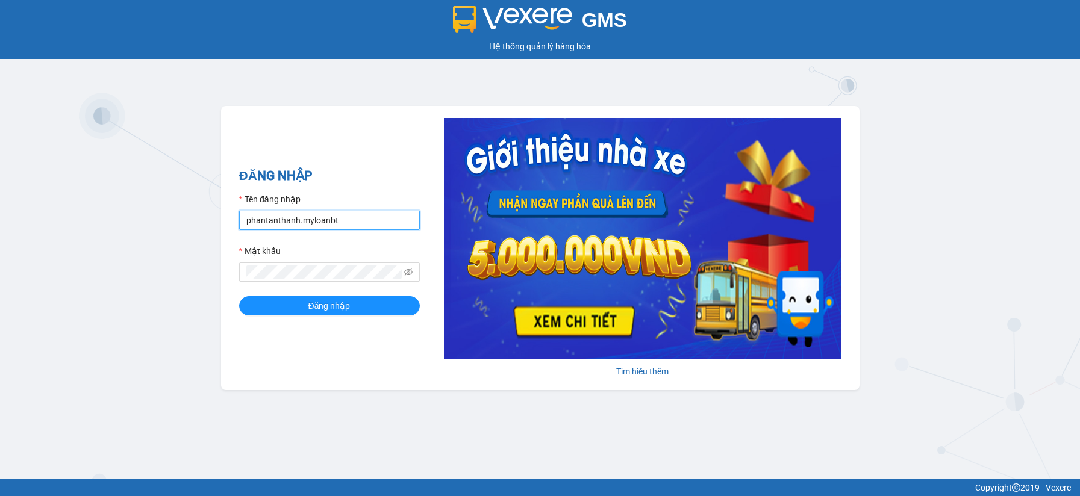
click at [365, 225] on input "phantanthanh.myloanbt" at bounding box center [329, 220] width 181 height 19
type input "ngocbinh.myloanbt"
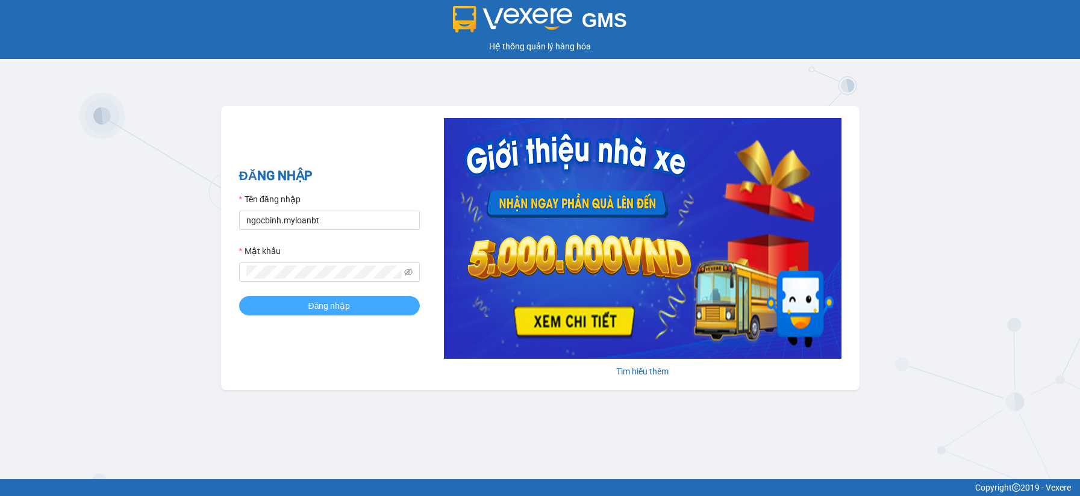
click at [357, 307] on button "Đăng nhập" at bounding box center [329, 305] width 181 height 19
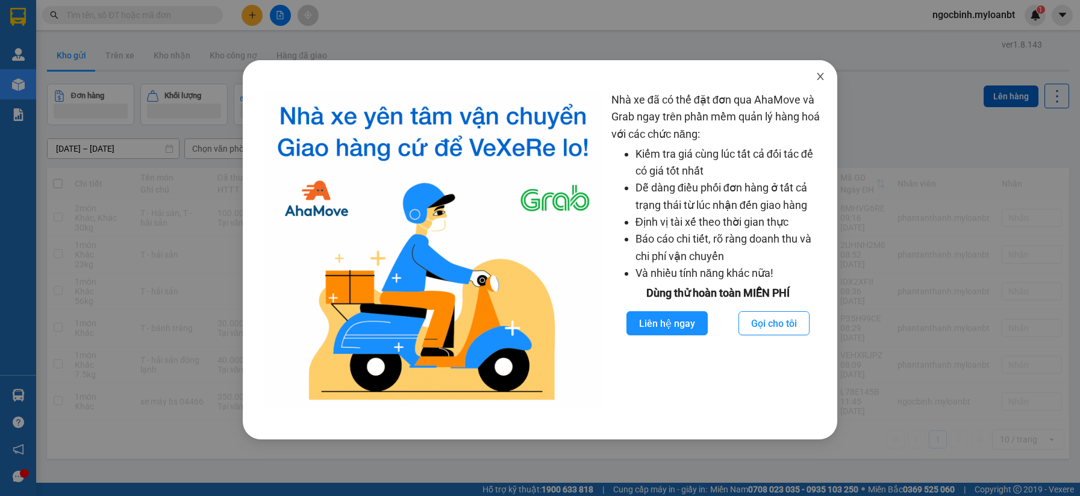
click at [822, 82] on span "Close" at bounding box center [820, 77] width 34 height 34
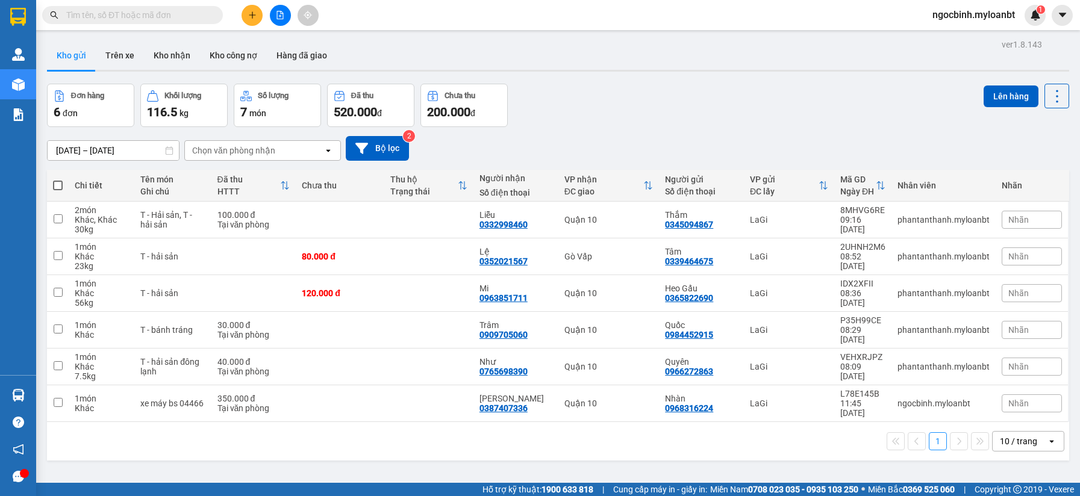
click at [794, 117] on div "Đơn hàng 6 đơn Khối lượng 116.5 kg Số lượng 7 món Đã thu 520.000 đ Chưa thu 200…" at bounding box center [558, 105] width 1022 height 43
